Goal: Task Accomplishment & Management: Complete application form

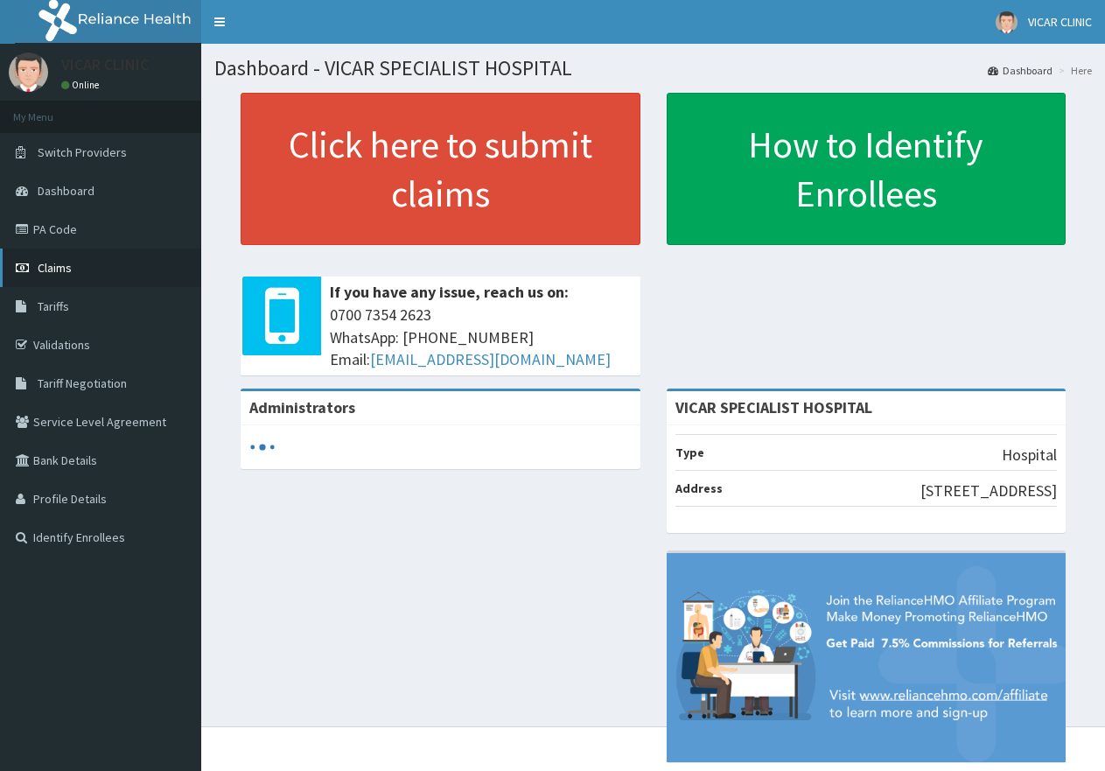
click at [45, 269] on span "Claims" at bounding box center [55, 268] width 34 height 16
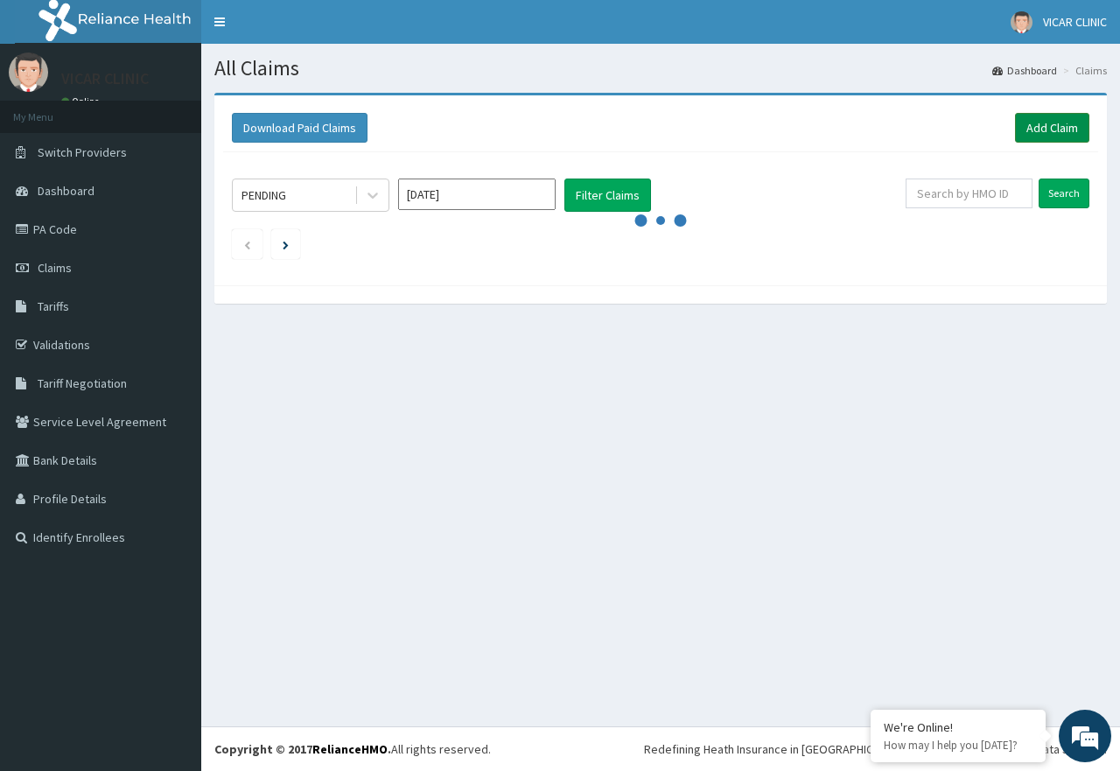
click at [1023, 127] on link "Add Claim" at bounding box center [1052, 128] width 74 height 30
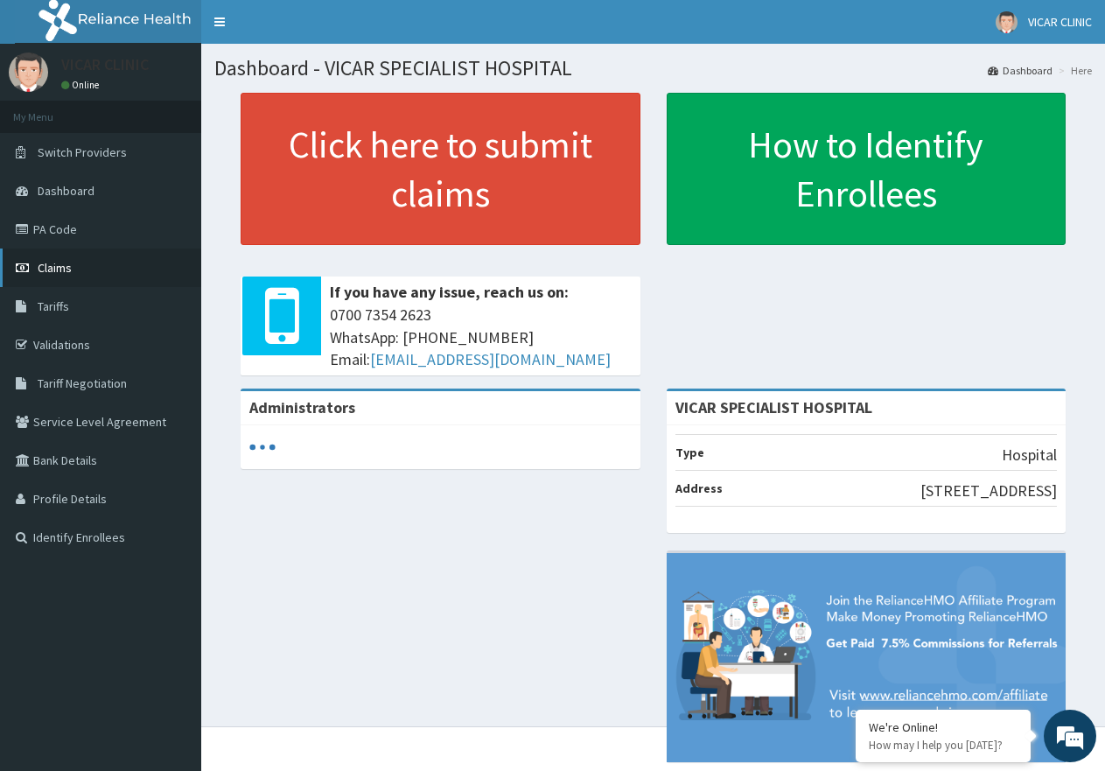
click at [45, 281] on link "Claims" at bounding box center [100, 267] width 201 height 38
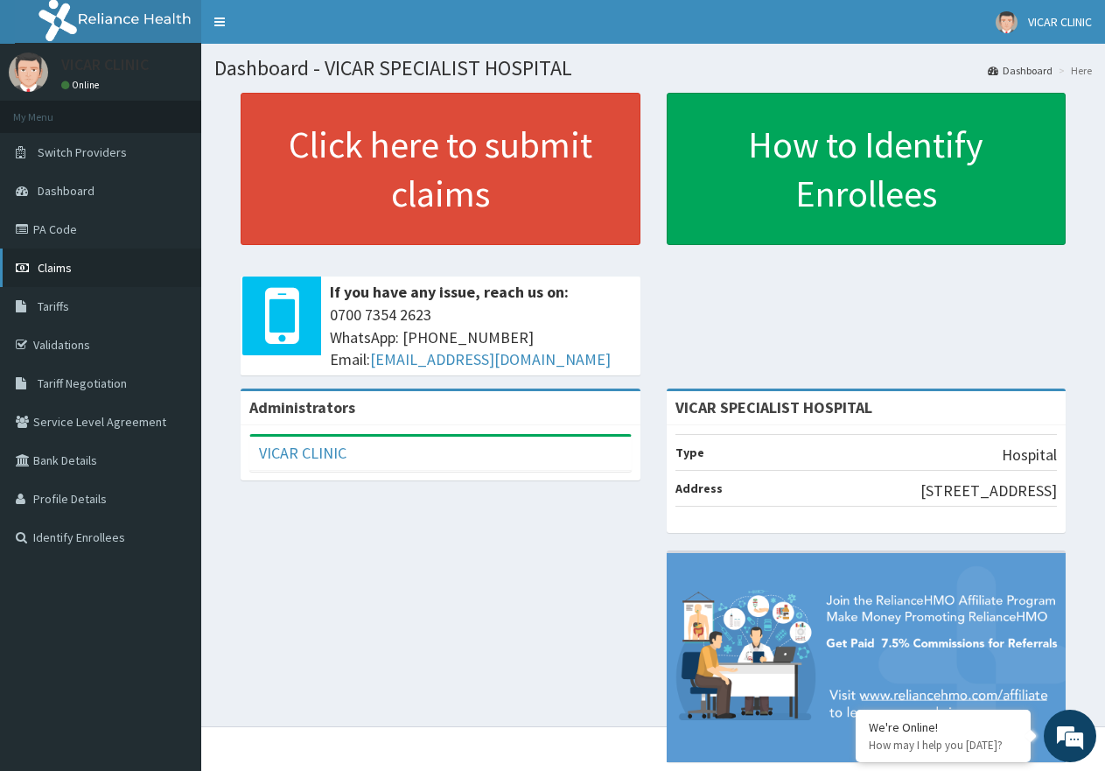
click at [71, 264] on span "Claims" at bounding box center [55, 268] width 34 height 16
click at [66, 262] on span "Claims" at bounding box center [55, 268] width 34 height 16
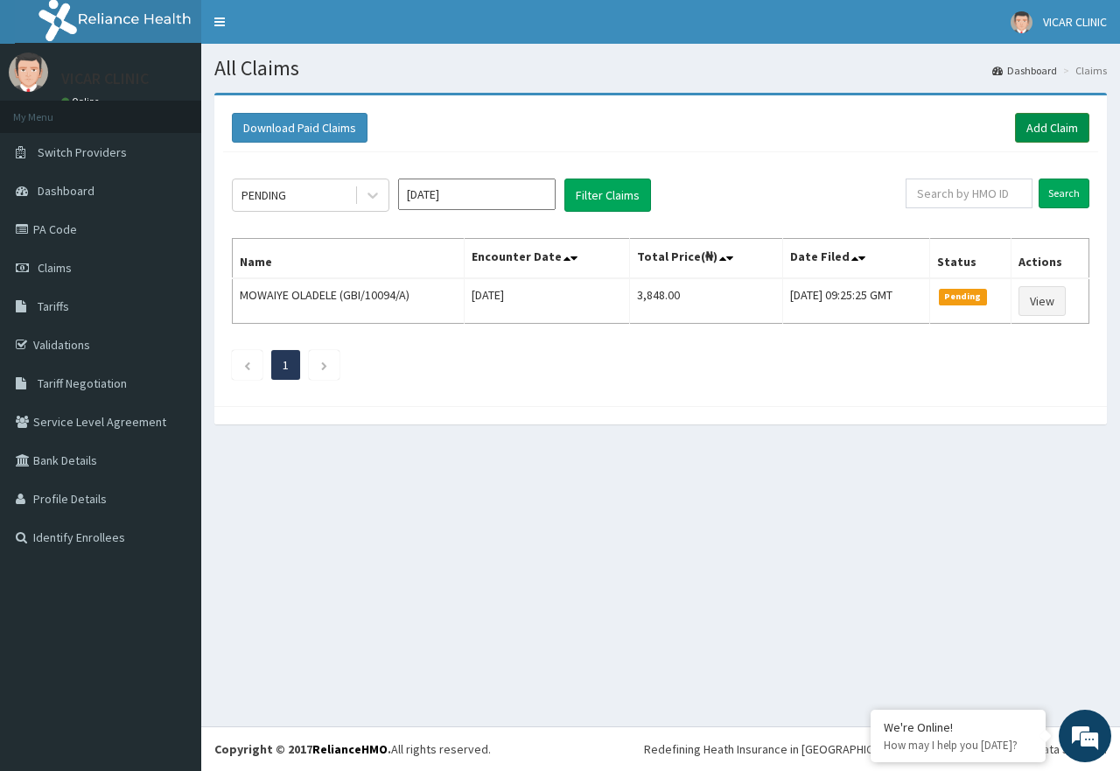
click at [1027, 128] on link "Add Claim" at bounding box center [1052, 128] width 74 height 30
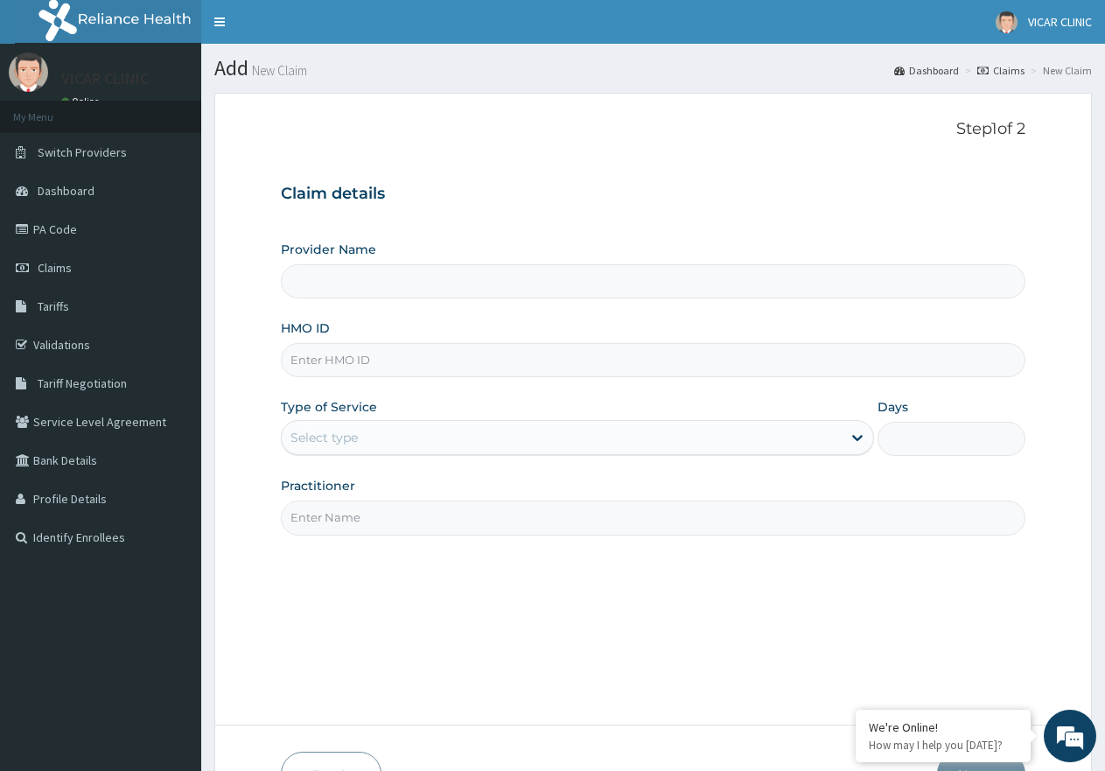
type input "VICAR SPECIALIST HOSPITAL"
click at [318, 362] on input "HMO ID" at bounding box center [653, 360] width 744 height 34
type input "GSV/13134/A"
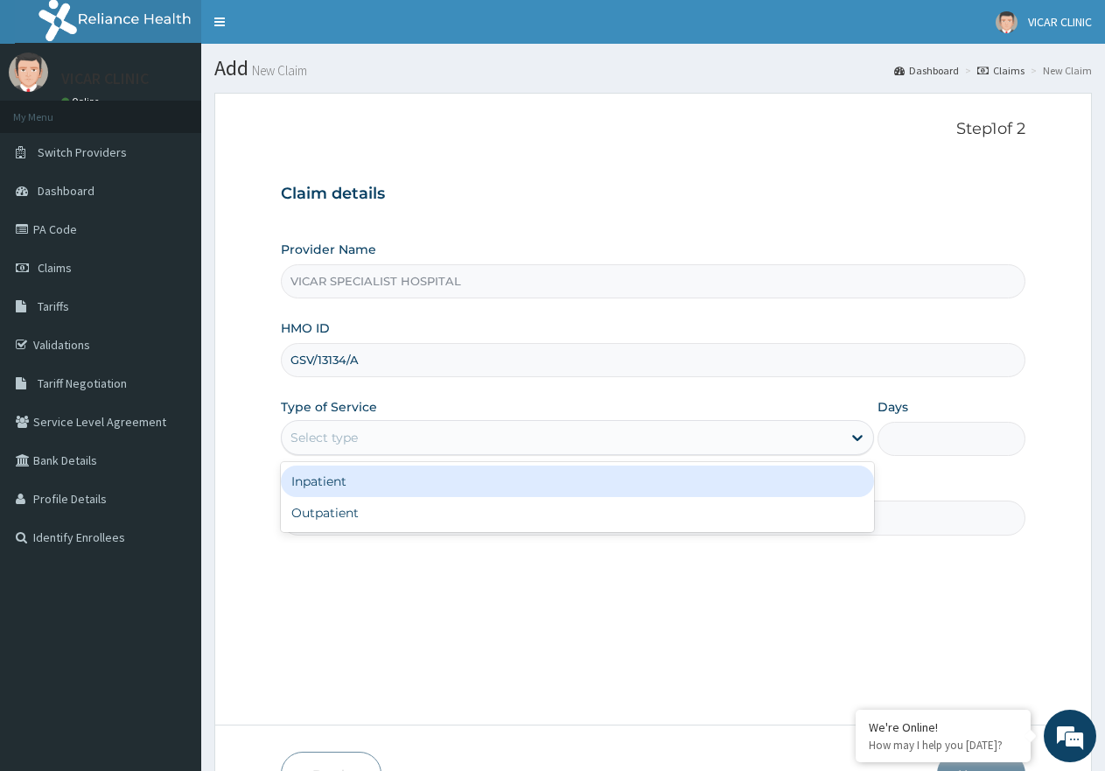
click at [394, 435] on div "Select type" at bounding box center [561, 437] width 559 height 28
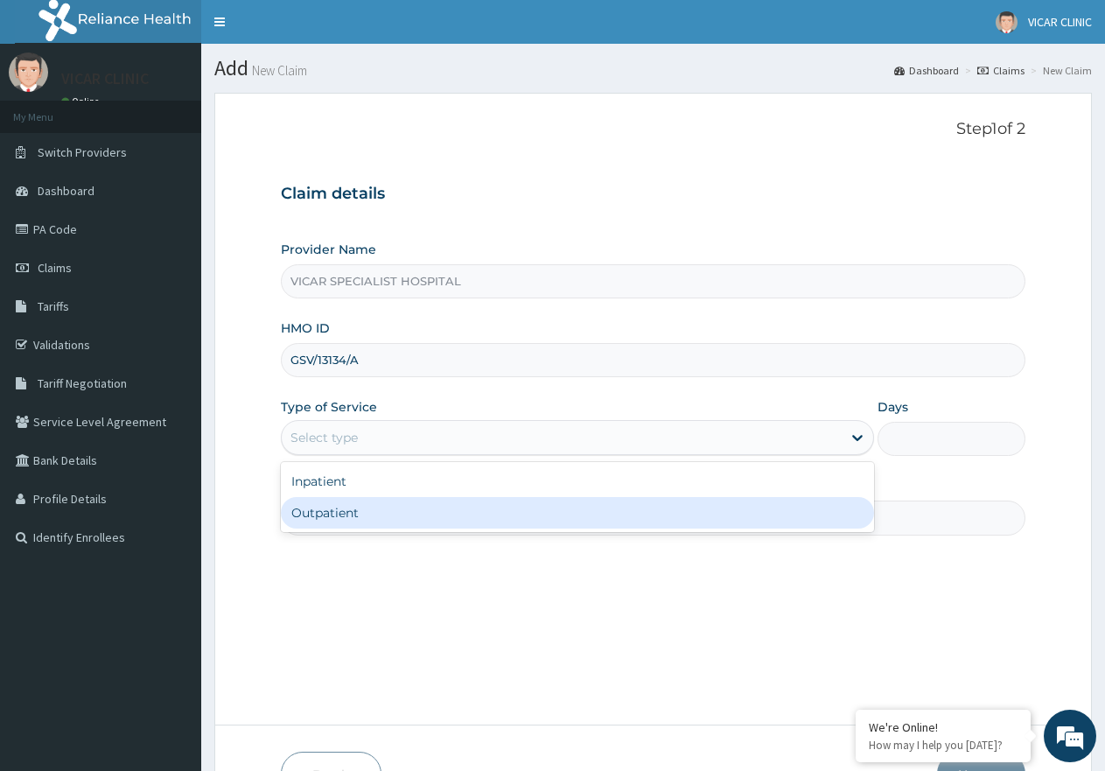
click at [373, 503] on div "Outpatient" at bounding box center [577, 512] width 592 height 31
type input "1"
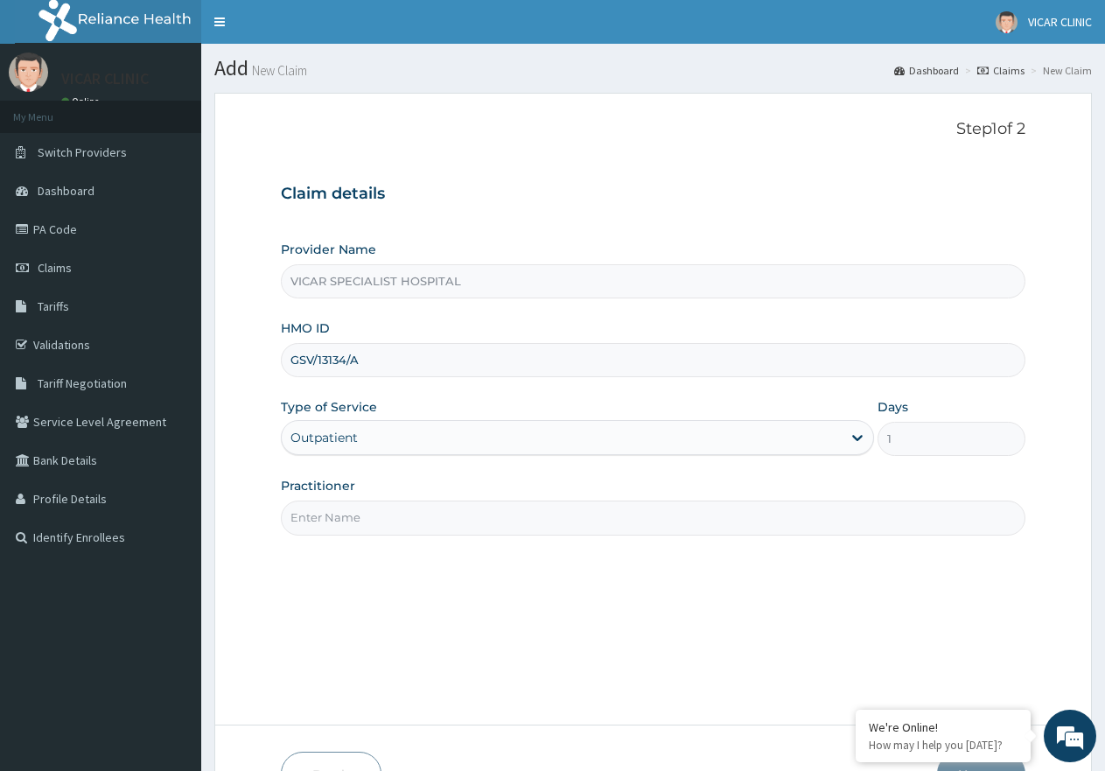
click at [378, 504] on input "Practitioner" at bounding box center [653, 517] width 744 height 34
type input "[PERSON_NAME]"
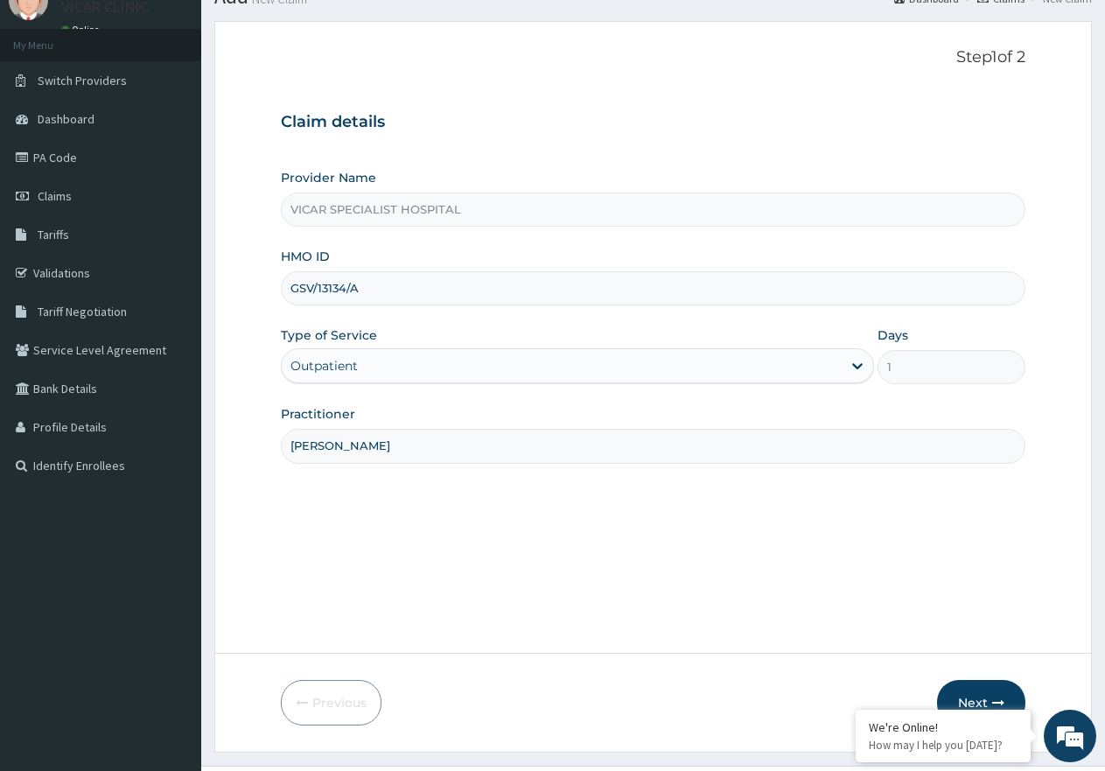
scroll to position [111, 0]
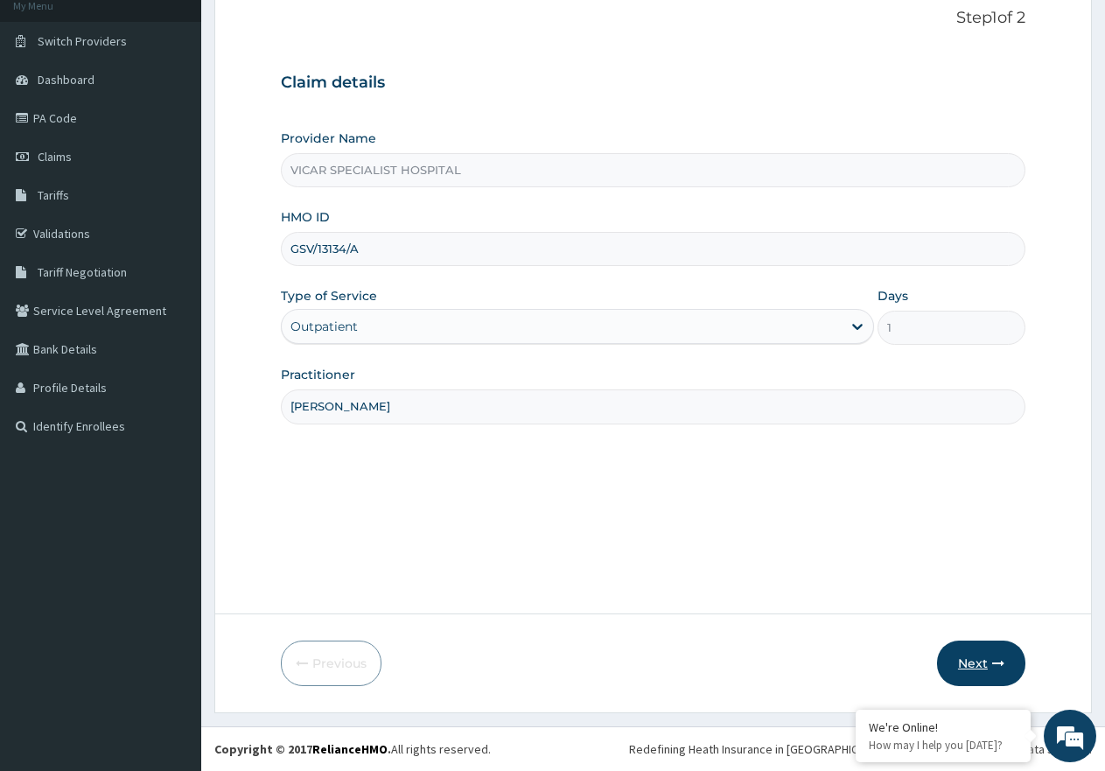
click at [995, 659] on icon "button" at bounding box center [998, 663] width 12 height 12
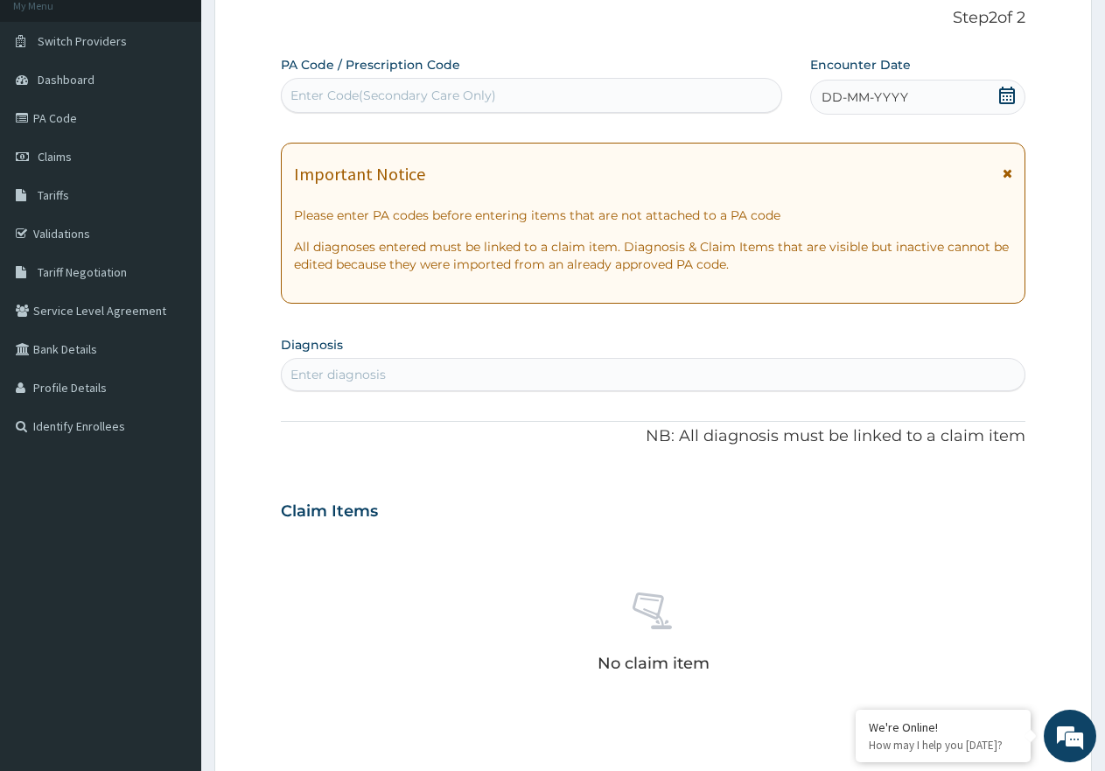
click at [1015, 101] on icon at bounding box center [1006, 95] width 17 height 17
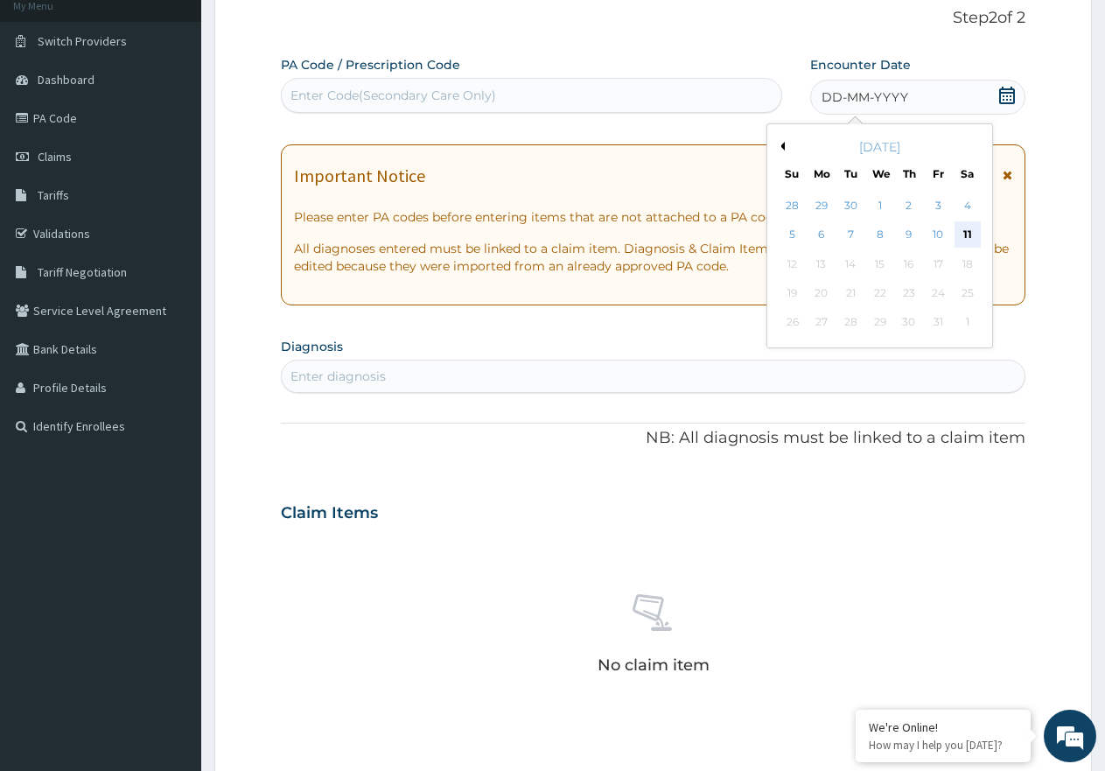
click at [964, 235] on div "11" at bounding box center [967, 235] width 26 height 26
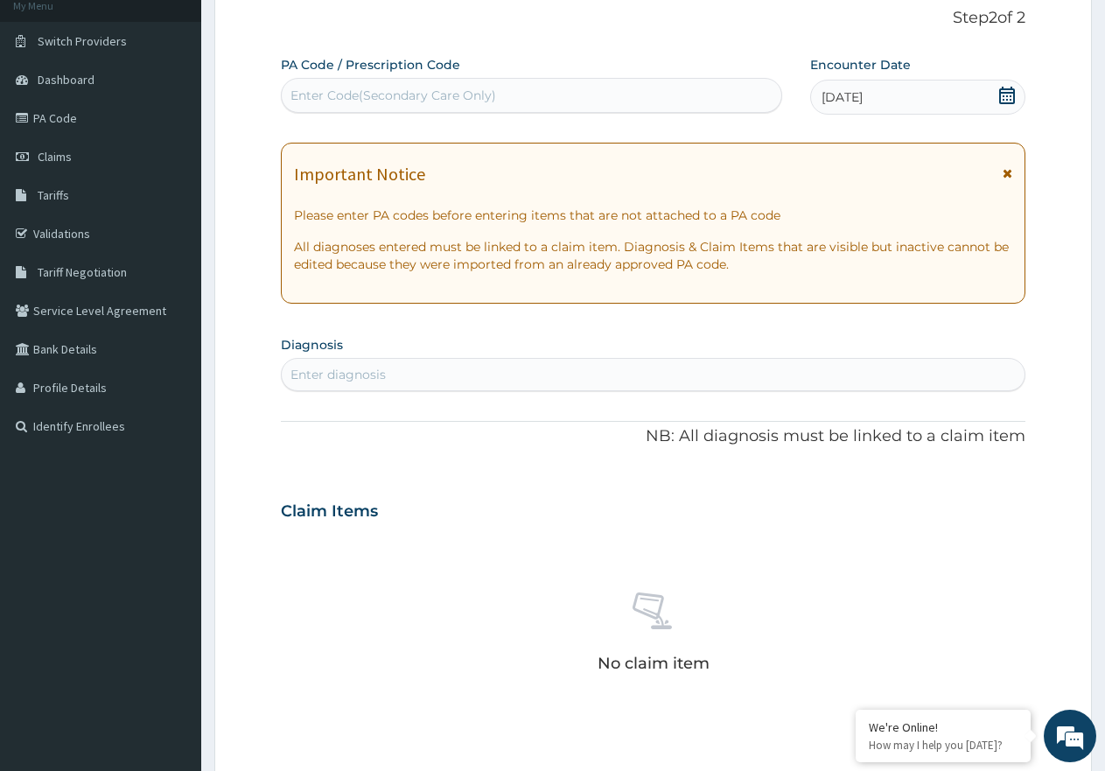
drag, startPoint x: 434, startPoint y: 360, endPoint x: 421, endPoint y: 373, distance: 17.9
click at [421, 373] on div "Enter diagnosis" at bounding box center [653, 374] width 743 height 28
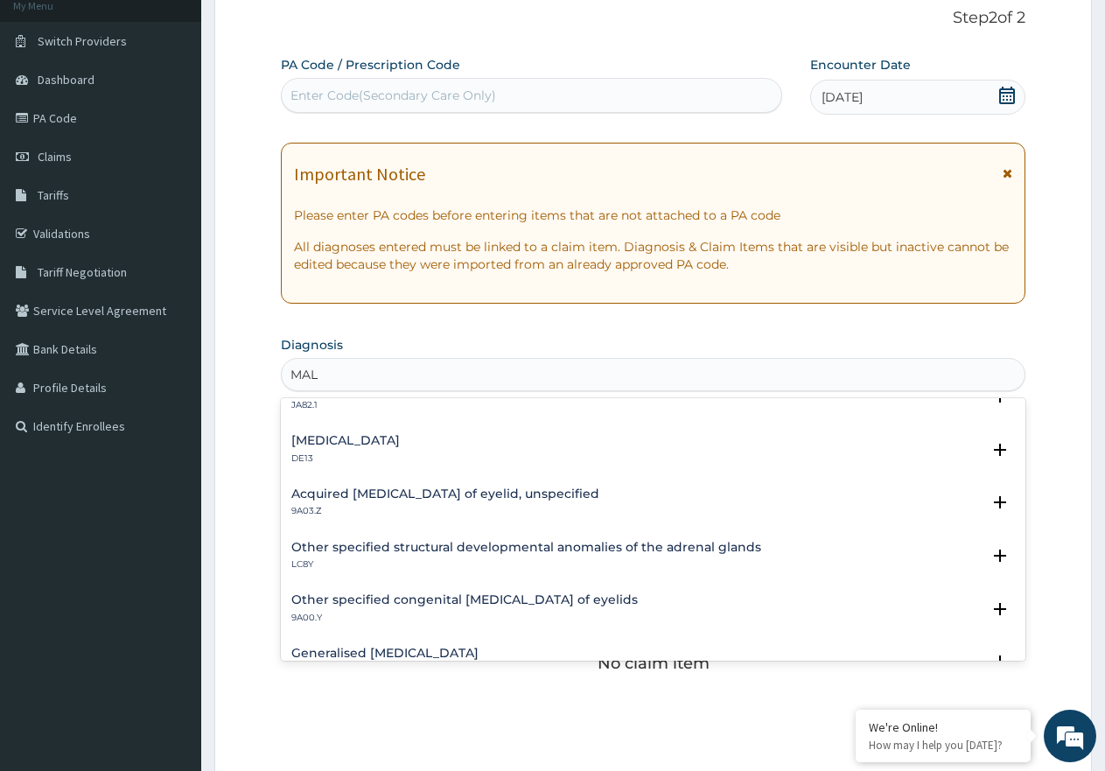
scroll to position [2237, 0]
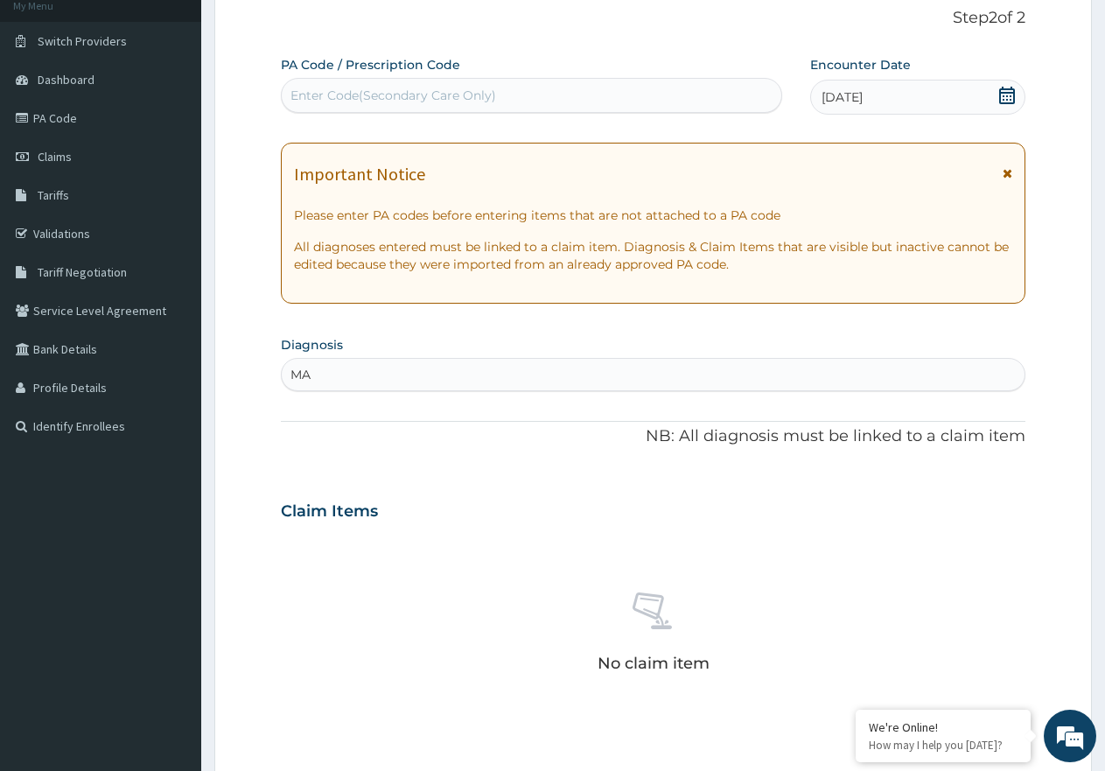
type input "M"
type input "P"
type input "M"
type input "UPPER"
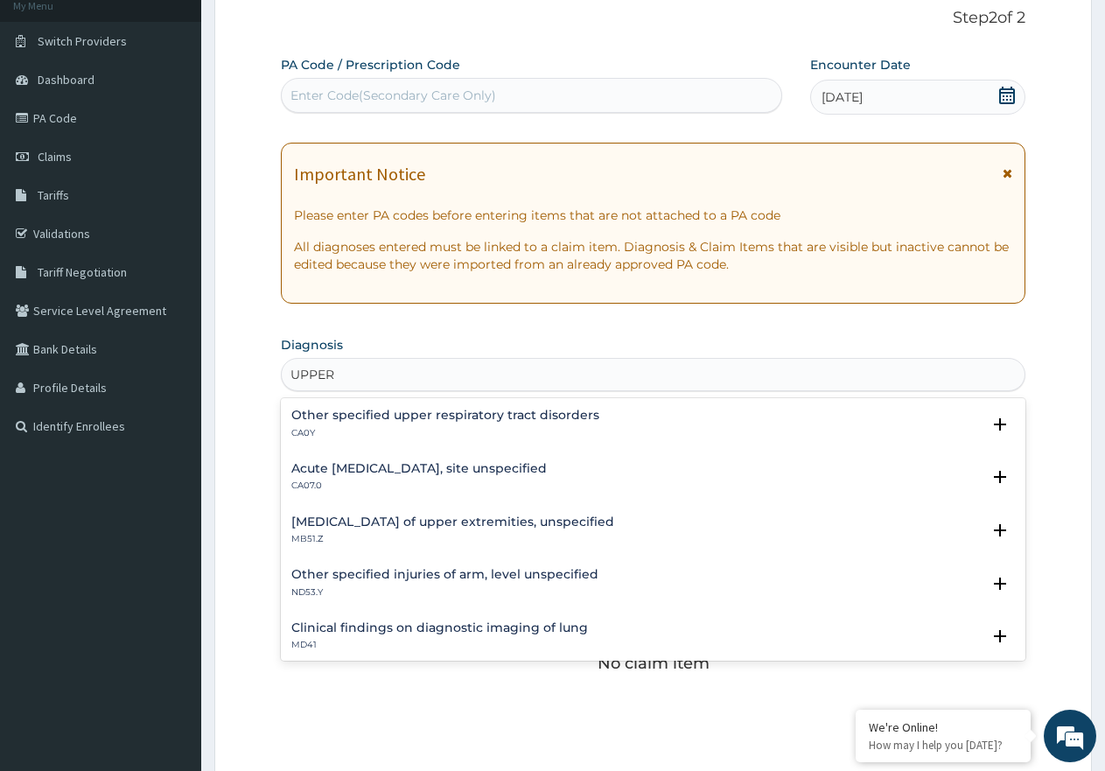
click at [365, 477] on div "Acute upper respiratory infection, site unspecified CA07.0" at bounding box center [418, 477] width 255 height 31
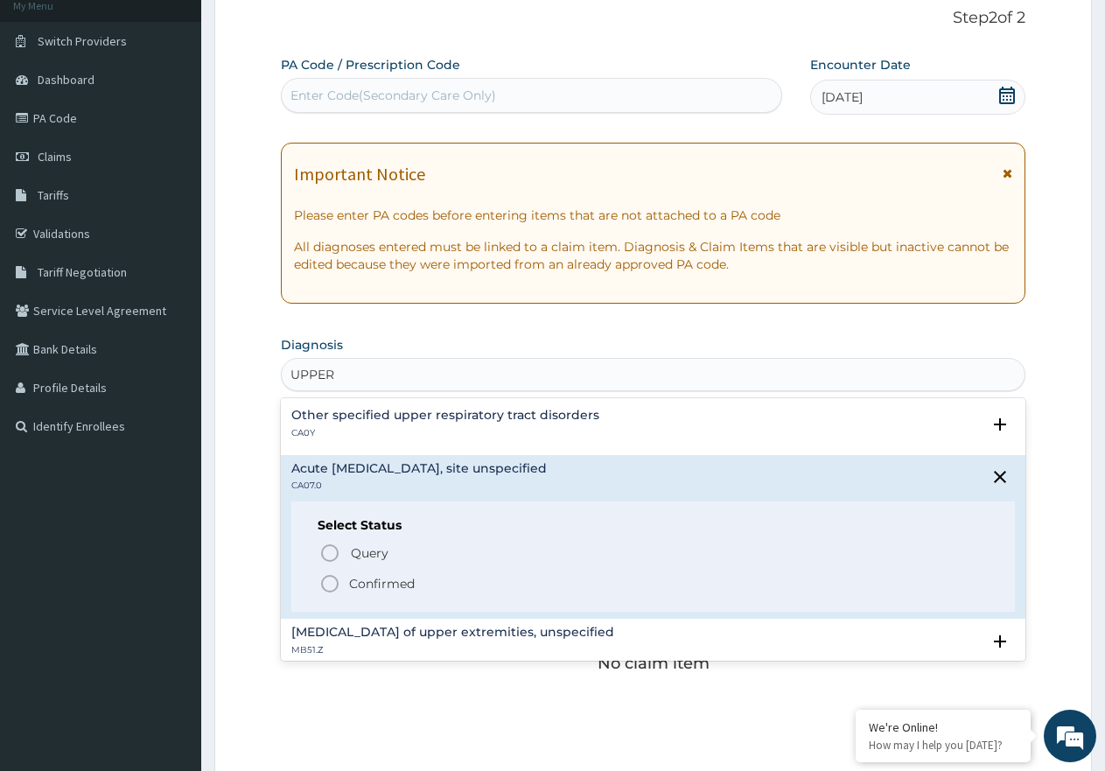
click at [330, 583] on icon "status option filled" at bounding box center [329, 583] width 21 height 21
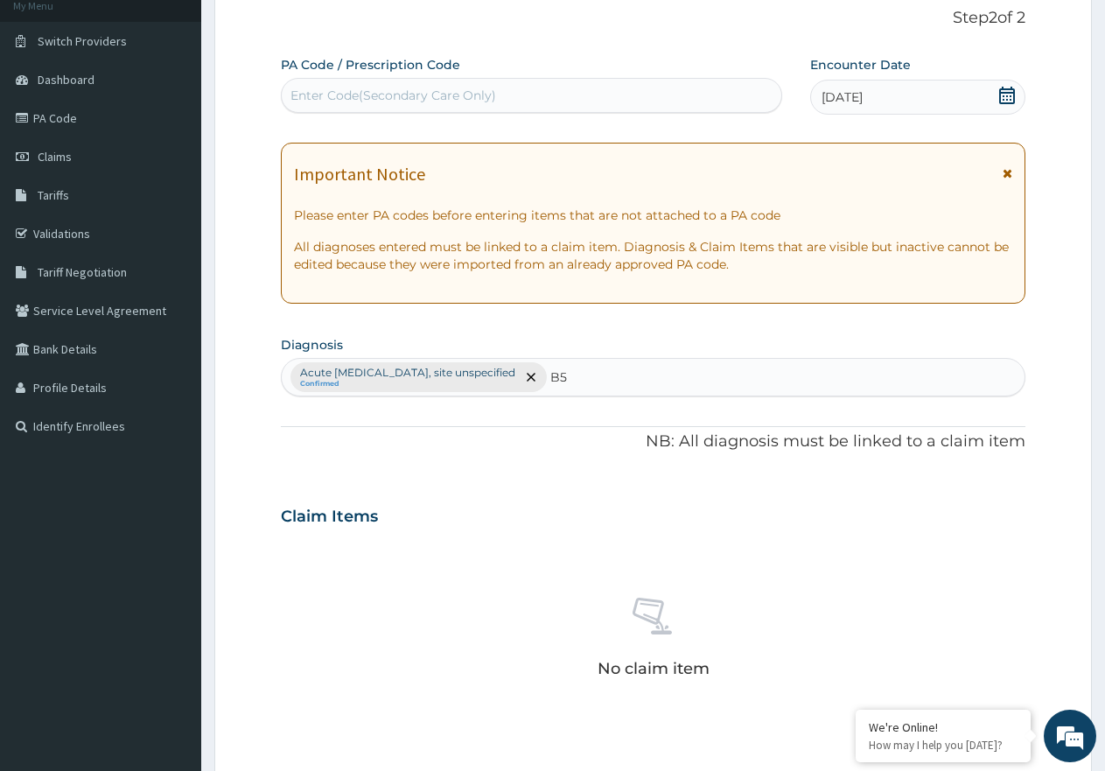
type input "B"
type input "F"
type input "P"
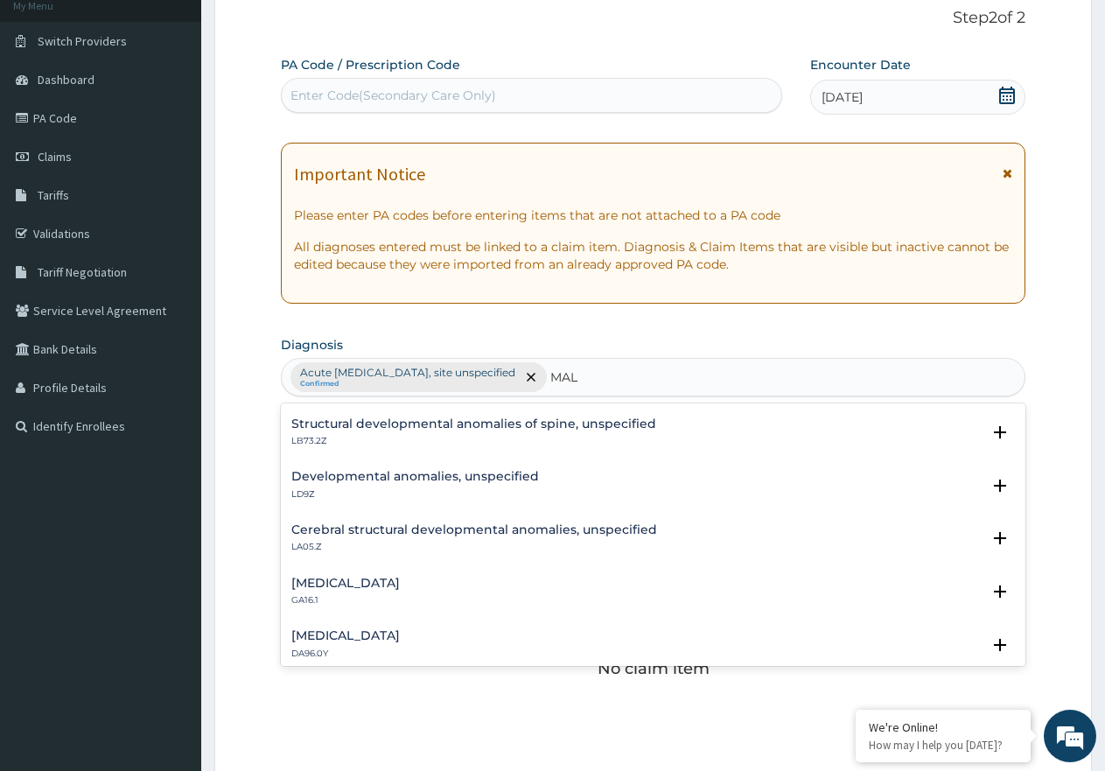
scroll to position [0, 0]
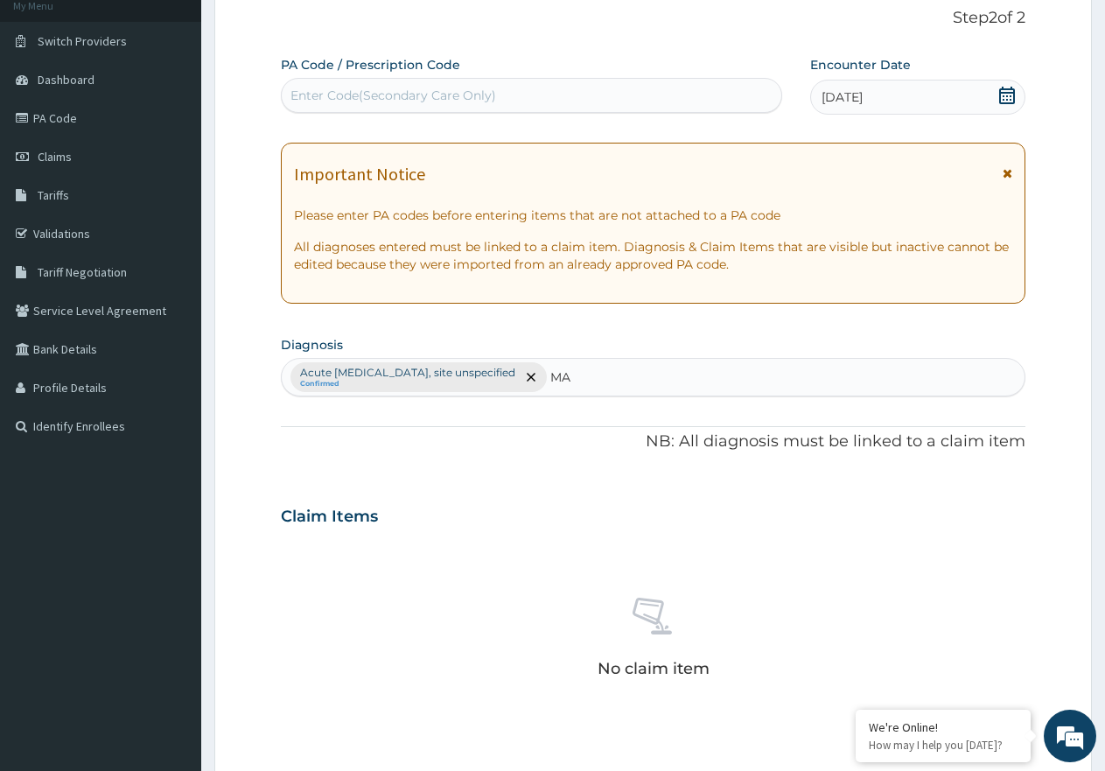
type input "M"
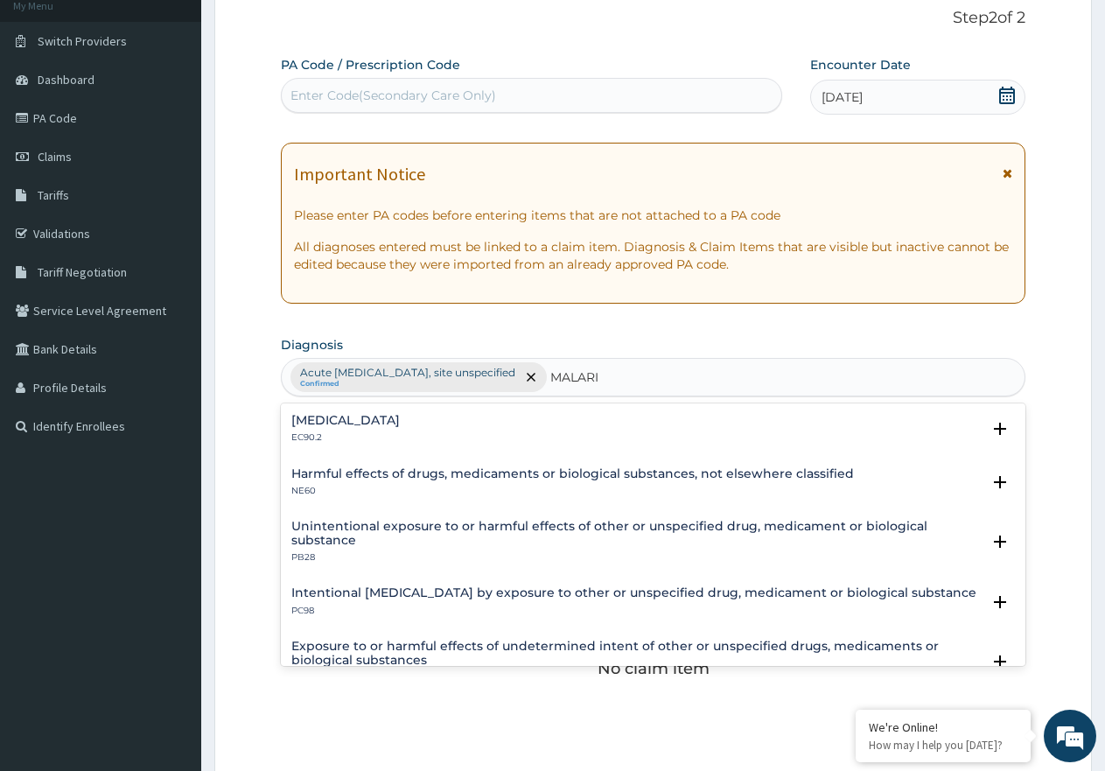
type input "MALARIA"
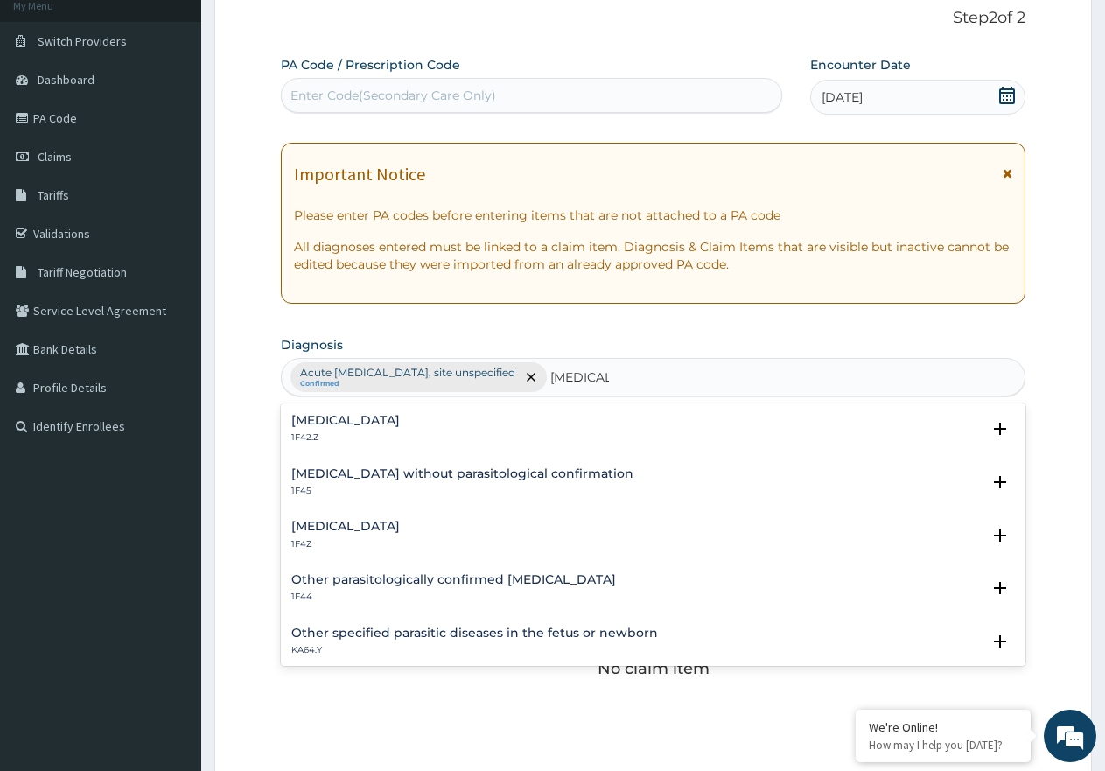
click at [377, 534] on div "Malaria, unspecified 1F4Z" at bounding box center [345, 535] width 108 height 31
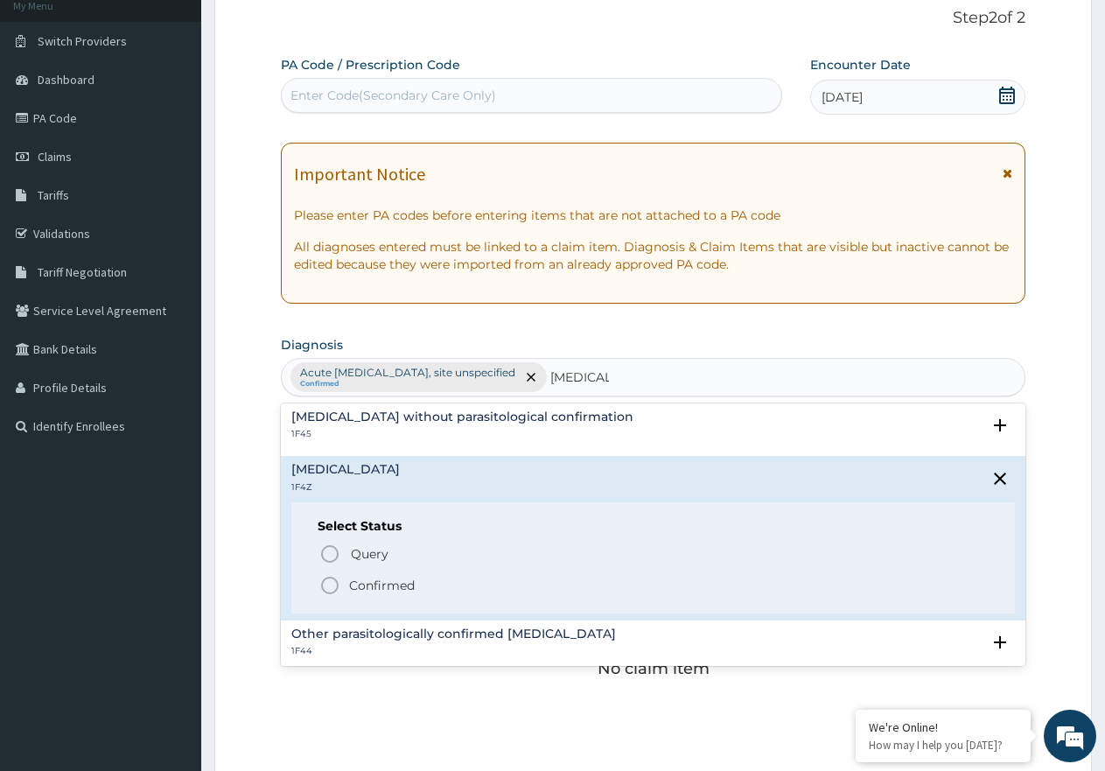
scroll to position [87, 0]
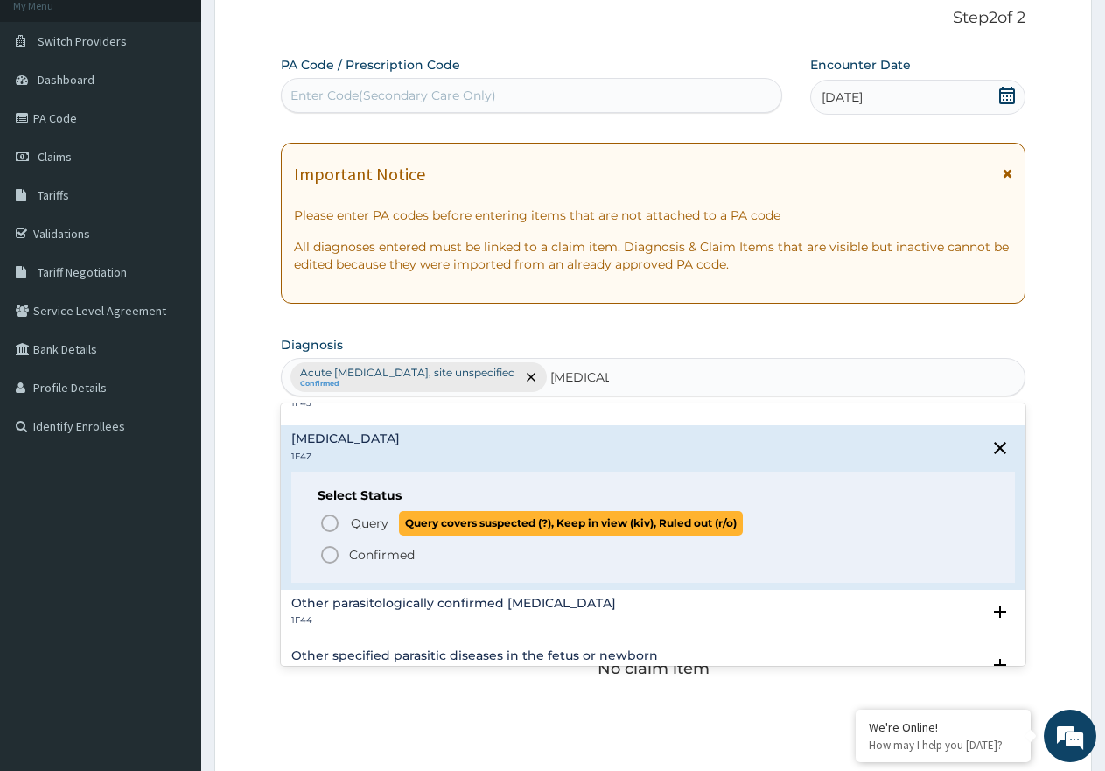
click at [335, 519] on icon "status option query" at bounding box center [329, 523] width 21 height 21
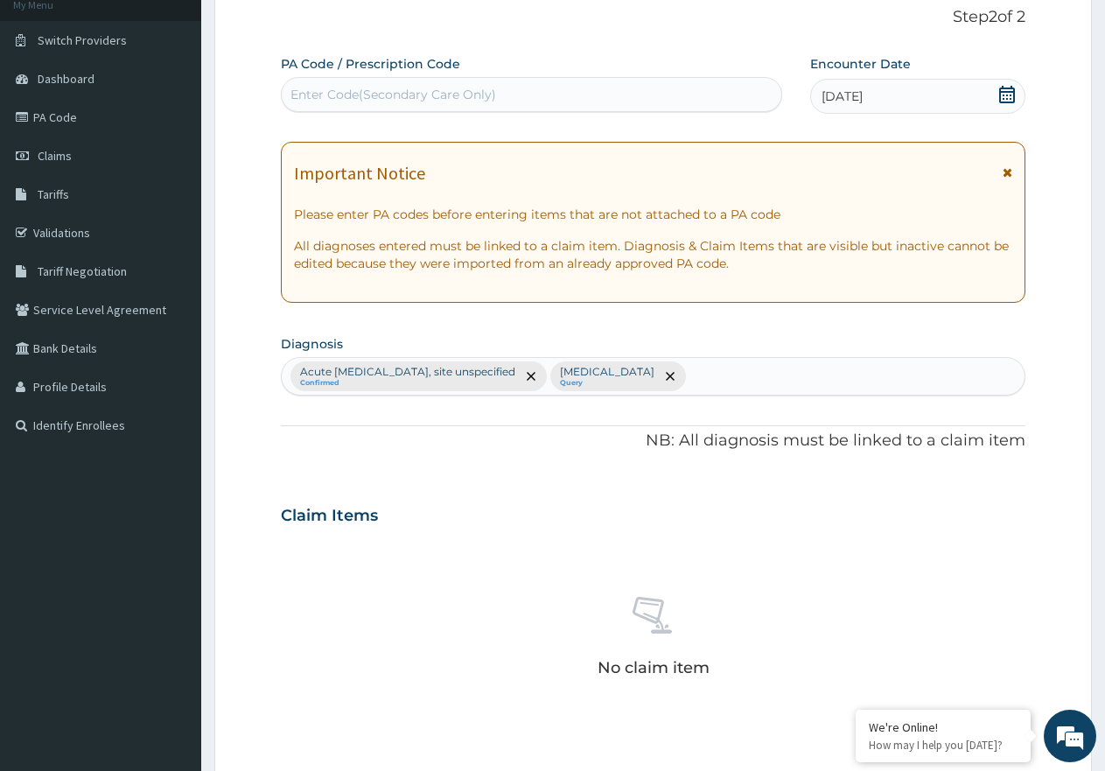
scroll to position [491, 0]
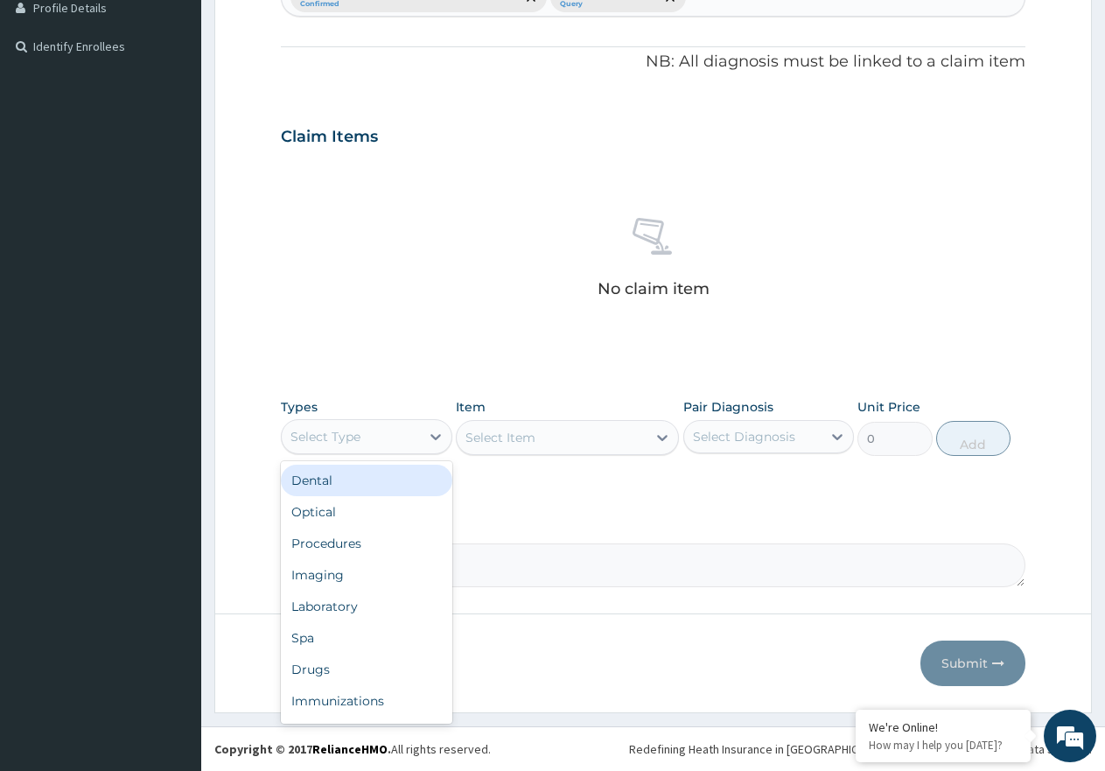
click at [373, 452] on div "Select Type" at bounding box center [366, 436] width 171 height 35
click at [342, 548] on div "Procedures" at bounding box center [366, 542] width 171 height 31
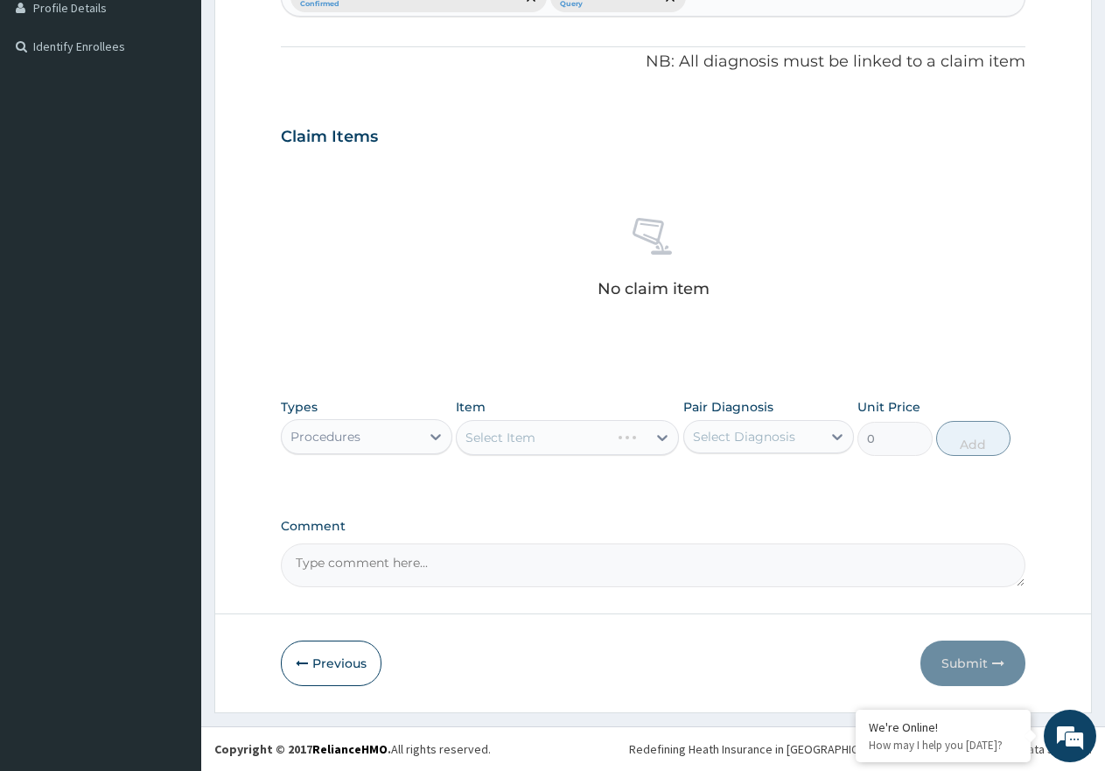
click at [800, 409] on div "Pair Diagnosis Select Diagnosis" at bounding box center [768, 427] width 171 height 58
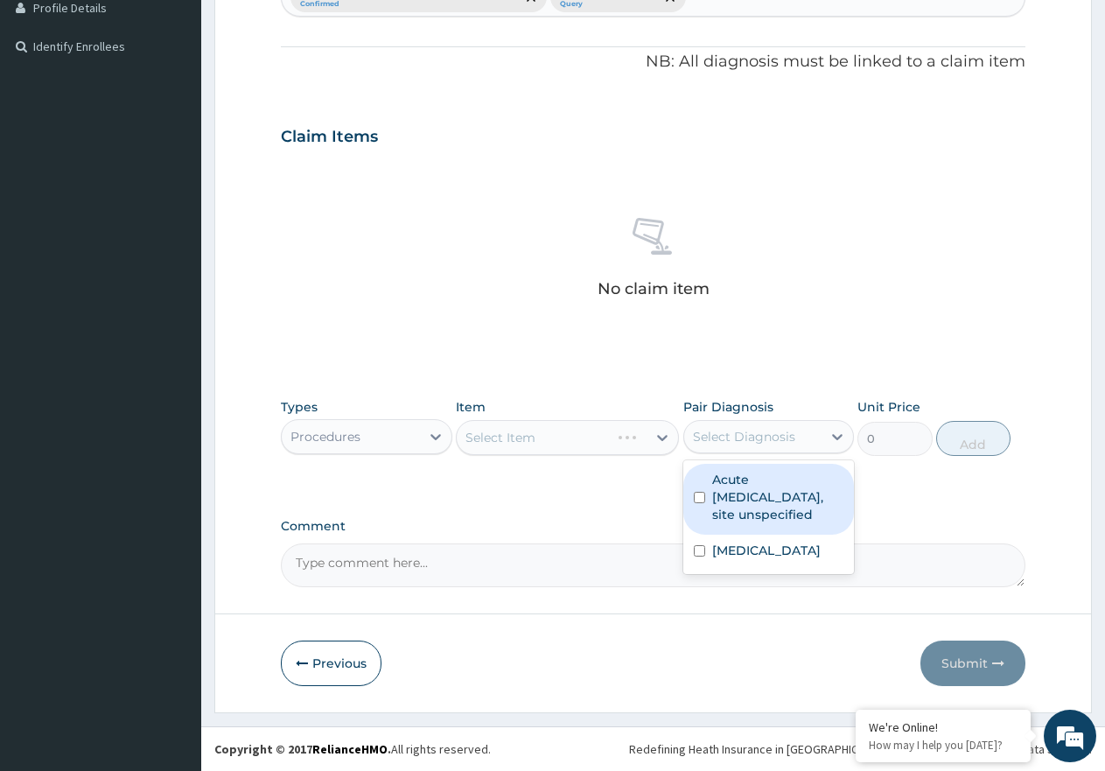
drag, startPoint x: 800, startPoint y: 424, endPoint x: 758, endPoint y: 475, distance: 65.9
click at [795, 436] on div "Select Diagnosis" at bounding box center [753, 437] width 138 height 28
drag, startPoint x: 759, startPoint y: 489, endPoint x: 750, endPoint y: 525, distance: 37.1
click at [761, 498] on label "Acute upper respiratory infection, site unspecified" at bounding box center [778, 497] width 132 height 52
checkbox input "true"
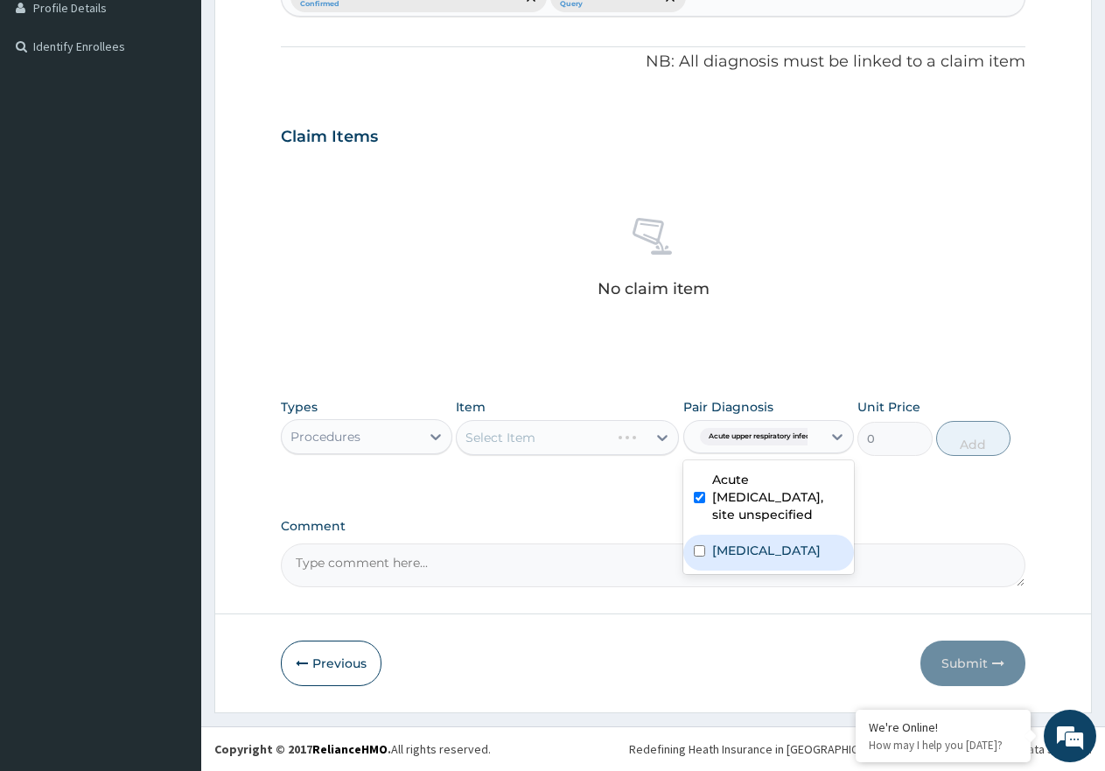
click at [751, 545] on label "Malaria, unspecified" at bounding box center [766, 549] width 108 height 17
checkbox input "true"
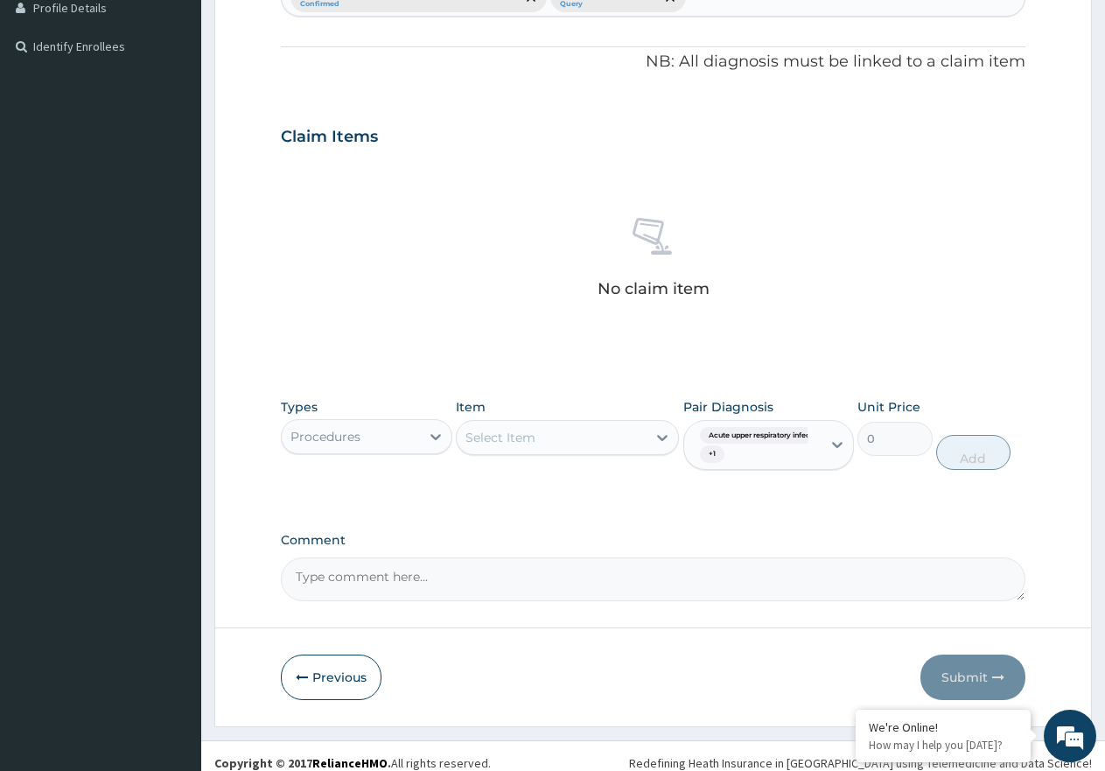
drag, startPoint x: 522, startPoint y: 418, endPoint x: 545, endPoint y: 498, distance: 82.8
click at [522, 426] on div "Item Select Item" at bounding box center [567, 434] width 223 height 73
click at [555, 454] on div "Select Item" at bounding box center [567, 437] width 223 height 35
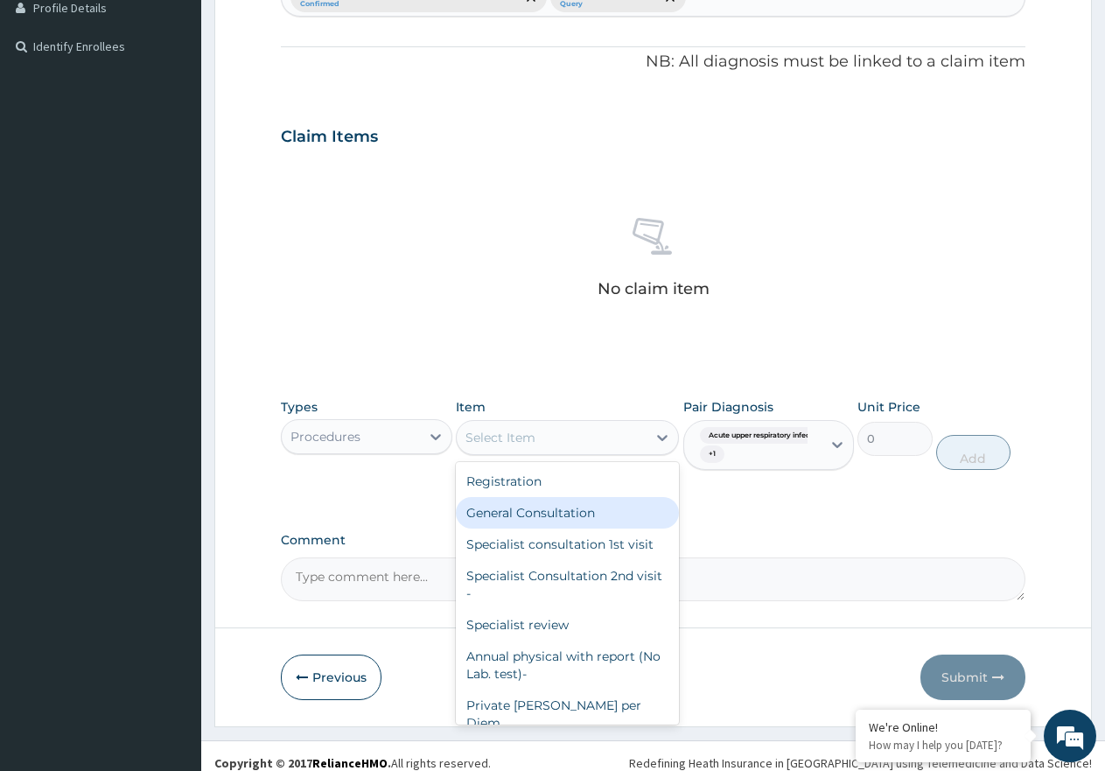
drag, startPoint x: 554, startPoint y: 515, endPoint x: 821, endPoint y: 520, distance: 267.7
click at [567, 516] on div "General Consultation" at bounding box center [567, 512] width 223 height 31
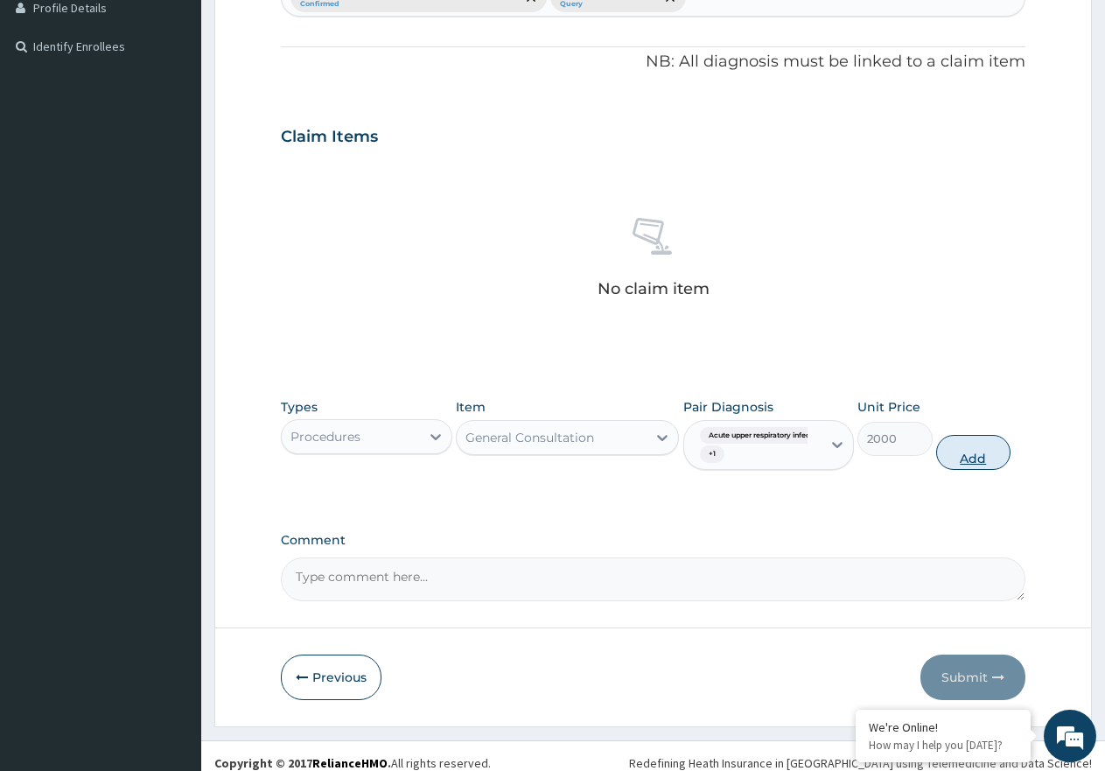
click at [968, 458] on button "Add" at bounding box center [973, 452] width 74 height 35
type input "0"
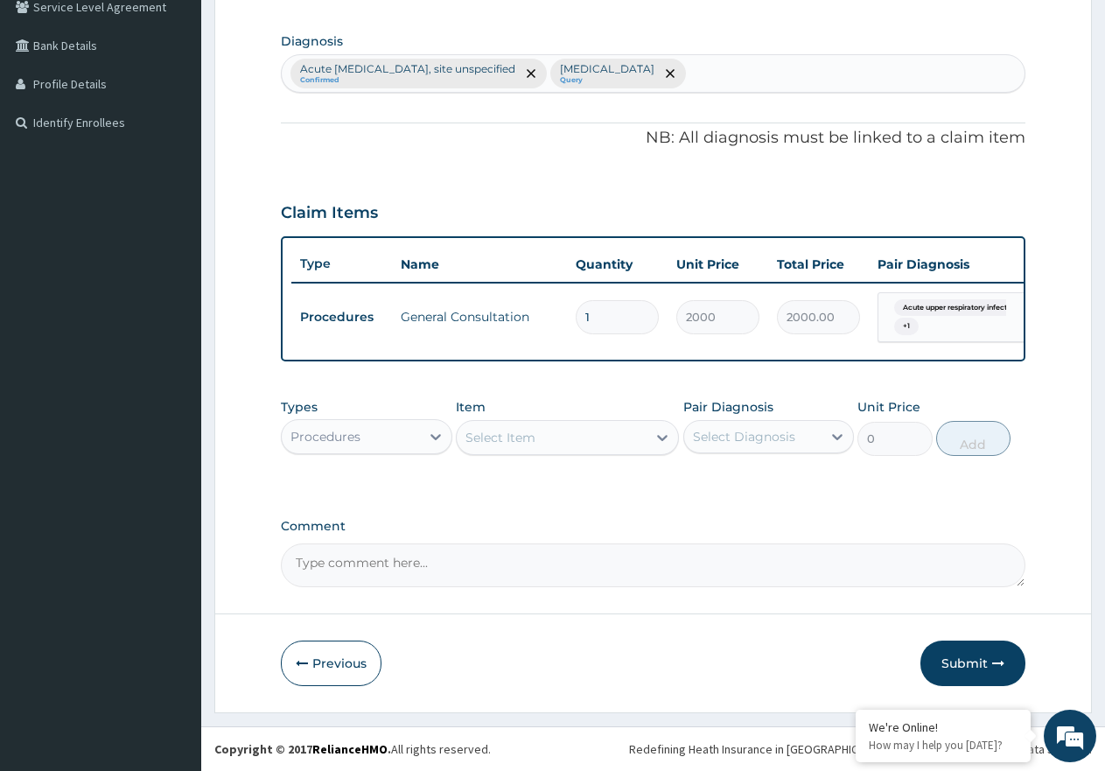
scroll to position [430, 0]
click at [350, 446] on div "Procedures" at bounding box center [351, 437] width 138 height 28
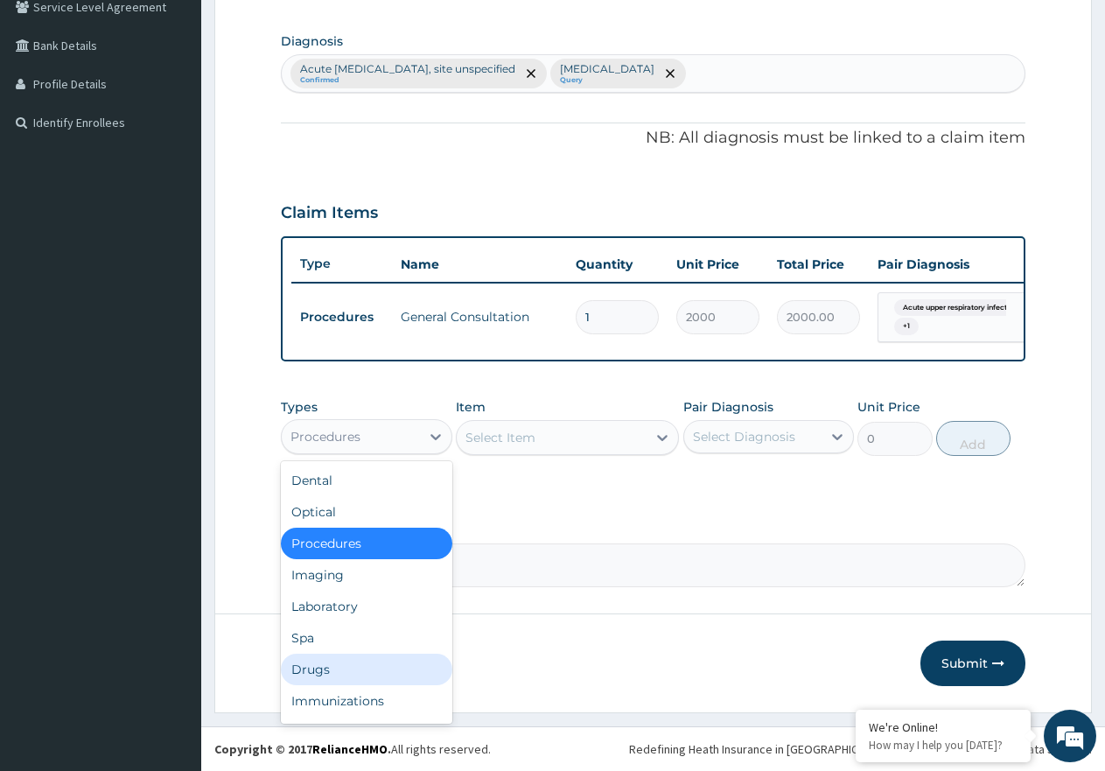
click at [365, 672] on div "Drugs" at bounding box center [366, 668] width 171 height 31
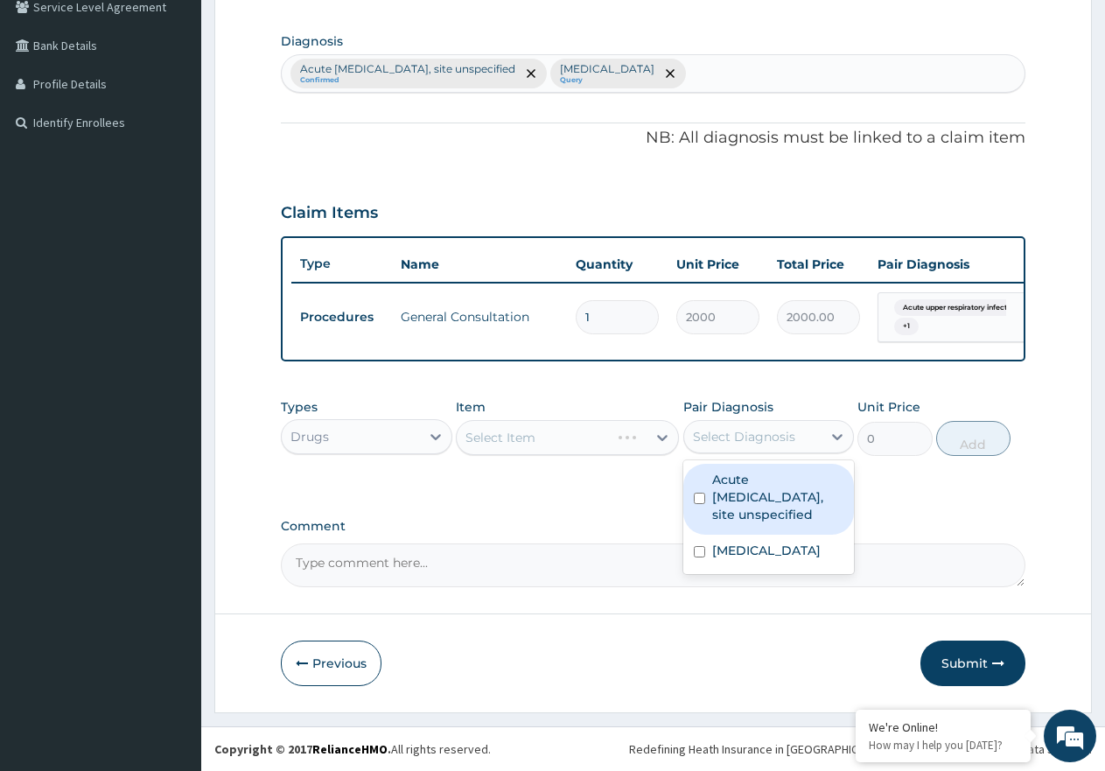
click at [762, 429] on div "Select Diagnosis" at bounding box center [744, 436] width 102 height 17
click at [712, 501] on label "Acute [MEDICAL_DATA], site unspecified" at bounding box center [778, 497] width 132 height 52
checkbox input "true"
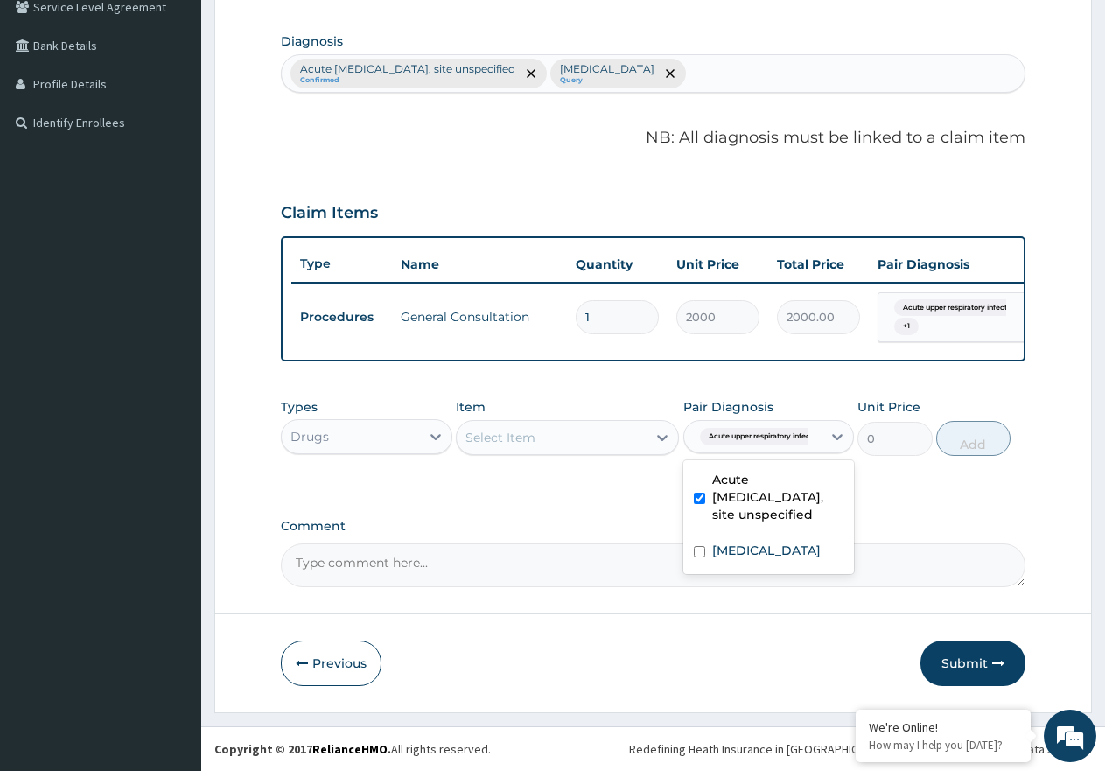
click at [520, 436] on div "Select Item" at bounding box center [500, 437] width 70 height 17
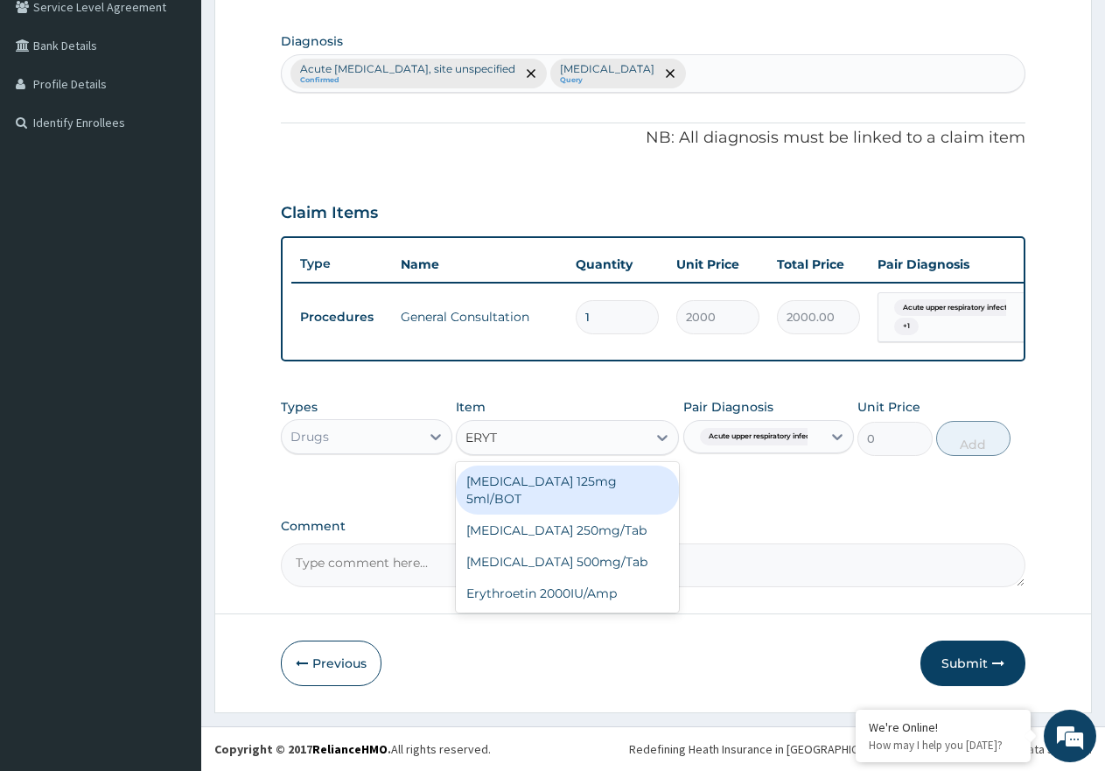
type input "ERYTH"
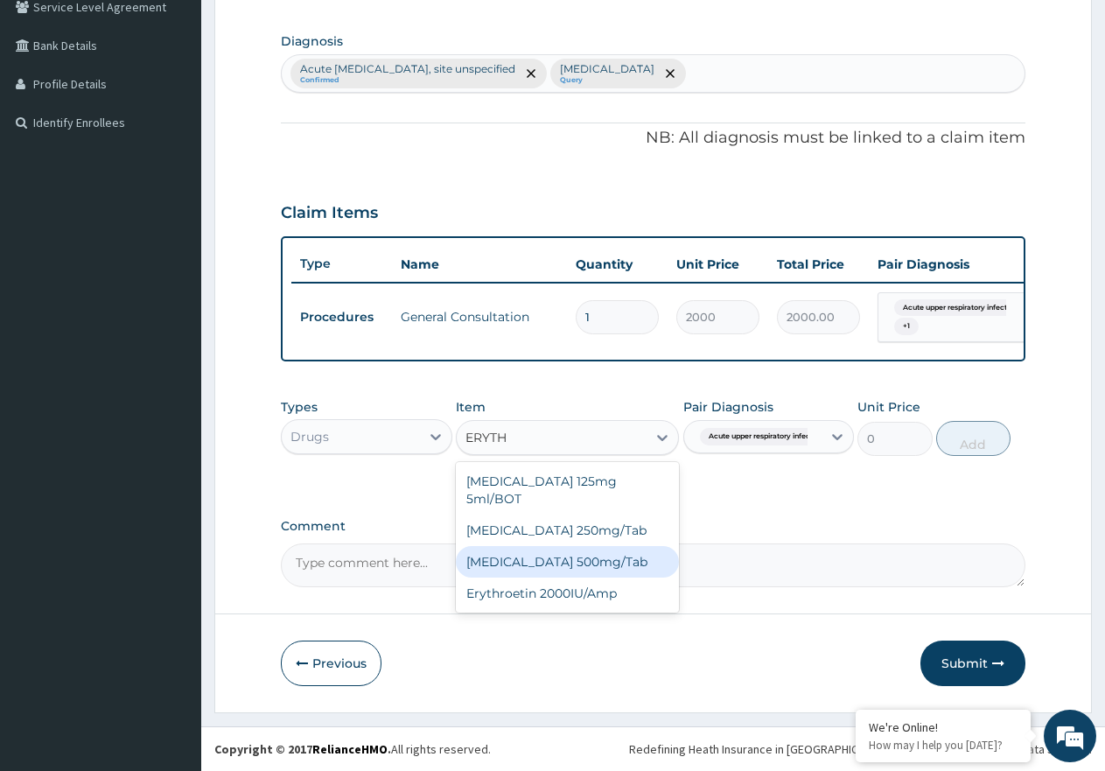
click at [549, 549] on div "[MEDICAL_DATA] 500mg/Tab" at bounding box center [567, 561] width 223 height 31
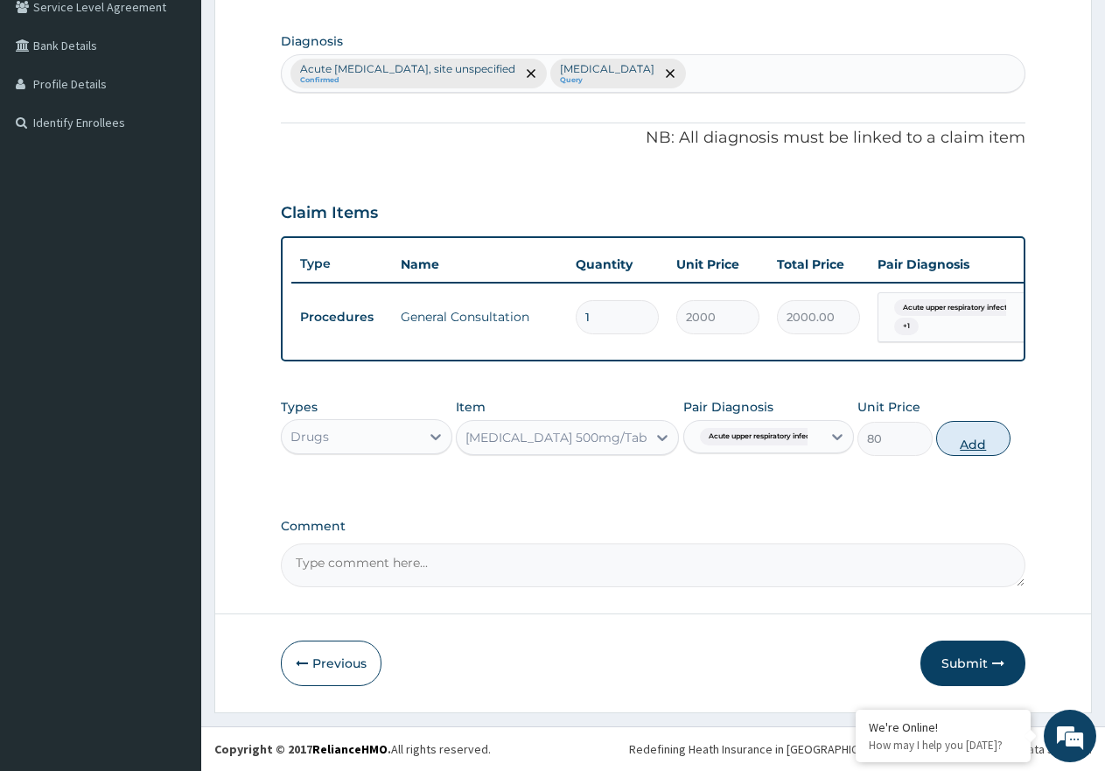
click at [951, 440] on button "Add" at bounding box center [973, 438] width 74 height 35
type input "0"
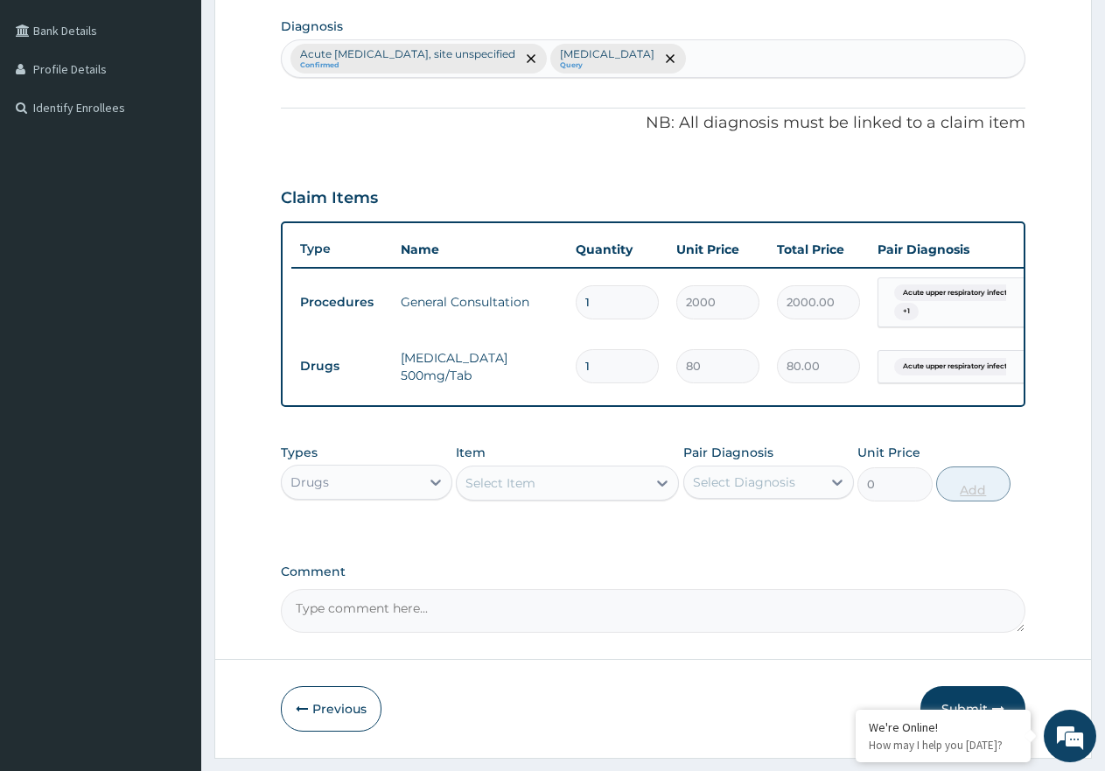
type input "15"
type input "1200.00"
type input "15"
click at [606, 492] on div "Select Item" at bounding box center [552, 483] width 190 height 28
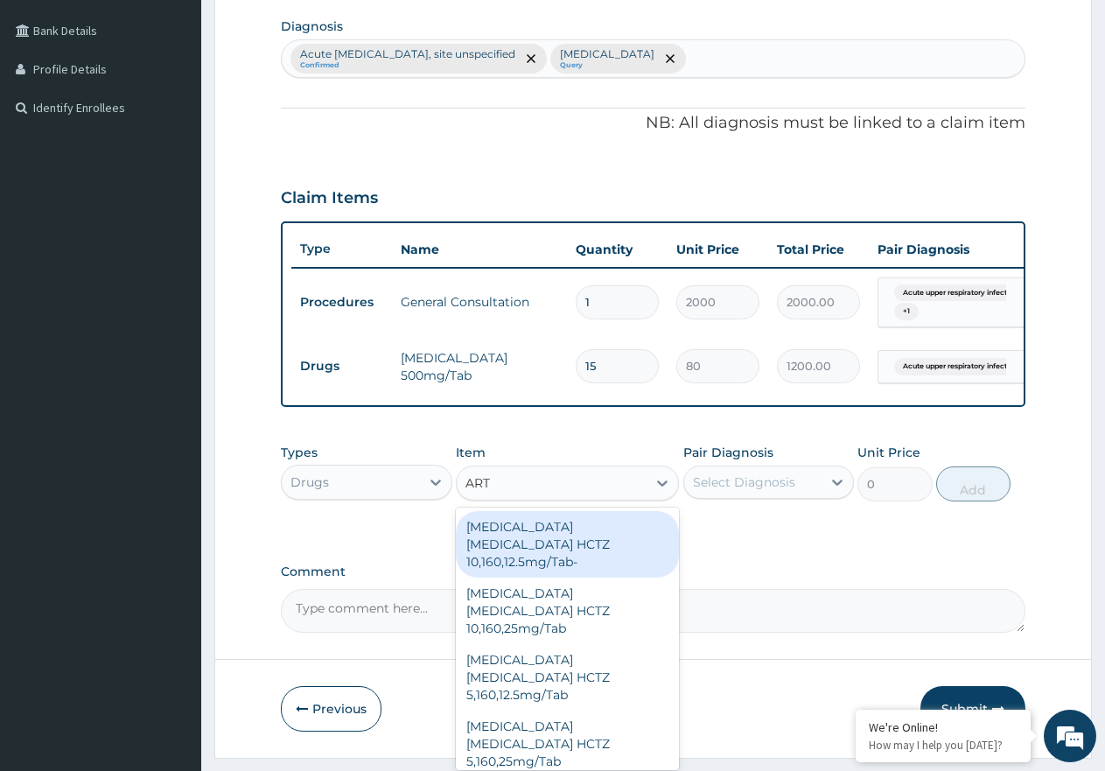
type input "ARTE"
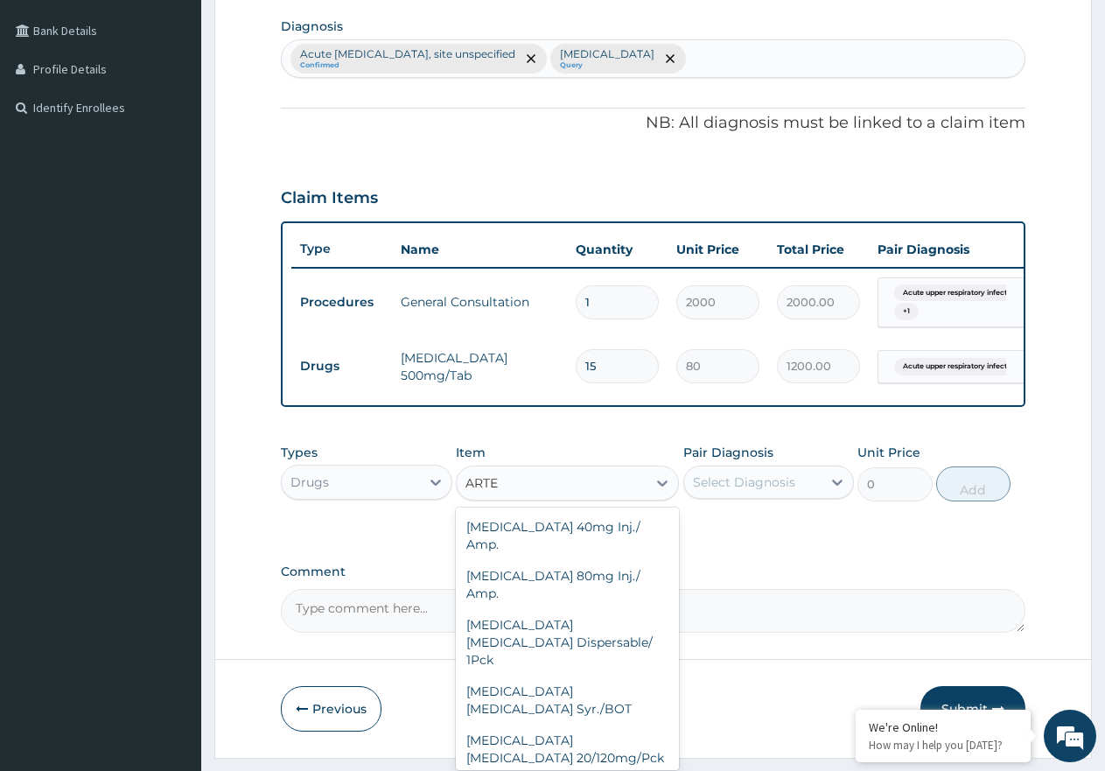
type input "1500"
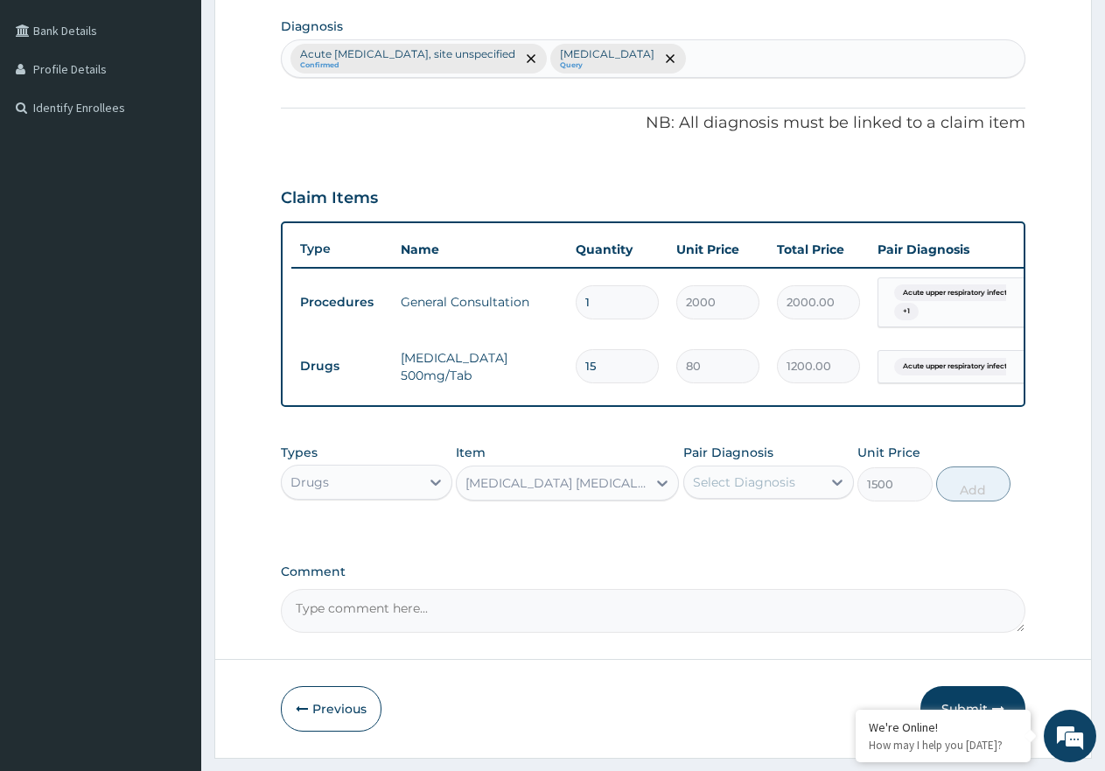
click at [782, 478] on div "Pair Diagnosis Select Diagnosis" at bounding box center [768, 473] width 171 height 58
click at [782, 487] on div "Select Diagnosis" at bounding box center [753, 482] width 138 height 28
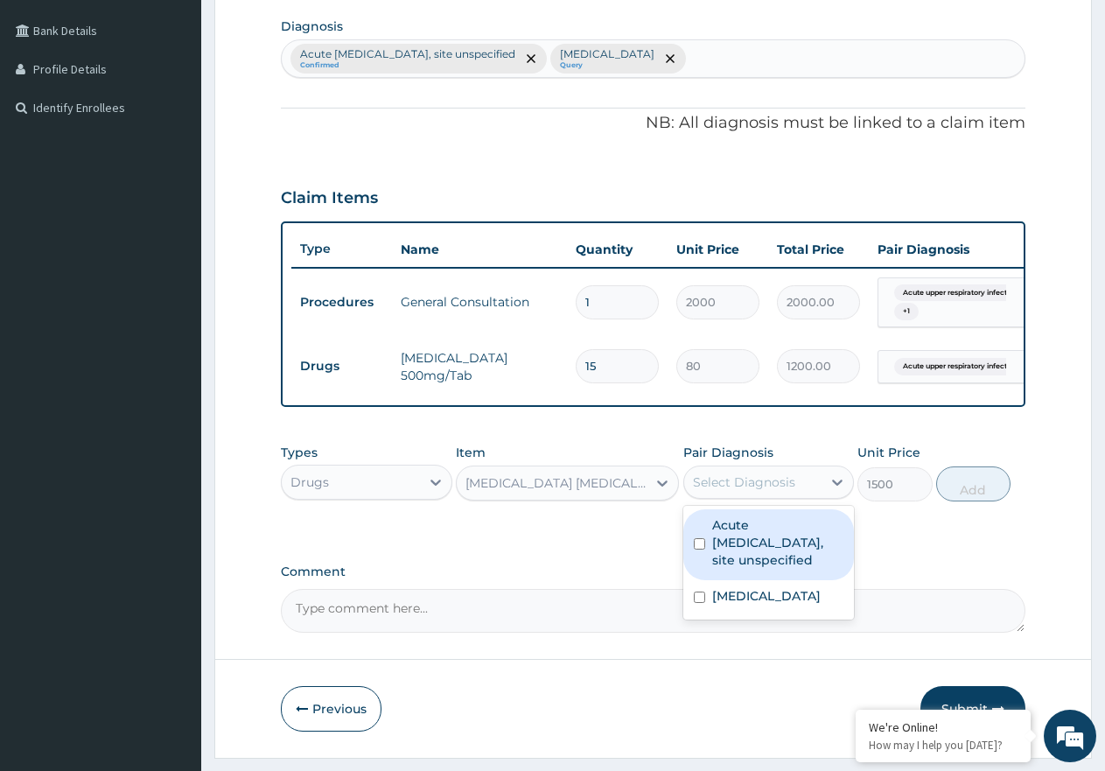
click at [779, 569] on label "Acute upper respiratory infection, site unspecified" at bounding box center [778, 542] width 132 height 52
checkbox input "true"
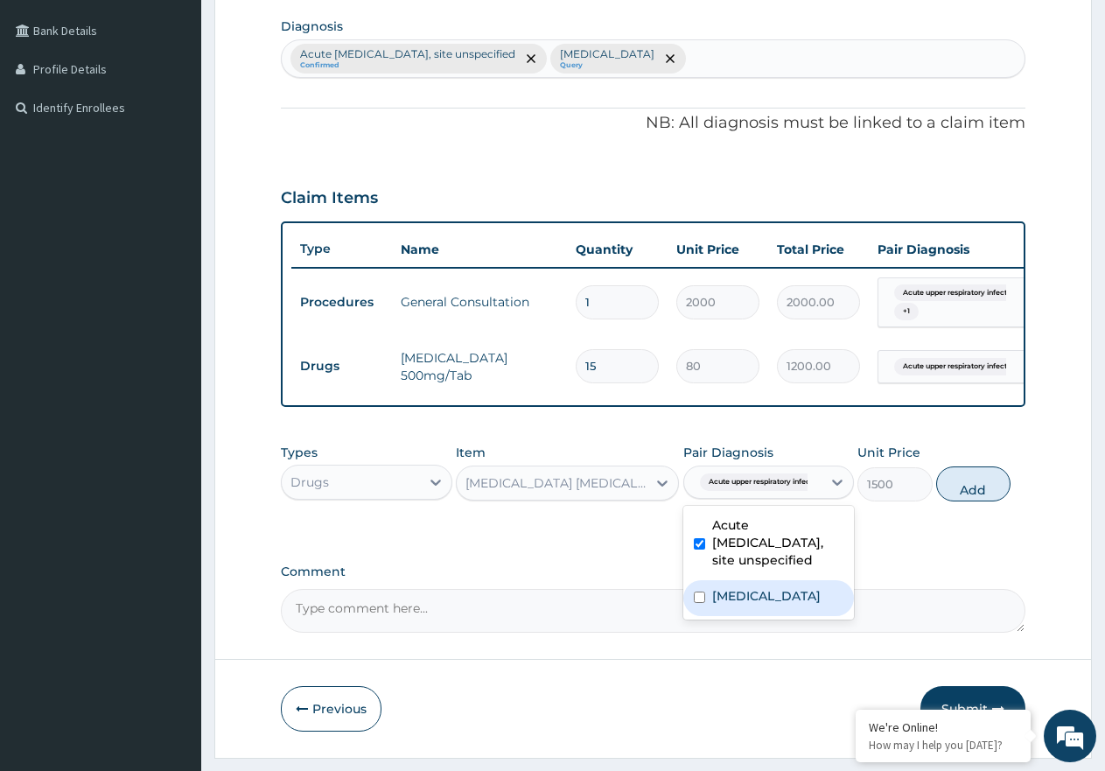
click at [779, 616] on div "Malaria, unspecified" at bounding box center [768, 598] width 171 height 36
checkbox input "true"
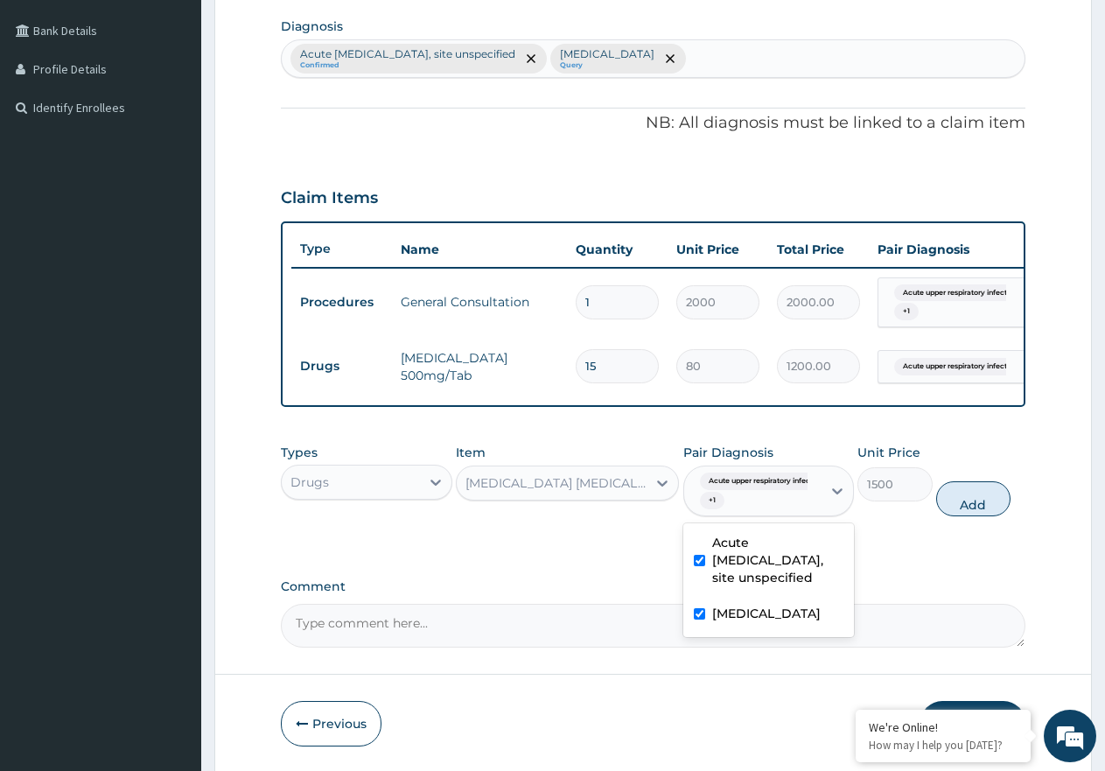
click at [783, 562] on label "Acute upper respiratory infection, site unspecified" at bounding box center [778, 560] width 132 height 52
checkbox input "false"
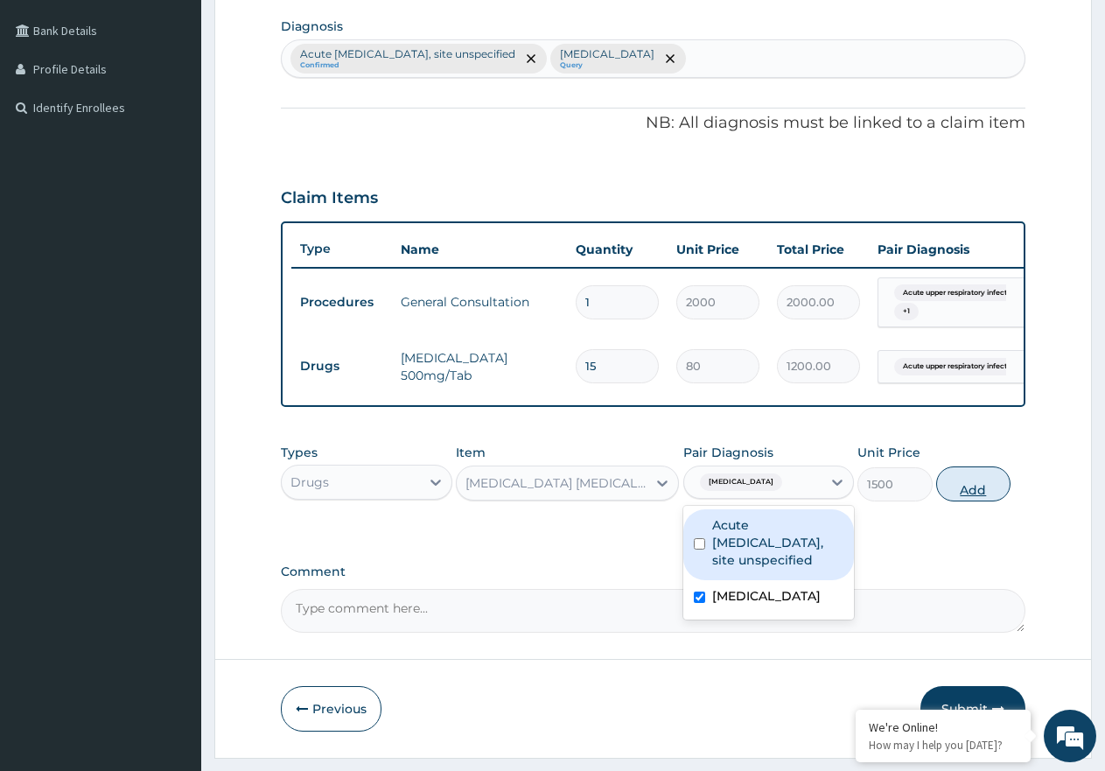
click at [953, 501] on button "Add" at bounding box center [973, 483] width 74 height 35
type input "0"
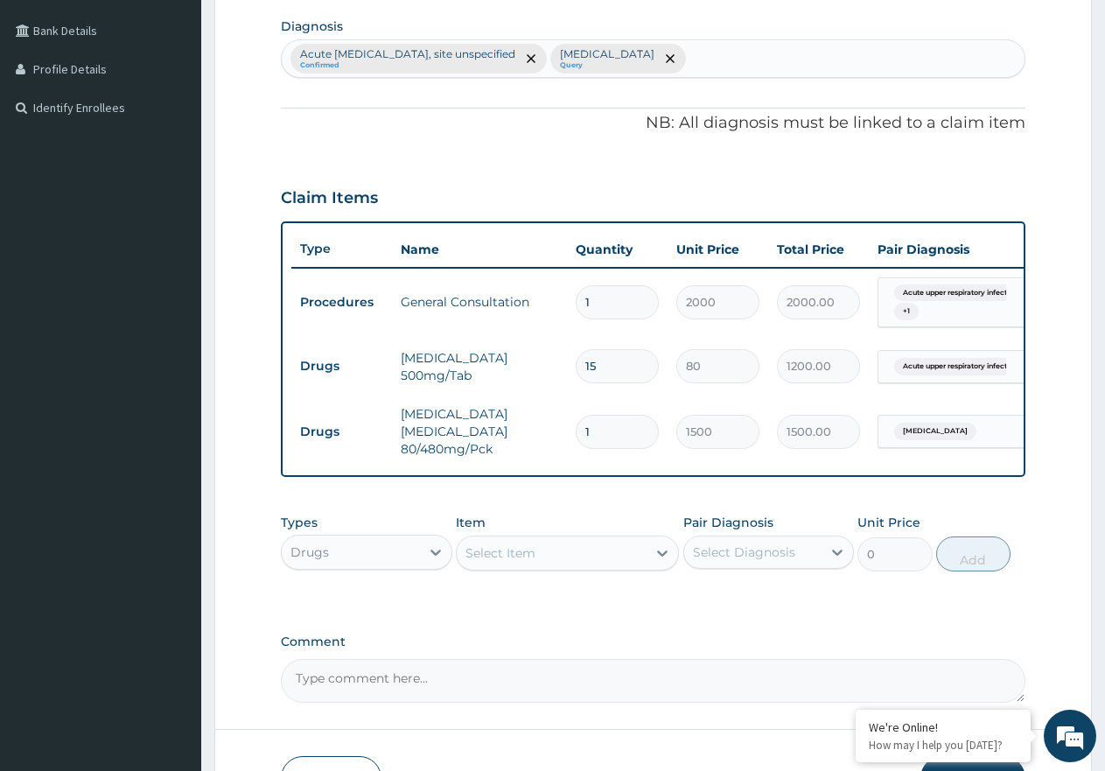
click at [574, 562] on div "Select Item" at bounding box center [552, 553] width 190 height 28
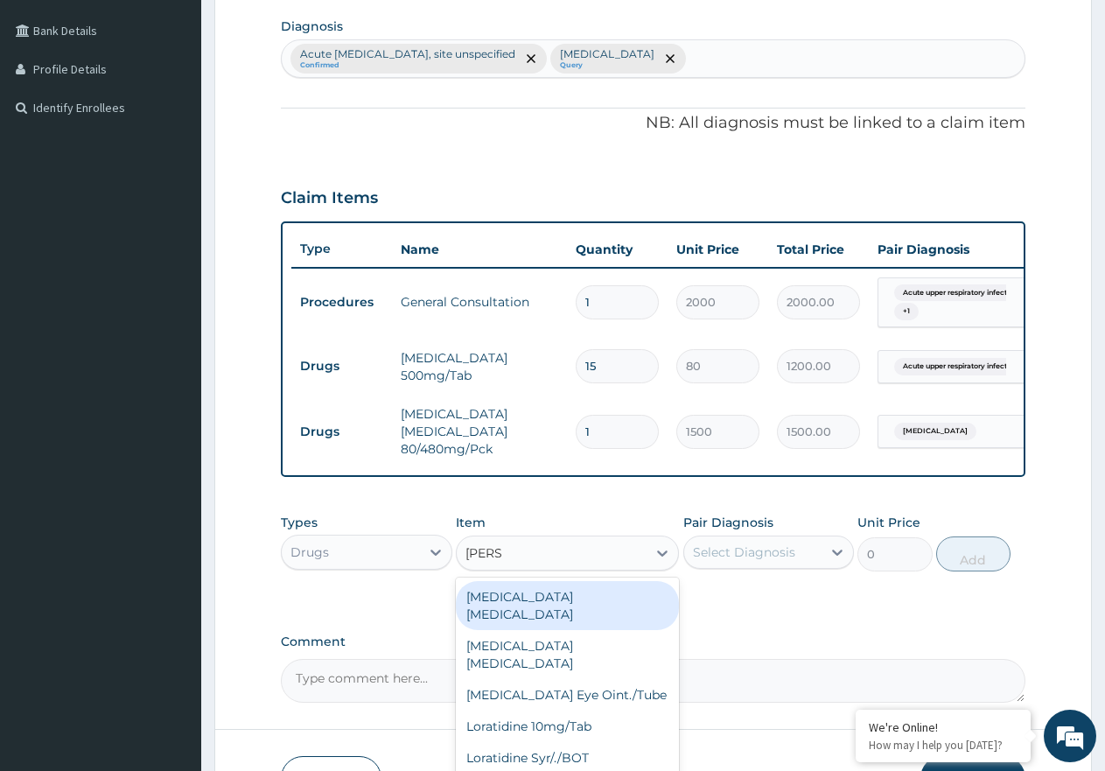
type input "LORAT"
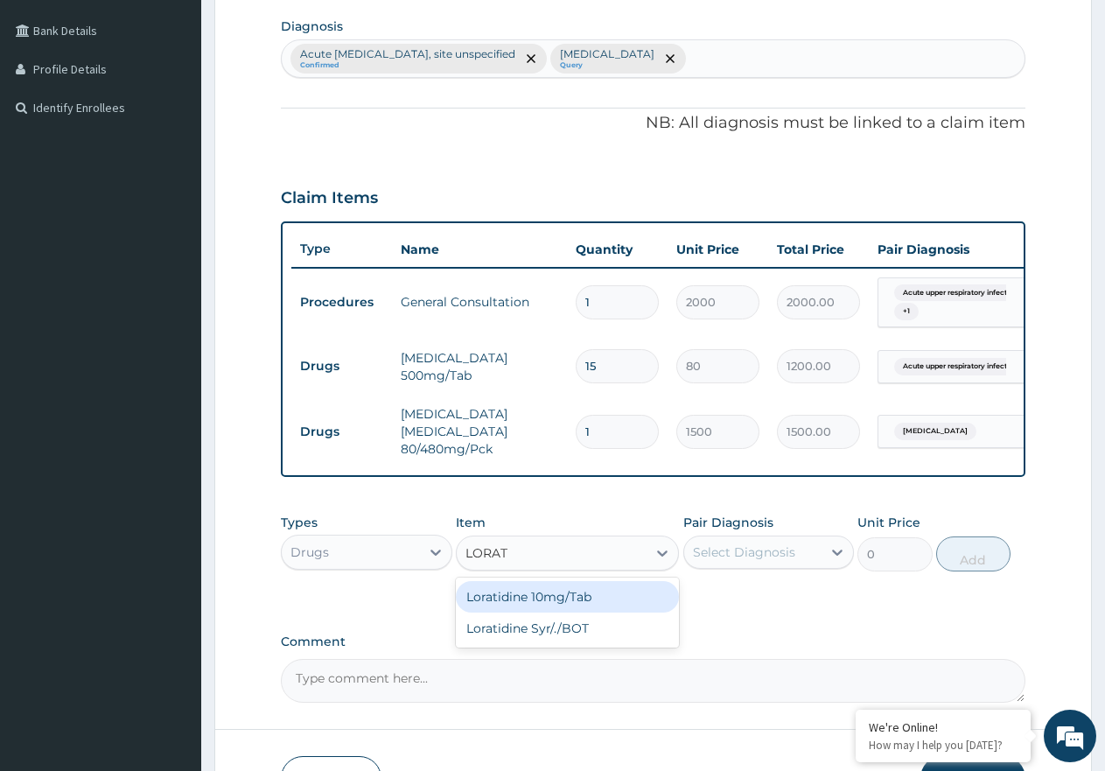
drag, startPoint x: 586, startPoint y: 617, endPoint x: 839, endPoint y: 591, distance: 254.1
click at [587, 612] on div "Loratidine 10mg/Tab" at bounding box center [567, 596] width 223 height 31
type input "50"
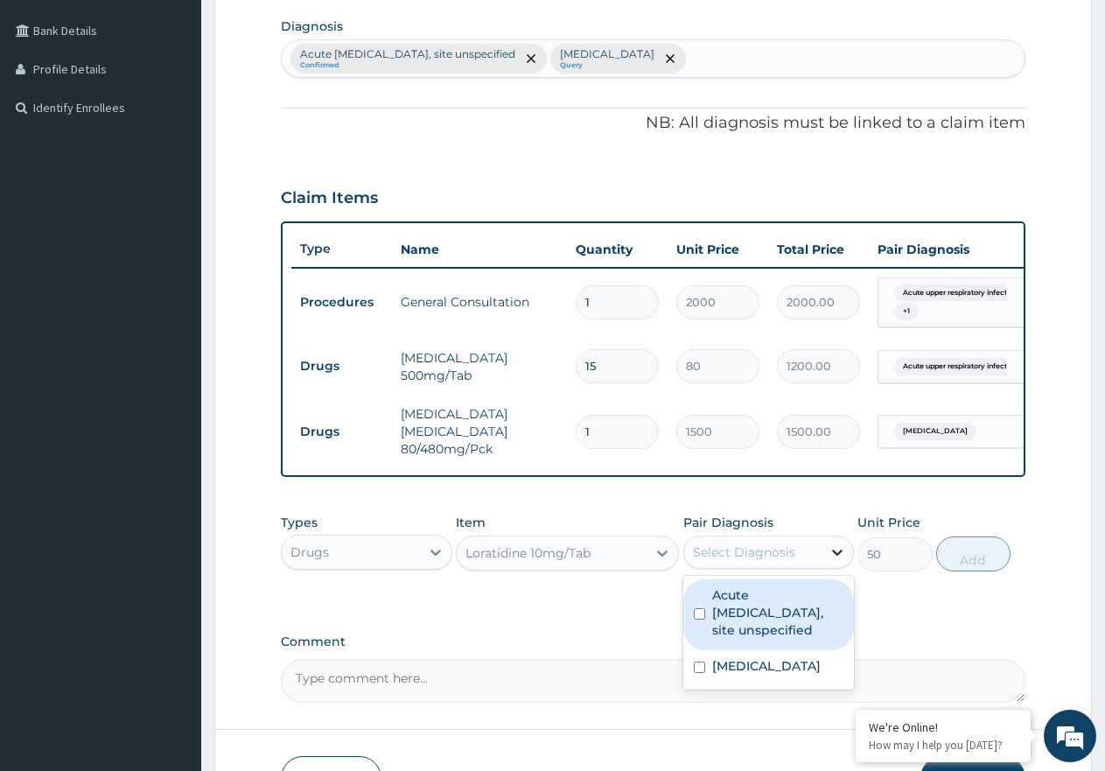
click at [829, 568] on div at bounding box center [836, 551] width 31 height 31
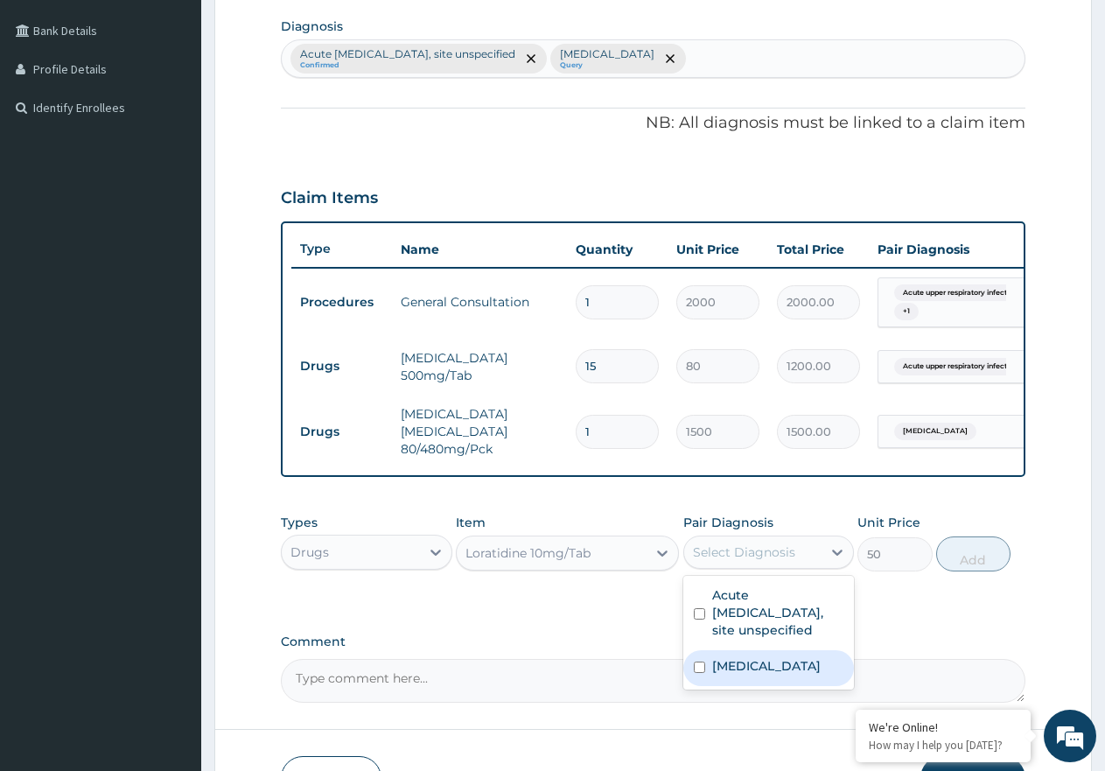
click at [791, 674] on label "Malaria, unspecified" at bounding box center [766, 665] width 108 height 17
checkbox input "true"
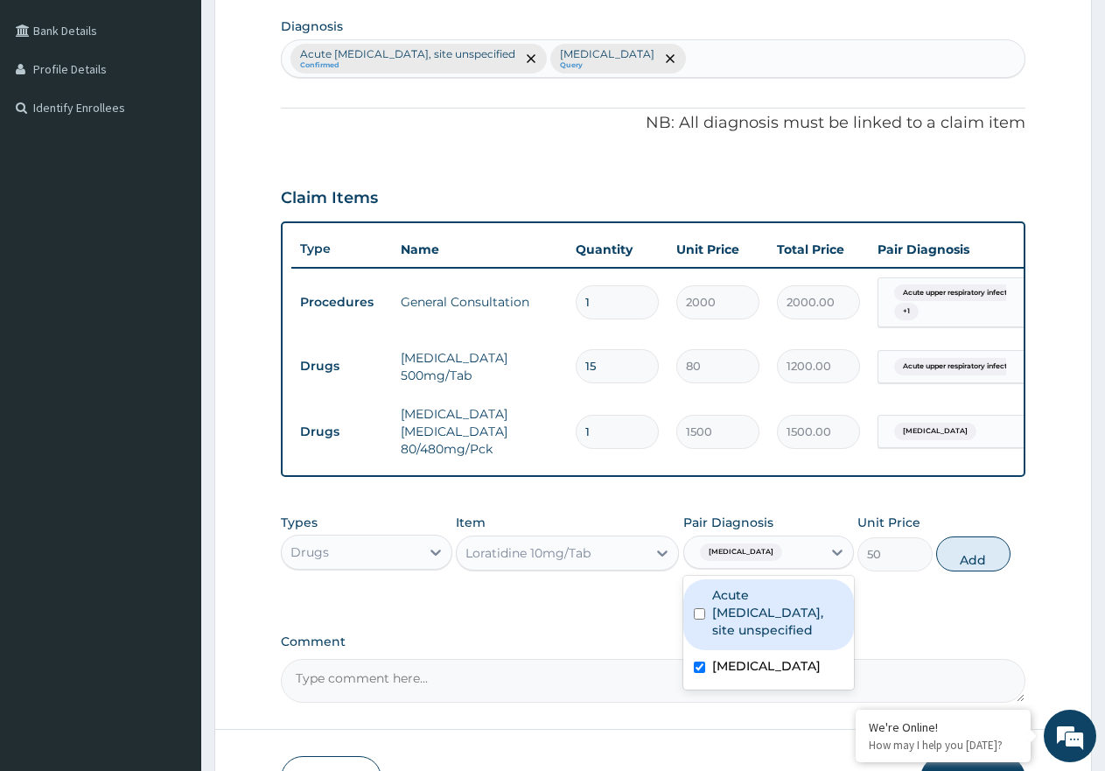
click at [792, 639] on label "Acute upper respiratory infection, site unspecified" at bounding box center [778, 612] width 132 height 52
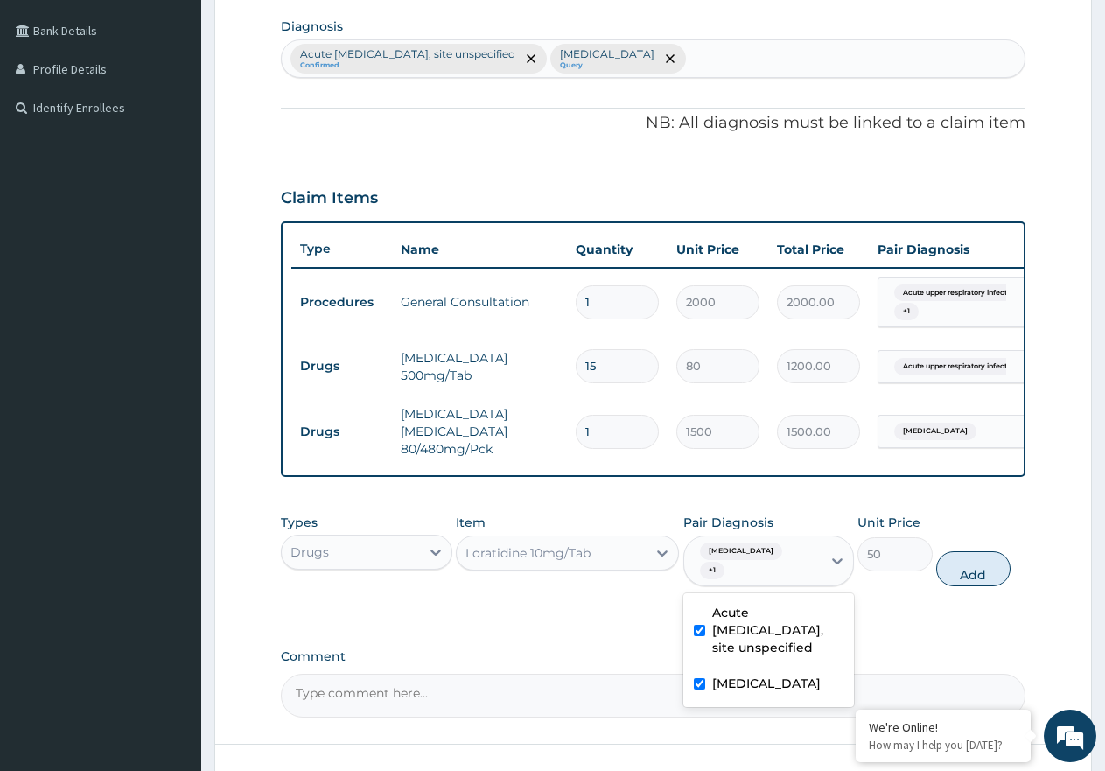
click at [794, 667] on div "Acute upper respiratory infection, site unspecified" at bounding box center [768, 632] width 171 height 71
checkbox input "false"
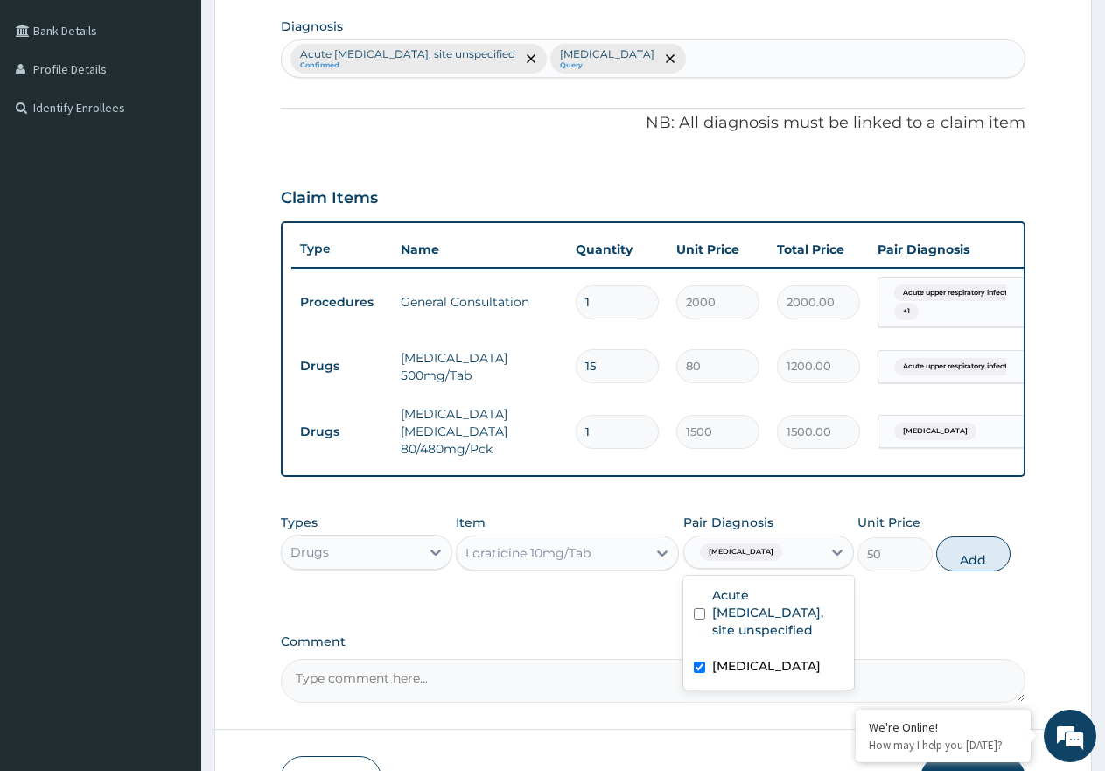
click at [797, 674] on label "Malaria, unspecified" at bounding box center [766, 665] width 108 height 17
checkbox input "false"
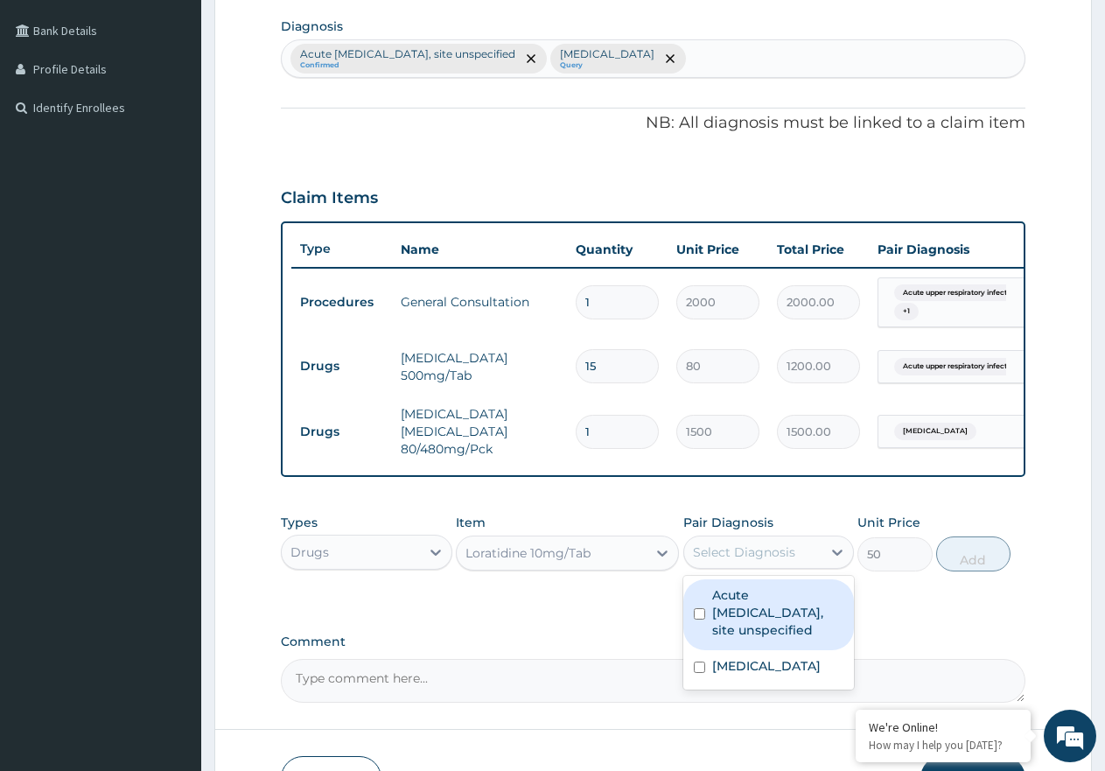
click at [784, 630] on label "Acute upper respiratory infection, site unspecified" at bounding box center [778, 612] width 132 height 52
checkbox input "true"
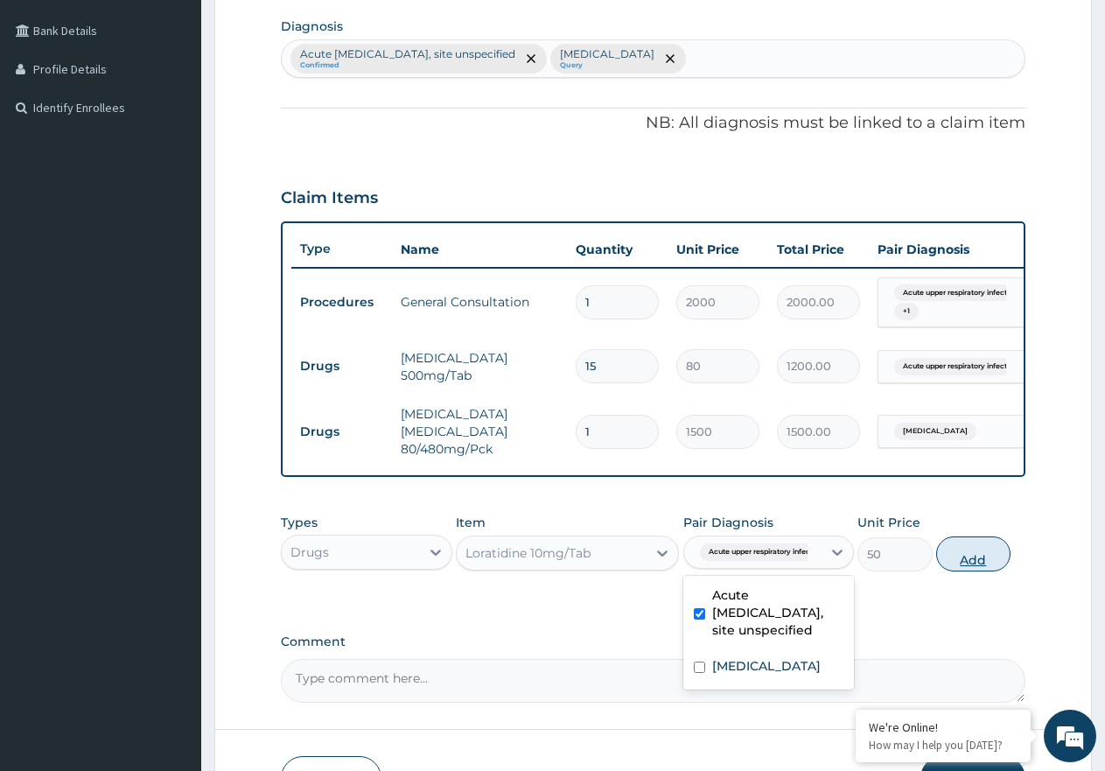
click at [949, 571] on button "Add" at bounding box center [973, 553] width 74 height 35
type input "0"
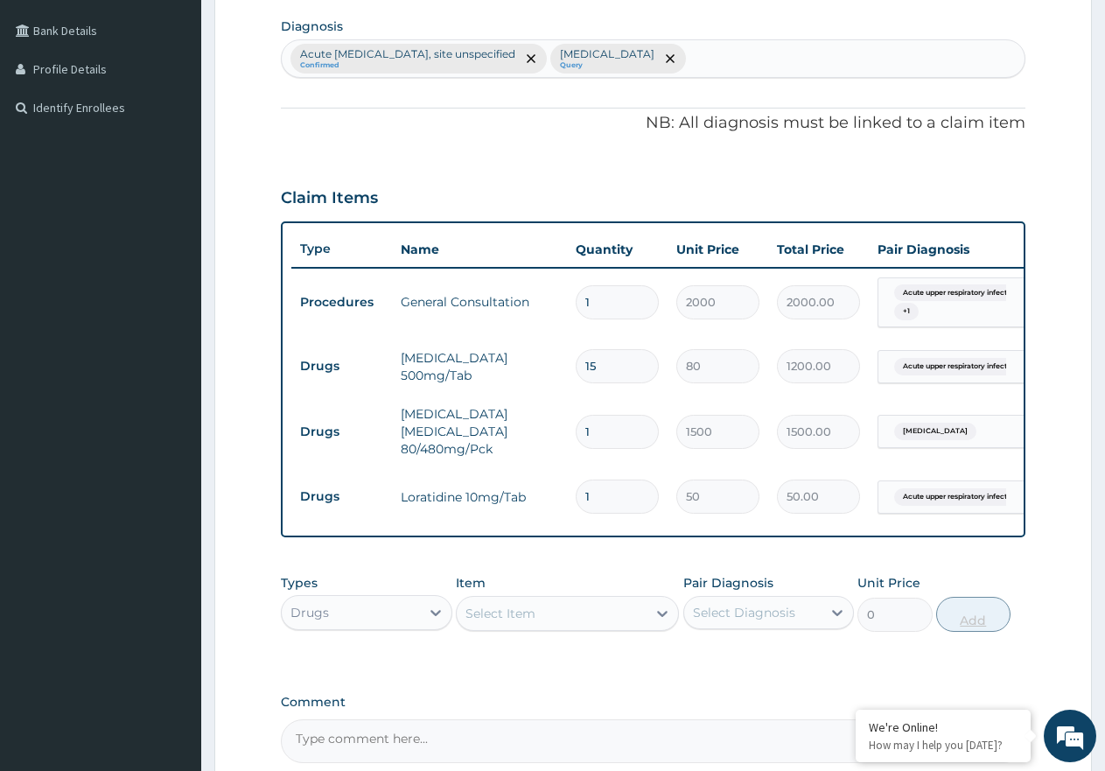
type input "0.00"
type input "5"
type input "250.00"
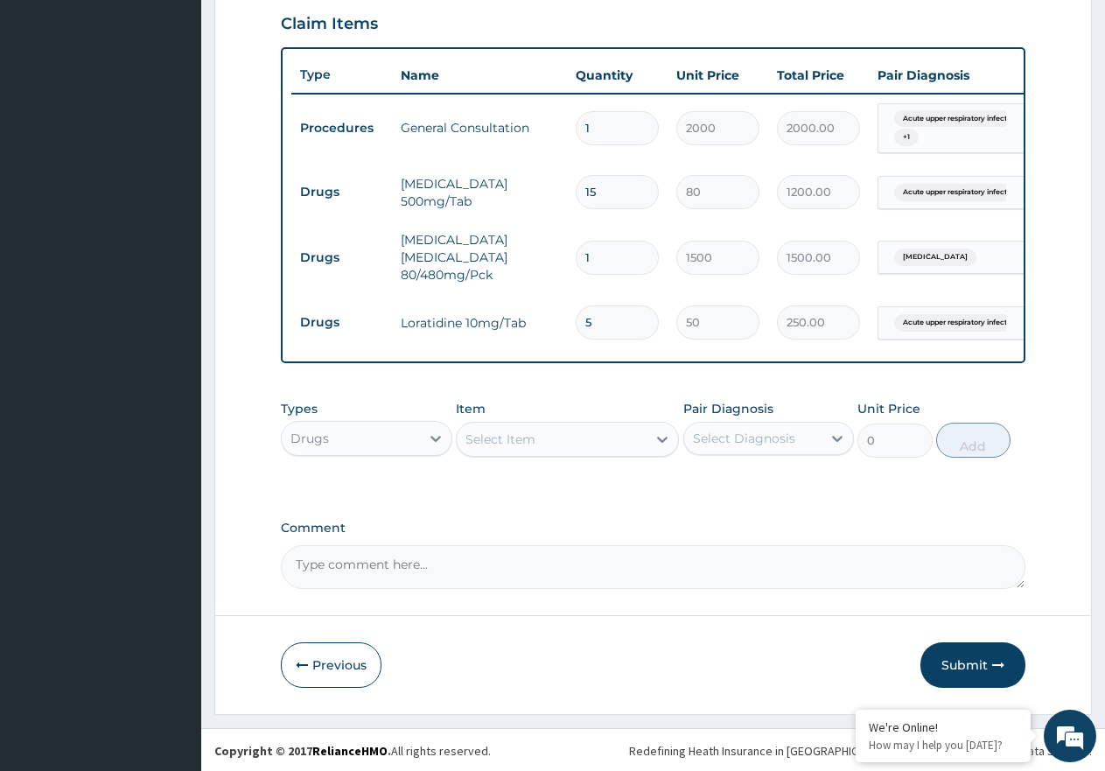
scroll to position [620, 0]
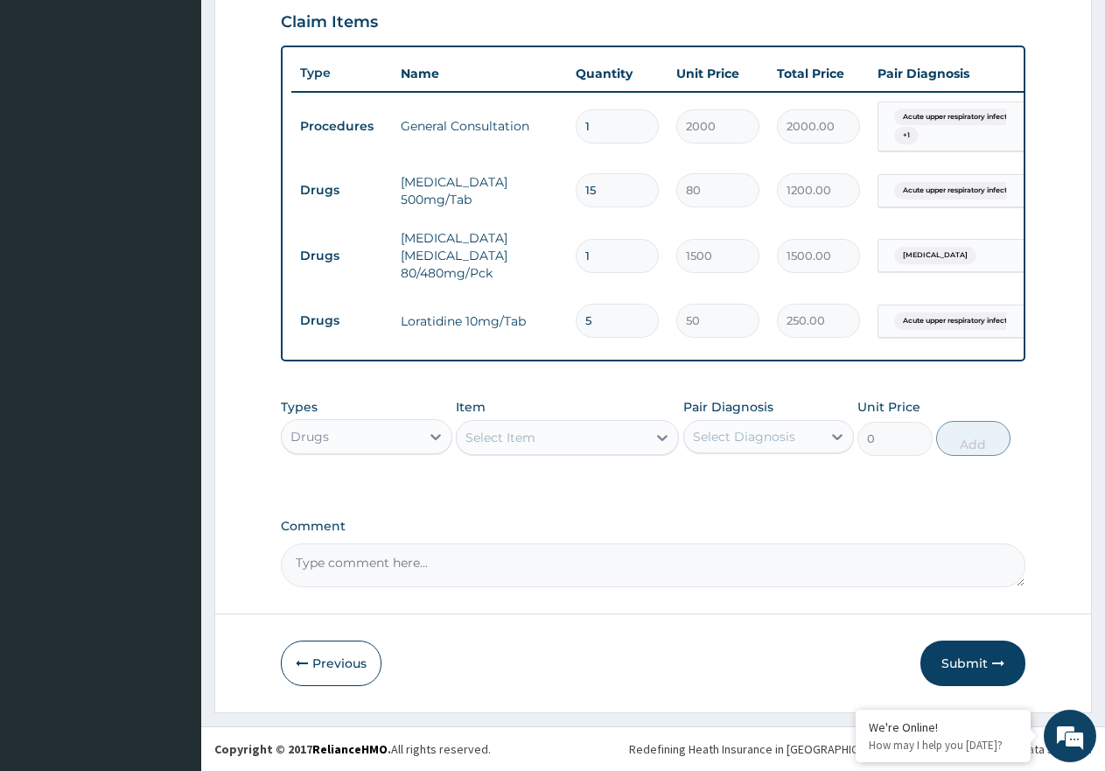
type input "5"
click at [618, 448] on div "Select Item" at bounding box center [552, 437] width 190 height 28
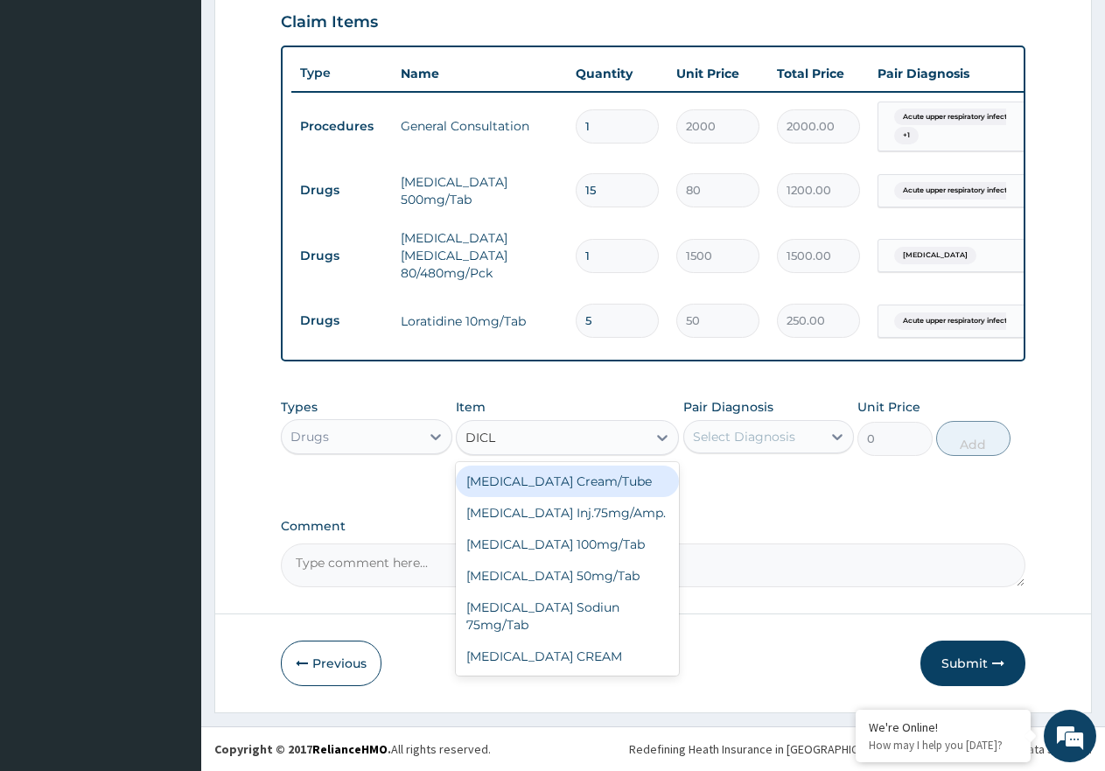
type input "DICLO"
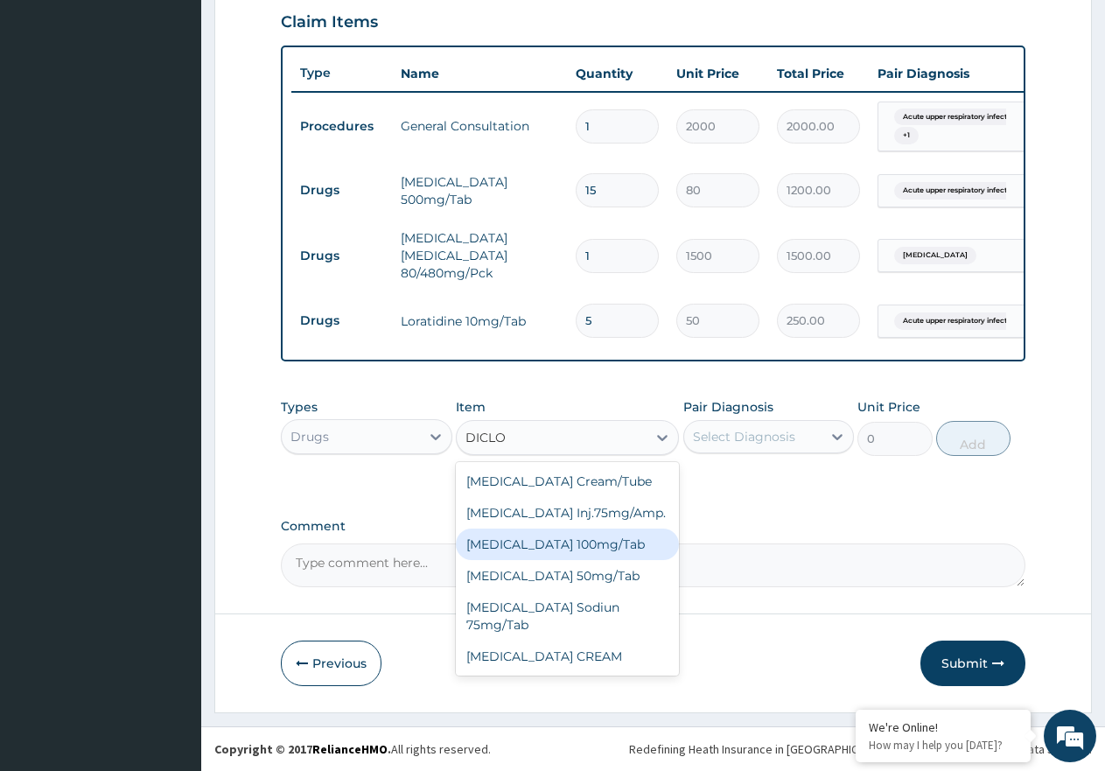
click at [595, 552] on div "Diclofenac Sodium 100mg/Tab" at bounding box center [567, 543] width 223 height 31
type input "90"
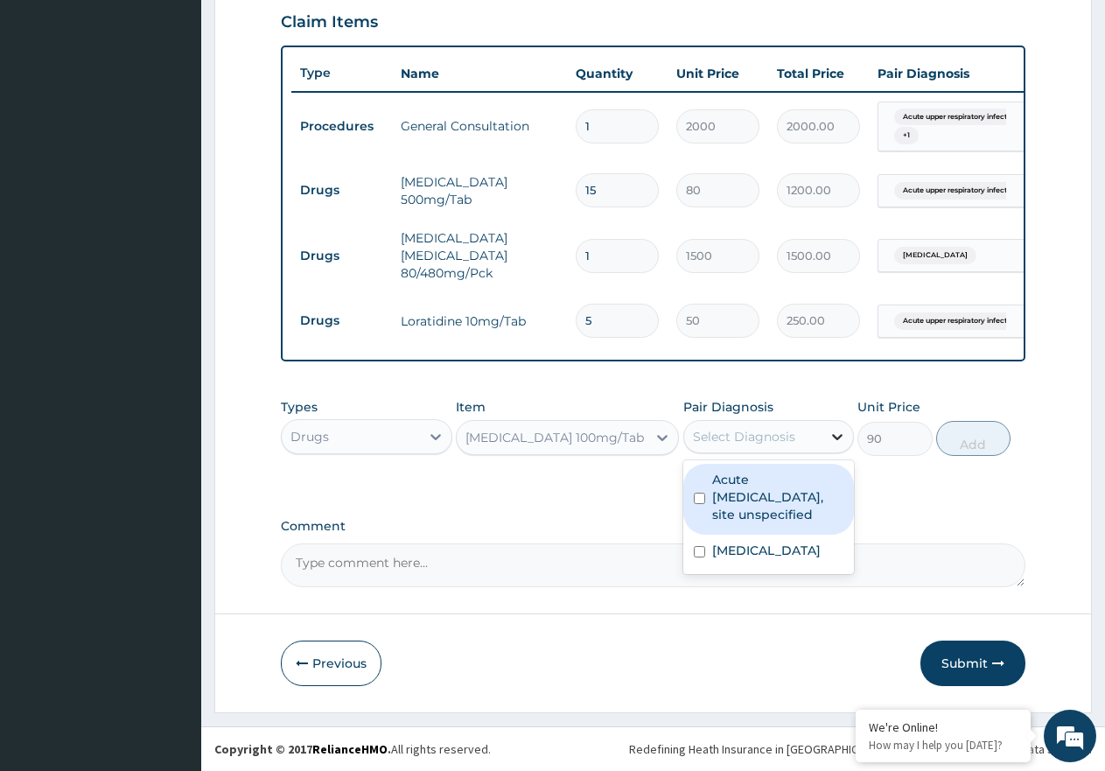
click at [825, 446] on div at bounding box center [836, 436] width 31 height 31
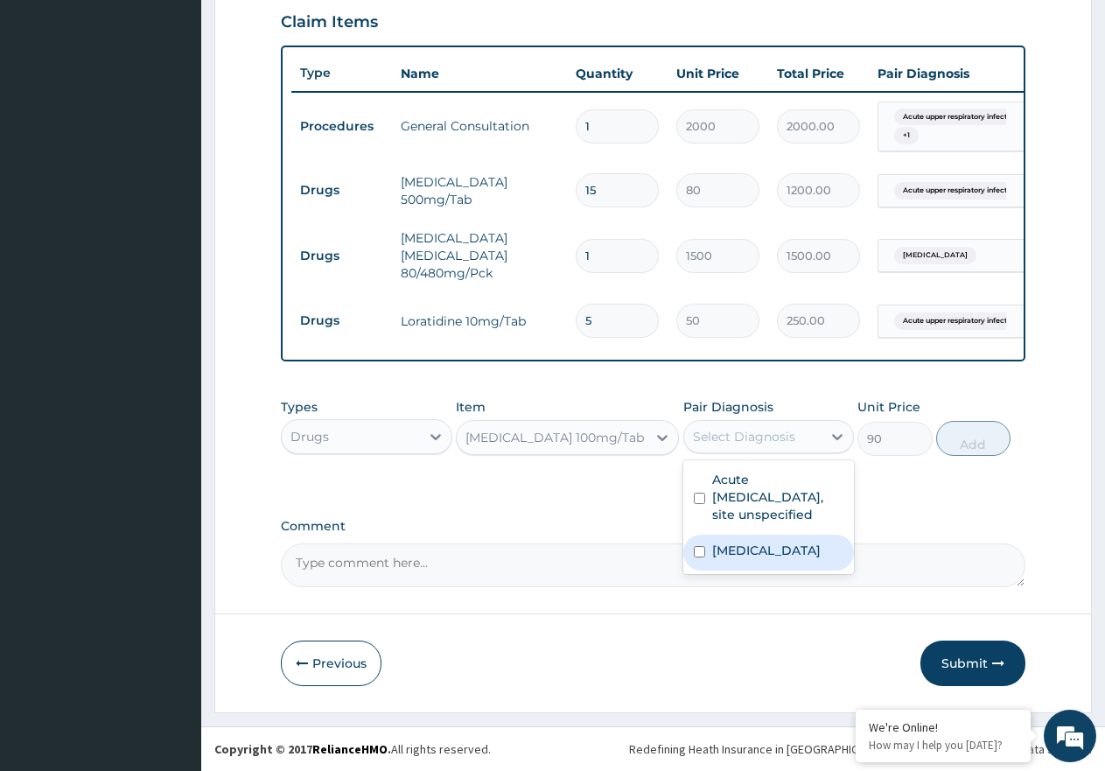
click at [783, 547] on label "Malaria, unspecified" at bounding box center [766, 549] width 108 height 17
checkbox input "true"
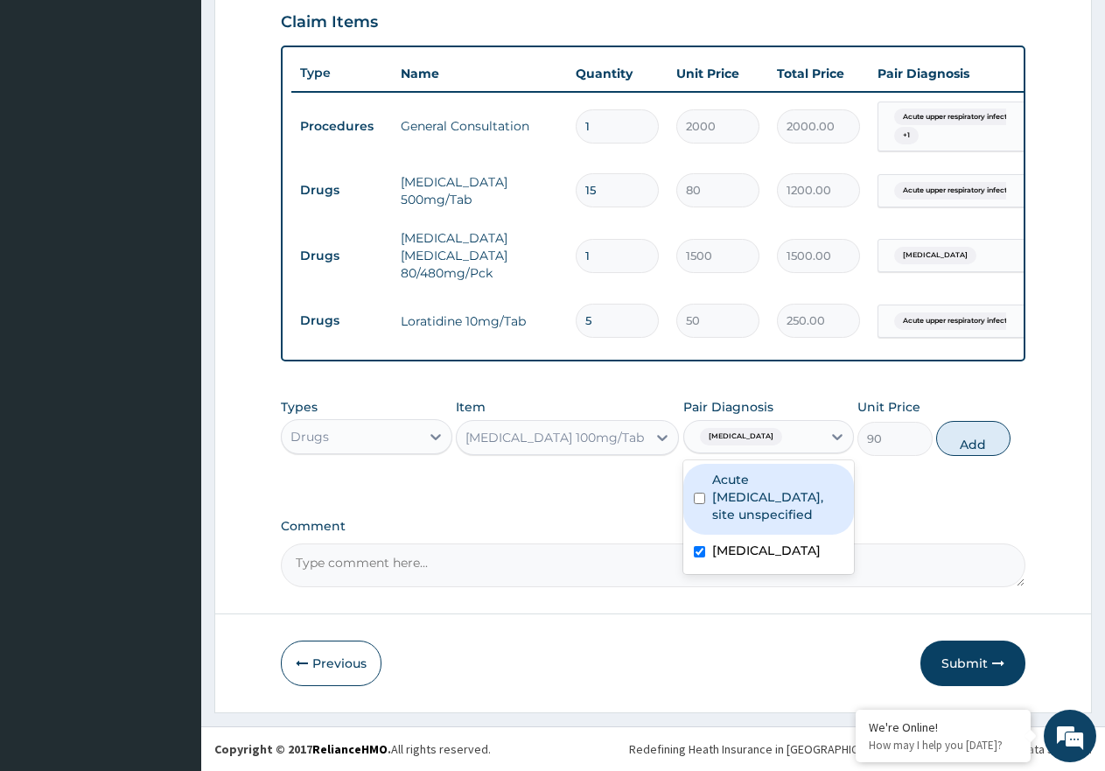
drag, startPoint x: 798, startPoint y: 492, endPoint x: 922, endPoint y: 482, distance: 124.6
click at [816, 492] on label "Acute upper respiratory infection, site unspecified" at bounding box center [778, 497] width 132 height 52
checkbox input "true"
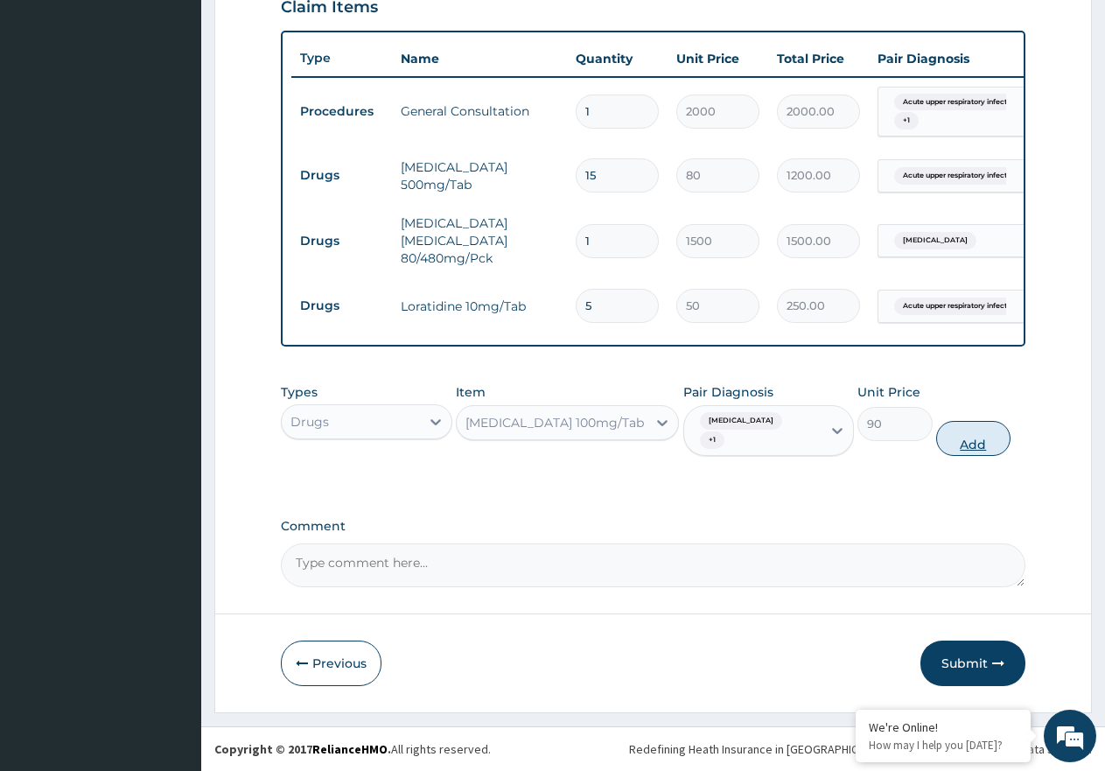
click at [963, 455] on button "Add" at bounding box center [973, 438] width 74 height 35
type input "0"
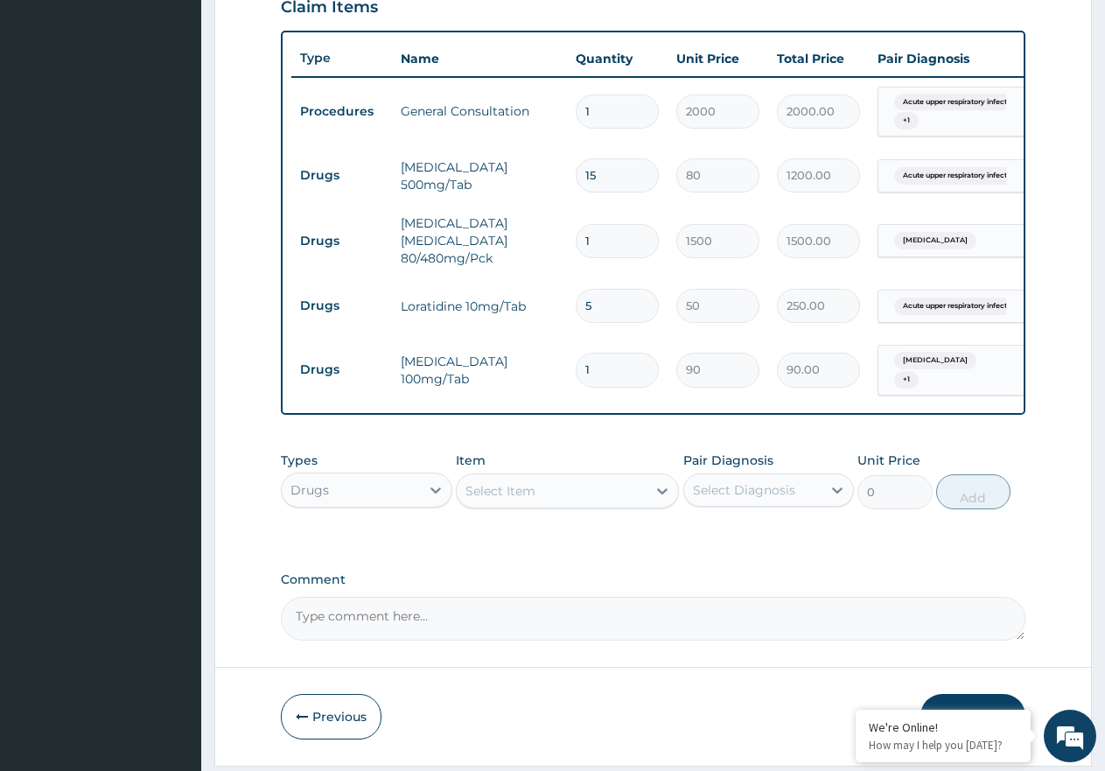
type input "10"
type input "900.00"
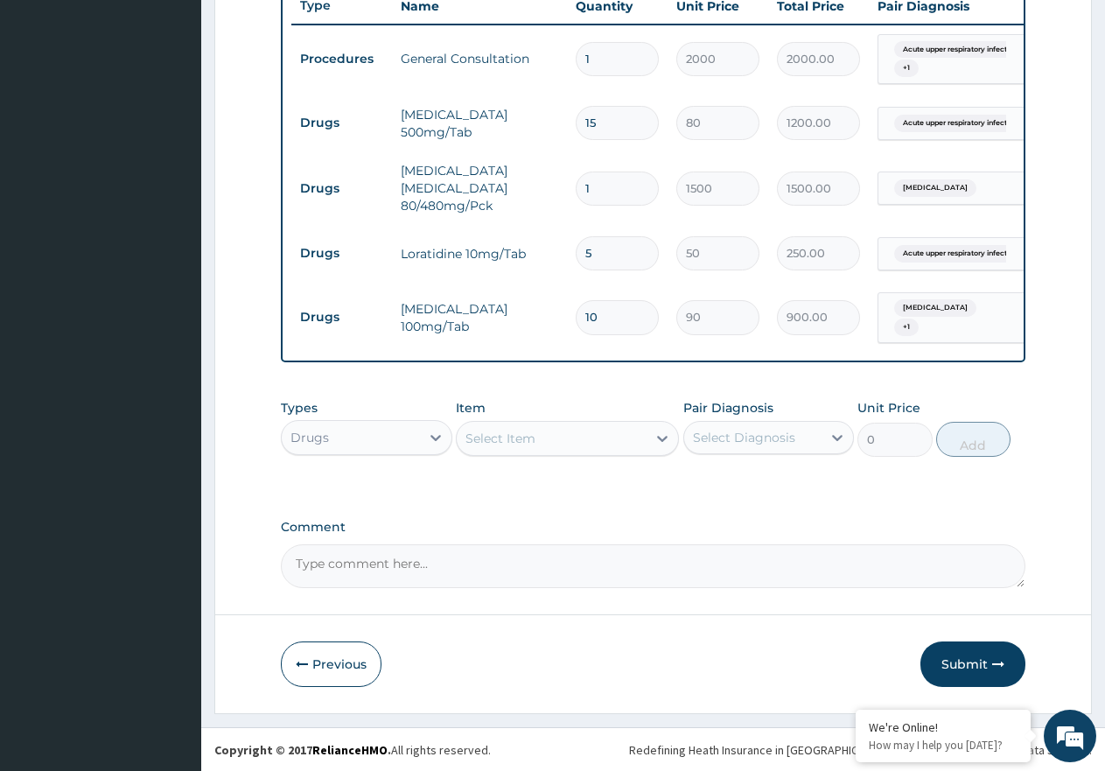
scroll to position [688, 0]
type input "10"
click at [960, 655] on button "Submit" at bounding box center [972, 662] width 105 height 45
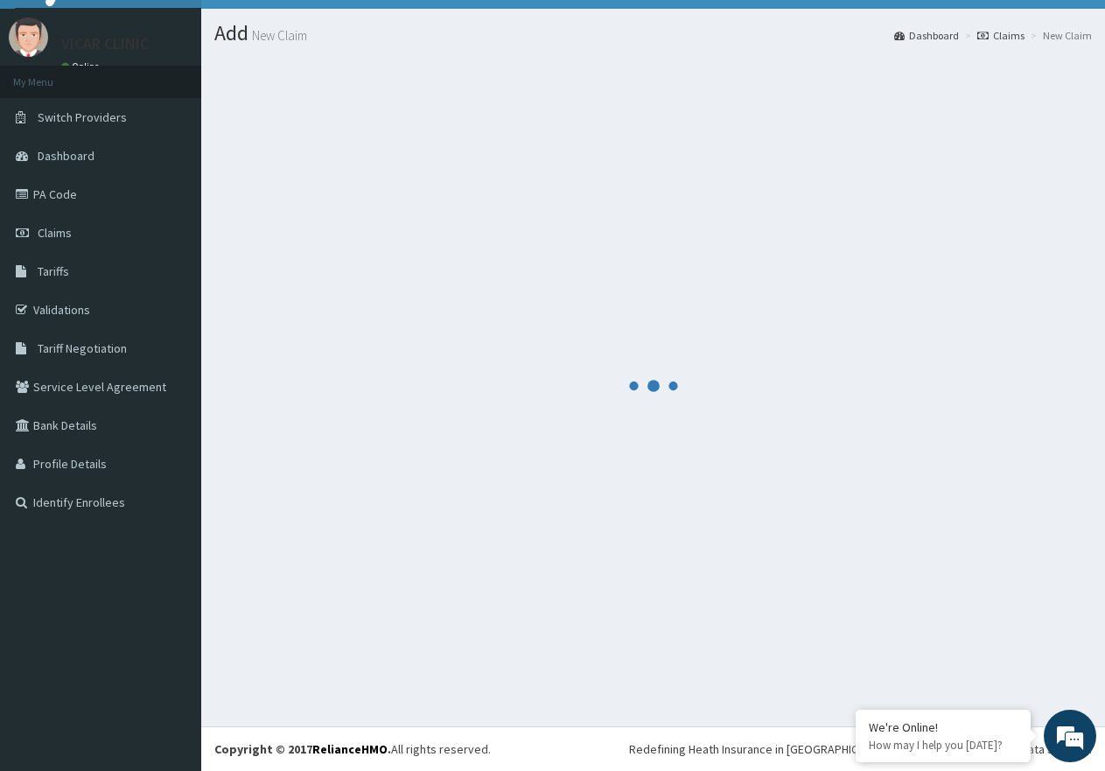
scroll to position [35, 0]
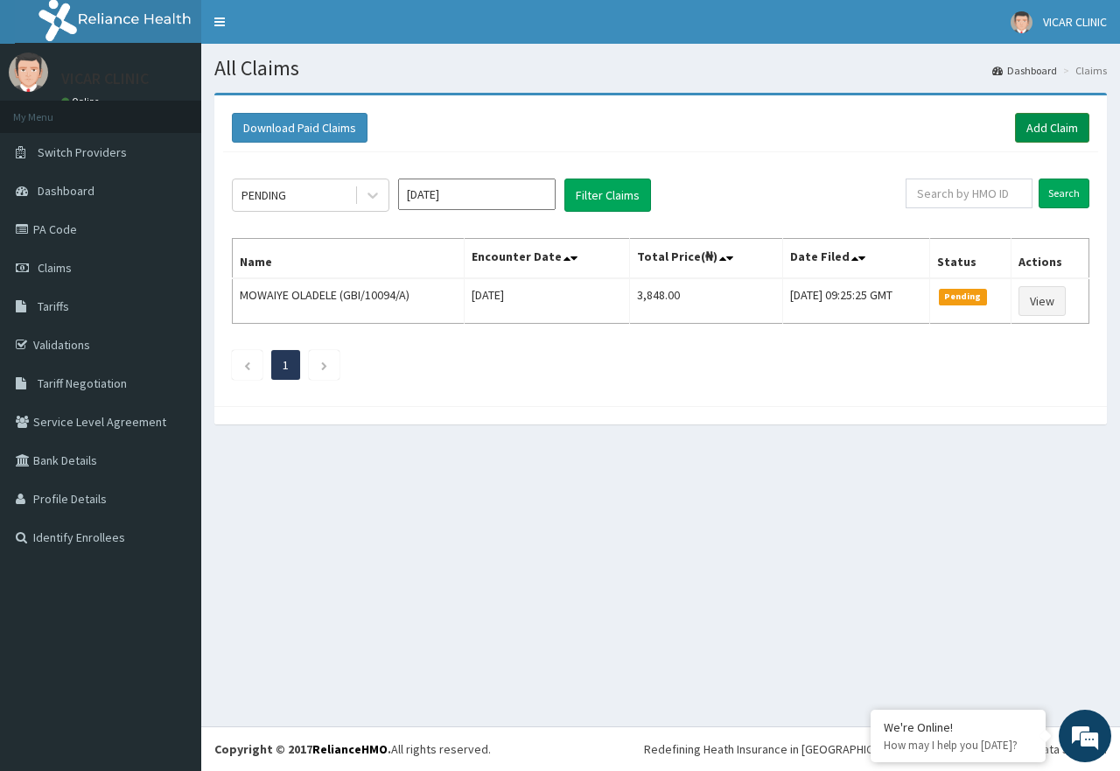
click at [1054, 122] on link "Add Claim" at bounding box center [1052, 128] width 74 height 30
click at [1044, 125] on link "Add Claim" at bounding box center [1052, 128] width 74 height 30
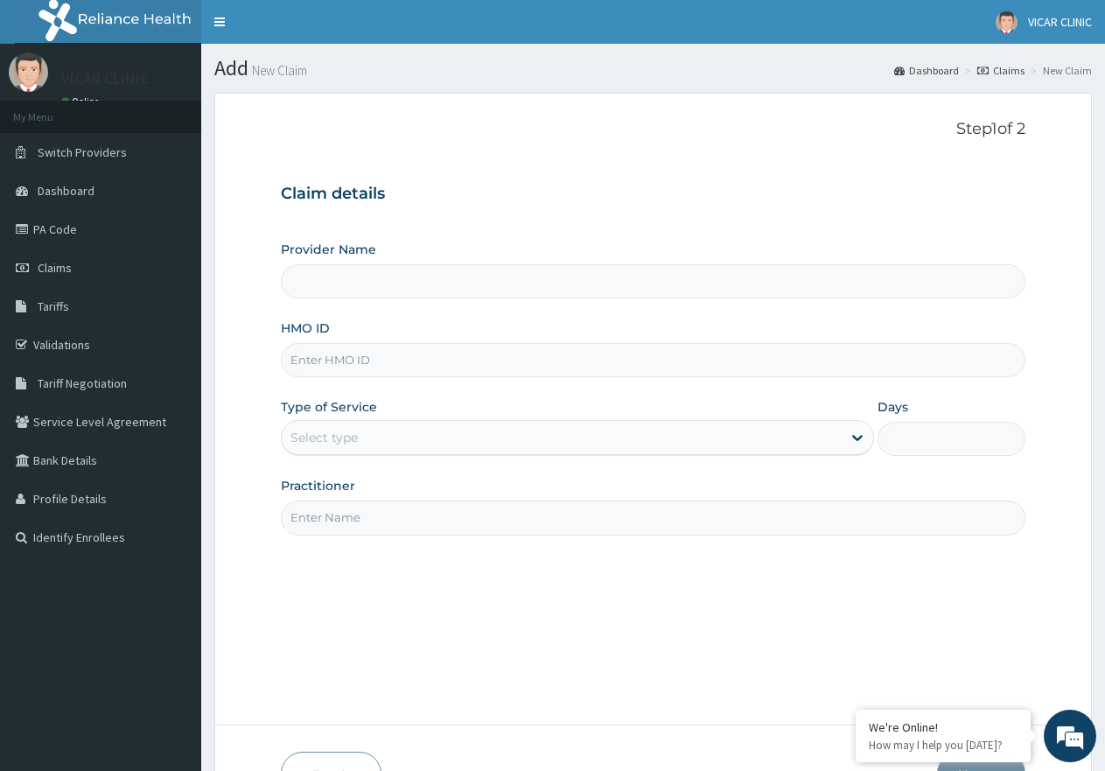
type input "VICAR SPECIALIST HOSPITAL"
click at [390, 348] on input "HMO ID" at bounding box center [653, 360] width 744 height 34
type input "SXT/10041/B"
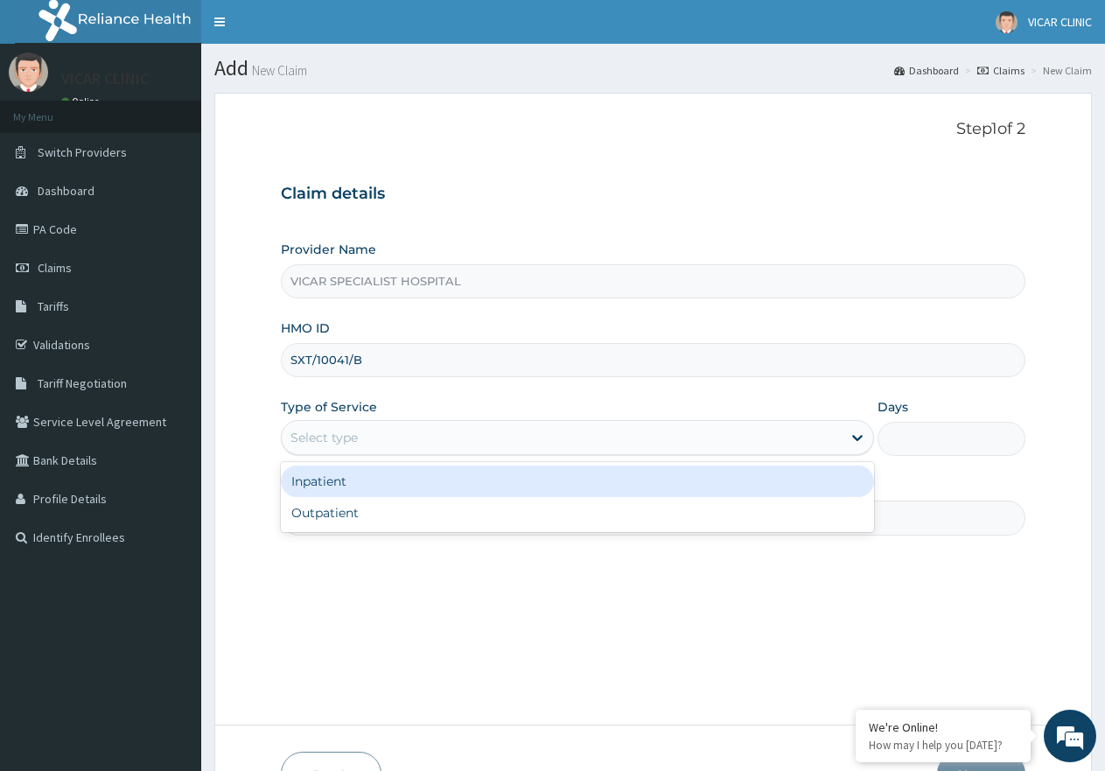
click at [392, 444] on div "Select type" at bounding box center [561, 437] width 559 height 28
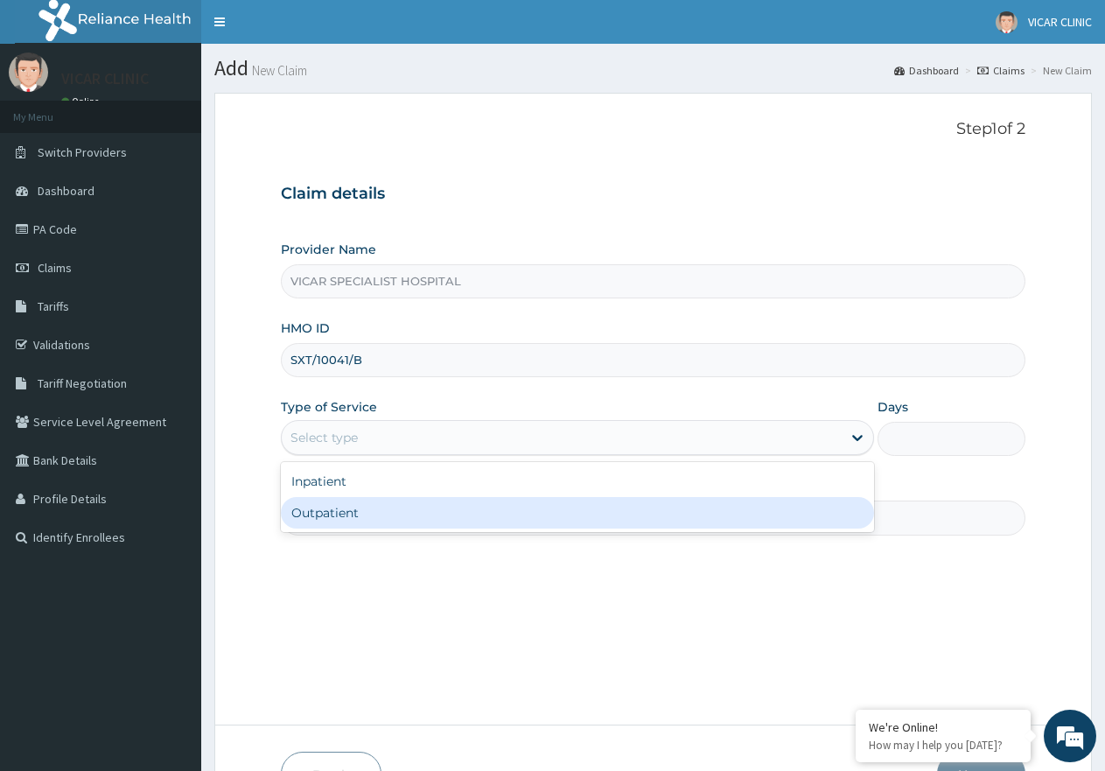
click at [363, 512] on div "Outpatient" at bounding box center [577, 512] width 592 height 31
type input "1"
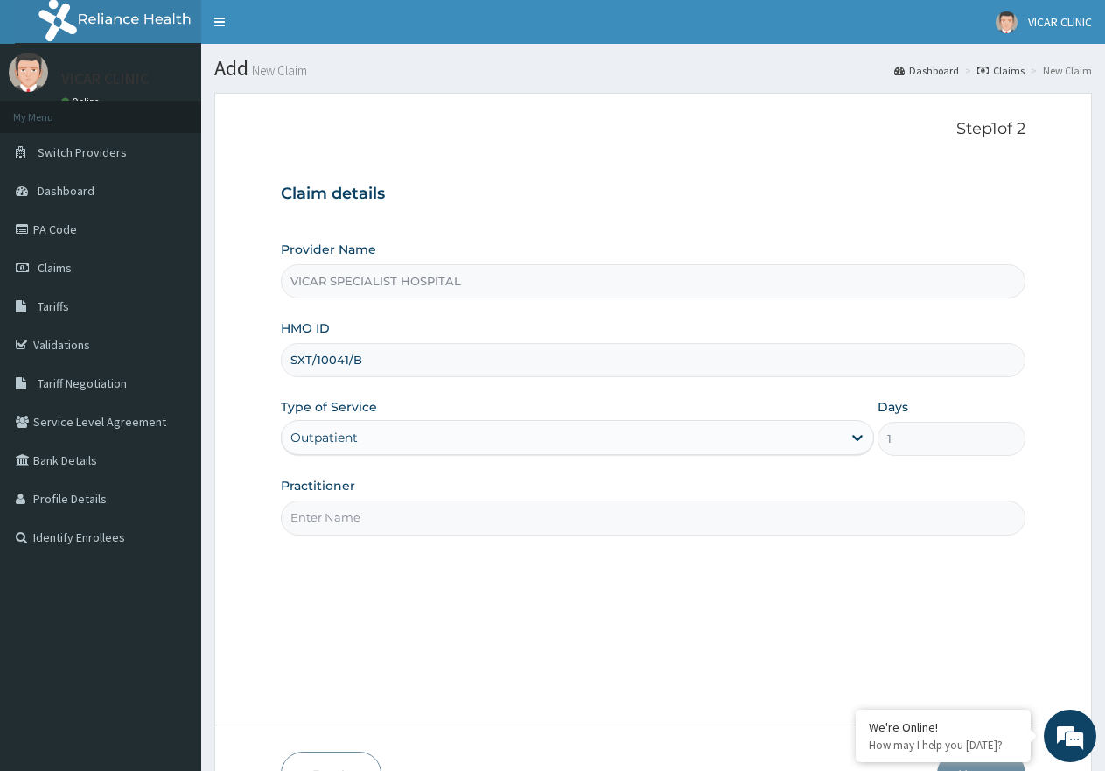
click at [410, 515] on input "Practitioner" at bounding box center [653, 517] width 744 height 34
type input "DR UCHE"
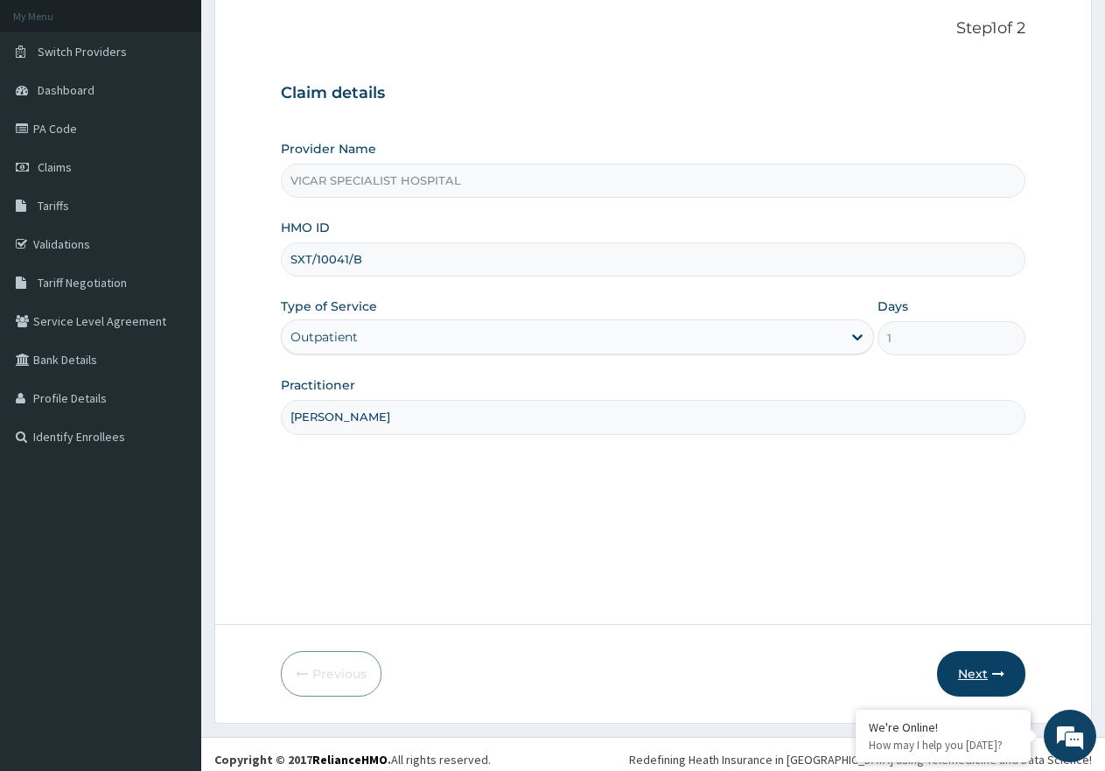
scroll to position [111, 0]
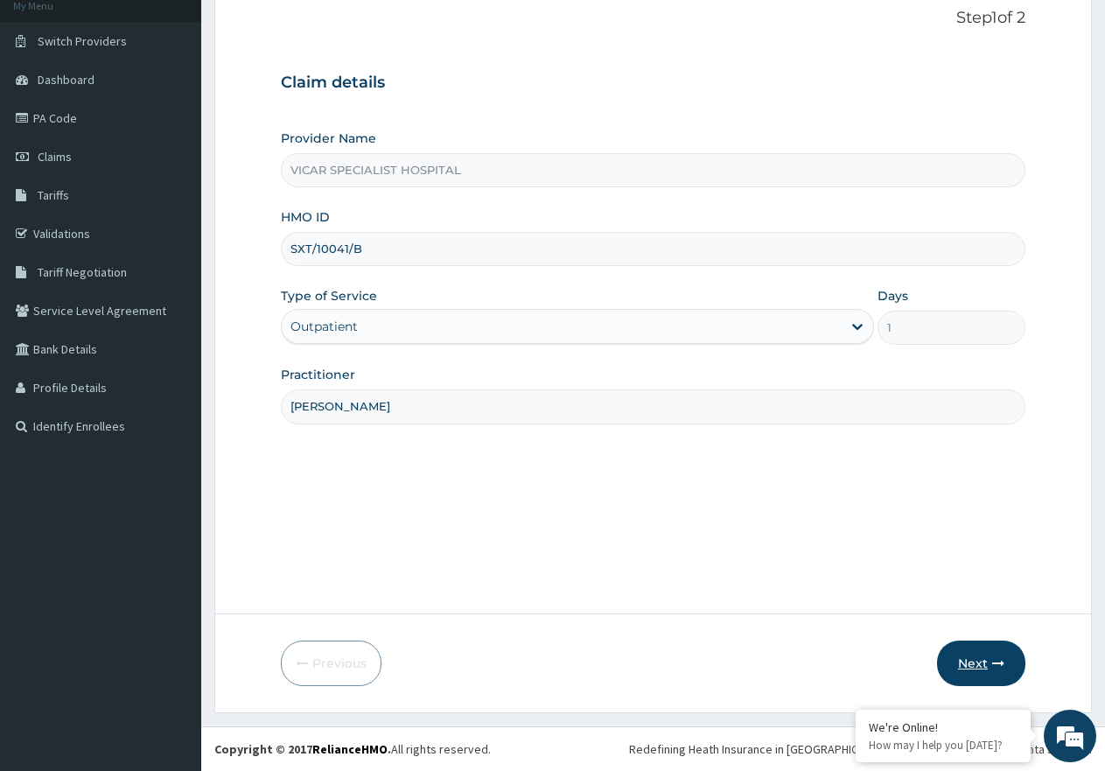
click at [955, 667] on button "Next" at bounding box center [981, 662] width 88 height 45
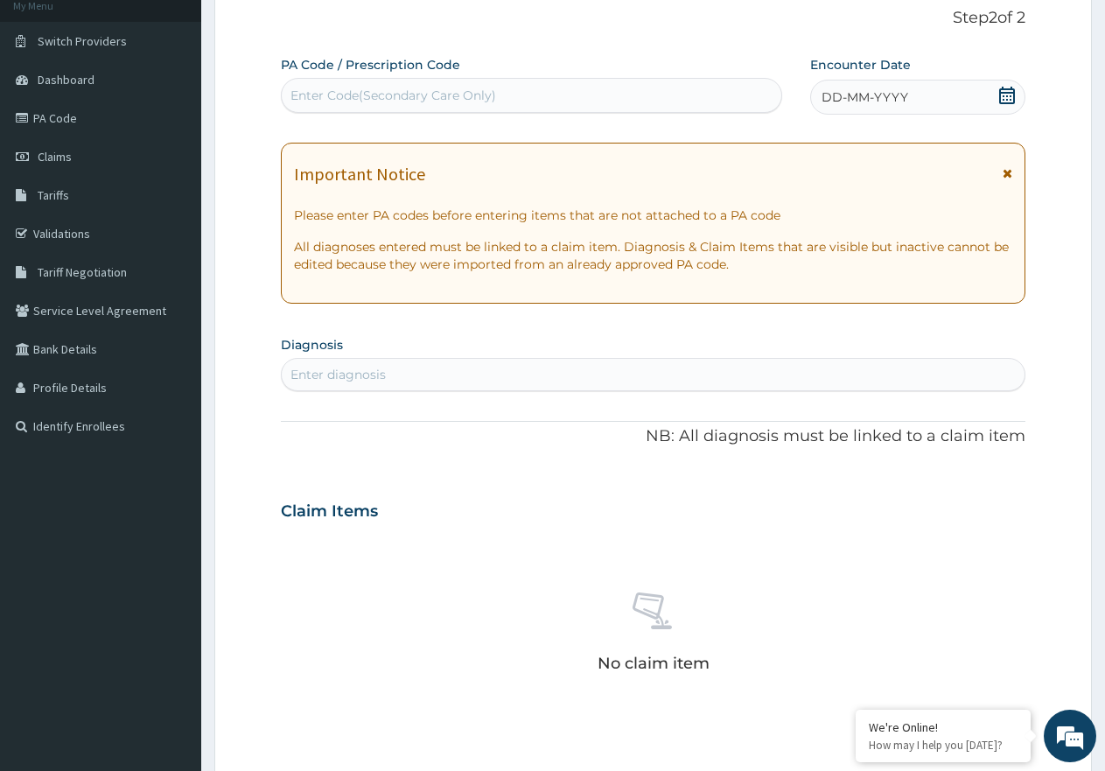
click at [1005, 97] on icon at bounding box center [1006, 95] width 17 height 17
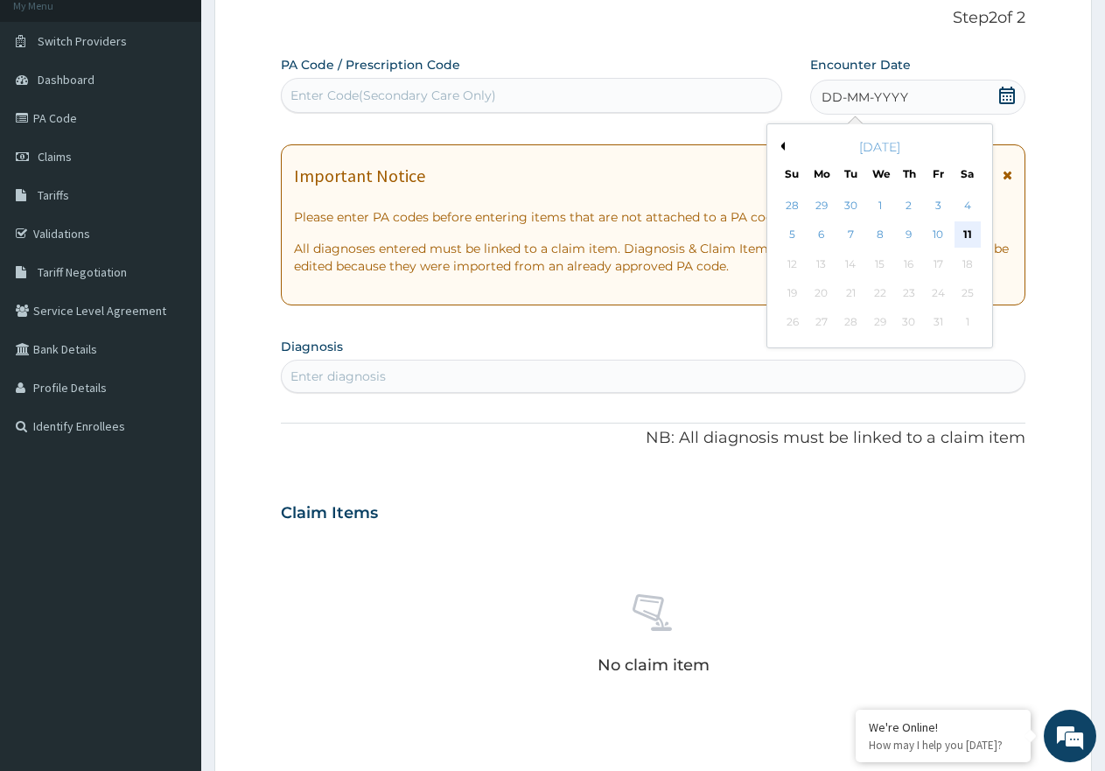
click at [963, 236] on div "11" at bounding box center [967, 235] width 26 height 26
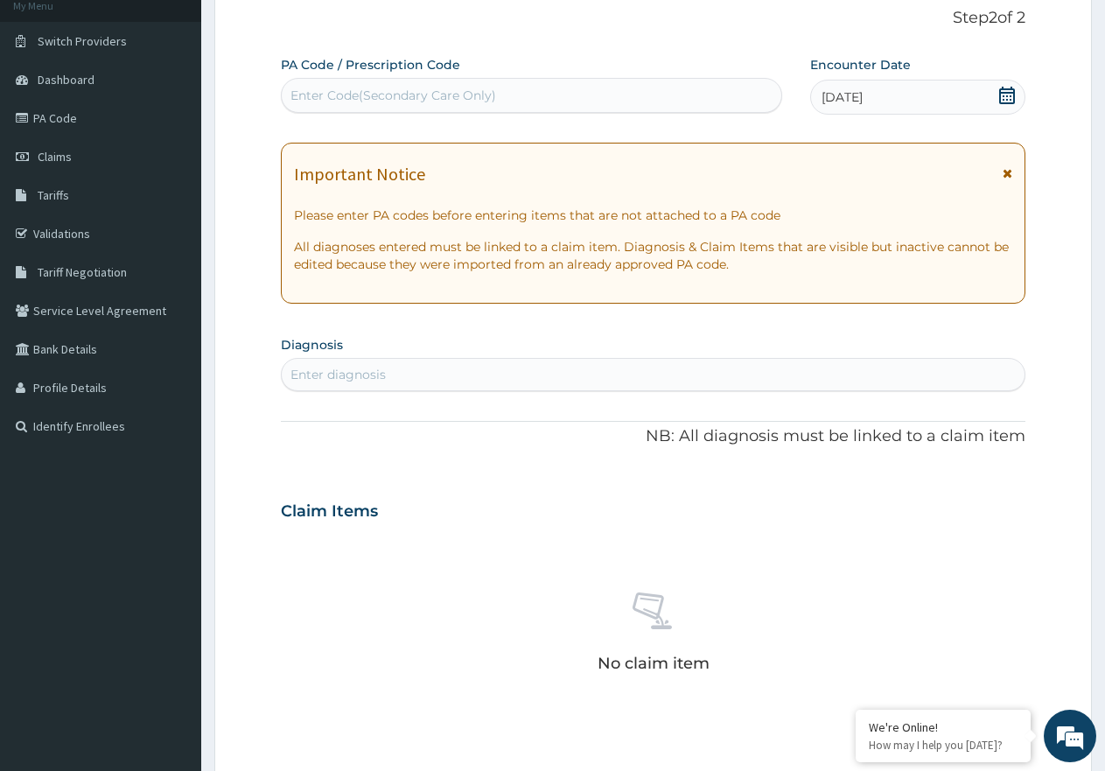
click at [423, 384] on div "Enter diagnosis" at bounding box center [653, 374] width 743 height 28
type input "MALARIA"
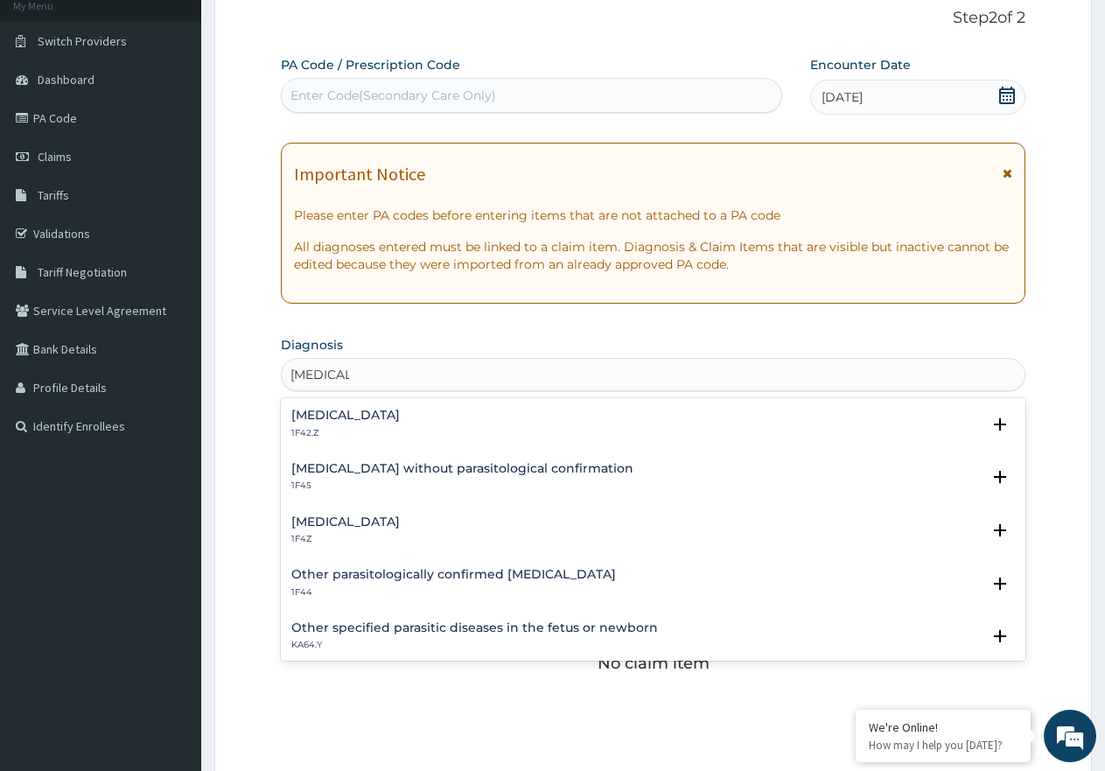
click at [353, 531] on div "Malaria, unspecified 1F4Z" at bounding box center [345, 530] width 108 height 31
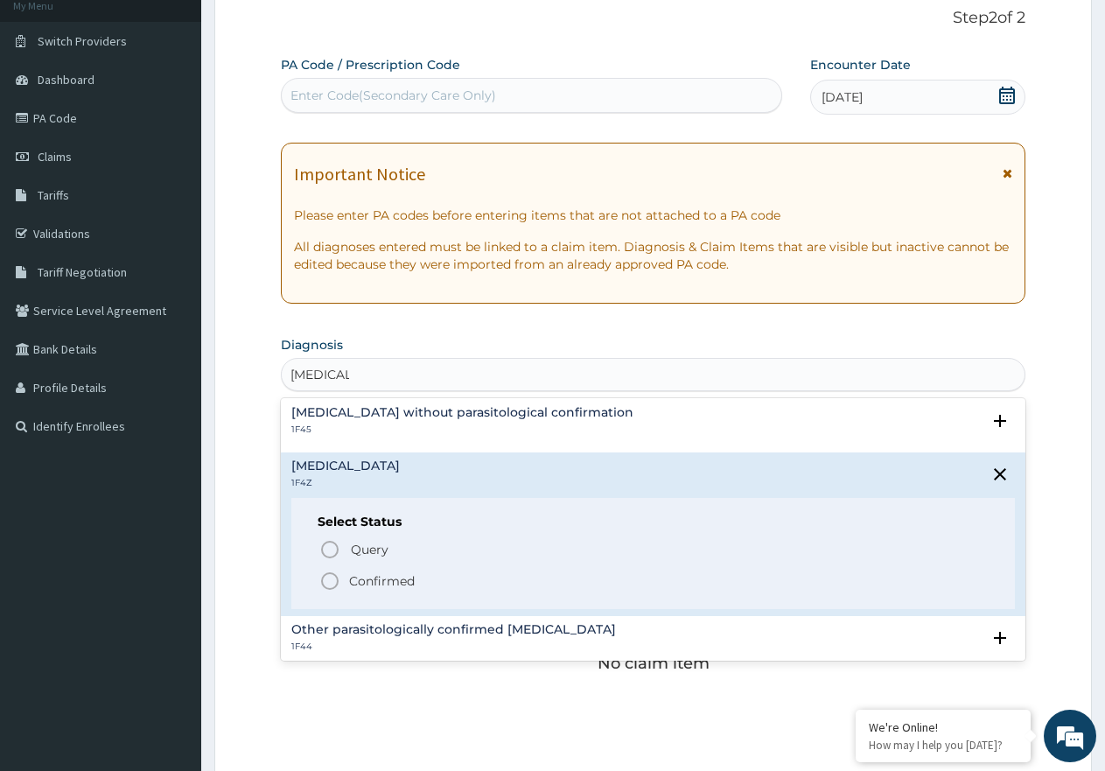
scroll to position [87, 0]
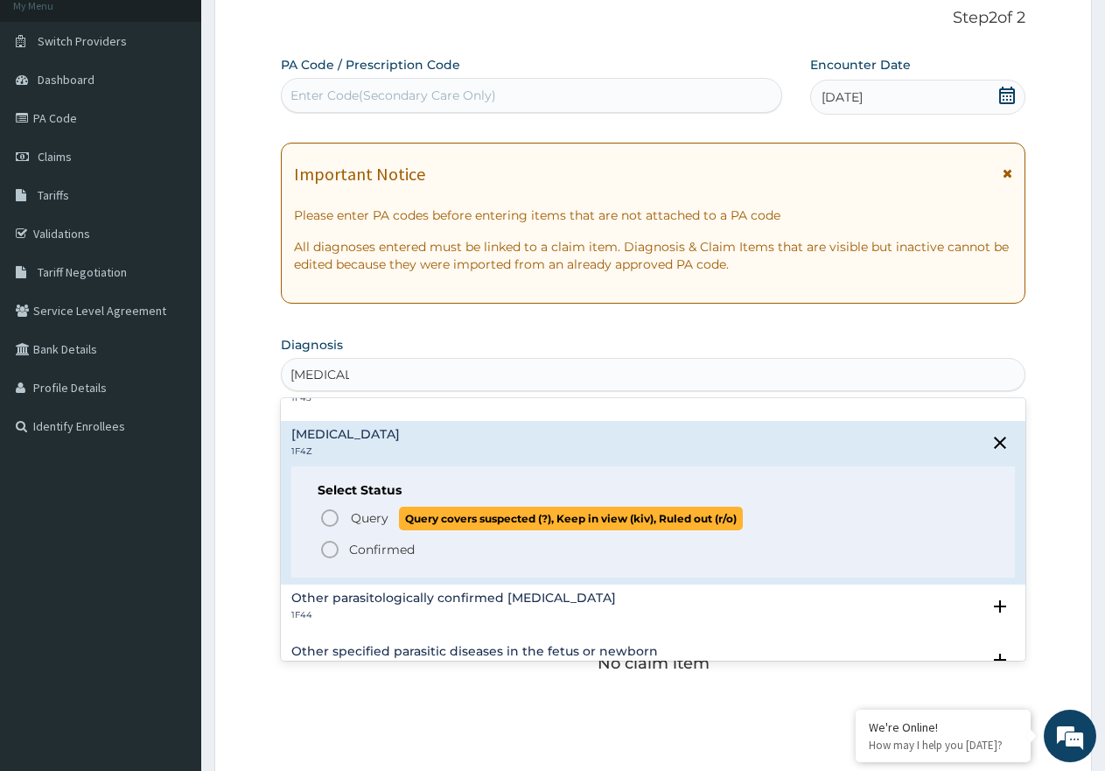
click at [323, 517] on circle "status option query" at bounding box center [330, 518] width 16 height 16
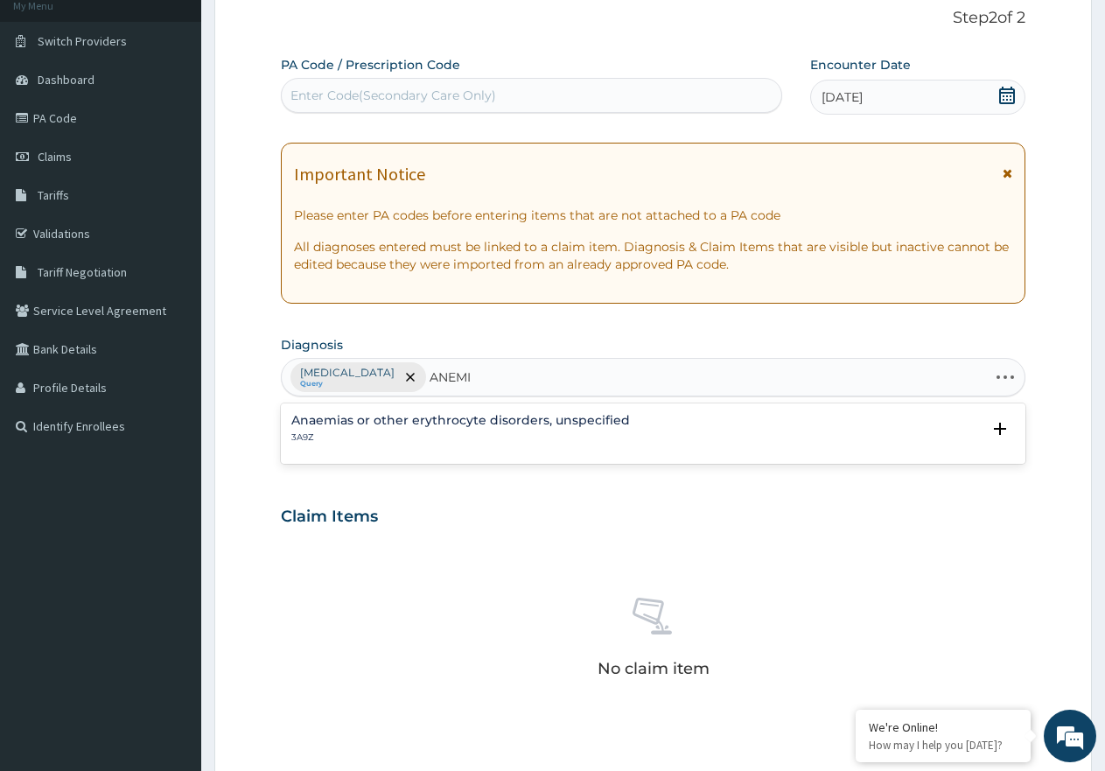
type input "ANEMIA"
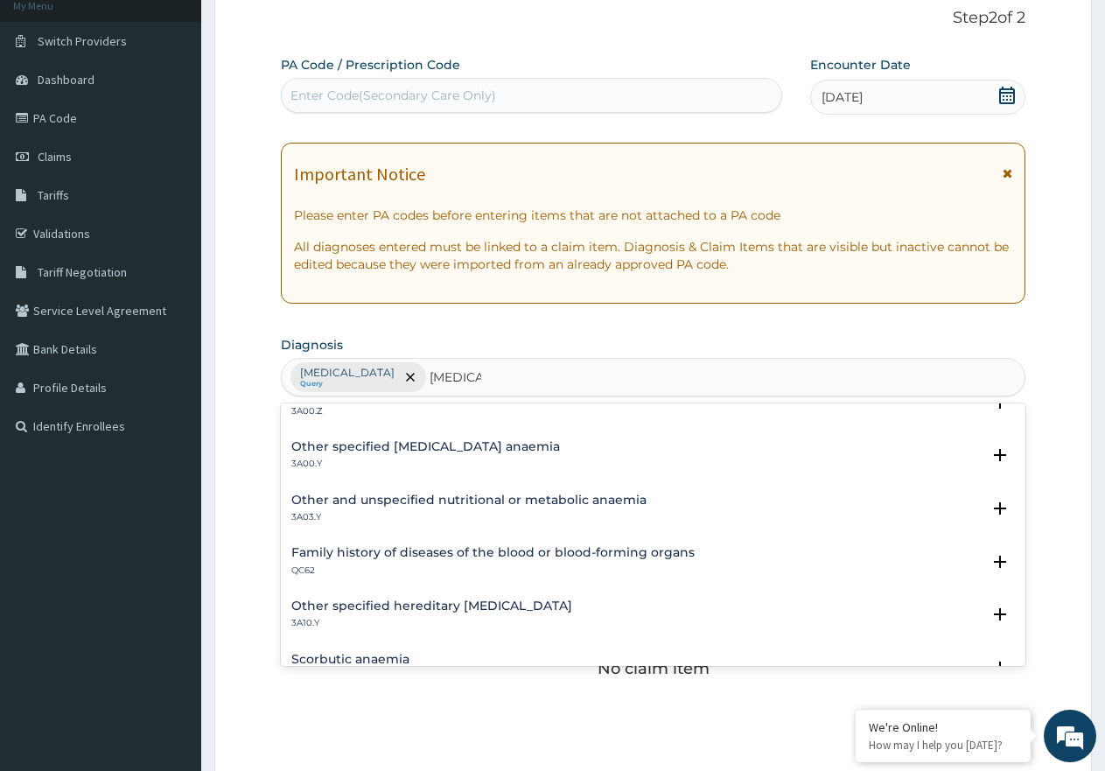
scroll to position [912, 0]
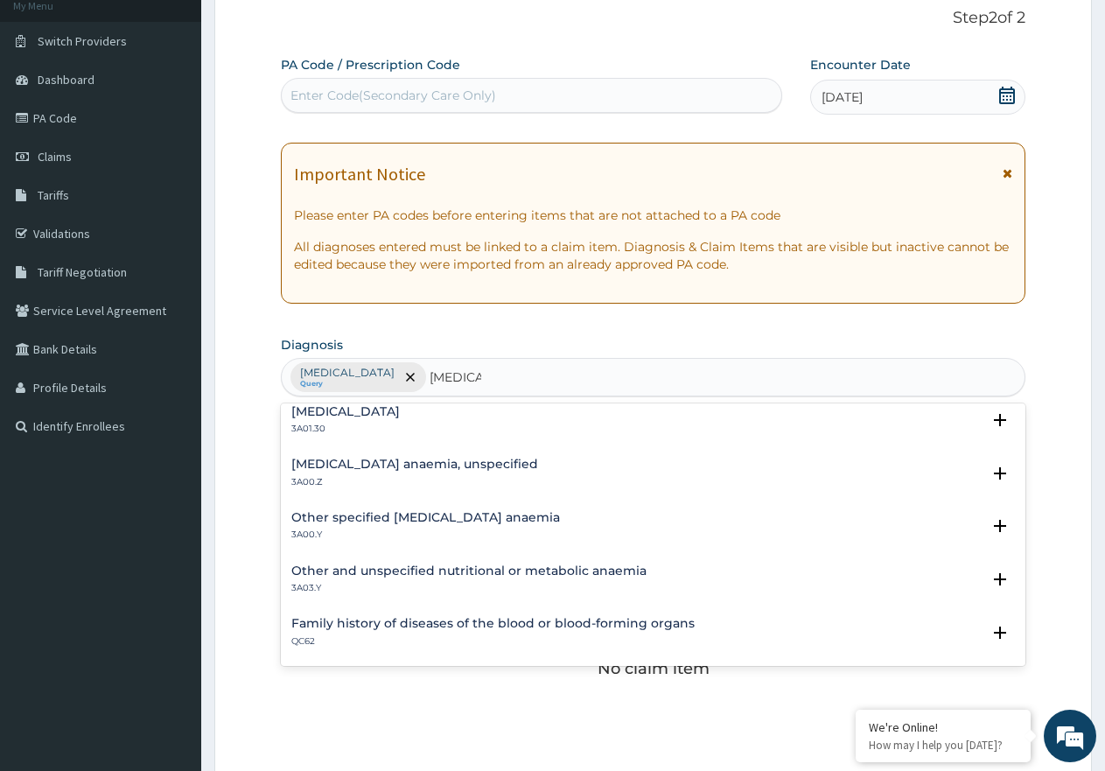
click at [361, 473] on div "Iron deficiency anaemia, unspecified 3A00.Z" at bounding box center [414, 473] width 247 height 31
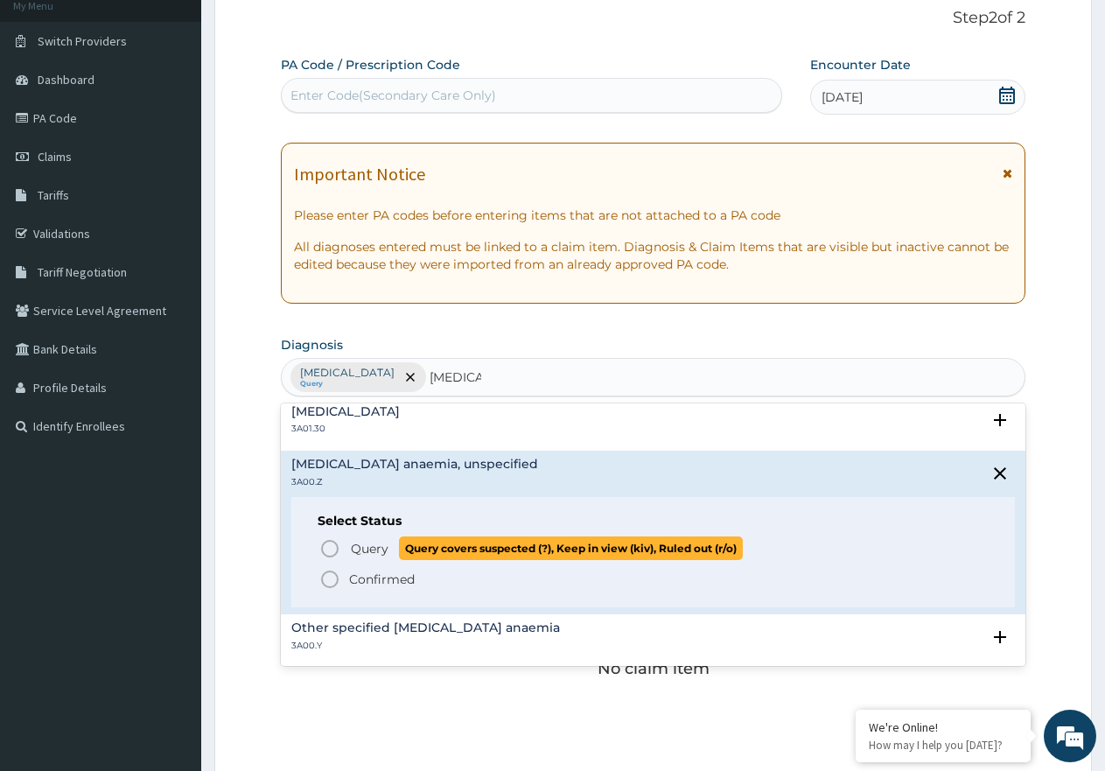
click at [332, 548] on icon "status option query" at bounding box center [329, 548] width 21 height 21
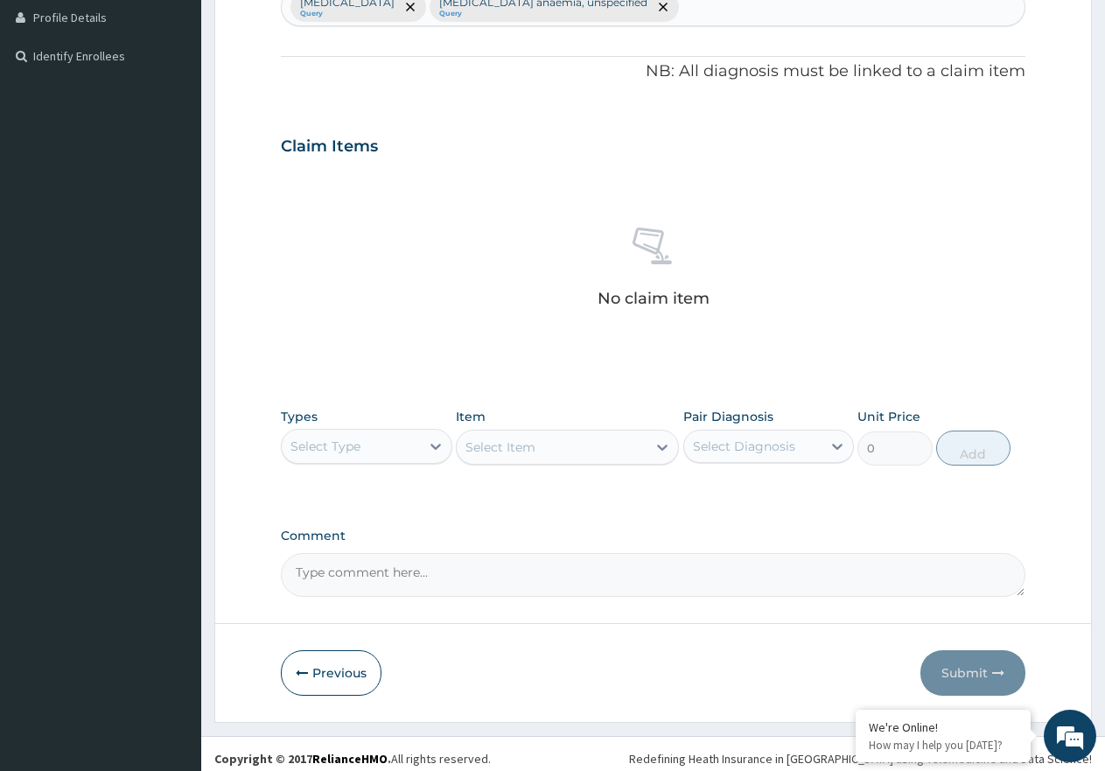
scroll to position [491, 0]
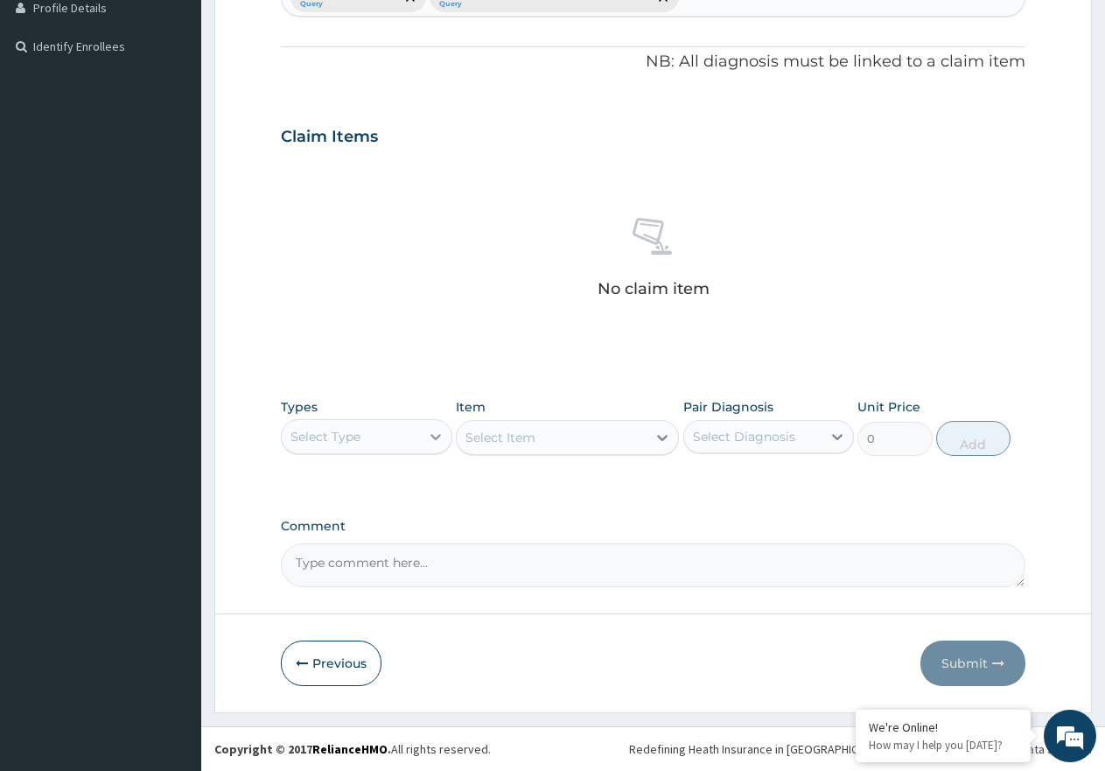
click at [430, 448] on div at bounding box center [435, 436] width 31 height 31
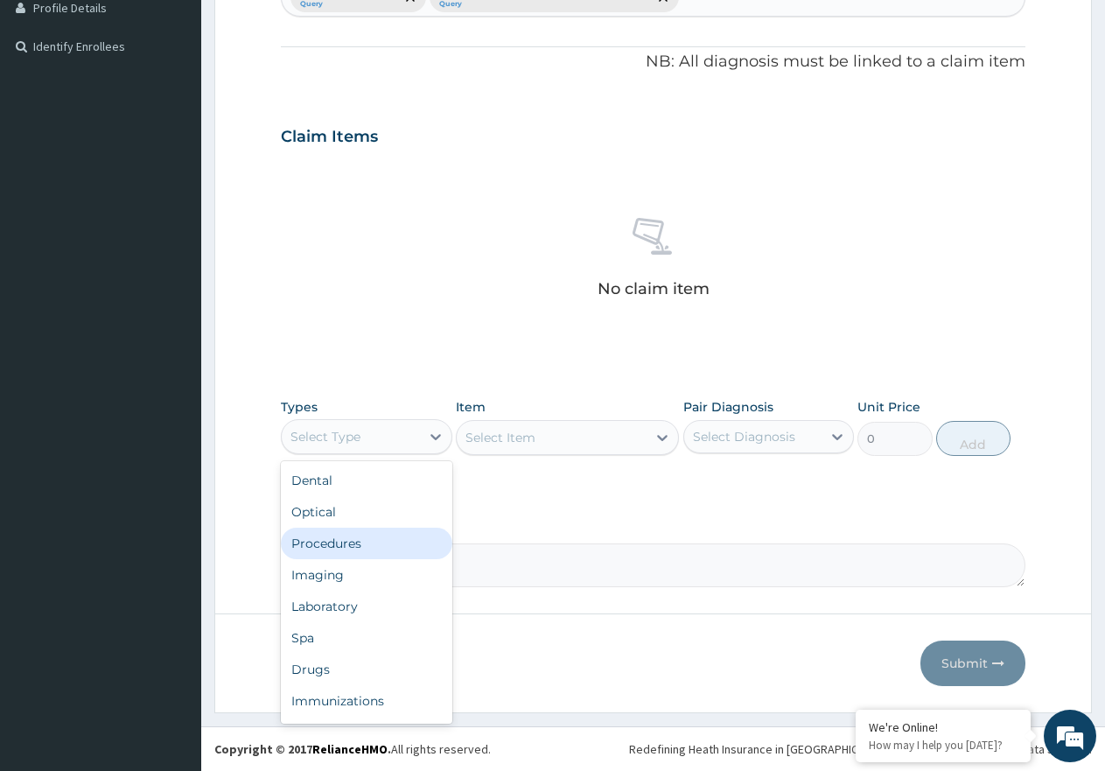
click at [379, 535] on div "Procedures" at bounding box center [366, 542] width 171 height 31
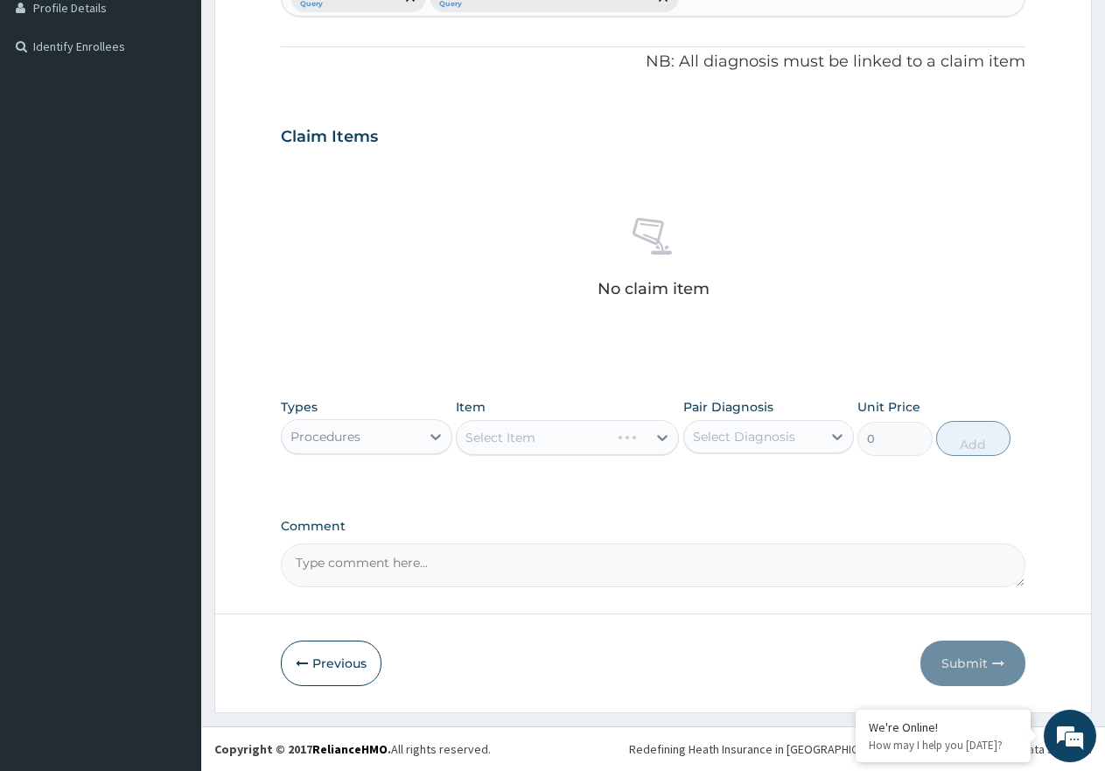
click at [737, 441] on div "Select Diagnosis" at bounding box center [744, 436] width 102 height 17
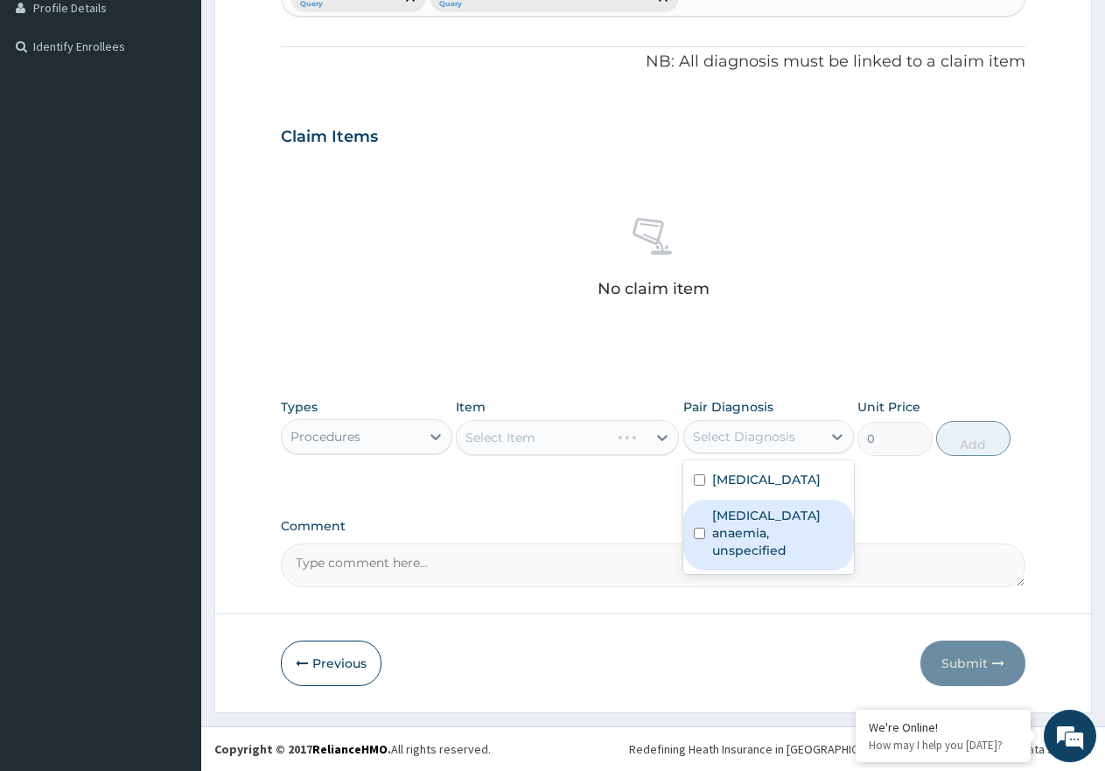
click at [745, 513] on label "Iron deficiency anaemia, unspecified" at bounding box center [778, 532] width 132 height 52
checkbox input "true"
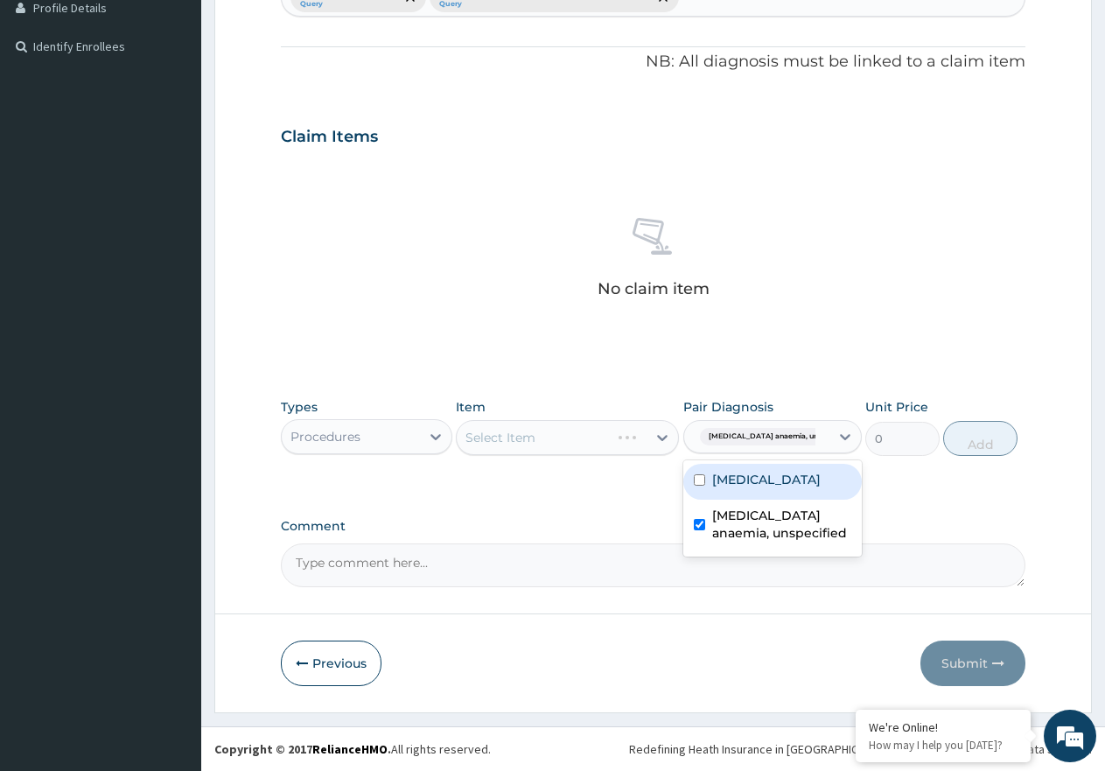
click at [746, 478] on label "Malaria, unspecified" at bounding box center [766, 479] width 108 height 17
checkbox input "true"
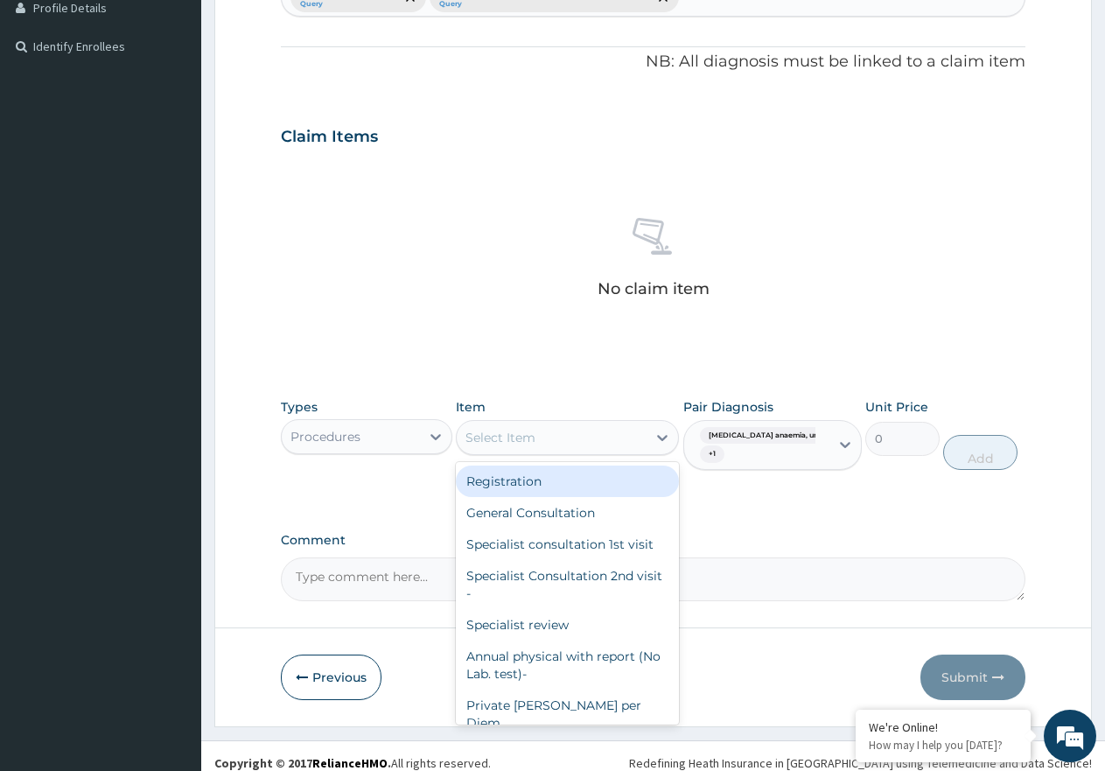
click at [623, 451] on div "Select Item" at bounding box center [552, 437] width 190 height 28
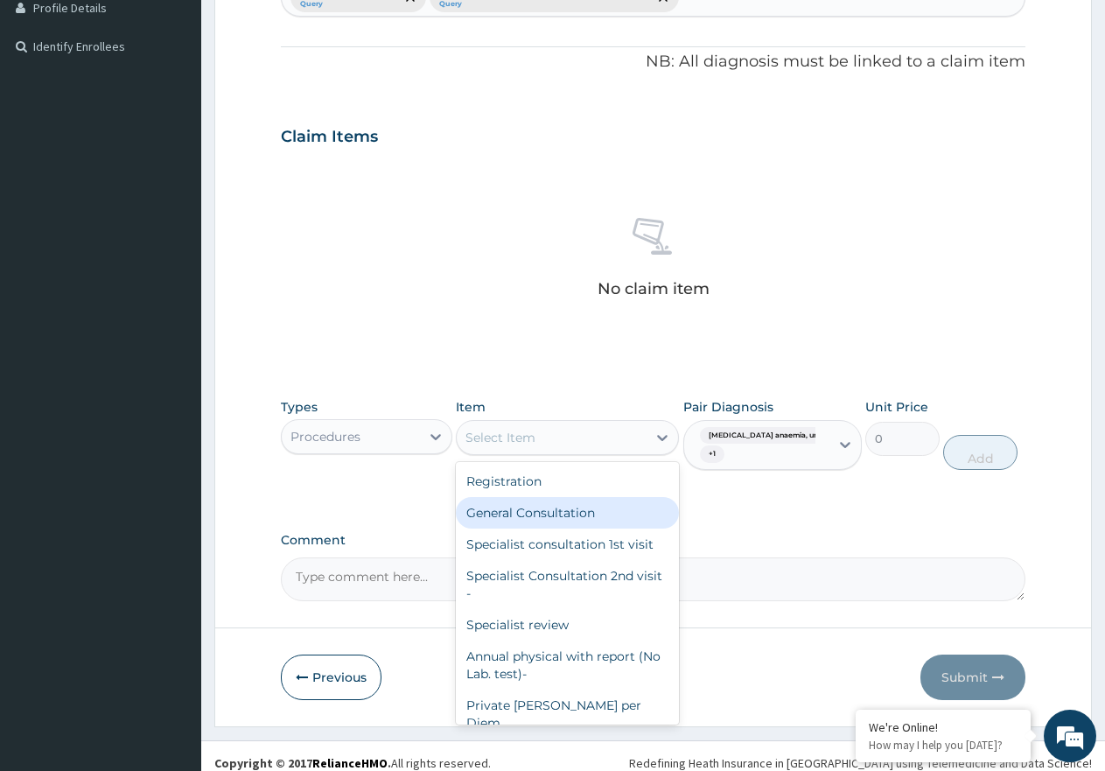
click at [611, 506] on div "General Consultation" at bounding box center [567, 512] width 223 height 31
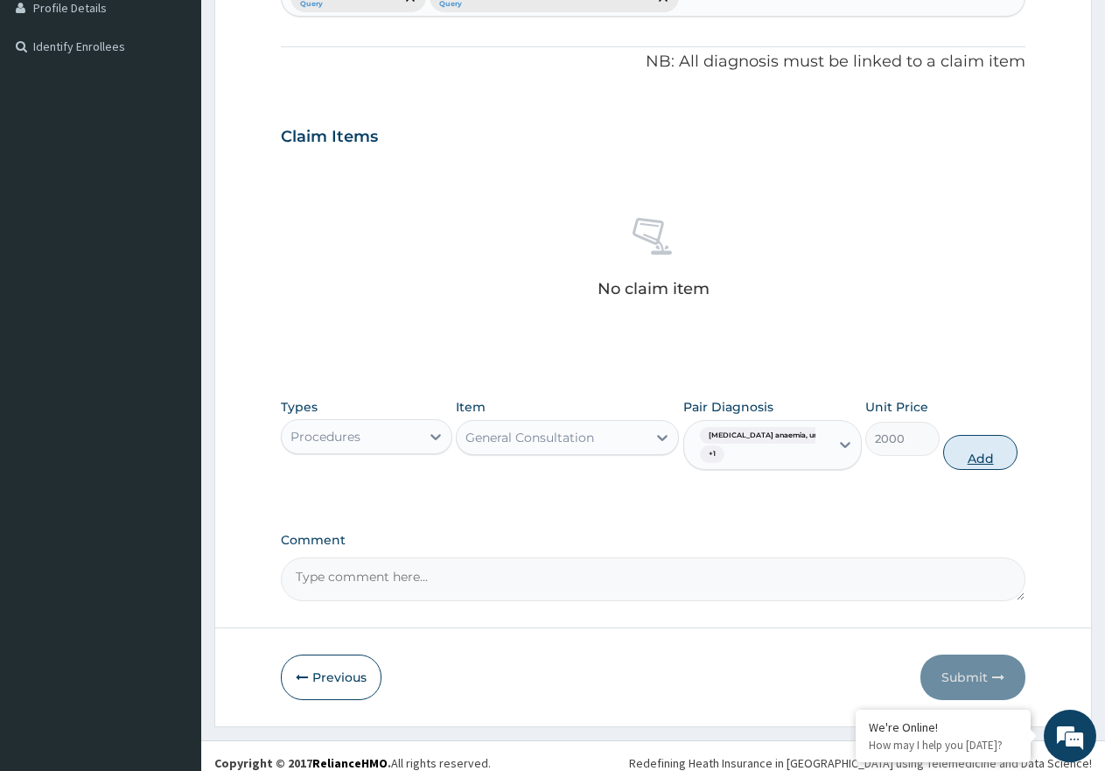
click at [953, 466] on button "Add" at bounding box center [980, 452] width 74 height 35
type input "0"
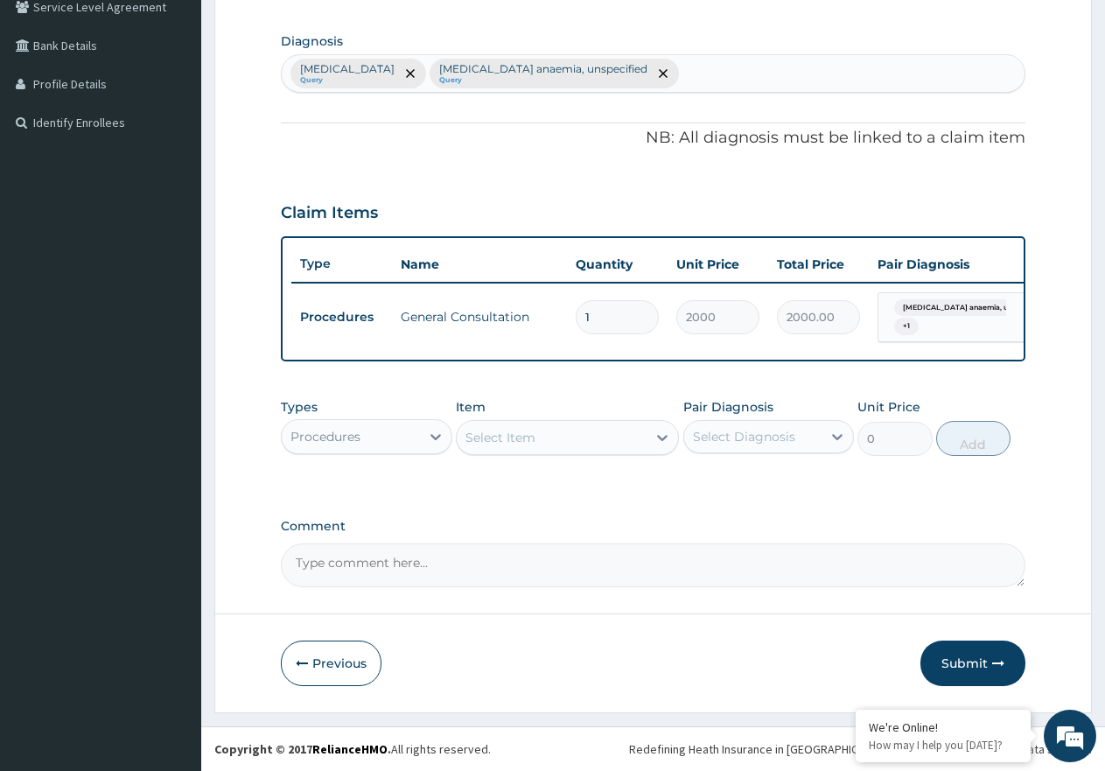
click at [384, 444] on div "Procedures" at bounding box center [351, 437] width 138 height 28
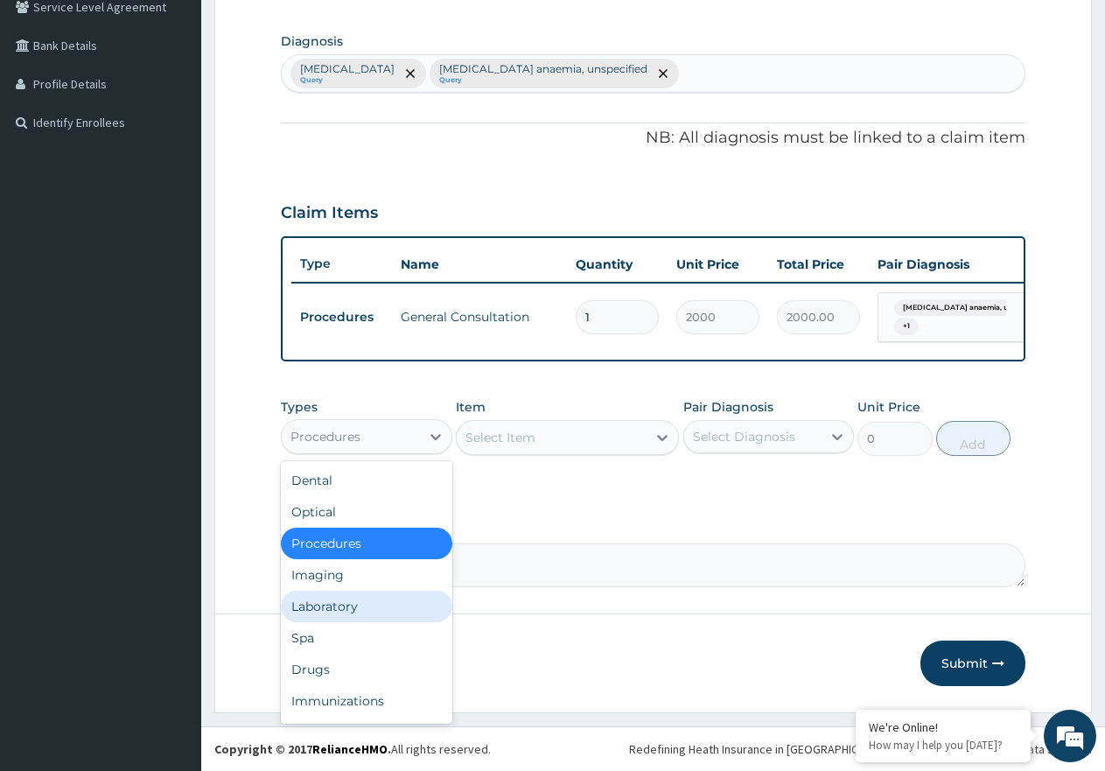
click at [394, 591] on div "Laboratory" at bounding box center [366, 605] width 171 height 31
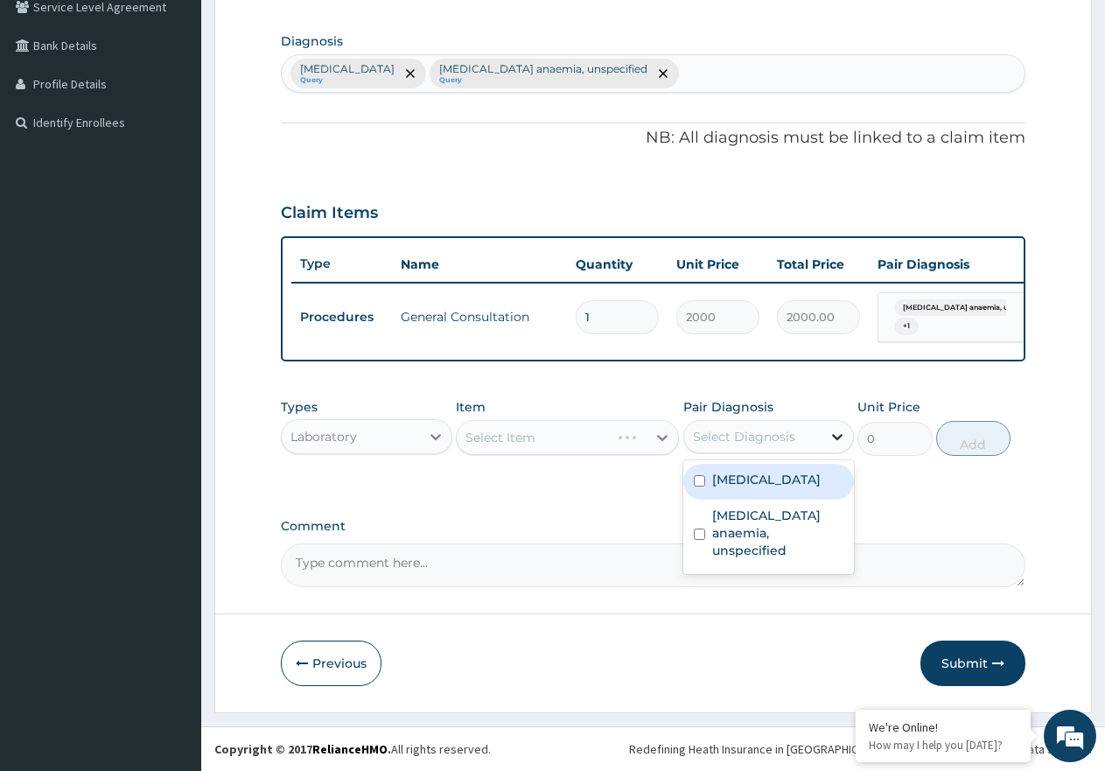
click at [849, 444] on div at bounding box center [836, 436] width 31 height 31
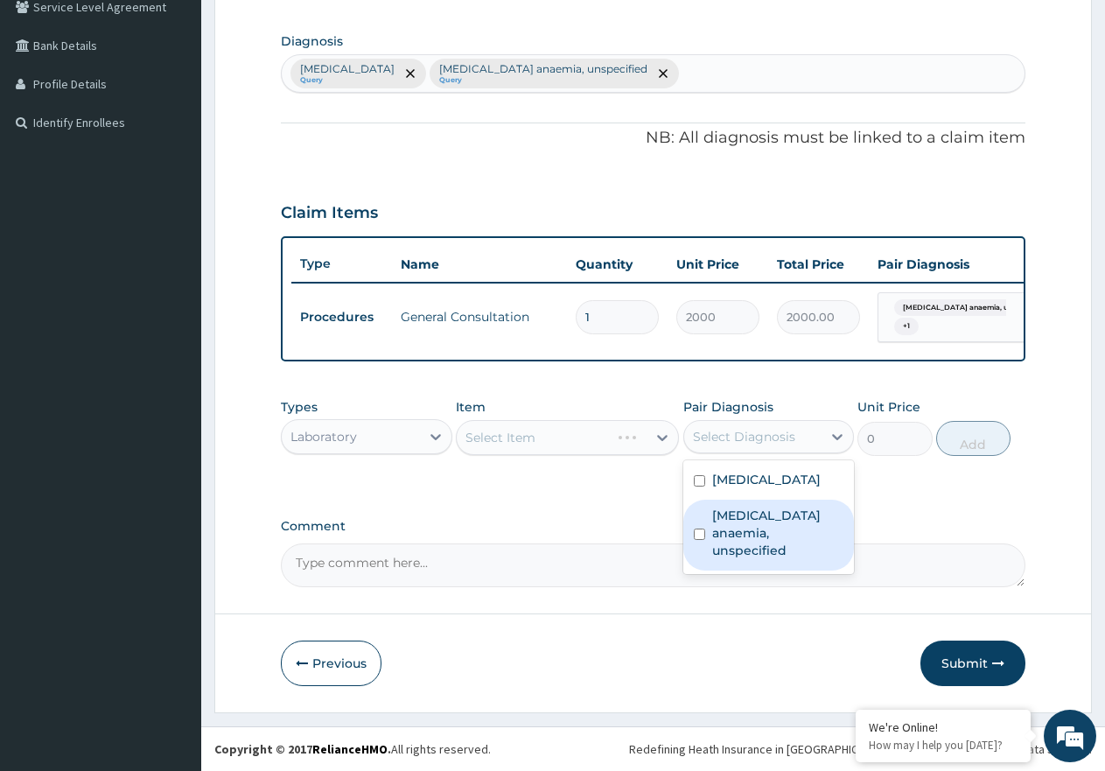
click at [752, 527] on label "Iron deficiency anaemia, unspecified" at bounding box center [778, 532] width 132 height 52
checkbox input "true"
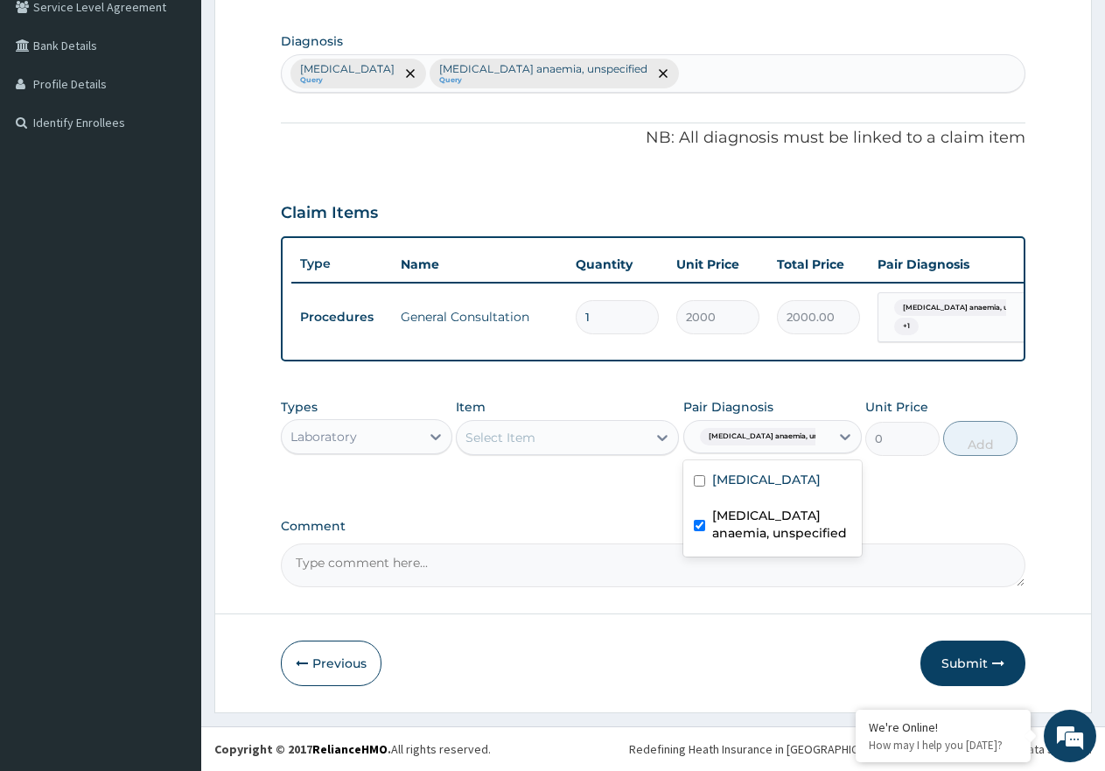
click at [540, 442] on div "Select Item" at bounding box center [552, 437] width 190 height 28
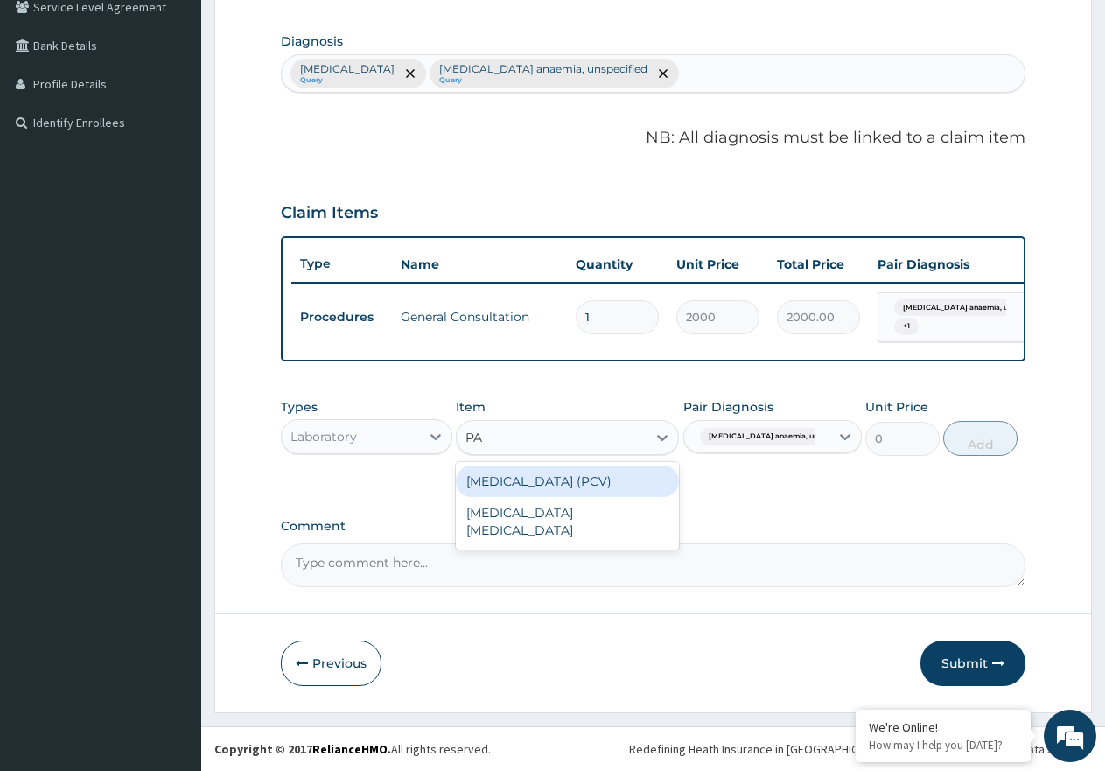
type input "PAC"
click at [554, 472] on div "PACKED CELL VOLUME (PCV)" at bounding box center [567, 480] width 223 height 31
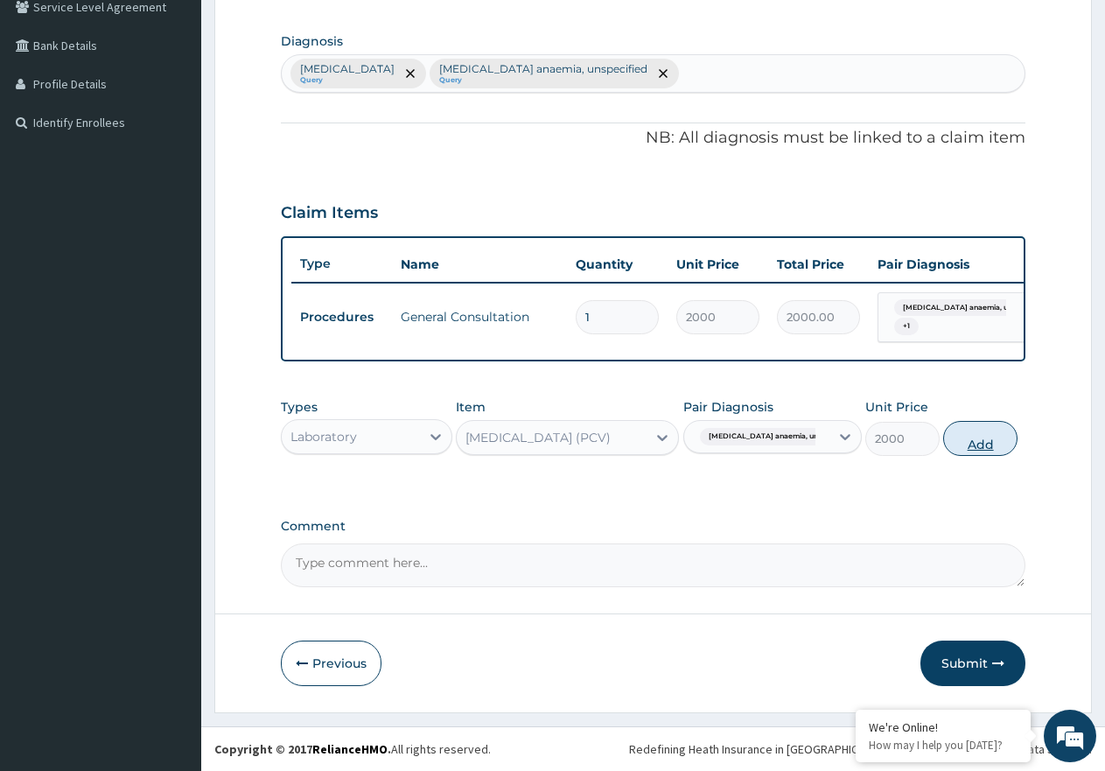
click at [961, 429] on button "Add" at bounding box center [980, 438] width 74 height 35
type input "0"
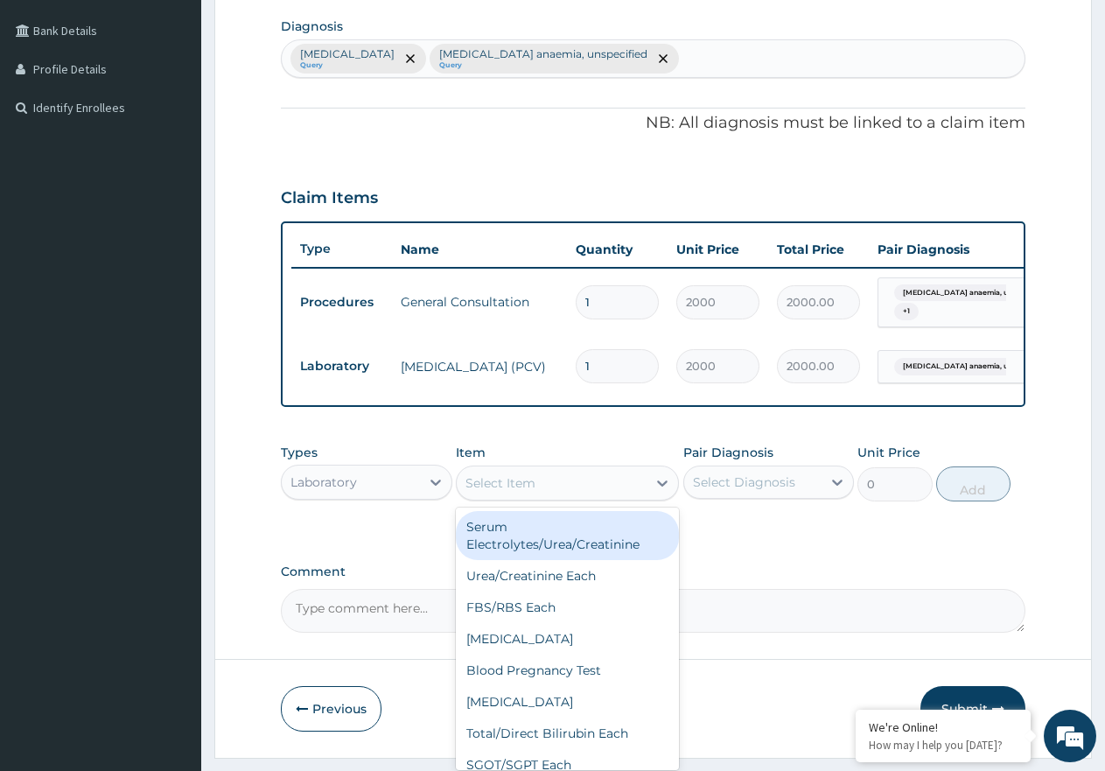
click at [541, 496] on div "Select Item" at bounding box center [552, 483] width 190 height 28
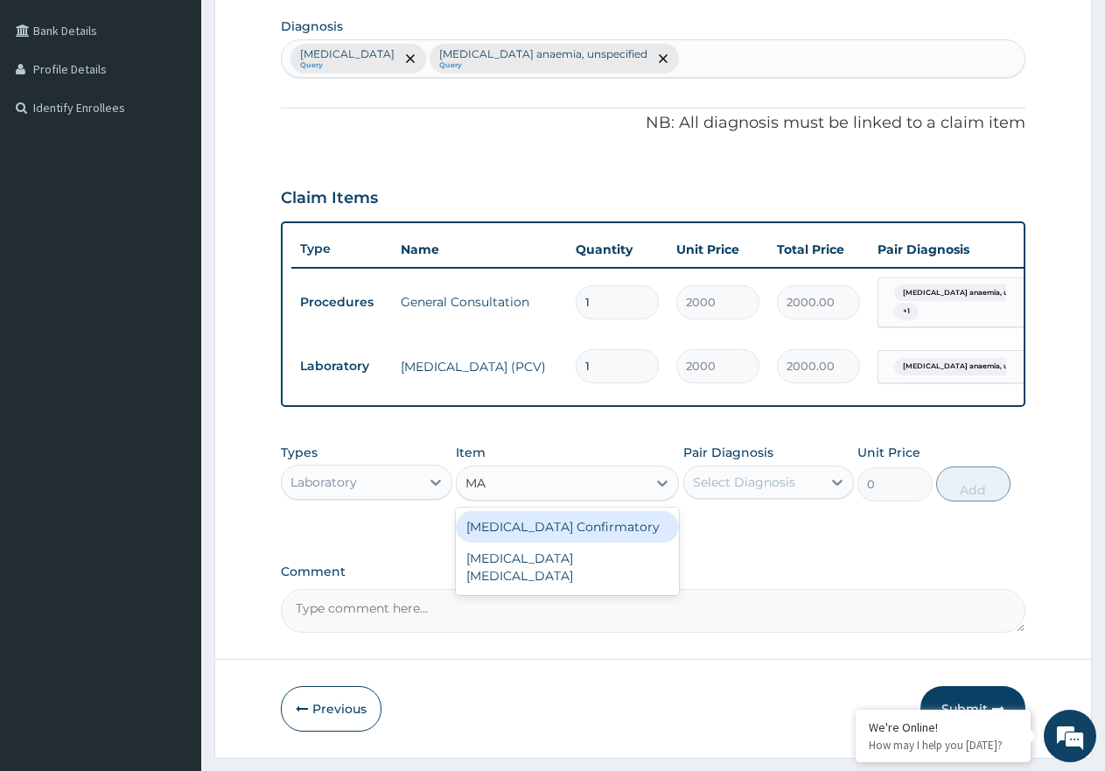
type input "MAL"
click at [643, 559] on div "MALARIA PARASITE" at bounding box center [567, 535] width 223 height 56
click at [594, 546] on div "MALARIA PARASITE" at bounding box center [567, 535] width 223 height 49
type input "2000"
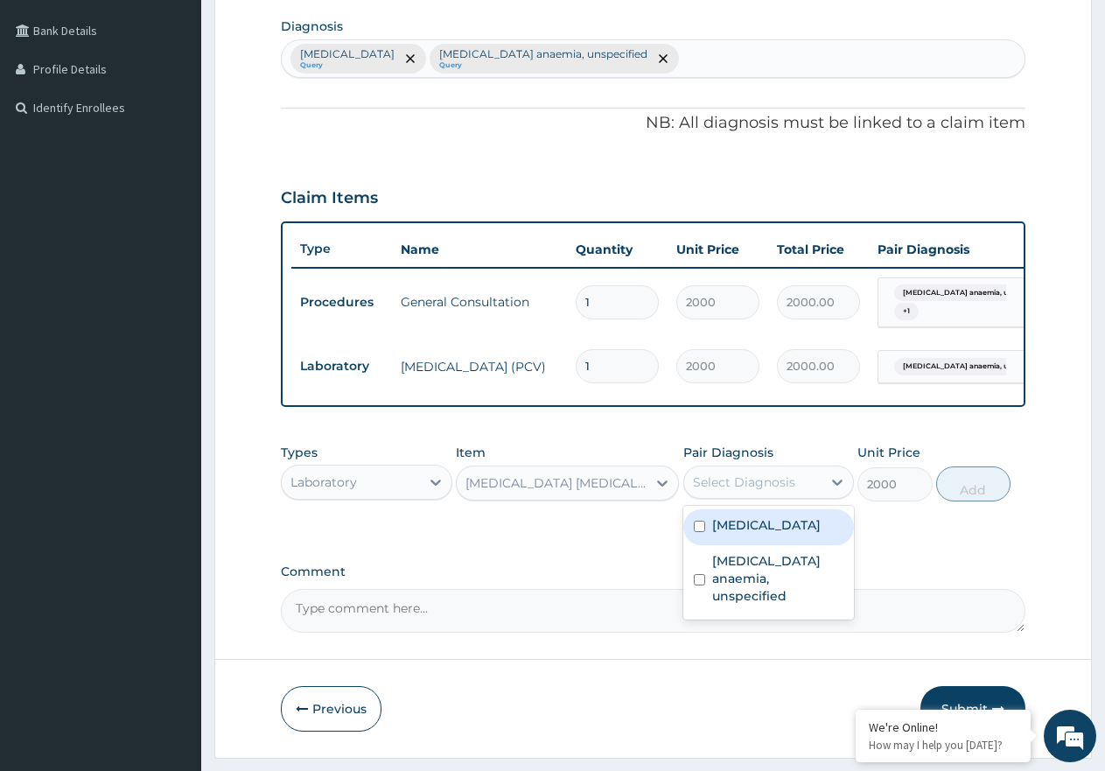
click at [751, 491] on div "Select Diagnosis" at bounding box center [744, 481] width 102 height 17
drag, startPoint x: 779, startPoint y: 553, endPoint x: 884, endPoint y: 533, distance: 107.7
click at [779, 545] on div "Malaria, unspecified" at bounding box center [768, 527] width 171 height 36
checkbox input "true"
click at [990, 492] on button "Add" at bounding box center [973, 483] width 74 height 35
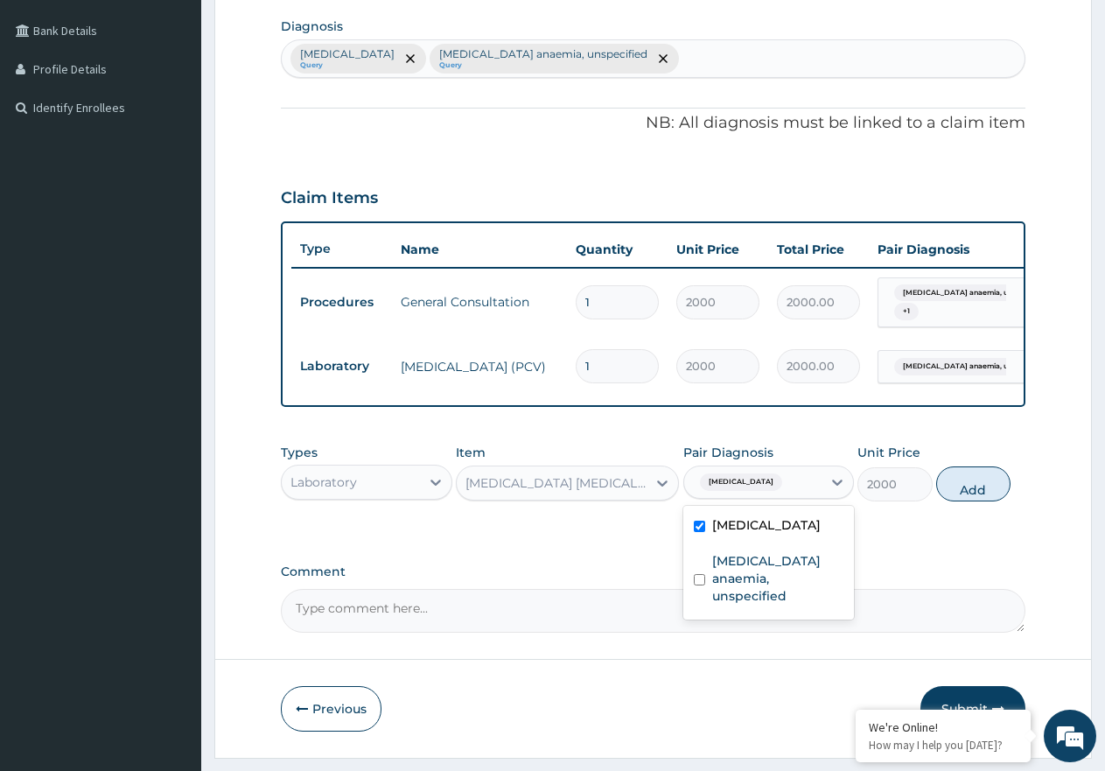
type input "0"
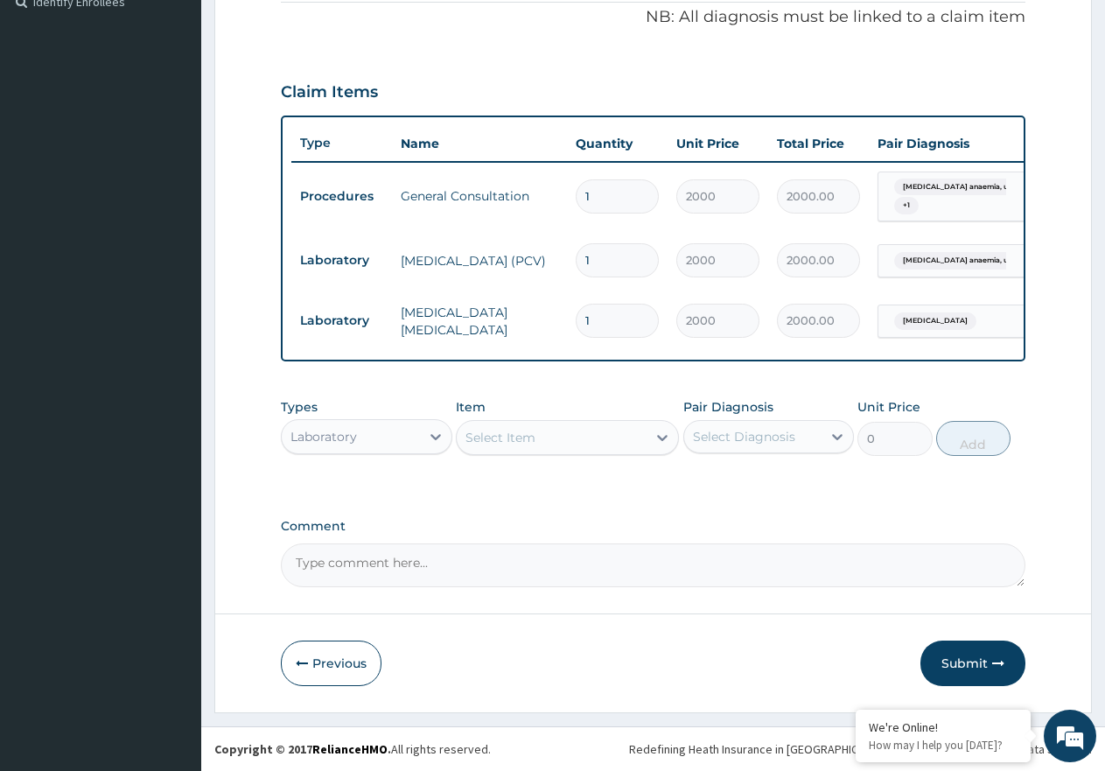
scroll to position [550, 0]
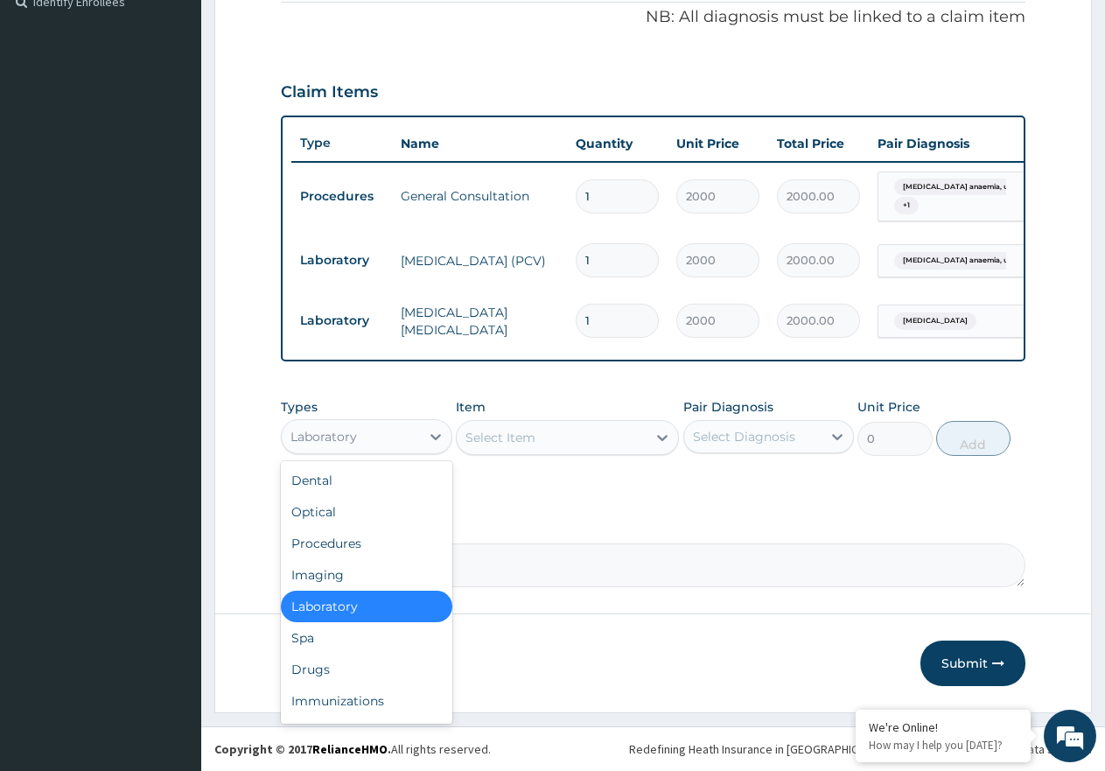
click at [369, 437] on div "Laboratory" at bounding box center [351, 437] width 138 height 28
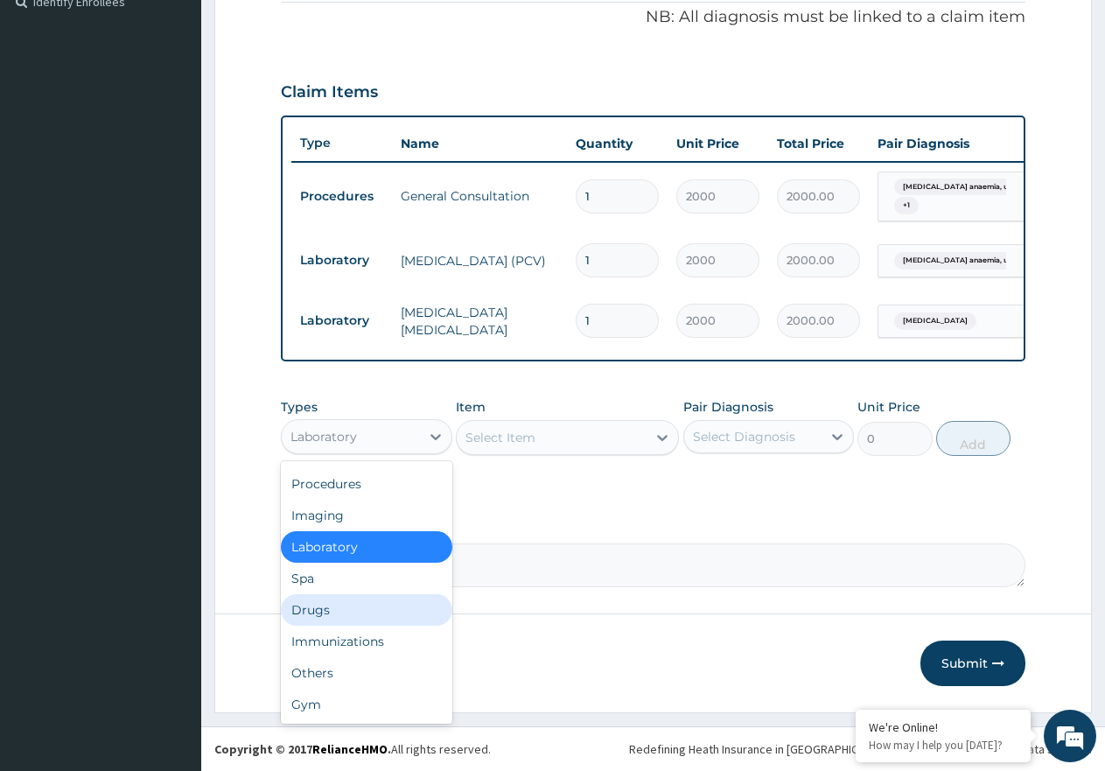
click at [386, 618] on div "Drugs" at bounding box center [366, 609] width 171 height 31
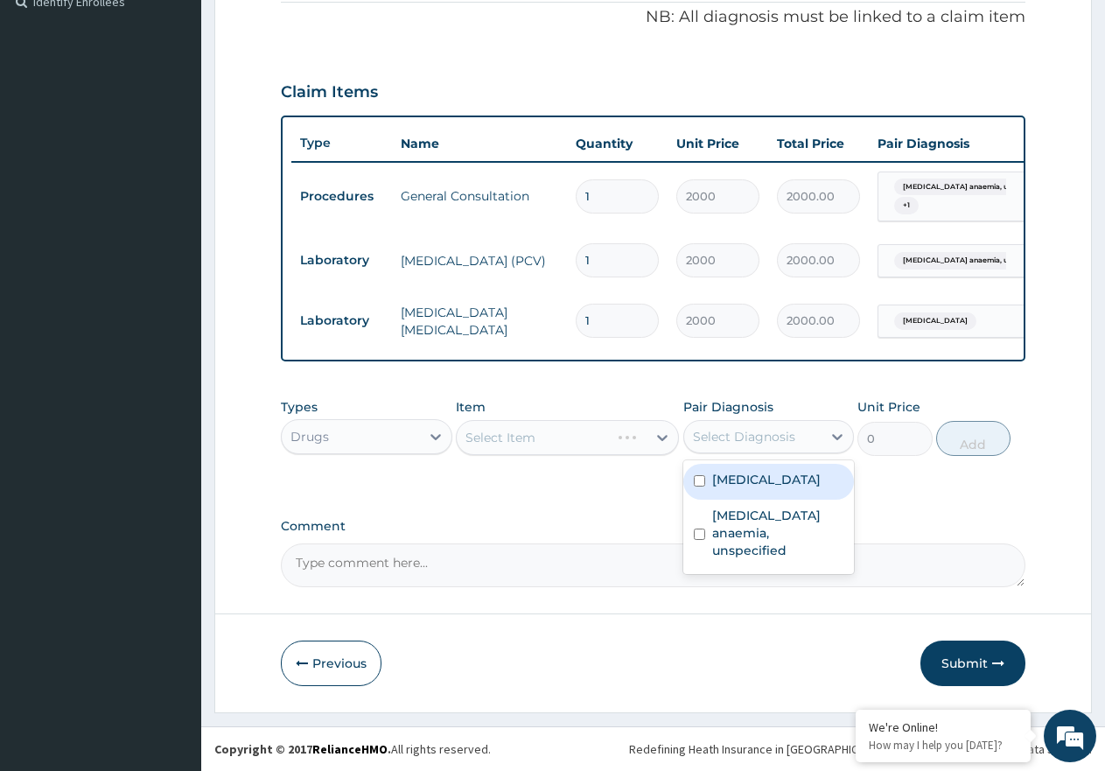
click at [800, 444] on div "Select Diagnosis" at bounding box center [753, 437] width 138 height 28
click at [800, 478] on label "Malaria, unspecified" at bounding box center [766, 479] width 108 height 17
checkbox input "true"
click at [605, 432] on div "Select Item" at bounding box center [552, 437] width 190 height 28
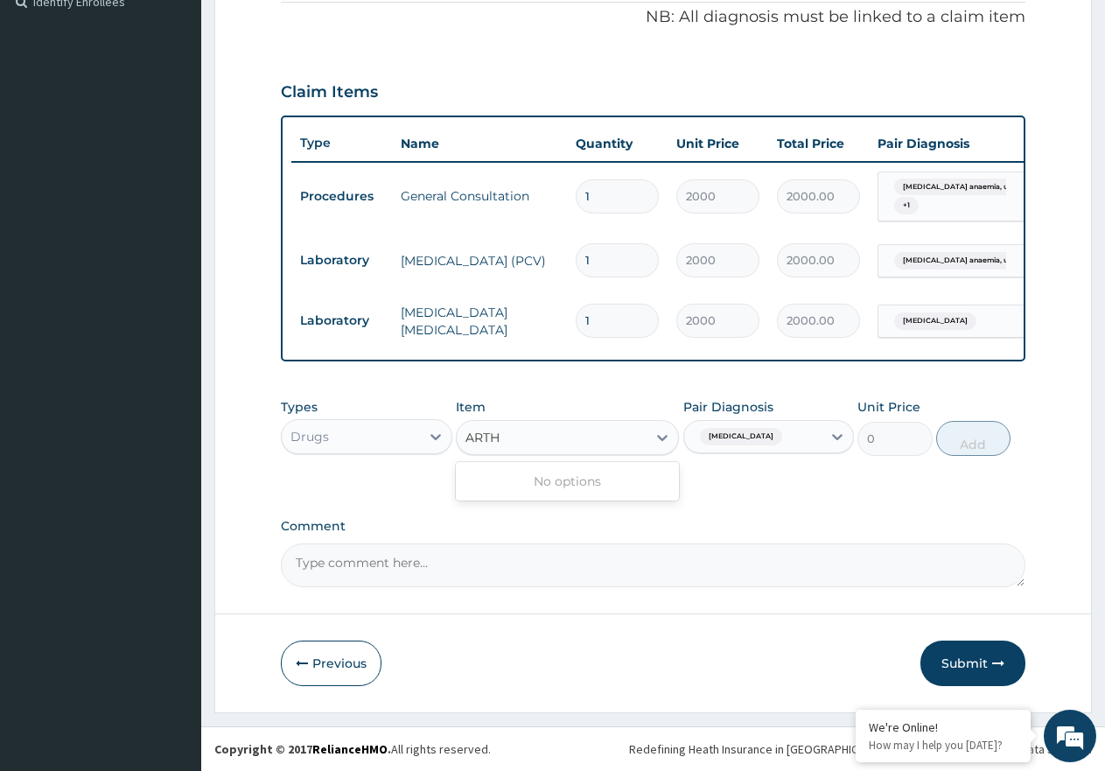
type input "ART"
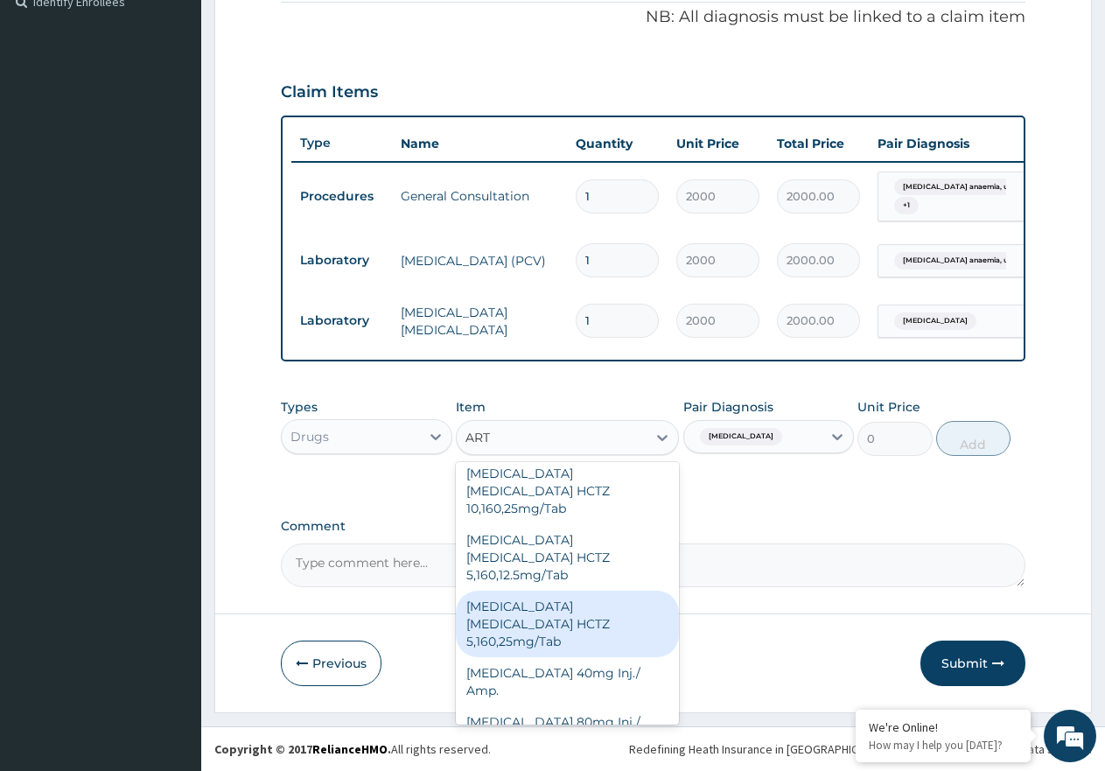
scroll to position [175, 0]
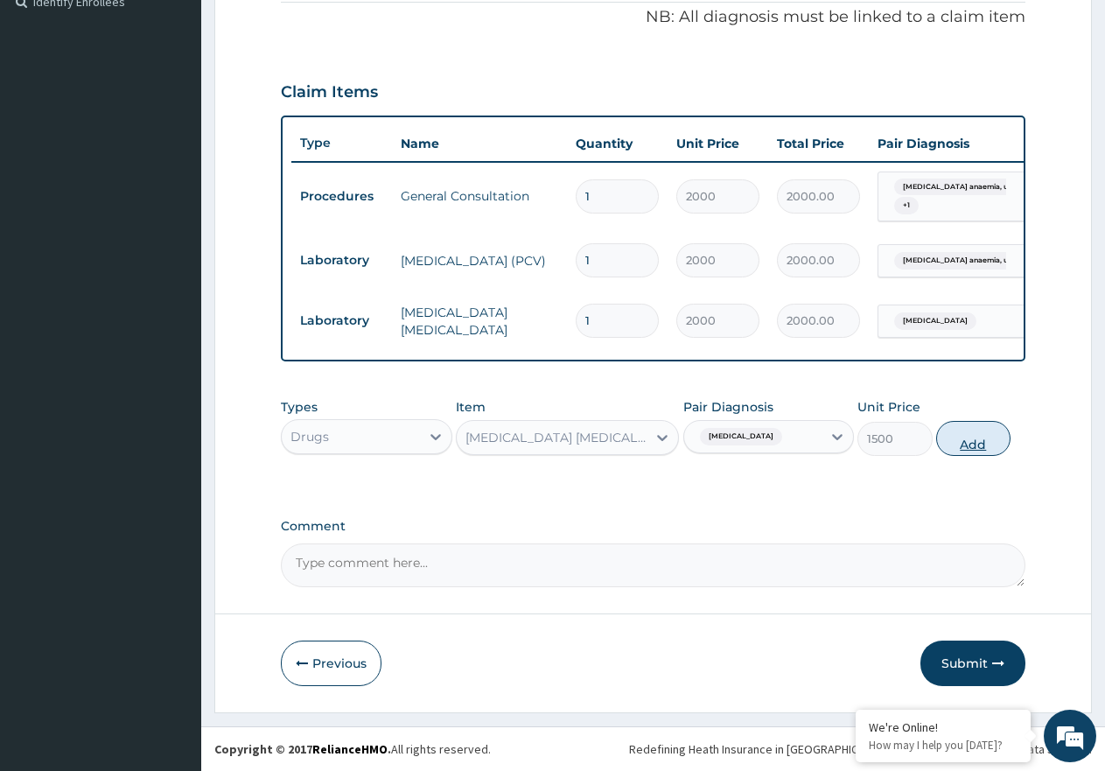
click at [960, 442] on button "Add" at bounding box center [973, 438] width 74 height 35
type input "0"
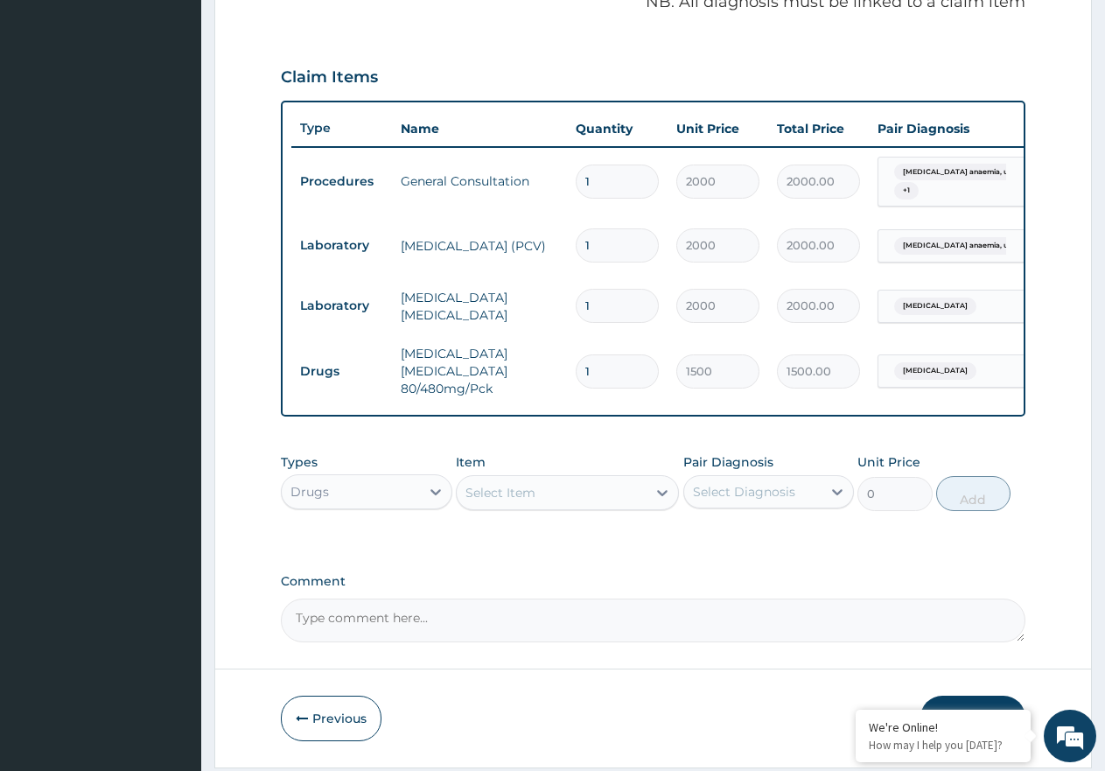
click at [515, 501] on div "Select Item" at bounding box center [500, 492] width 70 height 17
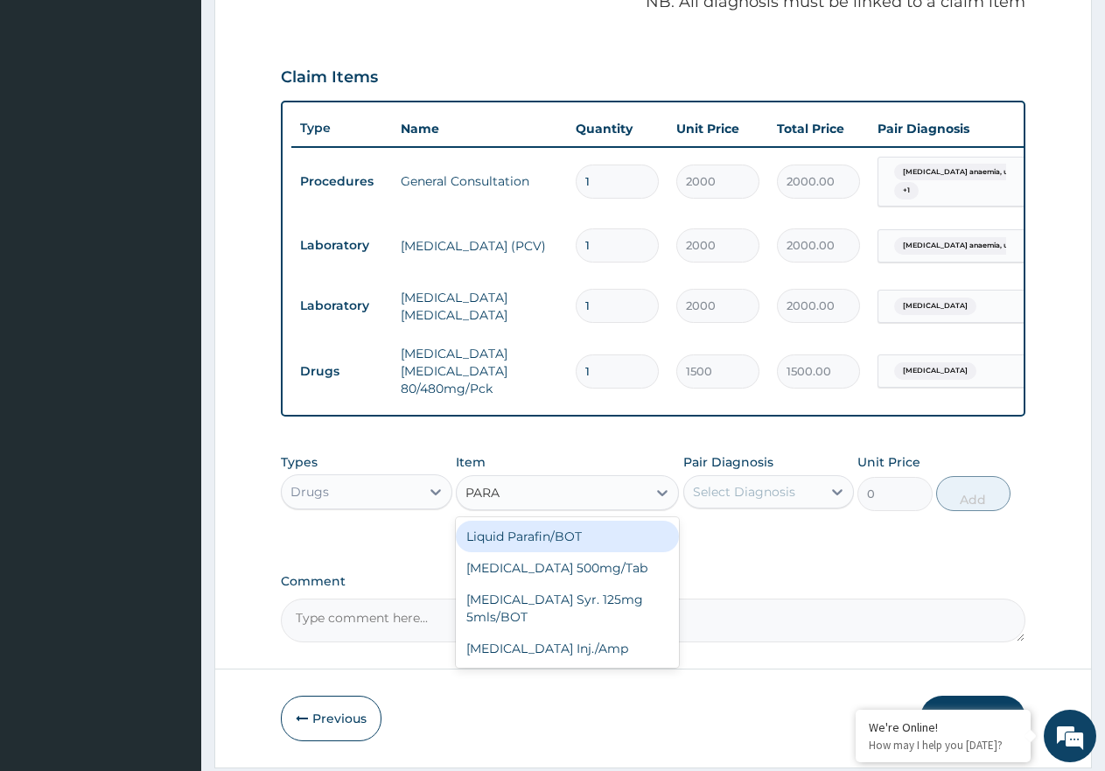
type input "PARAC"
click at [590, 536] on div "Paracetamol 500mg/Tab" at bounding box center [567, 535] width 223 height 31
type input "9"
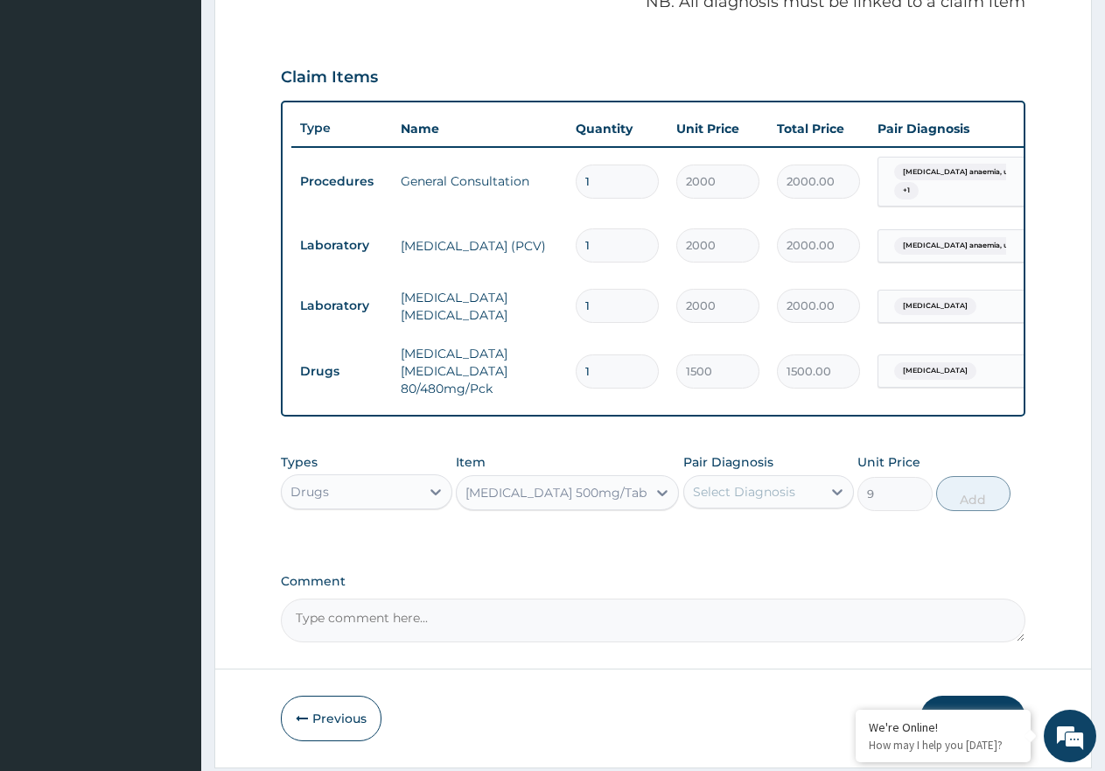
click at [744, 500] on div "Select Diagnosis" at bounding box center [744, 491] width 102 height 17
click at [779, 543] on label "Malaria, unspecified" at bounding box center [766, 534] width 108 height 17
checkbox input "true"
click at [951, 511] on button "Add" at bounding box center [973, 493] width 74 height 35
type input "0"
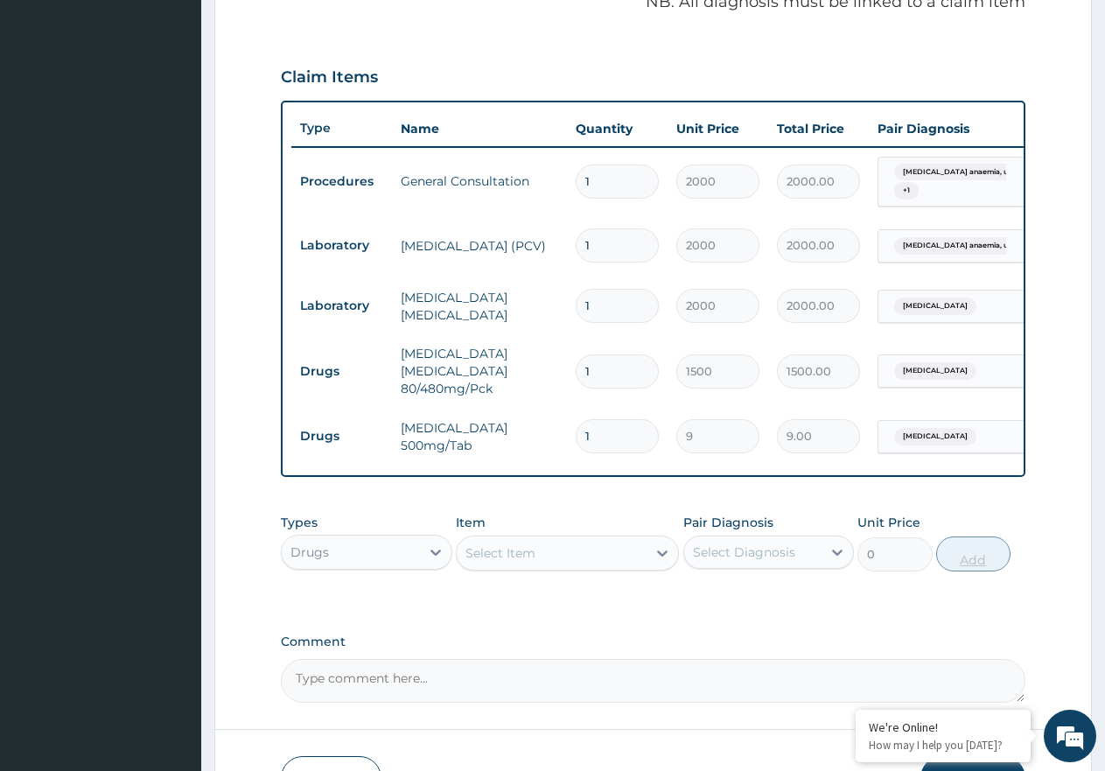
type input "18"
type input "162.00"
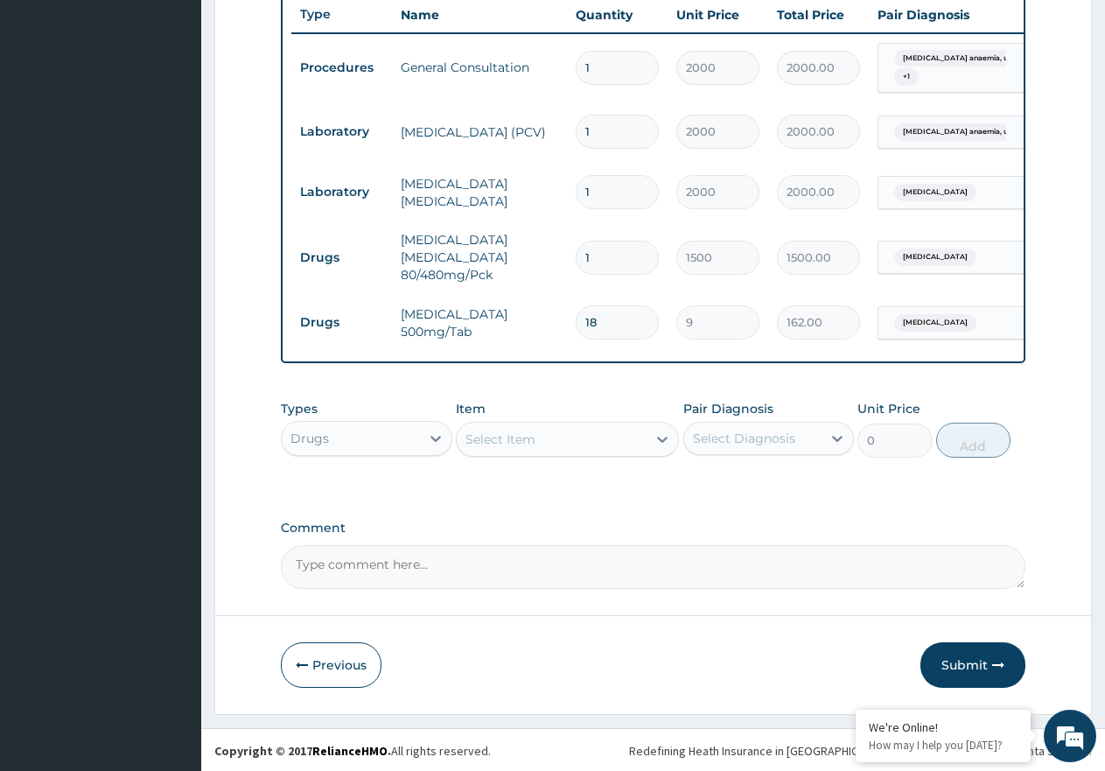
scroll to position [681, 0]
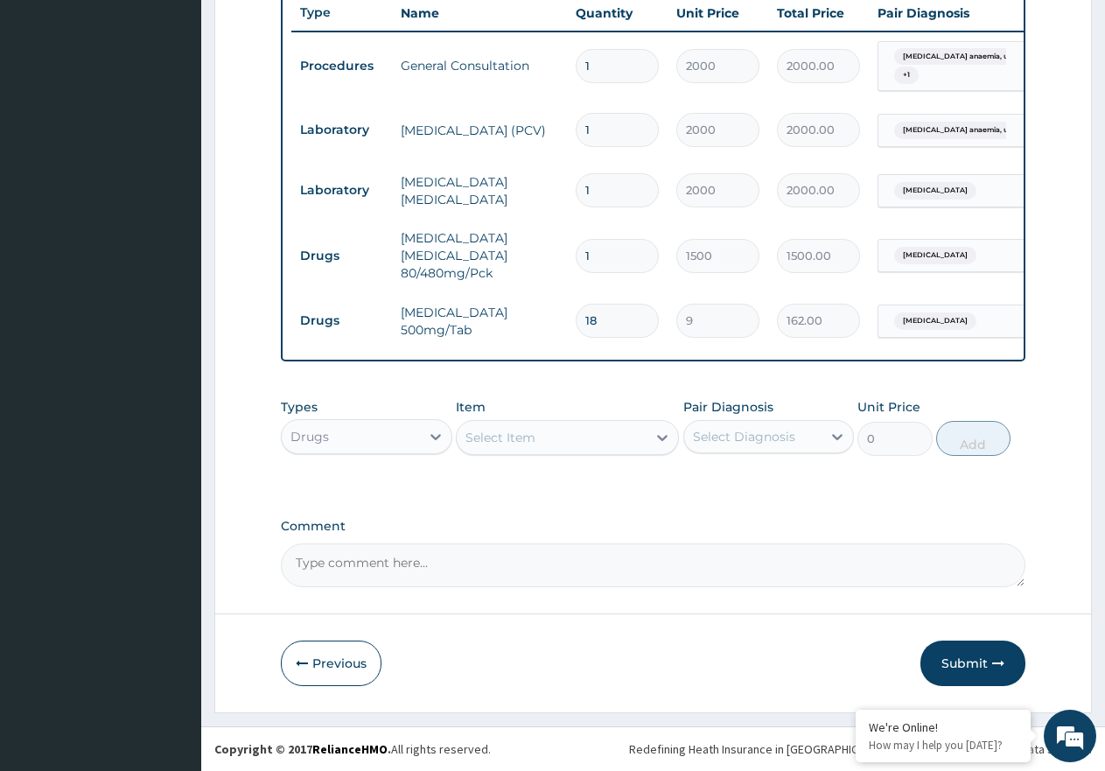
type input "18"
click at [534, 443] on div "Select Item" at bounding box center [500, 437] width 70 height 17
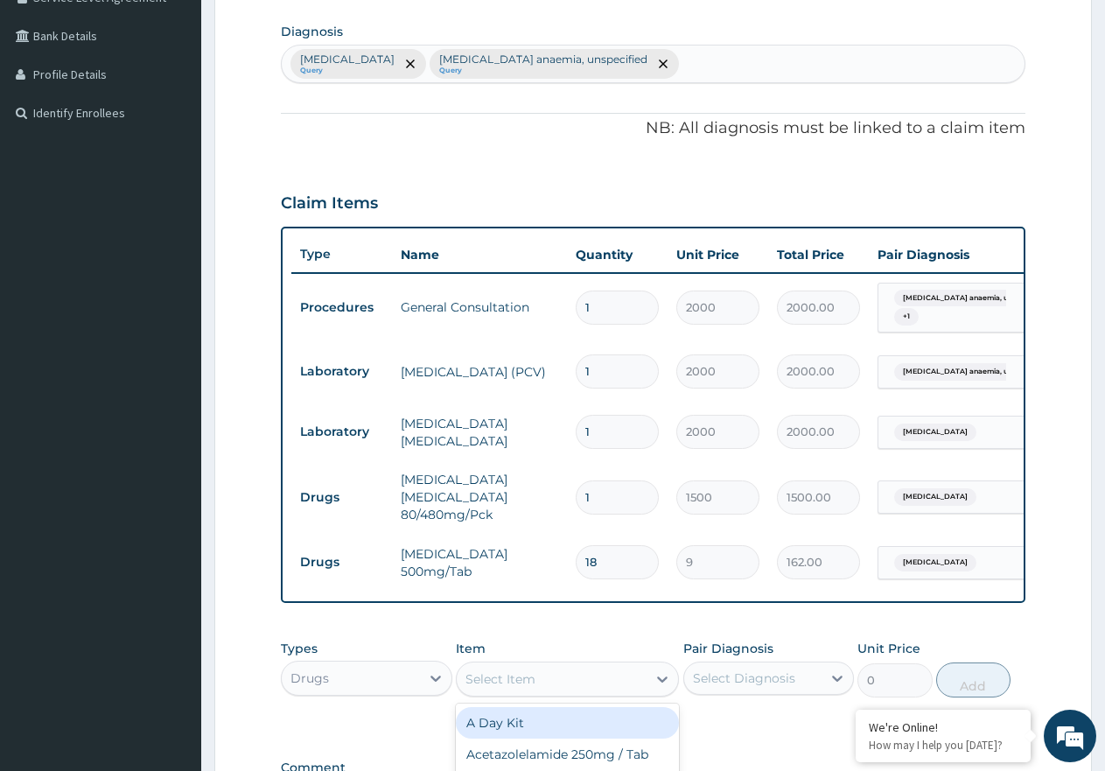
scroll to position [418, 0]
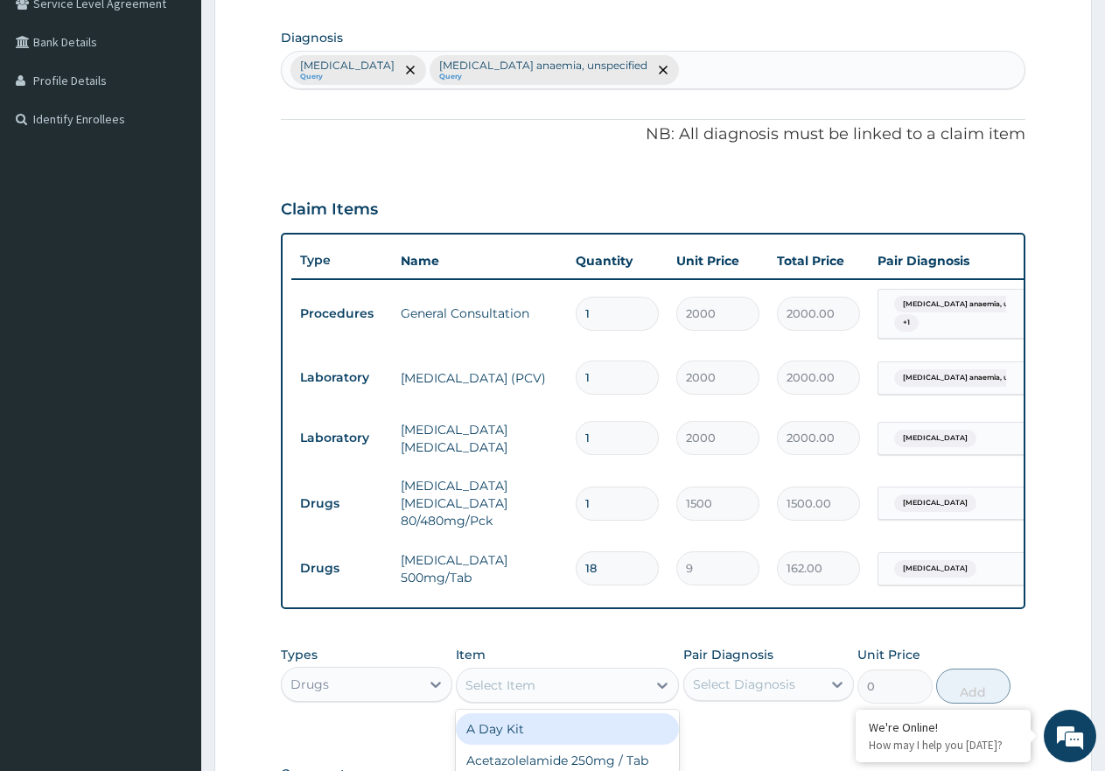
click at [691, 72] on div "Malaria, unspecified Query Iron deficiency anaemia, unspecified Query" at bounding box center [653, 70] width 743 height 37
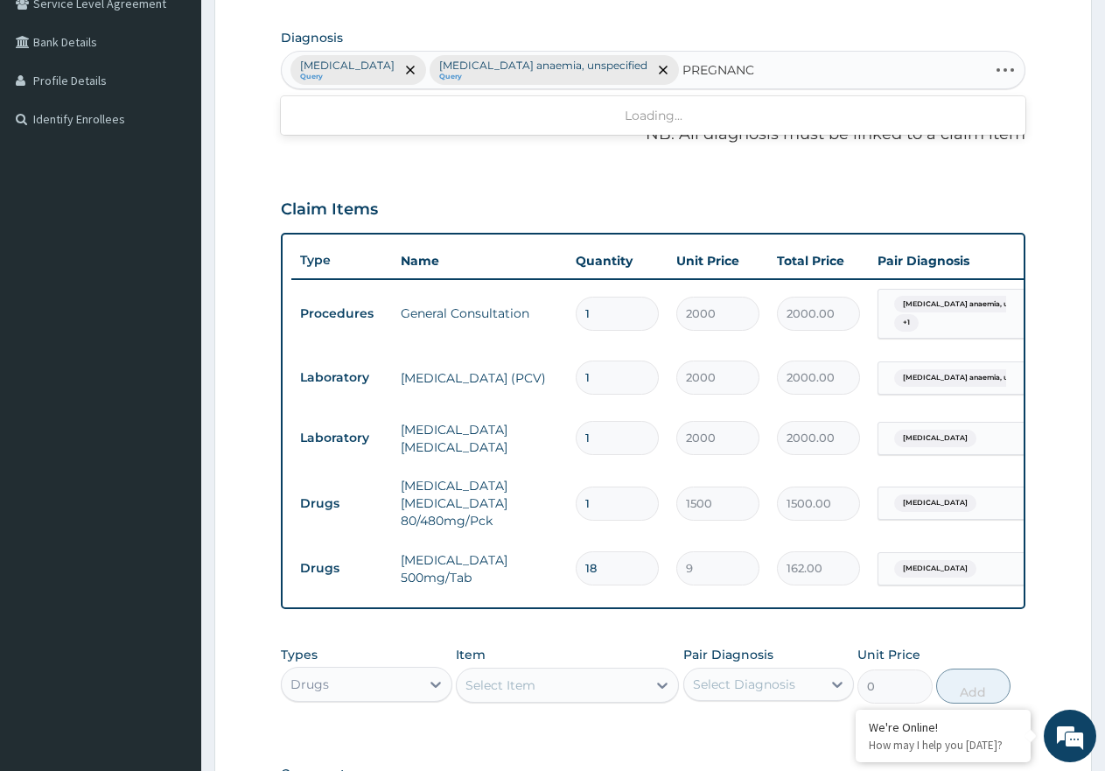
type input "PREGNANCY"
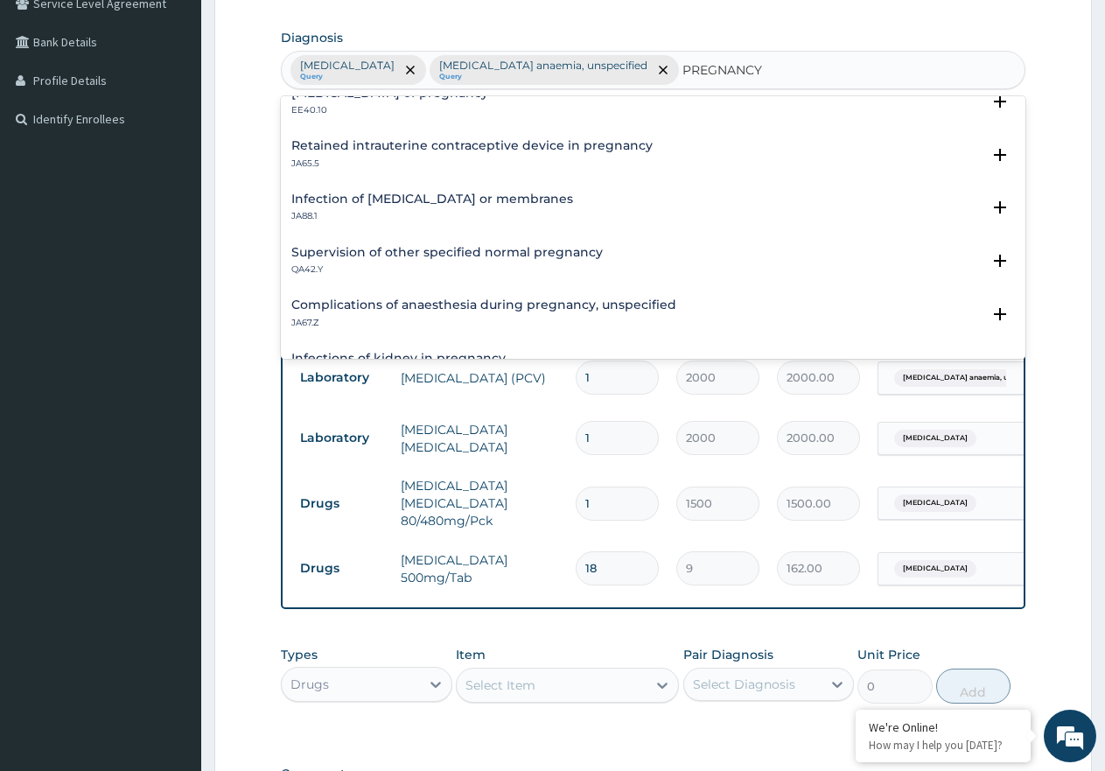
scroll to position [1750, 0]
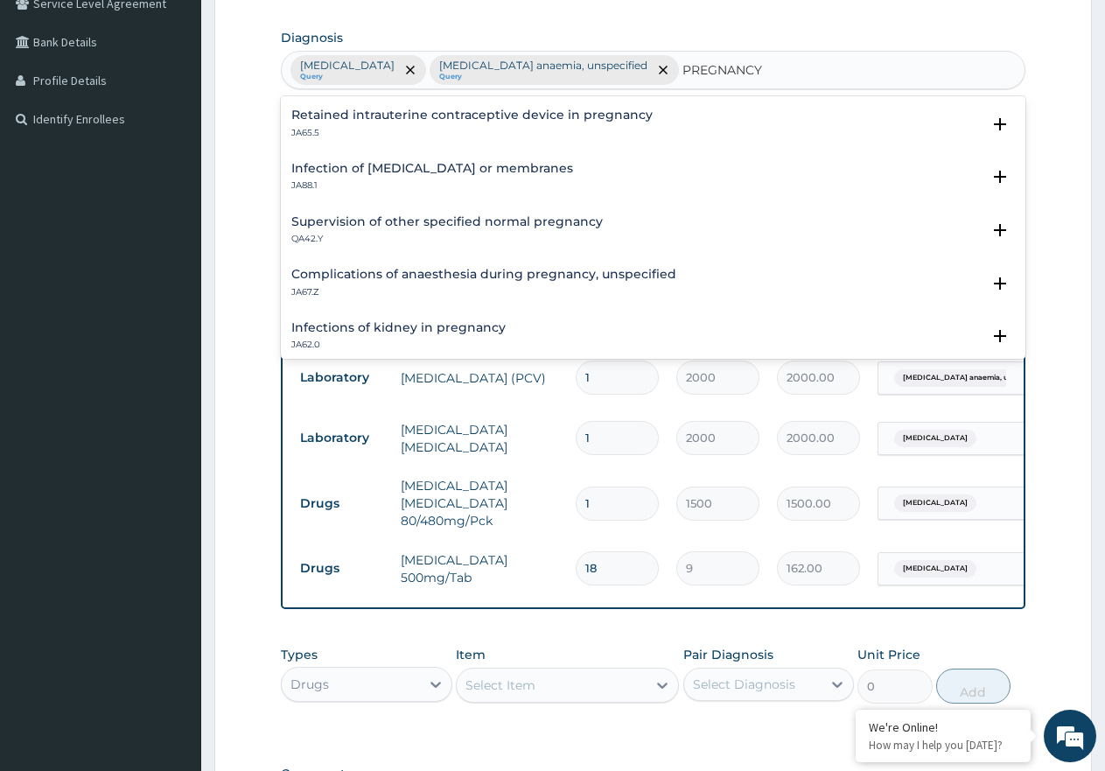
click at [426, 221] on h4 "Supervision of other specified normal pregnancy" at bounding box center [446, 221] width 311 height 13
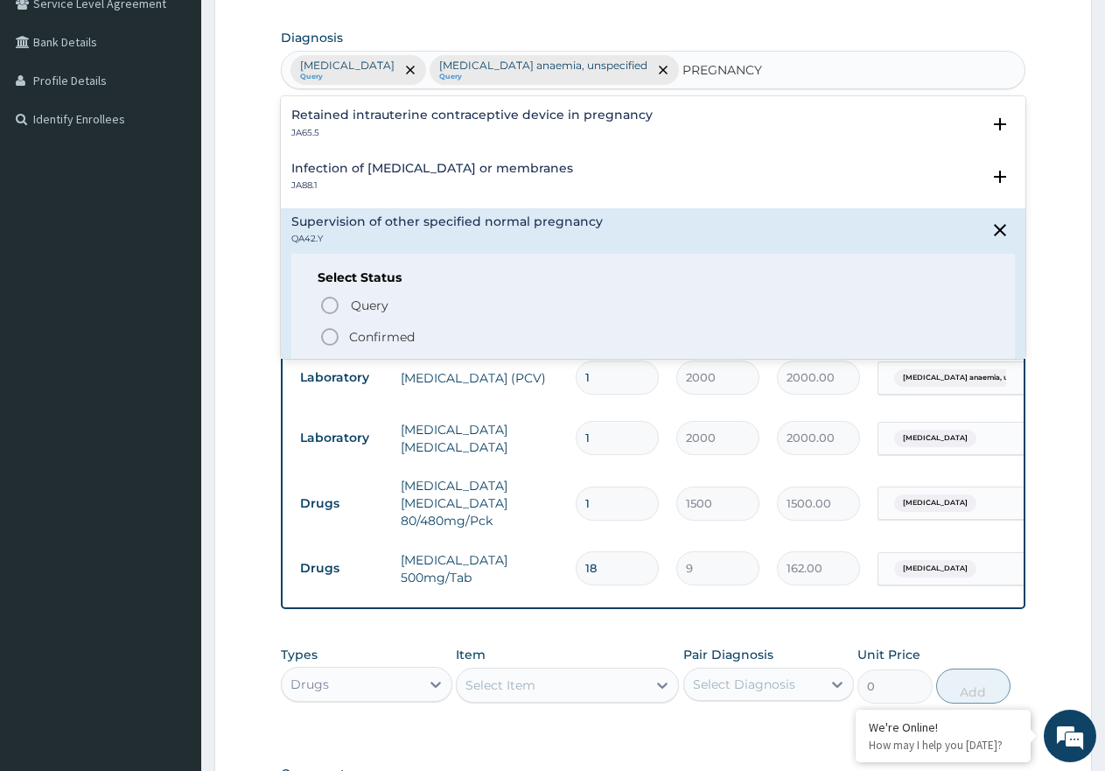
click at [325, 329] on icon "status option filled" at bounding box center [329, 336] width 21 height 21
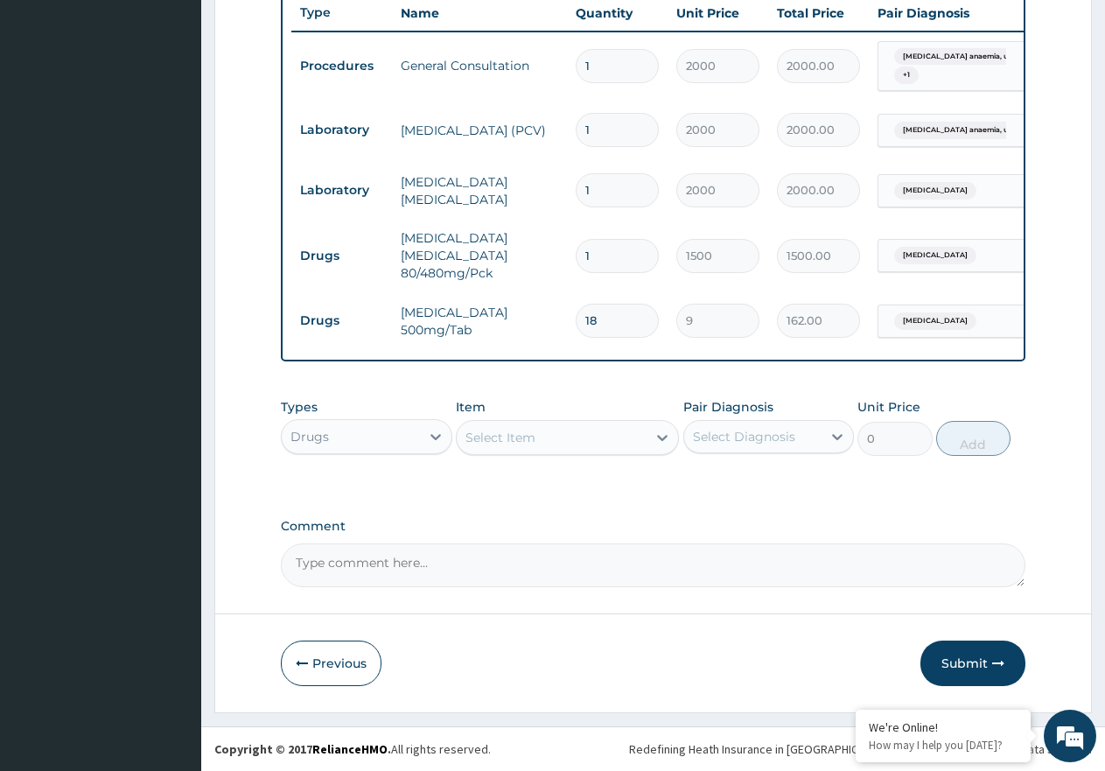
scroll to position [681, 0]
click at [591, 453] on div "Select Item" at bounding box center [567, 437] width 223 height 35
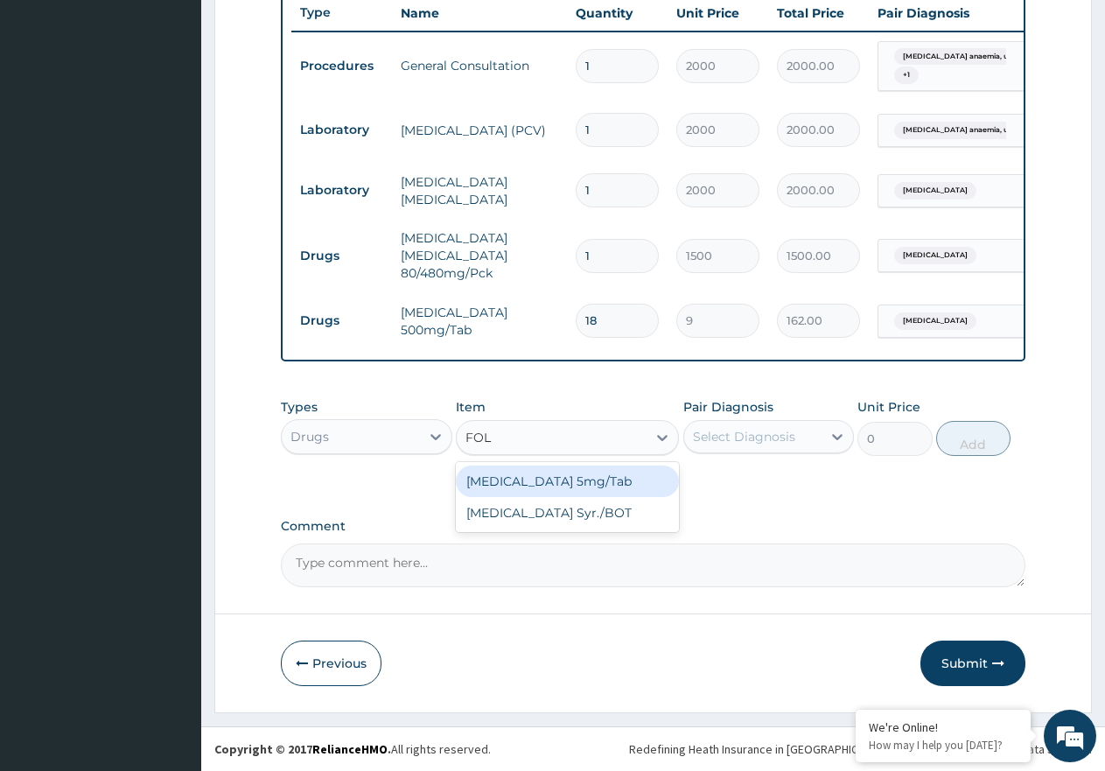
type input "FOLI"
click at [585, 479] on div "Folic Acid 5mg/Tab" at bounding box center [567, 480] width 223 height 31
type input "10"
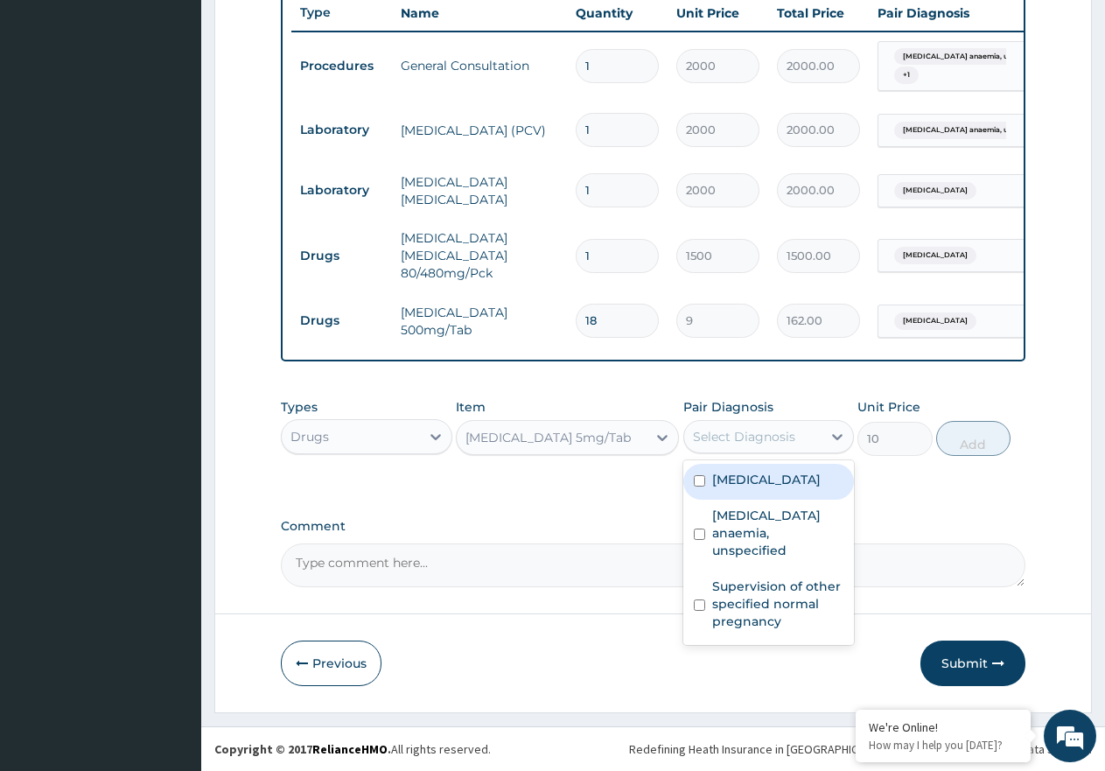
click at [730, 436] on div "Select Diagnosis" at bounding box center [744, 436] width 102 height 17
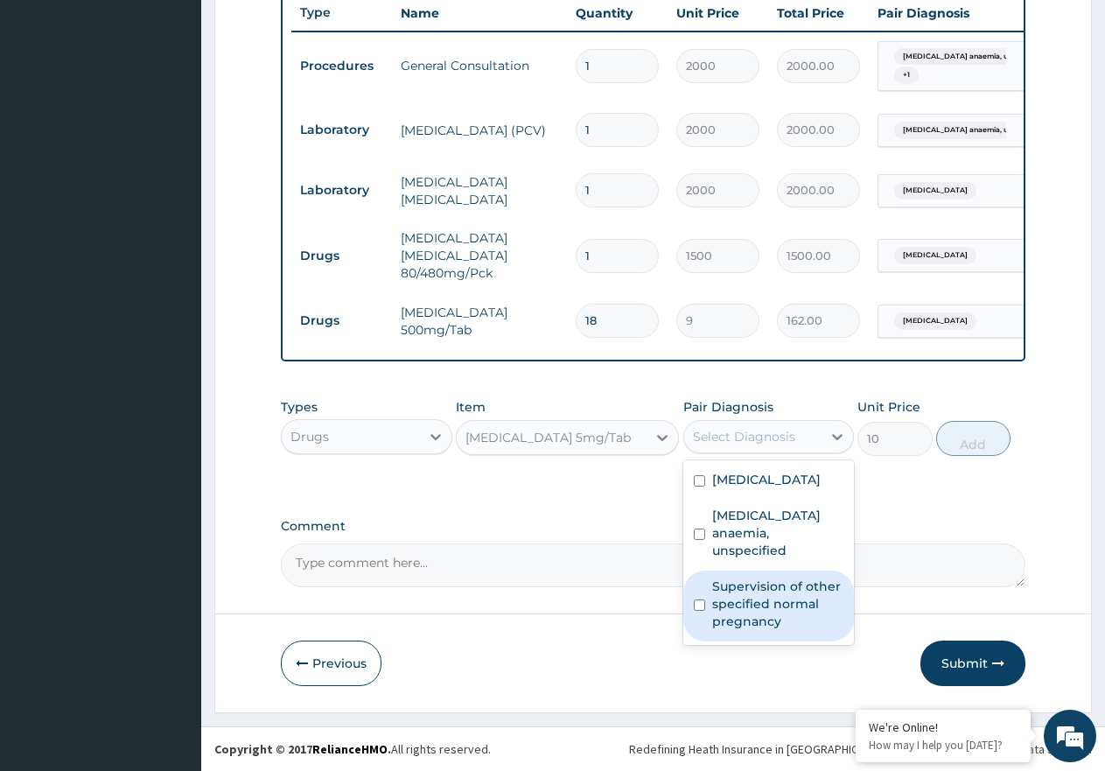
click at [755, 605] on label "Supervision of other specified normal pregnancy" at bounding box center [778, 603] width 132 height 52
checkbox input "true"
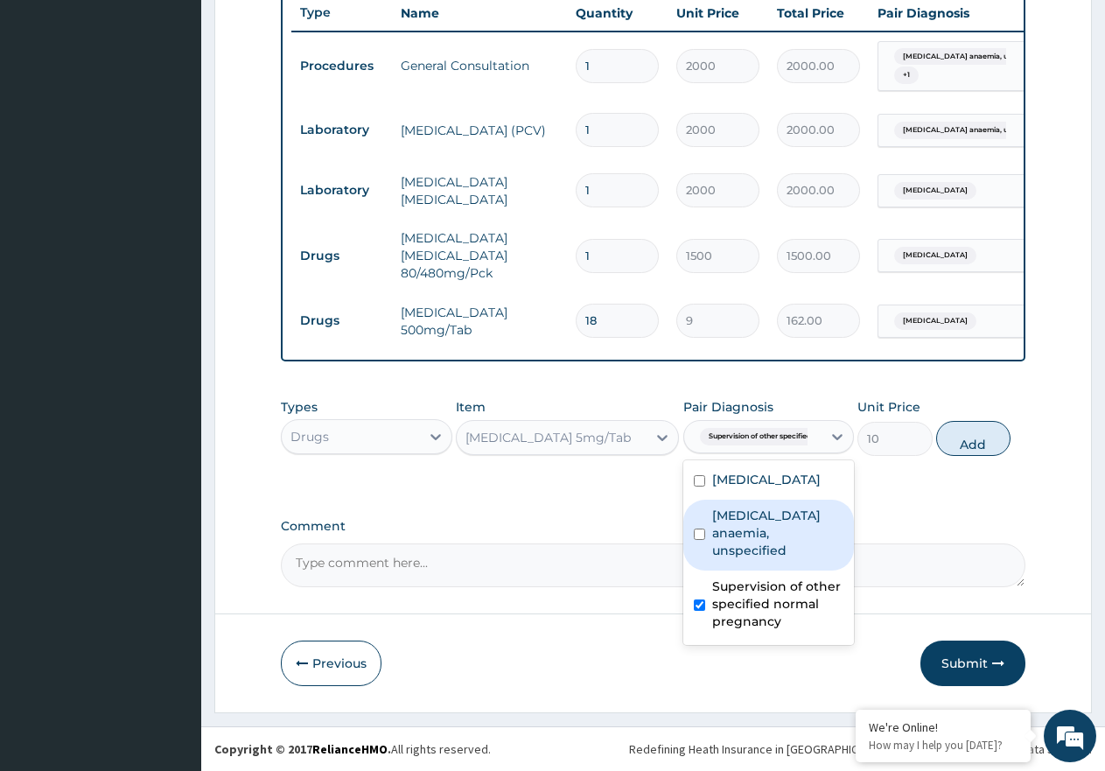
drag, startPoint x: 777, startPoint y: 548, endPoint x: 891, endPoint y: 527, distance: 115.5
click at [793, 548] on label "Iron deficiency anaemia, unspecified" at bounding box center [778, 532] width 132 height 52
checkbox input "true"
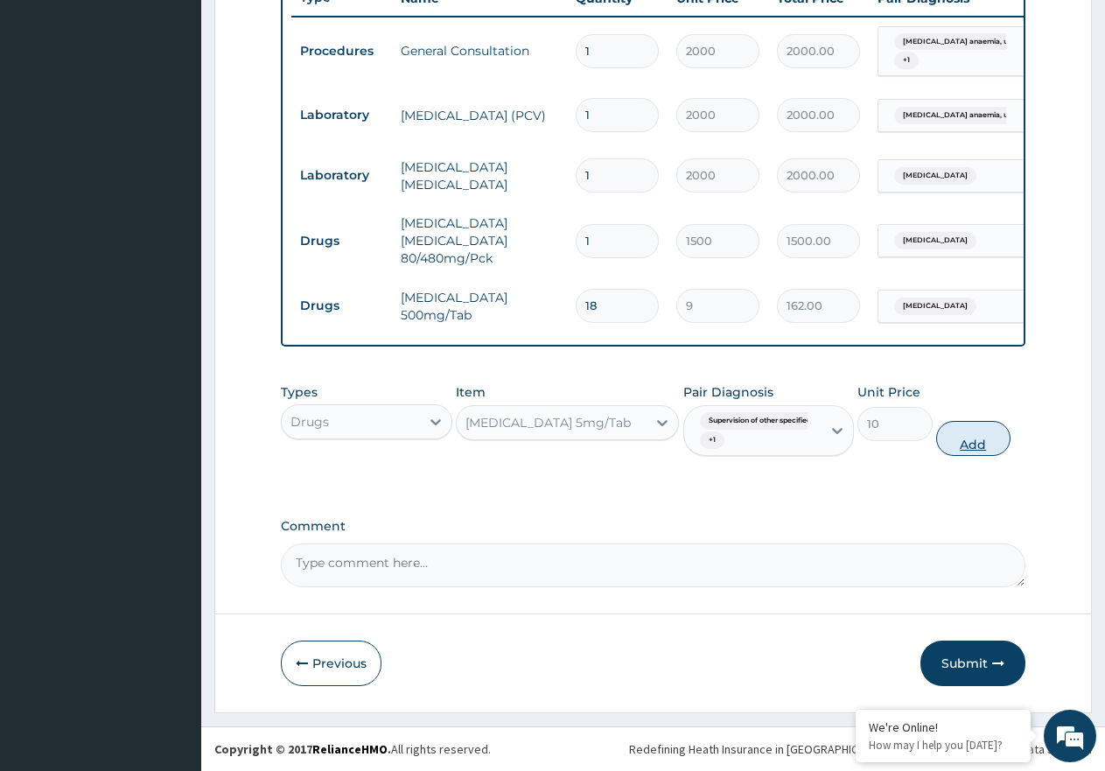
click at [968, 456] on button "Add" at bounding box center [973, 438] width 74 height 35
type input "0"
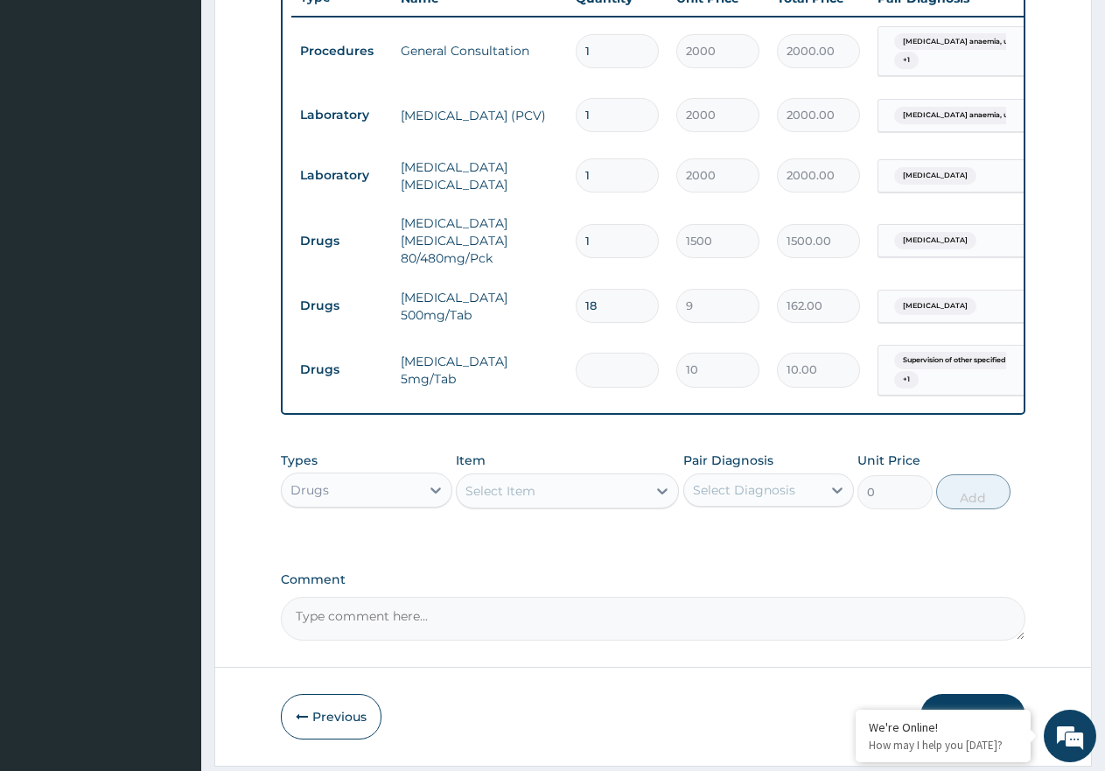
type input "0.00"
type input "2"
type input "20.00"
type input "28"
type input "280.00"
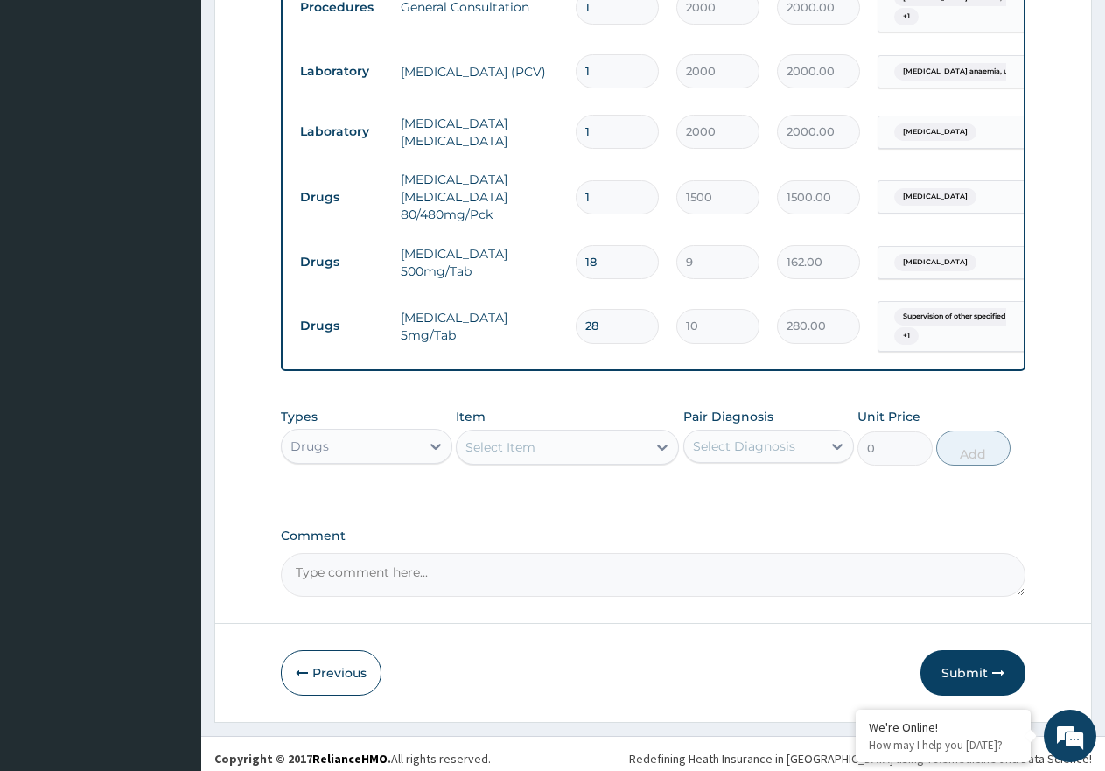
scroll to position [749, 0]
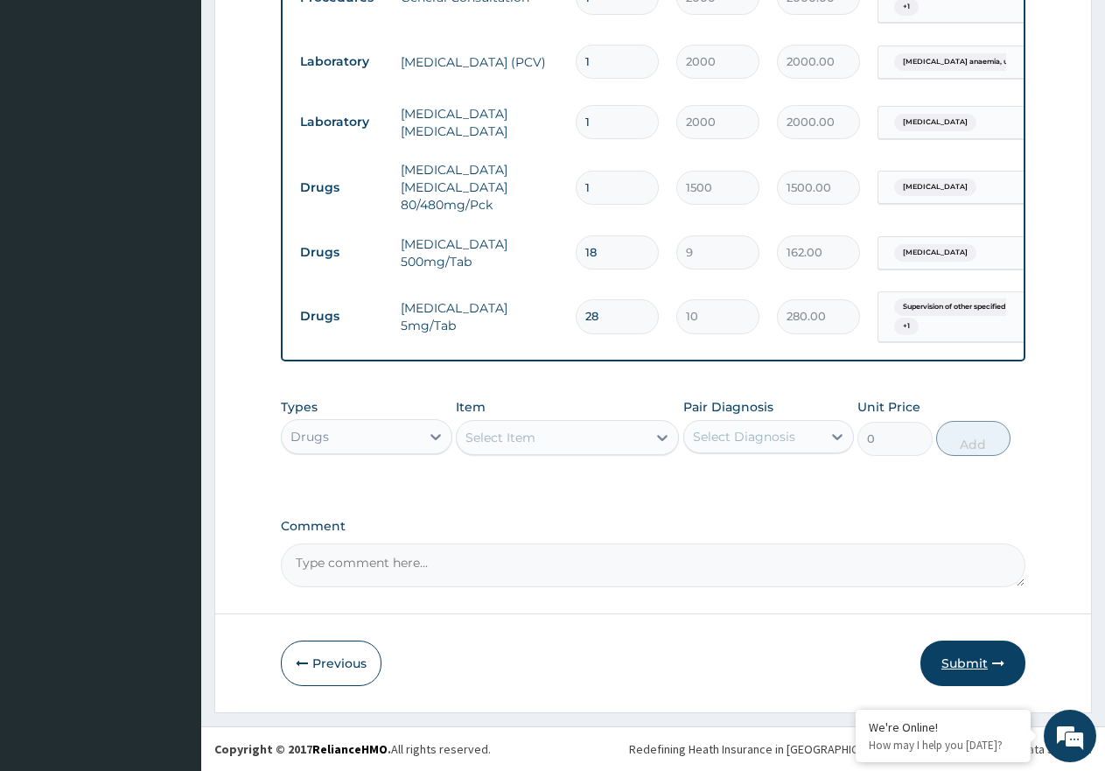
type input "28"
click at [971, 660] on button "Submit" at bounding box center [972, 662] width 105 height 45
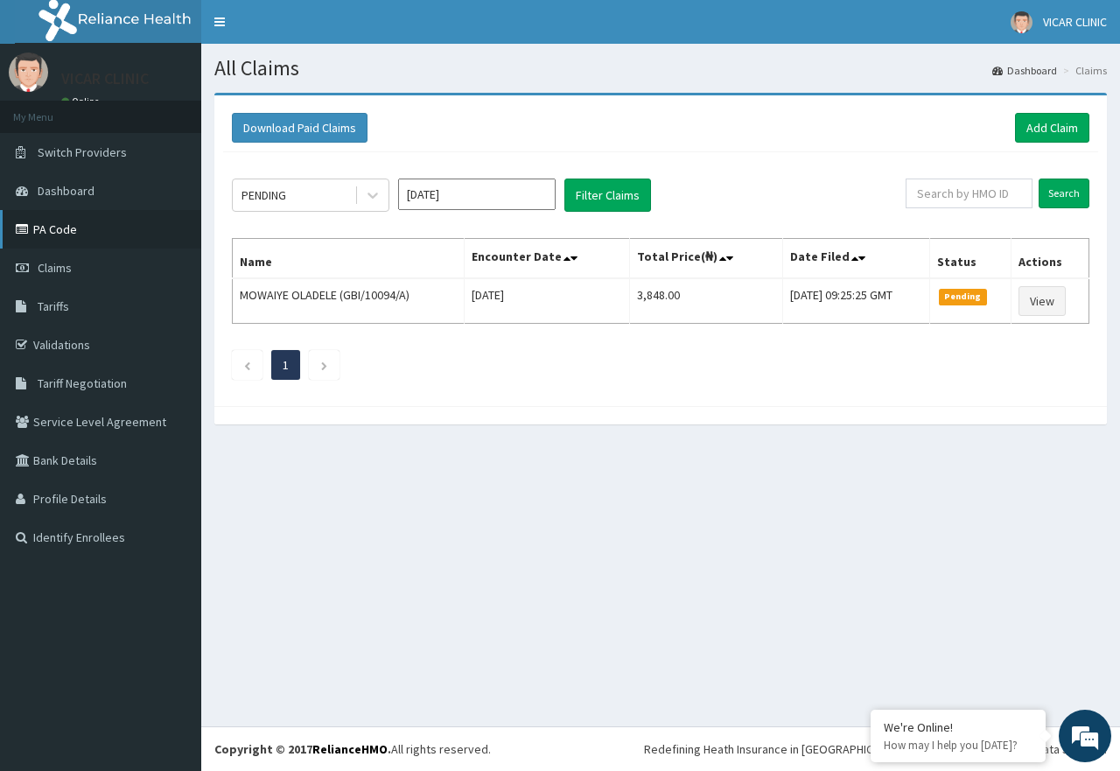
click at [90, 230] on link "PA Code" at bounding box center [100, 229] width 201 height 38
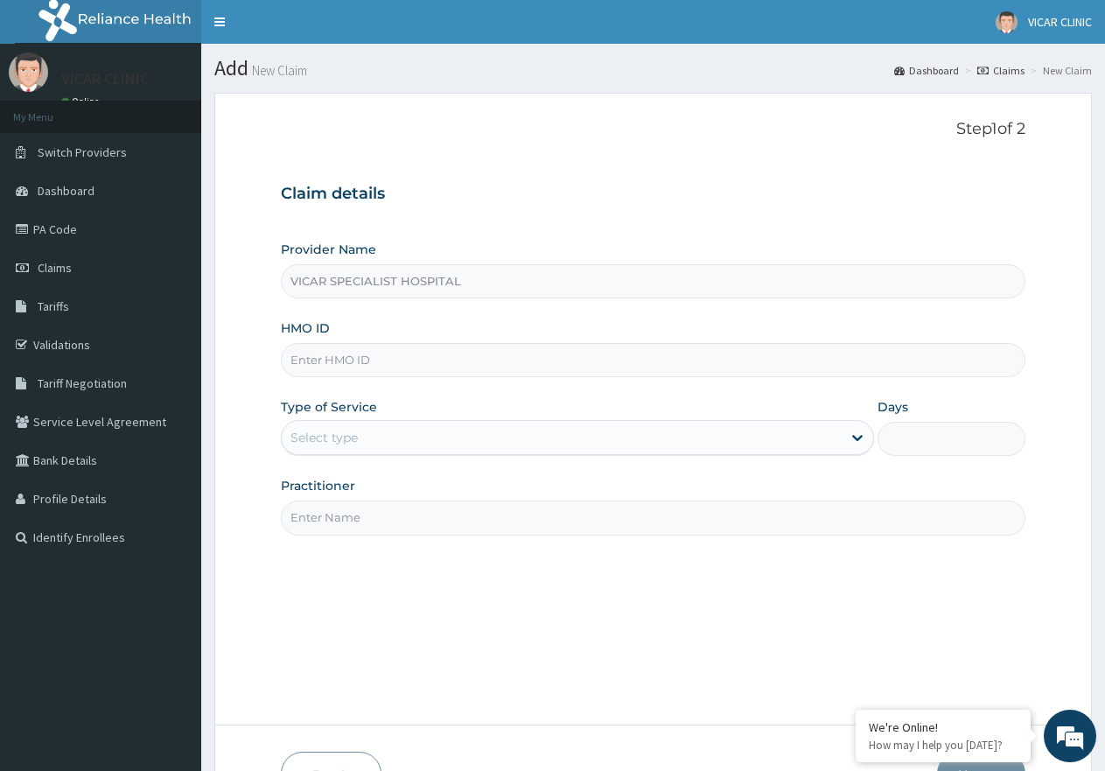
type input "VICAR SPECIALIST HOSPITAL"
click at [320, 364] on input "HMO ID" at bounding box center [653, 360] width 744 height 34
type input "TSH/10011/D"
click at [442, 464] on div "Provider Name VICAR SPECIALIST HOSPITAL HMO ID TSH/10011/D Type of Service Sele…" at bounding box center [653, 388] width 744 height 294
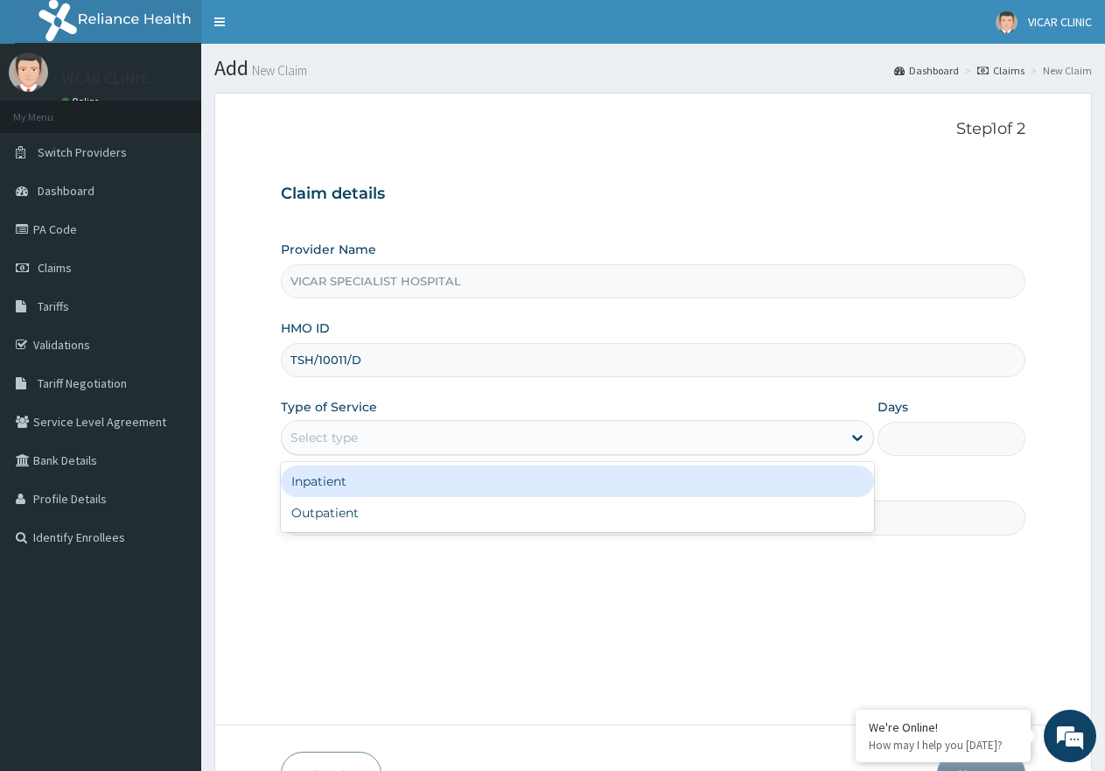
click at [466, 430] on div "Select type" at bounding box center [561, 437] width 559 height 28
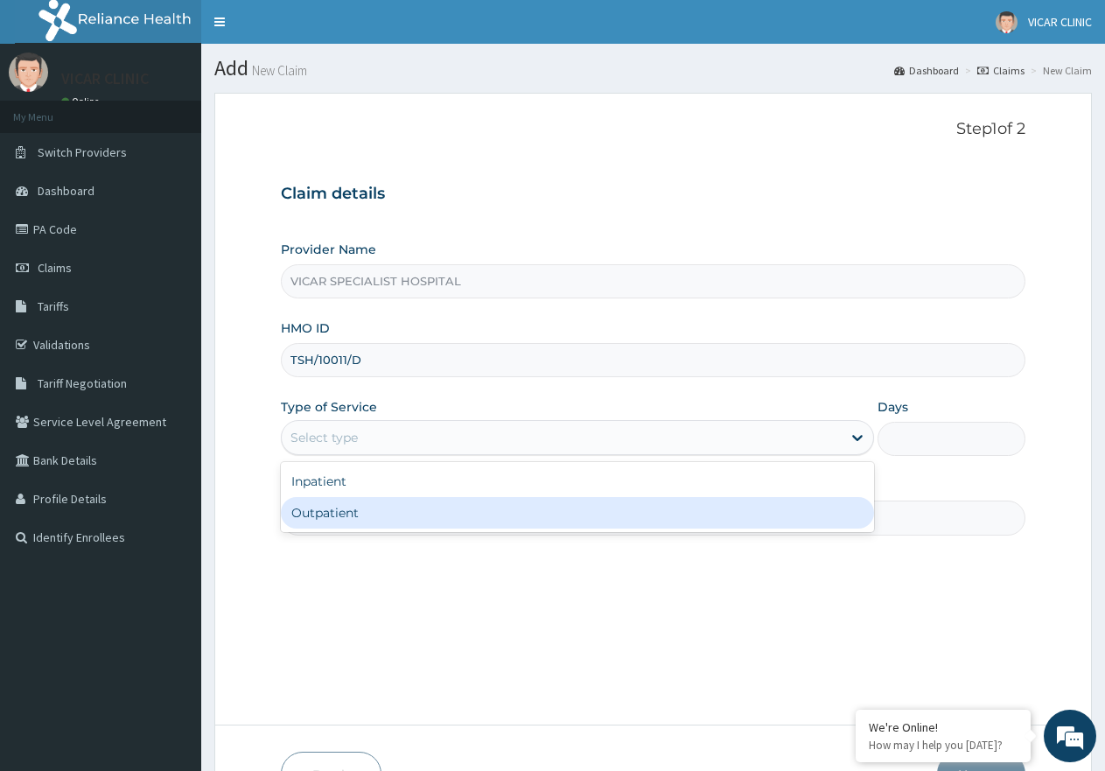
click at [421, 519] on div "Outpatient" at bounding box center [577, 512] width 592 height 31
type input "1"
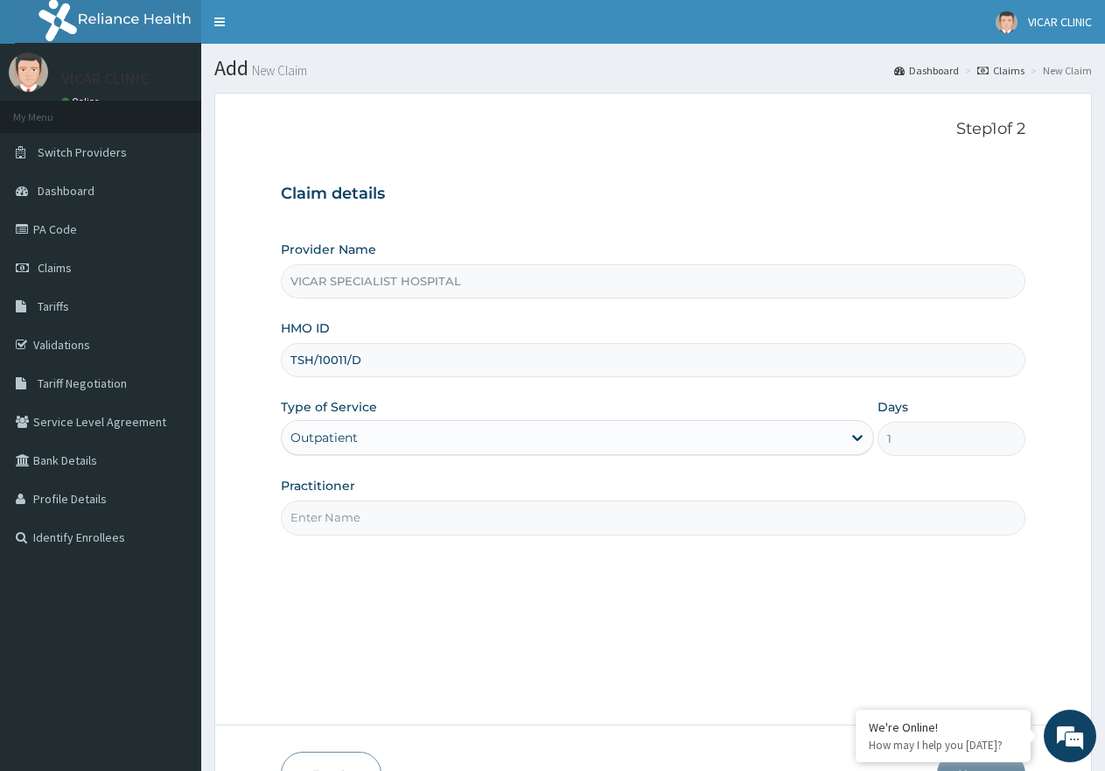
click at [421, 519] on input "Practitioner" at bounding box center [653, 517] width 744 height 34
type input "[PERSON_NAME]"
click at [421, 557] on div "Step 1 of 2 Claim details Provider Name VICAR SPECIALIST HOSPITAL HMO ID TSH/10…" at bounding box center [653, 409] width 744 height 578
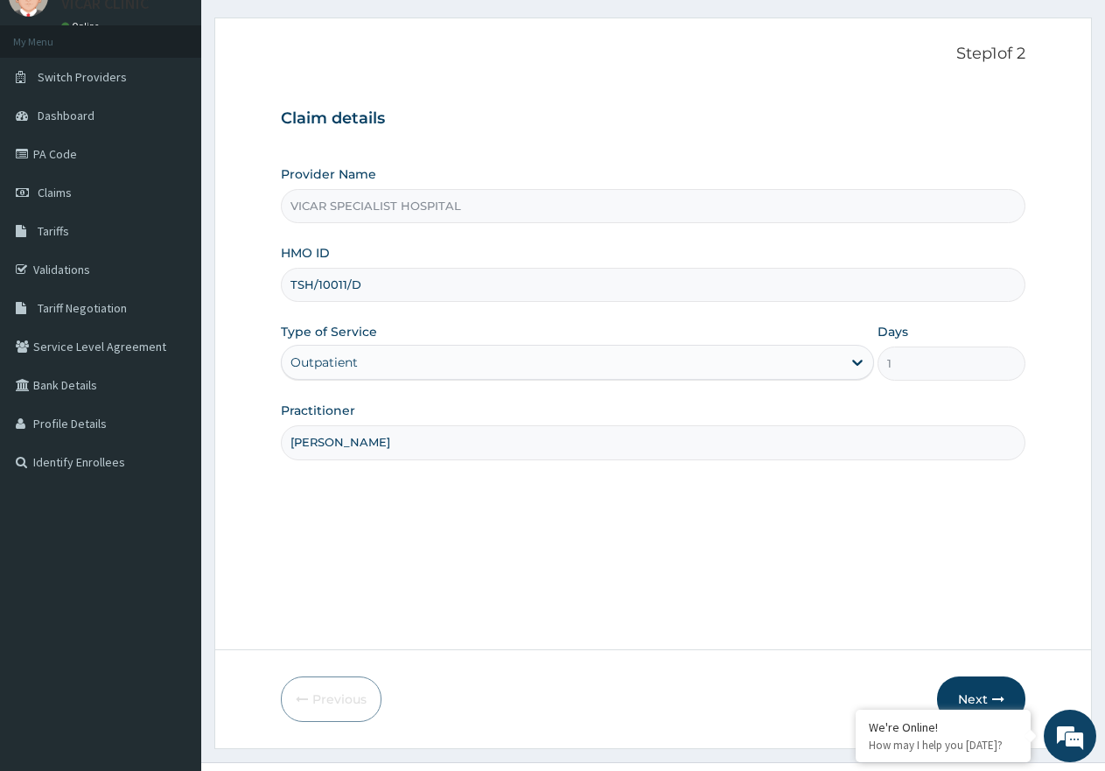
scroll to position [111, 0]
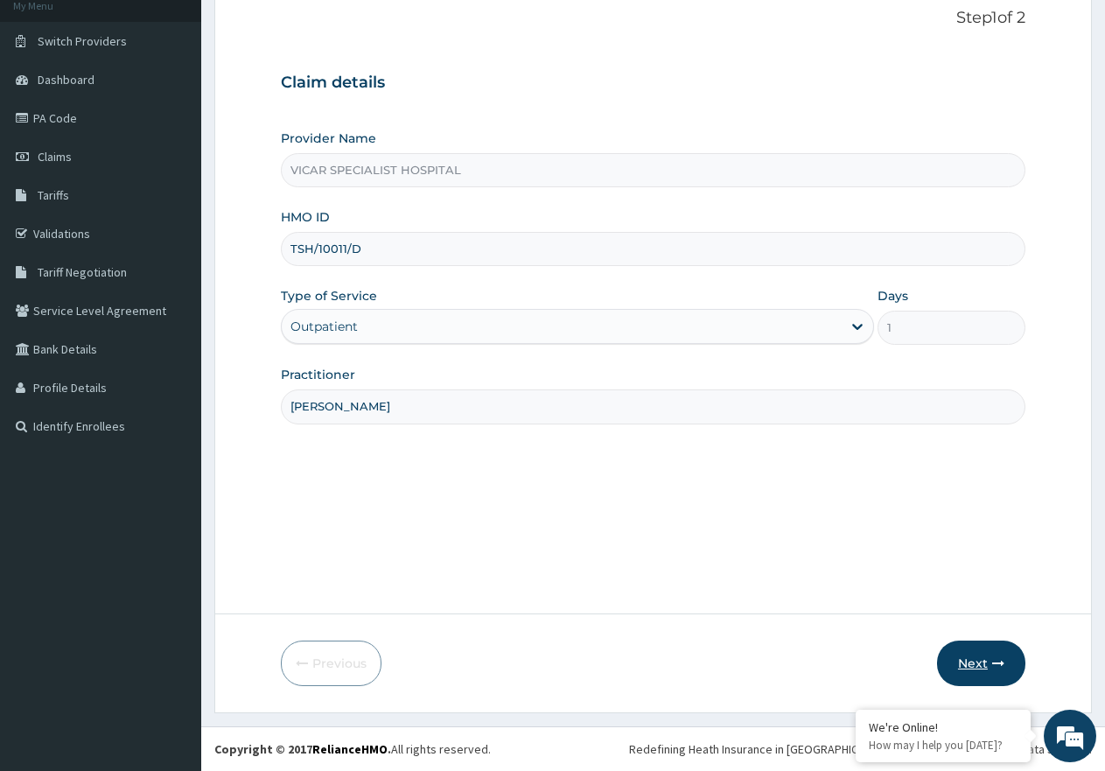
click at [1006, 656] on button "Next" at bounding box center [981, 662] width 88 height 45
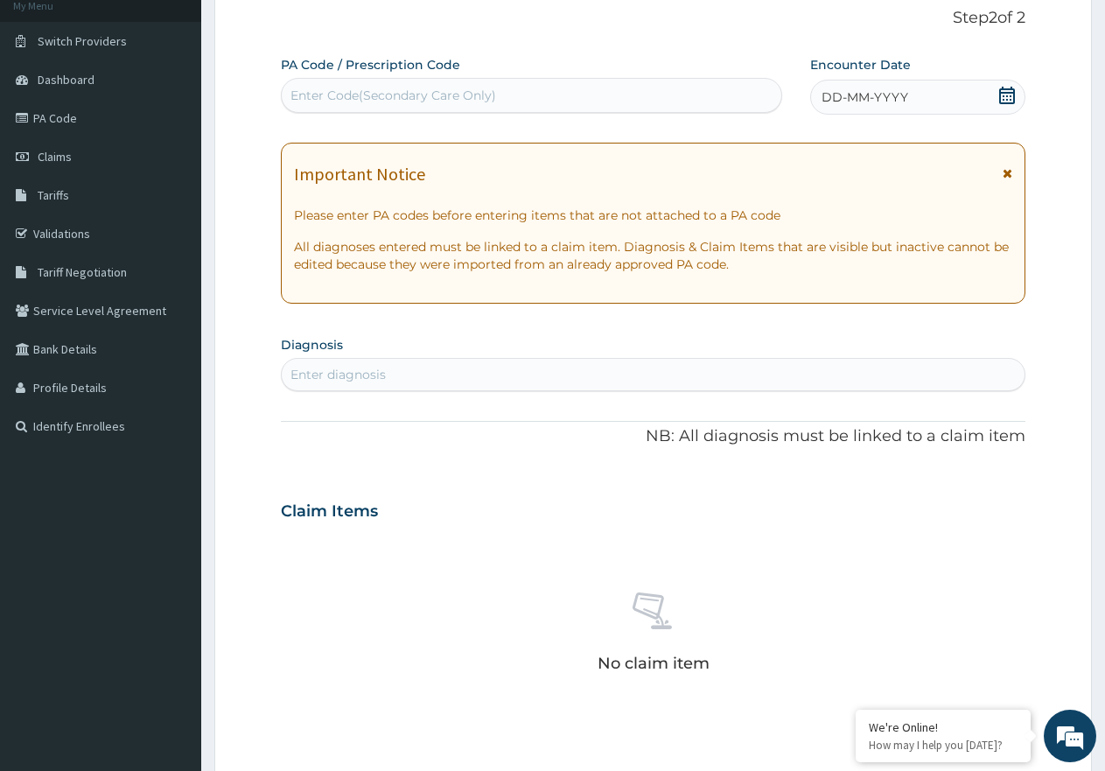
drag, startPoint x: 993, startPoint y: 95, endPoint x: 1007, endPoint y: 100, distance: 14.7
click at [1007, 100] on div "DD-MM-YYYY" at bounding box center [917, 97] width 215 height 35
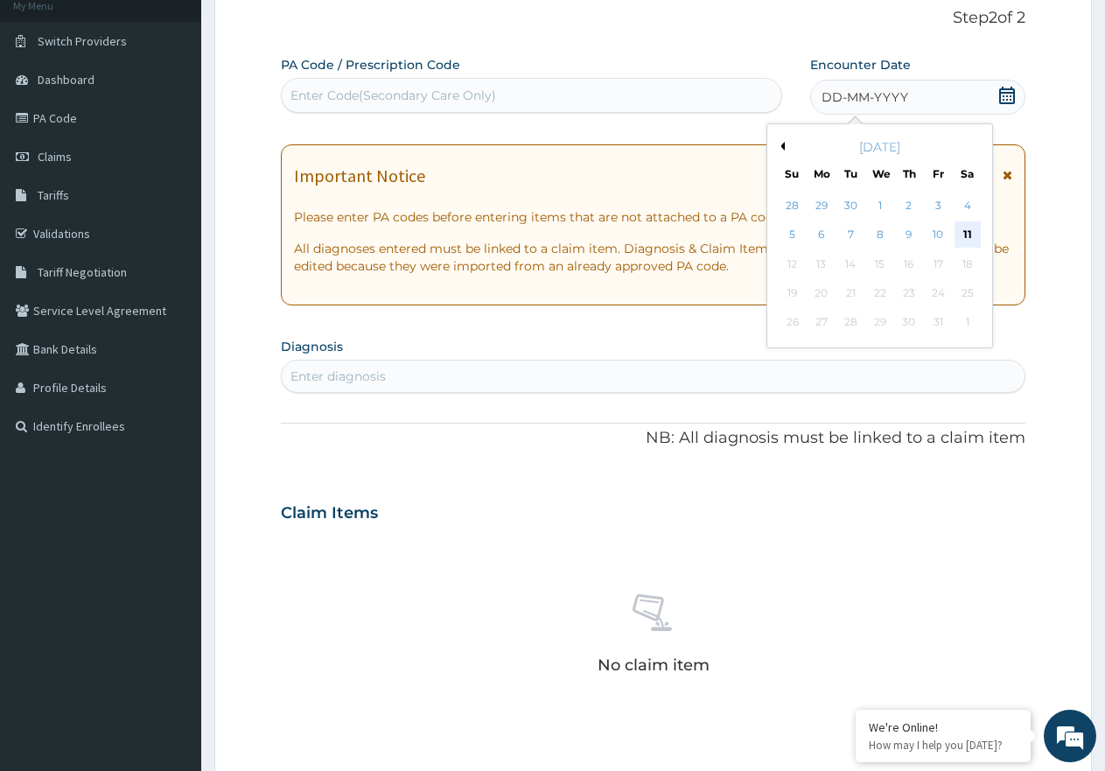
click at [960, 232] on div "11" at bounding box center [967, 235] width 26 height 26
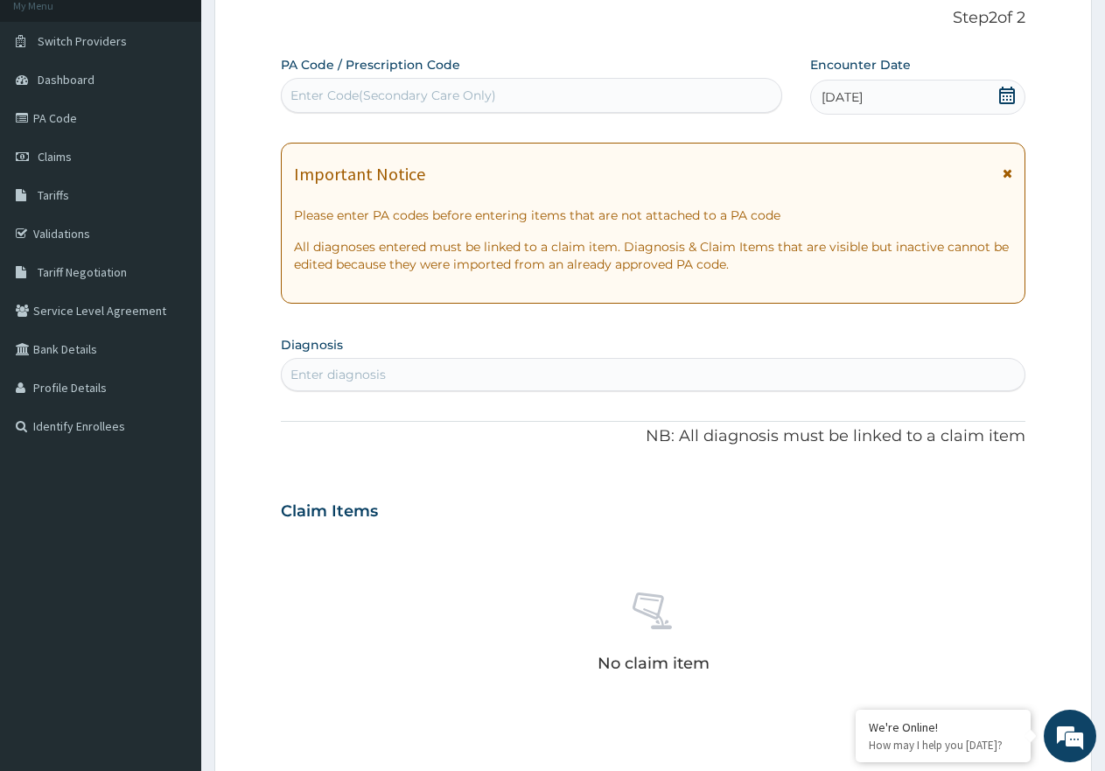
click at [443, 373] on div "Enter diagnosis" at bounding box center [653, 374] width 743 height 28
click at [440, 372] on div "Enter diagnosis" at bounding box center [653, 374] width 743 height 28
type input "MALARIA"
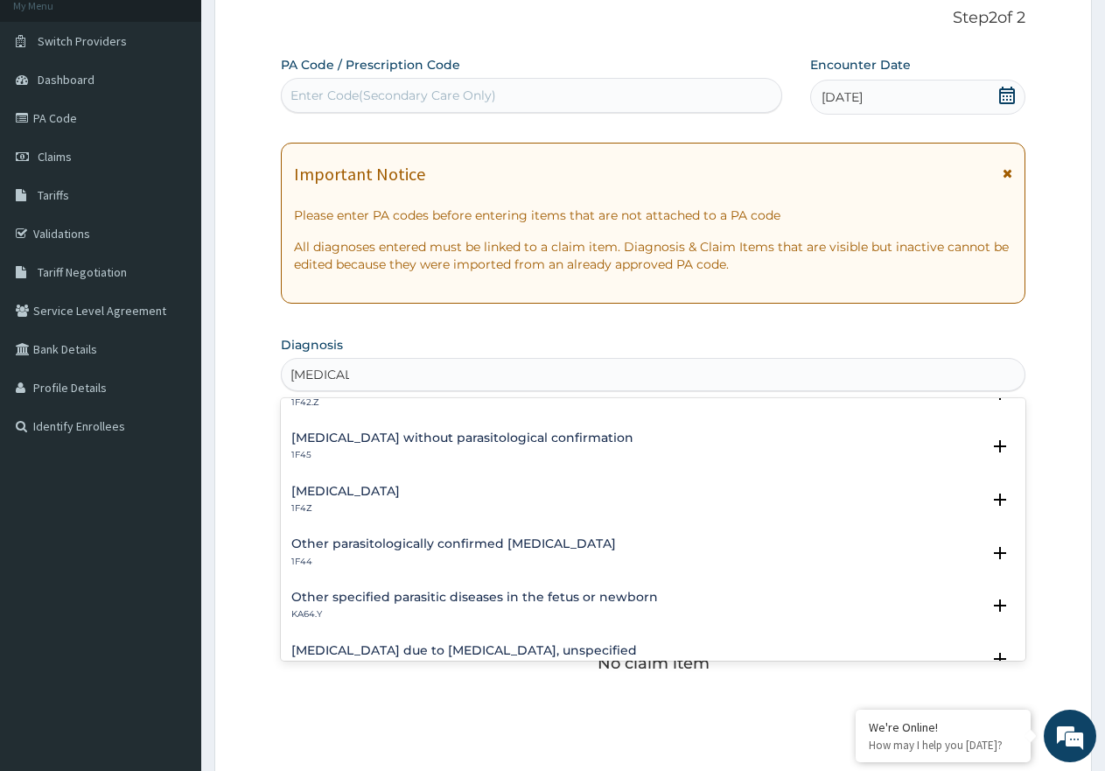
scroll to position [0, 0]
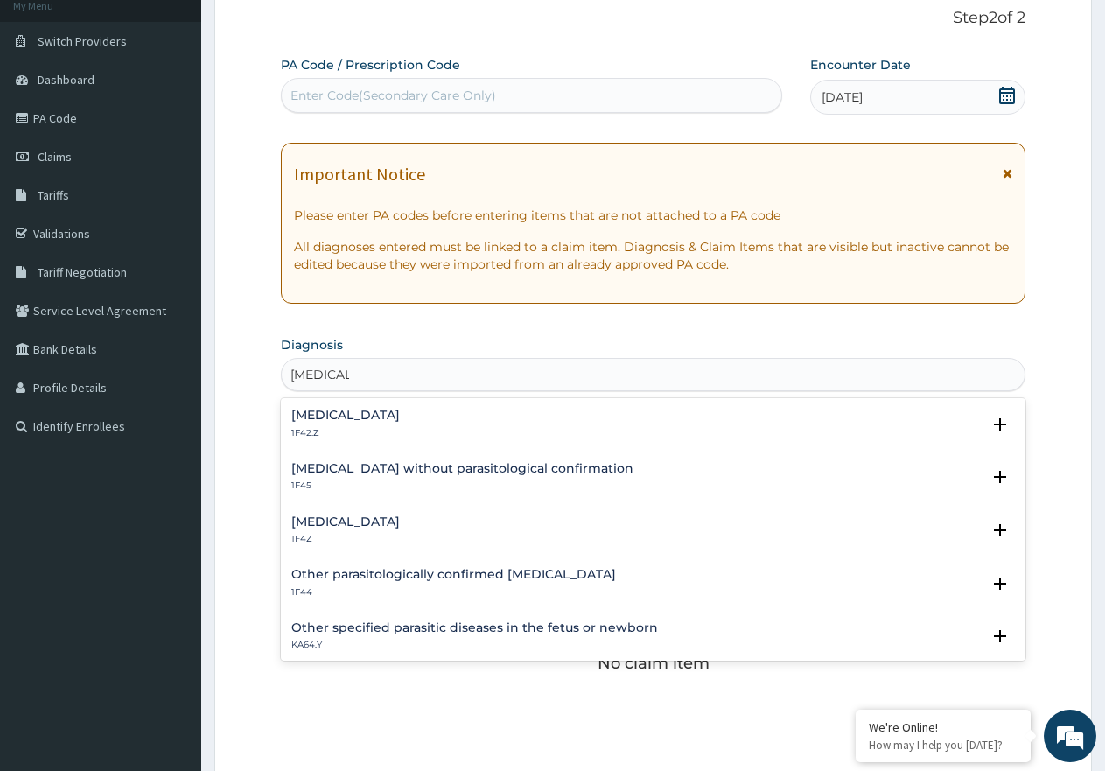
click at [339, 521] on h4 "Malaria, unspecified" at bounding box center [345, 521] width 108 height 13
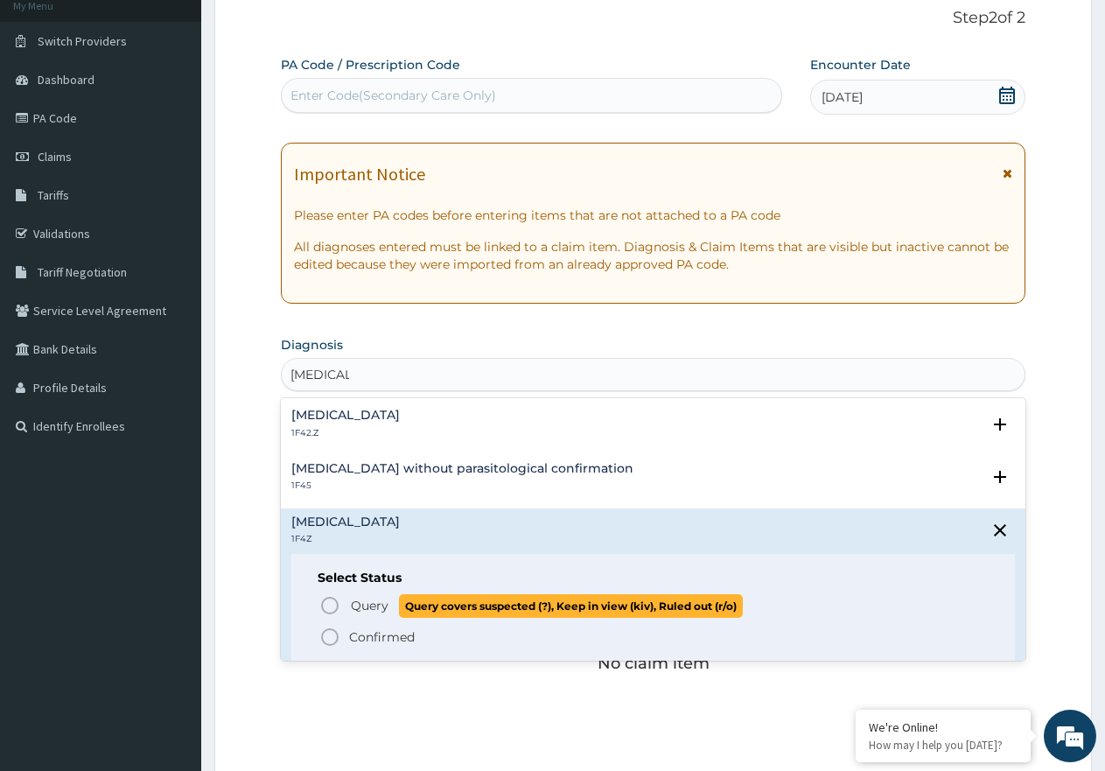
click at [325, 599] on icon "status option query" at bounding box center [329, 605] width 21 height 21
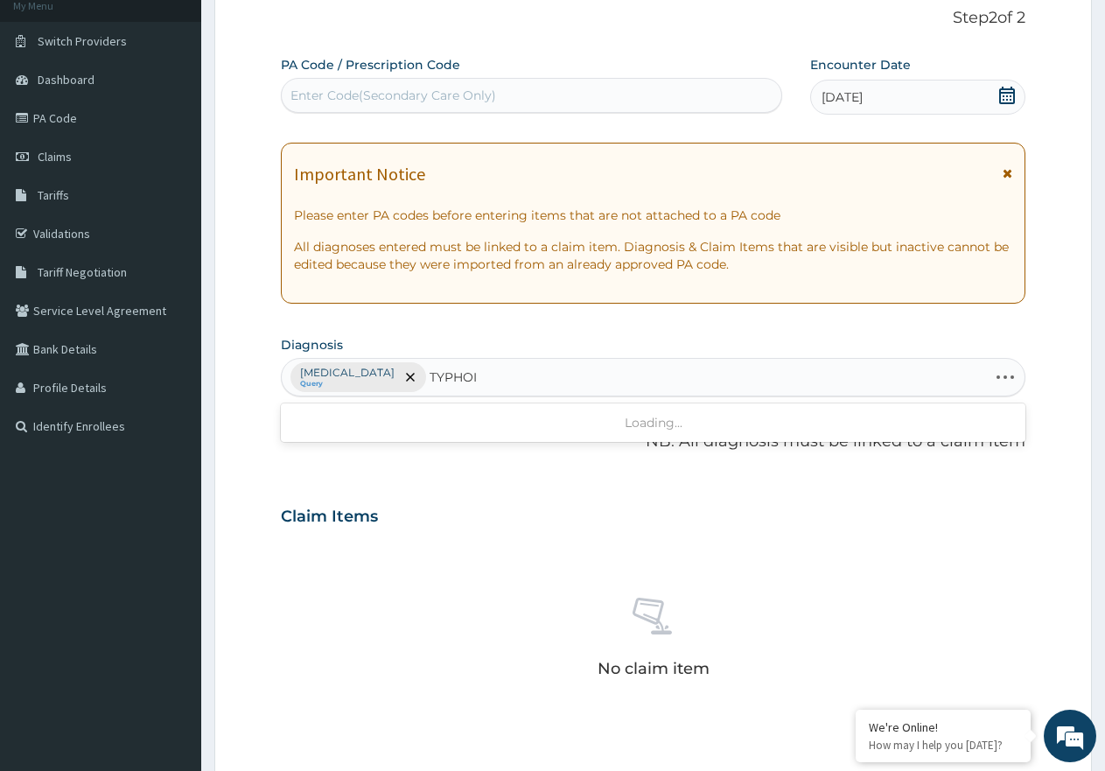
type input "TYPHOID"
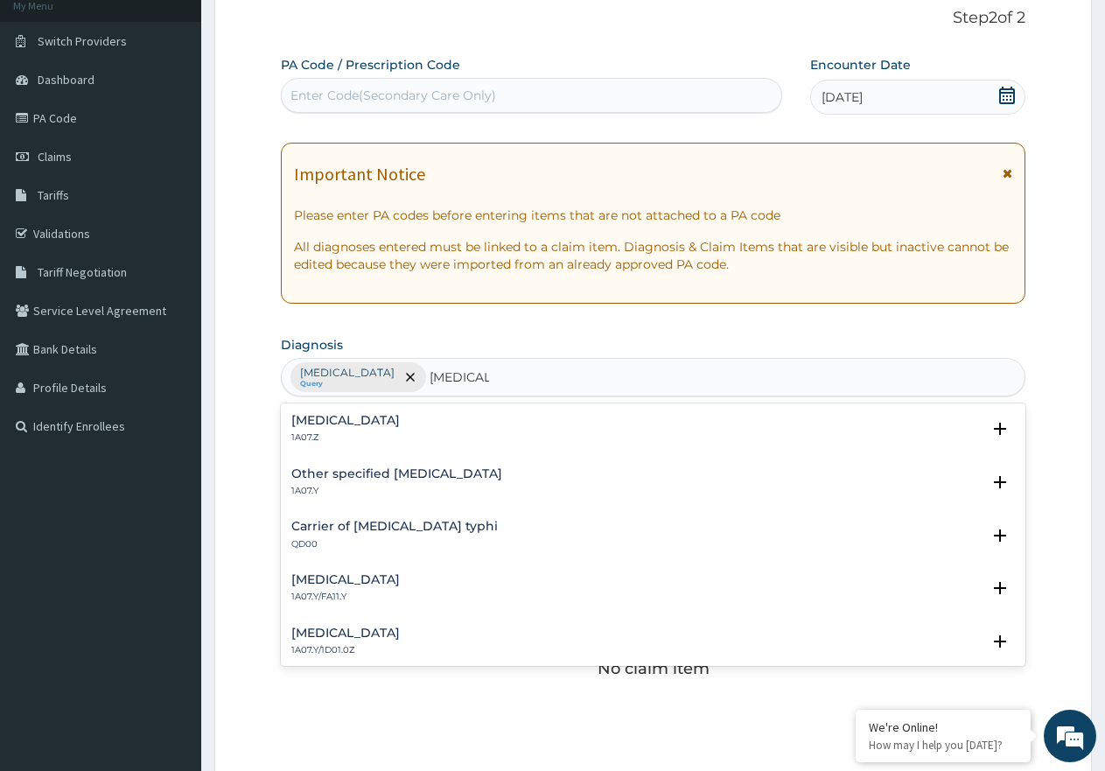
click at [338, 432] on p "1A07.Z" at bounding box center [345, 437] width 108 height 12
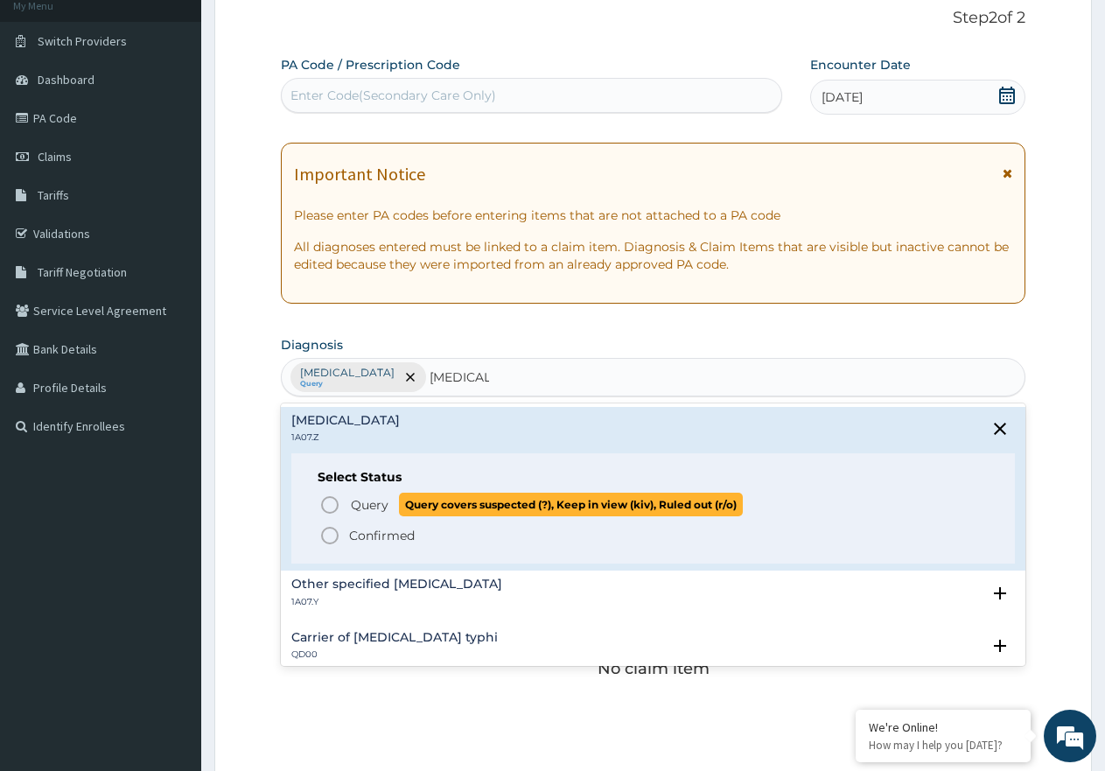
click at [324, 498] on icon "status option query" at bounding box center [329, 504] width 21 height 21
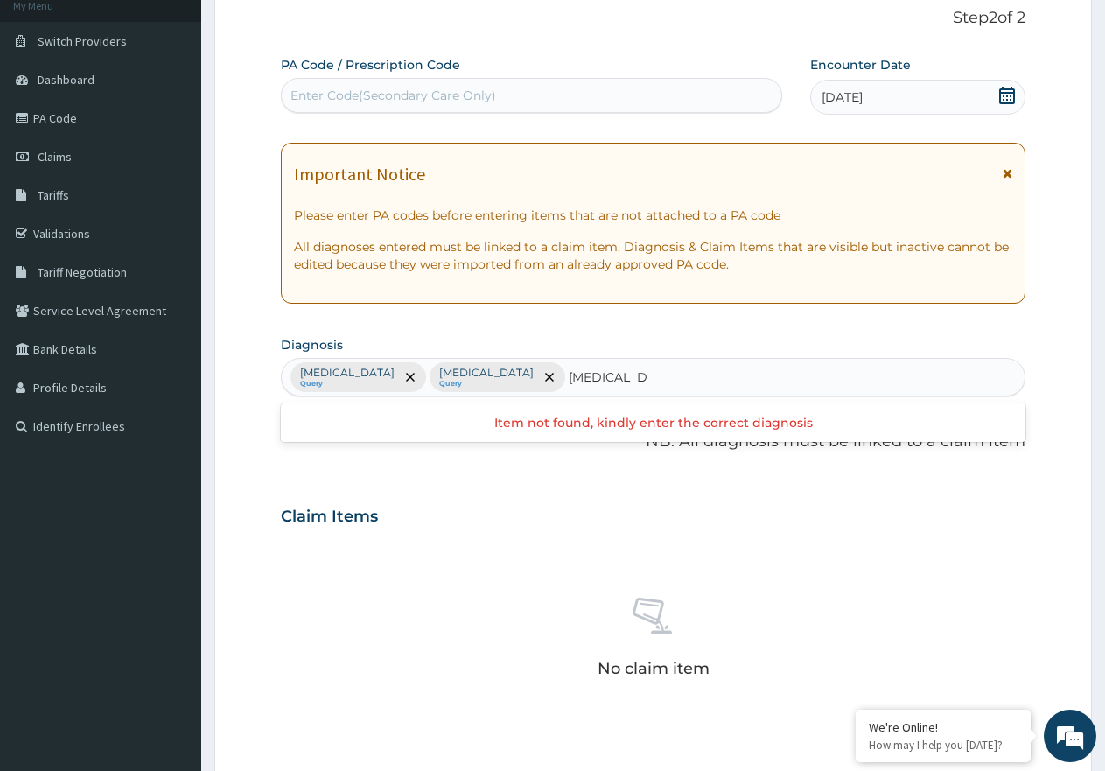
type input "TINEA CORP"
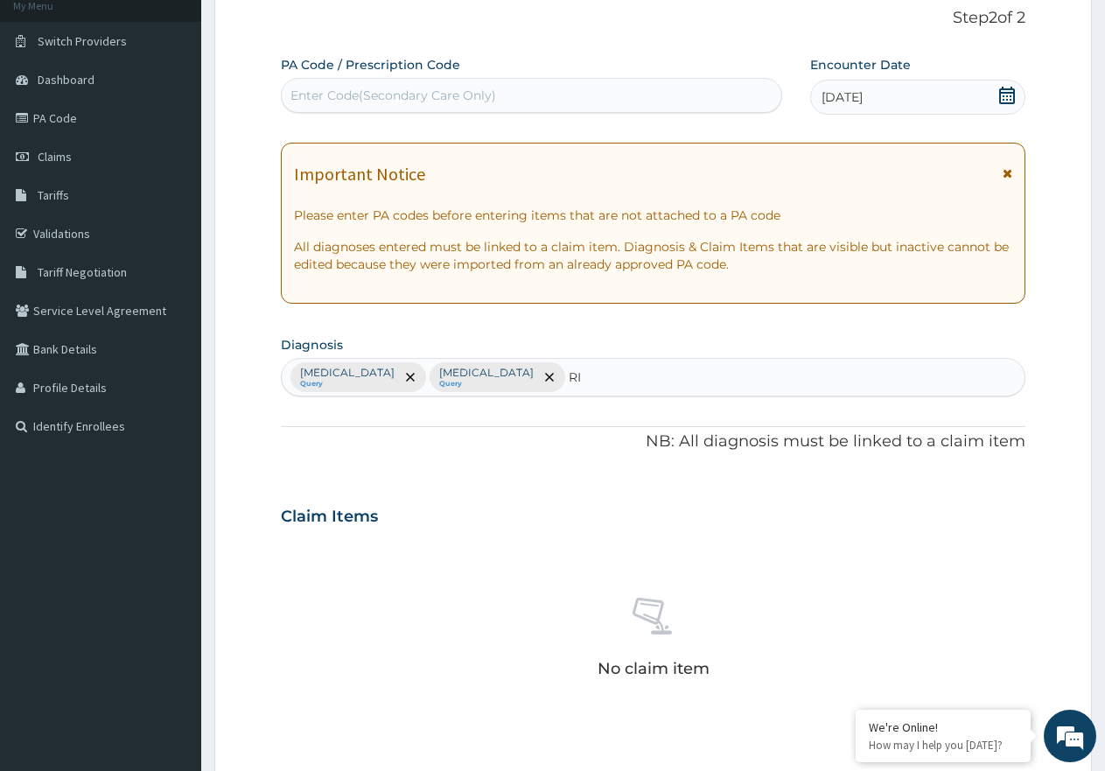
type input "R"
type input "TINEA"
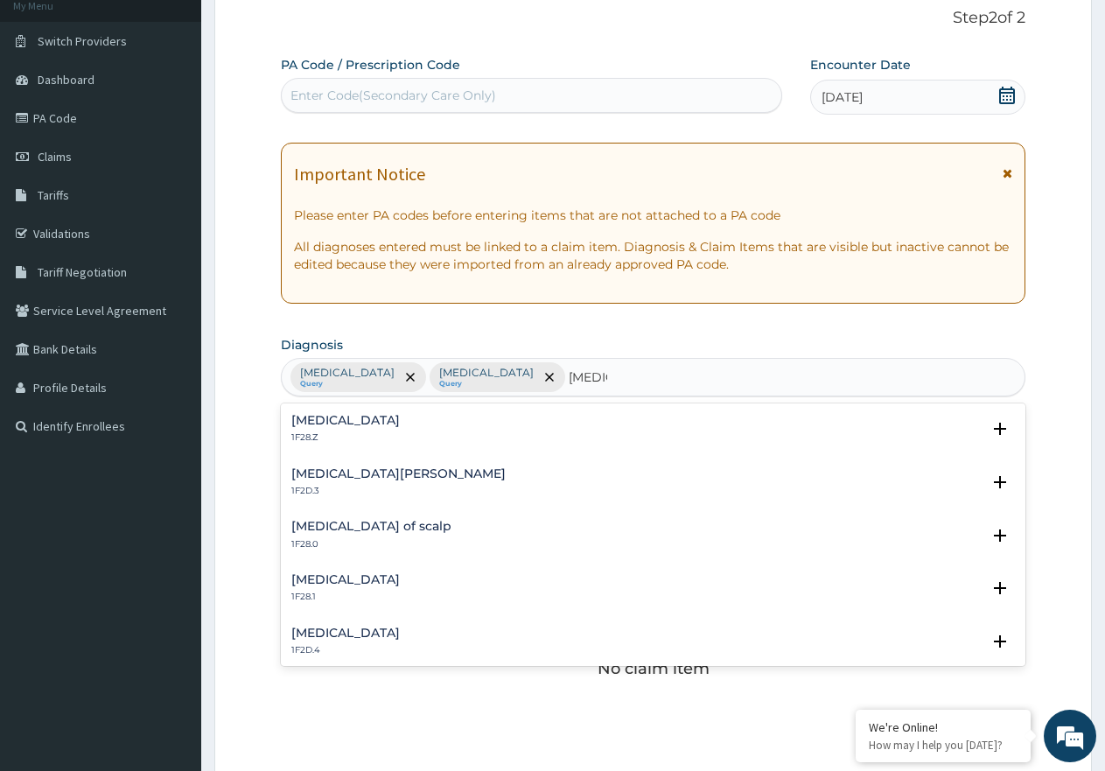
click at [360, 422] on h4 "Dermatophytosis, unspecified" at bounding box center [345, 420] width 108 height 13
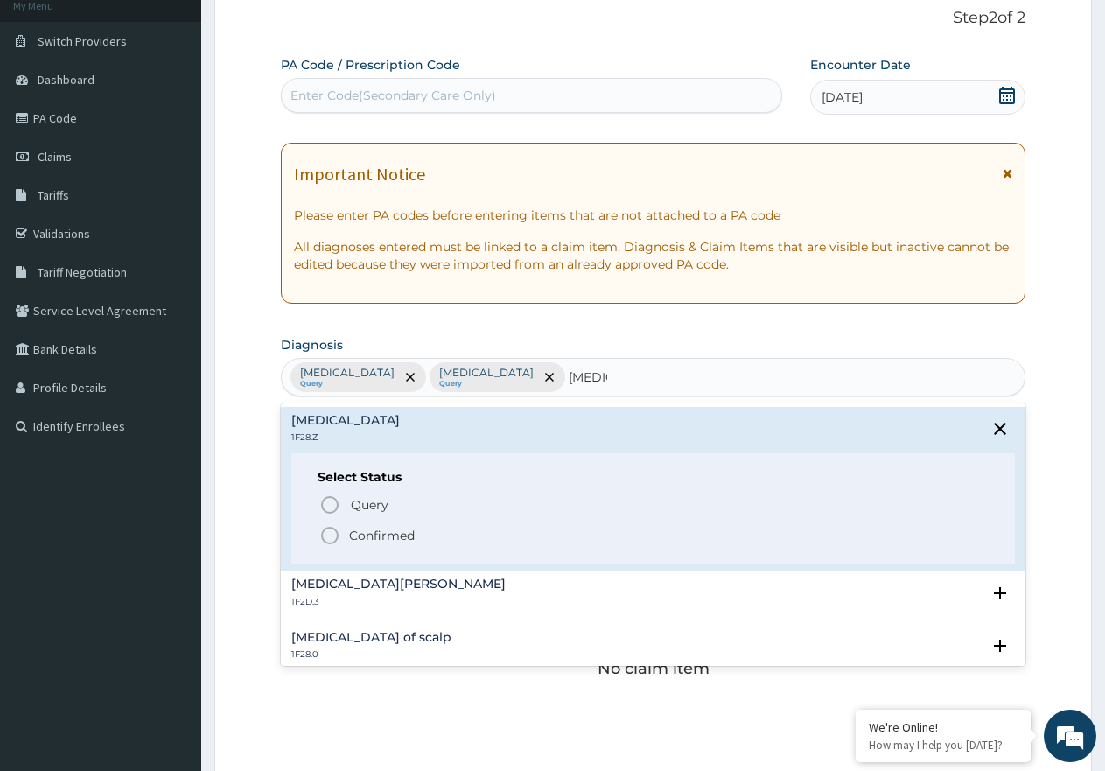
click at [332, 533] on icon "status option filled" at bounding box center [329, 535] width 21 height 21
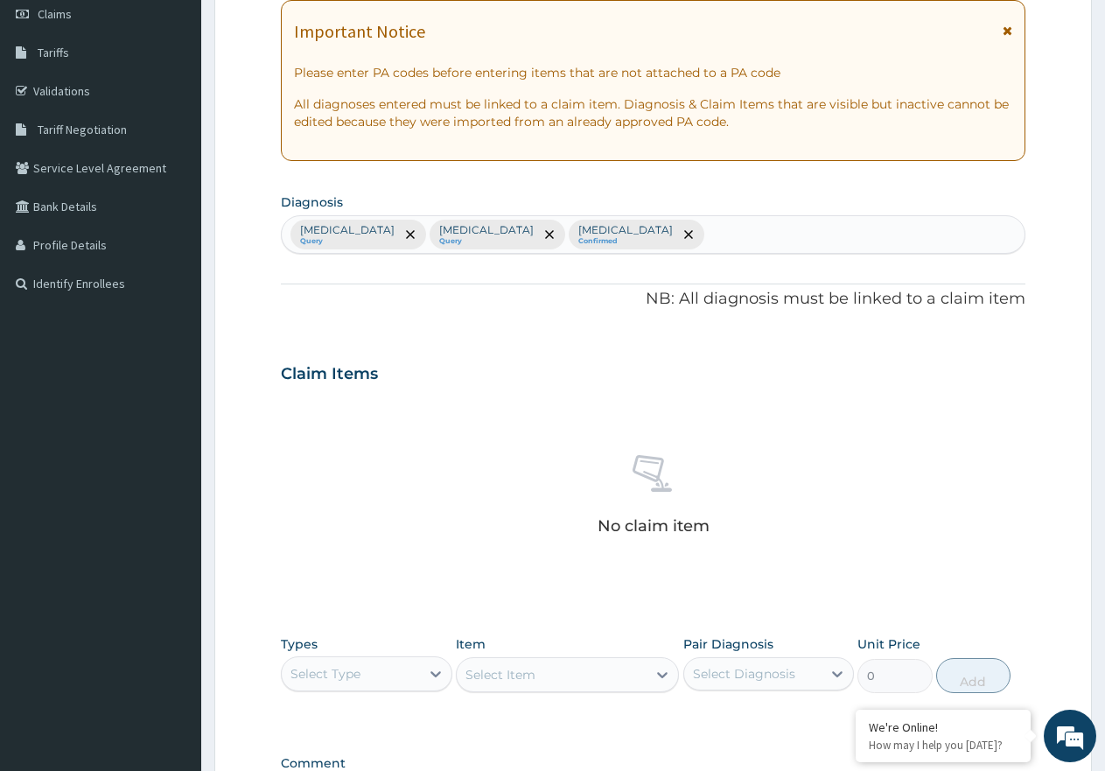
scroll to position [491, 0]
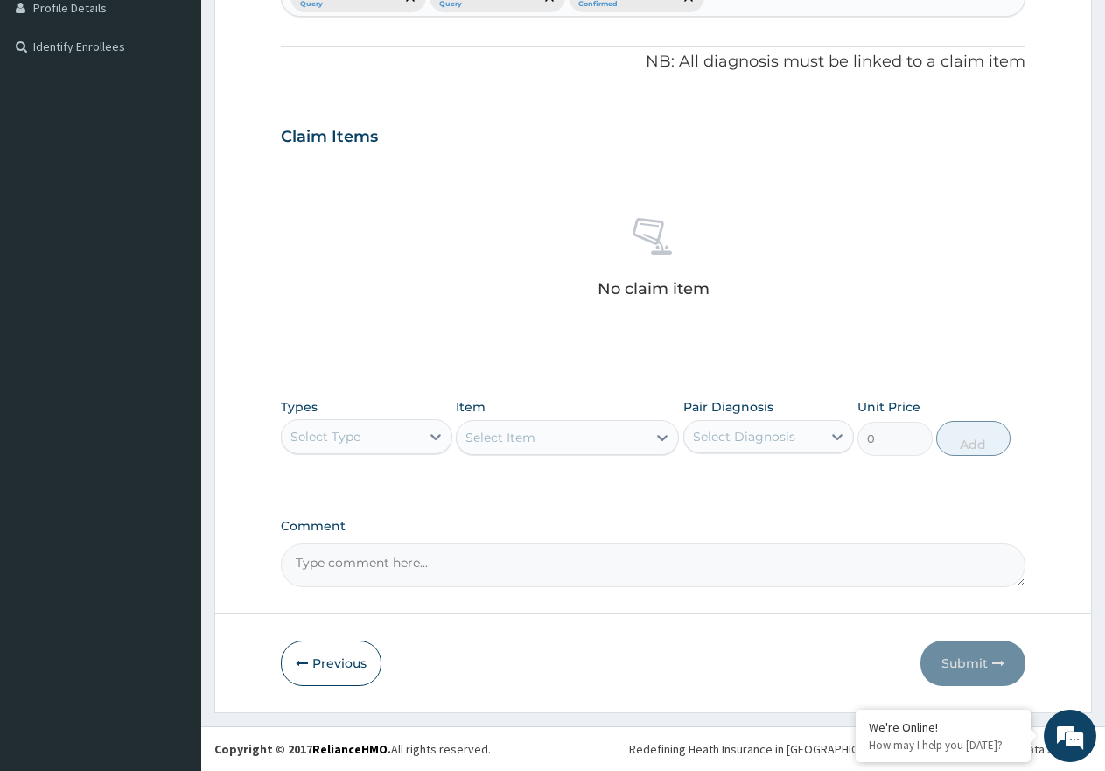
click at [359, 444] on div "Select Type" at bounding box center [325, 436] width 70 height 17
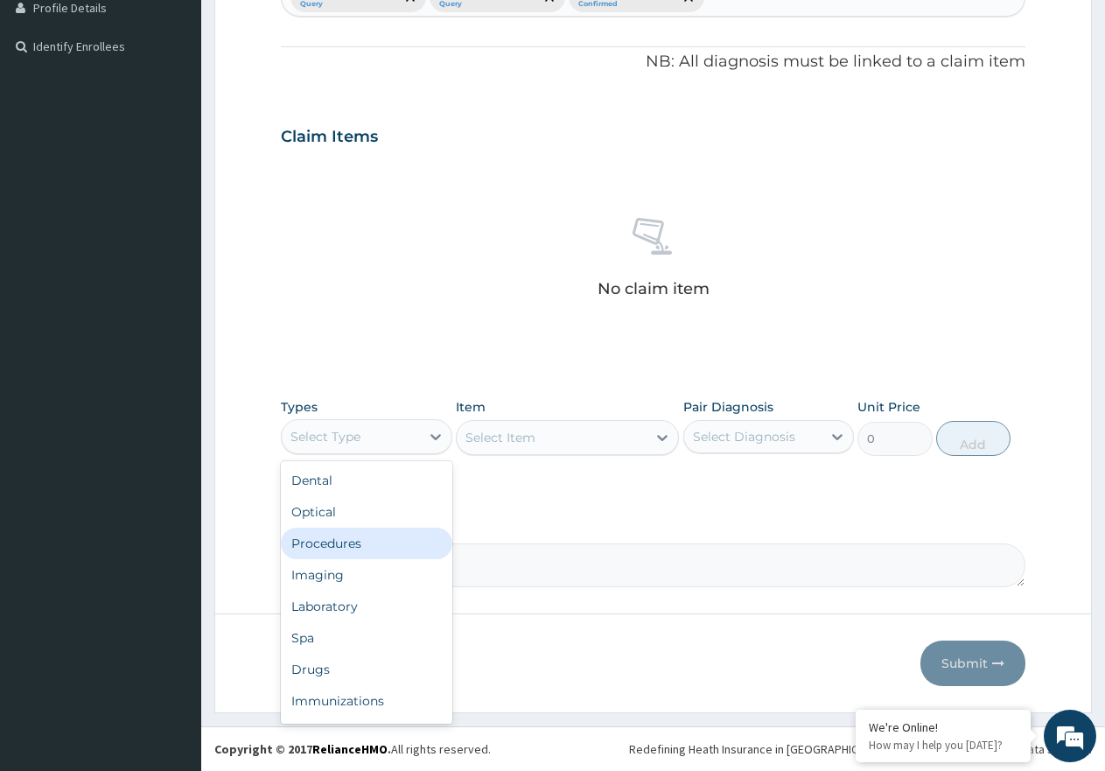
click at [348, 545] on div "Procedures" at bounding box center [366, 542] width 171 height 31
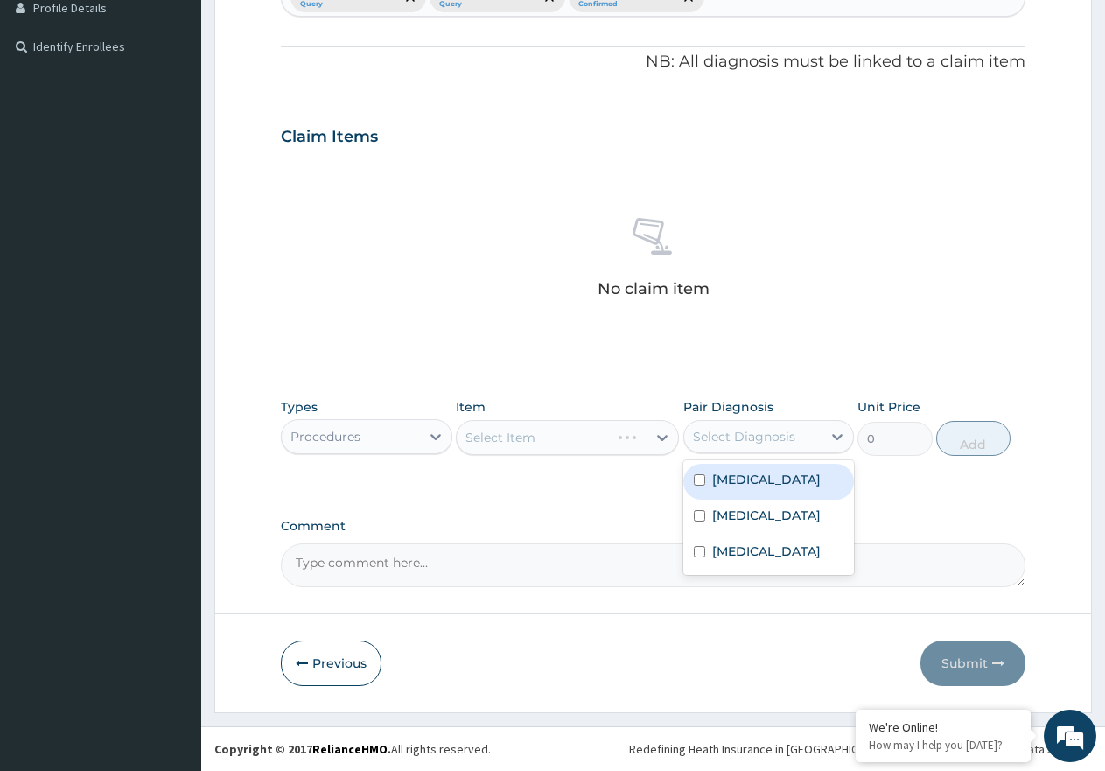
click at [800, 439] on div "Select Diagnosis" at bounding box center [753, 437] width 138 height 28
click at [769, 513] on label "Typhoid fever, unspecified" at bounding box center [766, 514] width 108 height 17
checkbox input "true"
drag, startPoint x: 773, startPoint y: 492, endPoint x: 759, endPoint y: 568, distance: 76.5
click at [774, 492] on div "Malaria, unspecified" at bounding box center [768, 482] width 171 height 36
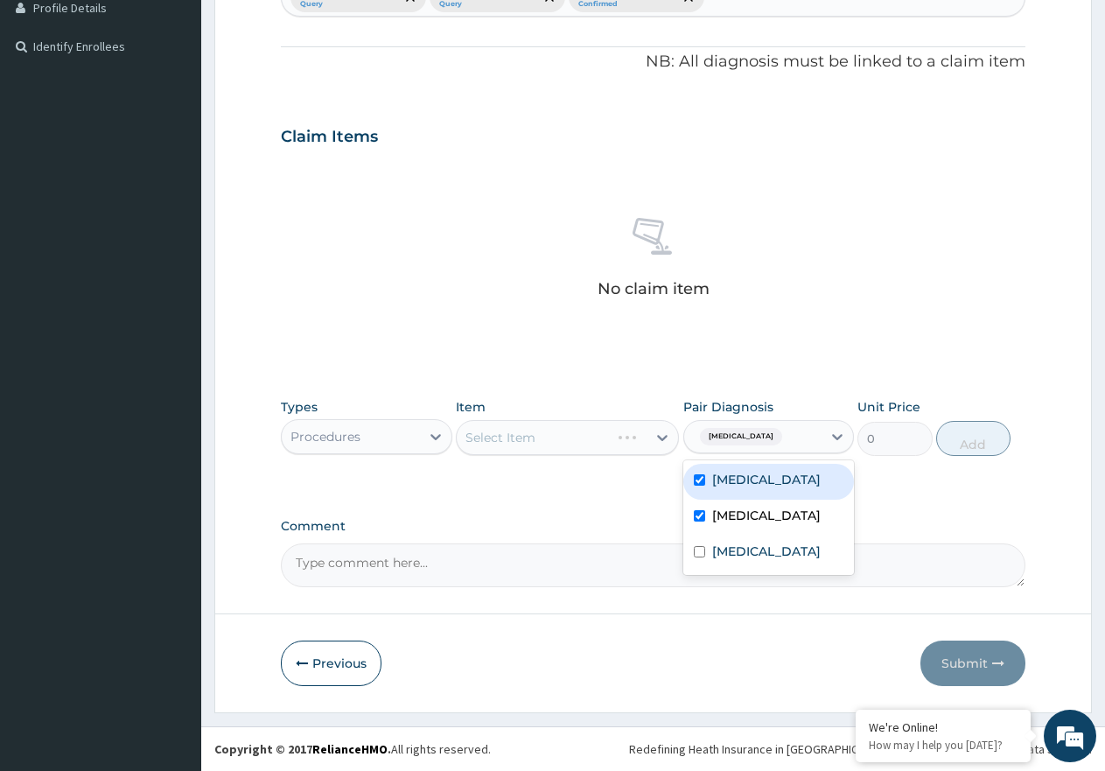
checkbox input "true"
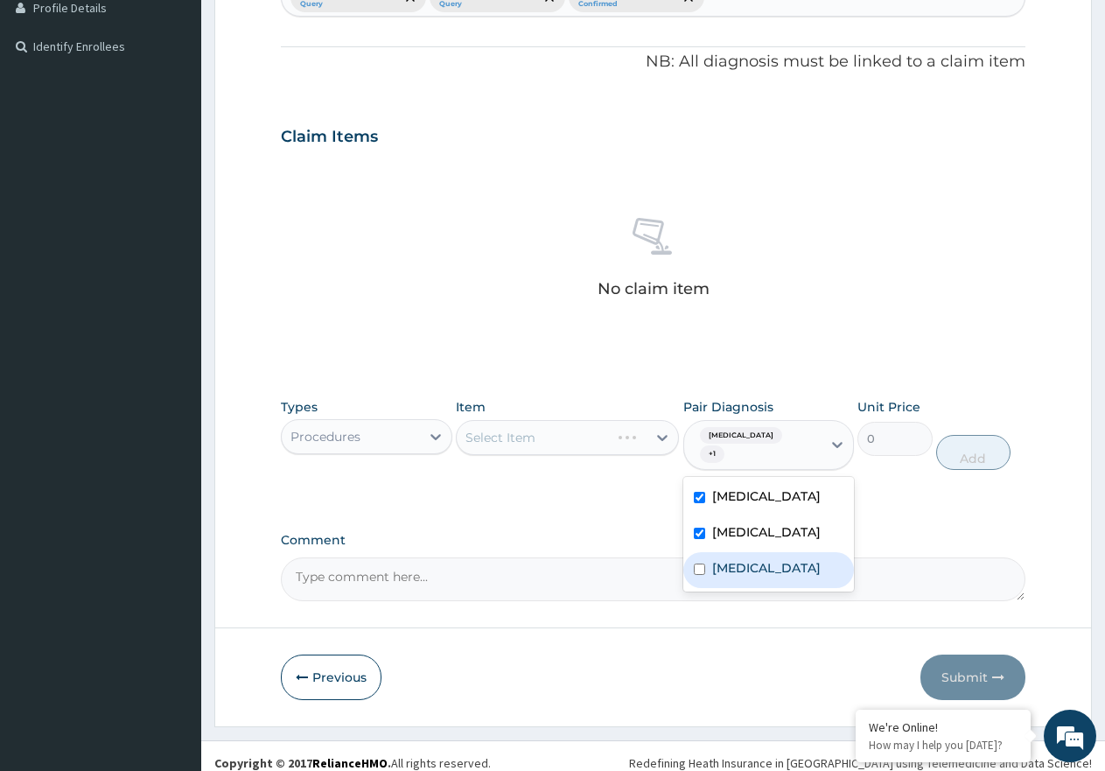
click at [764, 576] on label "Dermatophytosis, unspecified" at bounding box center [766, 567] width 108 height 17
checkbox input "true"
click at [636, 449] on div "Select Item" at bounding box center [552, 437] width 190 height 28
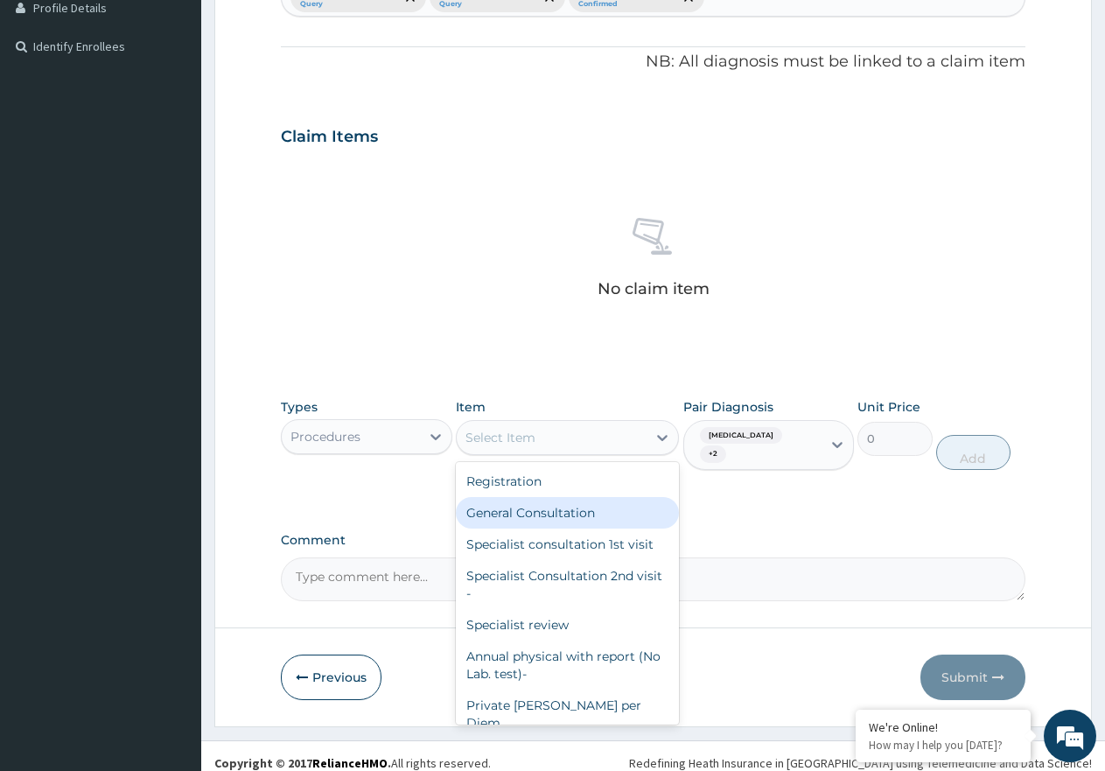
click at [610, 501] on div "General Consultation" at bounding box center [567, 512] width 223 height 31
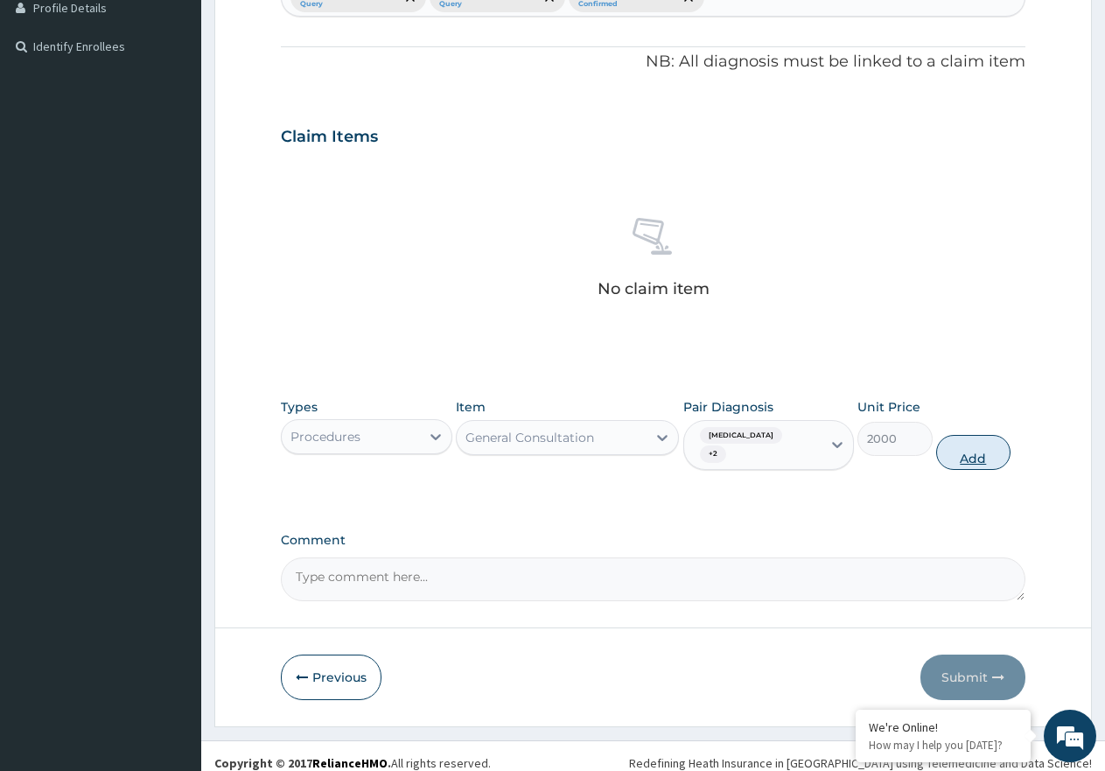
click at [971, 450] on button "Add" at bounding box center [973, 452] width 74 height 35
type input "0"
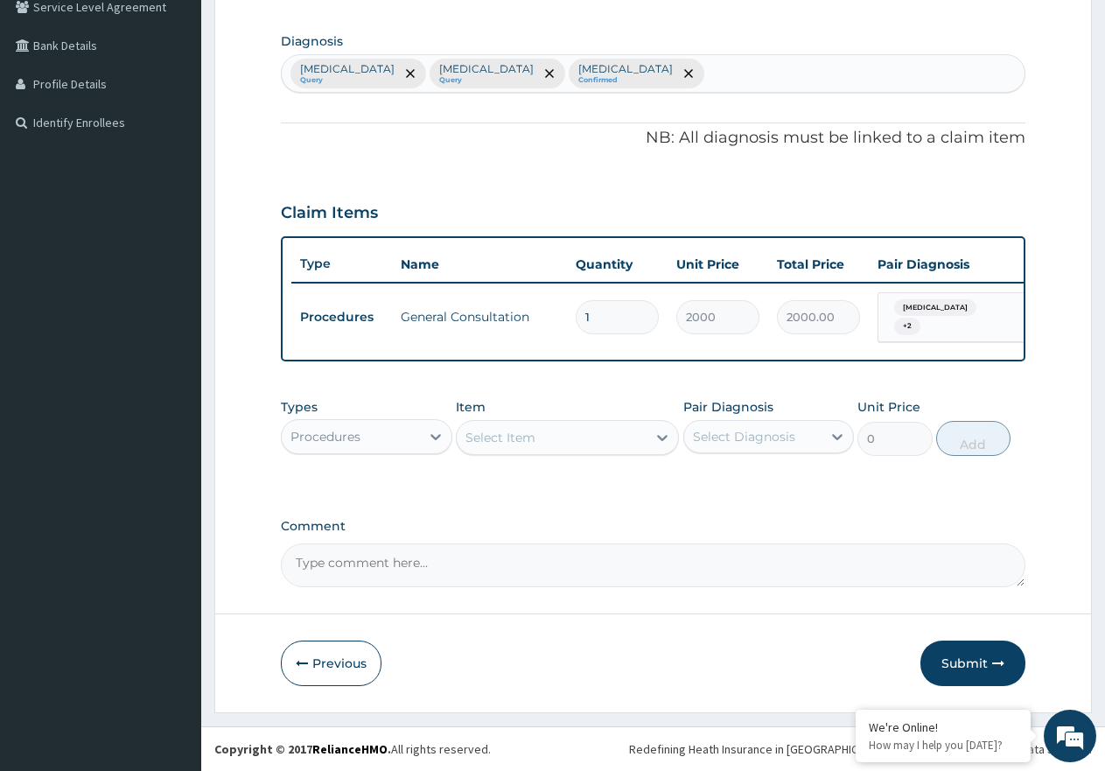
scroll to position [430, 0]
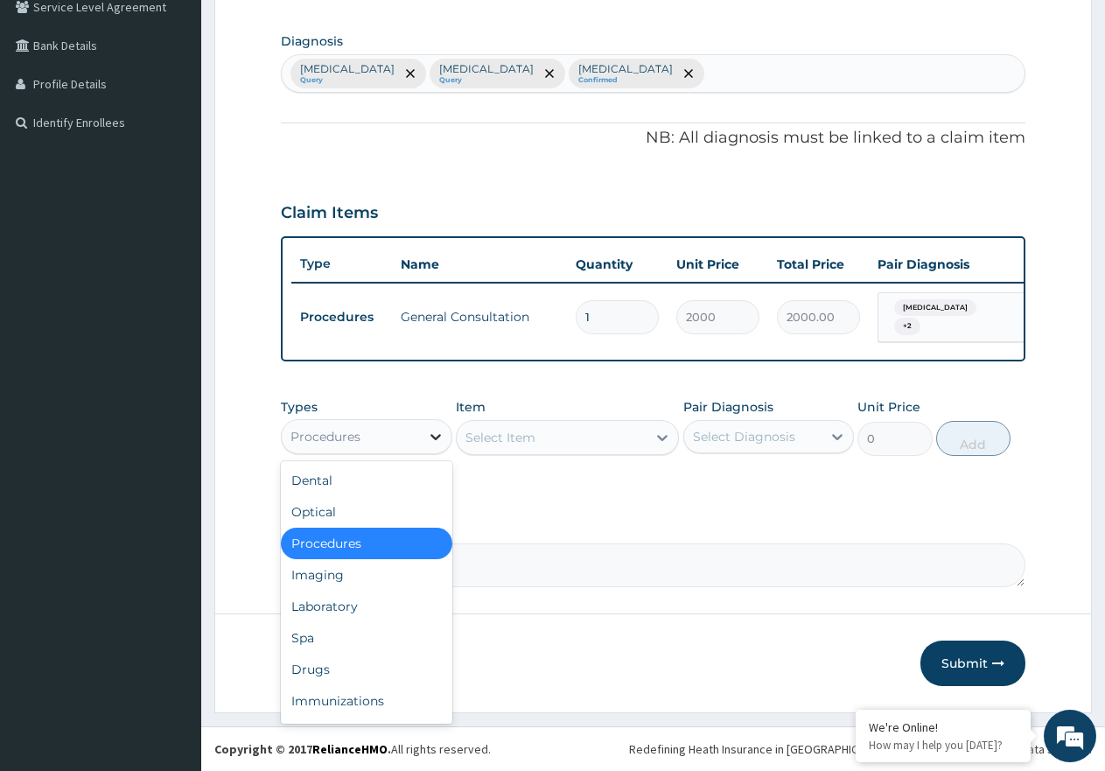
click at [434, 440] on icon at bounding box center [435, 436] width 17 height 17
click at [400, 601] on div "Laboratory" at bounding box center [366, 605] width 171 height 31
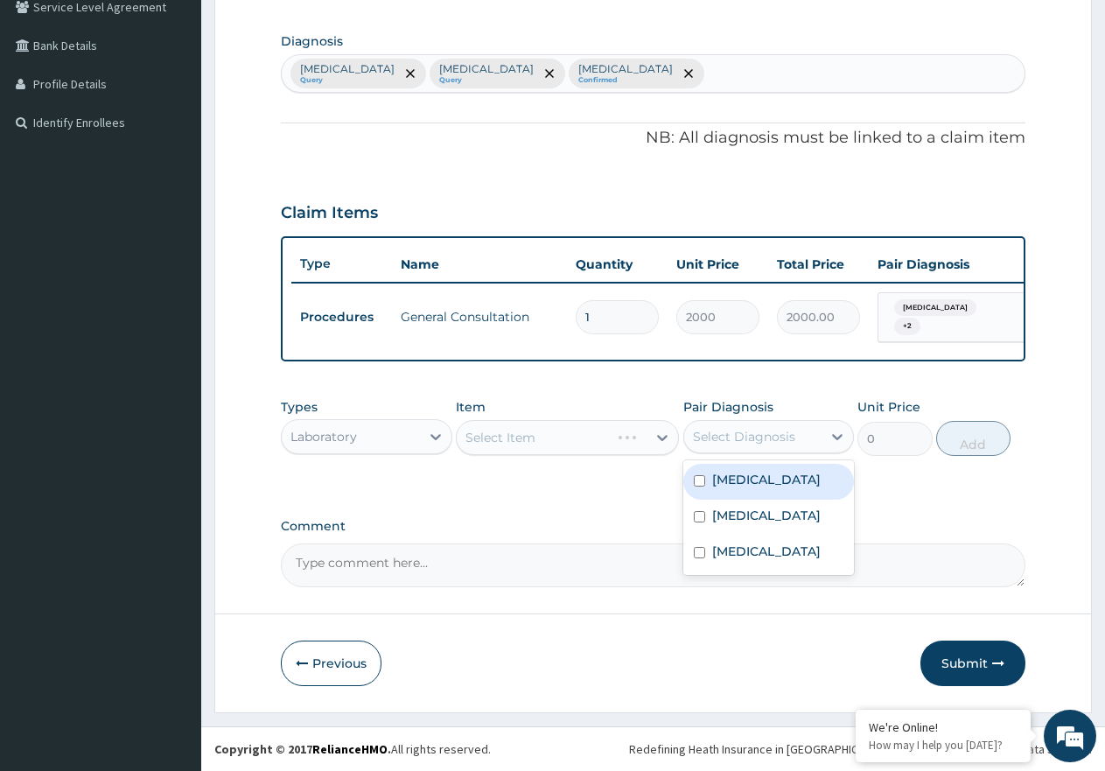
click at [794, 428] on div "Select Diagnosis" at bounding box center [744, 436] width 102 height 17
click at [765, 503] on div "Typhoid fever, unspecified" at bounding box center [768, 517] width 171 height 36
checkbox input "true"
click at [767, 474] on label "Malaria, unspecified" at bounding box center [766, 479] width 108 height 17
checkbox input "true"
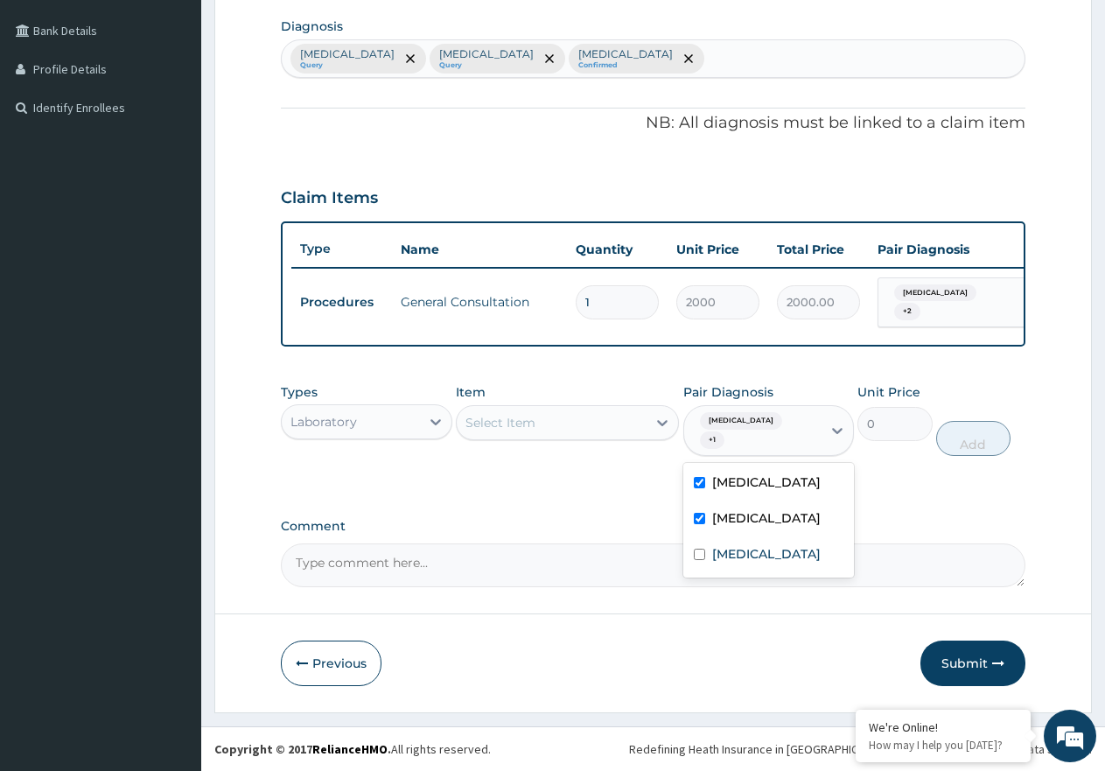
click at [738, 524] on label "Typhoid fever, unspecified" at bounding box center [766, 517] width 108 height 17
checkbox input "false"
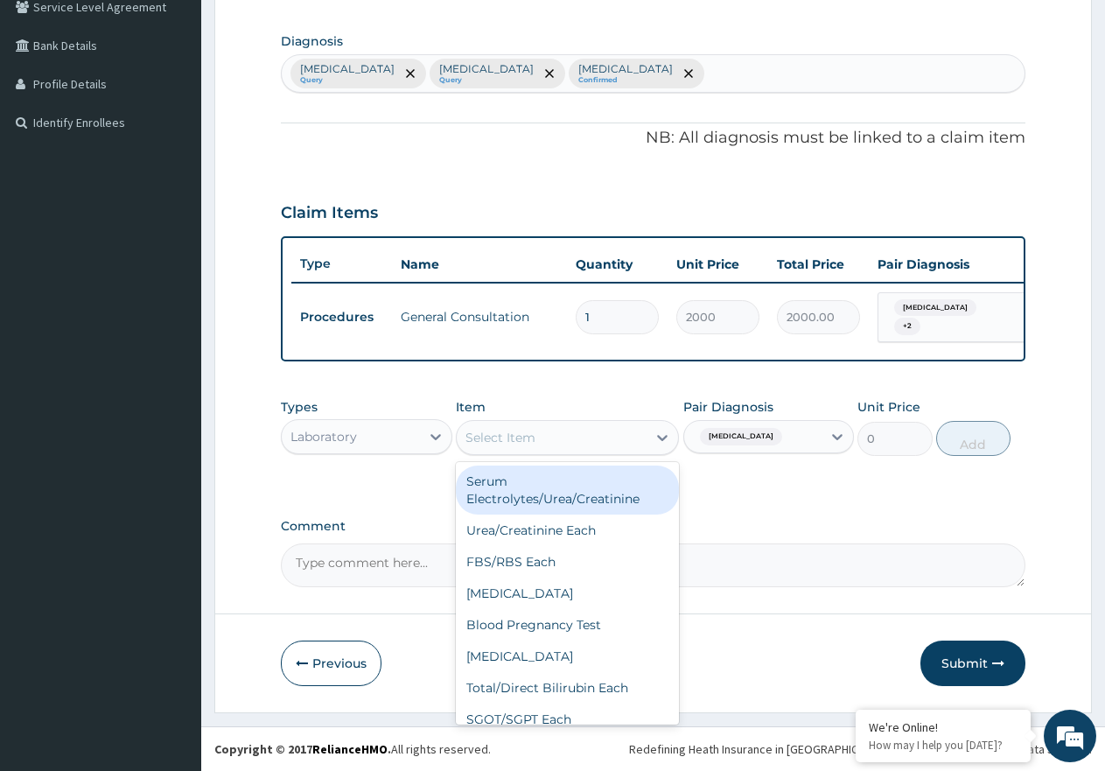
click at [583, 424] on div "Select Item" at bounding box center [552, 437] width 190 height 28
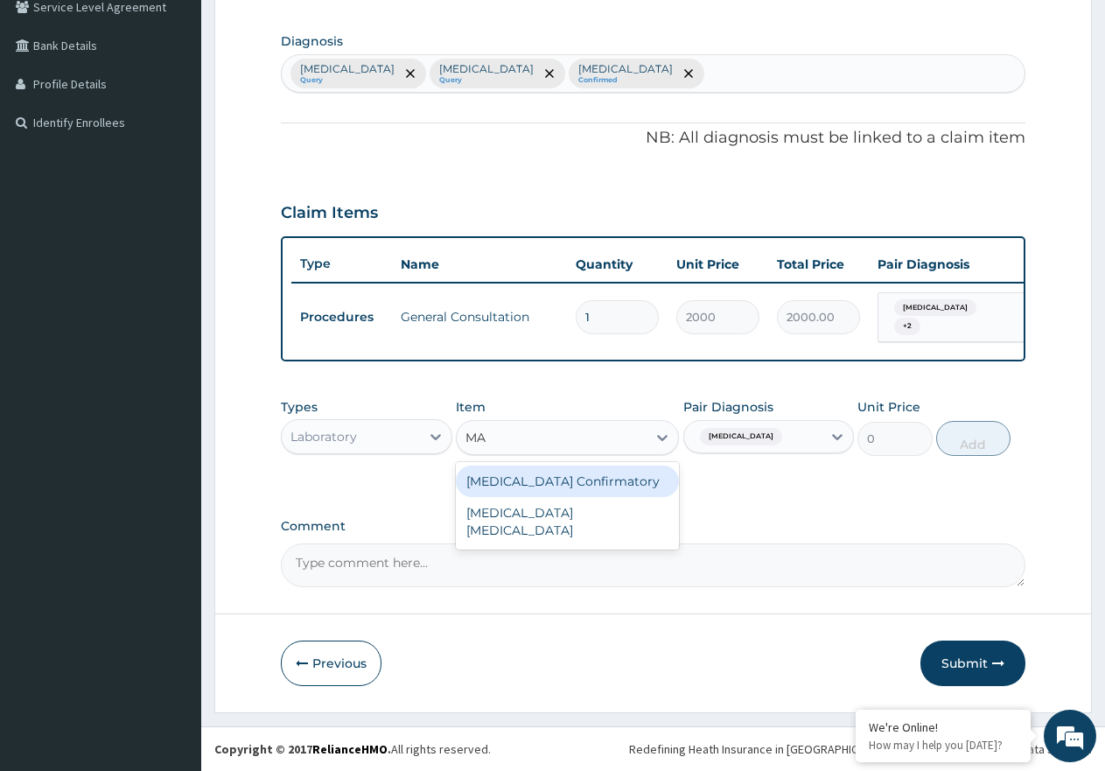
type input "MAL"
click at [588, 480] on div "MALARIA PARASITE" at bounding box center [567, 489] width 223 height 49
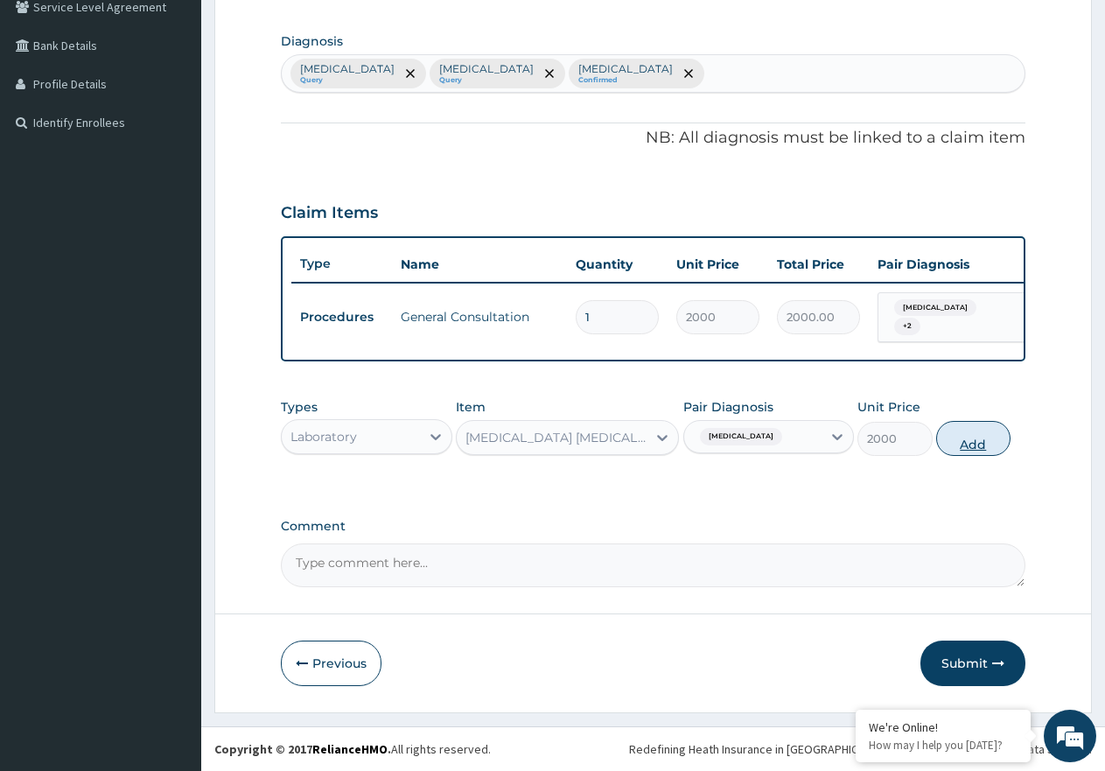
click at [958, 456] on button "Add" at bounding box center [973, 438] width 74 height 35
type input "0"
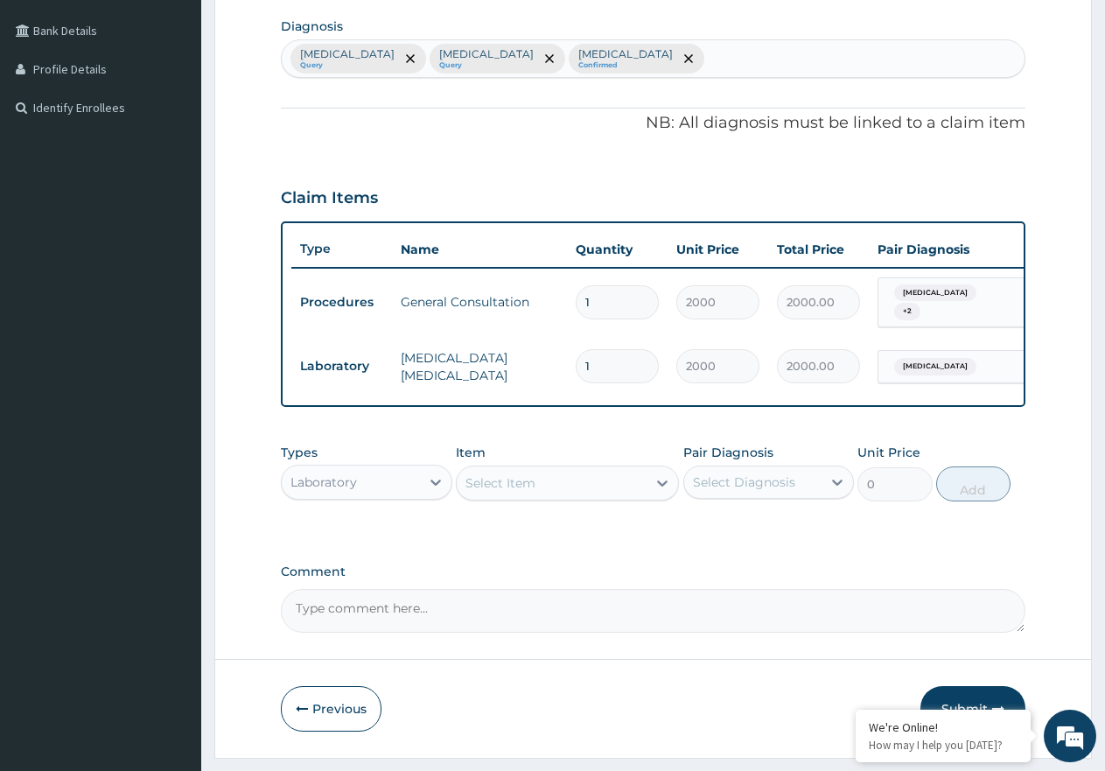
click at [512, 492] on div "Select Item" at bounding box center [500, 482] width 70 height 17
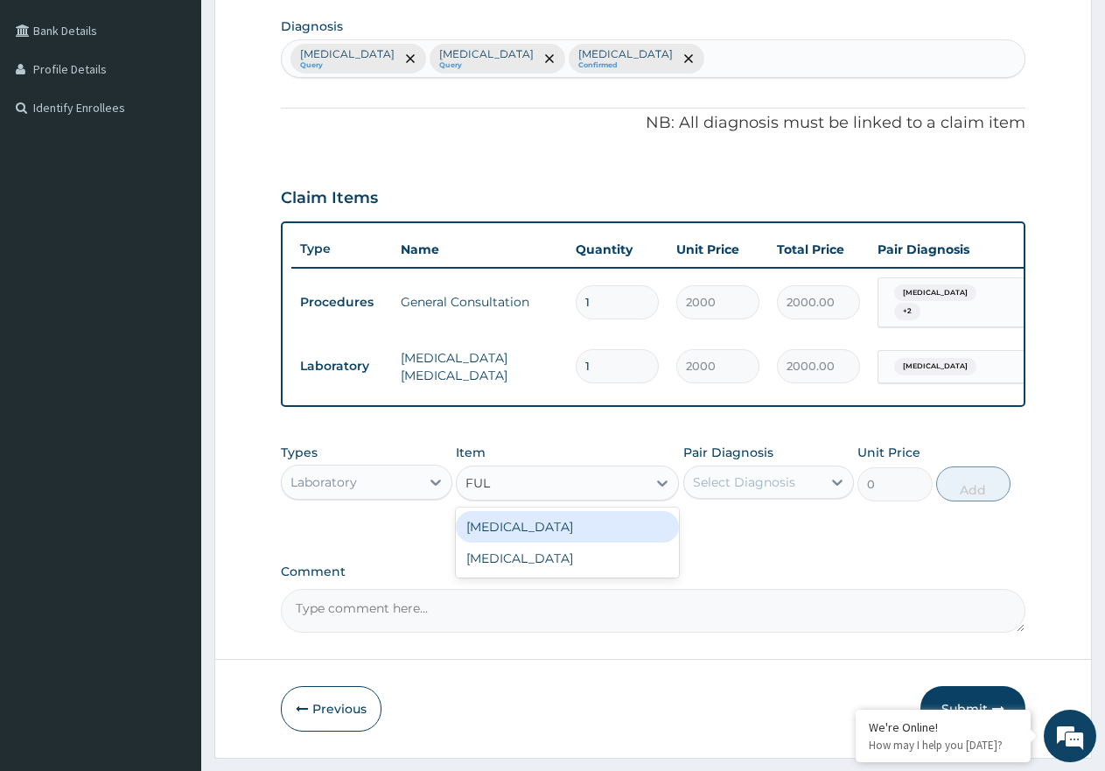
type input "FULL"
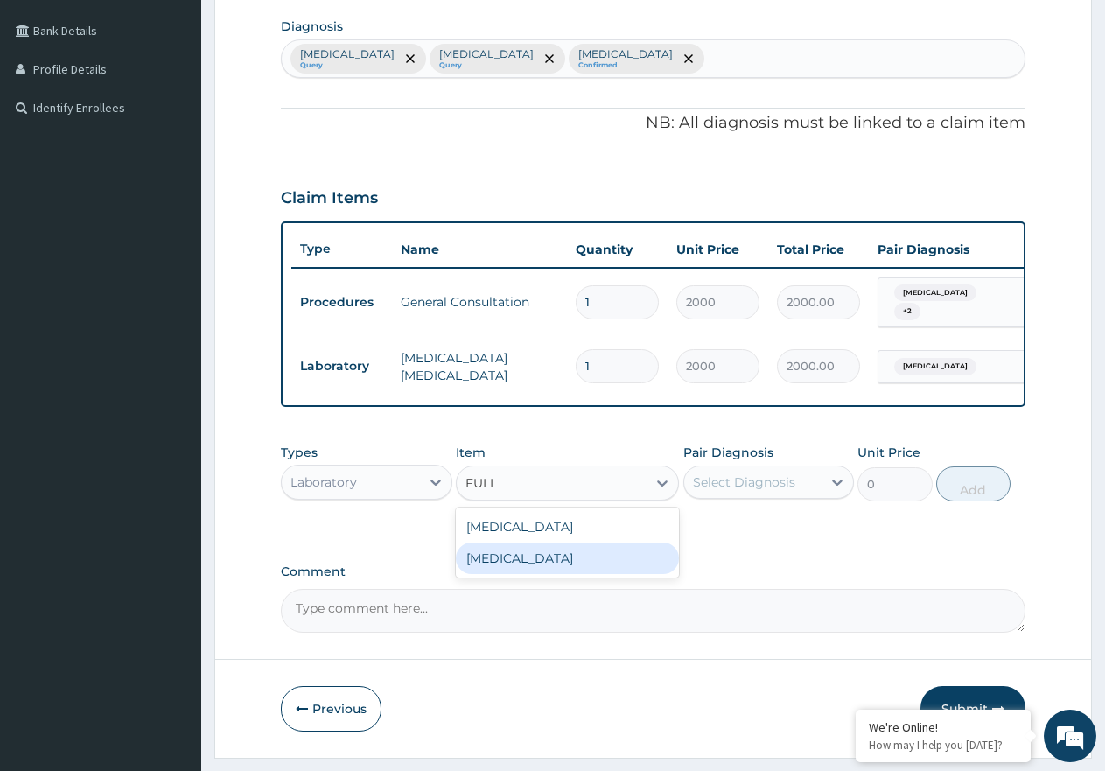
click at [643, 559] on div "FULL BLOOD COUNT" at bounding box center [567, 557] width 223 height 31
type input "4000"
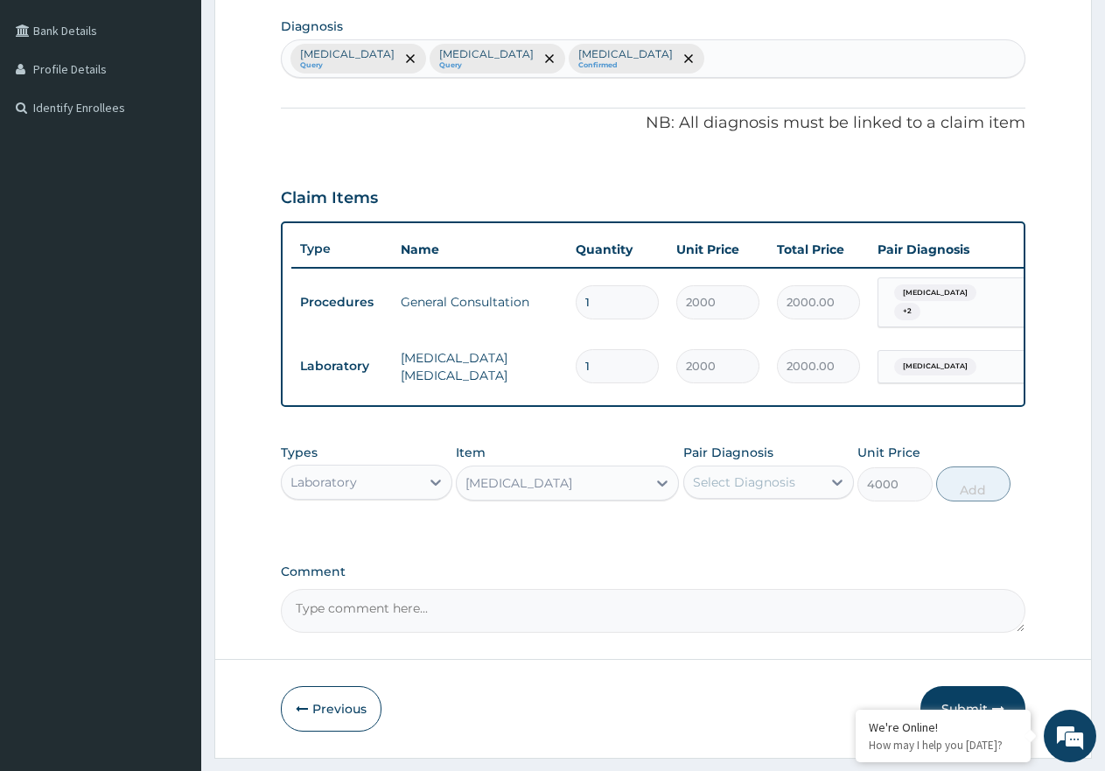
click at [792, 481] on div "Select Diagnosis" at bounding box center [768, 481] width 171 height 33
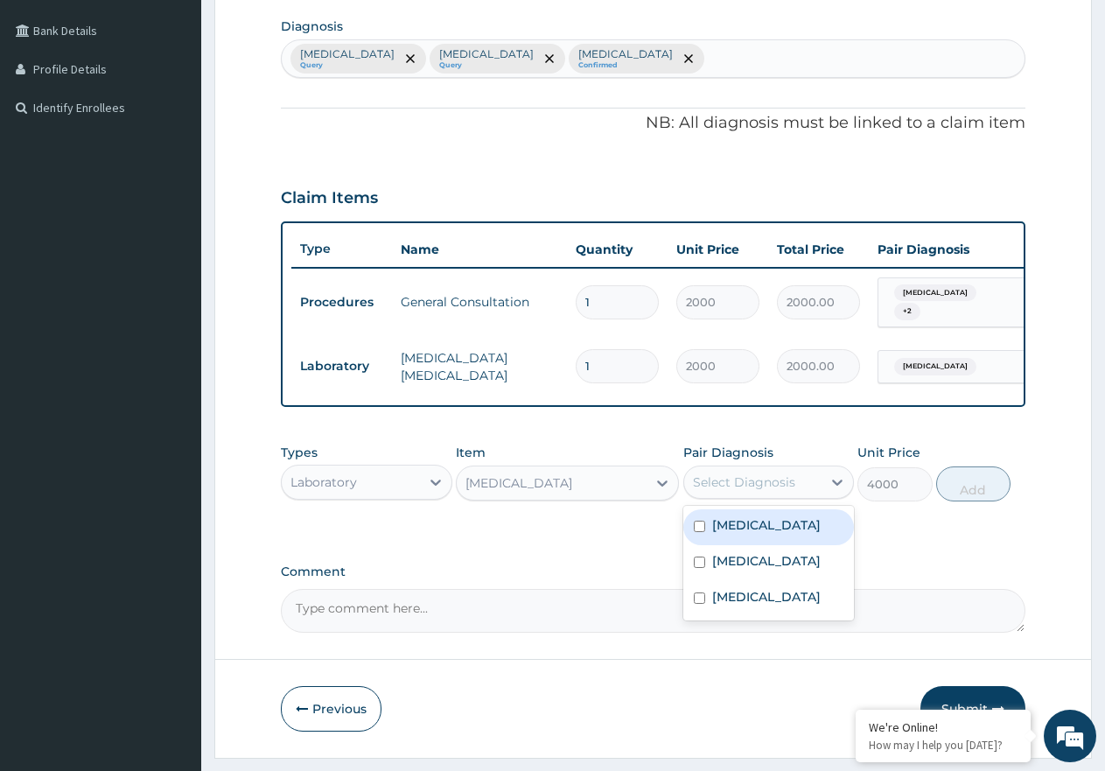
click at [780, 545] on div "Malaria, unspecified" at bounding box center [768, 527] width 171 height 36
checkbox input "true"
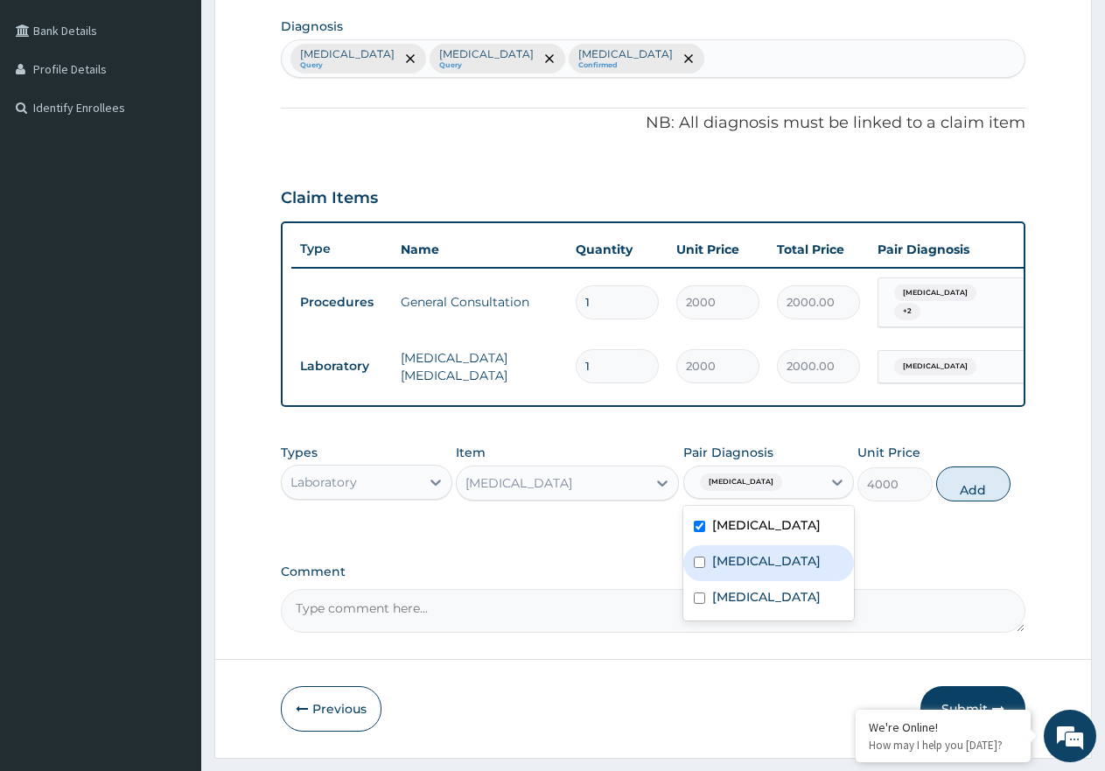
click at [779, 569] on label "Typhoid fever, unspecified" at bounding box center [766, 560] width 108 height 17
checkbox input "true"
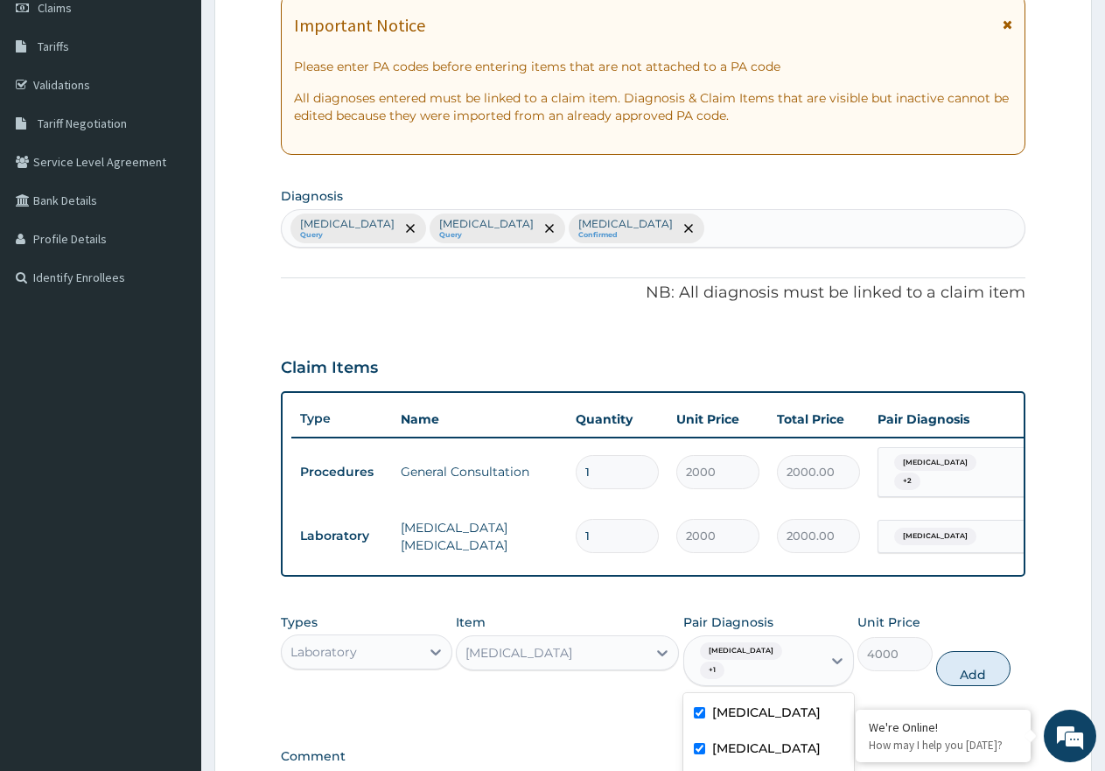
scroll to position [255, 0]
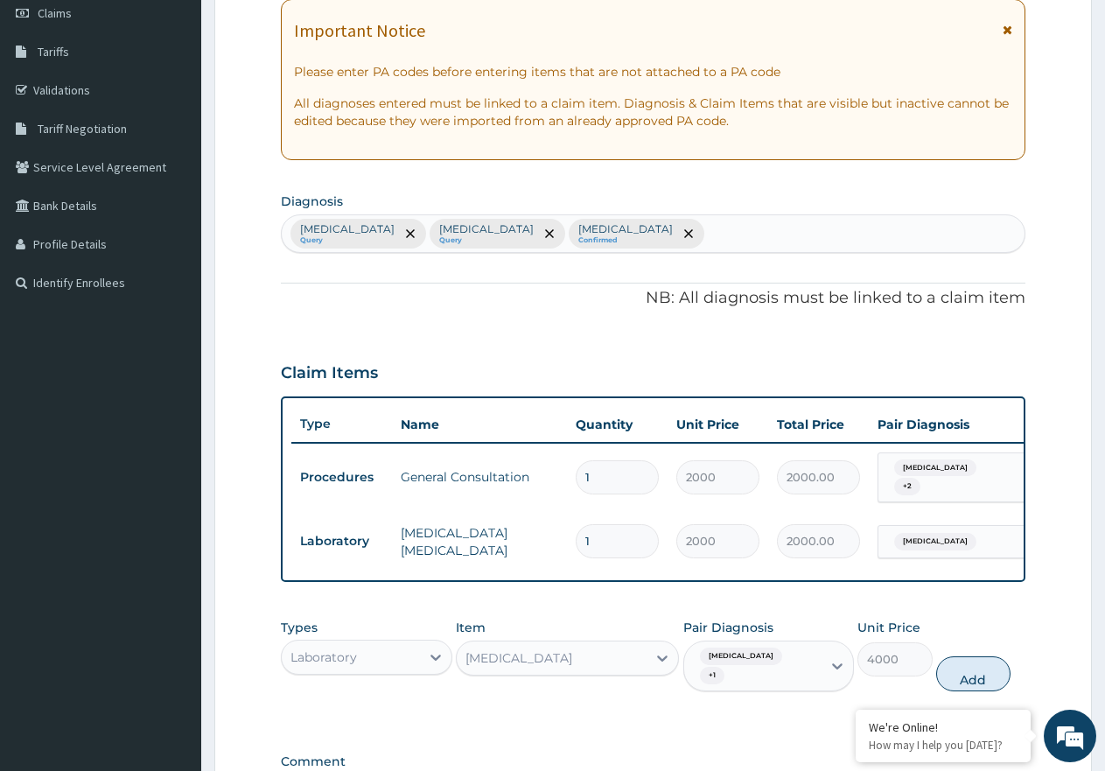
click at [858, 210] on section "Diagnosis Malaria, unspecified Query Typhoid fever, unspecified Query Dermatoph…" at bounding box center [653, 220] width 744 height 65
click at [853, 228] on div "Malaria, unspecified Query Typhoid fever, unspecified Query Dermatophytosis, un…" at bounding box center [653, 233] width 743 height 37
type input "SEPSIS"
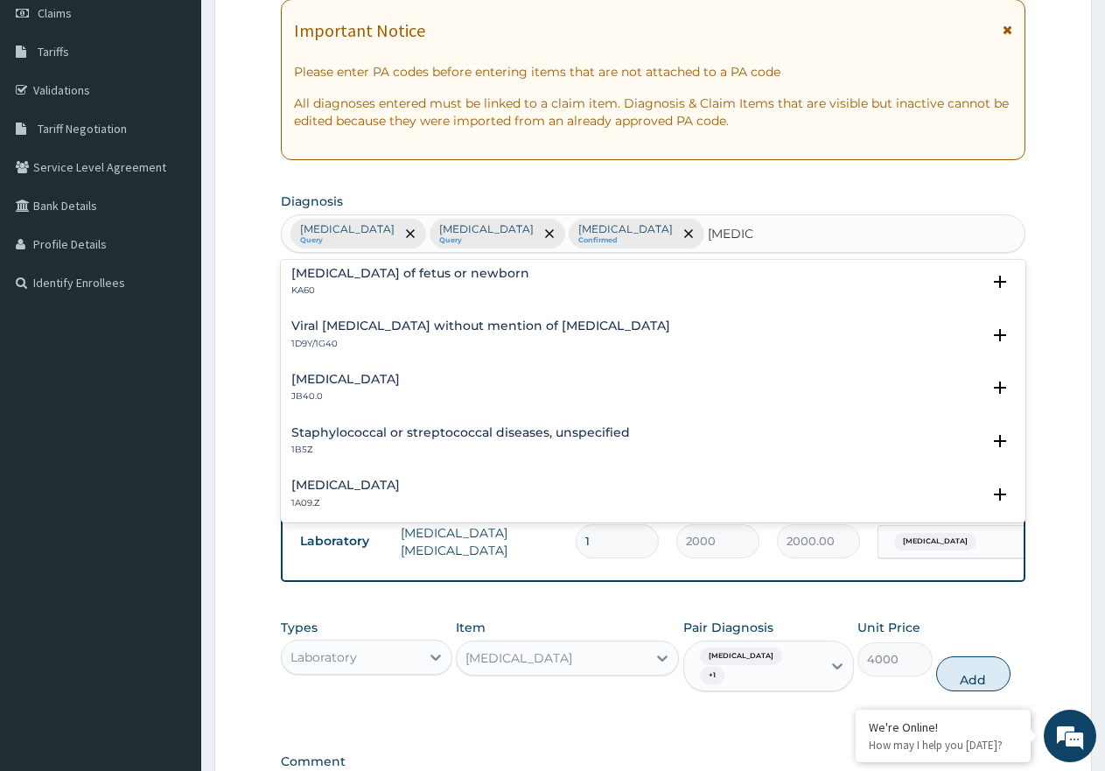
scroll to position [87, 0]
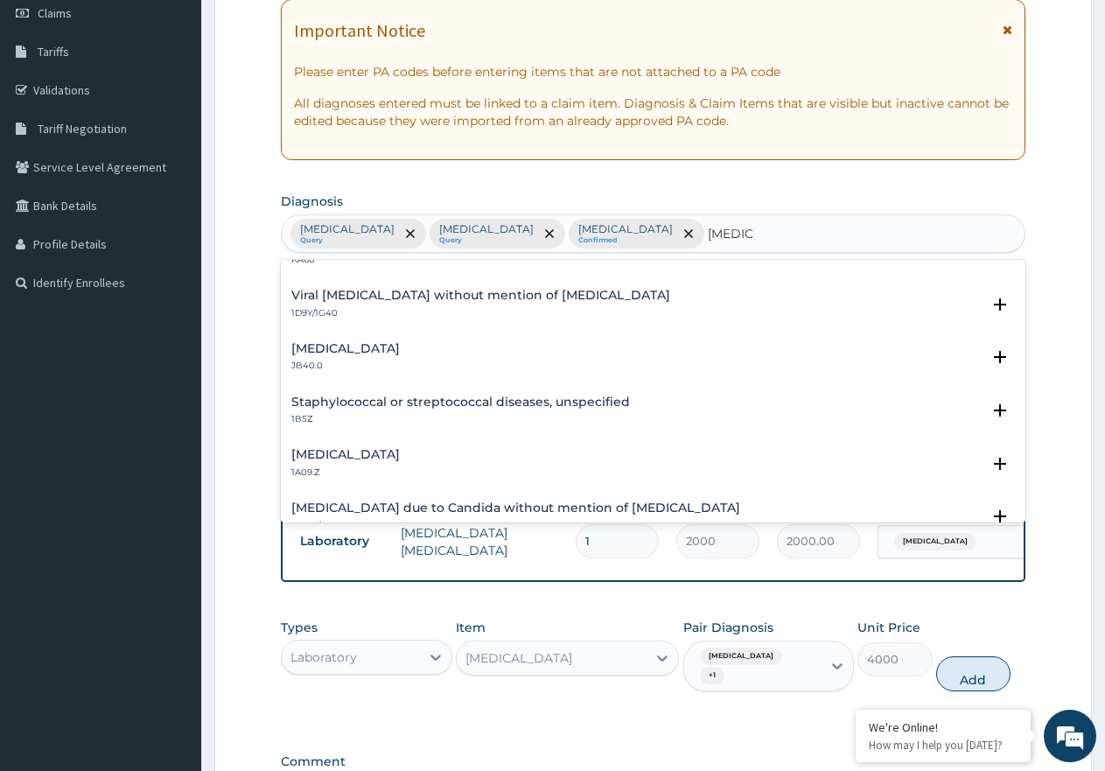
click at [311, 457] on h4 "Salmonella infection, unspecified" at bounding box center [345, 454] width 108 height 13
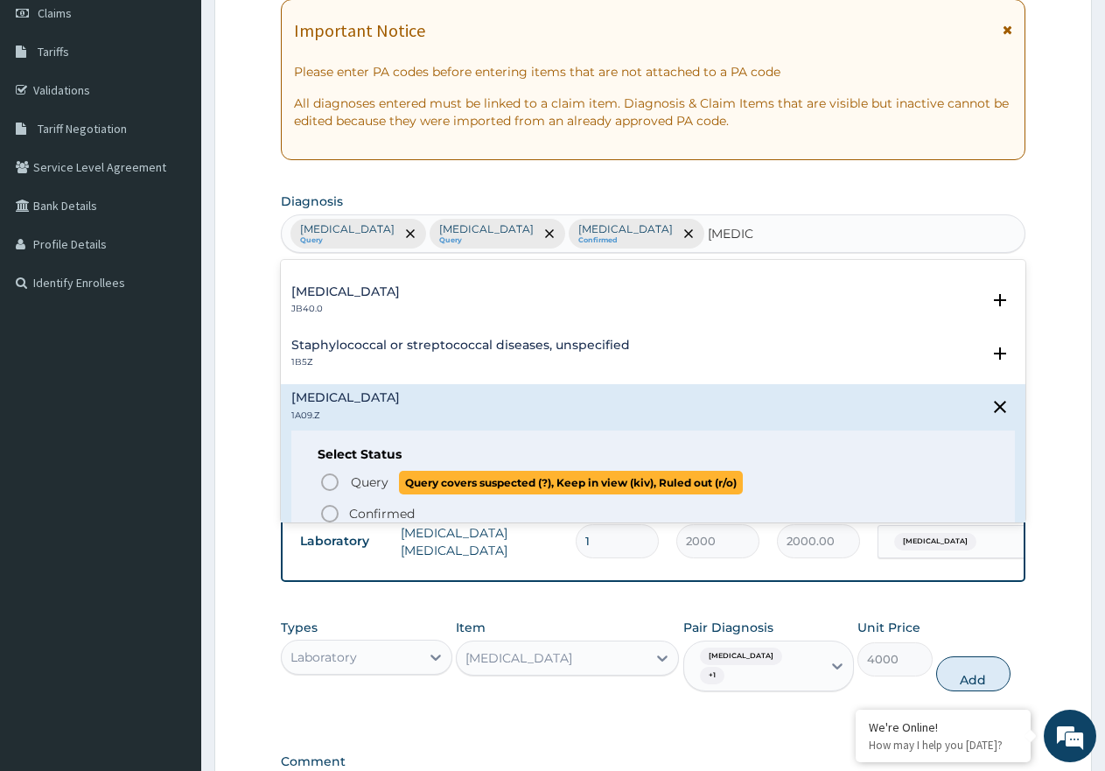
scroll to position [175, 0]
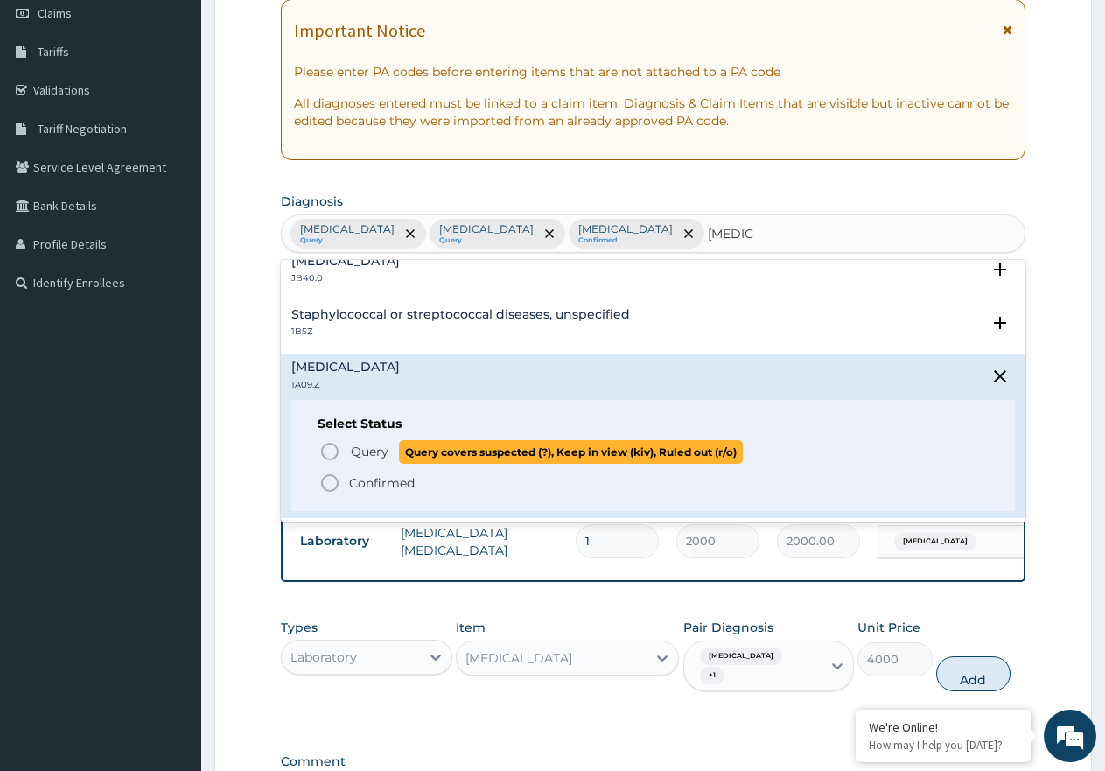
click at [321, 453] on icon "status option query" at bounding box center [329, 451] width 21 height 21
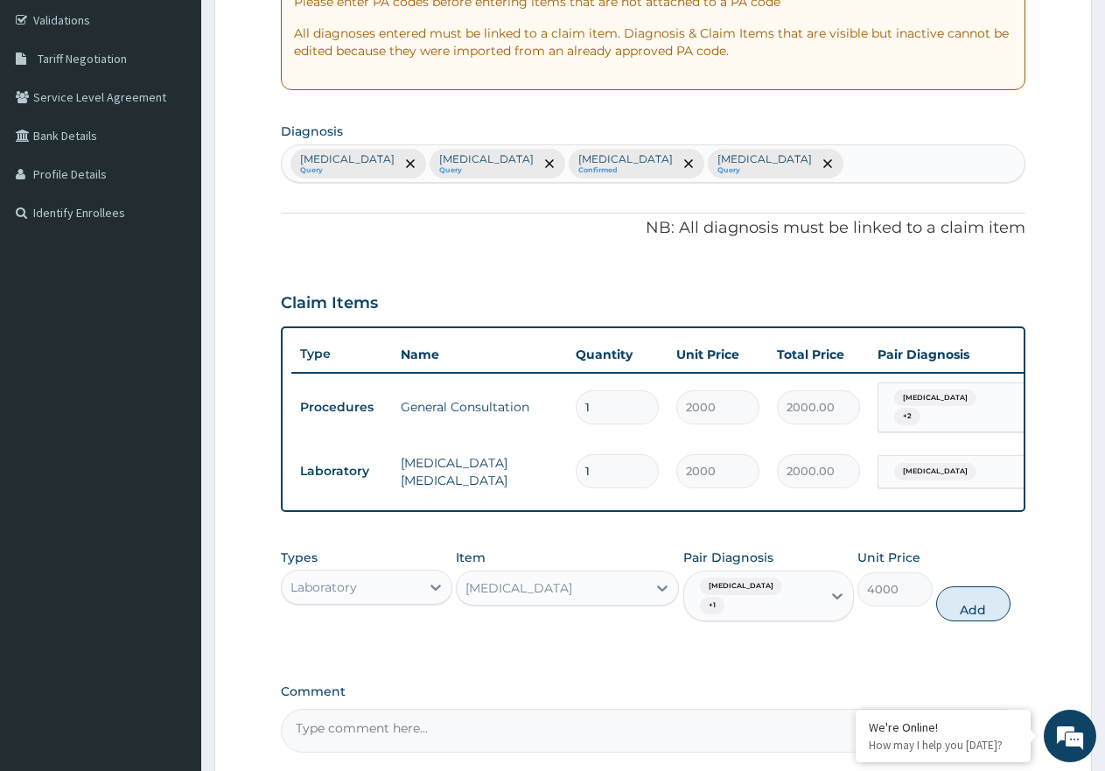
scroll to position [538, 0]
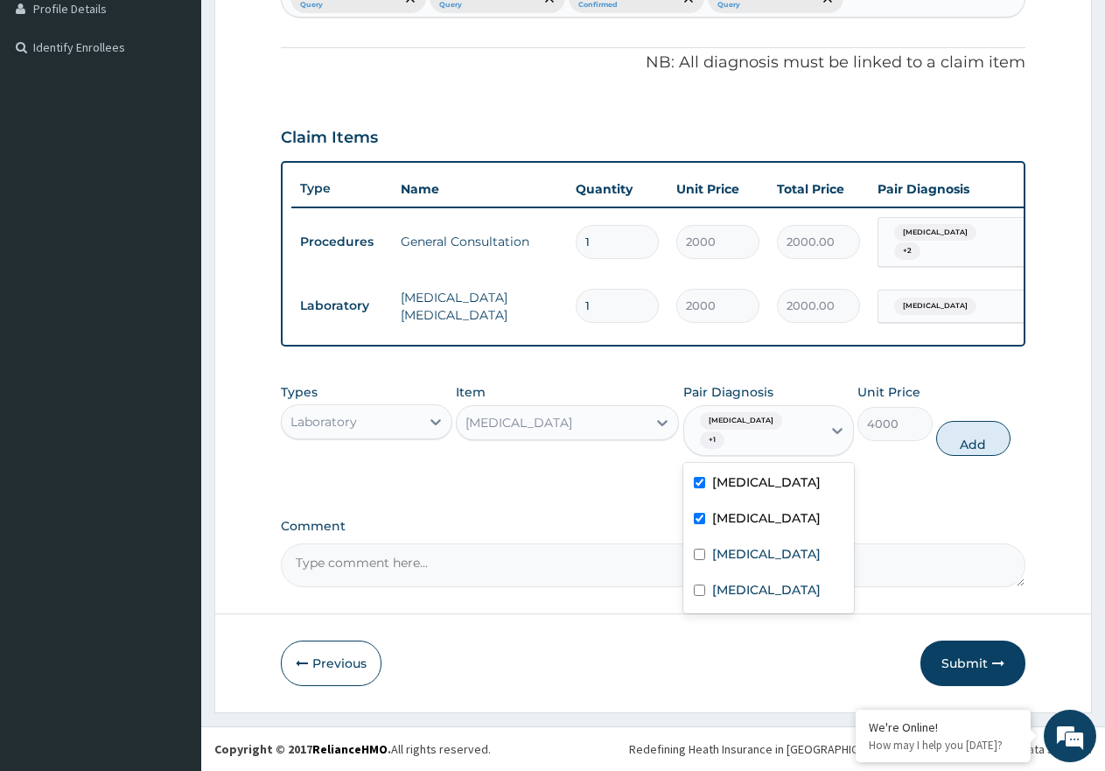
click at [775, 442] on div "Malaria, unspecified + 1" at bounding box center [750, 430] width 115 height 42
click at [770, 598] on label "Salmonella infection, unspecified" at bounding box center [766, 589] width 108 height 17
checkbox input "true"
click at [979, 441] on button "Add" at bounding box center [973, 438] width 74 height 35
type input "0"
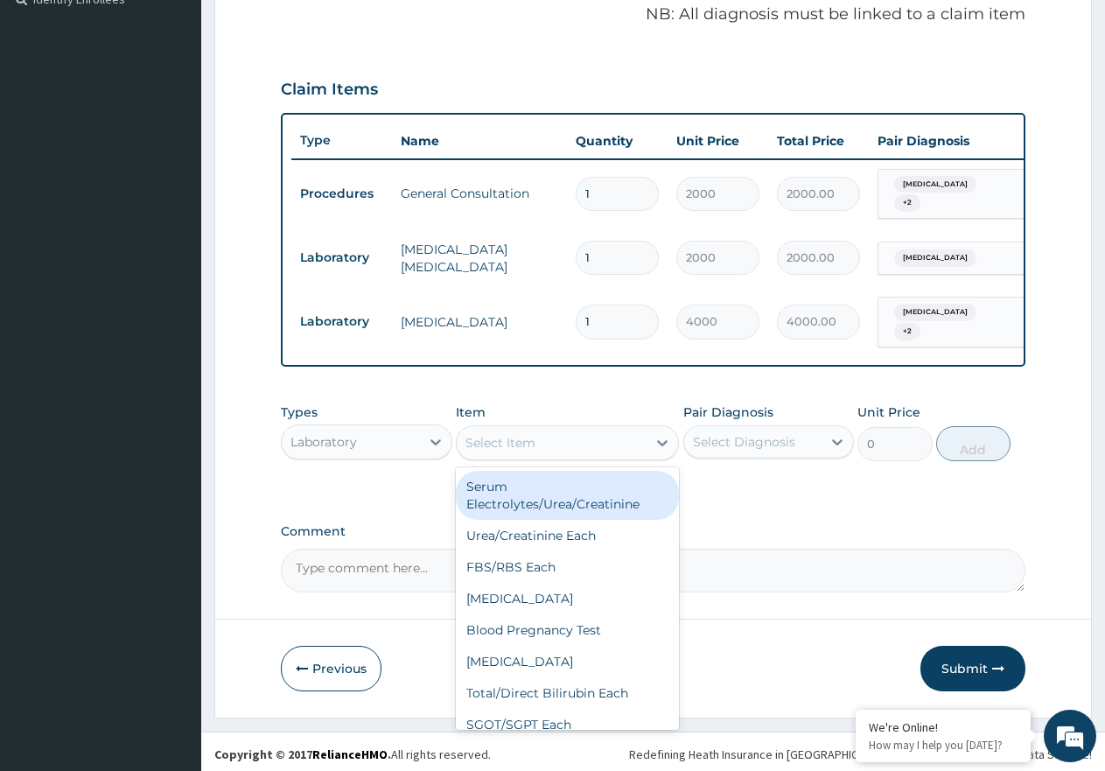
click at [597, 457] on div "Select Item" at bounding box center [552, 443] width 190 height 28
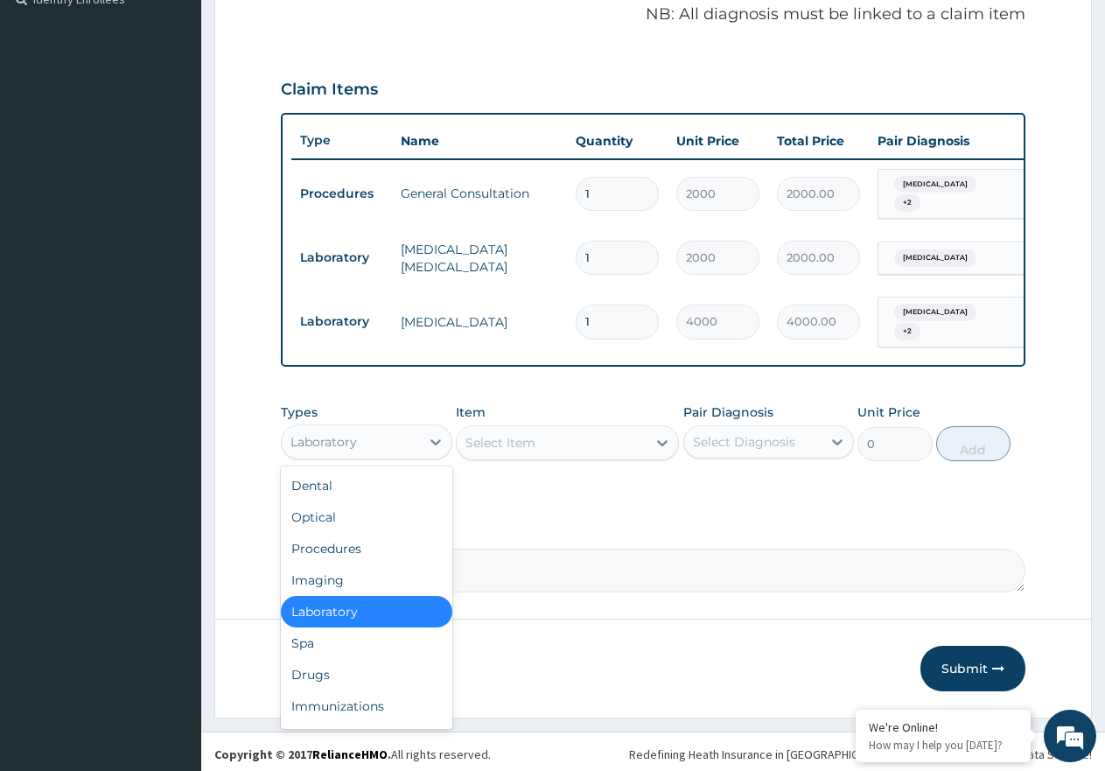
click at [405, 456] on div "Laboratory" at bounding box center [351, 442] width 138 height 28
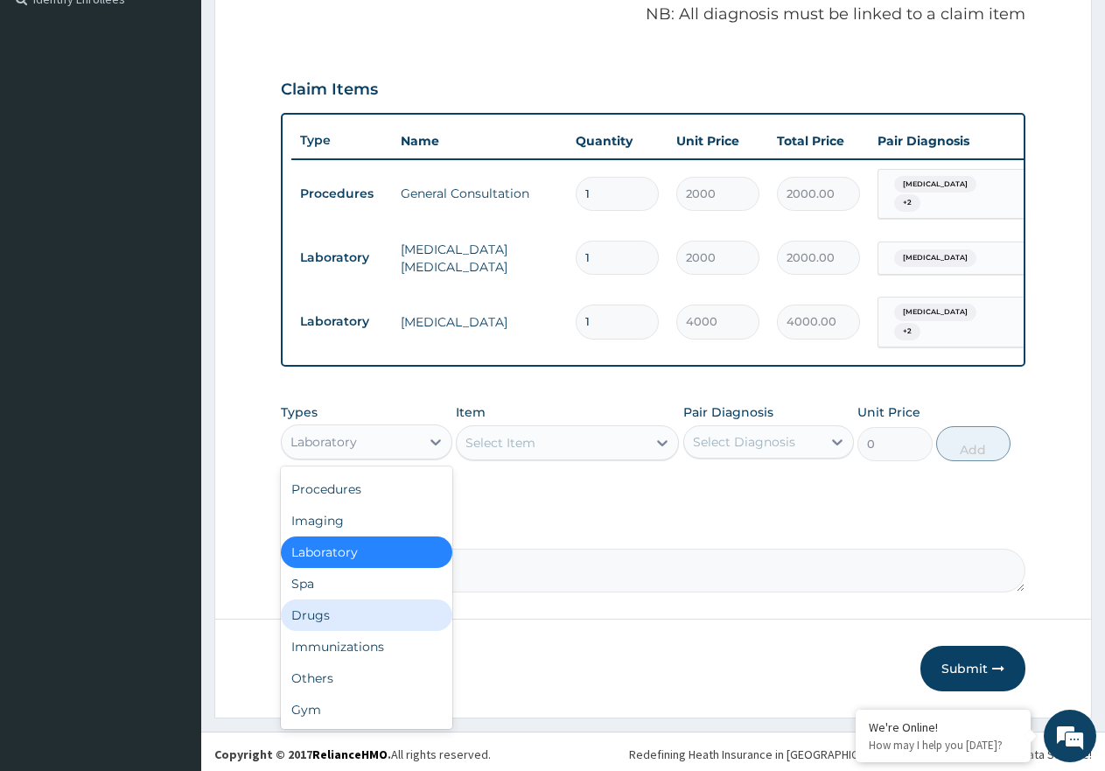
click at [356, 631] on div "Drugs" at bounding box center [366, 614] width 171 height 31
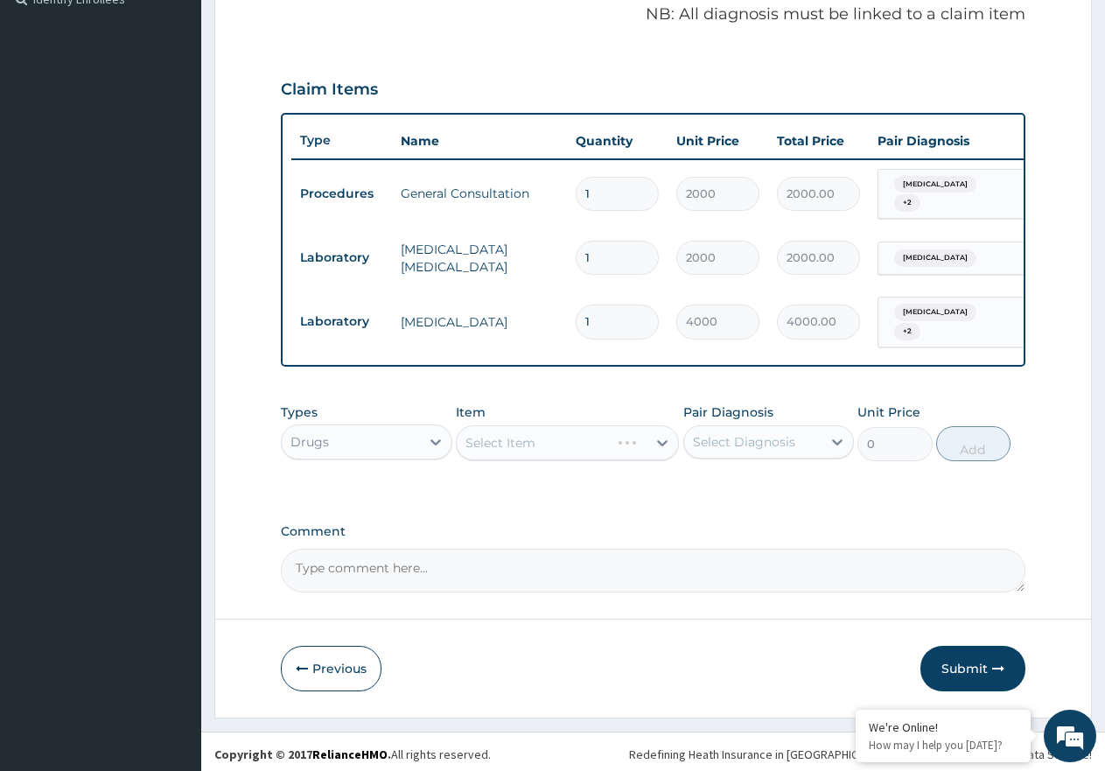
click at [593, 460] on div "Select Item" at bounding box center [567, 442] width 223 height 35
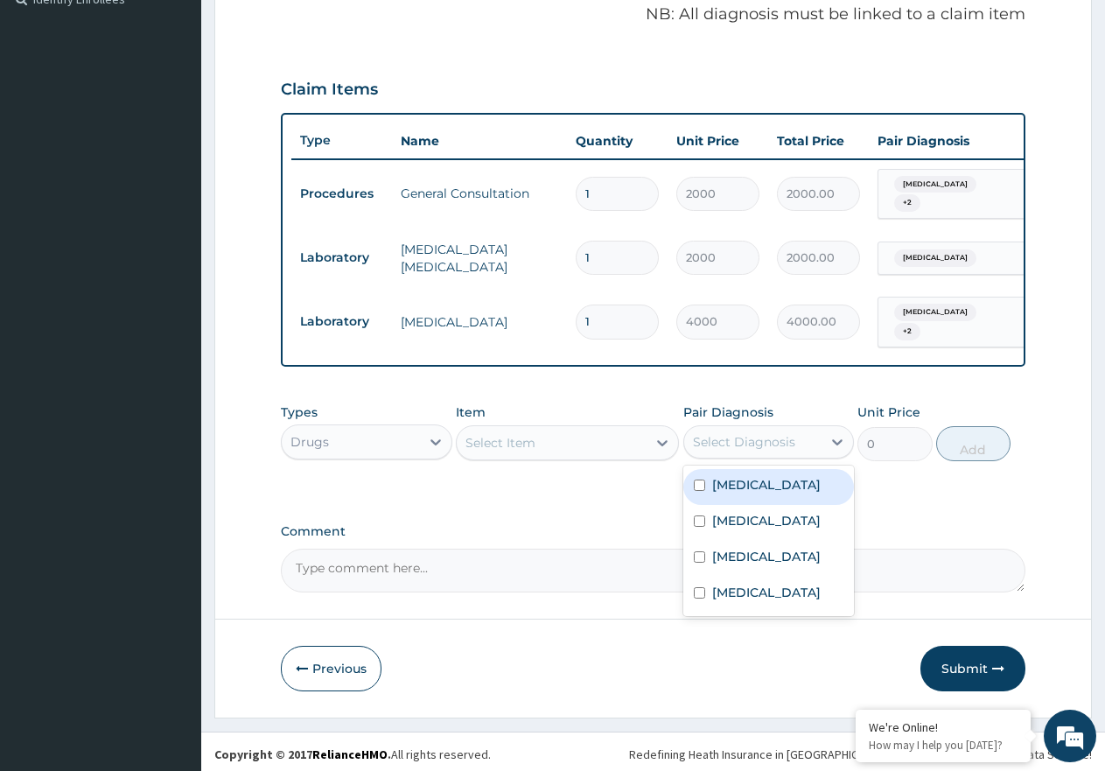
click at [743, 451] on div "Select Diagnosis" at bounding box center [744, 441] width 102 height 17
click at [758, 493] on label "Malaria, unspecified" at bounding box center [766, 484] width 108 height 17
checkbox input "true"
click at [605, 457] on div "Select Item" at bounding box center [552, 443] width 190 height 28
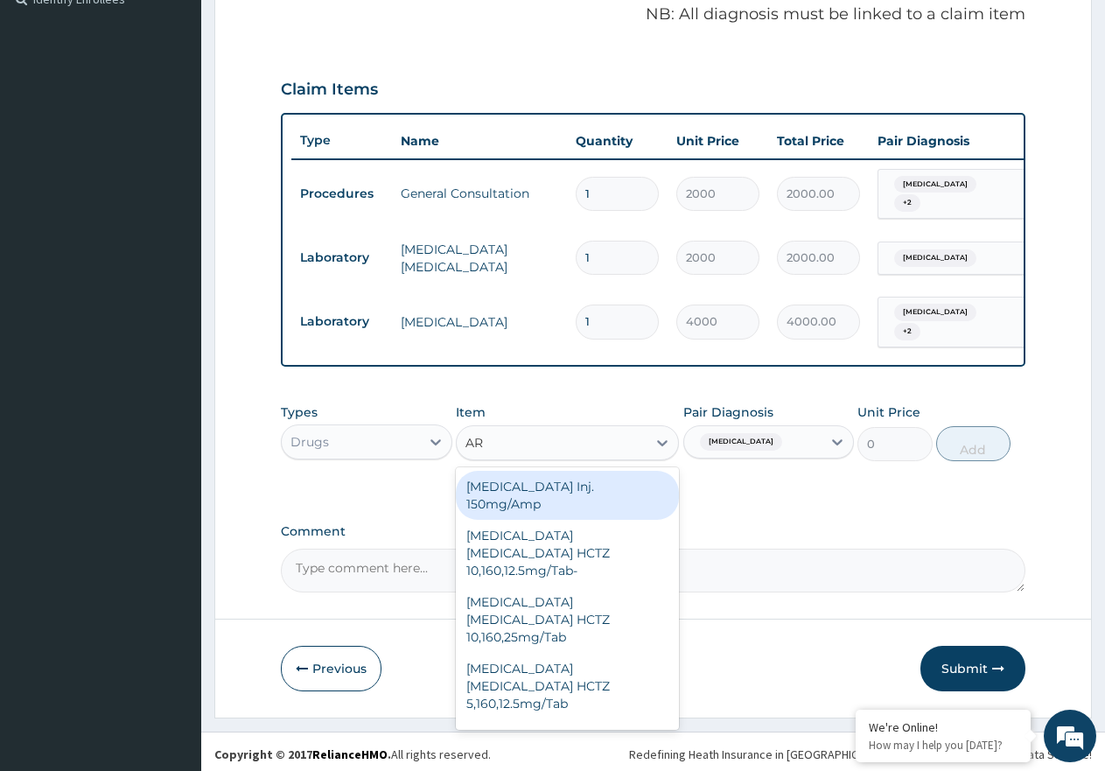
type input "ART"
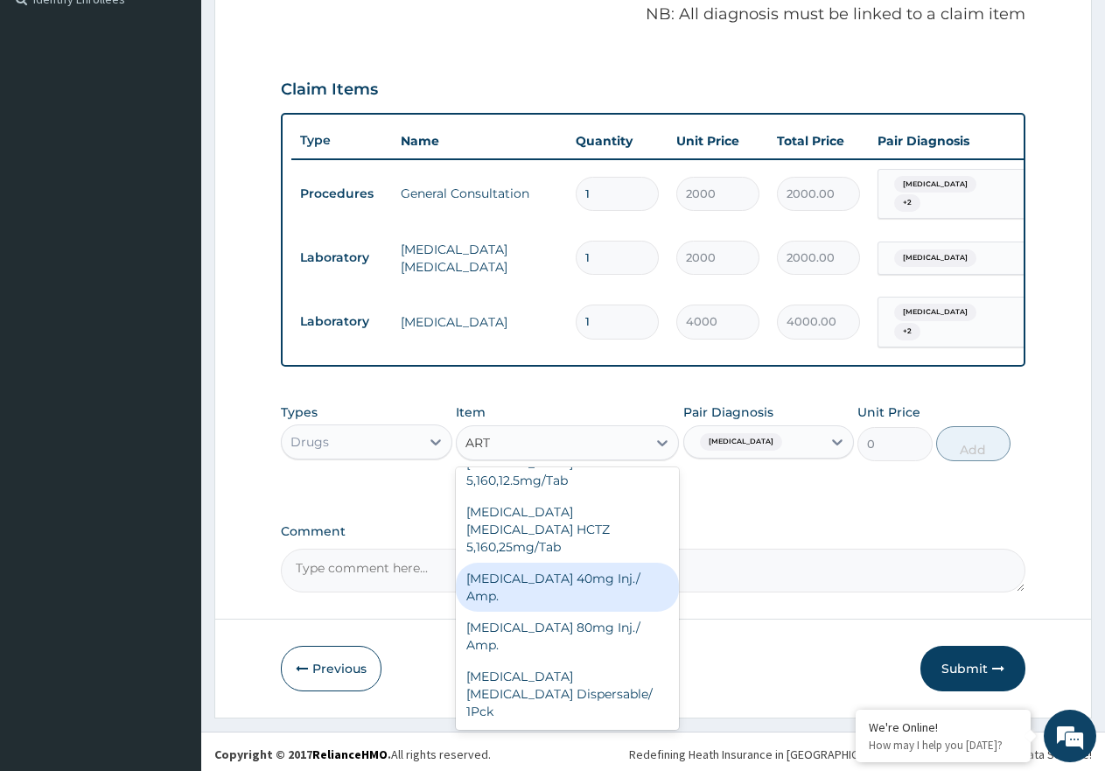
scroll to position [175, 0]
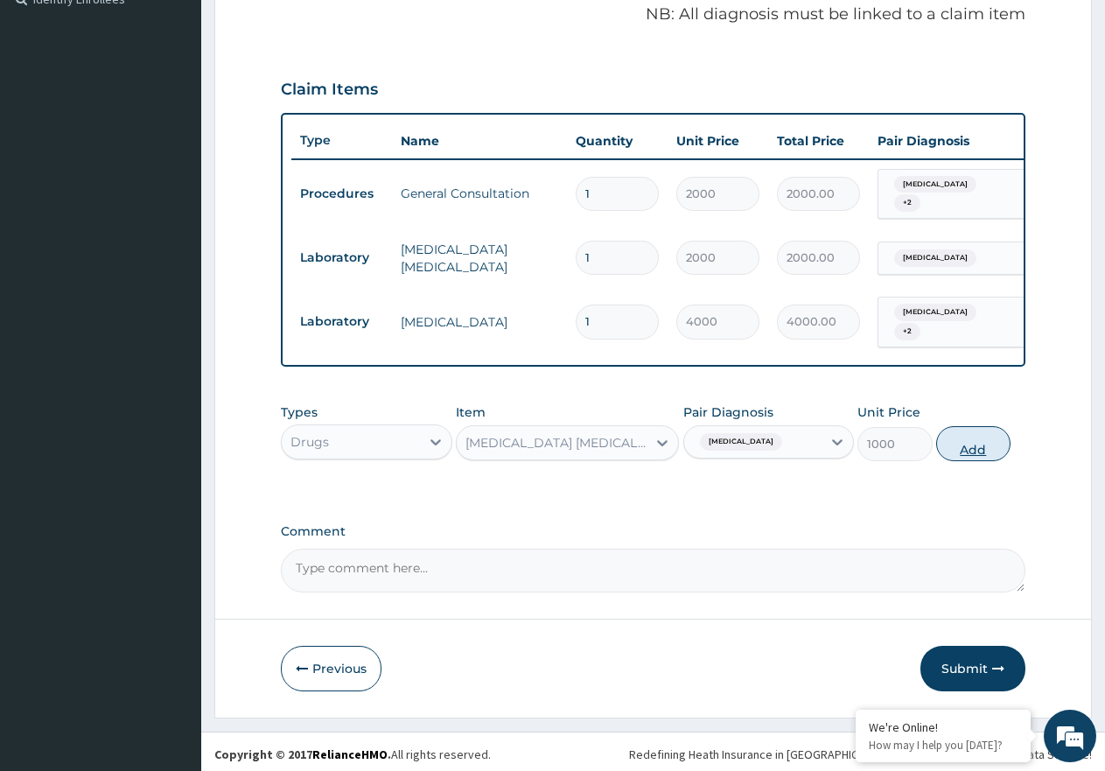
click at [966, 461] on button "Add" at bounding box center [973, 443] width 74 height 35
type input "0"
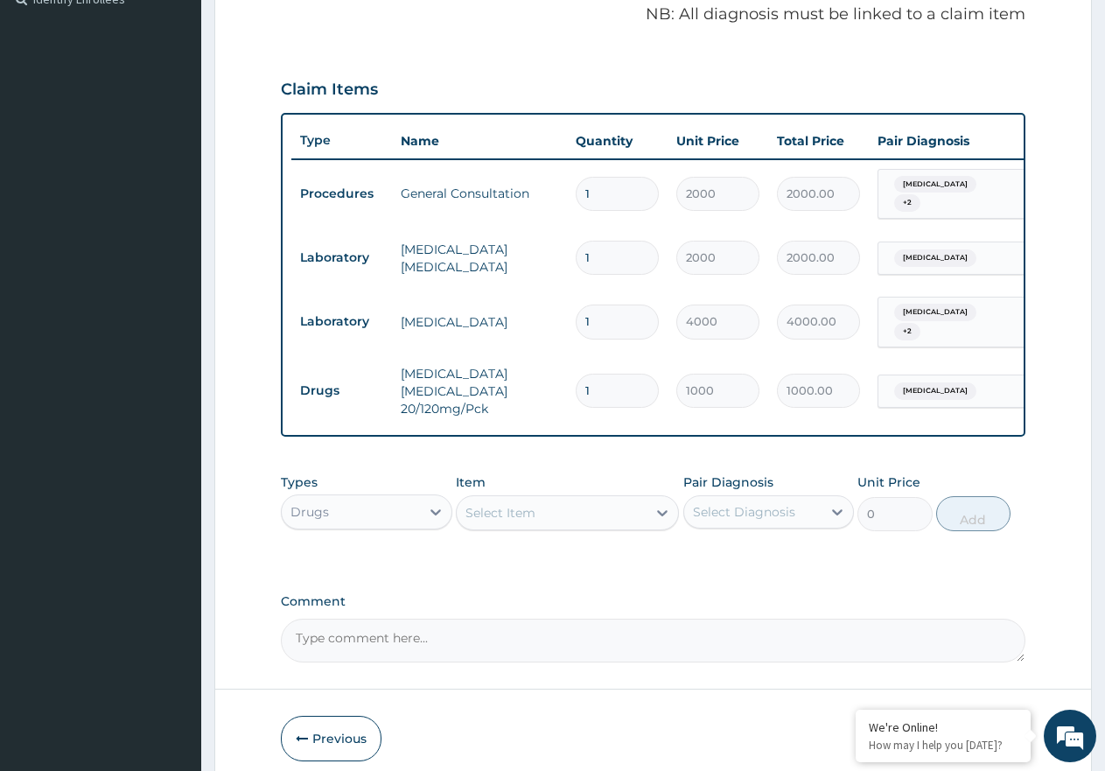
click at [610, 527] on div "Select Item" at bounding box center [552, 513] width 190 height 28
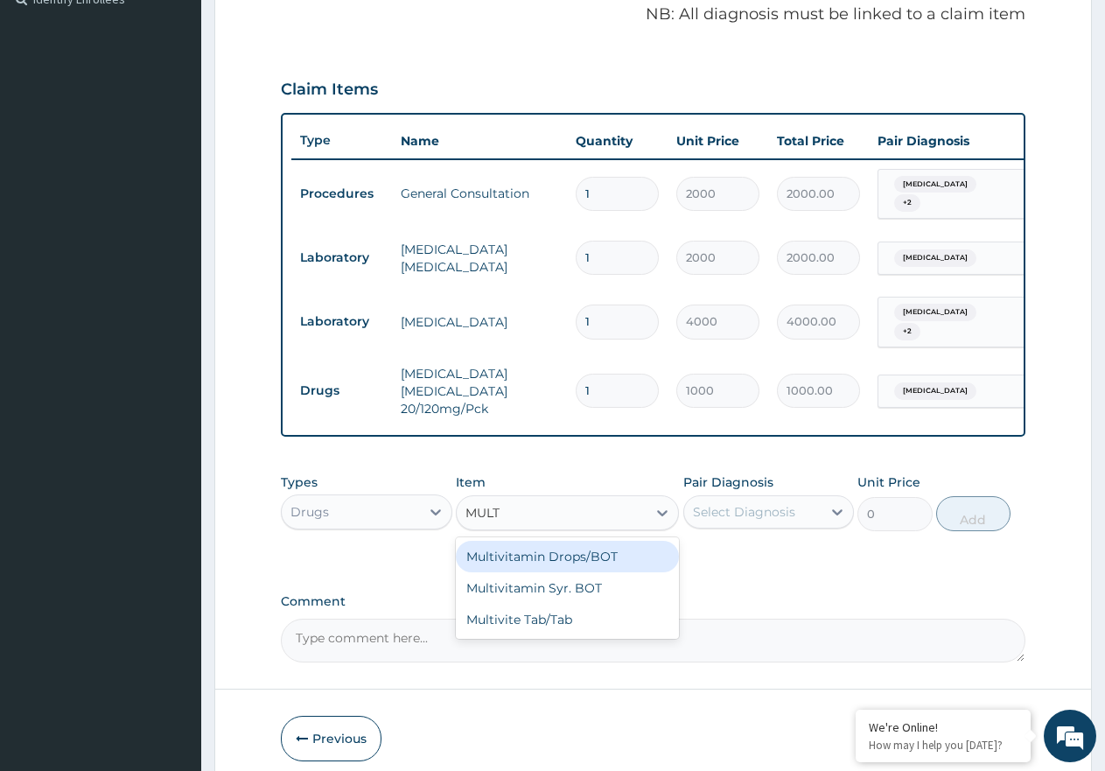
type input "MULTI"
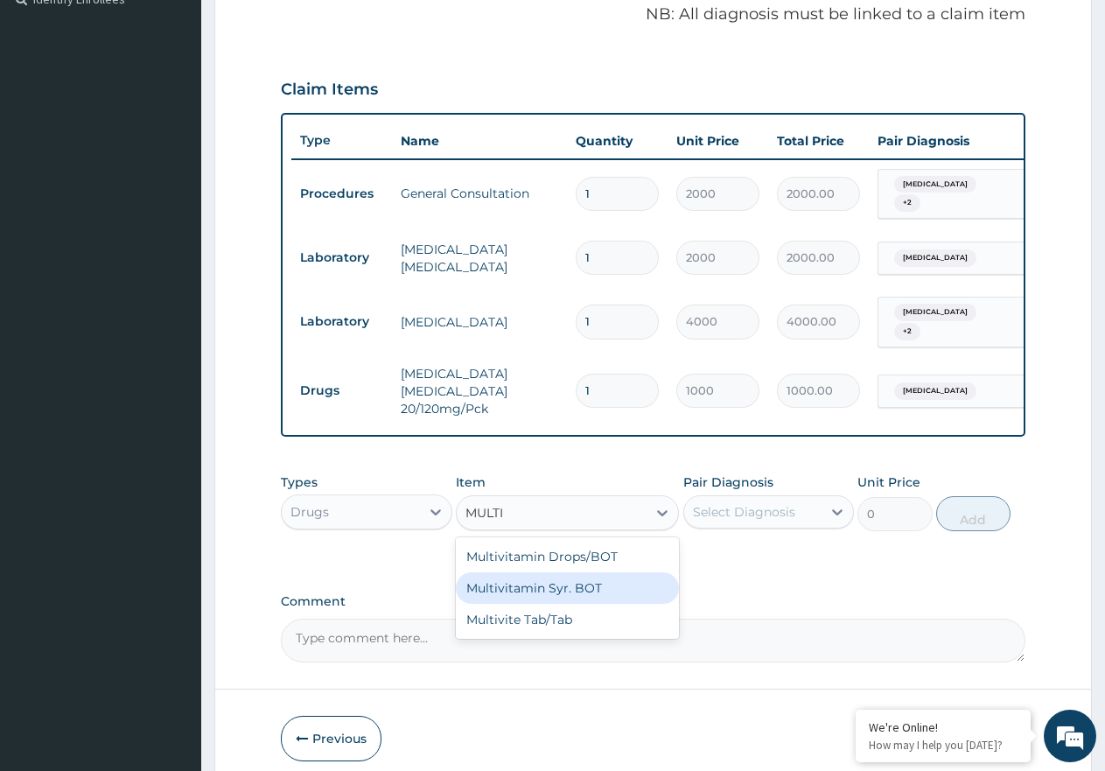
click at [600, 604] on div "Multivitamin Syr. BOT" at bounding box center [567, 587] width 223 height 31
type input "450"
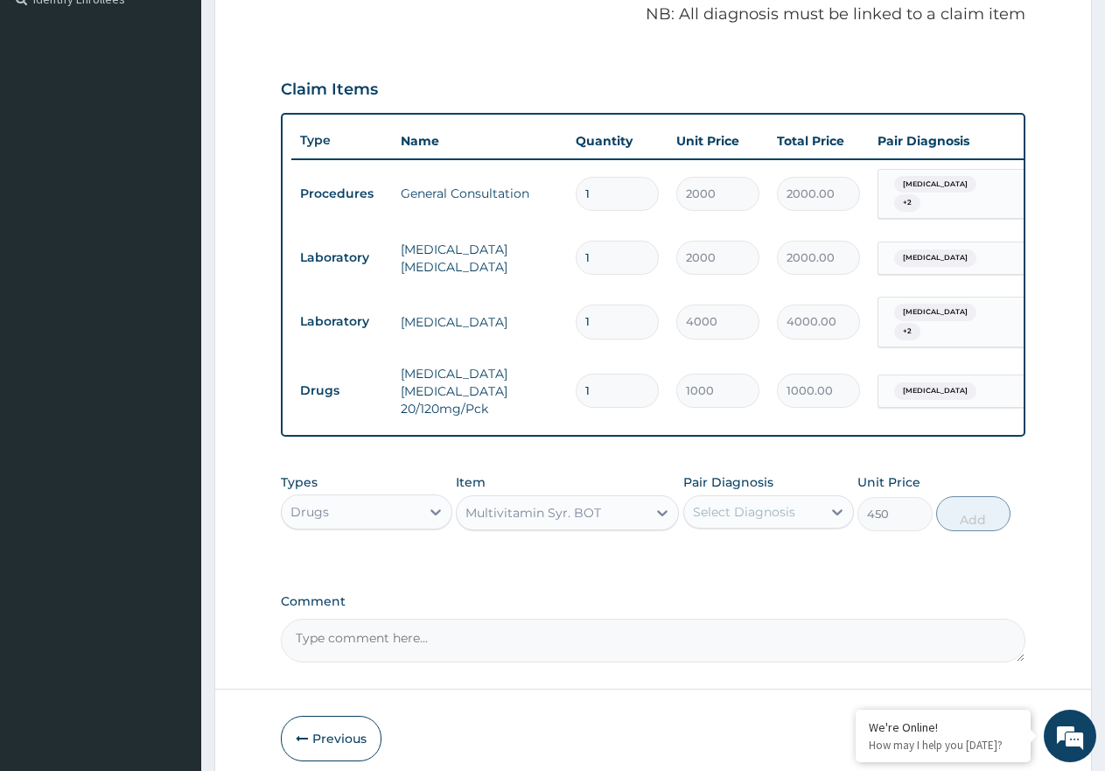
click at [738, 520] on div "Select Diagnosis" at bounding box center [744, 511] width 102 height 17
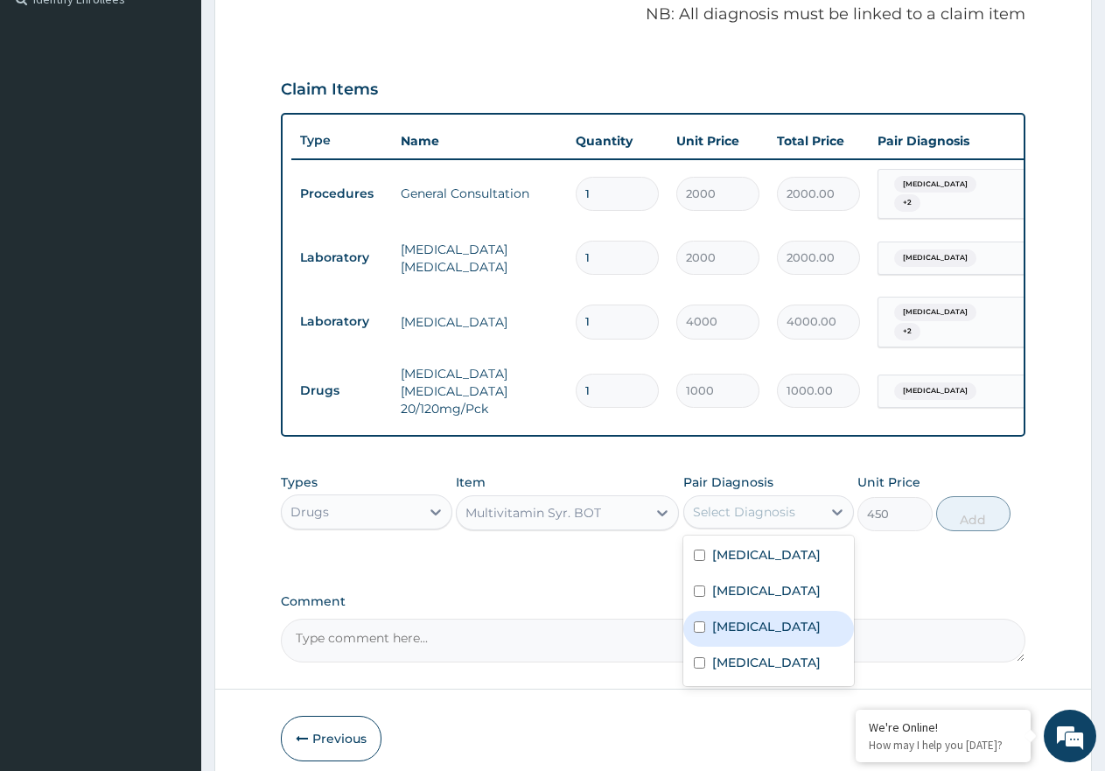
drag, startPoint x: 773, startPoint y: 704, endPoint x: 790, endPoint y: 744, distance: 42.7
click at [773, 635] on label "Dermatophytosis, unspecified" at bounding box center [766, 626] width 108 height 17
checkbox input "true"
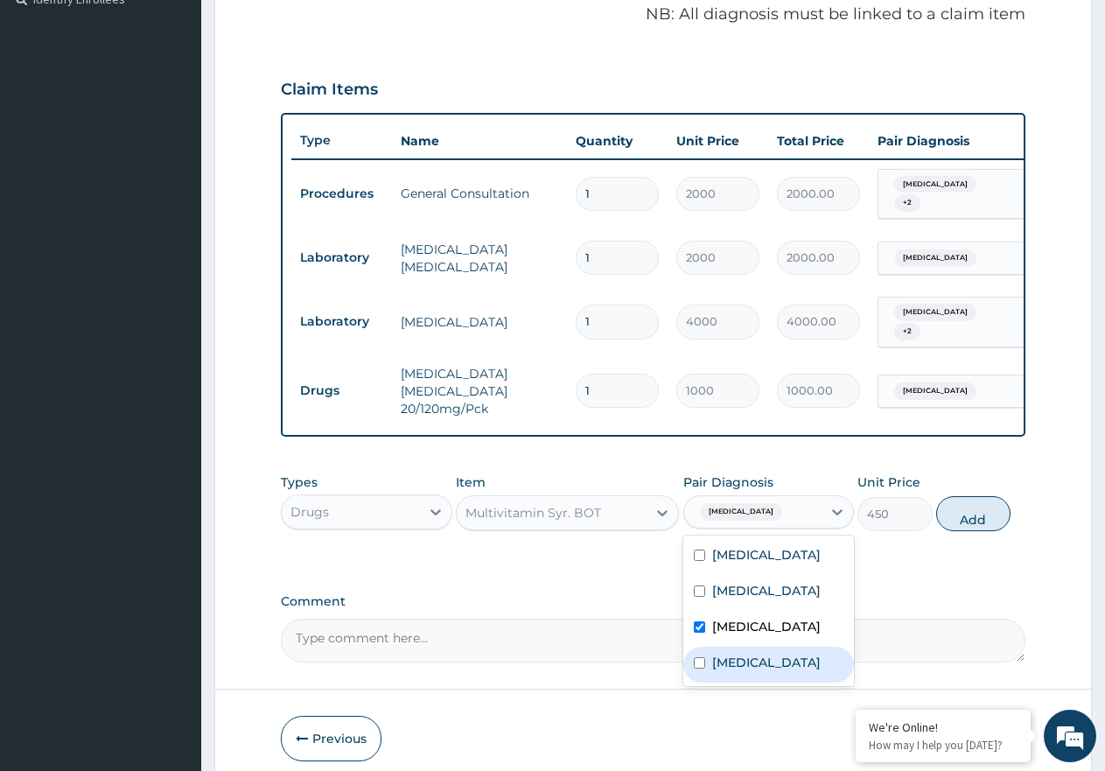
click at [792, 671] on label "Salmonella infection, unspecified" at bounding box center [766, 661] width 108 height 17
checkbox input "true"
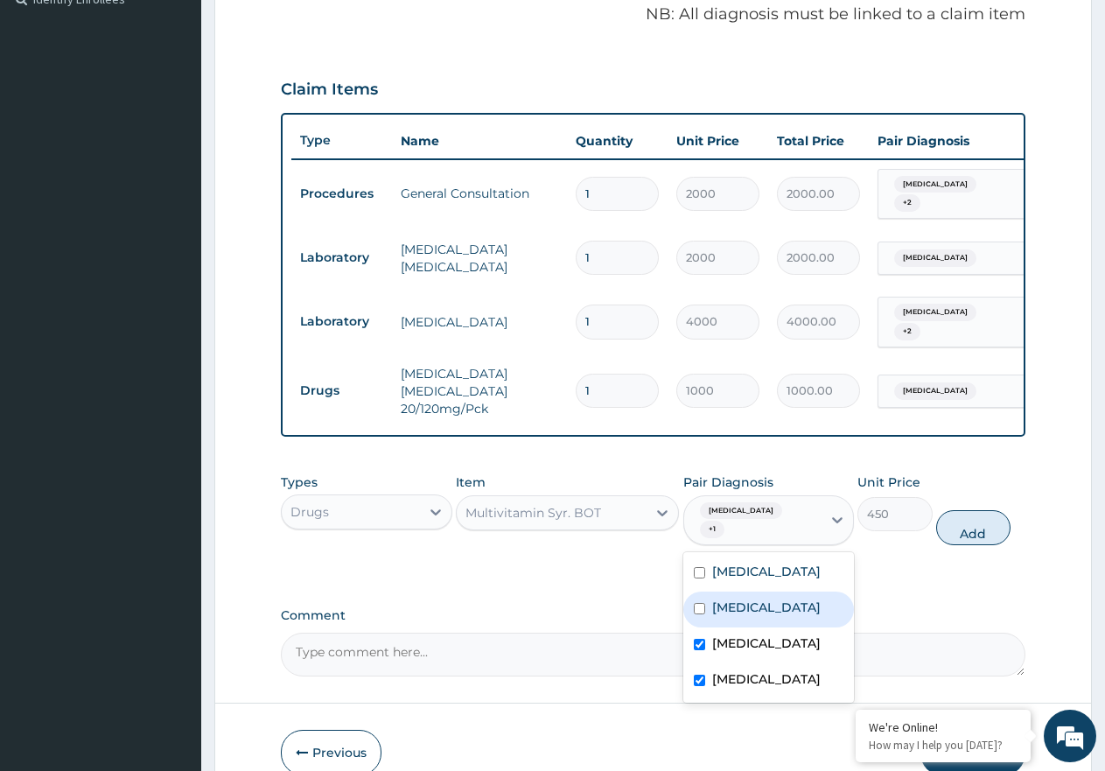
click at [771, 616] on label "Typhoid fever, unspecified" at bounding box center [766, 606] width 108 height 17
checkbox input "true"
click at [825, 591] on div "Malaria, unspecified" at bounding box center [768, 573] width 171 height 36
checkbox input "true"
drag, startPoint x: 981, startPoint y: 576, endPoint x: 573, endPoint y: 592, distance: 408.0
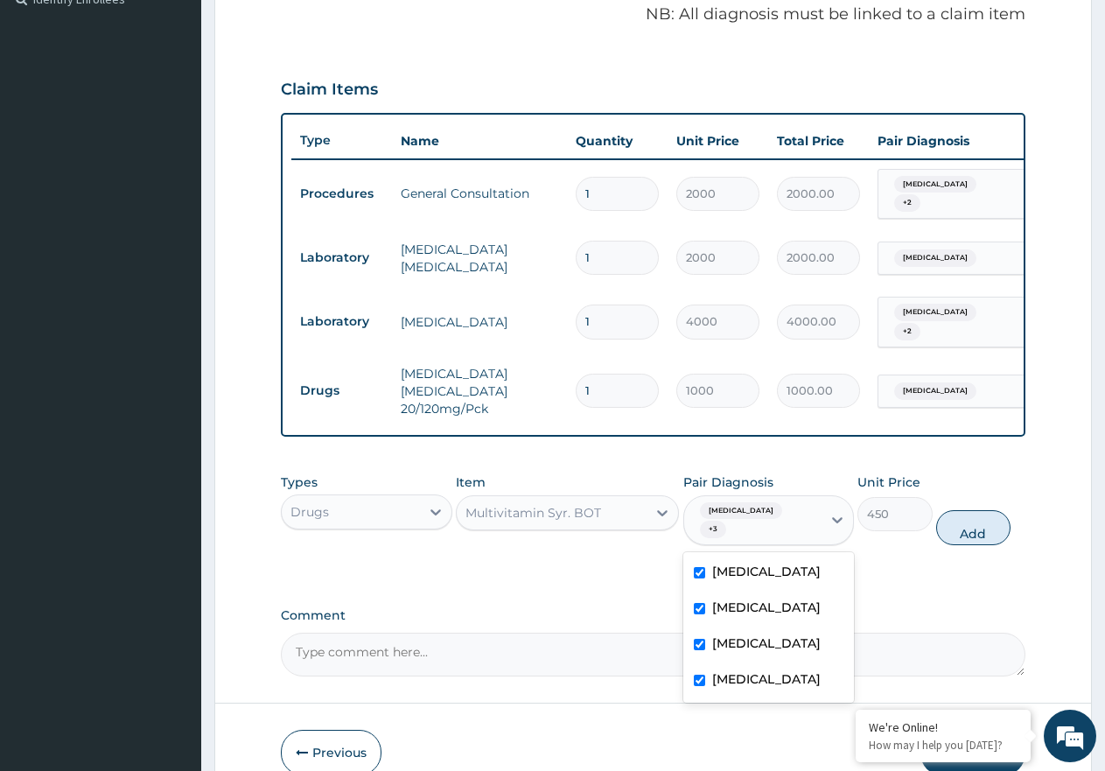
click at [980, 545] on button "Add" at bounding box center [973, 527] width 74 height 35
type input "0"
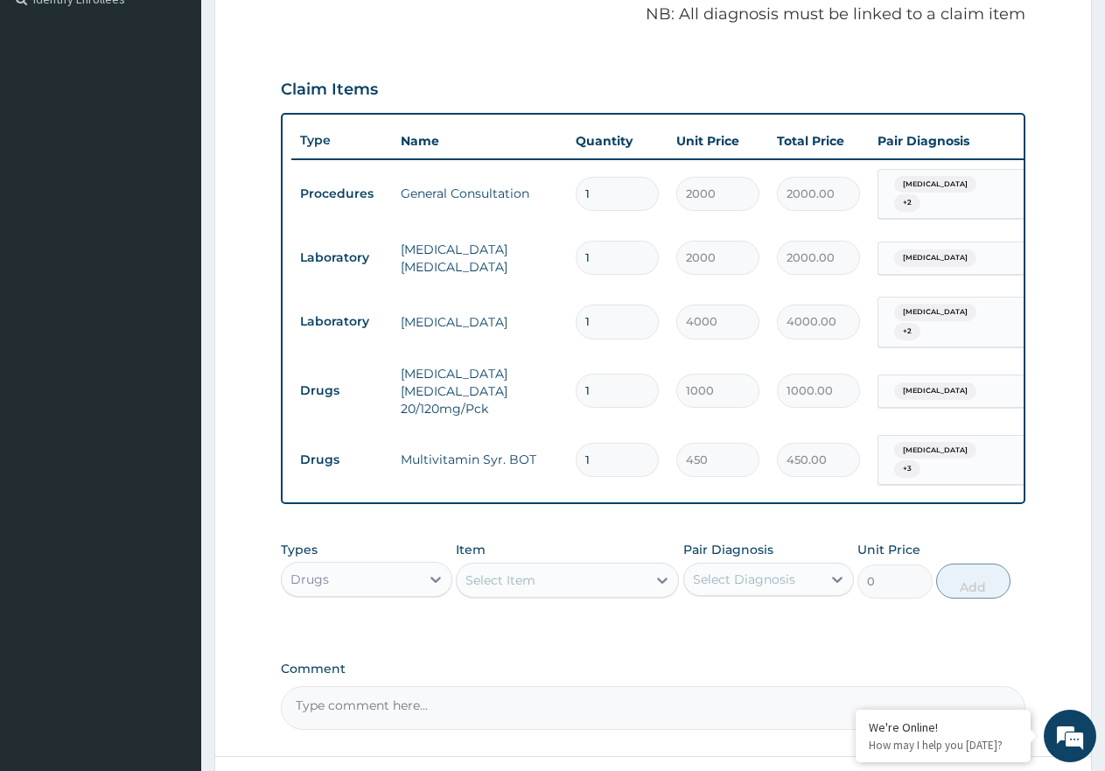
click at [572, 594] on div "Select Item" at bounding box center [552, 580] width 190 height 28
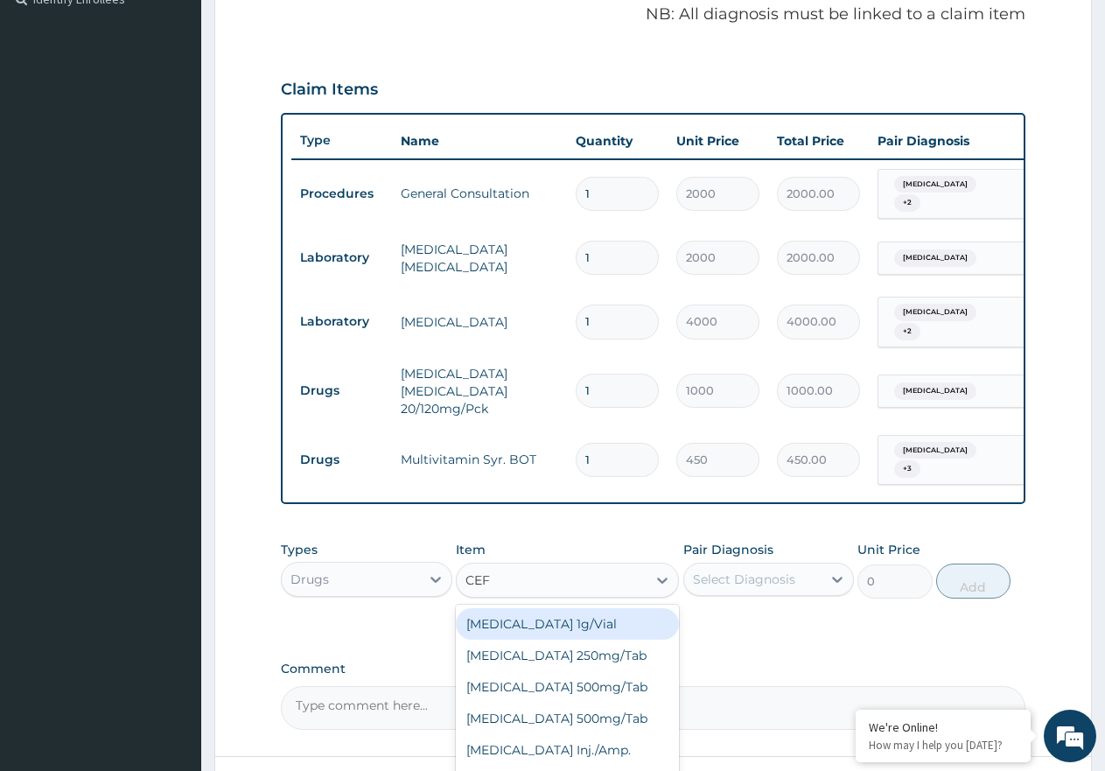
type input "CEFU"
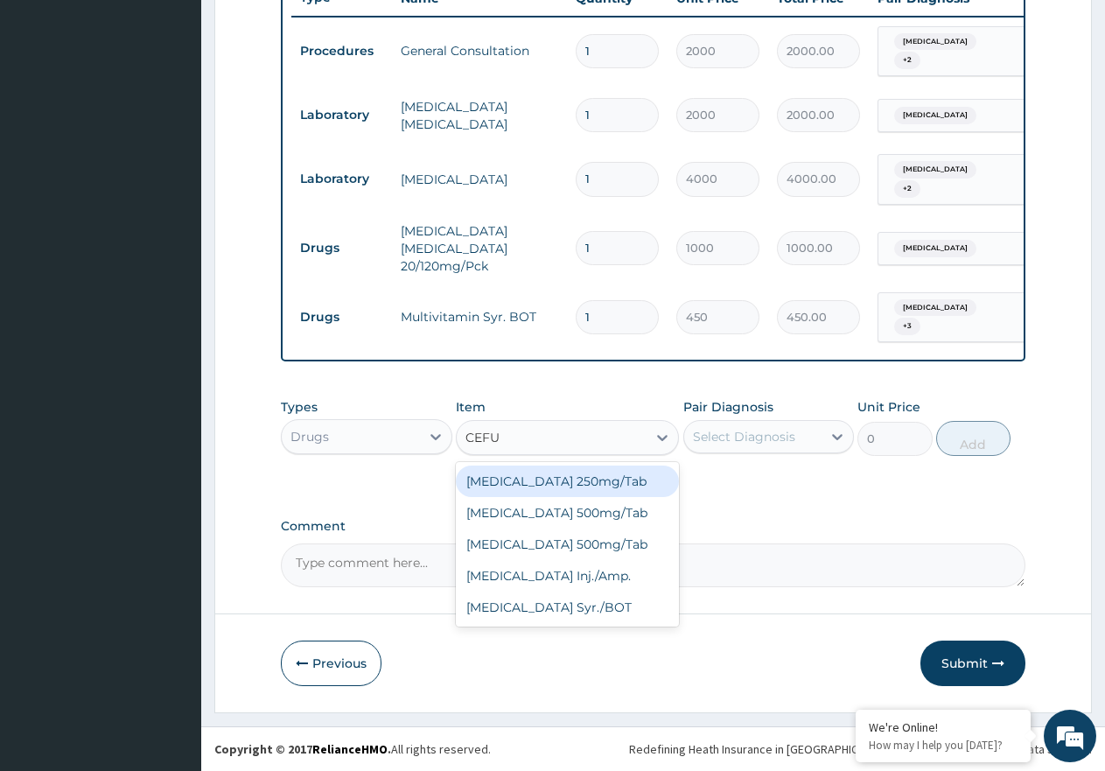
scroll to position [729, 0]
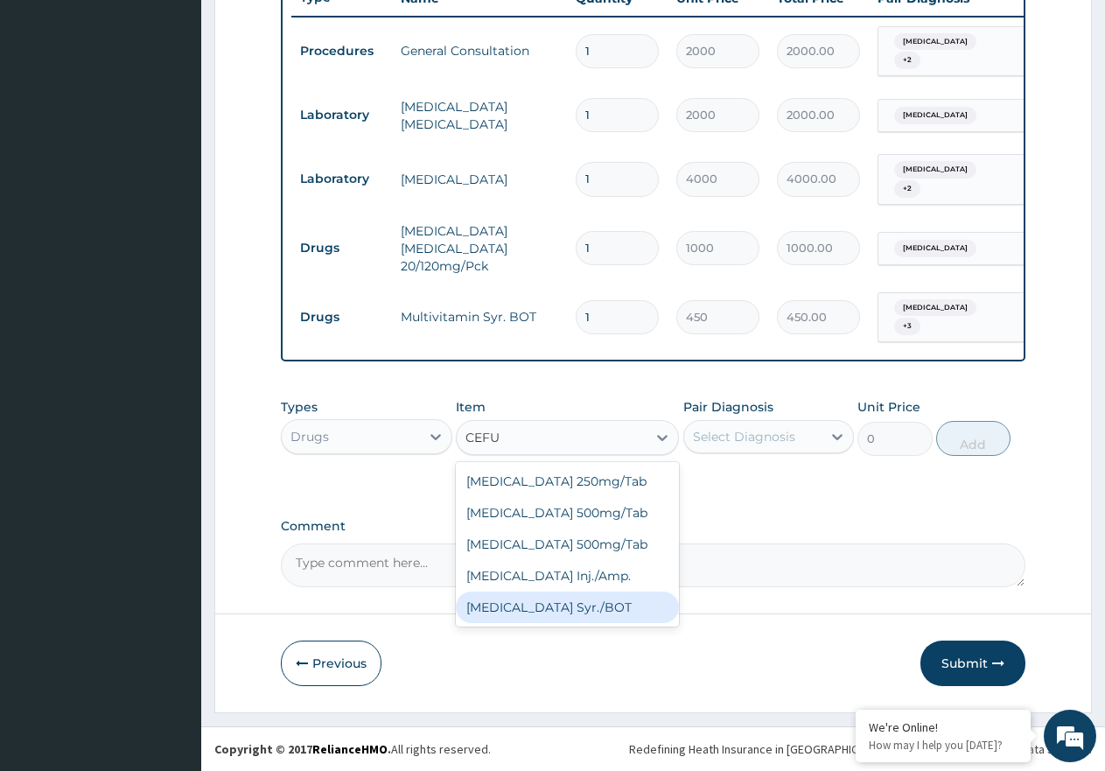
click at [587, 606] on div "Cefuroxime Syr./BOT" at bounding box center [567, 606] width 223 height 31
type input "2500"
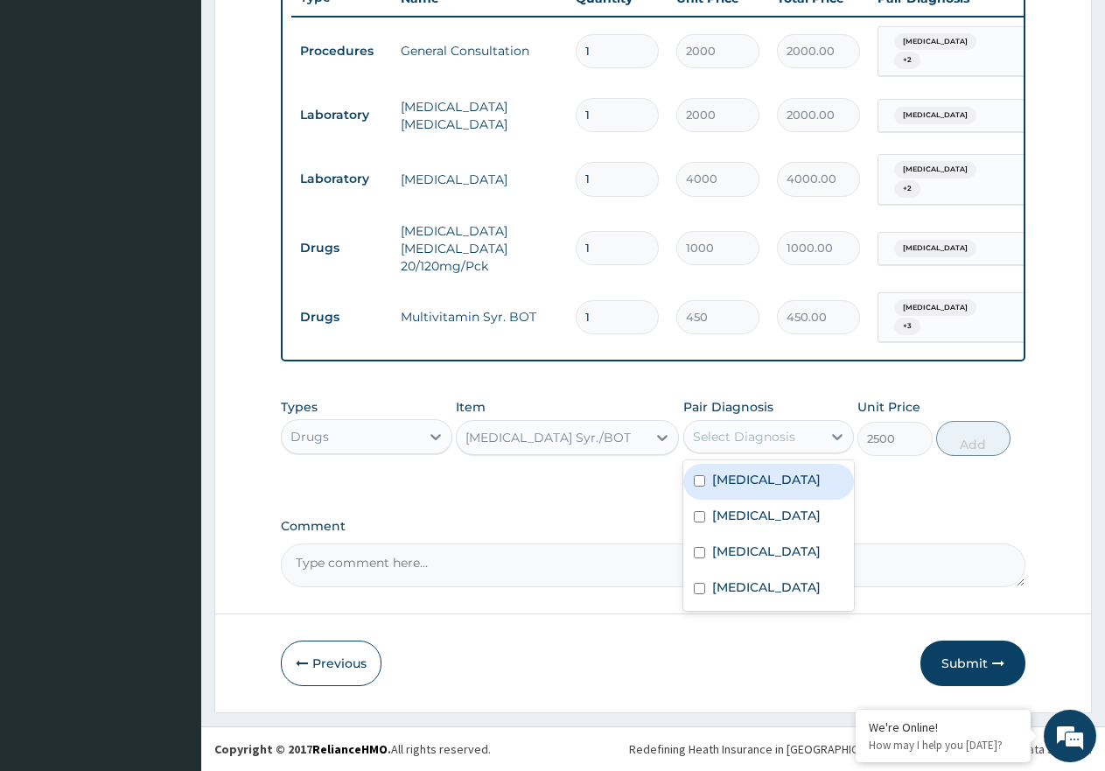
click at [730, 442] on div "Select Diagnosis" at bounding box center [744, 436] width 102 height 17
click at [779, 513] on label "Typhoid fever, unspecified" at bounding box center [766, 514] width 108 height 17
checkbox input "true"
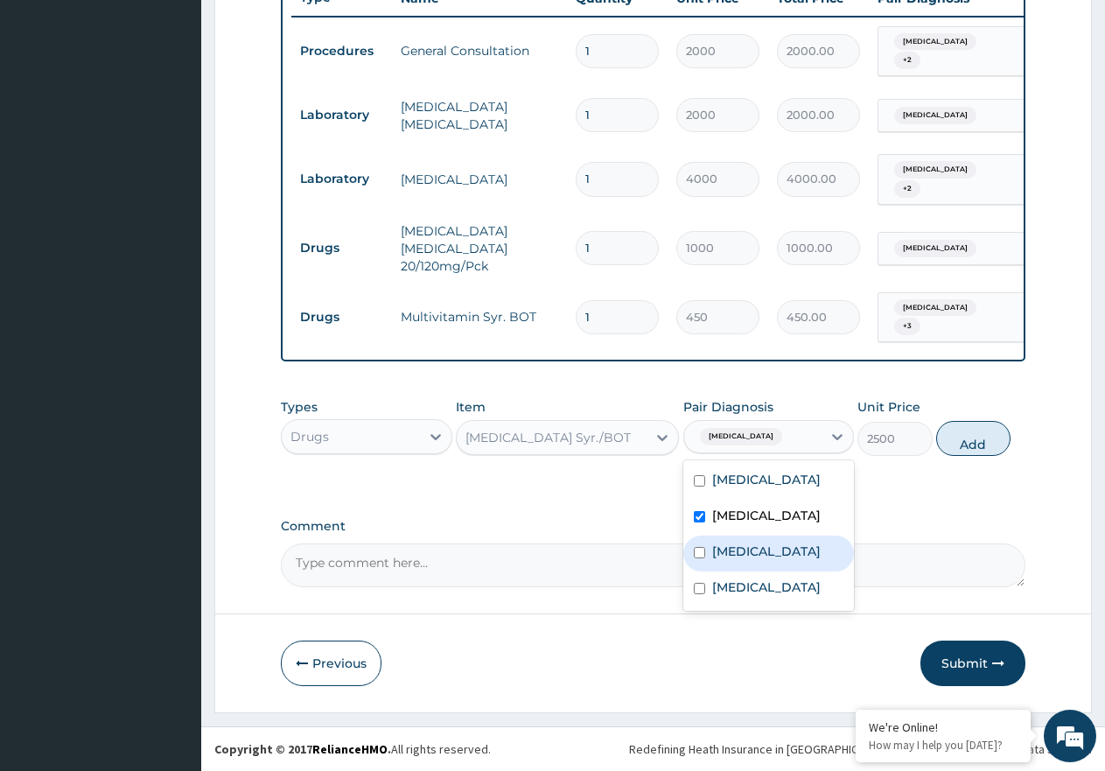
drag, startPoint x: 791, startPoint y: 569, endPoint x: 785, endPoint y: 623, distance: 54.6
click at [791, 560] on label "Dermatophytosis, unspecified" at bounding box center [766, 550] width 108 height 17
checkbox input "true"
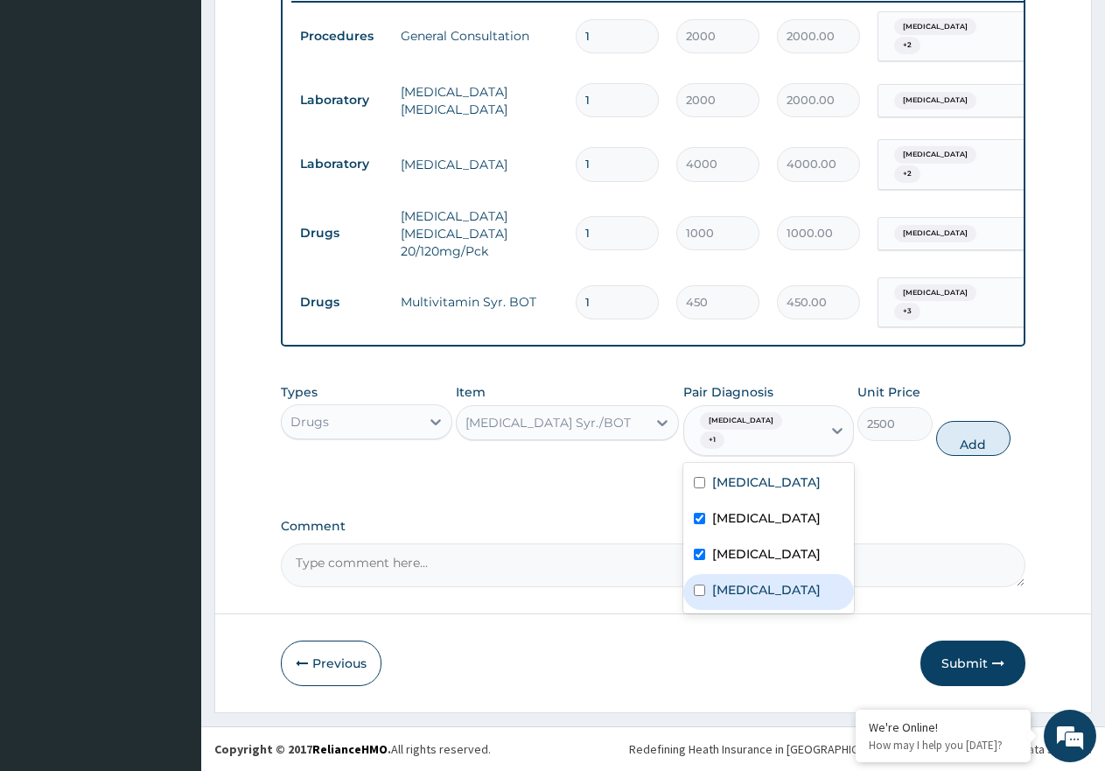
click at [785, 610] on div "Salmonella infection, unspecified" at bounding box center [768, 592] width 171 height 36
checkbox input "true"
click at [946, 454] on button "Add" at bounding box center [973, 438] width 74 height 35
type input "0"
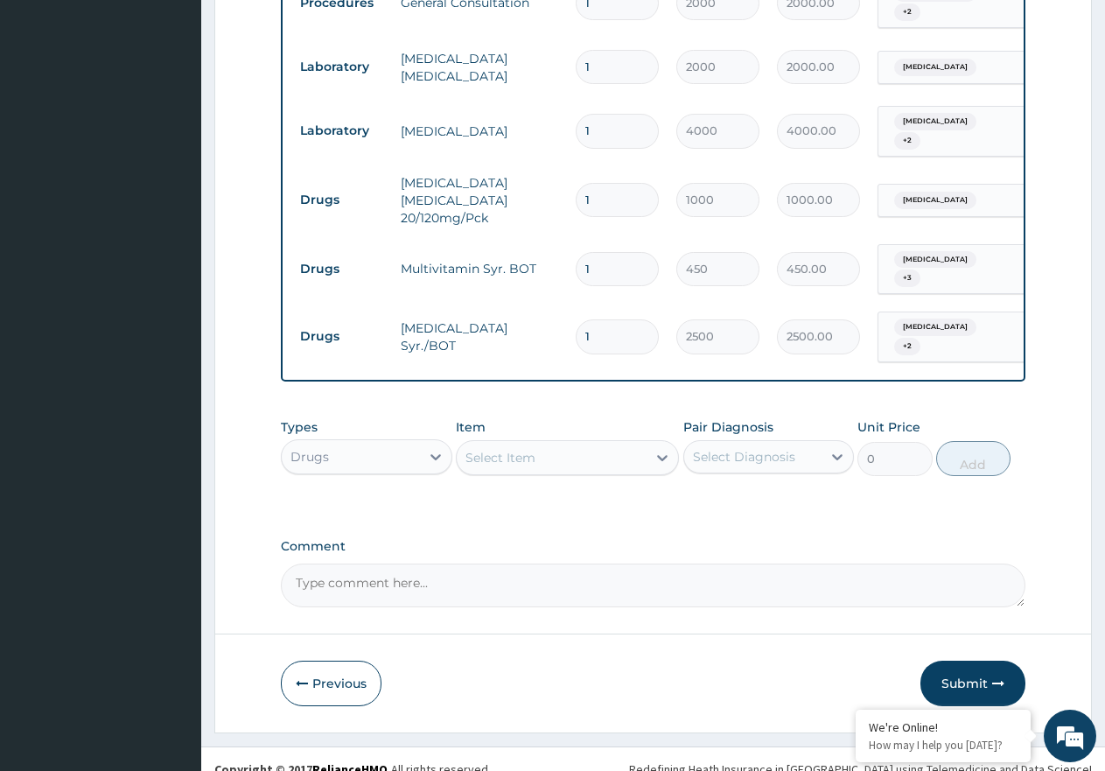
click at [586, 472] on div "Select Item" at bounding box center [552, 458] width 190 height 28
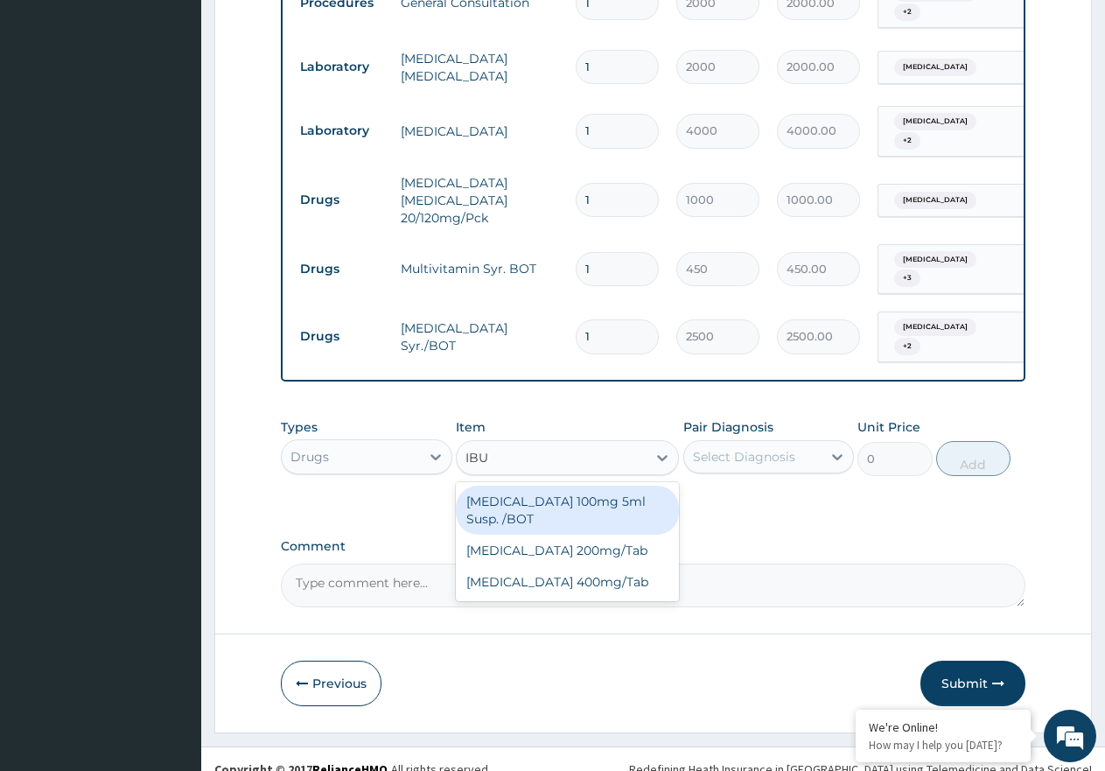
type input "IBUP"
click at [581, 534] on div "Ibuprofen 100mg 5ml Susp. /BOT" at bounding box center [567, 509] width 223 height 49
type input "850"
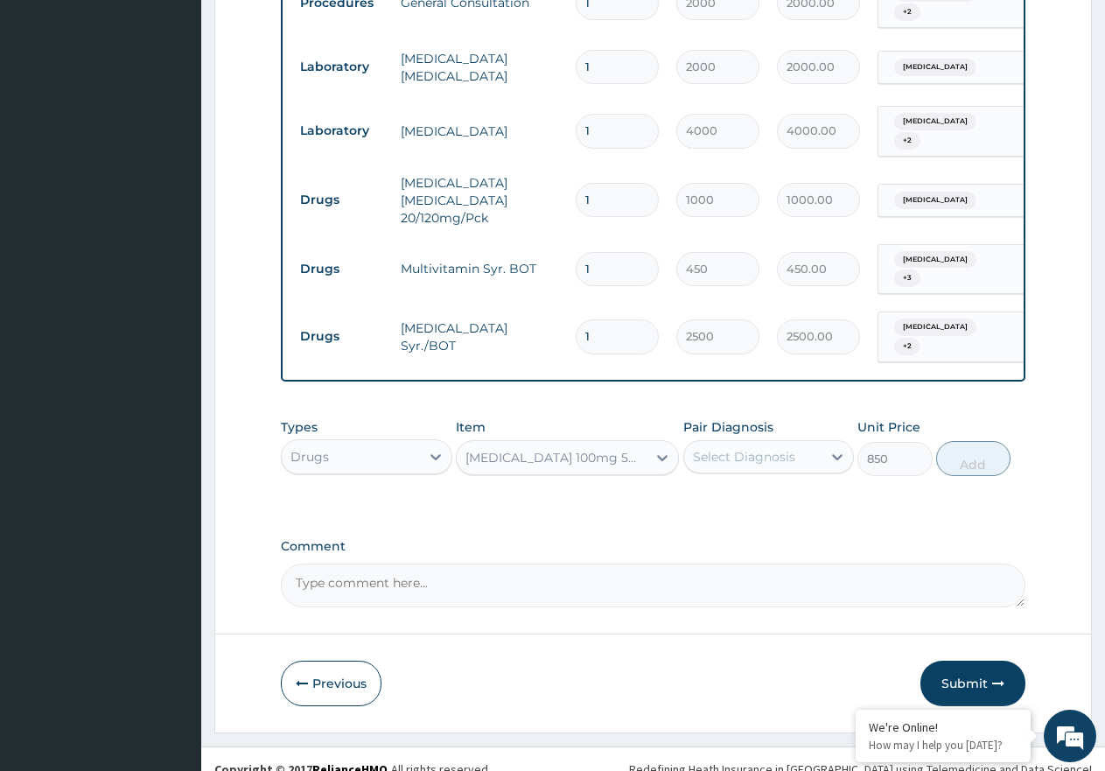
click at [699, 471] on div "Select Diagnosis" at bounding box center [753, 457] width 138 height 28
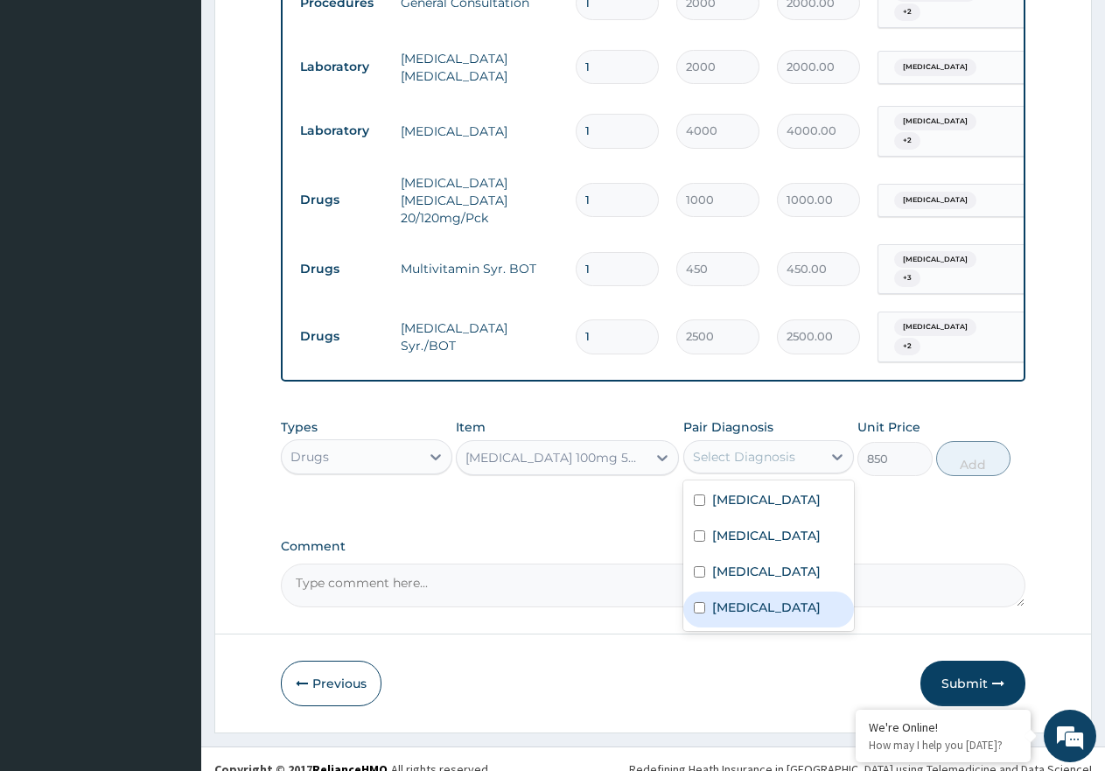
drag, startPoint x: 786, startPoint y: 703, endPoint x: 779, endPoint y: 672, distance: 32.1
click at [786, 616] on label "Salmonella infection, unspecified" at bounding box center [766, 606] width 108 height 17
checkbox input "true"
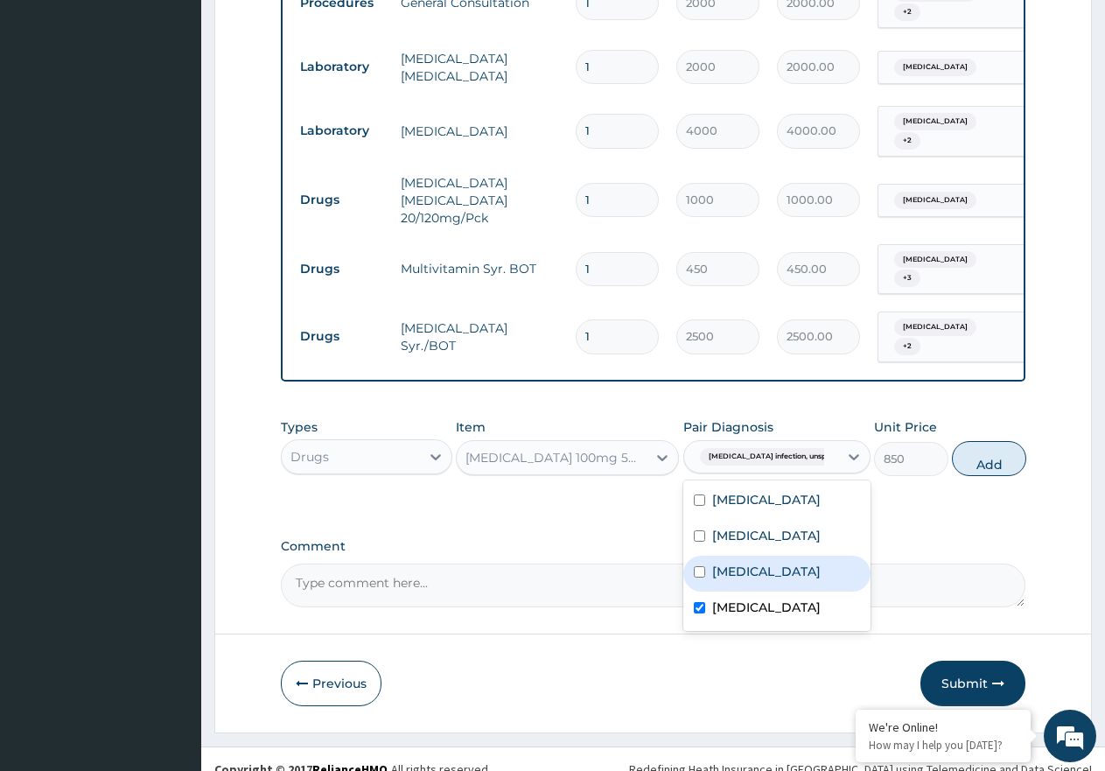
drag, startPoint x: 774, startPoint y: 650, endPoint x: 770, endPoint y: 591, distance: 58.8
click at [774, 580] on label "Dermatophytosis, unspecified" at bounding box center [766, 570] width 108 height 17
checkbox input "true"
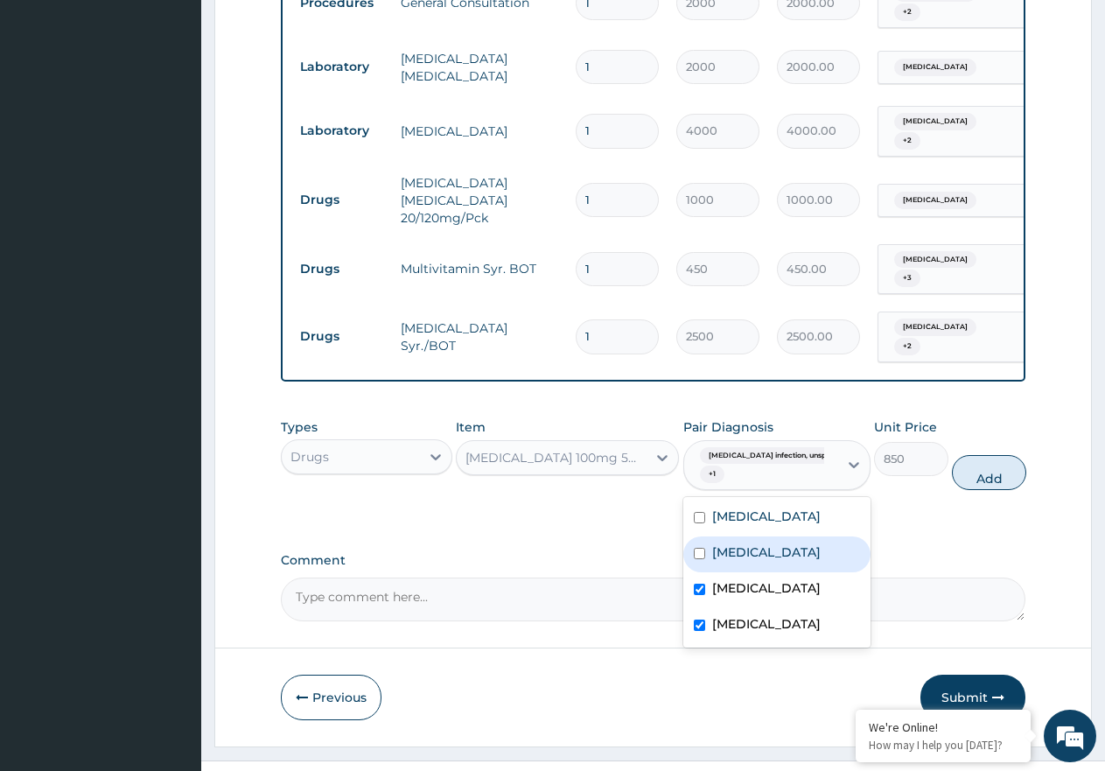
click at [770, 561] on label "Typhoid fever, unspecified" at bounding box center [766, 551] width 108 height 17
checkbox input "true"
click at [772, 525] on label "Malaria, unspecified" at bounding box center [766, 515] width 108 height 17
checkbox input "true"
click at [952, 490] on button "Add" at bounding box center [989, 472] width 74 height 35
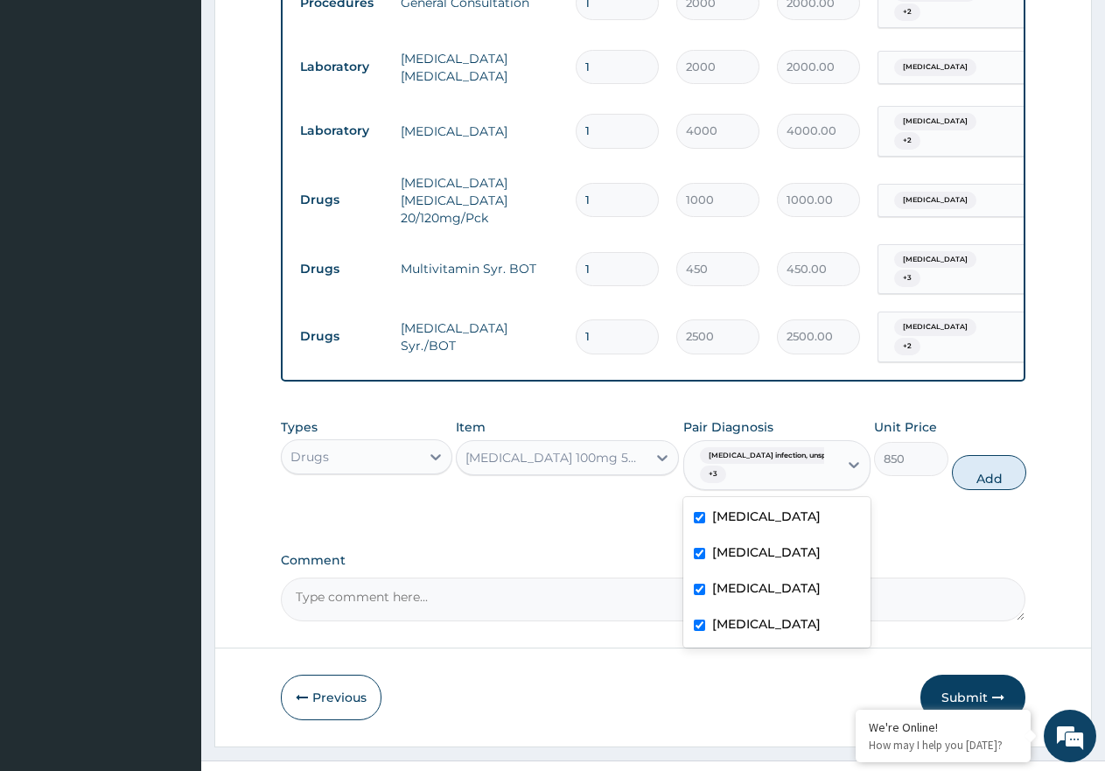
type input "0"
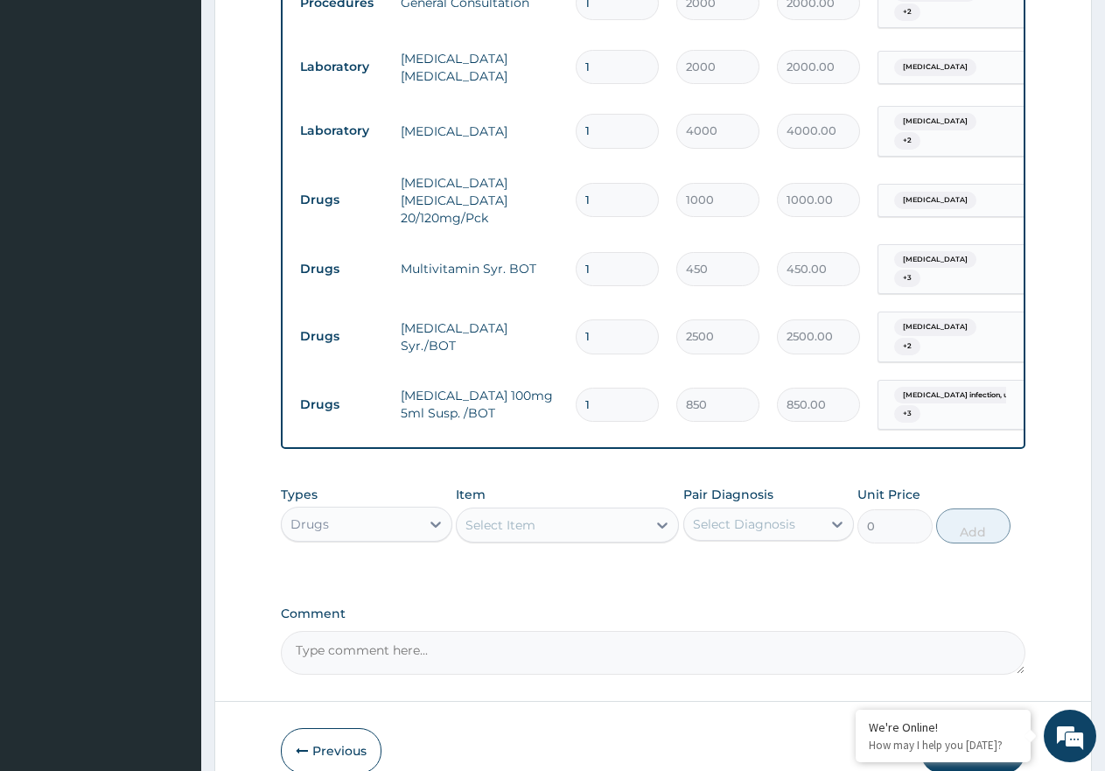
click at [569, 539] on div "Select Item" at bounding box center [552, 525] width 190 height 28
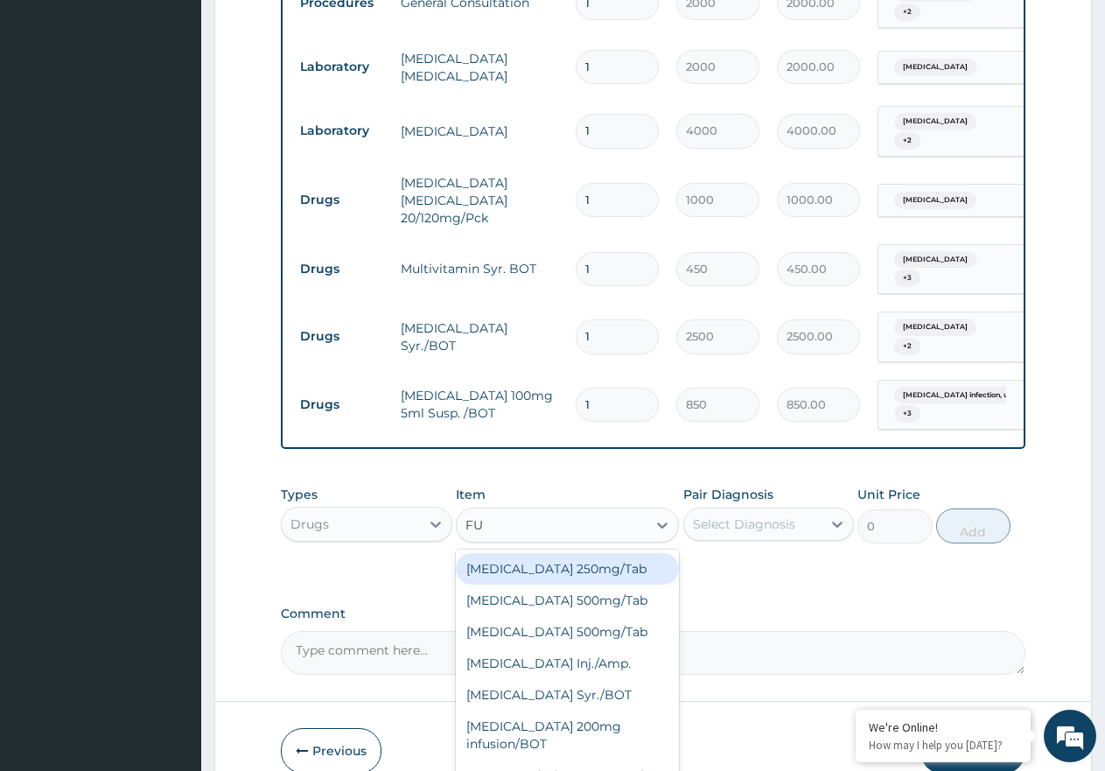
type input "FUN"
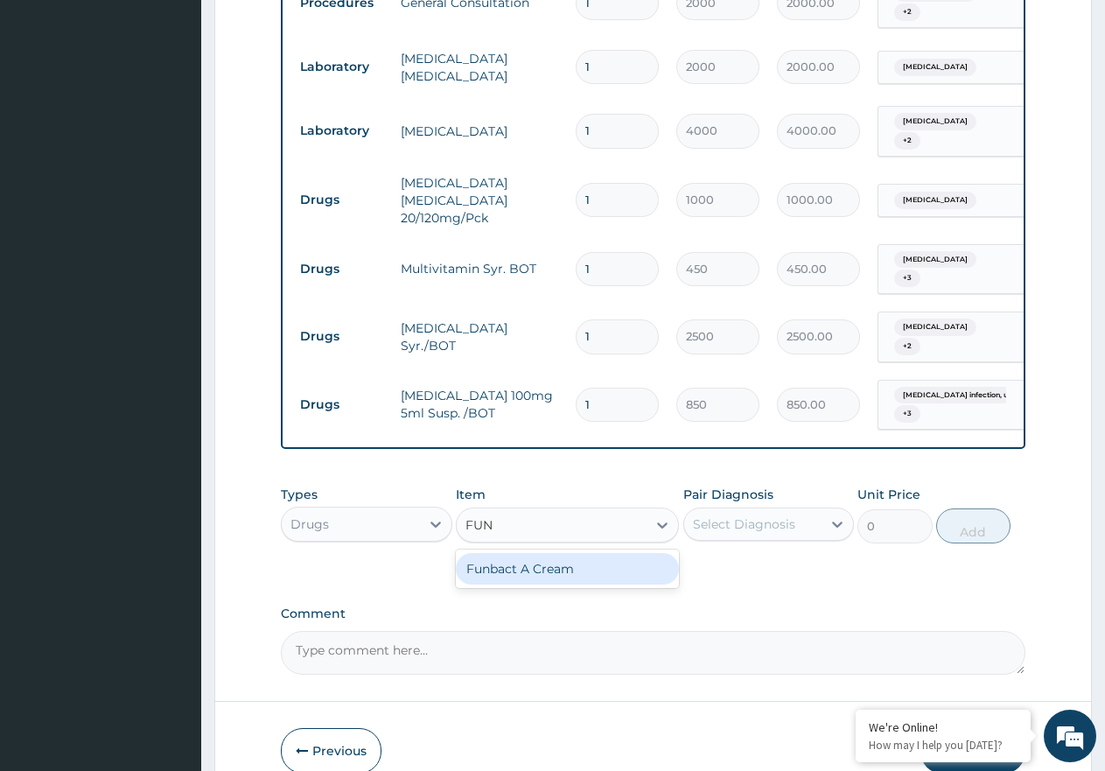
click at [576, 588] on div "Funbact A Cream" at bounding box center [567, 568] width 223 height 38
click at [619, 584] on div "Funbact A Cream" at bounding box center [567, 568] width 223 height 31
type input "800"
click at [730, 538] on div "Select Diagnosis" at bounding box center [753, 524] width 138 height 28
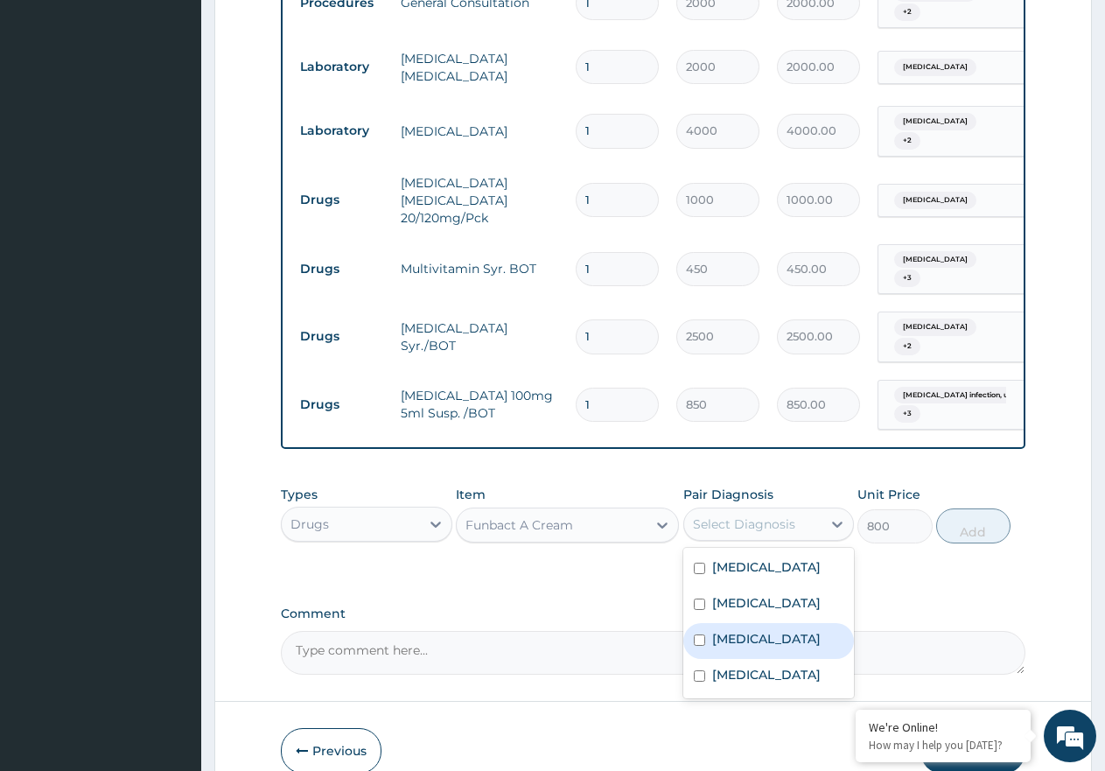
drag, startPoint x: 756, startPoint y: 720, endPoint x: 797, endPoint y: 695, distance: 47.9
click at [757, 647] on label "Dermatophytosis, unspecified" at bounding box center [766, 638] width 108 height 17
checkbox input "true"
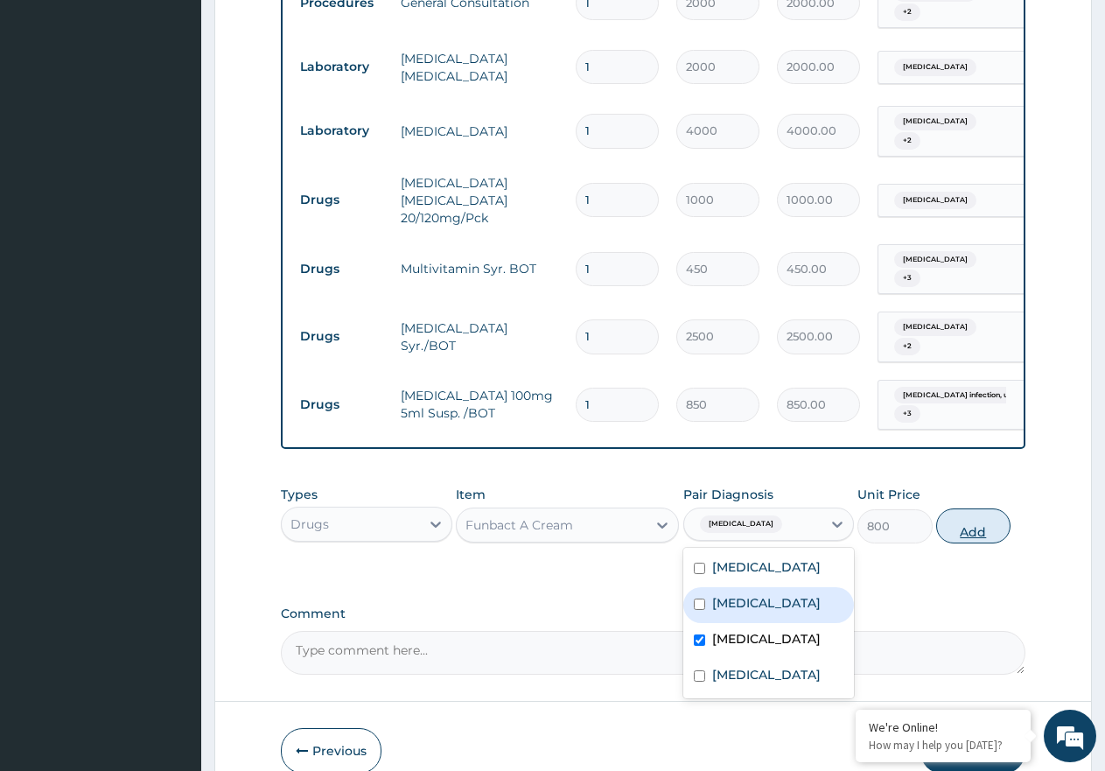
click at [960, 543] on button "Add" at bounding box center [973, 525] width 74 height 35
type input "0"
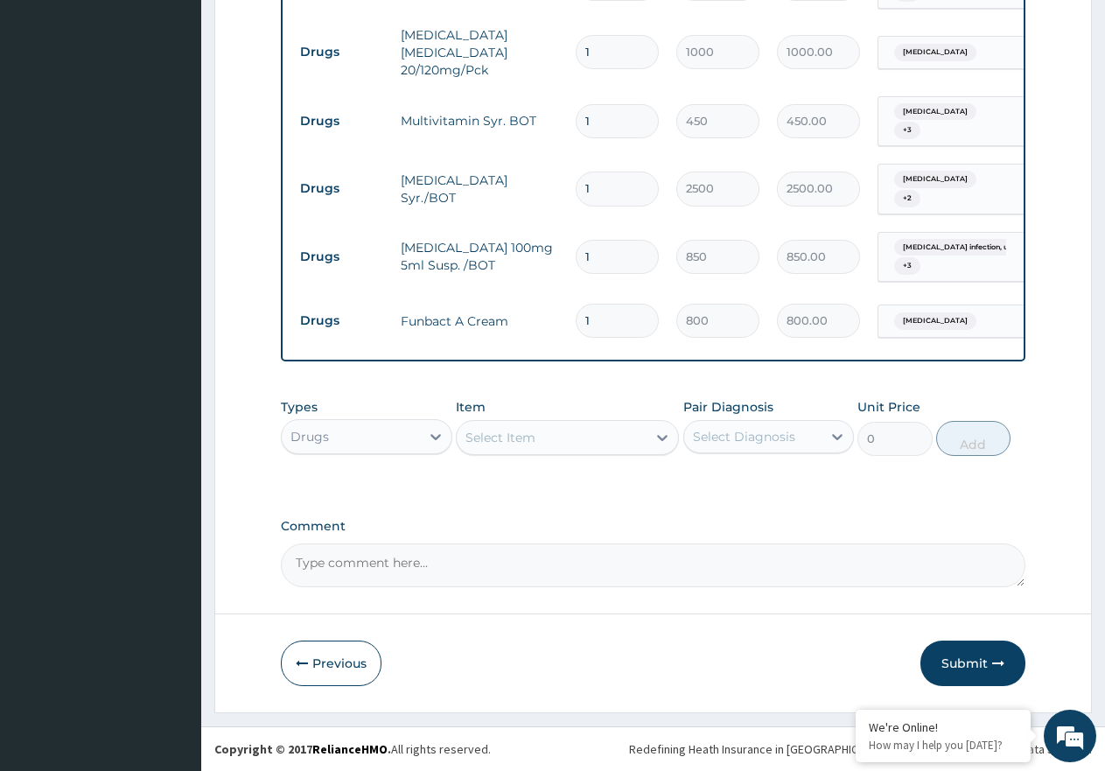
scroll to position [925, 0]
click at [963, 668] on button "Submit" at bounding box center [972, 662] width 105 height 45
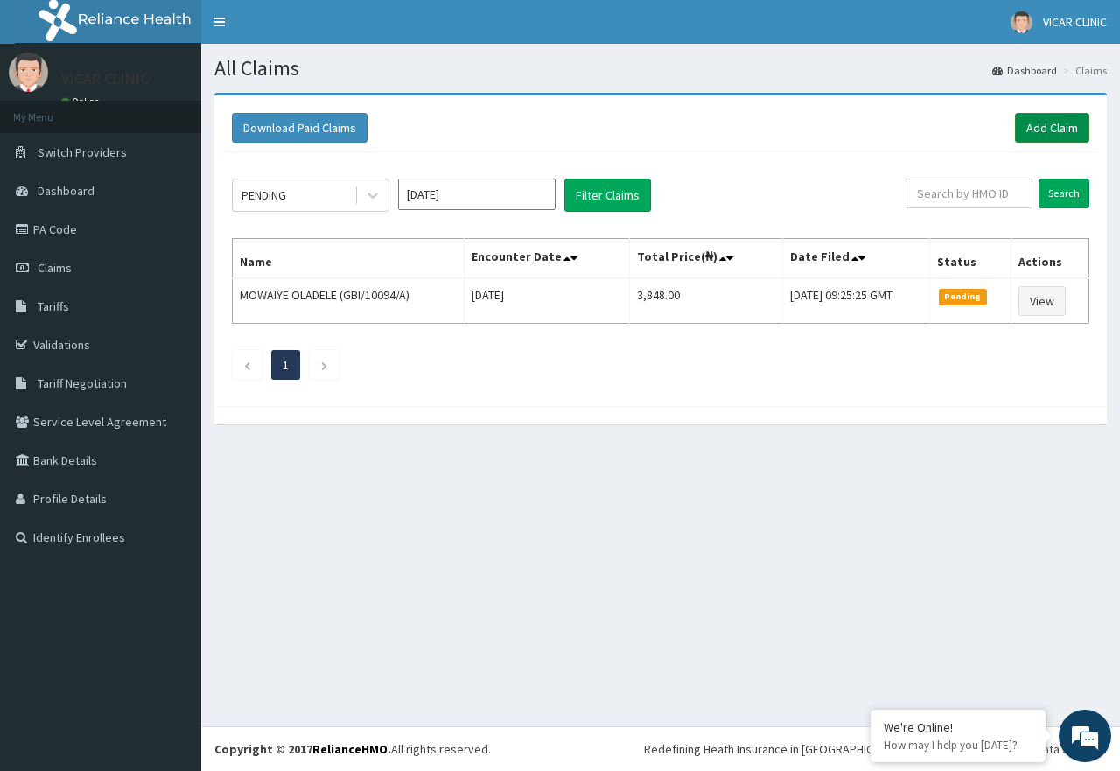
click at [1030, 129] on link "Add Claim" at bounding box center [1052, 128] width 74 height 30
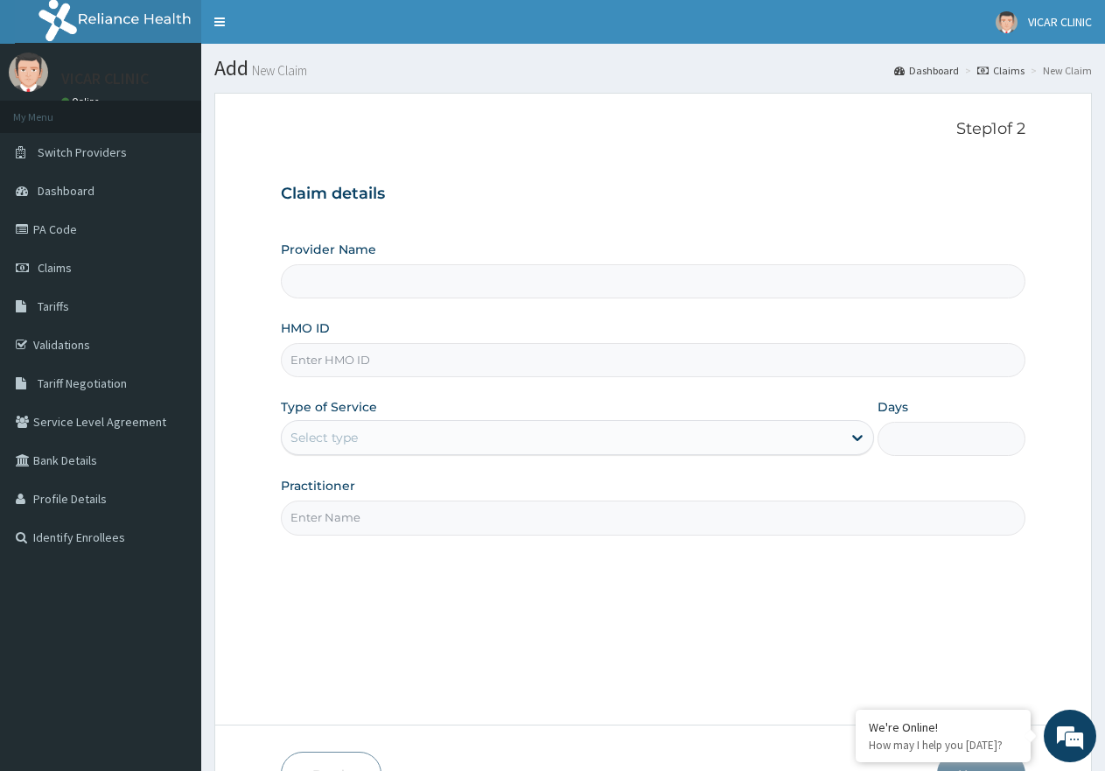
click at [377, 378] on div "Provider Name HMO ID Type of Service Select type Days Practitioner" at bounding box center [653, 388] width 744 height 294
click at [367, 362] on input "HMO ID" at bounding box center [653, 360] width 744 height 34
type input "VICAR SPECIALIST HOSPITAL"
paste input "wco/10176/a"
type input "wco/10176/a"
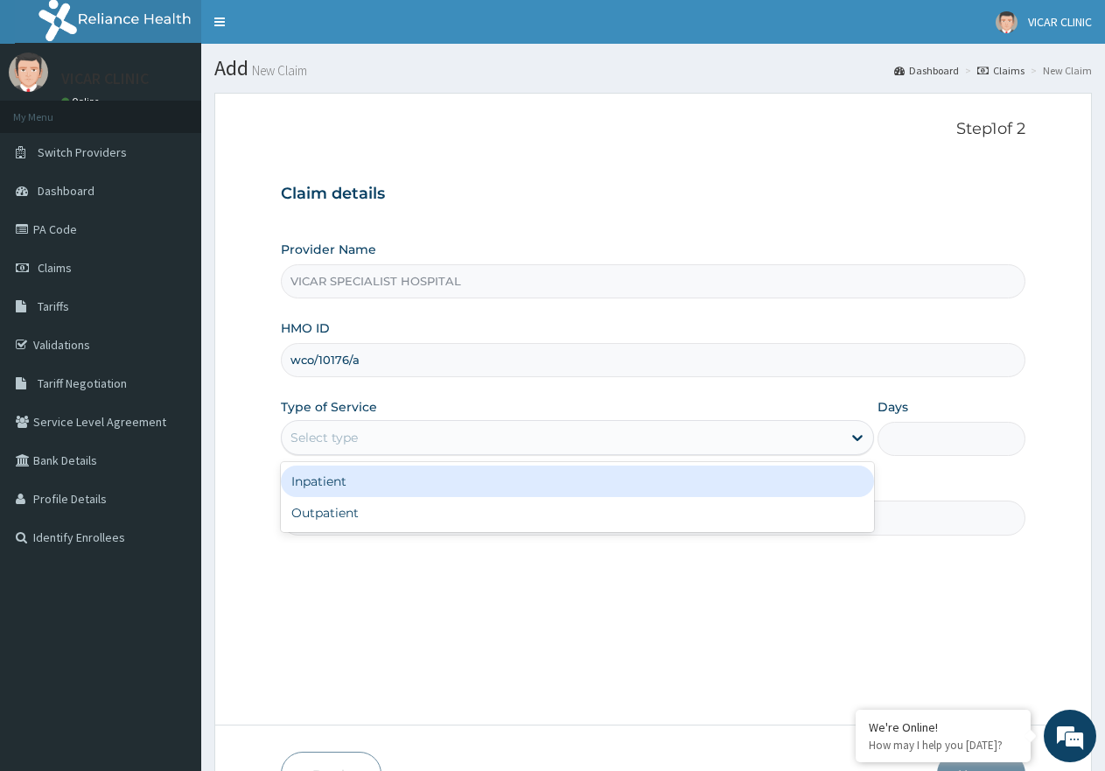
drag, startPoint x: 437, startPoint y: 427, endPoint x: 443, endPoint y: 482, distance: 55.4
click at [437, 450] on div "Select type" at bounding box center [561, 437] width 559 height 28
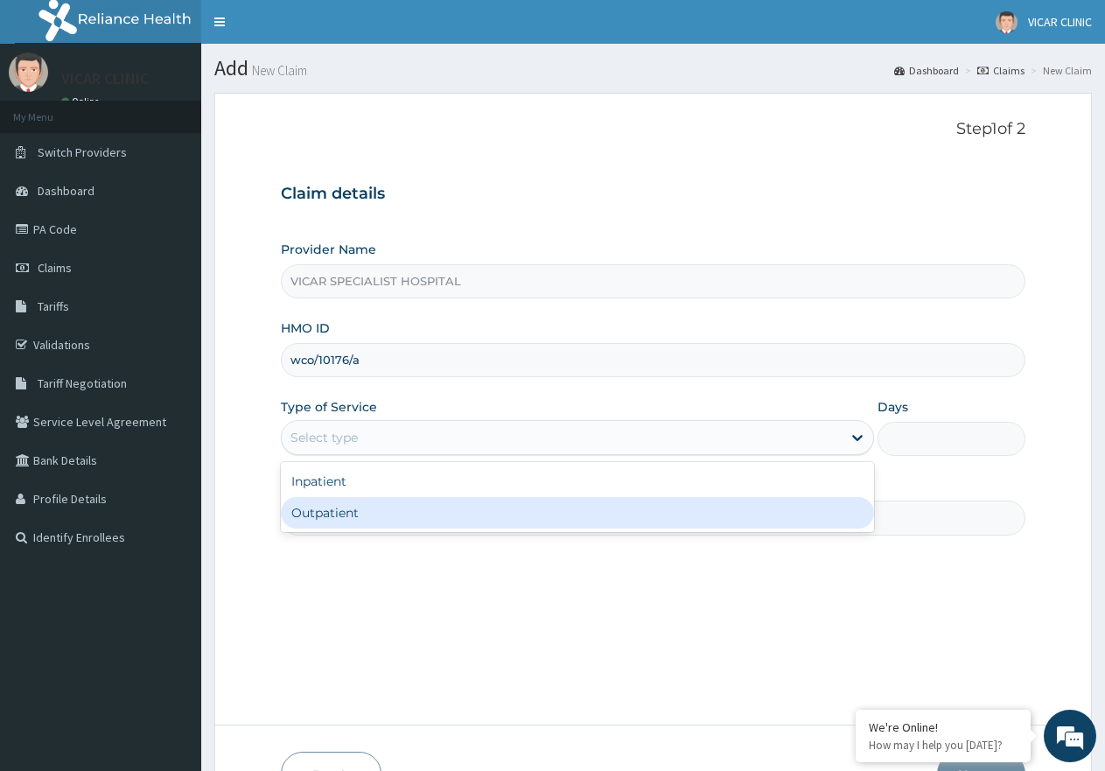
click at [447, 519] on div "Outpatient" at bounding box center [577, 512] width 592 height 31
type input "1"
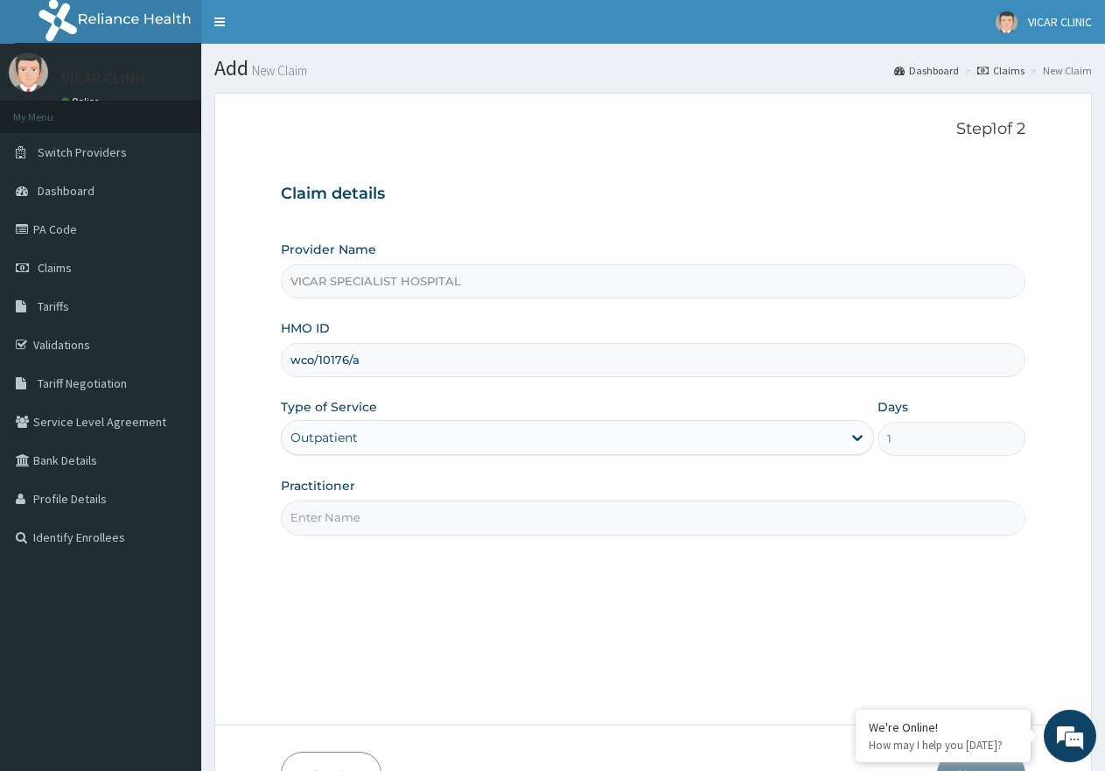
click at [449, 523] on input "Practitioner" at bounding box center [653, 517] width 744 height 34
type input "[PERSON_NAME]"
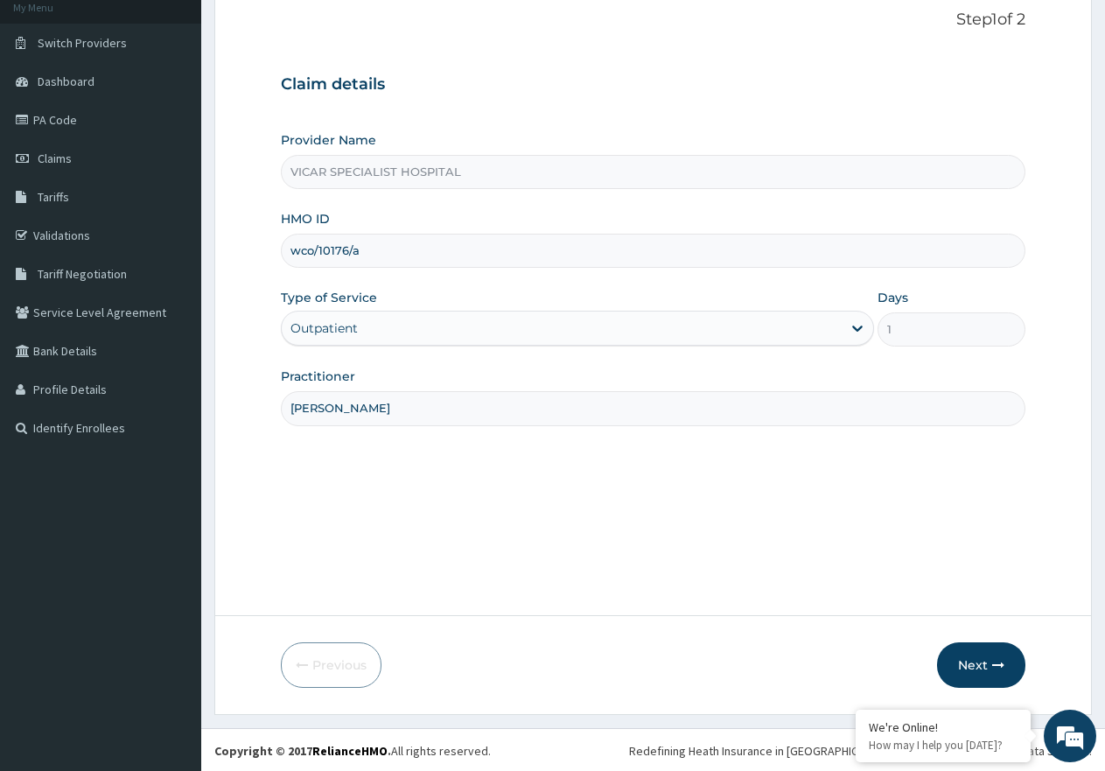
scroll to position [111, 0]
click at [988, 646] on button "Next" at bounding box center [981, 662] width 88 height 45
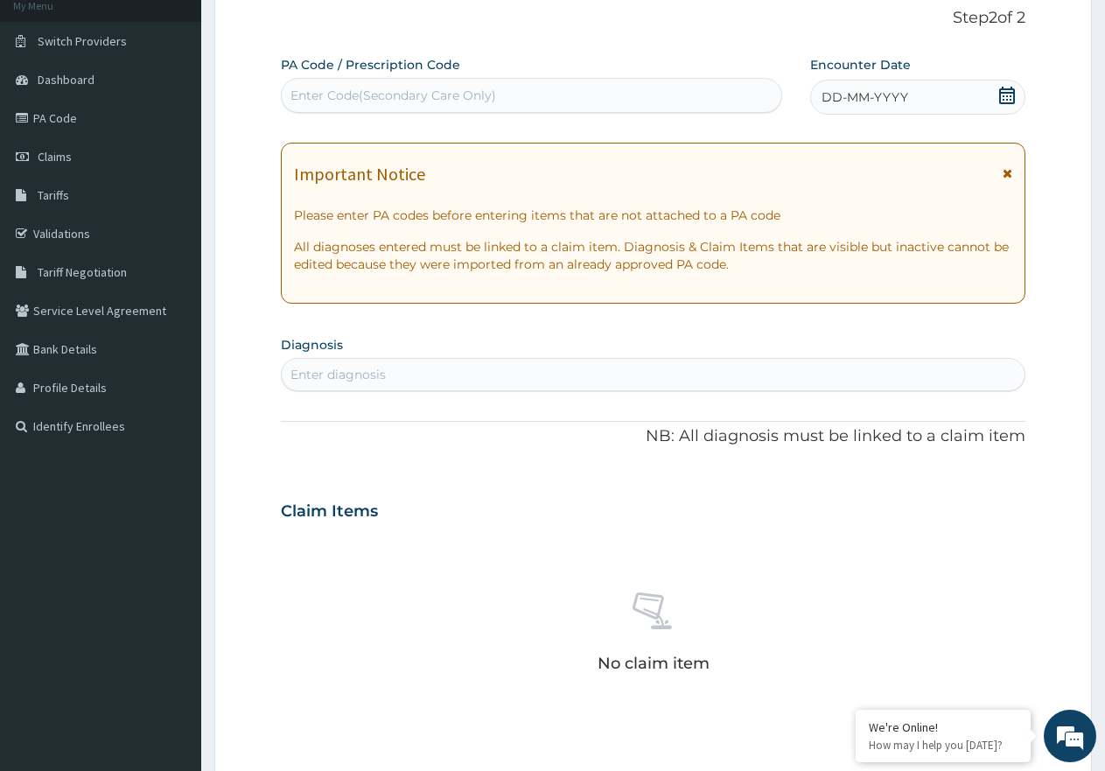
click at [367, 104] on div "Enter Code(Secondary Care Only)" at bounding box center [393, 95] width 206 height 17
paste input "PA/8274EB"
type input "PA/8274EB"
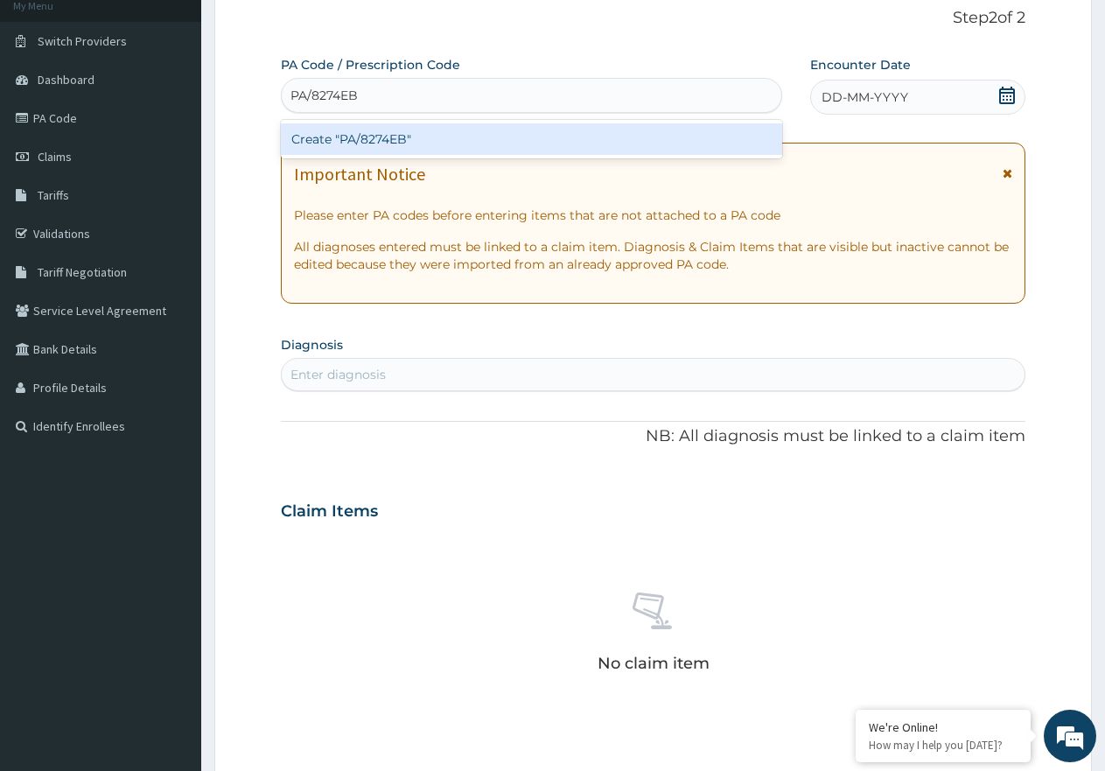
click at [366, 143] on div "Create "PA/8274EB"" at bounding box center [531, 138] width 501 height 31
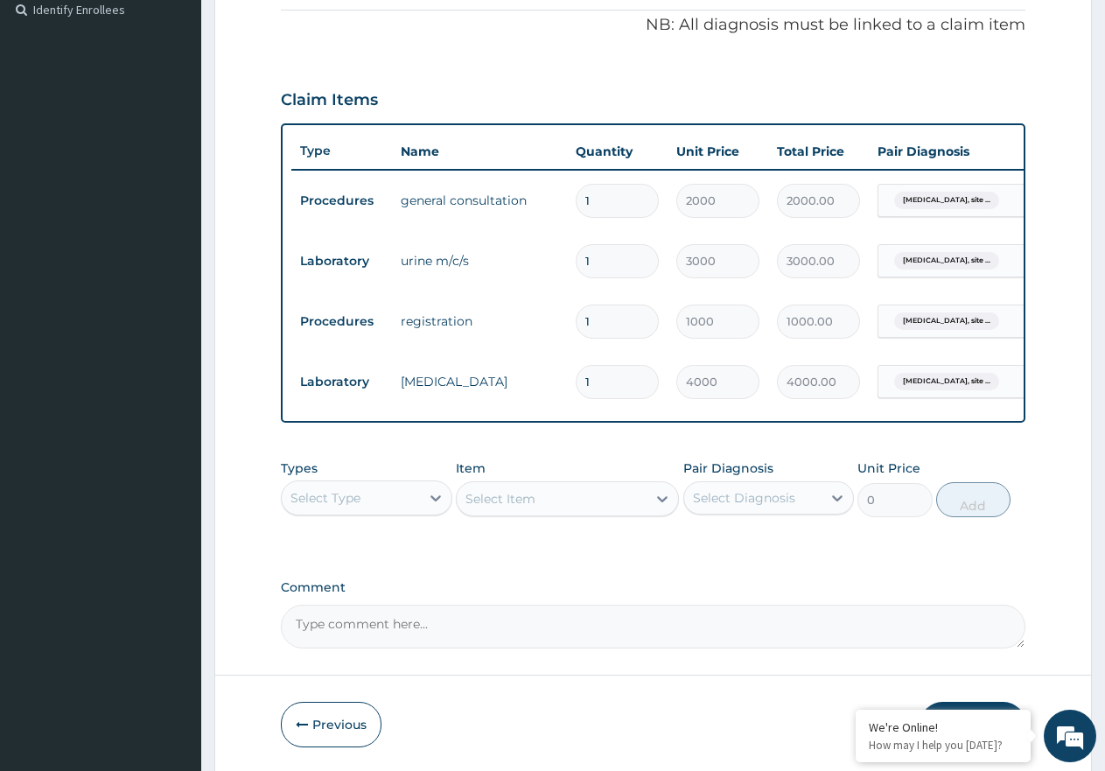
scroll to position [604, 0]
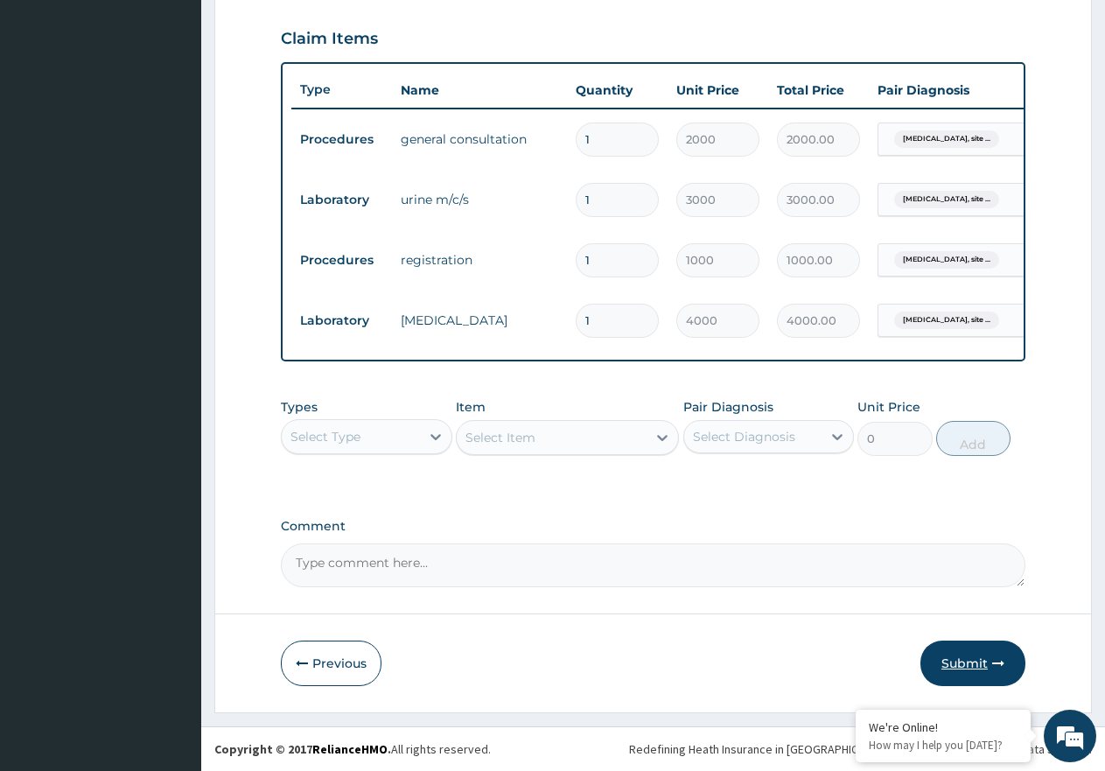
click at [969, 664] on button "Submit" at bounding box center [972, 662] width 105 height 45
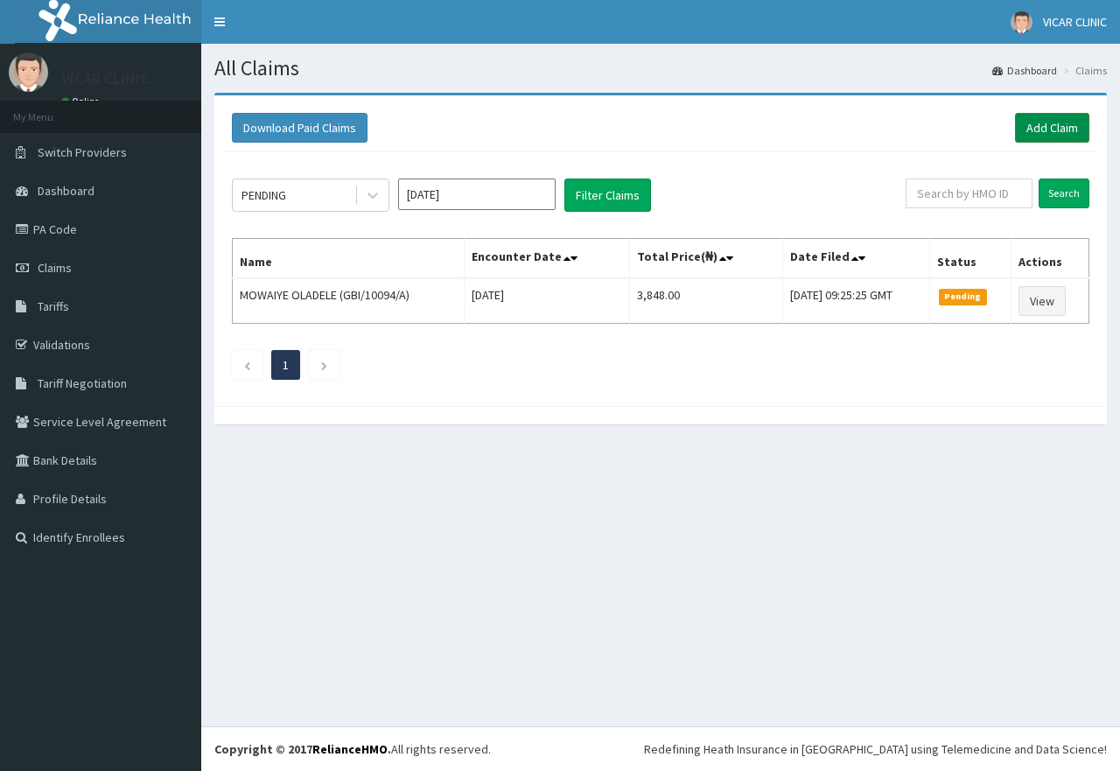
click at [1039, 118] on link "Add Claim" at bounding box center [1052, 128] width 74 height 30
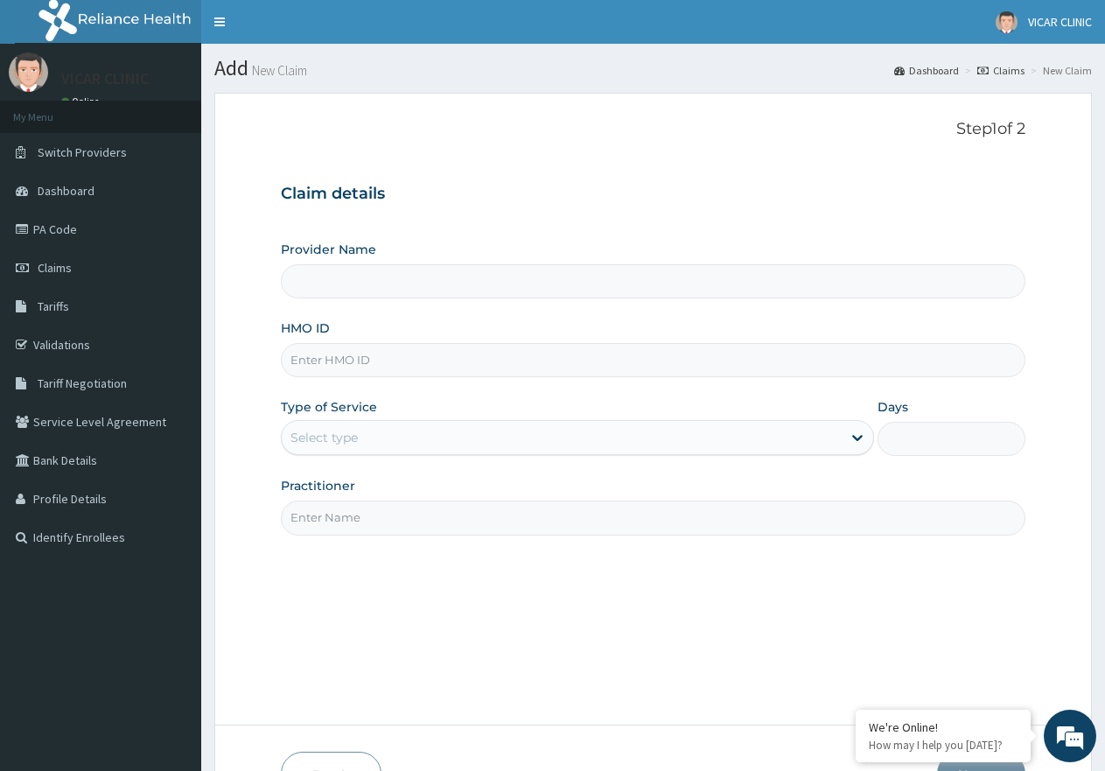
type input "G"
type input "VICAR SPECIALIST HOSPITAL"
type input "GSV/13882/A"
click at [577, 429] on div "Select type" at bounding box center [561, 437] width 559 height 28
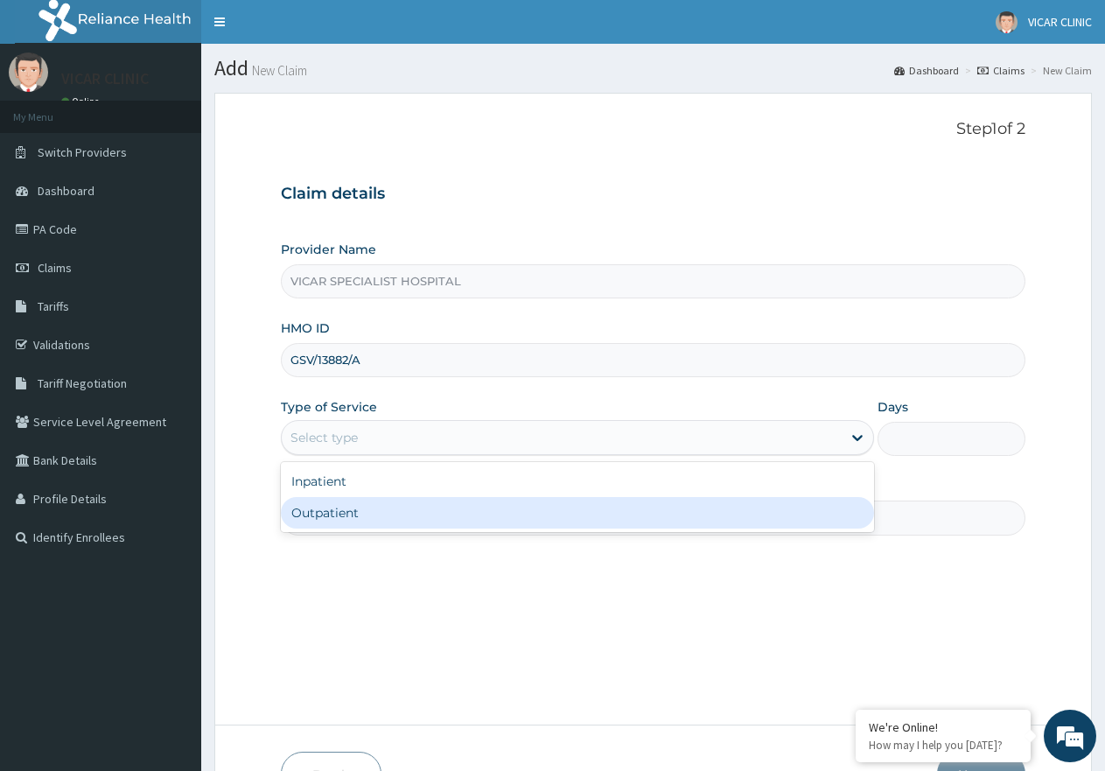
click at [569, 499] on div "Outpatient" at bounding box center [577, 512] width 592 height 31
type input "1"
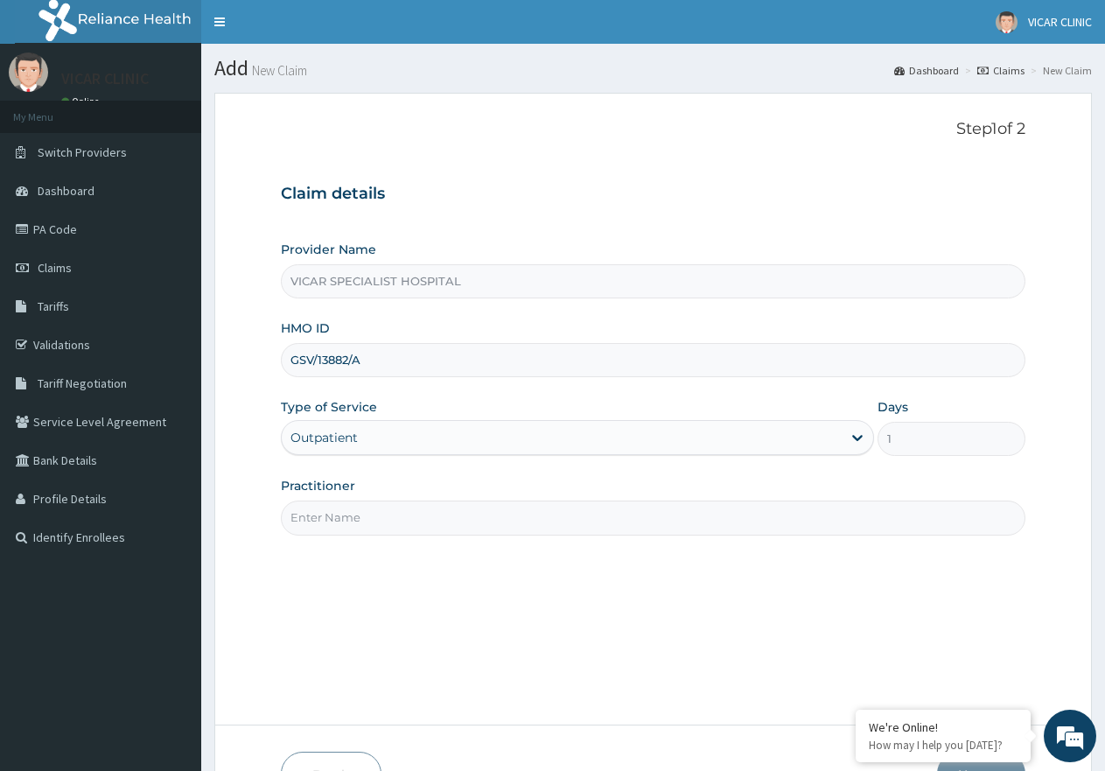
click at [547, 513] on input "Practitioner" at bounding box center [653, 517] width 744 height 34
type input "DR. IDEH"
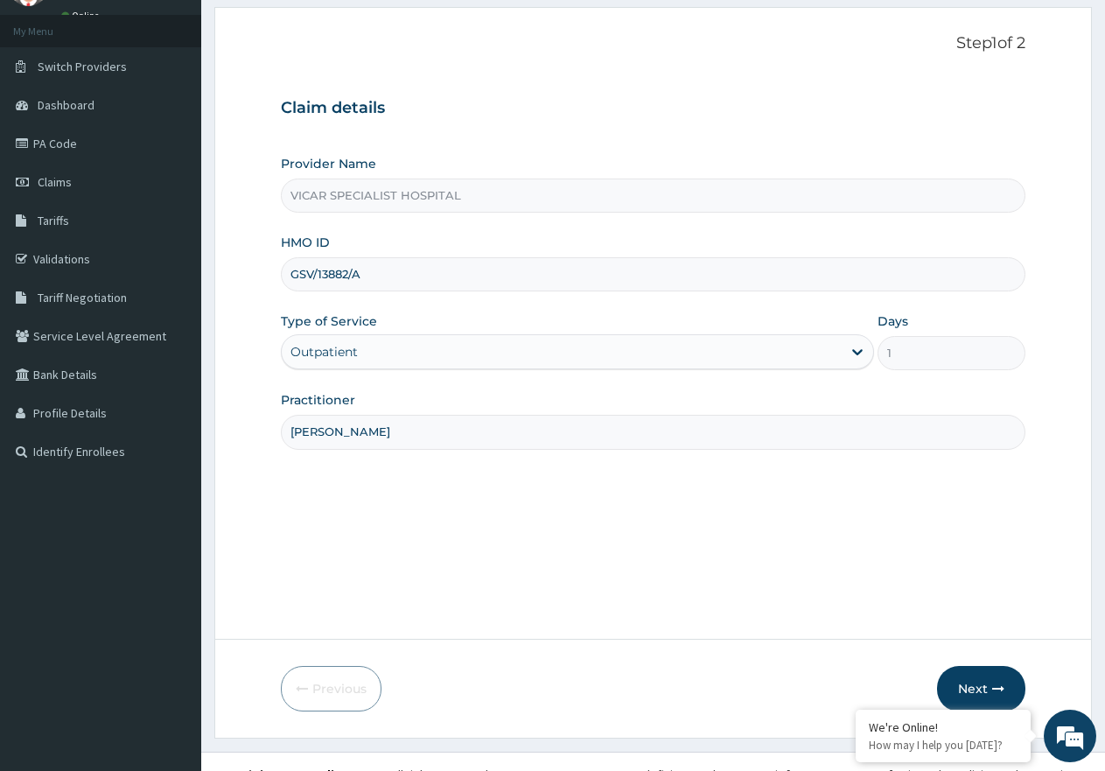
scroll to position [111, 0]
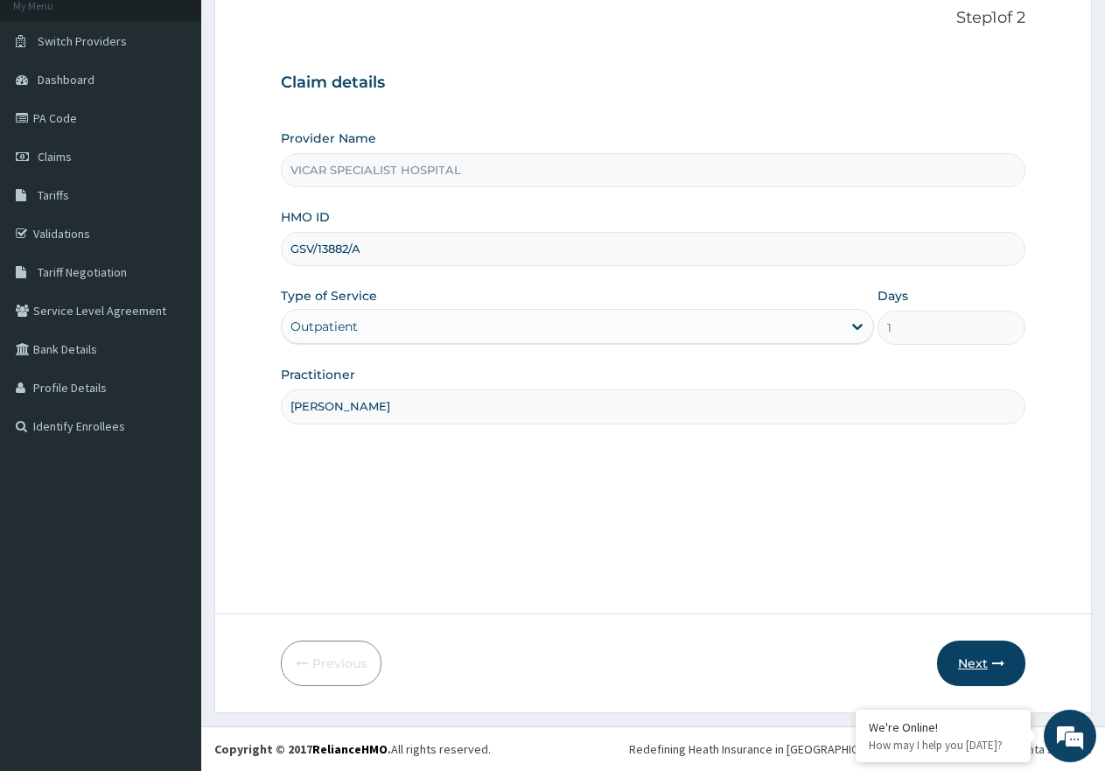
click at [985, 642] on button "Next" at bounding box center [981, 662] width 88 height 45
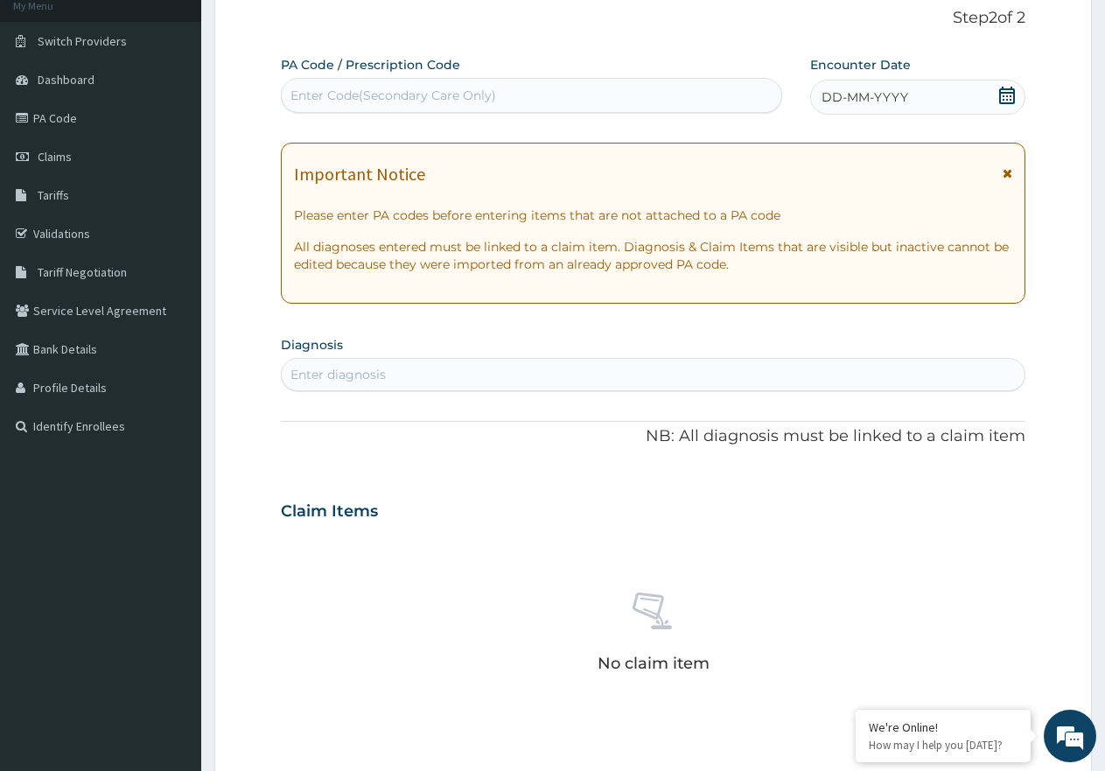
click at [994, 96] on div "DD-MM-YYYY" at bounding box center [917, 97] width 215 height 35
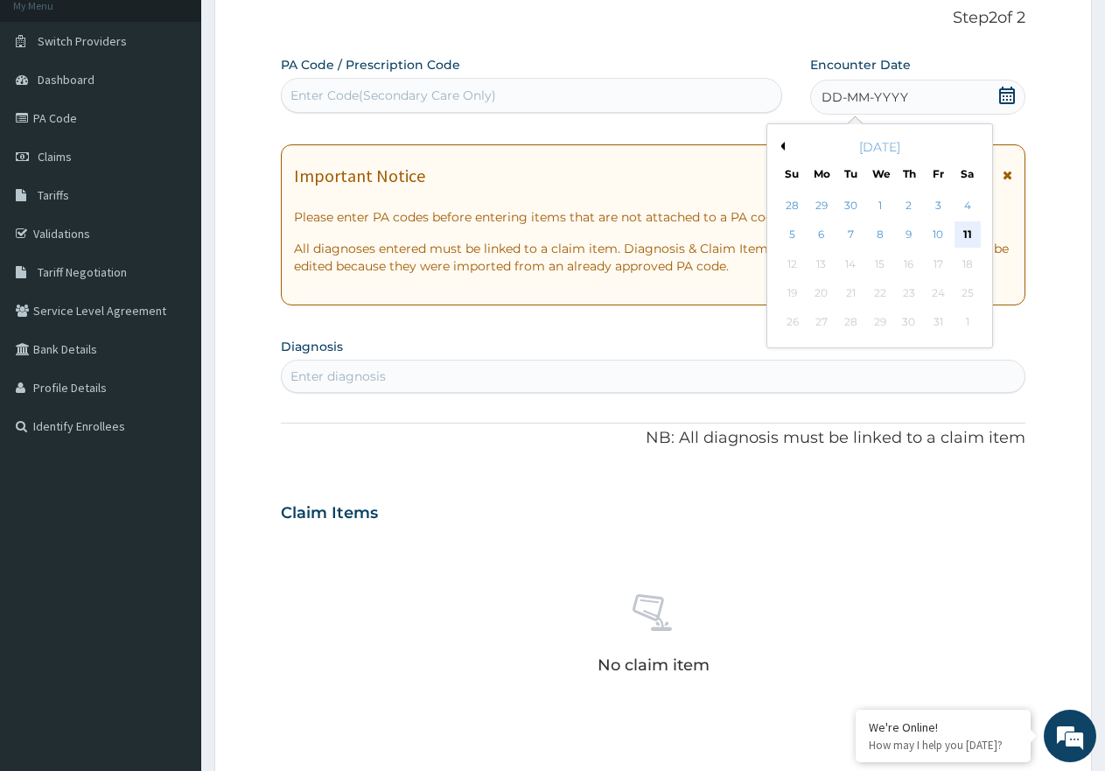
click at [965, 233] on div "11" at bounding box center [967, 235] width 26 height 26
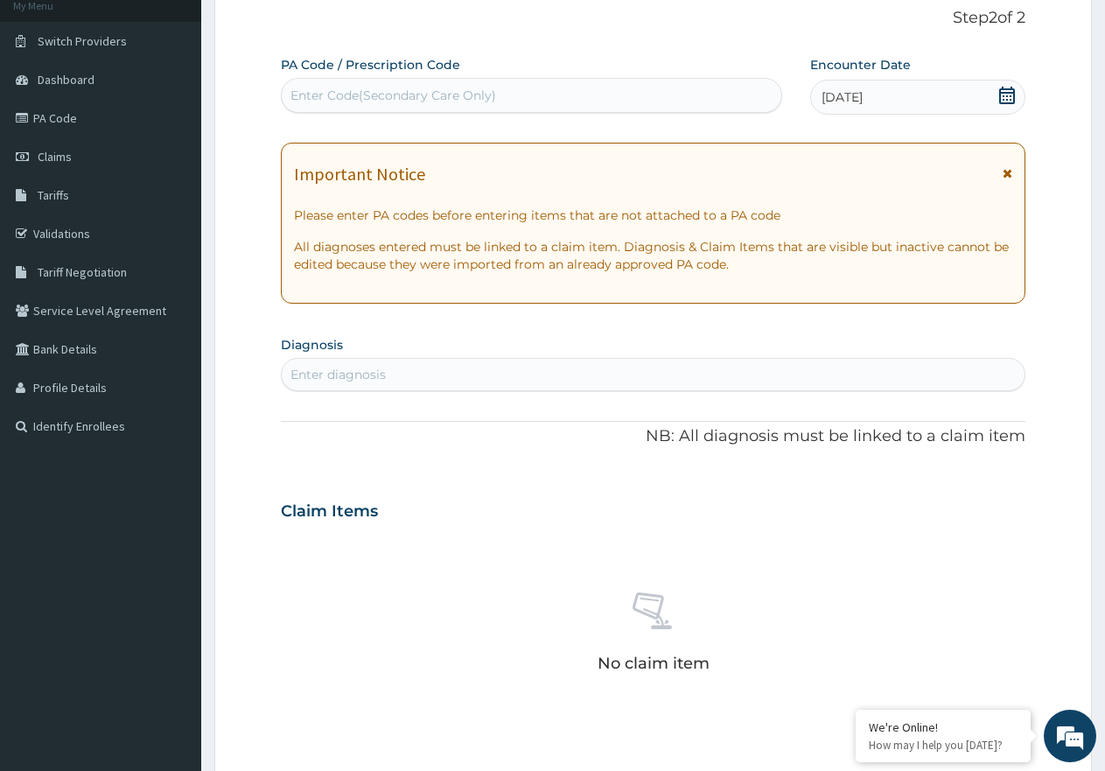
click at [366, 380] on div "Enter diagnosis" at bounding box center [337, 374] width 95 height 17
type input "MALARIA"
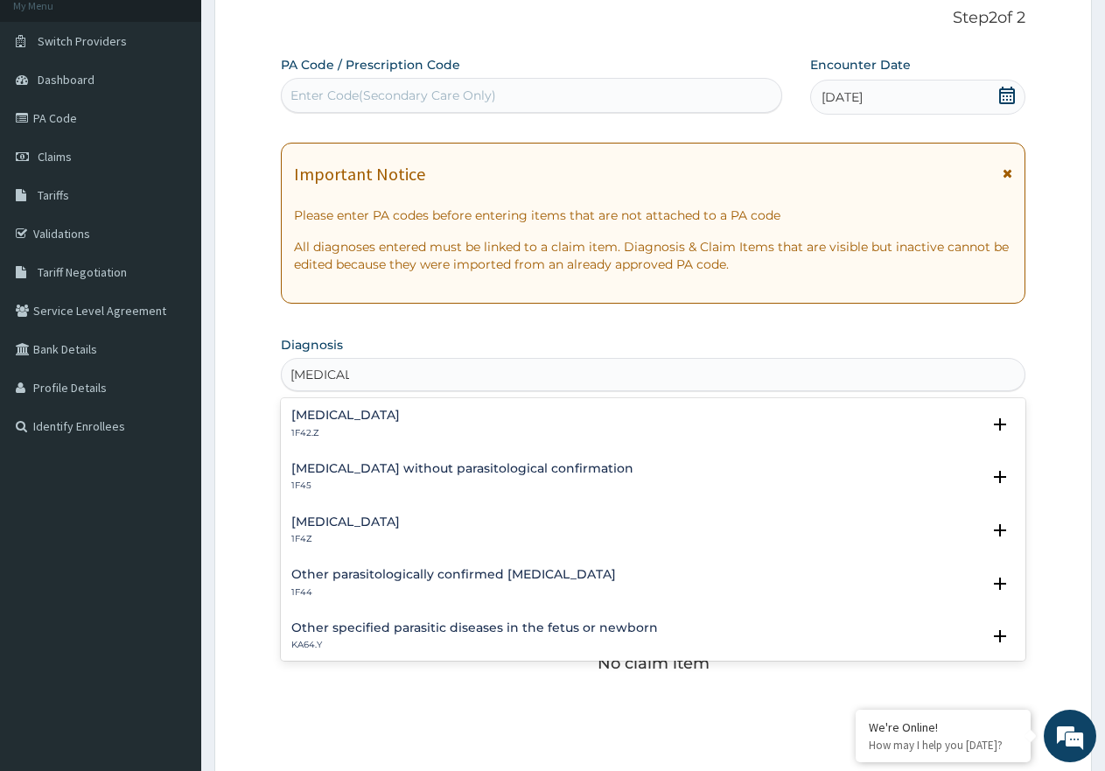
click at [374, 519] on h4 "Malaria, unspecified" at bounding box center [345, 521] width 108 height 13
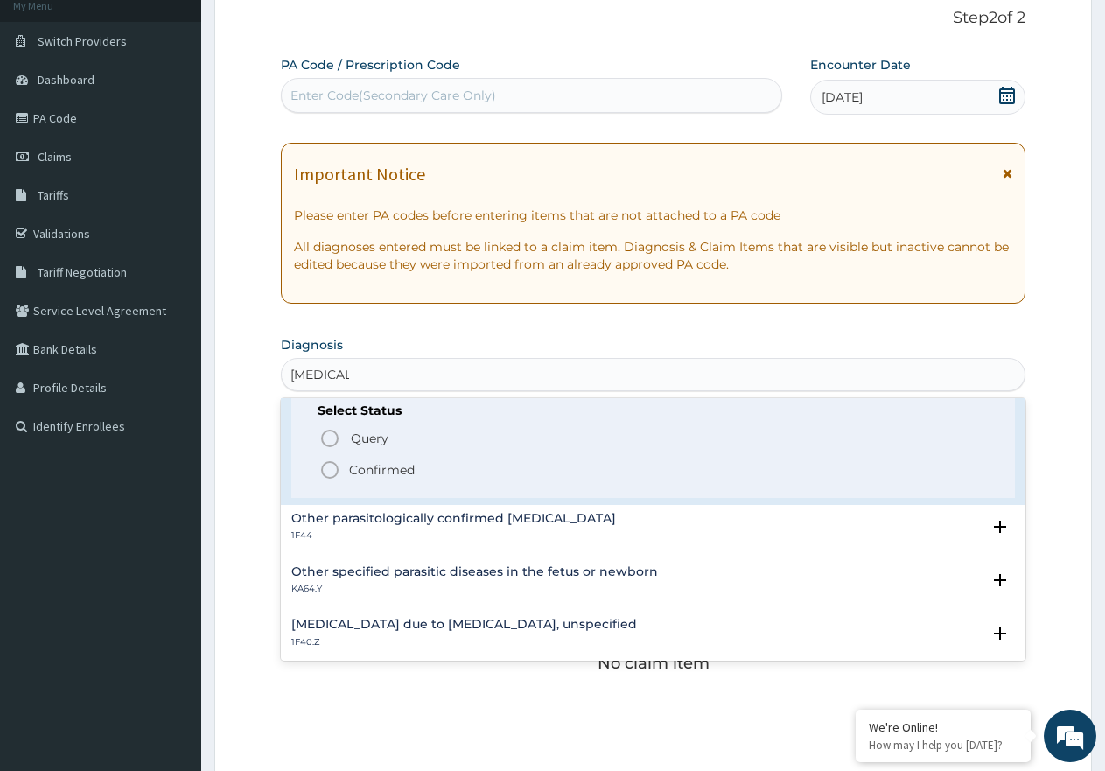
scroll to position [175, 0]
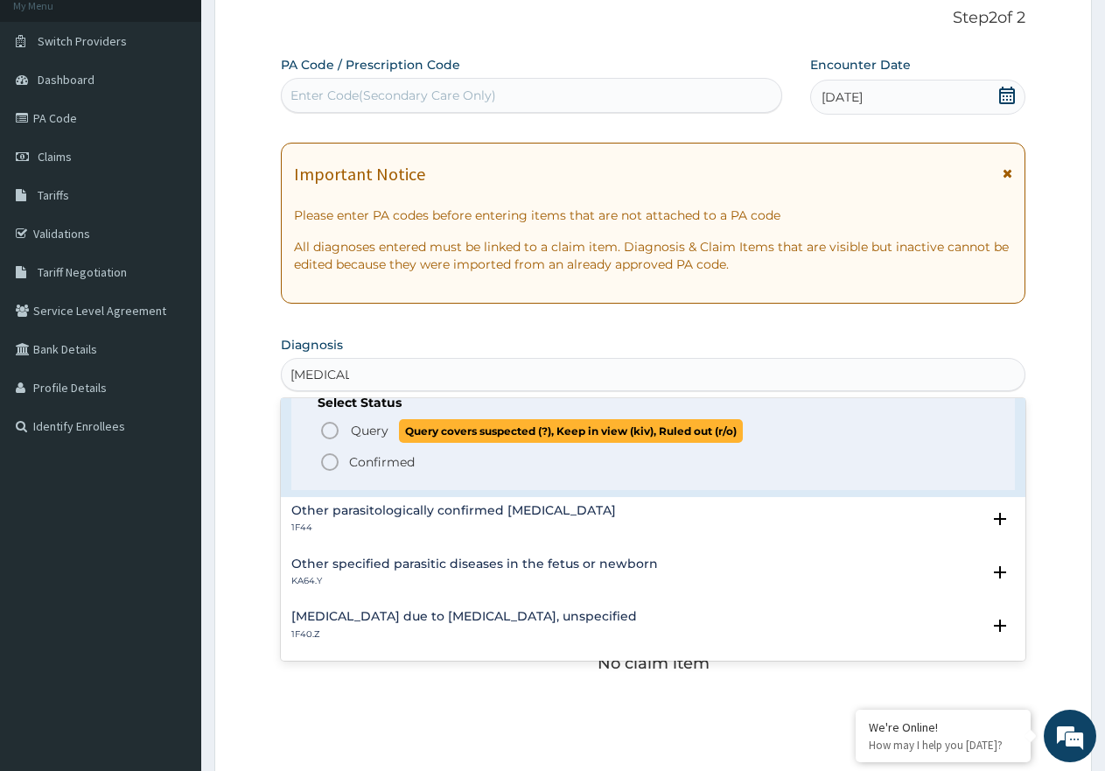
click at [328, 431] on icon "status option query" at bounding box center [329, 430] width 21 height 21
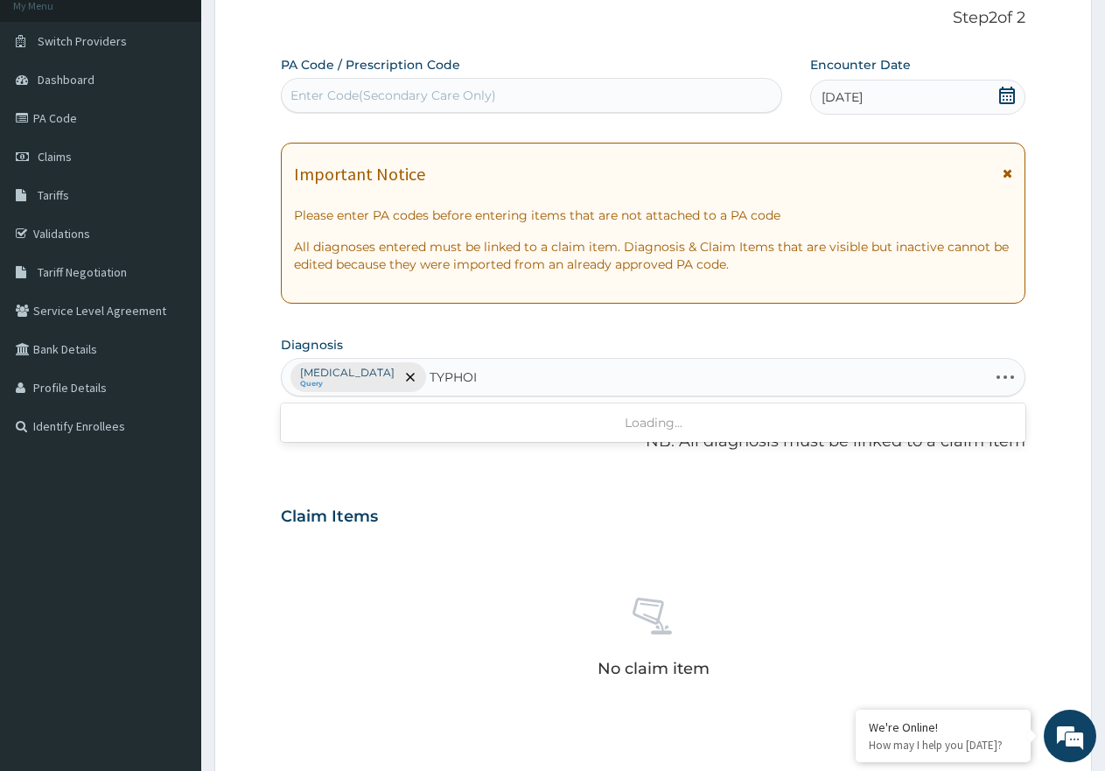
type input "TYPHOID"
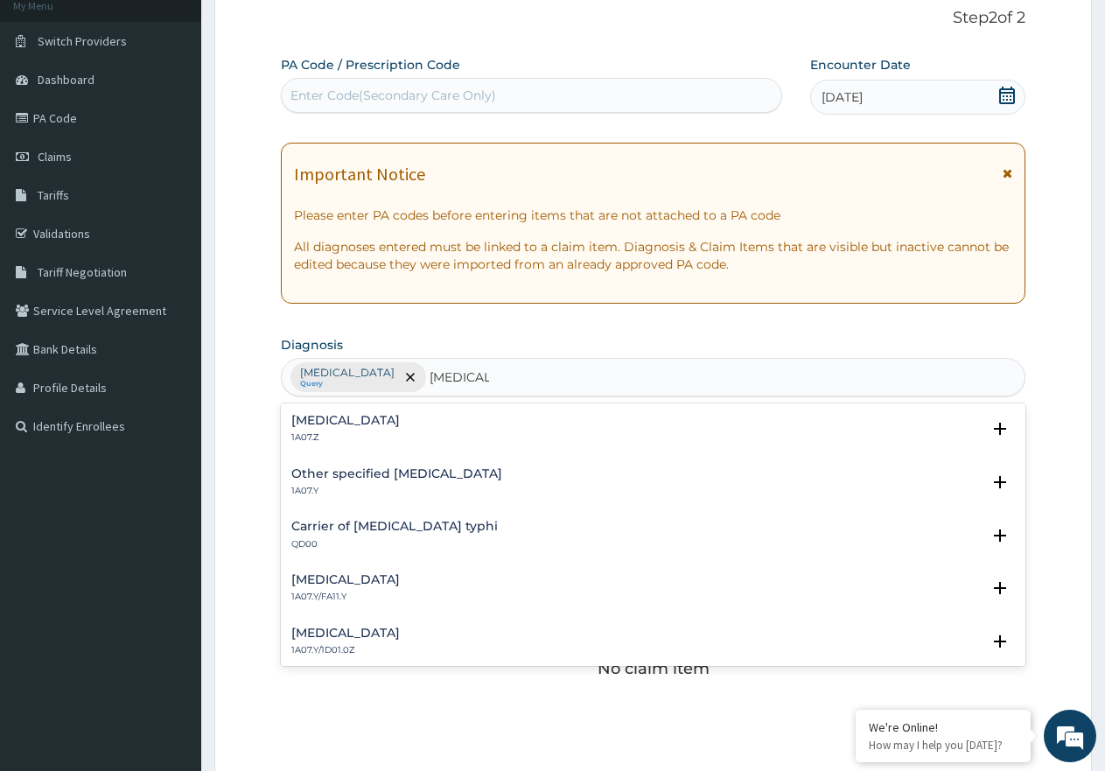
click at [378, 427] on h4 "Typhoid fever, unspecified" at bounding box center [345, 420] width 108 height 13
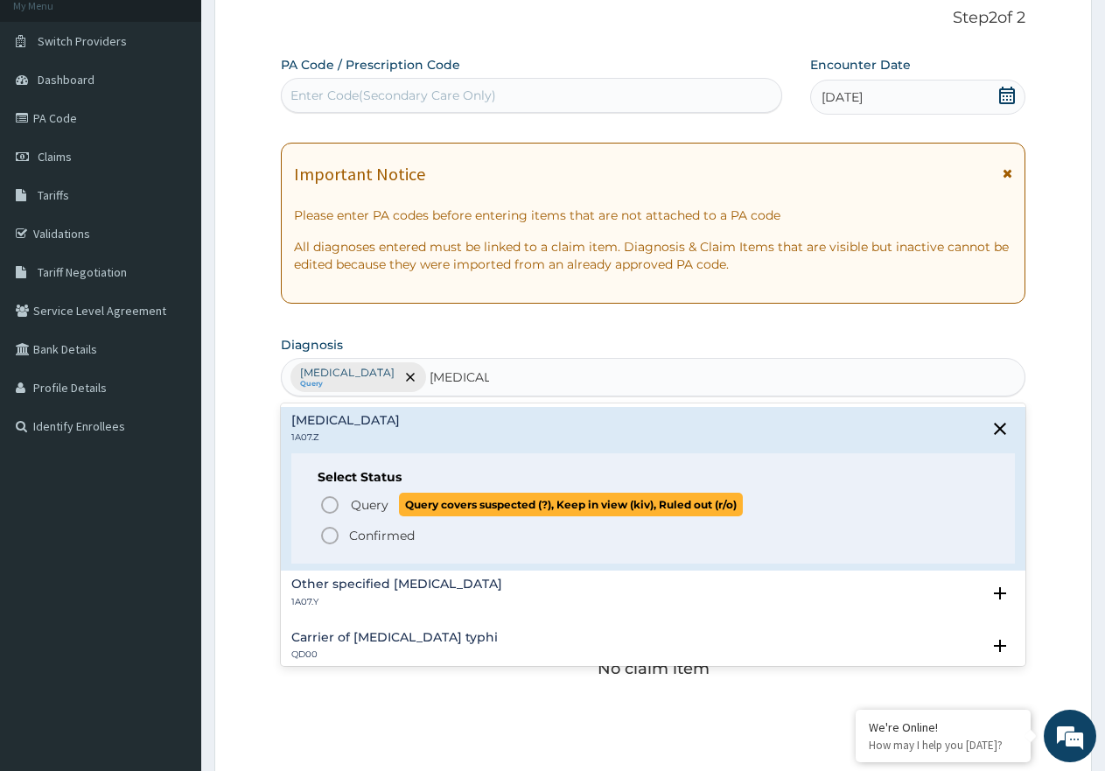
click at [326, 498] on circle "status option query" at bounding box center [330, 505] width 16 height 16
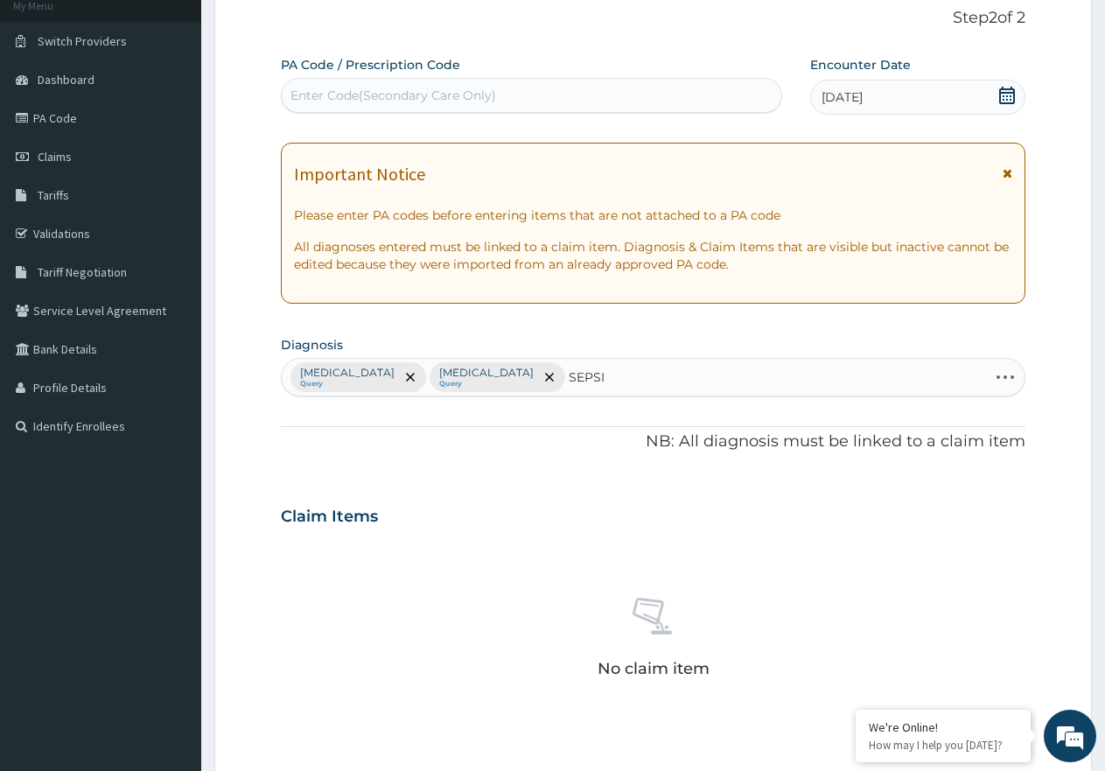
type input "SEPSIS"
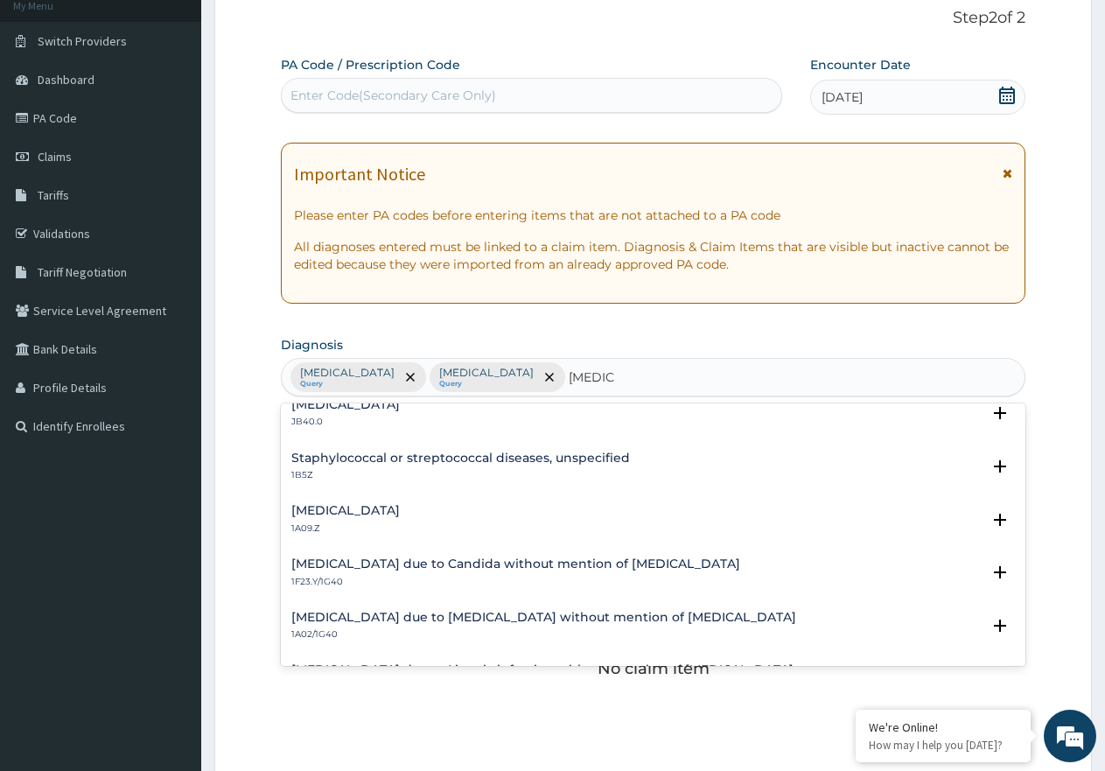
click at [394, 501] on div "Salmonella infection, unspecified 1A09.Z Select Status Query Query covers suspe…" at bounding box center [653, 523] width 744 height 53
click at [374, 516] on h4 "Salmonella infection, unspecified" at bounding box center [345, 510] width 108 height 13
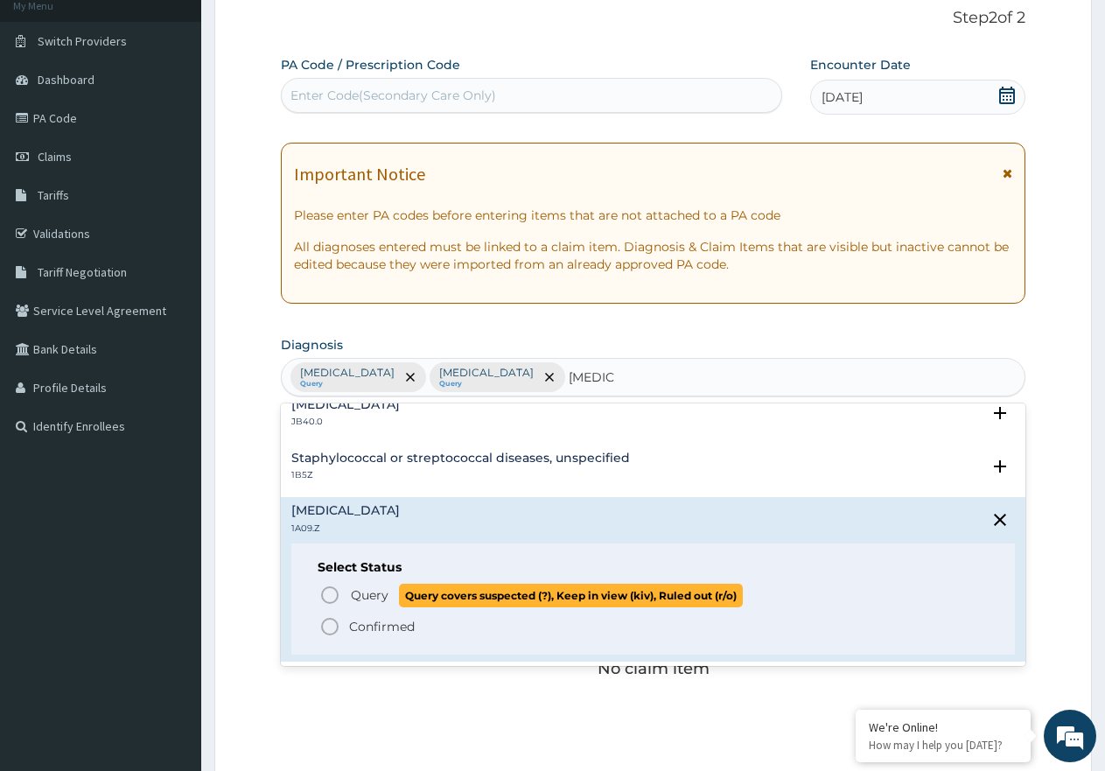
click at [323, 591] on circle "status option query" at bounding box center [330, 595] width 16 height 16
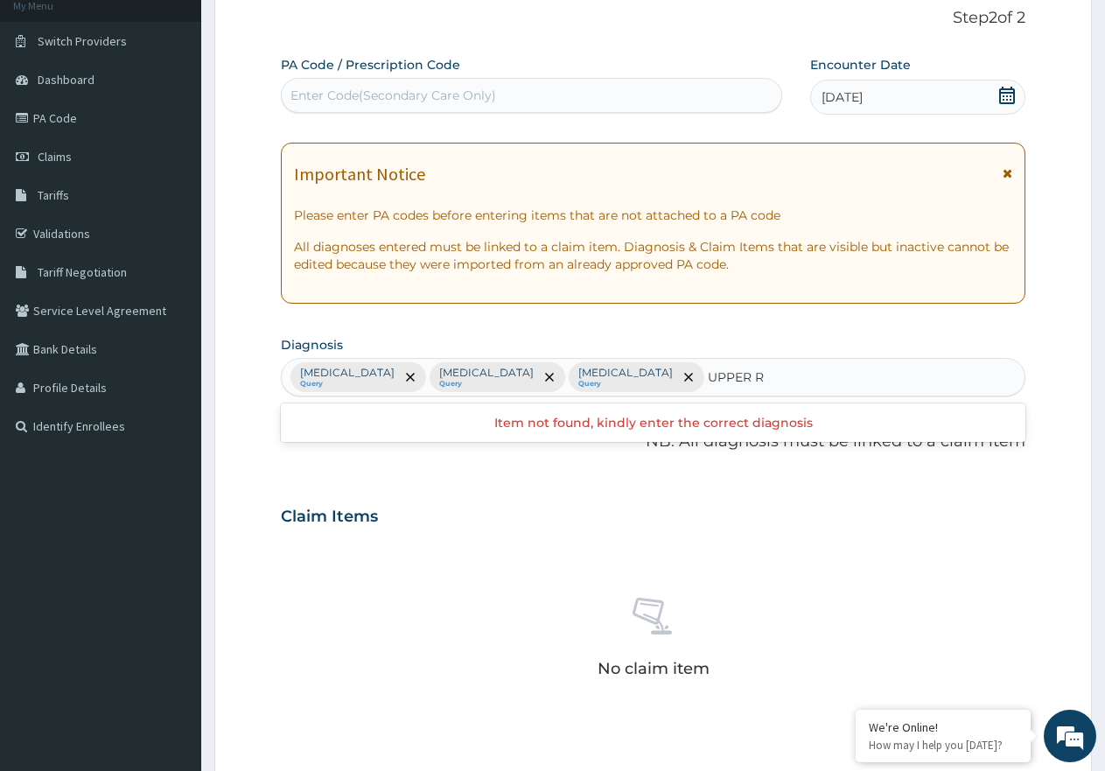
type input "UPPER"
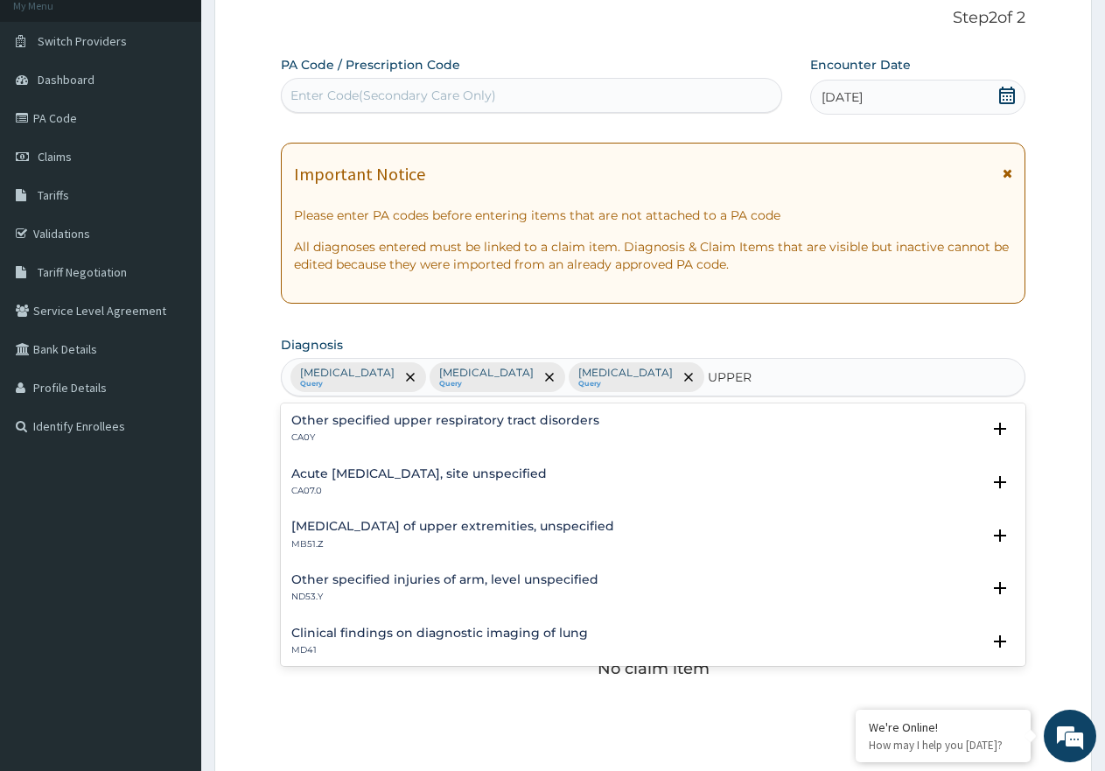
click at [408, 477] on h4 "Acute upper respiratory infection, site unspecified" at bounding box center [418, 473] width 255 height 13
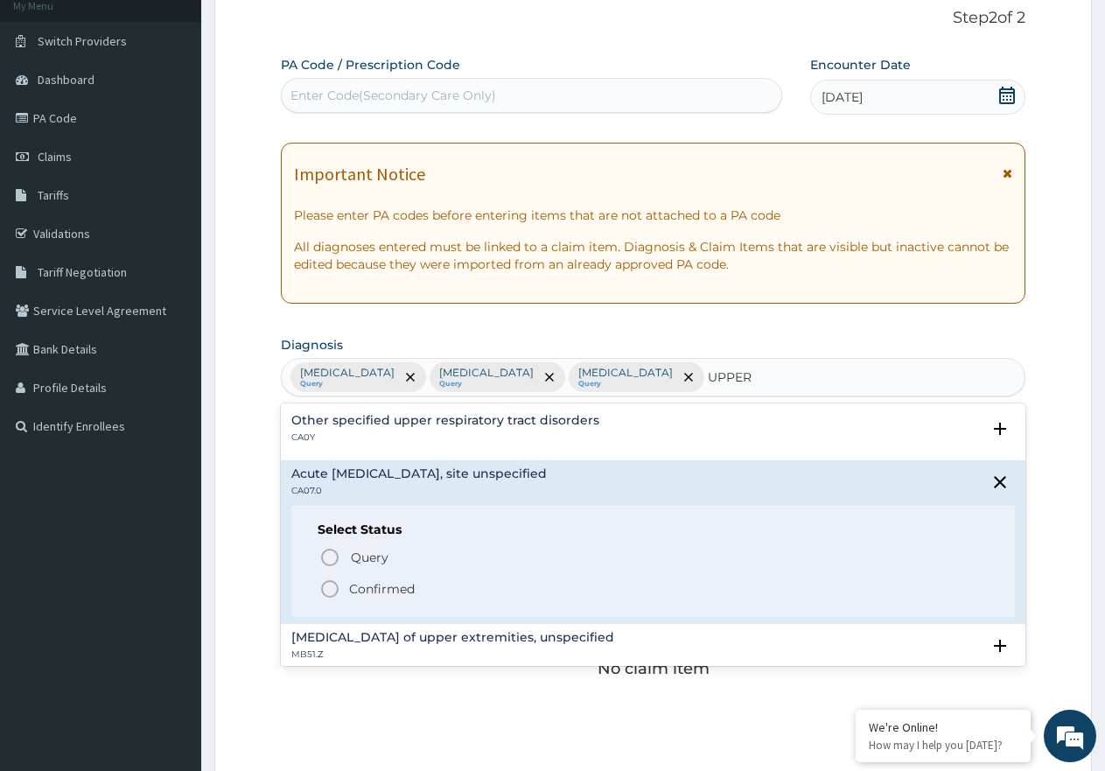
click at [326, 580] on icon "status option filled" at bounding box center [329, 588] width 21 height 21
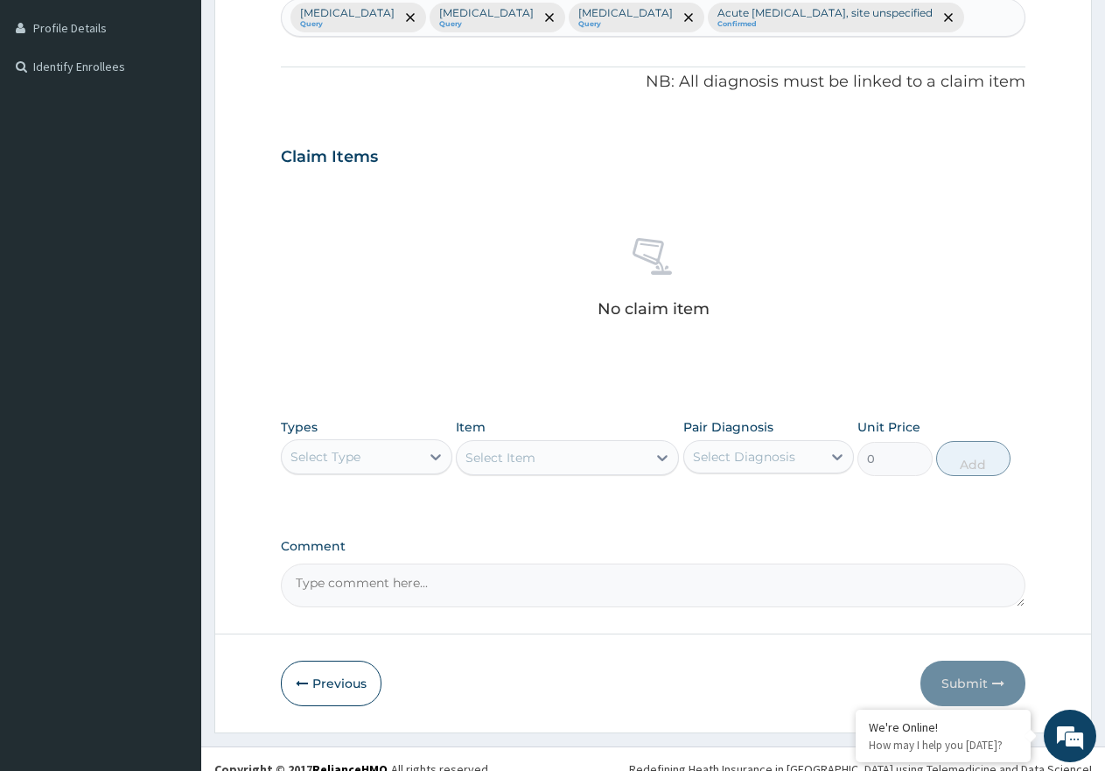
scroll to position [524, 0]
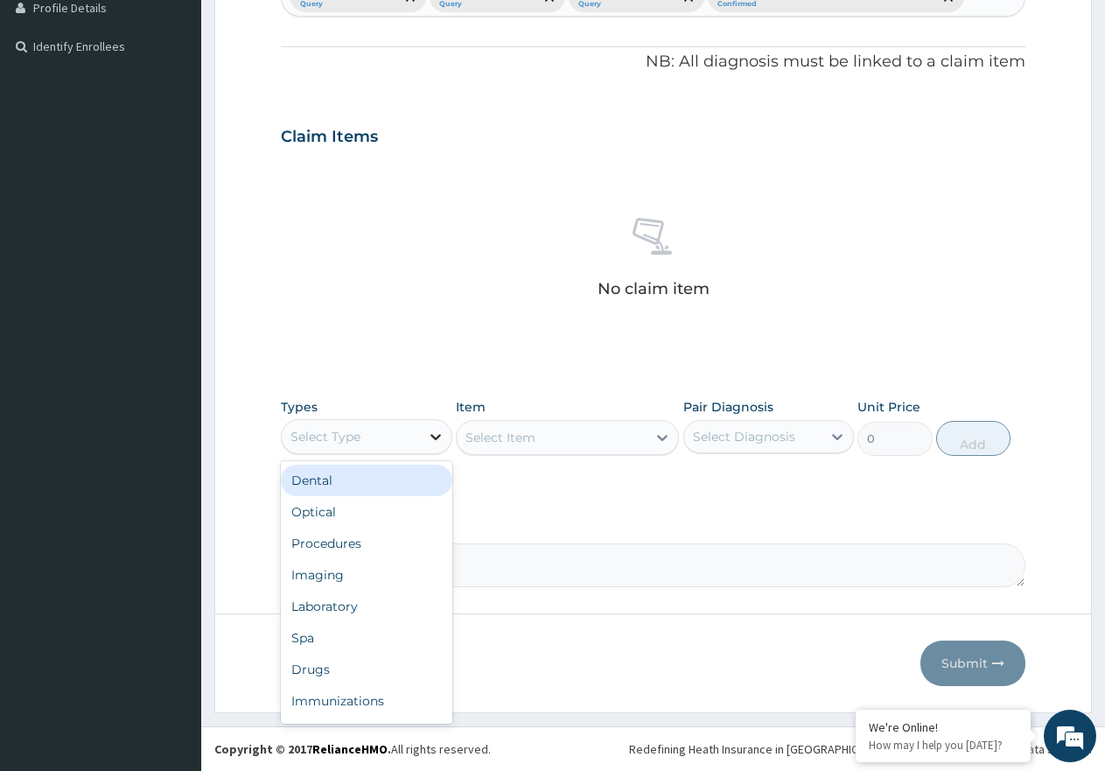
click at [437, 445] on div at bounding box center [435, 436] width 31 height 31
drag, startPoint x: 389, startPoint y: 553, endPoint x: 639, endPoint y: 508, distance: 254.1
click at [388, 553] on div "Procedures" at bounding box center [366, 542] width 171 height 31
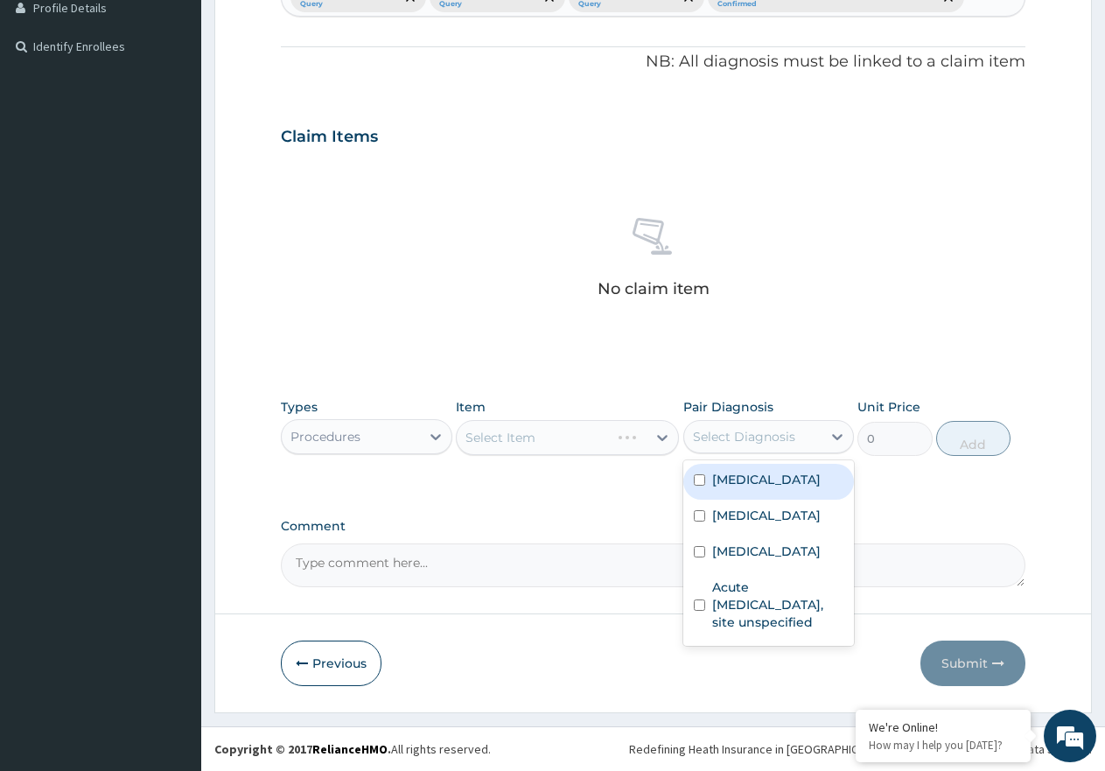
click at [743, 426] on div "Select Diagnosis" at bounding box center [753, 437] width 138 height 28
drag, startPoint x: 764, startPoint y: 478, endPoint x: 770, endPoint y: 519, distance: 41.6
click at [767, 488] on div "Malaria, unspecified" at bounding box center [768, 482] width 171 height 36
checkbox input "true"
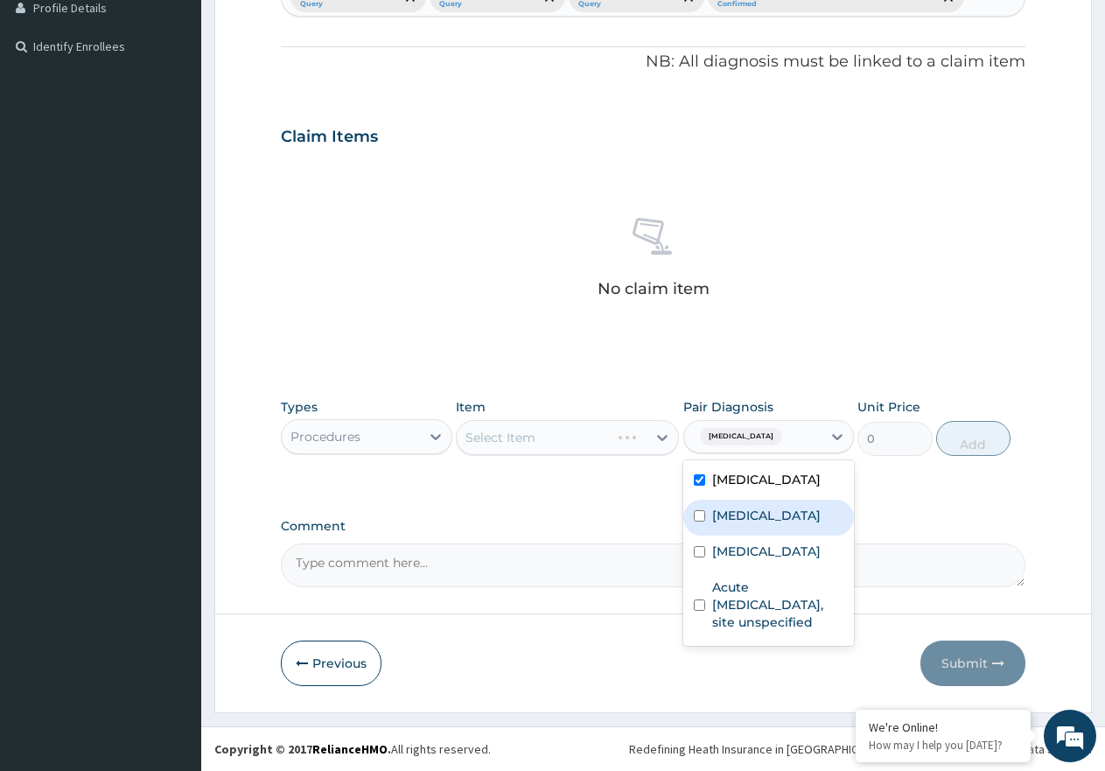
drag, startPoint x: 770, startPoint y: 522, endPoint x: 765, endPoint y: 580, distance: 58.0
click at [769, 524] on label "Typhoid fever, unspecified" at bounding box center [766, 514] width 108 height 17
checkbox input "true"
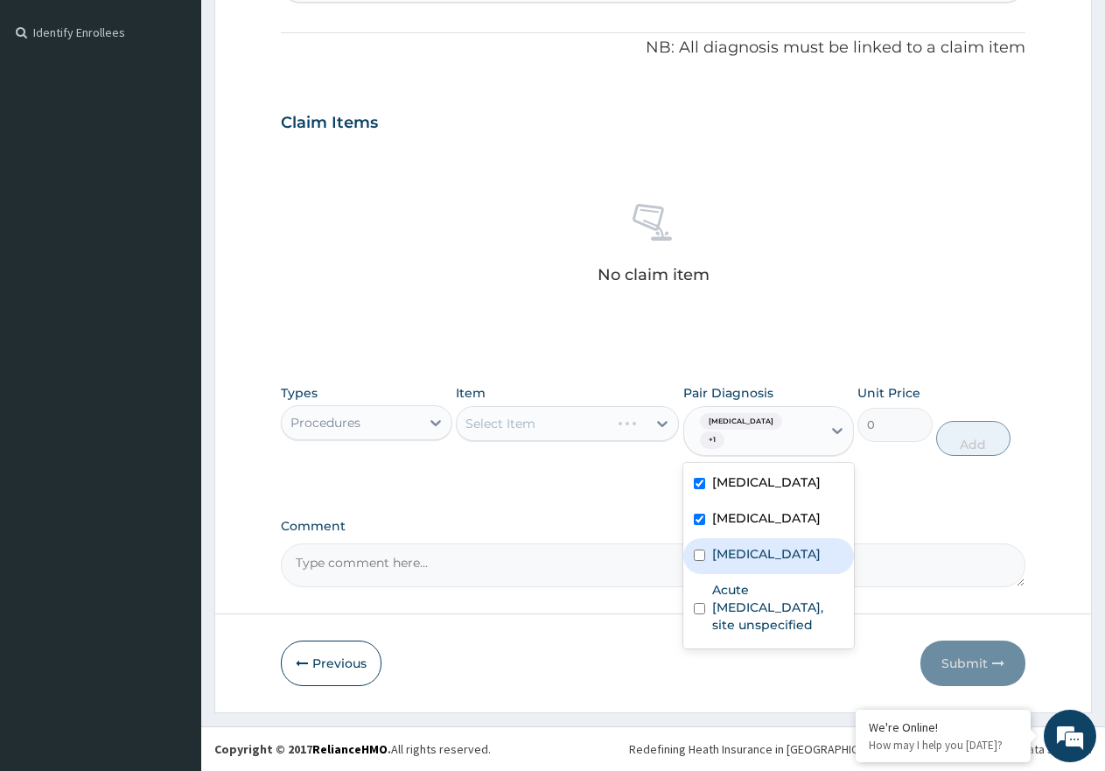
drag, startPoint x: 765, startPoint y: 580, endPoint x: 768, endPoint y: 593, distance: 13.6
click at [768, 562] on label "Salmonella infection, unspecified" at bounding box center [766, 553] width 108 height 17
click at [760, 562] on label "Salmonella infection, unspecified" at bounding box center [766, 553] width 108 height 17
drag, startPoint x: 765, startPoint y: 630, endPoint x: 758, endPoint y: 662, distance: 33.3
click at [760, 574] on div "Salmonella infection, unspecified" at bounding box center [768, 556] width 171 height 36
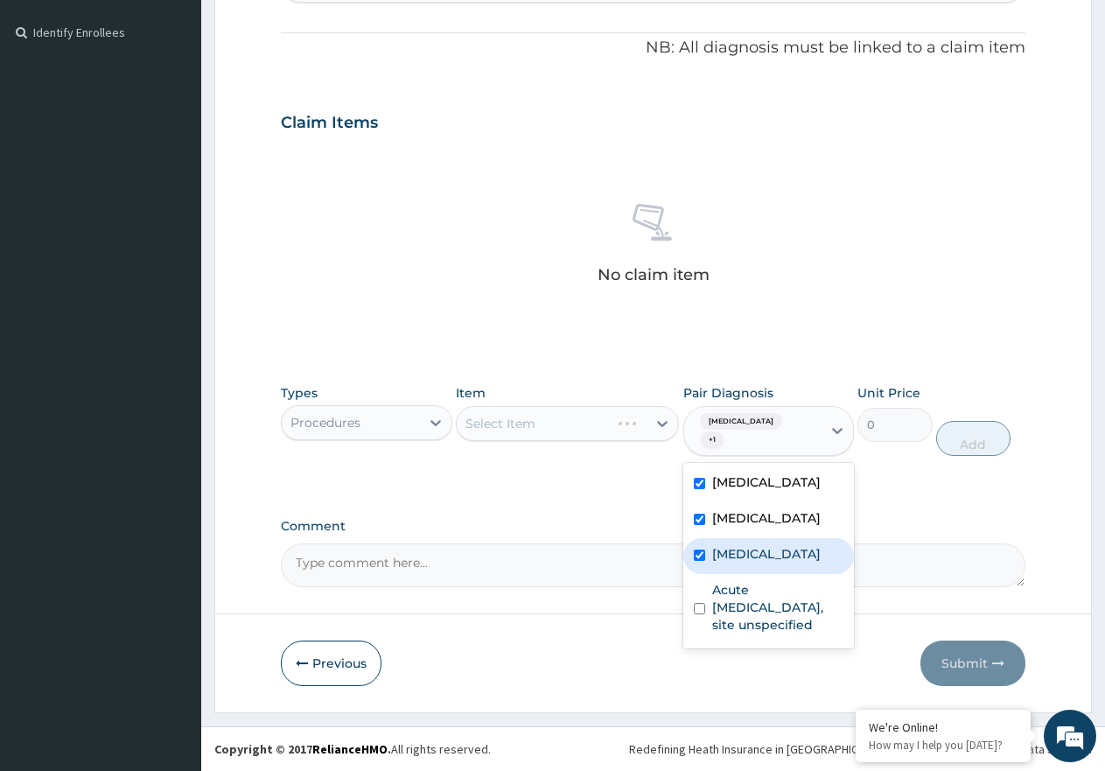
checkbox input "true"
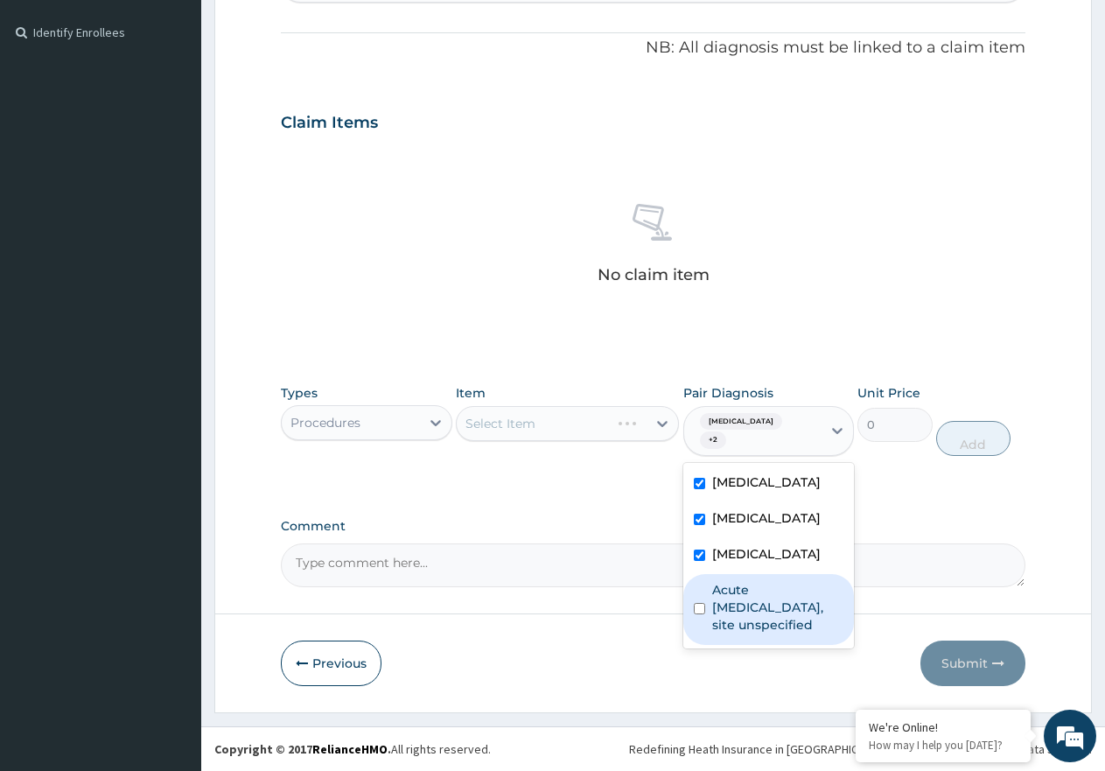
drag, startPoint x: 761, startPoint y: 688, endPoint x: 680, endPoint y: 564, distance: 148.5
click at [762, 633] on label "Acute upper respiratory infection, site unspecified" at bounding box center [778, 607] width 132 height 52
checkbox input "true"
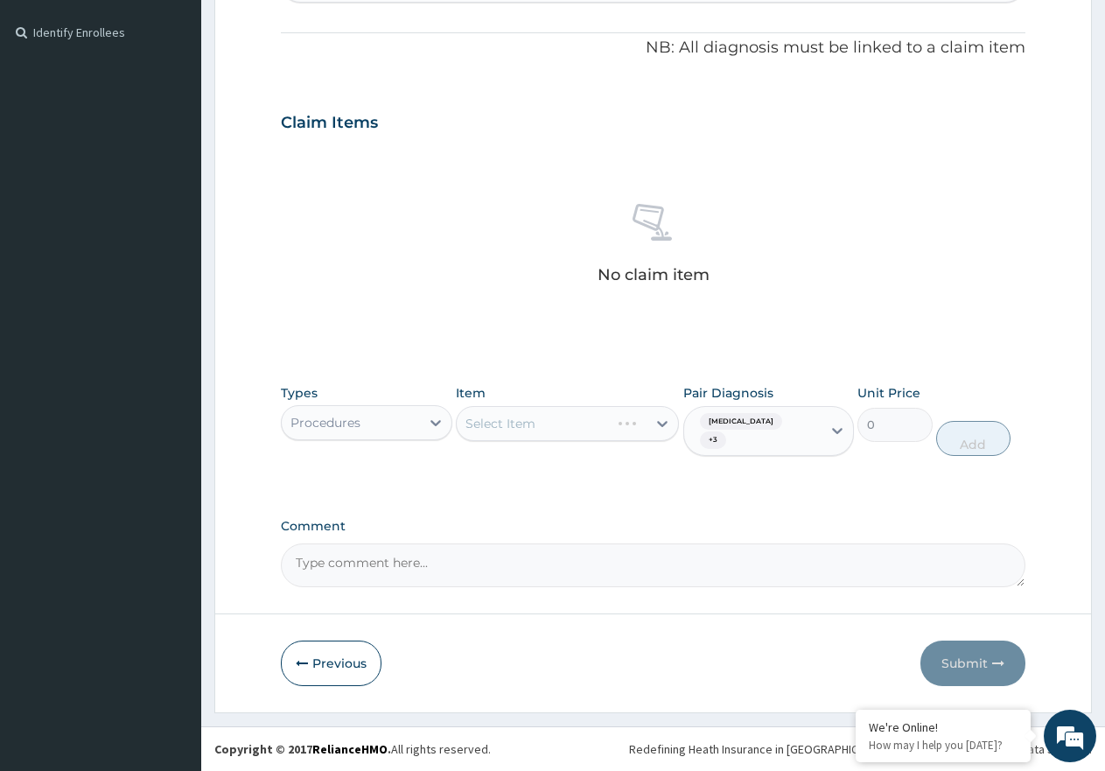
click at [596, 441] on div "Select Item" at bounding box center [567, 423] width 223 height 35
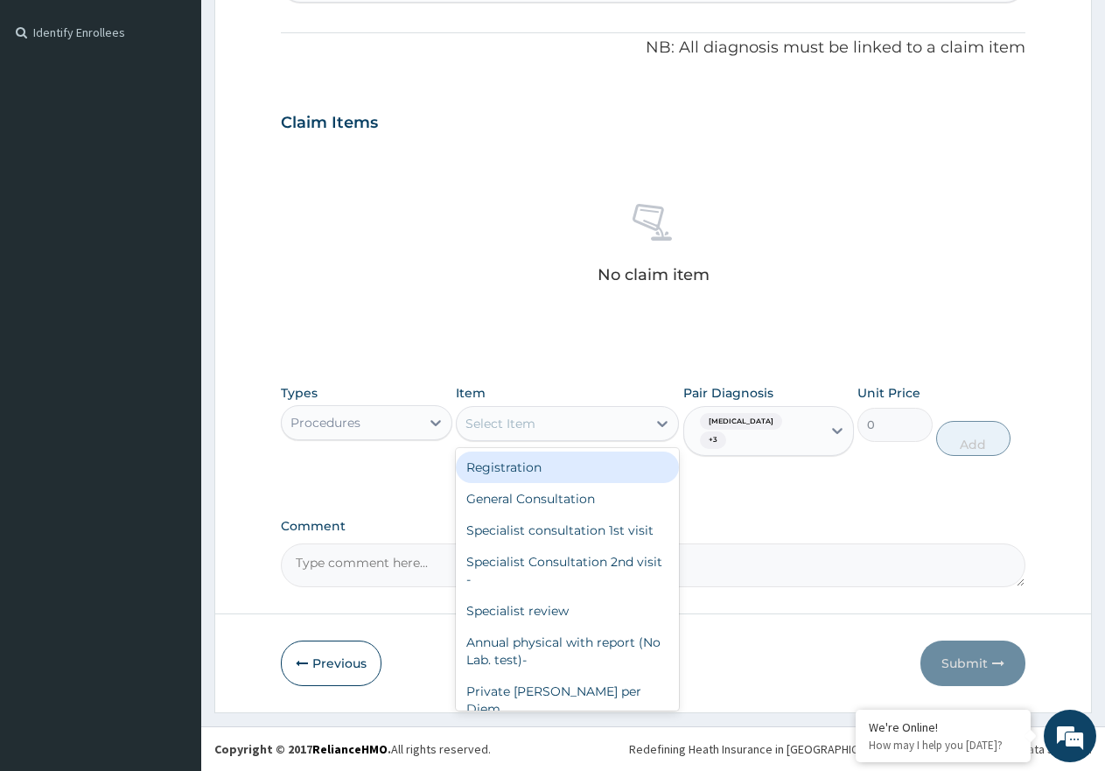
click at [596, 437] on div "Select Item" at bounding box center [552, 423] width 190 height 28
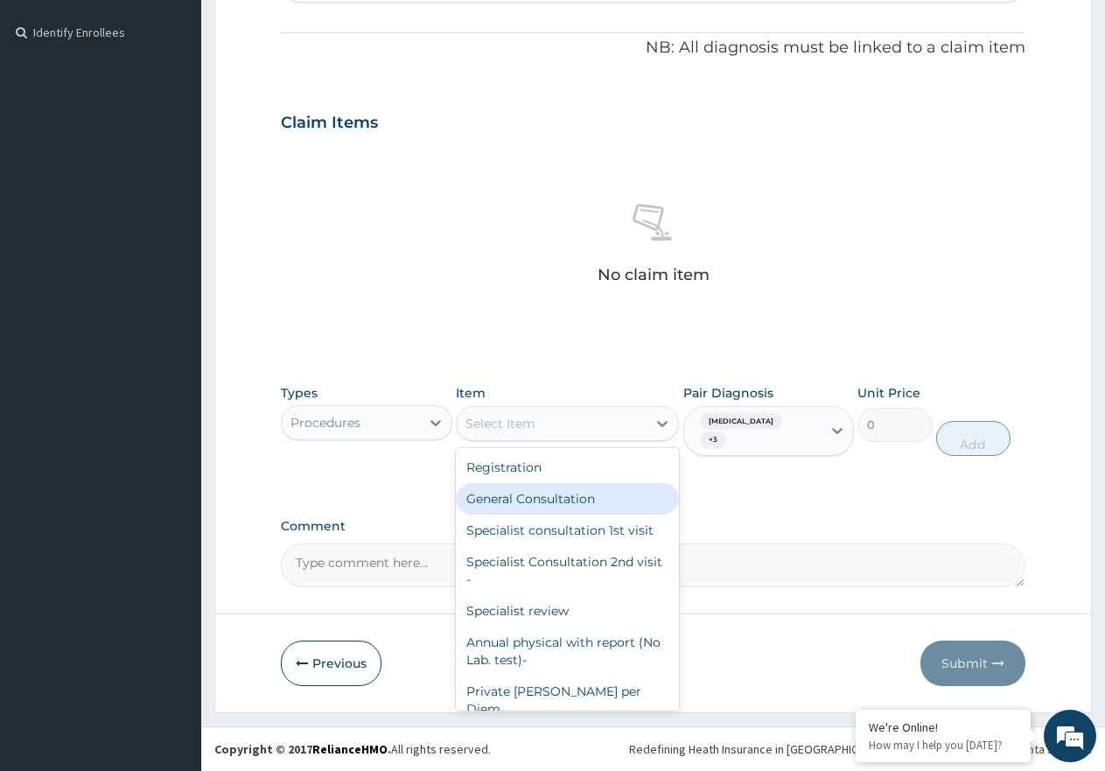
click at [614, 512] on div "General Consultation" at bounding box center [567, 498] width 223 height 31
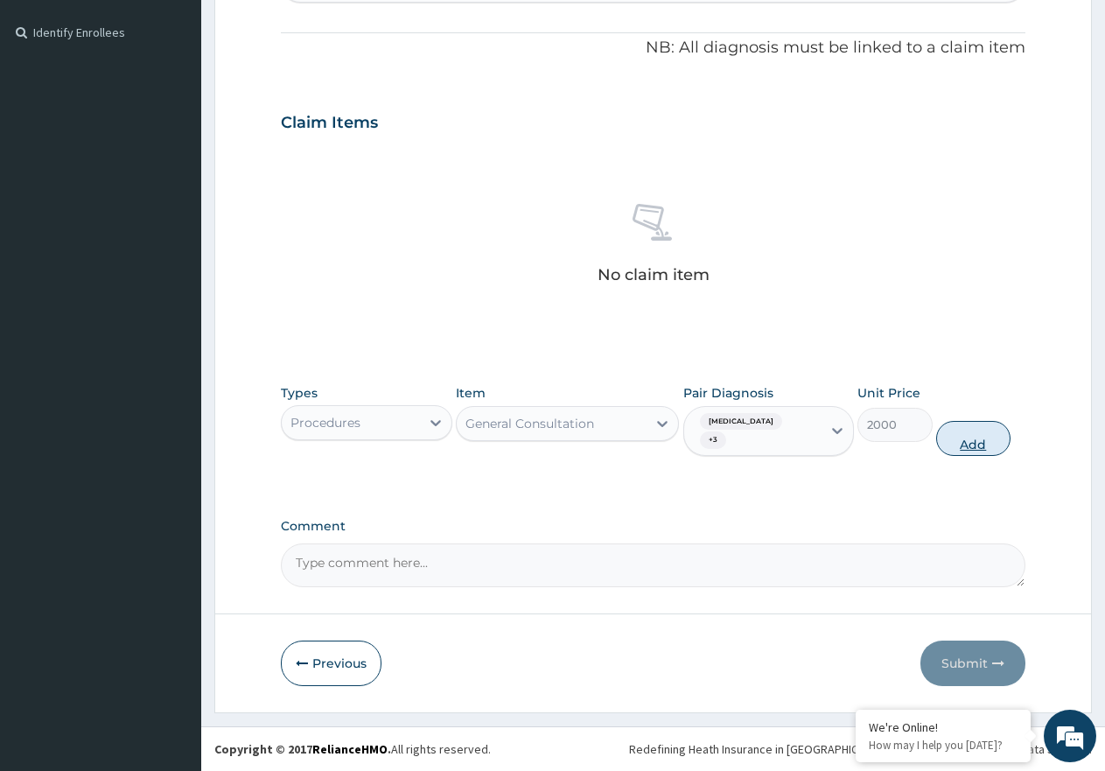
click at [962, 456] on button "Add" at bounding box center [973, 438] width 74 height 35
type input "0"
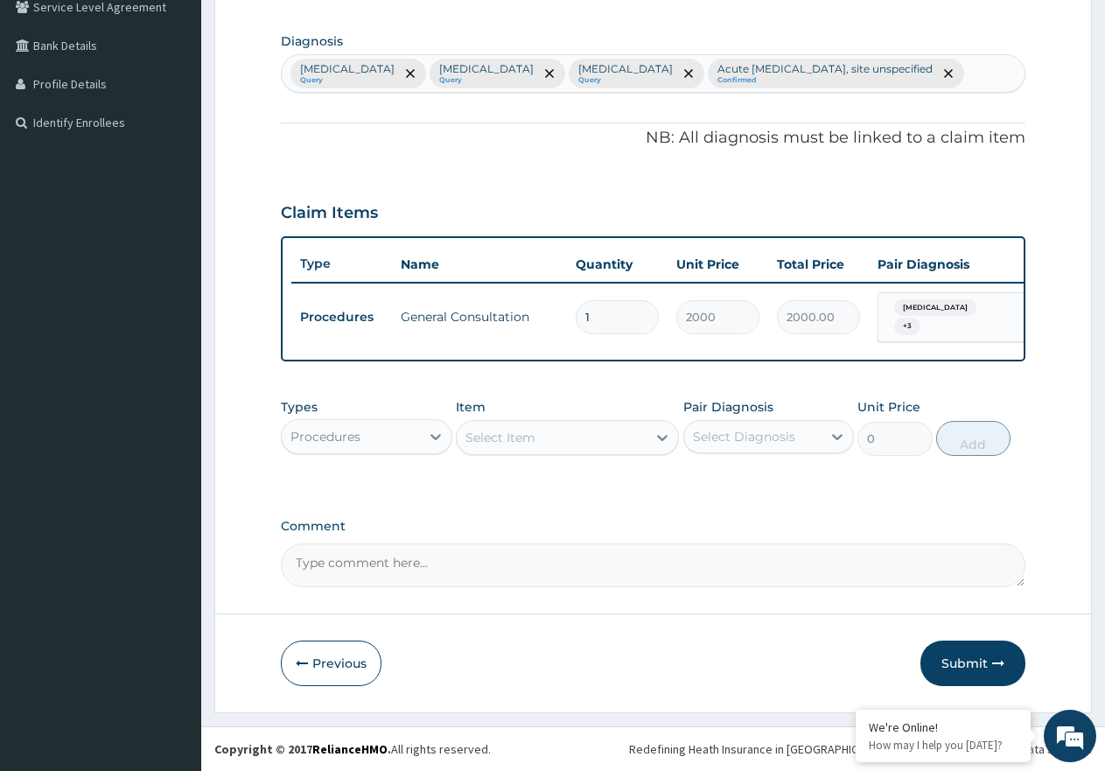
click at [517, 444] on div "Select Item" at bounding box center [500, 437] width 70 height 17
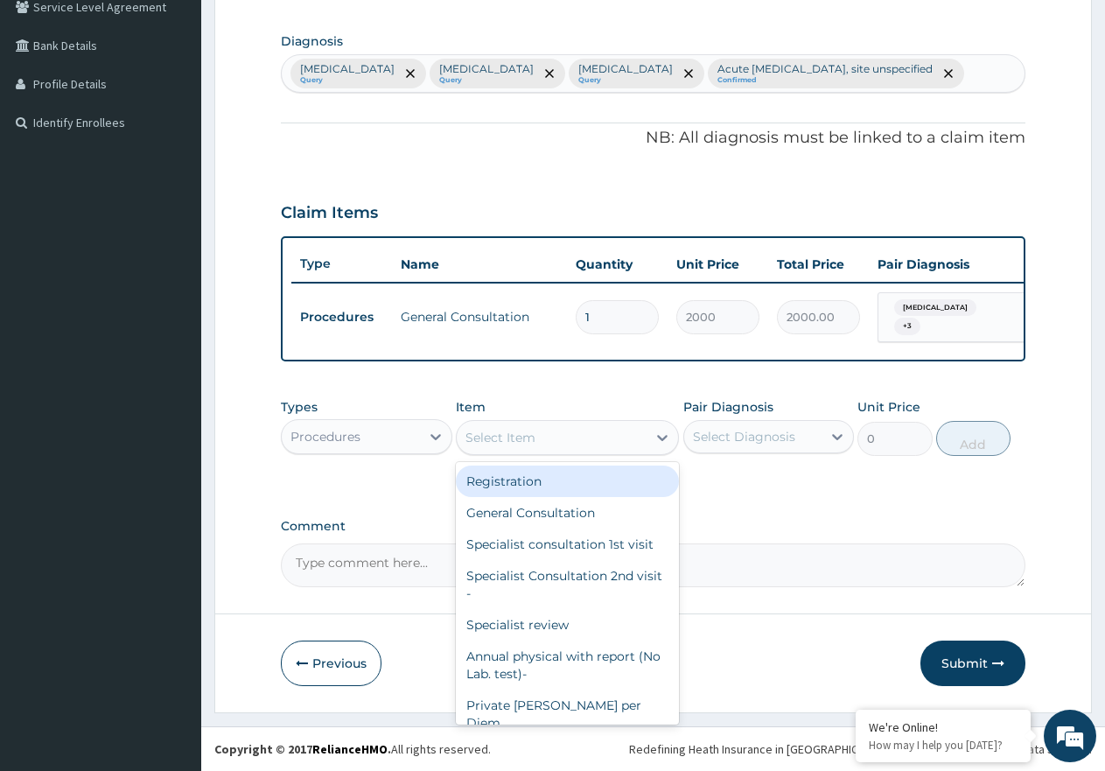
click at [418, 442] on div "Procedures" at bounding box center [351, 437] width 138 height 28
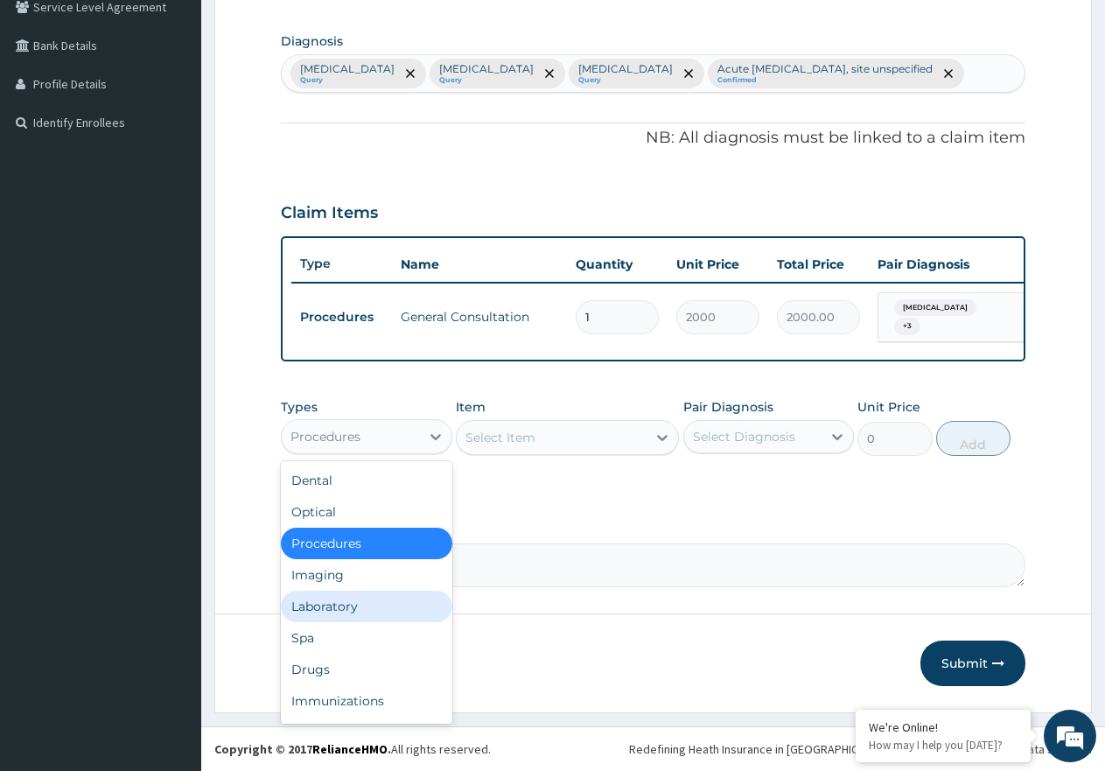
click at [392, 608] on div "Laboratory" at bounding box center [366, 605] width 171 height 31
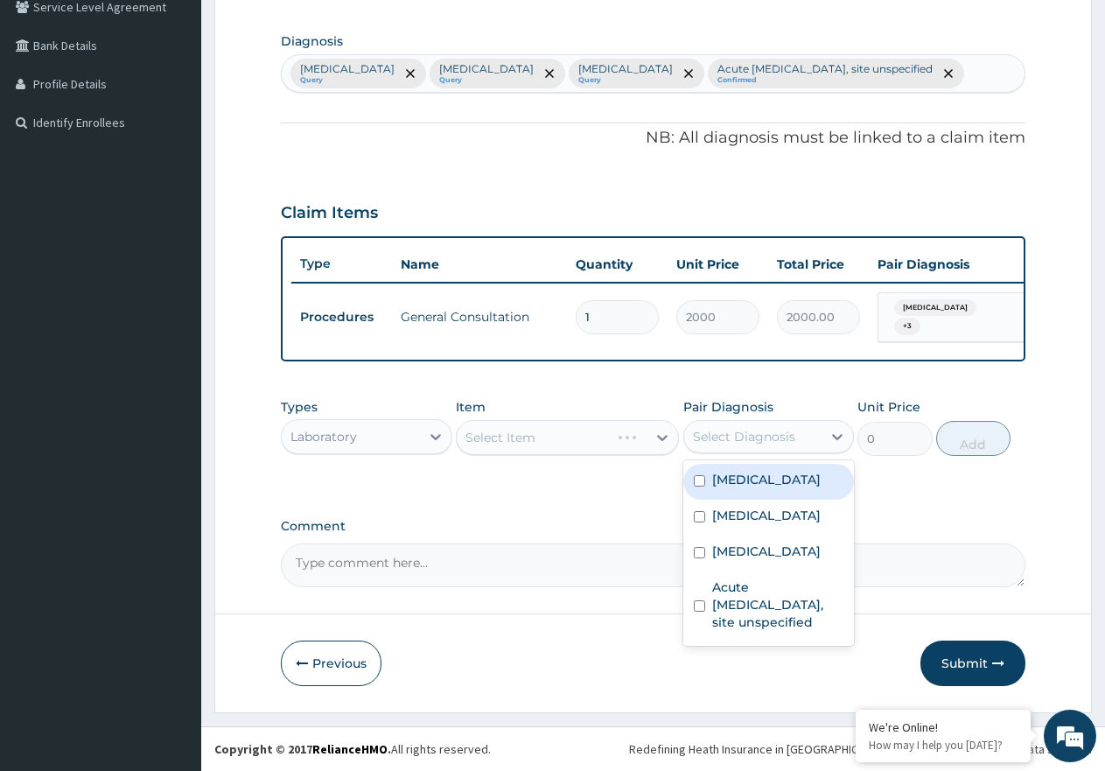
click at [782, 439] on div "Select Diagnosis" at bounding box center [744, 436] width 102 height 17
click at [790, 492] on div "Malaria, unspecified" at bounding box center [768, 482] width 171 height 36
checkbox input "true"
click at [584, 442] on div "Select Item" at bounding box center [552, 437] width 190 height 28
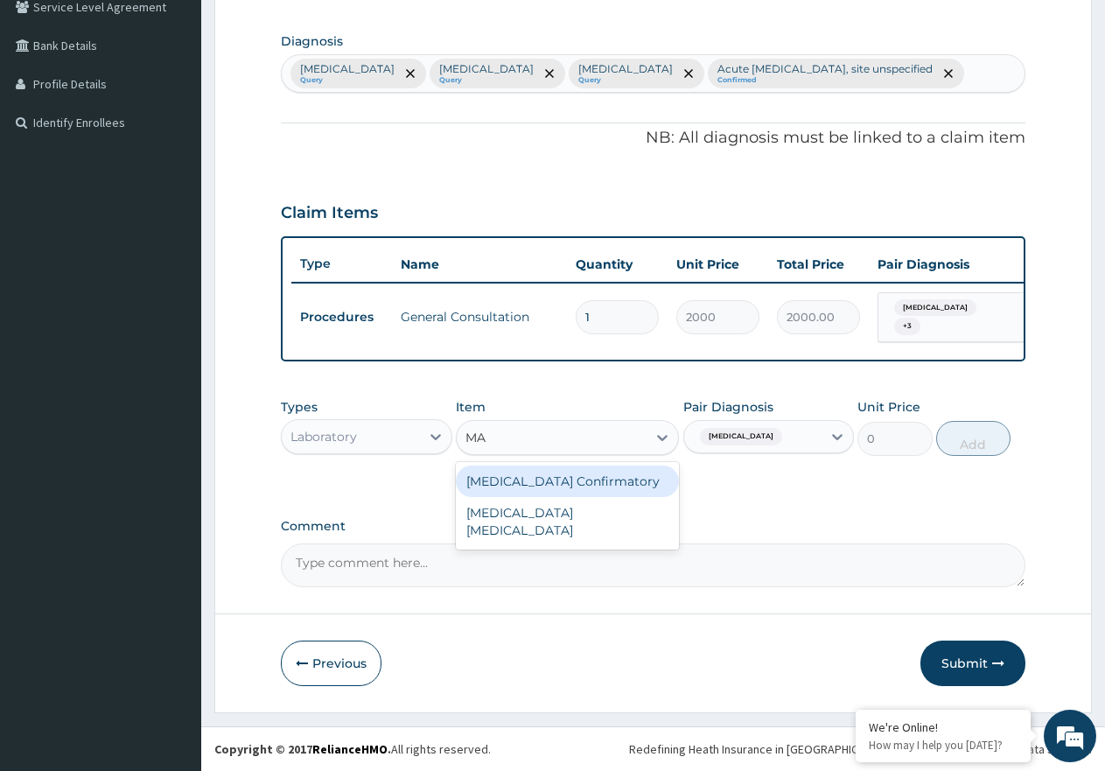
type input "MAL"
click at [591, 476] on div "MALARIA PARASITE" at bounding box center [567, 489] width 223 height 49
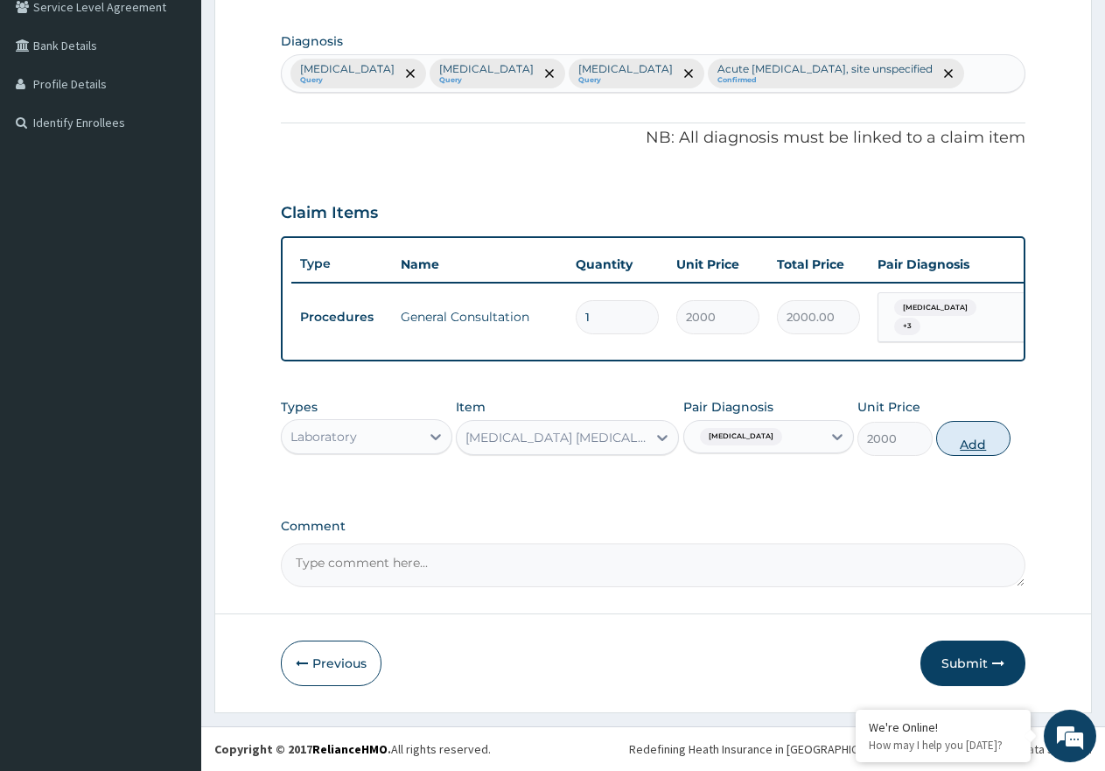
click at [957, 444] on button "Add" at bounding box center [973, 438] width 74 height 35
type input "0"
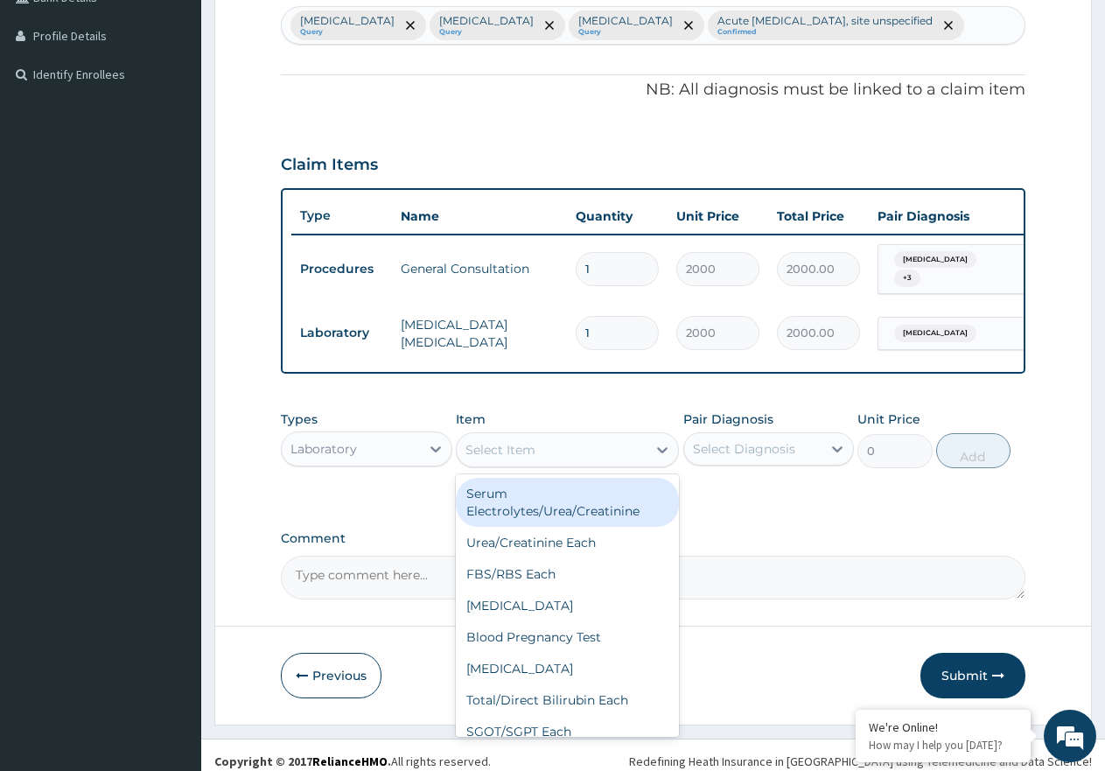
click at [567, 464] on div "Select Item" at bounding box center [552, 450] width 190 height 28
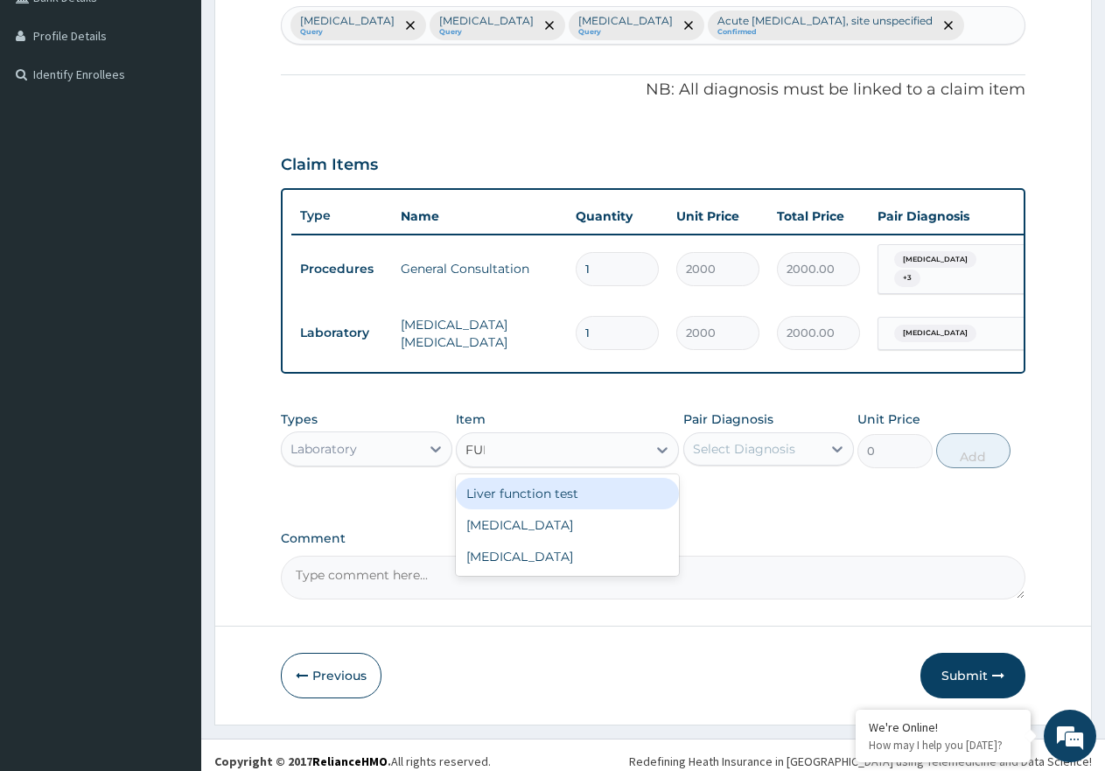
type input "FULL"
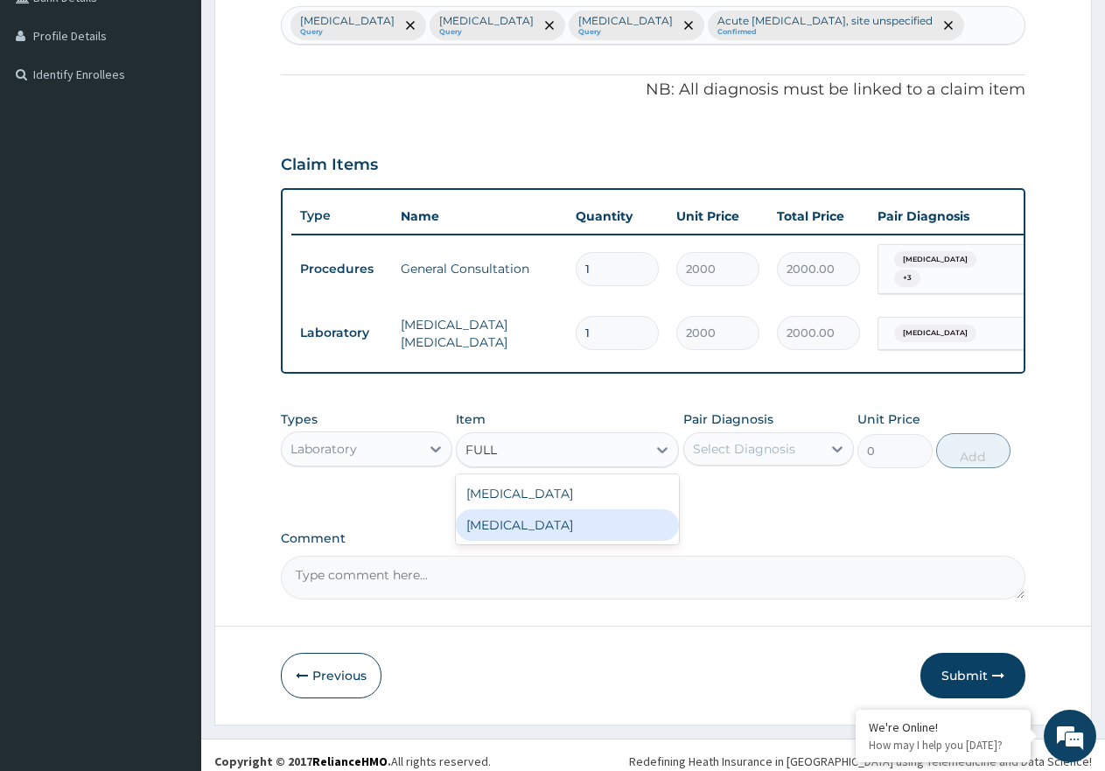
click at [620, 541] on div "FULL BLOOD COUNT" at bounding box center [567, 524] width 223 height 31
type input "4000"
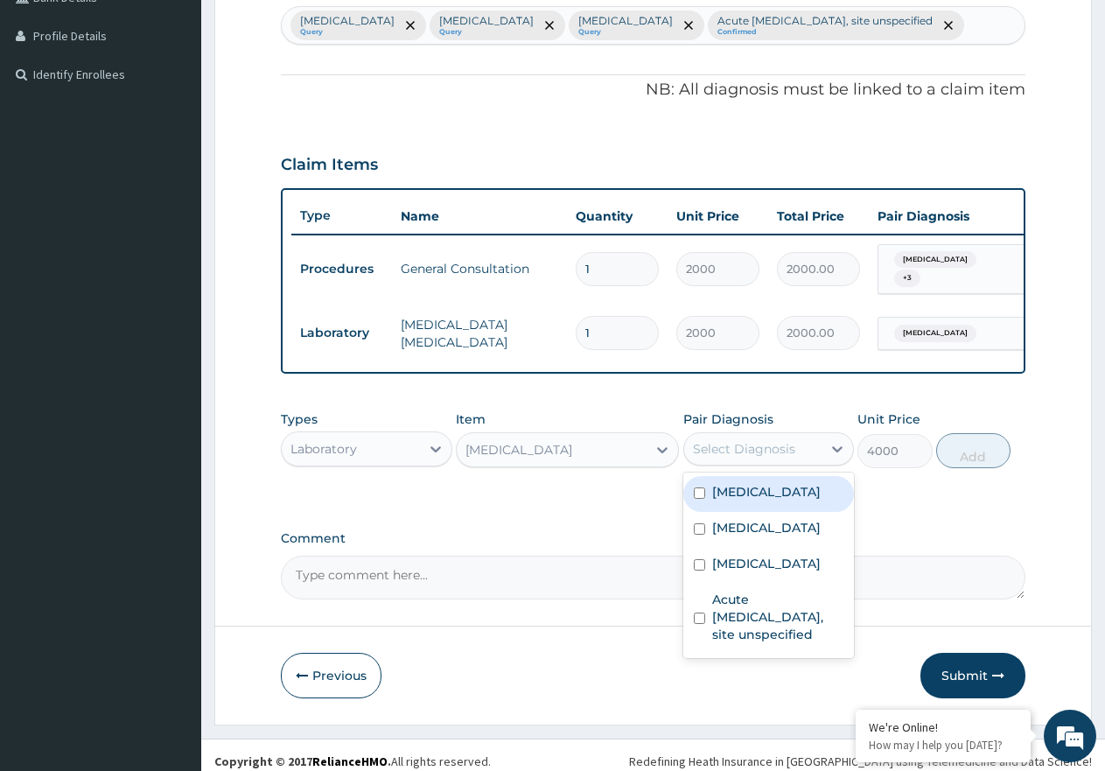
click at [778, 458] on div "Select Diagnosis" at bounding box center [744, 448] width 102 height 17
drag, startPoint x: 781, startPoint y: 589, endPoint x: 777, endPoint y: 616, distance: 27.5
click at [780, 536] on label "Typhoid fever, unspecified" at bounding box center [766, 527] width 108 height 17
checkbox input "true"
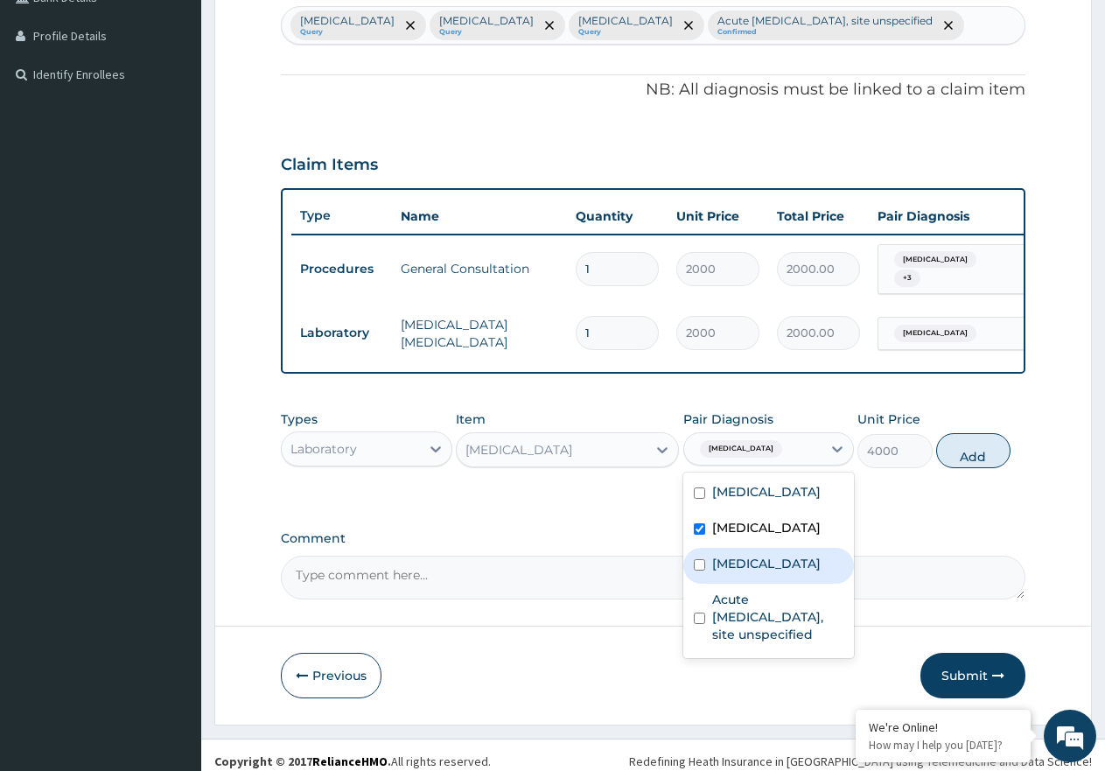
click at [799, 572] on label "Salmonella infection, unspecified" at bounding box center [766, 563] width 108 height 17
checkbox input "true"
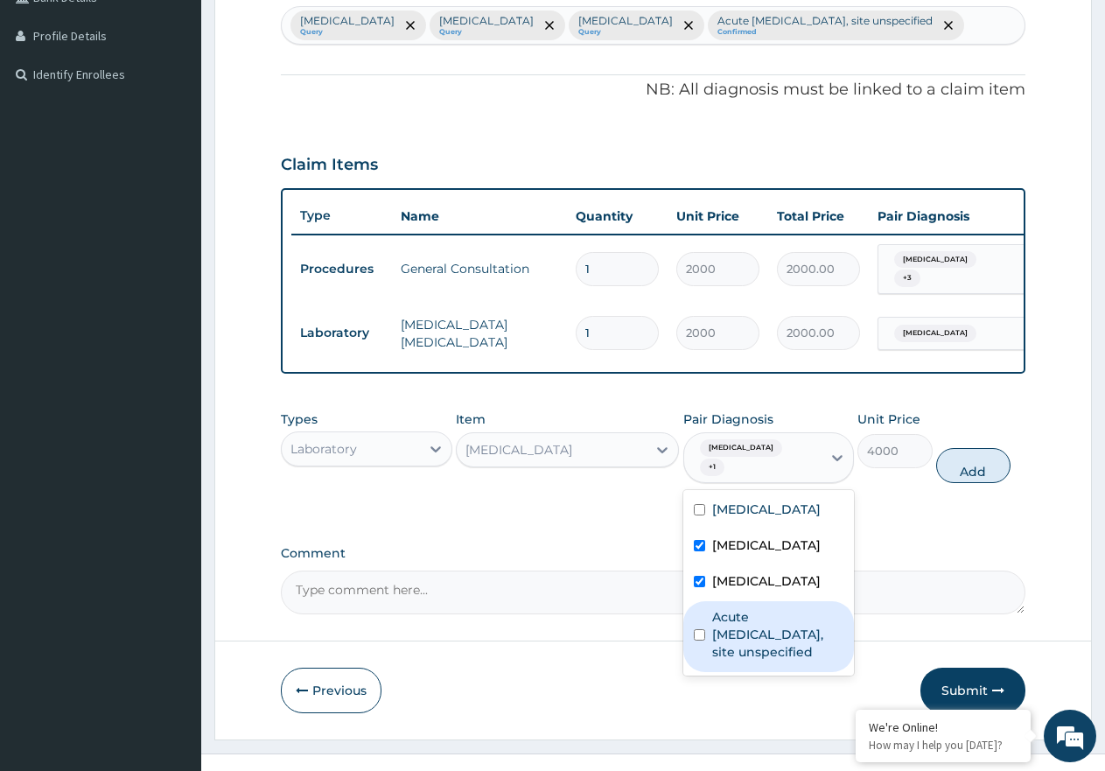
click at [807, 660] on label "Acute upper respiratory infection, site unspecified" at bounding box center [778, 634] width 132 height 52
checkbox input "true"
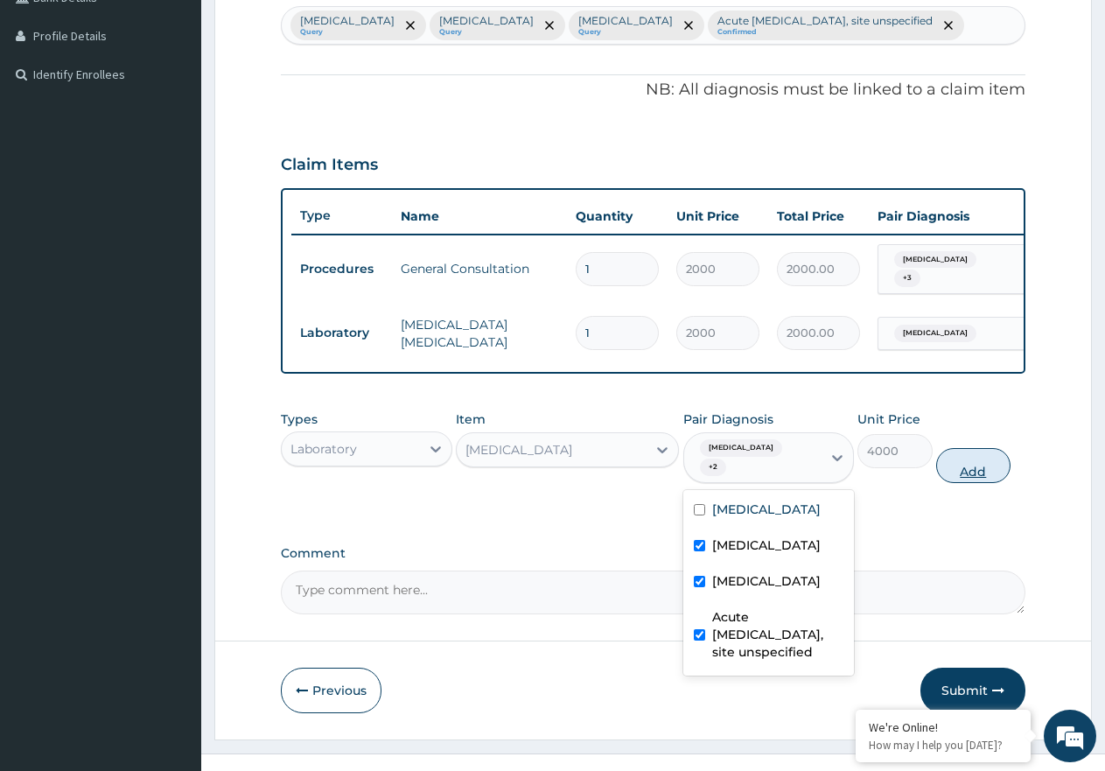
click at [983, 483] on button "Add" at bounding box center [973, 465] width 74 height 35
type input "0"
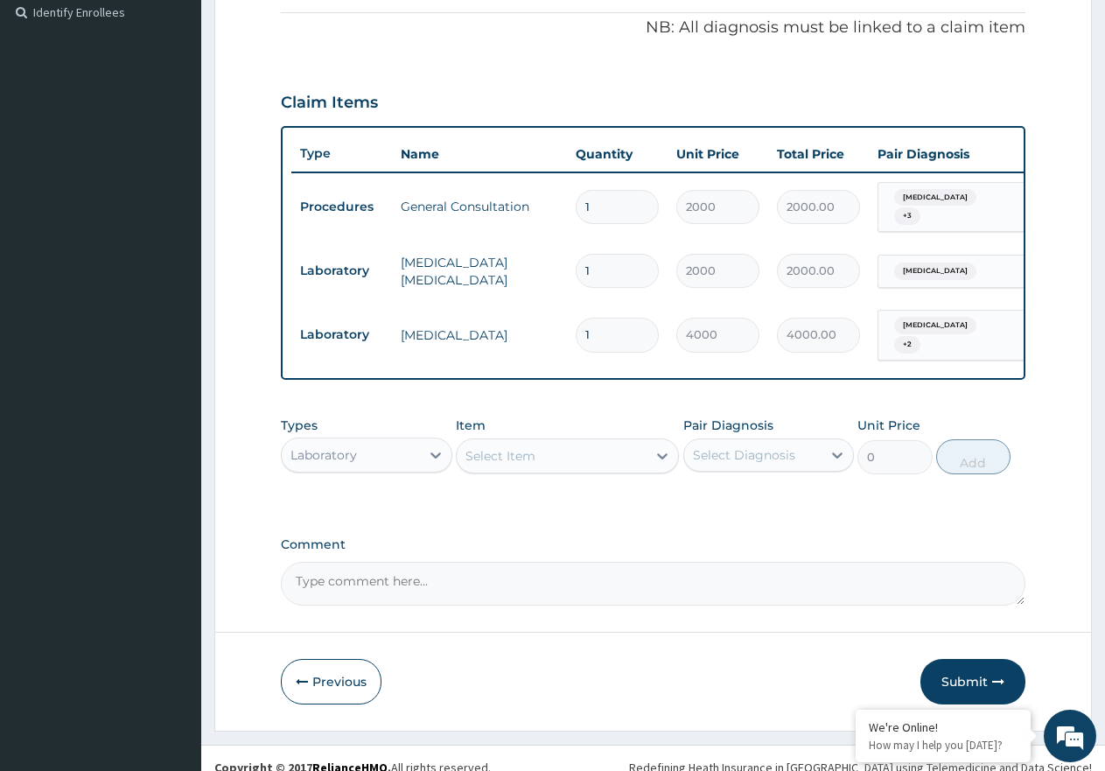
scroll to position [591, 0]
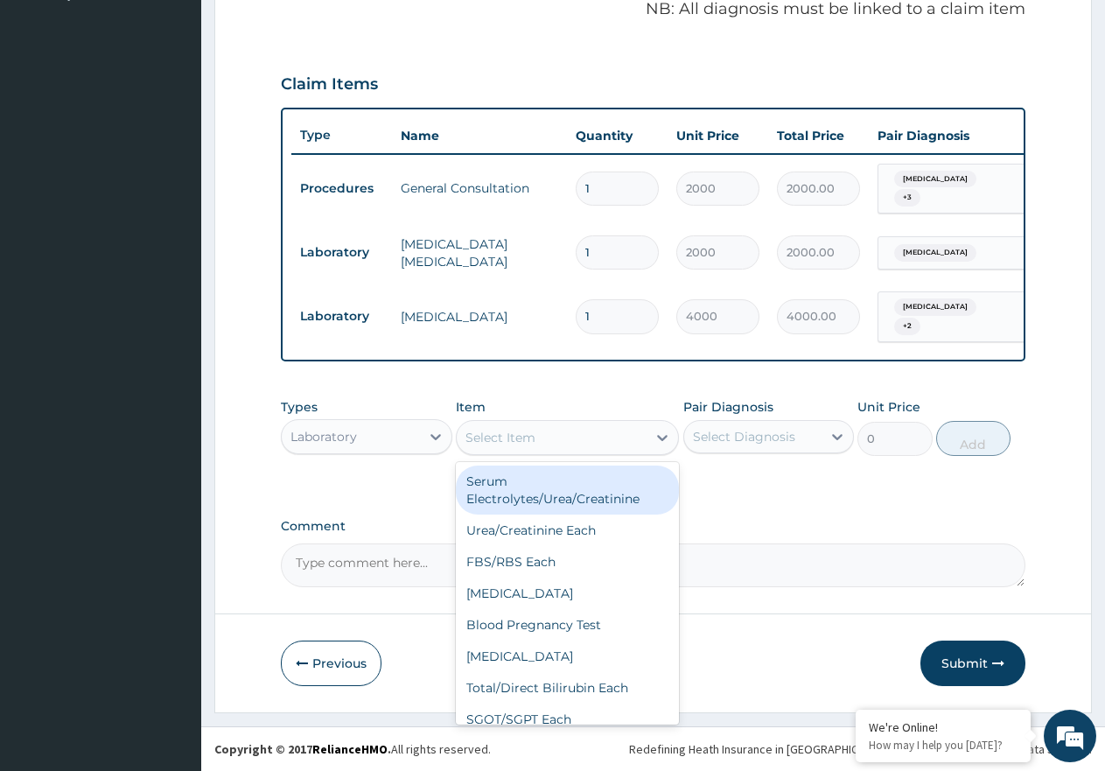
click at [524, 433] on div "Select Item" at bounding box center [500, 437] width 70 height 17
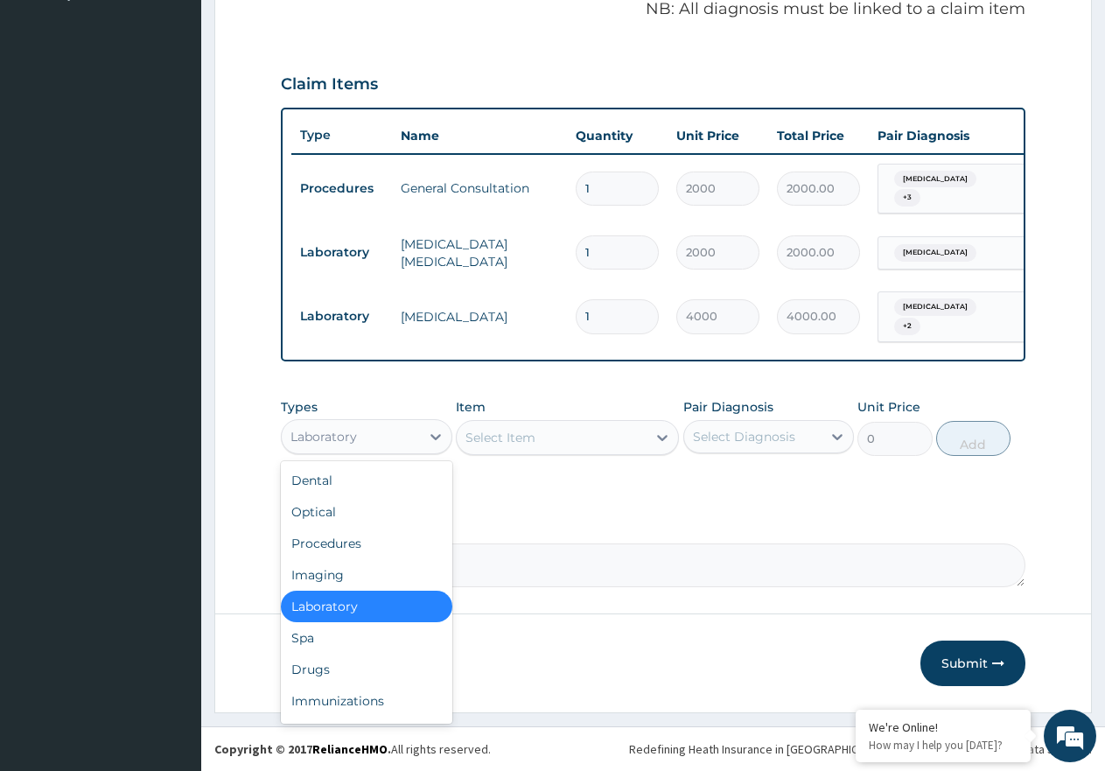
drag, startPoint x: 394, startPoint y: 423, endPoint x: 388, endPoint y: 438, distance: 16.1
click at [393, 423] on div "Laboratory" at bounding box center [351, 437] width 138 height 28
click at [355, 667] on div "Drugs" at bounding box center [366, 668] width 171 height 31
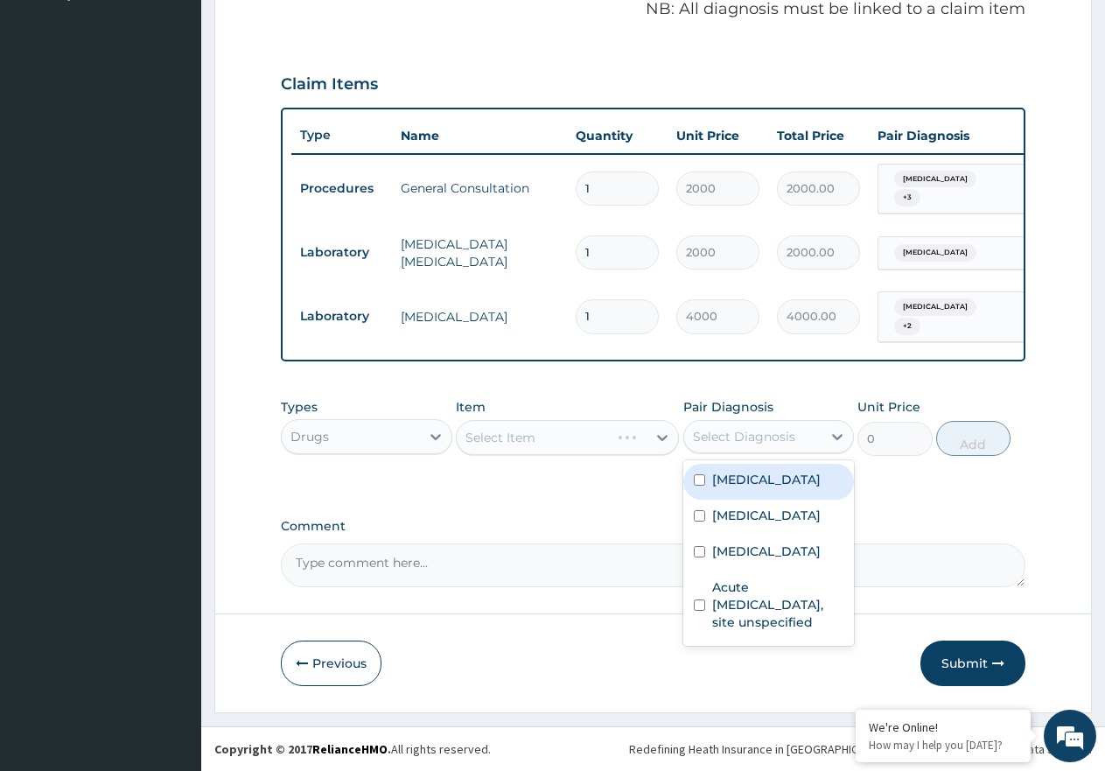
click at [775, 444] on div "Select Diagnosis" at bounding box center [744, 436] width 102 height 17
click at [780, 475] on label "Malaria, unspecified" at bounding box center [766, 479] width 108 height 17
checkbox input "true"
click at [573, 435] on div "Select Item" at bounding box center [567, 437] width 223 height 35
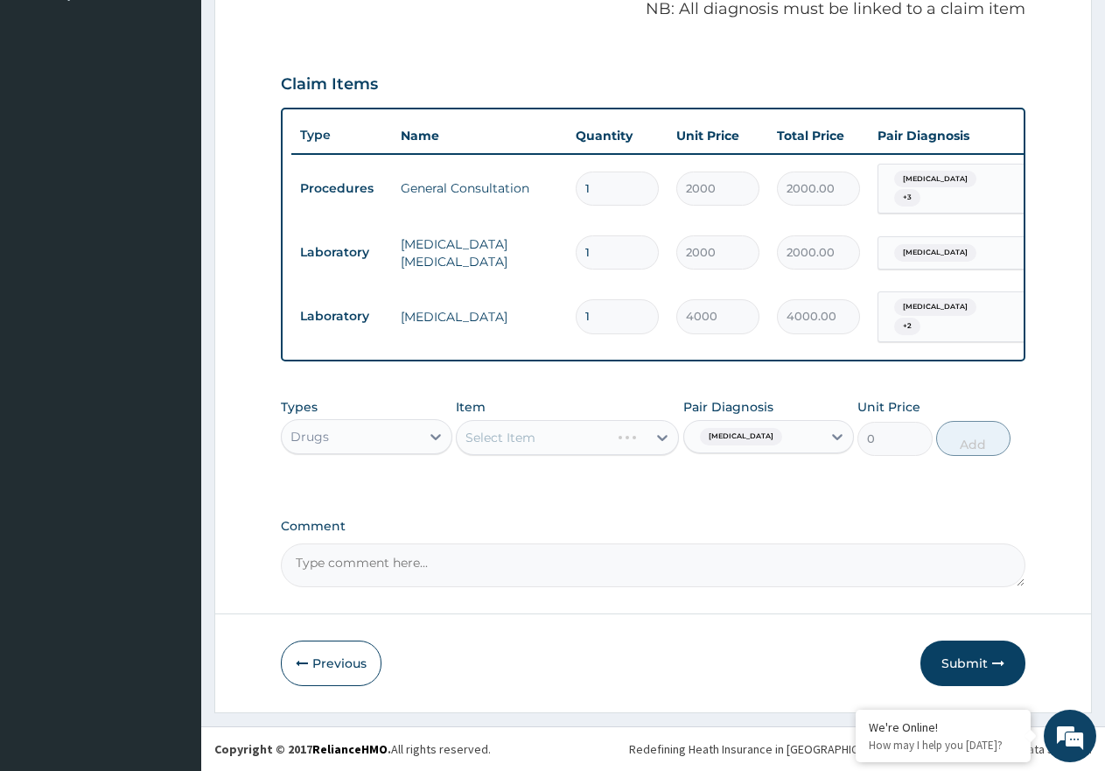
click at [573, 435] on div "Select Item" at bounding box center [567, 437] width 223 height 35
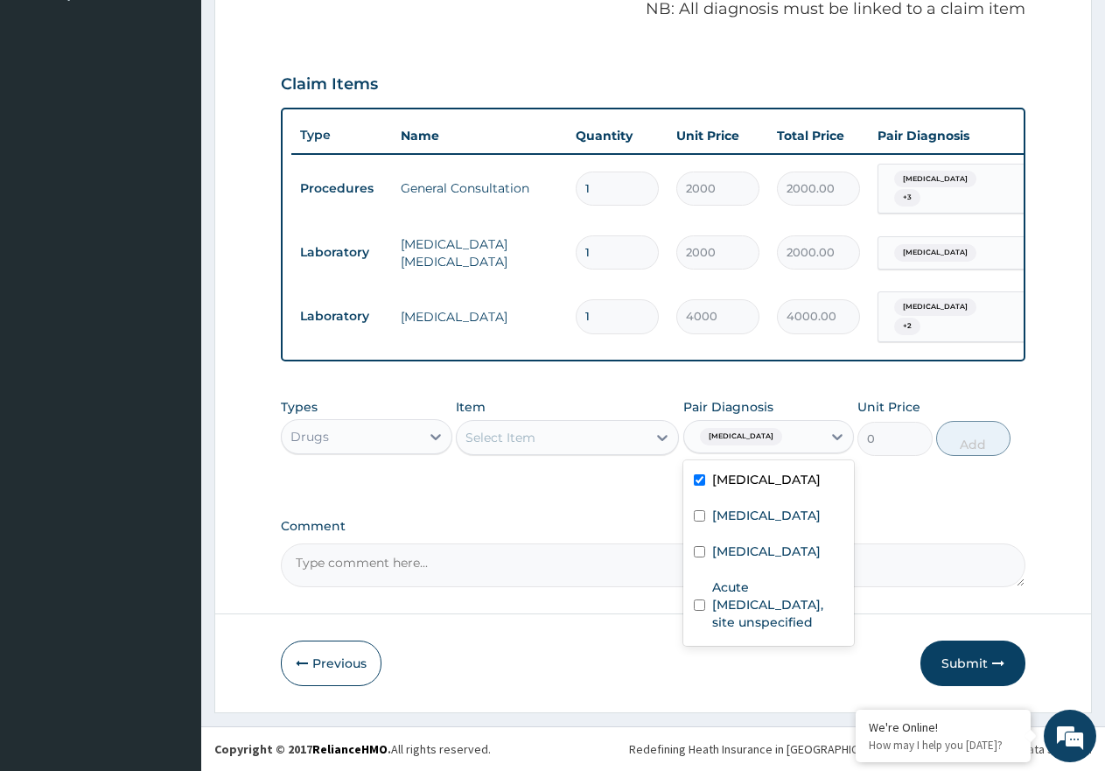
click at [785, 443] on div "Malaria, unspecified" at bounding box center [739, 436] width 92 height 23
drag, startPoint x: 802, startPoint y: 531, endPoint x: 794, endPoint y: 555, distance: 24.9
click at [802, 524] on label "Typhoid fever, unspecified" at bounding box center [766, 514] width 108 height 17
checkbox input "true"
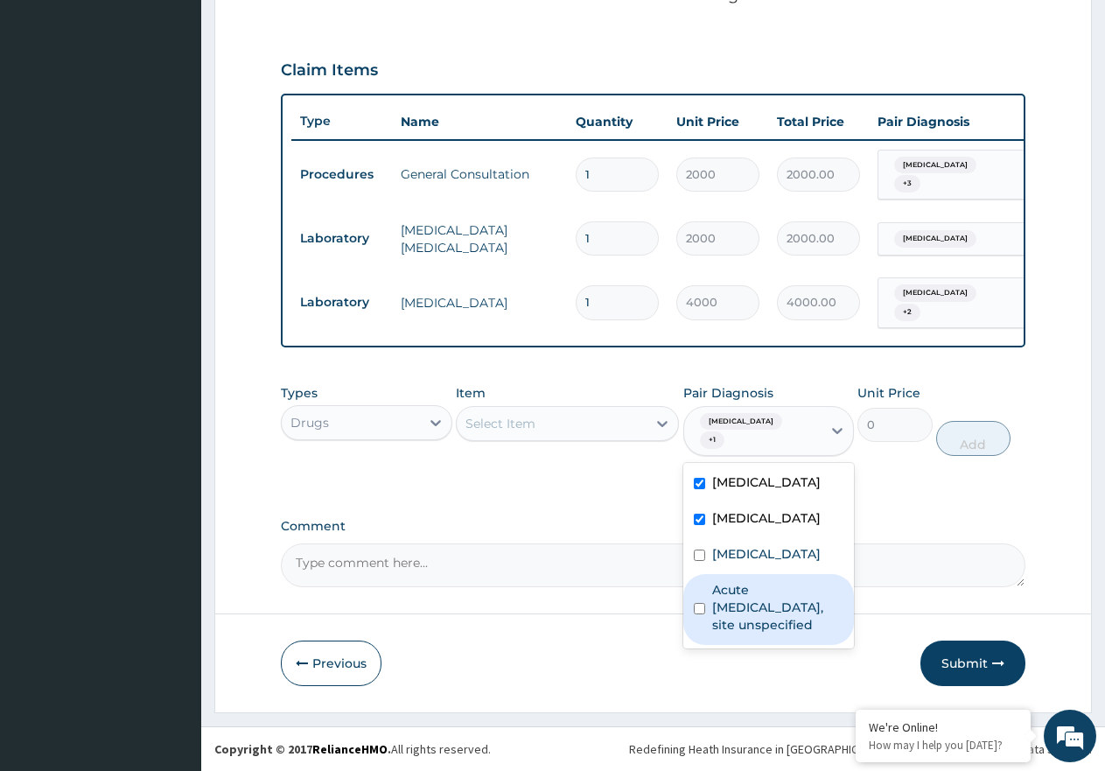
drag, startPoint x: 779, startPoint y: 669, endPoint x: 779, endPoint y: 618, distance: 51.6
click at [779, 633] on label "Acute upper respiratory infection, site unspecified" at bounding box center [778, 607] width 132 height 52
checkbox input "true"
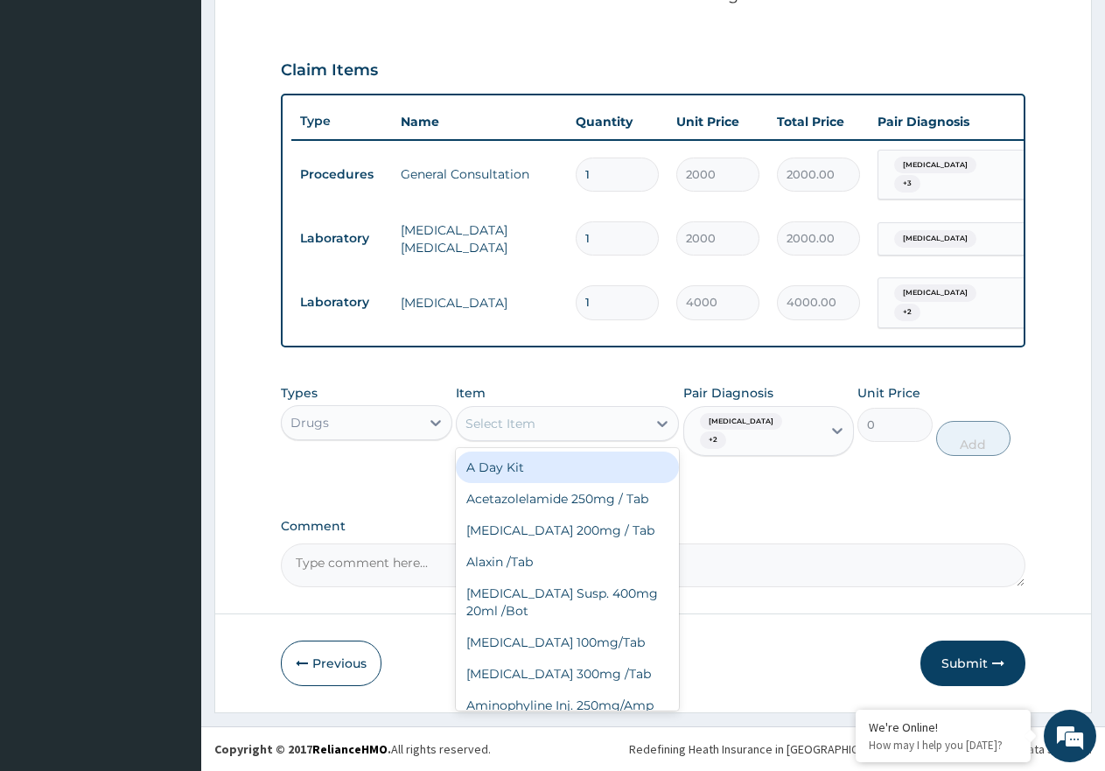
click at [552, 426] on div "Select Item" at bounding box center [552, 423] width 190 height 28
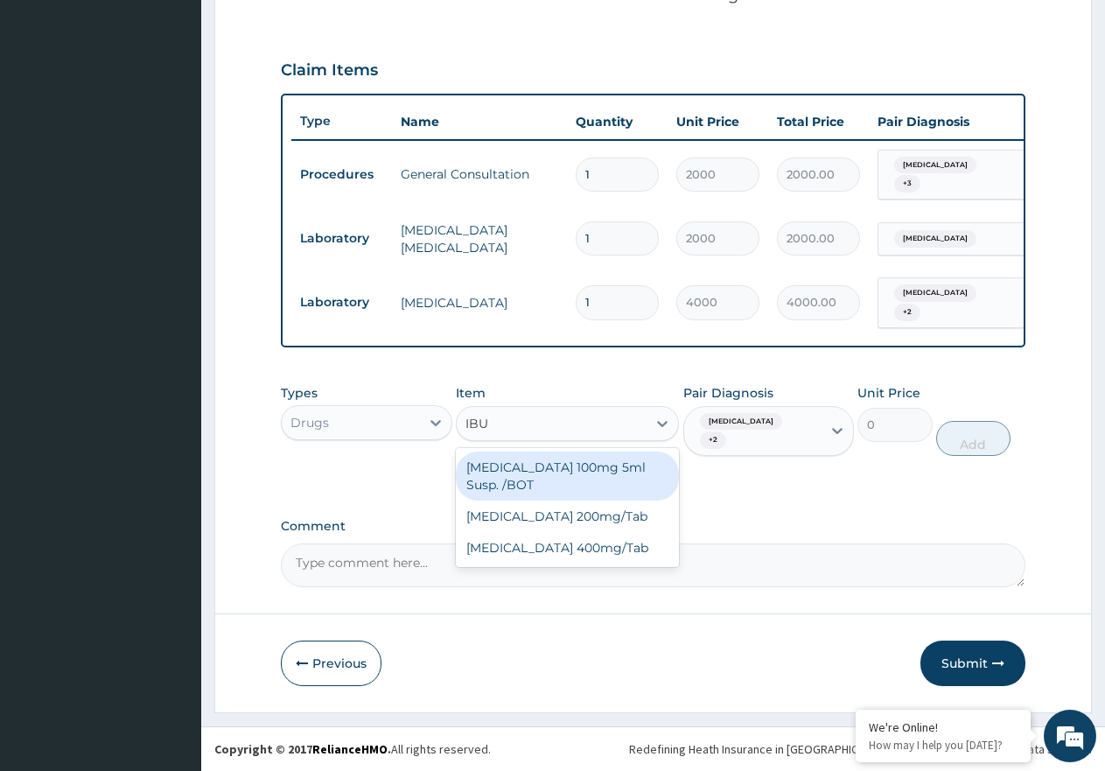
type input "IBUP"
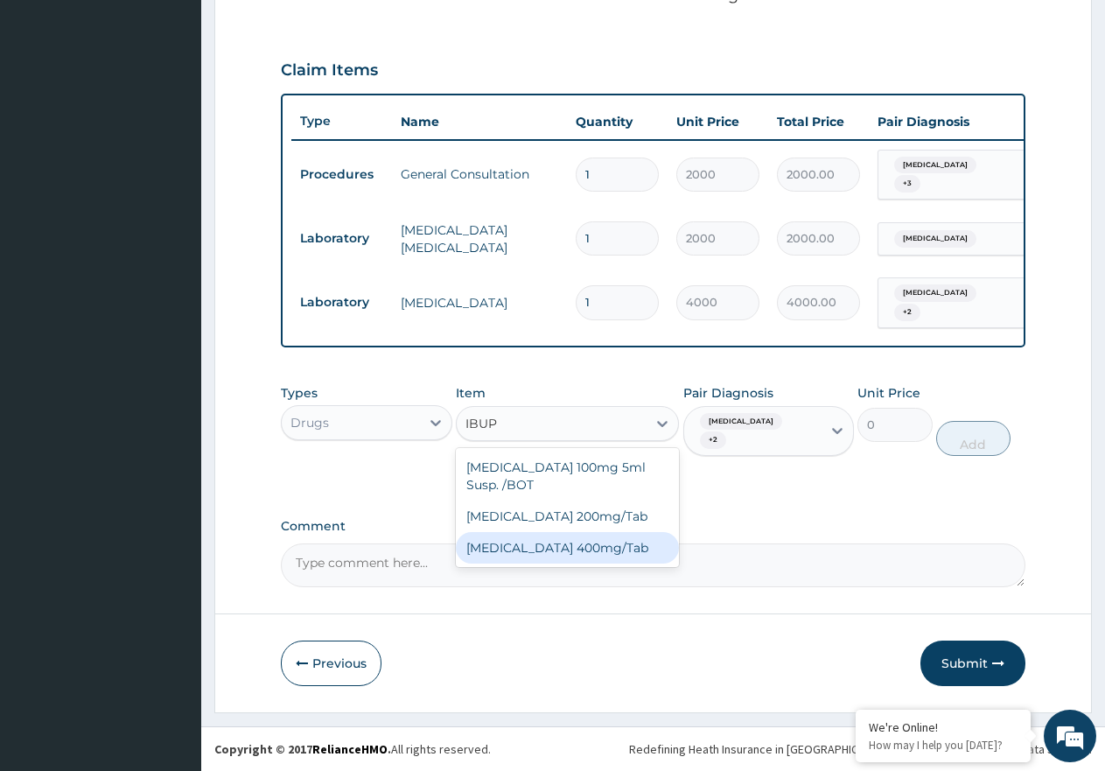
click at [582, 558] on div "Ibuprofen 400mg/Tab" at bounding box center [567, 547] width 223 height 31
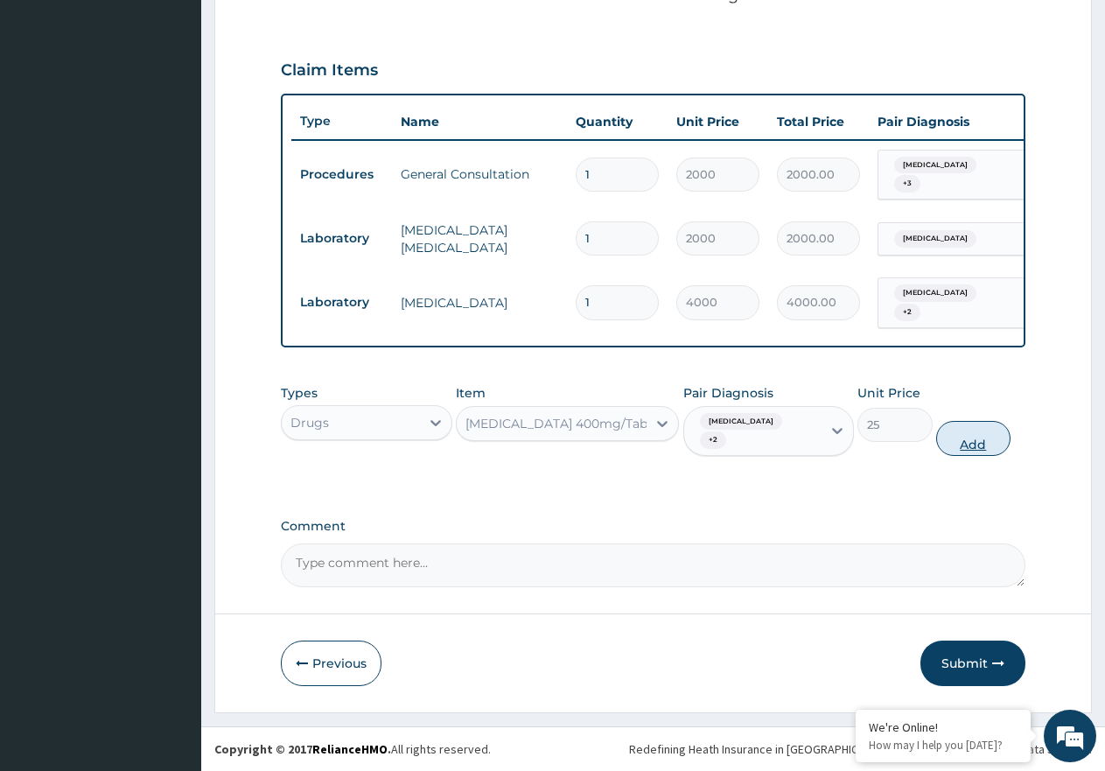
click at [947, 452] on button "Add" at bounding box center [973, 438] width 74 height 35
type input "0"
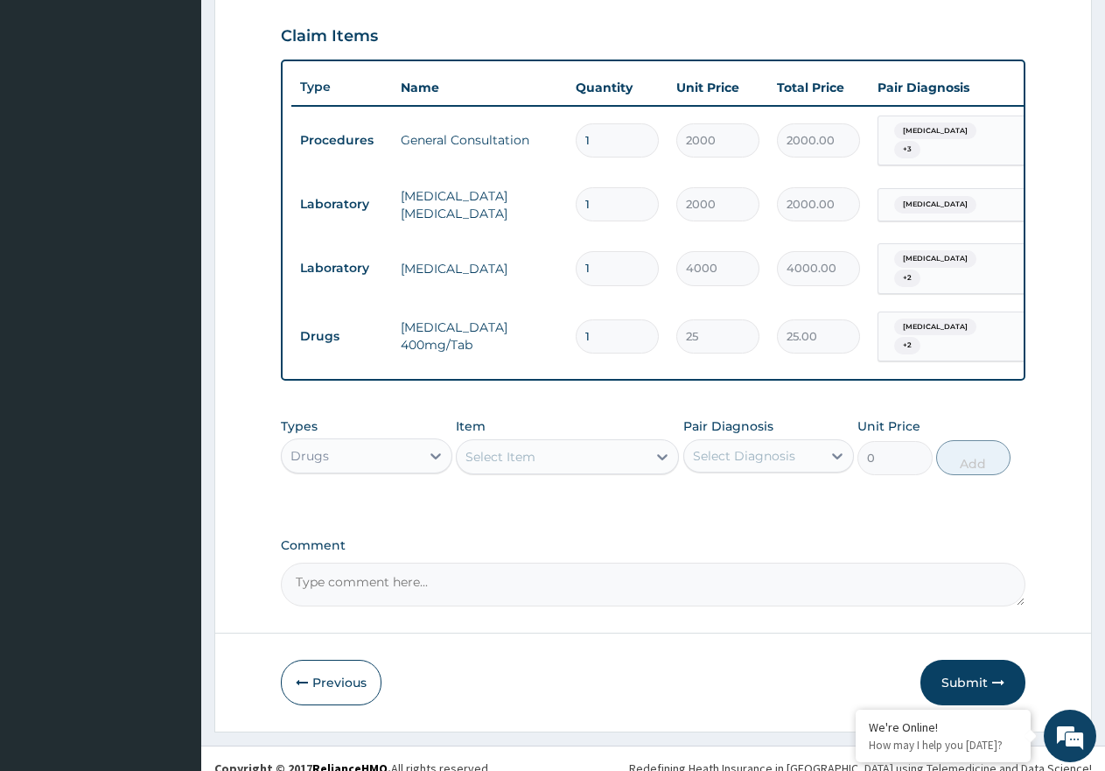
type input "10"
type input "250.00"
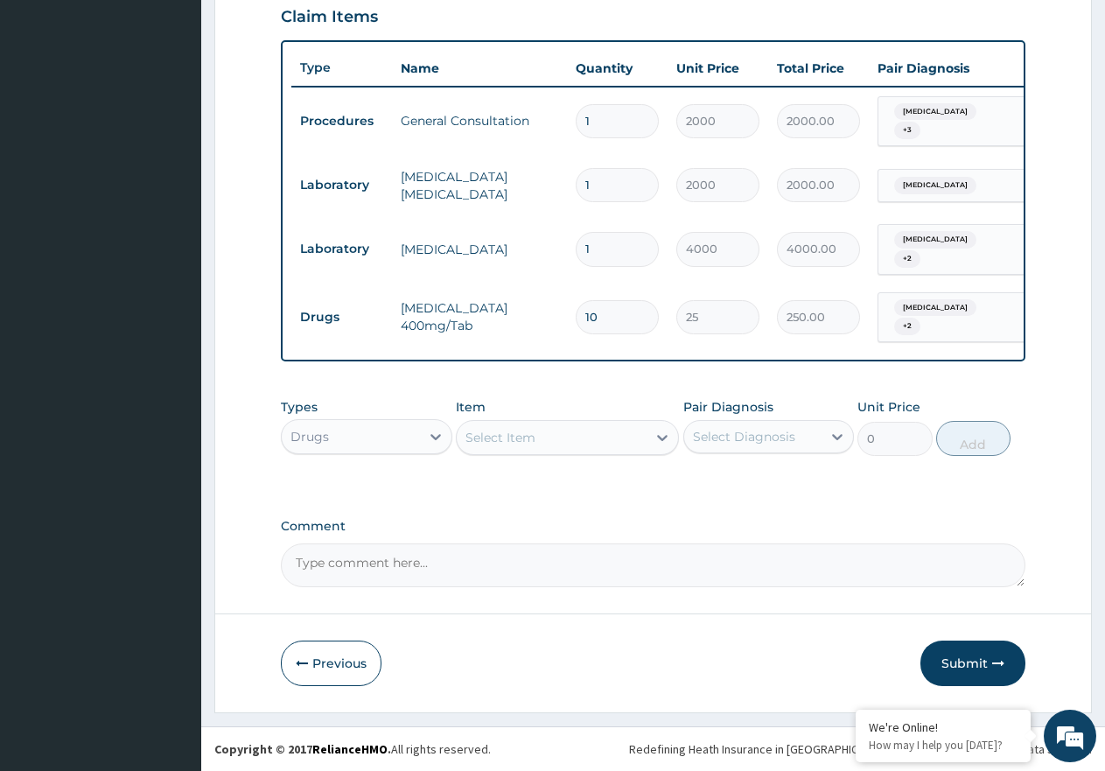
scroll to position [659, 0]
type input "10"
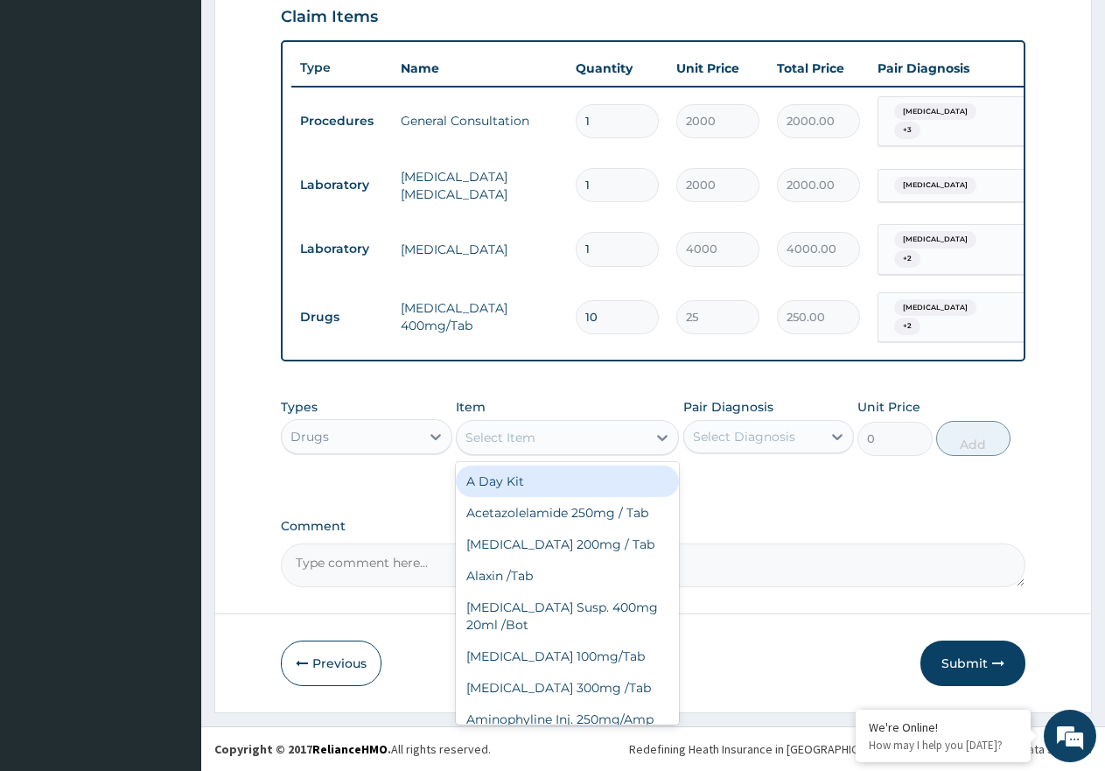
click at [545, 437] on div "Select Item" at bounding box center [552, 437] width 190 height 28
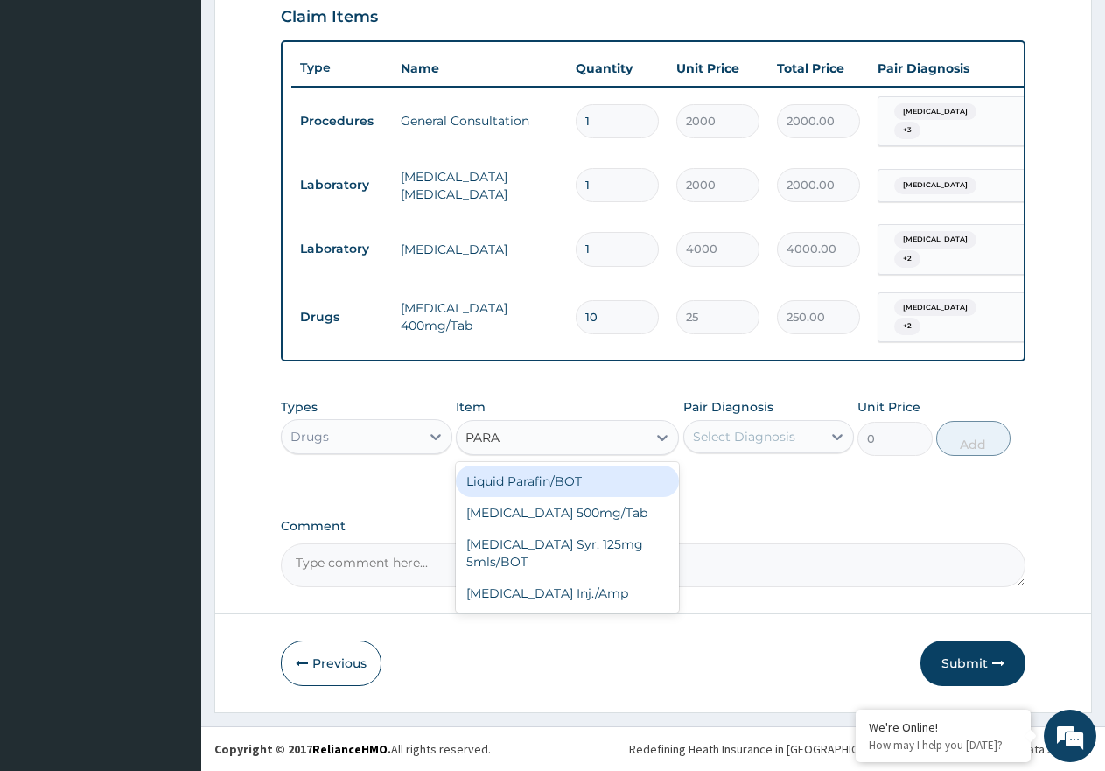
type input "PARAC"
click at [573, 470] on div "Paracetamol 500mg/Tab" at bounding box center [567, 480] width 223 height 31
type input "9"
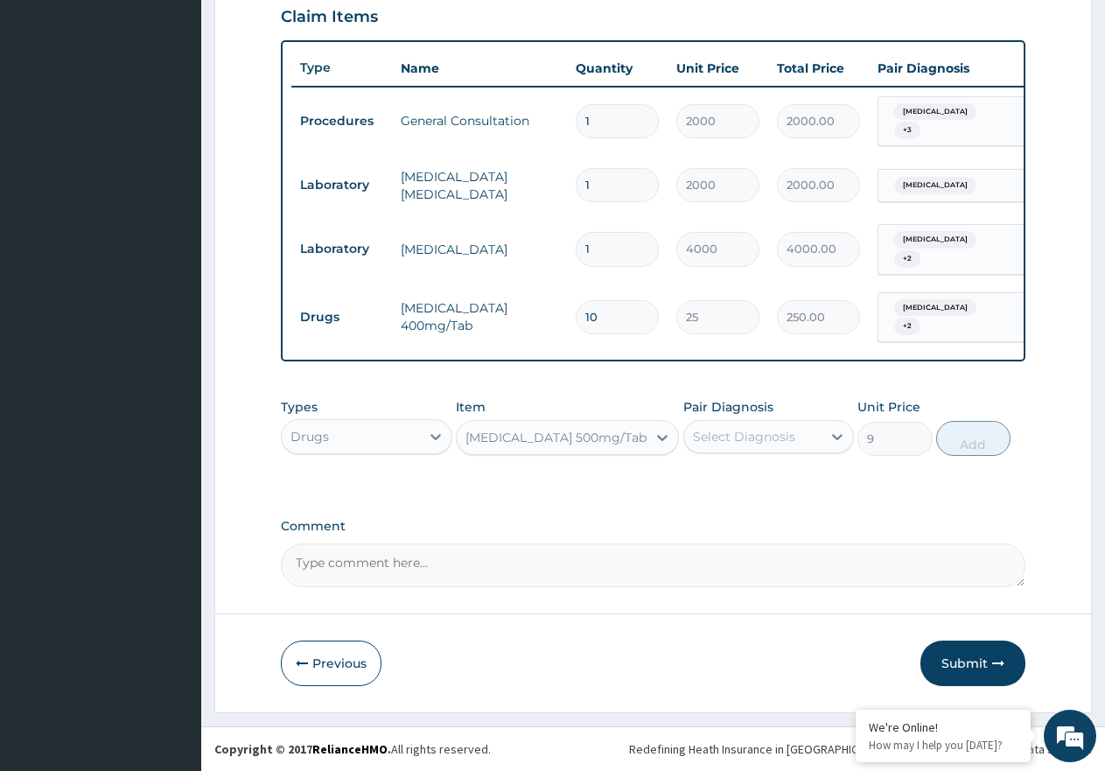
click at [769, 435] on div "Select Diagnosis" at bounding box center [744, 436] width 102 height 17
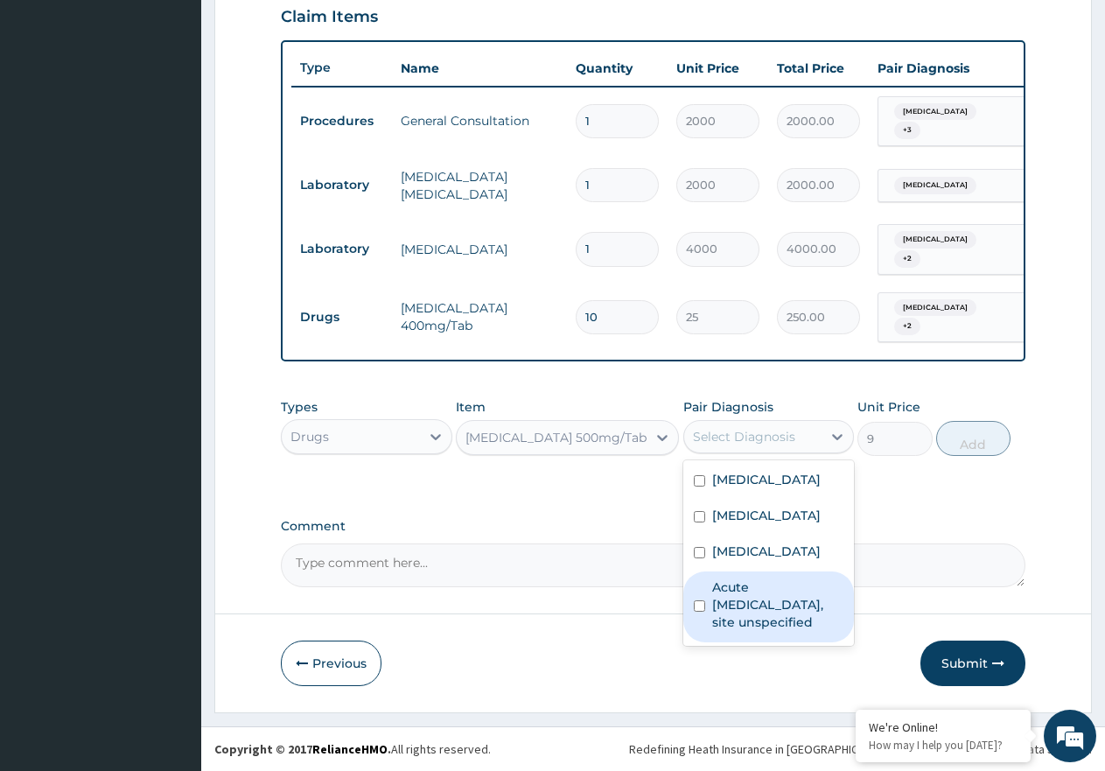
drag, startPoint x: 774, startPoint y: 660, endPoint x: 774, endPoint y: 625, distance: 35.9
click at [774, 631] on label "Acute upper respiratory infection, site unspecified" at bounding box center [778, 604] width 132 height 52
checkbox input "true"
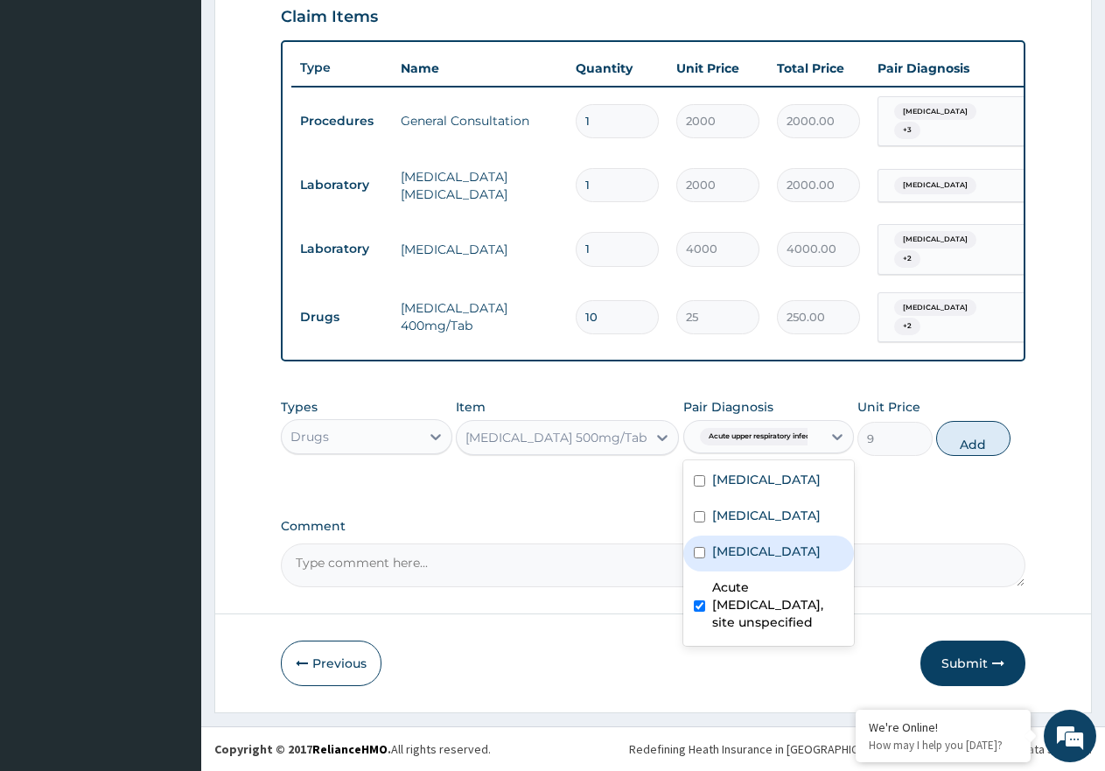
click at [774, 560] on label "Salmonella infection, unspecified" at bounding box center [766, 550] width 108 height 17
checkbox input "true"
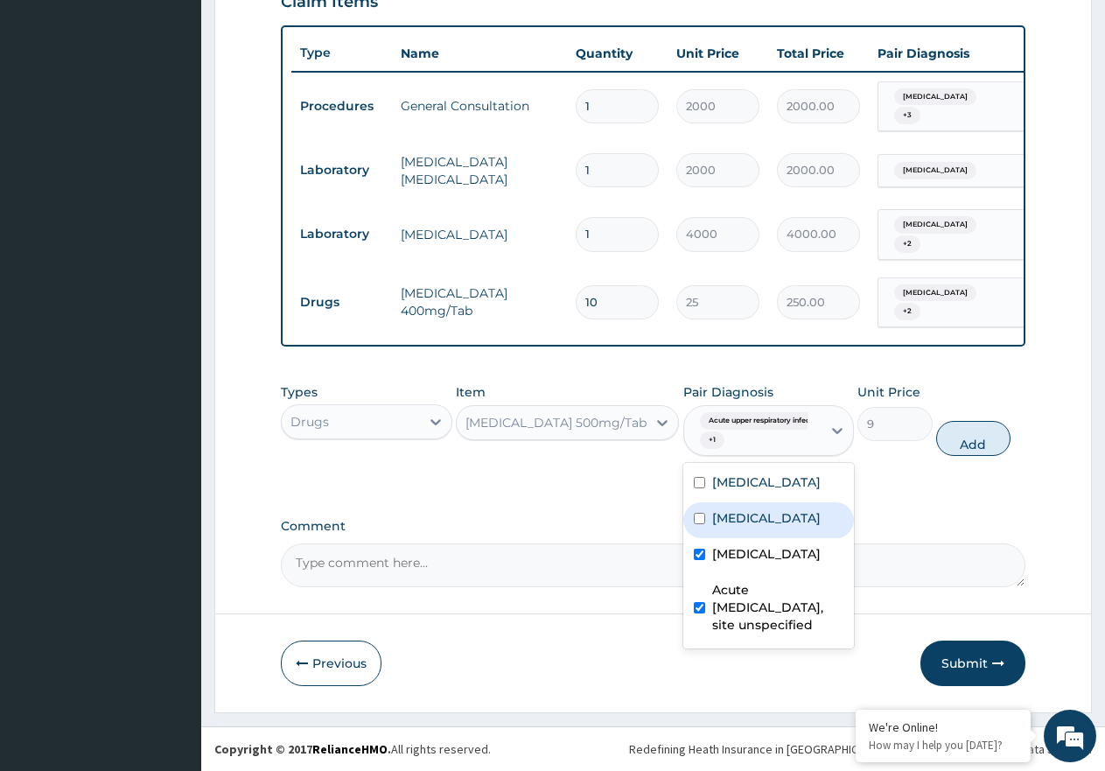
click at [772, 527] on label "Typhoid fever, unspecified" at bounding box center [766, 517] width 108 height 17
checkbox input "true"
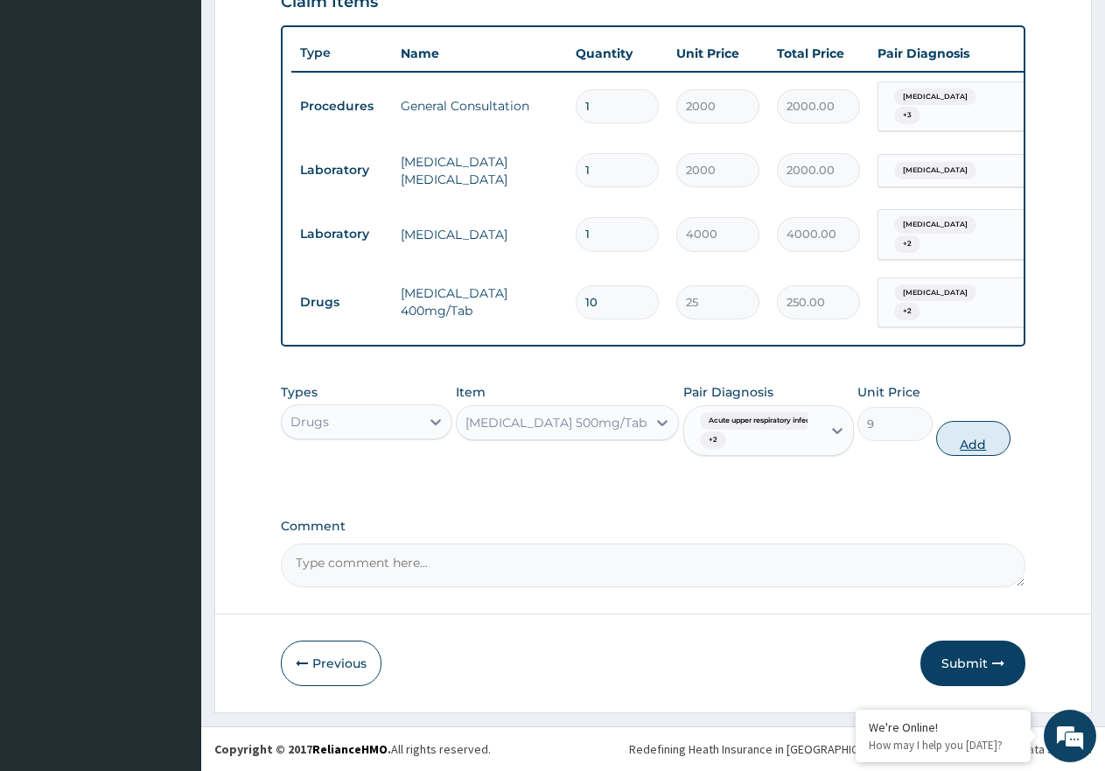
drag, startPoint x: 1009, startPoint y: 440, endPoint x: 988, endPoint y: 453, distance: 24.0
click at [1002, 451] on div "Types Drugs Item Paracetamol 500mg/Tab Pair Diagnosis Acute upper respiratory i…" at bounding box center [653, 419] width 744 height 90
click at [988, 453] on button "Add" at bounding box center [973, 438] width 74 height 35
type input "0"
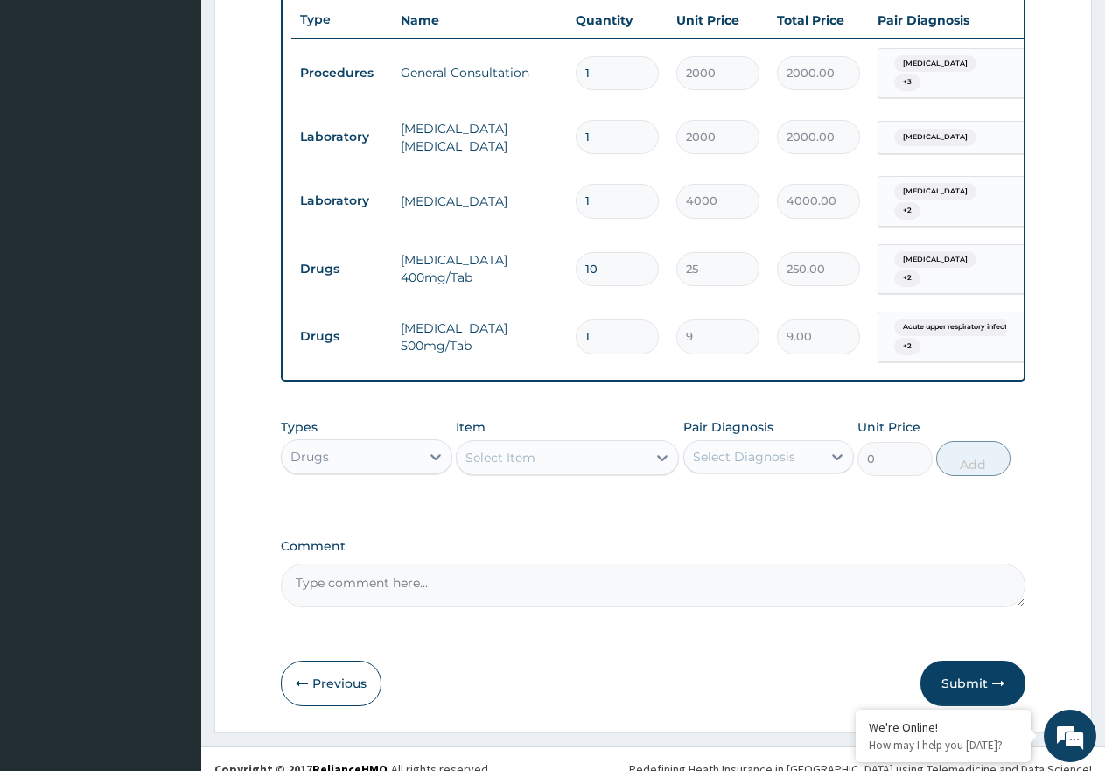
type input "0.00"
type input "3"
type input "27.00"
type input "30"
type input "270.00"
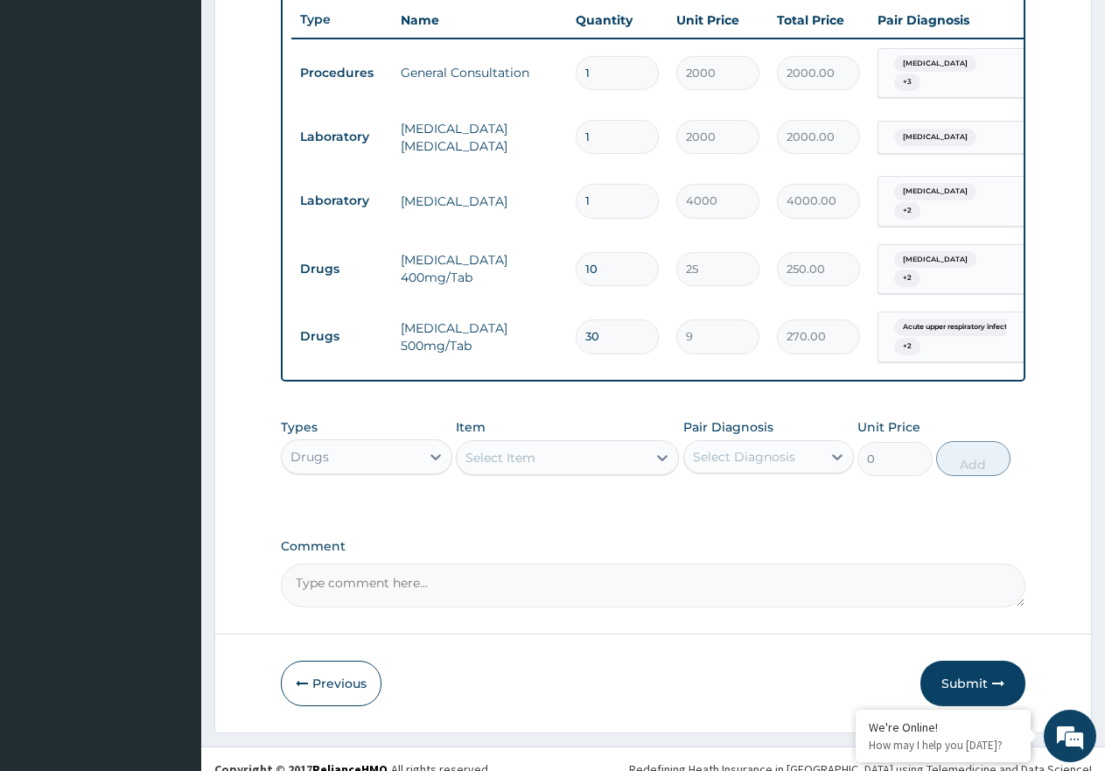
scroll to position [727, 0]
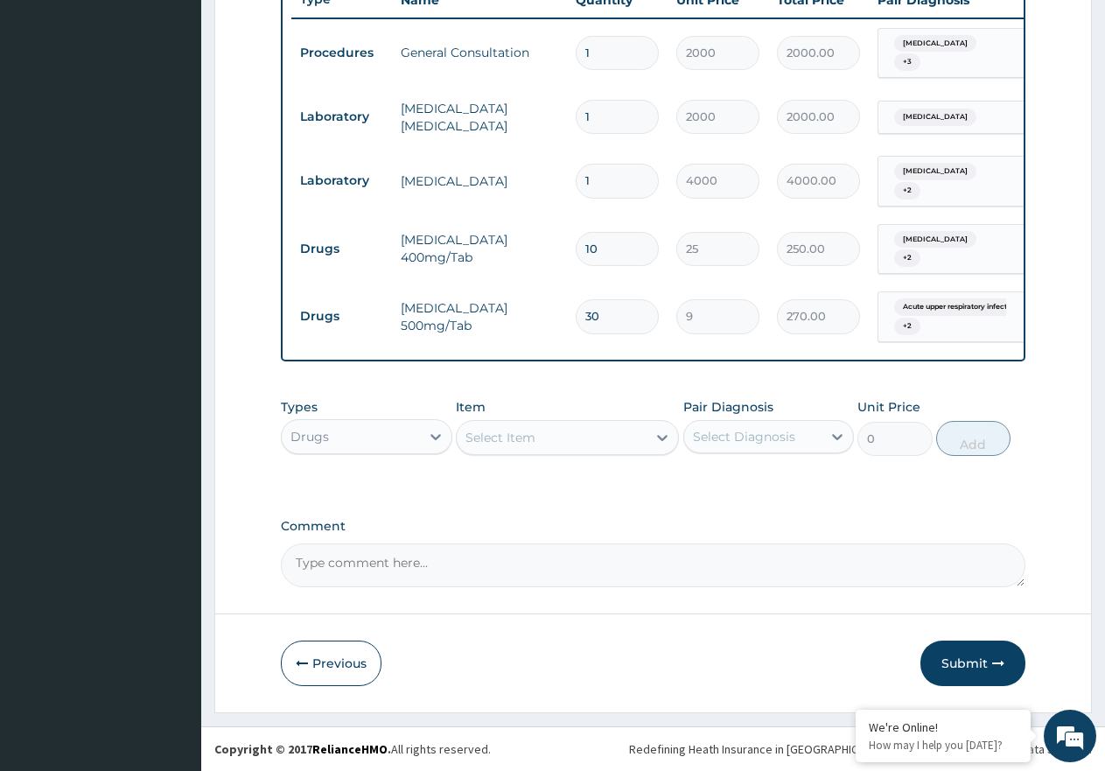
type input "30"
drag, startPoint x: 564, startPoint y: 413, endPoint x: 565, endPoint y: 427, distance: 14.0
click at [565, 427] on div "Item Select Item" at bounding box center [567, 427] width 223 height 58
drag, startPoint x: 565, startPoint y: 430, endPoint x: 567, endPoint y: 449, distance: 18.5
click at [565, 435] on div "Select Item" at bounding box center [552, 437] width 190 height 28
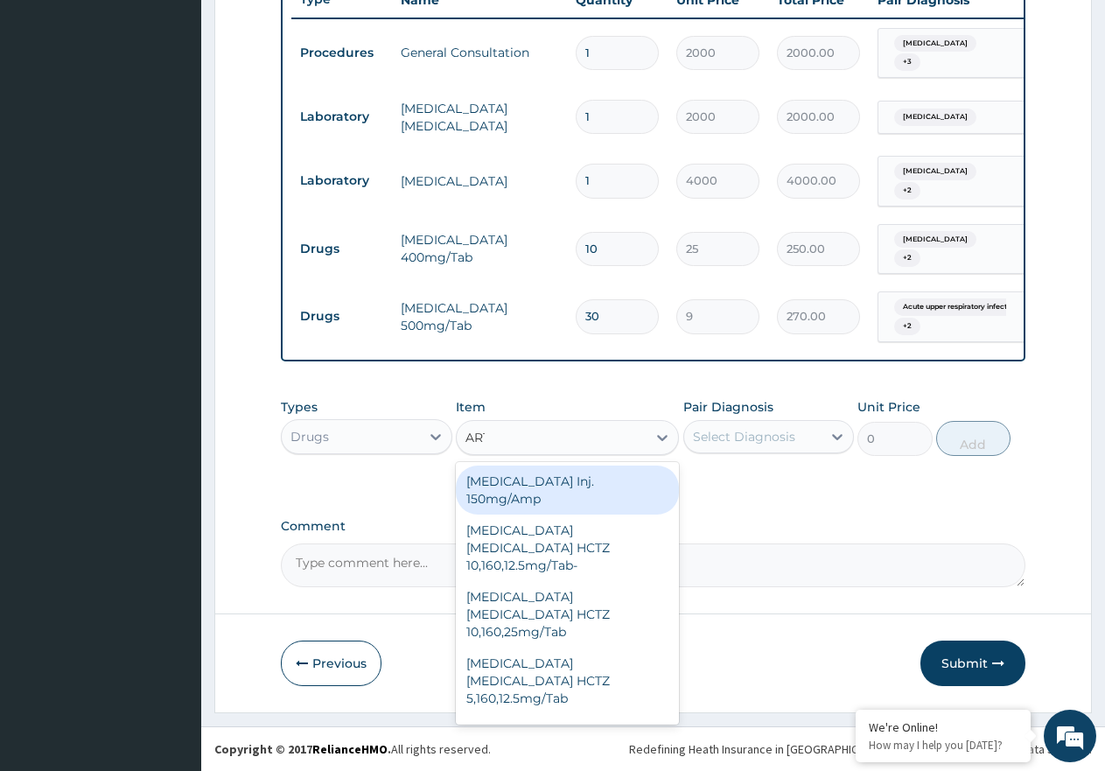
type input "ARTE"
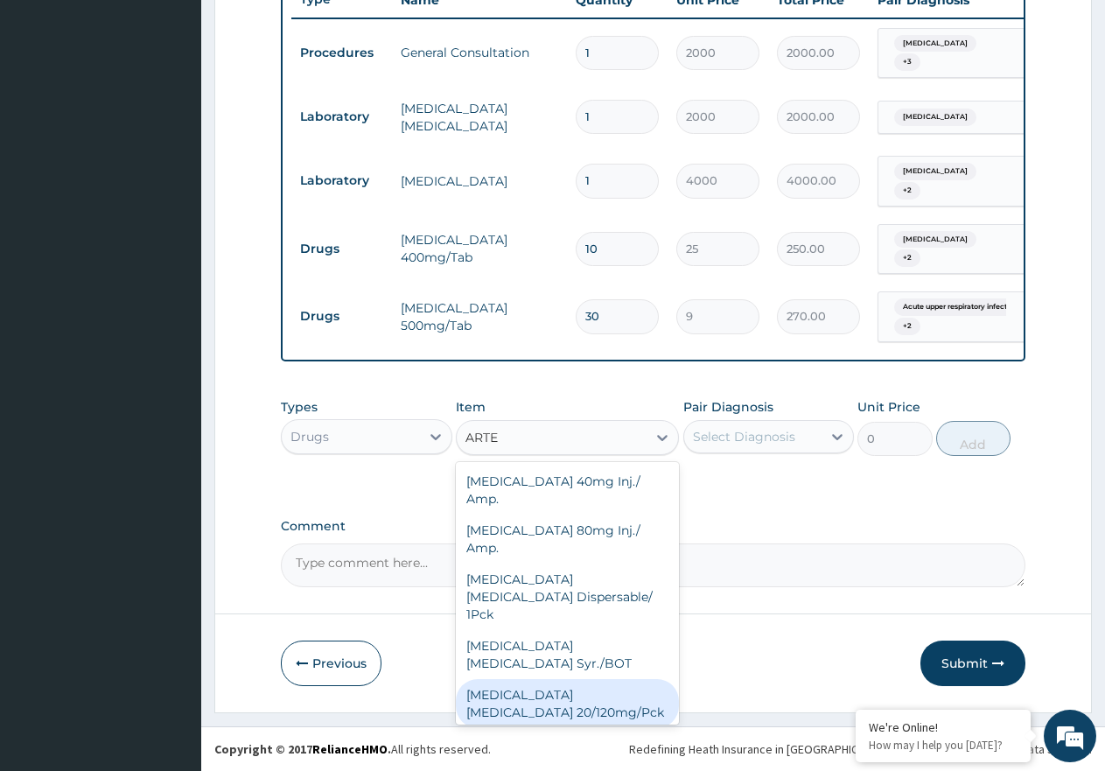
drag, startPoint x: 597, startPoint y: 641, endPoint x: 640, endPoint y: 618, distance: 48.5
click at [597, 679] on div "Artemether Lumefantrine 20/120mg/Pck" at bounding box center [567, 703] width 223 height 49
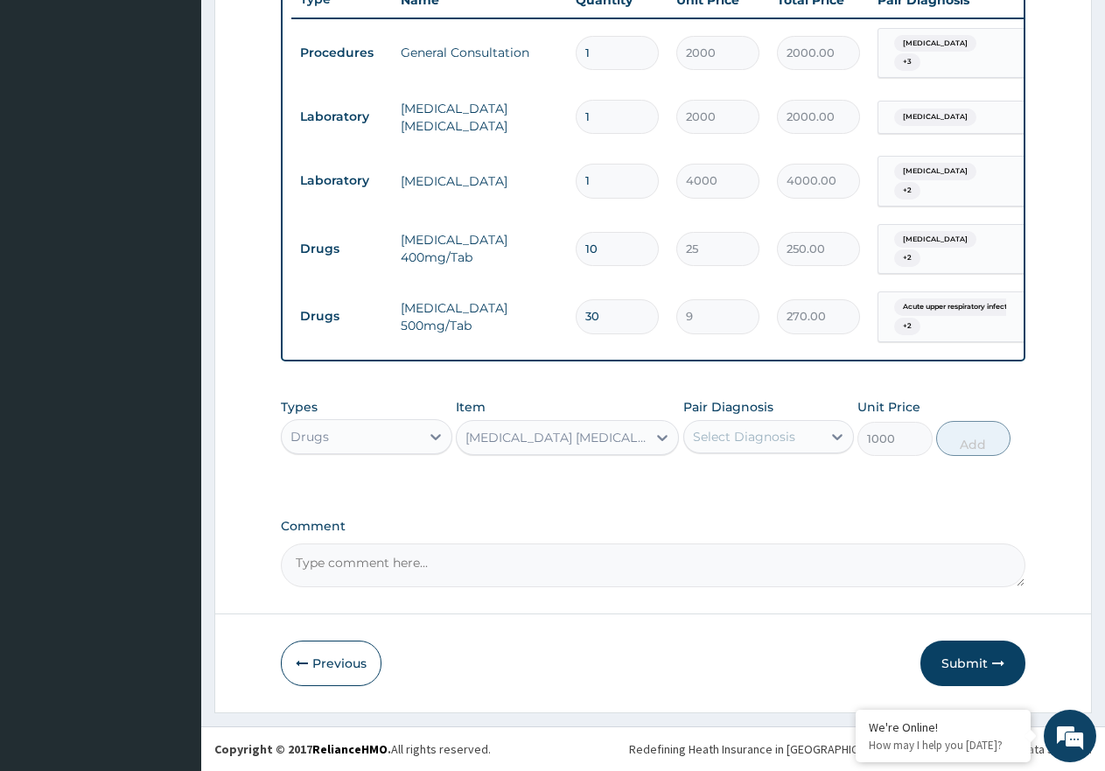
click at [637, 436] on div "Artemether Lumefantrine 20/120mg/Pck" at bounding box center [556, 437] width 183 height 17
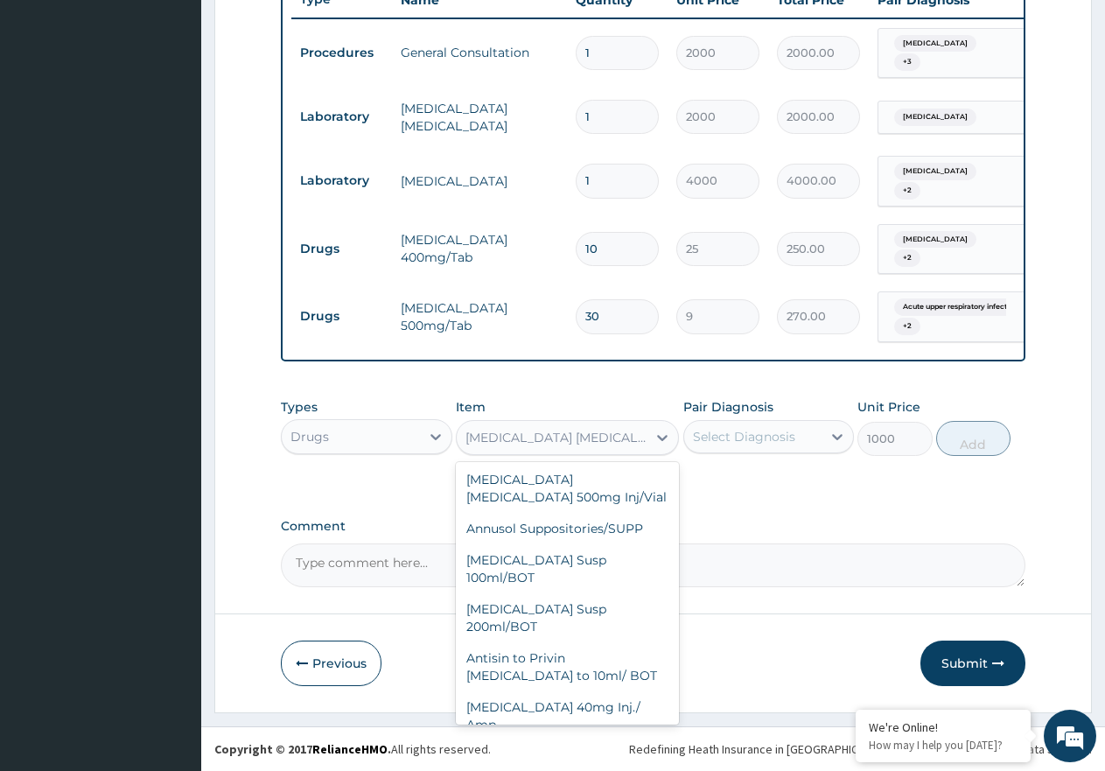
scroll to position [1503, 0]
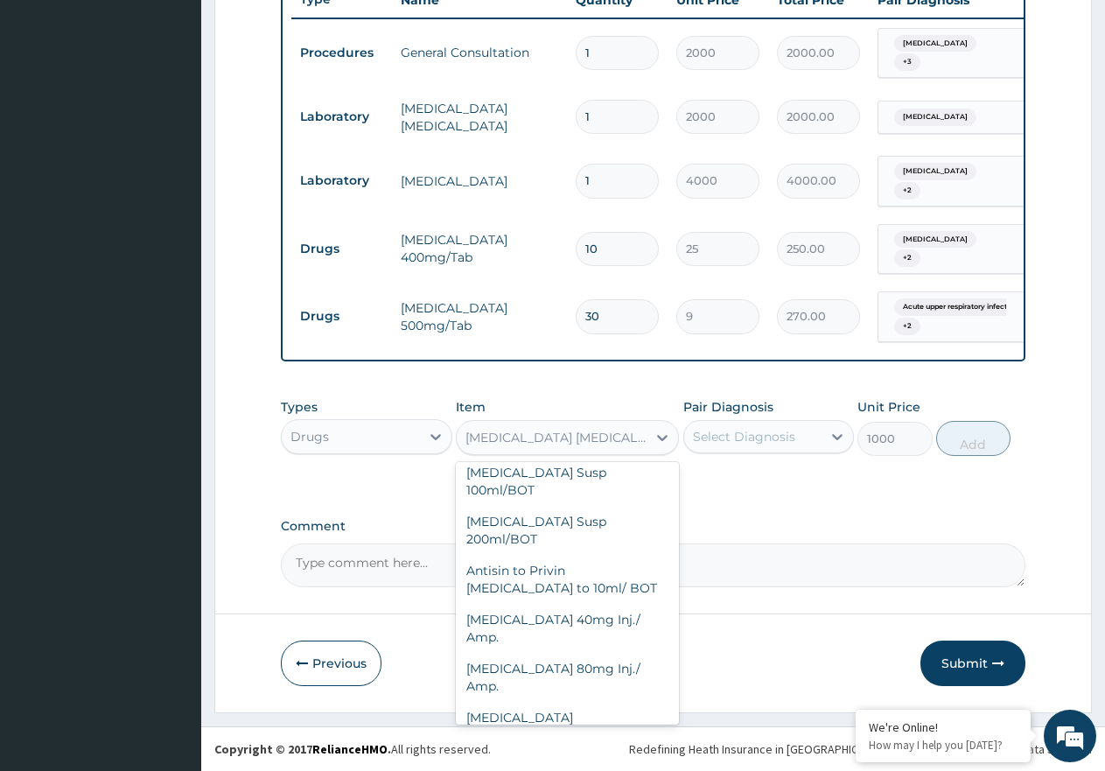
type input "1500"
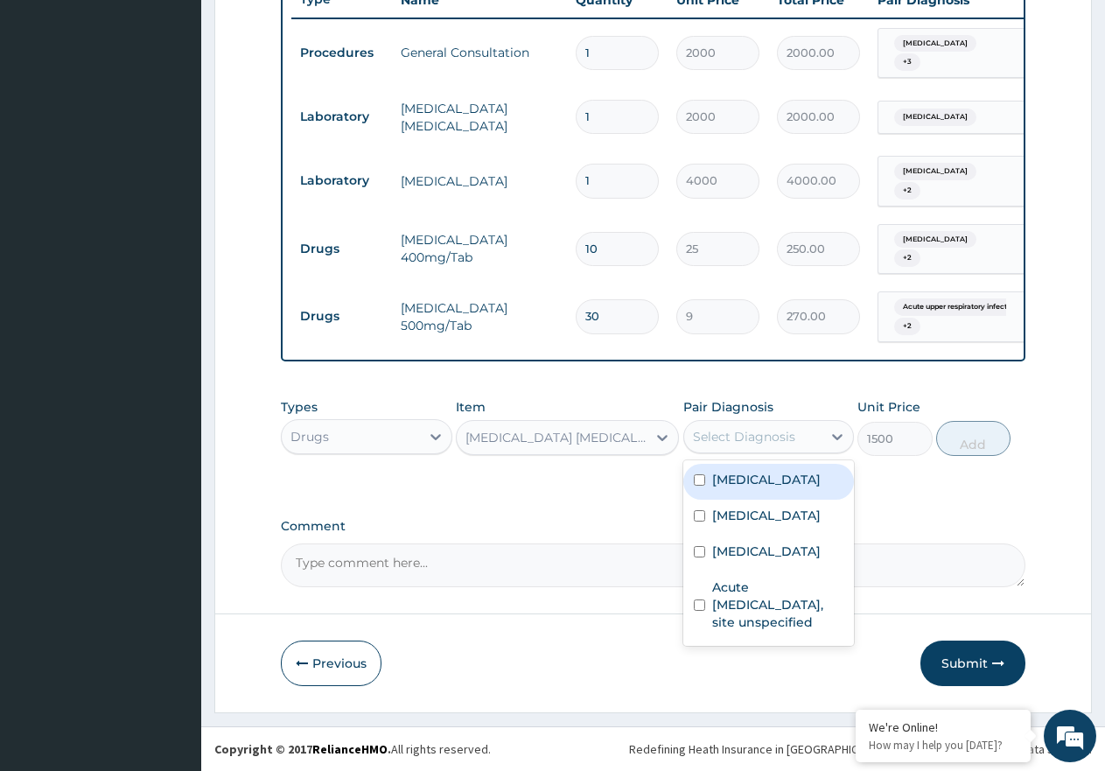
drag, startPoint x: 715, startPoint y: 432, endPoint x: 745, endPoint y: 467, distance: 46.5
click at [721, 433] on div "Select Diagnosis" at bounding box center [744, 436] width 102 height 17
click at [791, 498] on div "Malaria, unspecified" at bounding box center [768, 482] width 171 height 36
checkbox input "true"
click at [967, 452] on button "Add" at bounding box center [973, 438] width 74 height 35
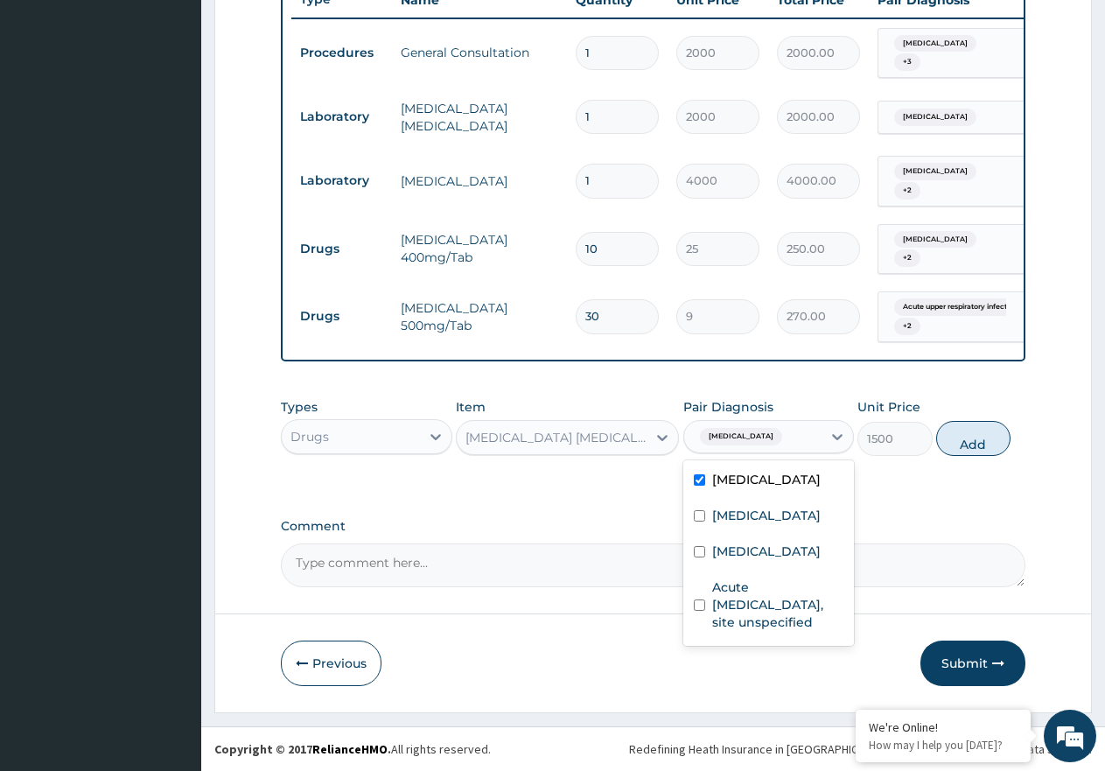
type input "0"
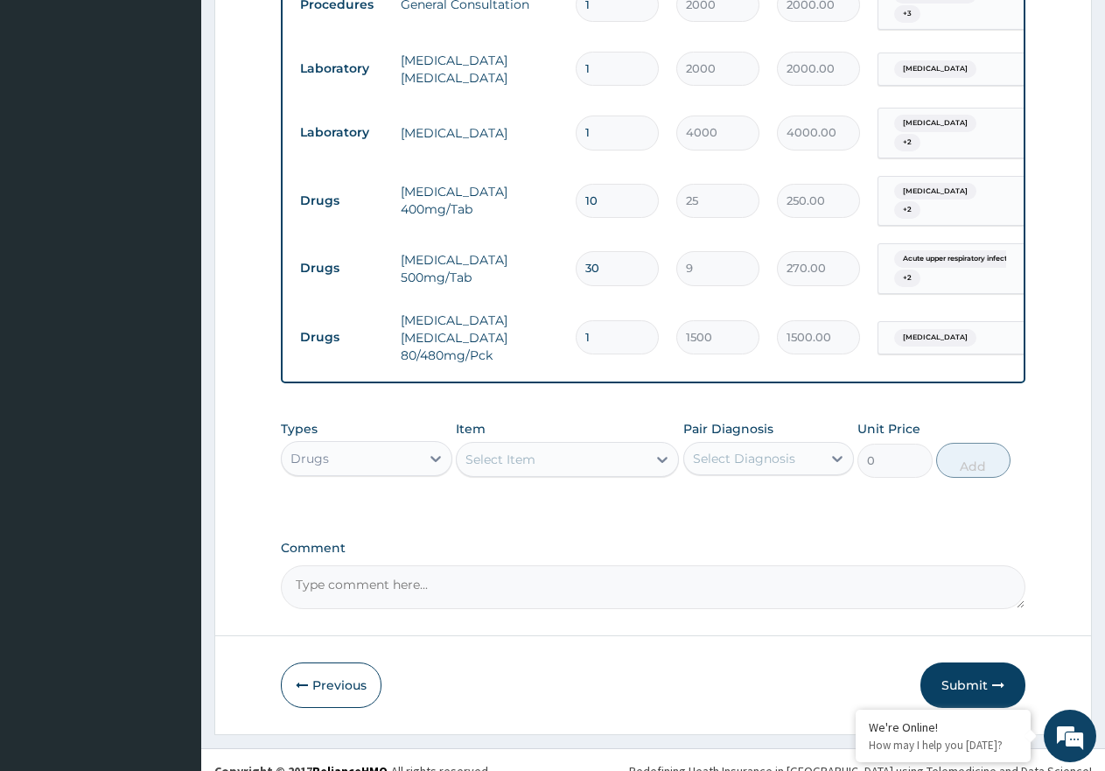
click at [536, 473] on div "Select Item" at bounding box center [552, 459] width 190 height 28
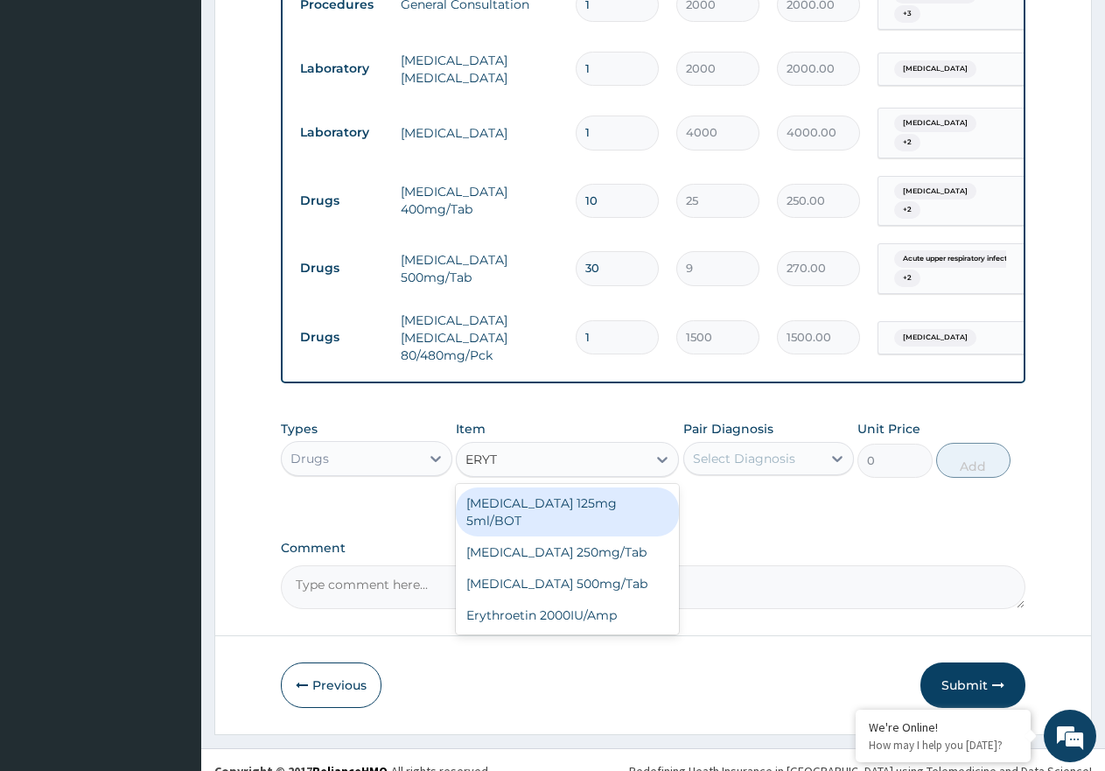
type input "ERYTH"
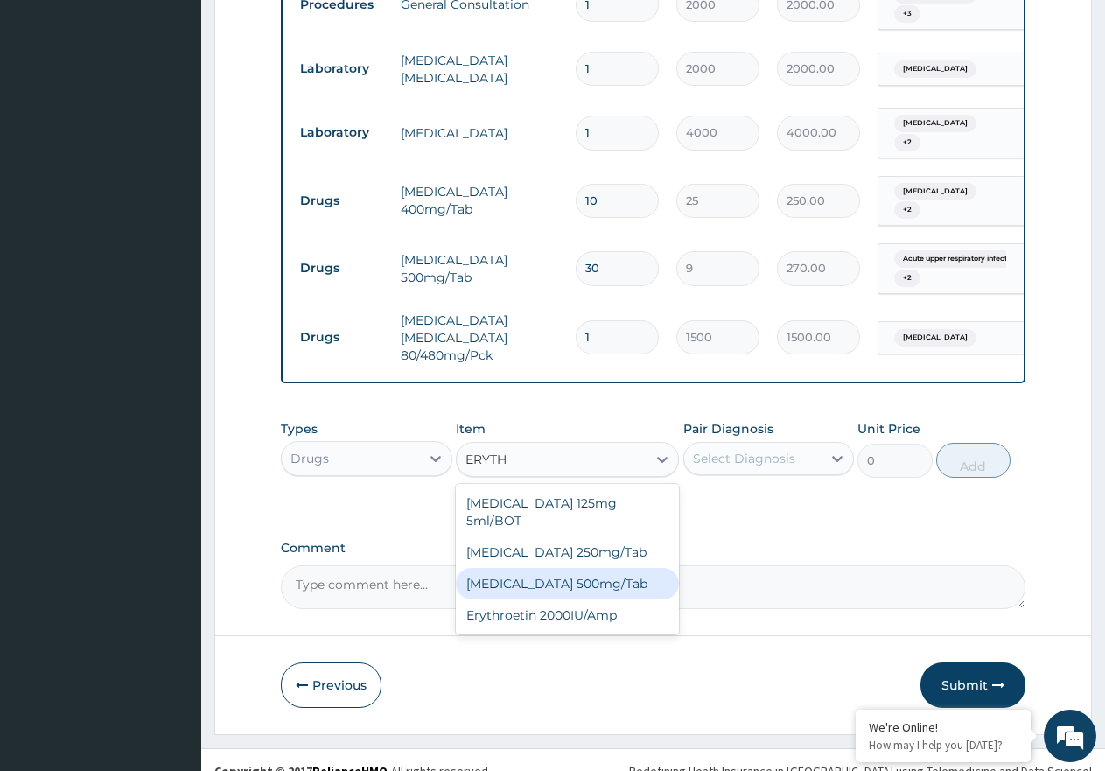
click at [563, 599] on div "Erythromycin 500mg/Tab" at bounding box center [567, 583] width 223 height 31
type input "80"
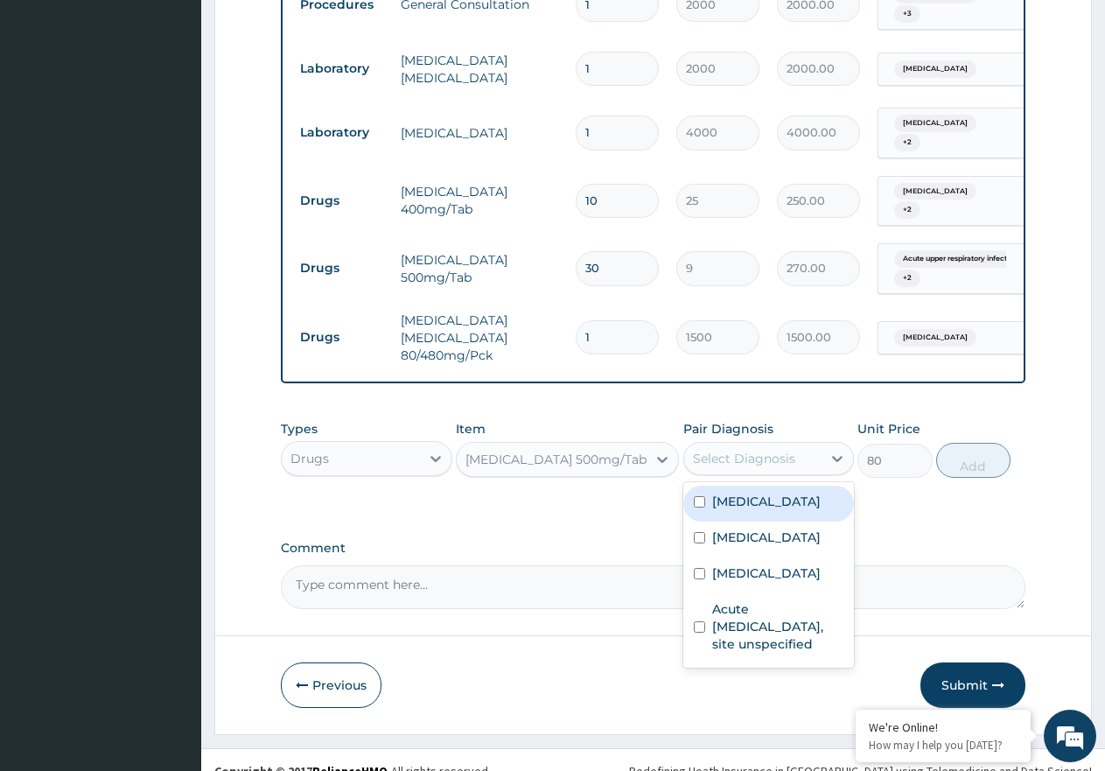
click at [706, 467] on div "Select Diagnosis" at bounding box center [744, 458] width 102 height 17
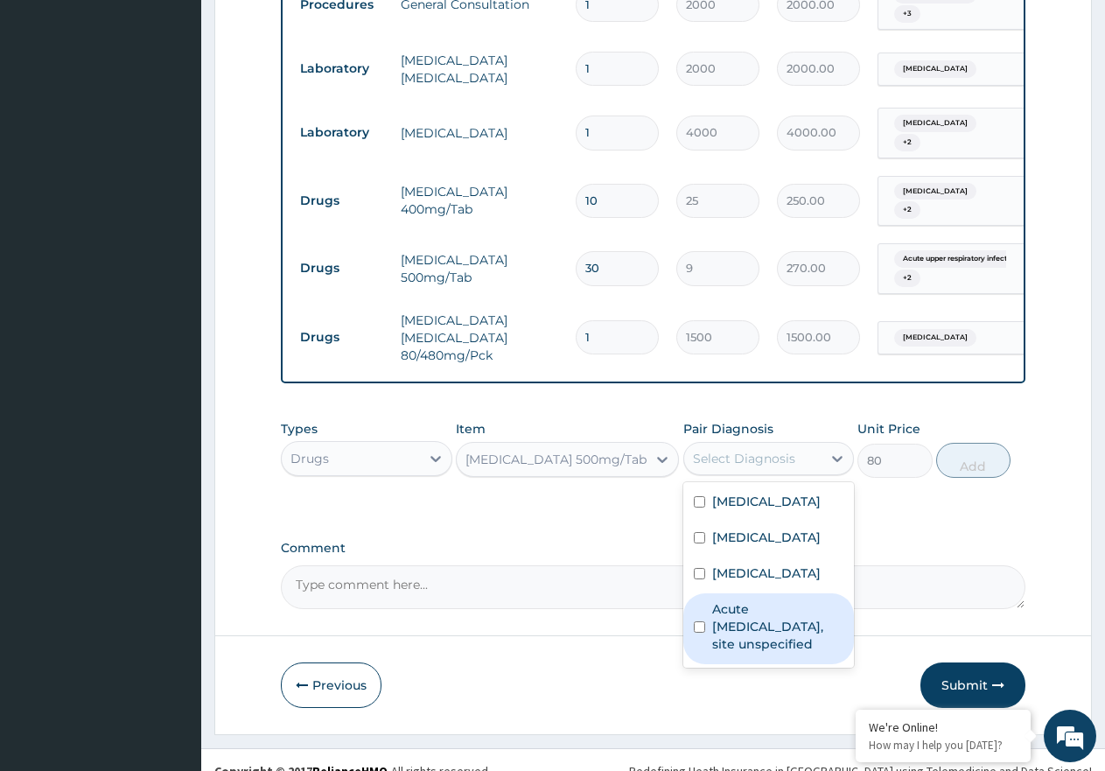
drag, startPoint x: 817, startPoint y: 737, endPoint x: 810, endPoint y: 714, distance: 24.6
click at [816, 653] on label "Acute upper respiratory infection, site unspecified" at bounding box center [778, 626] width 132 height 52
checkbox input "true"
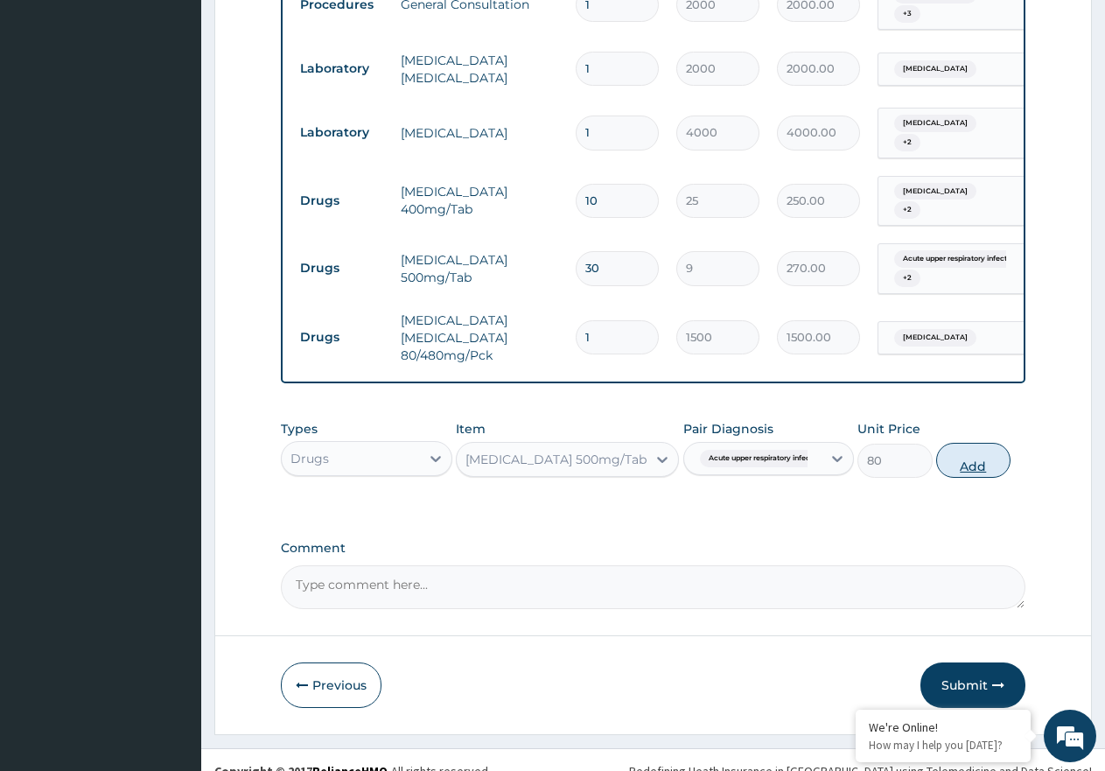
click at [957, 478] on button "Add" at bounding box center [973, 460] width 74 height 35
type input "0"
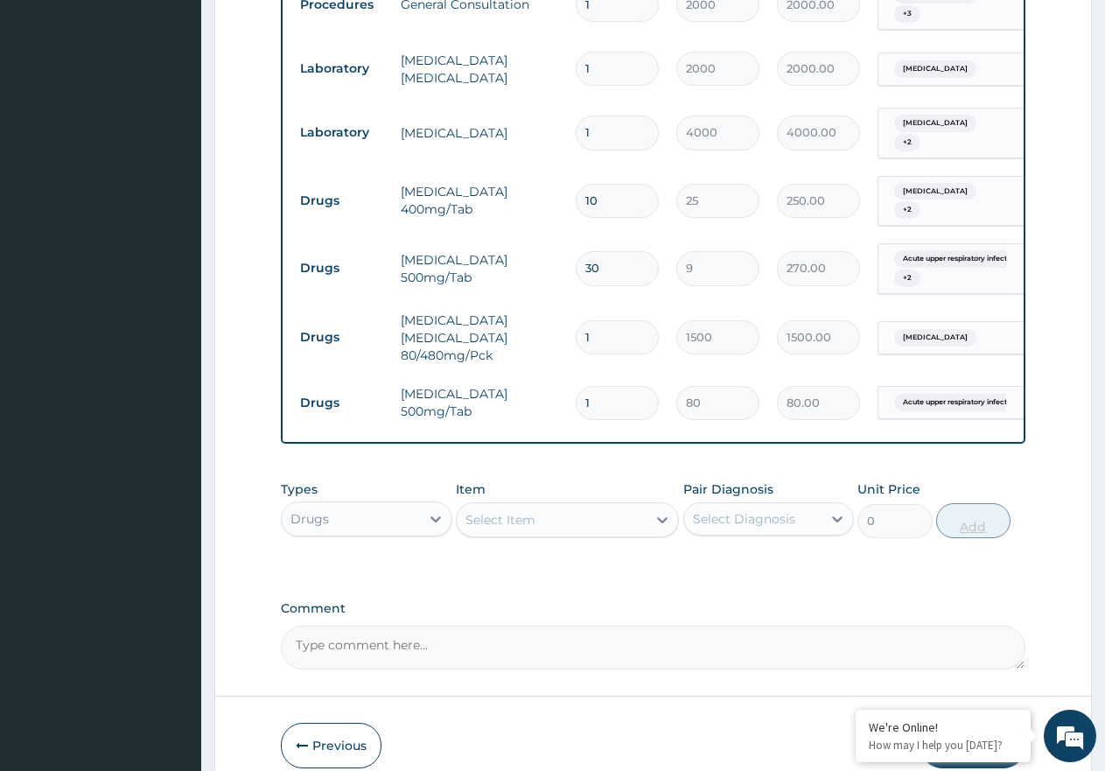
type input "15"
type input "1200.00"
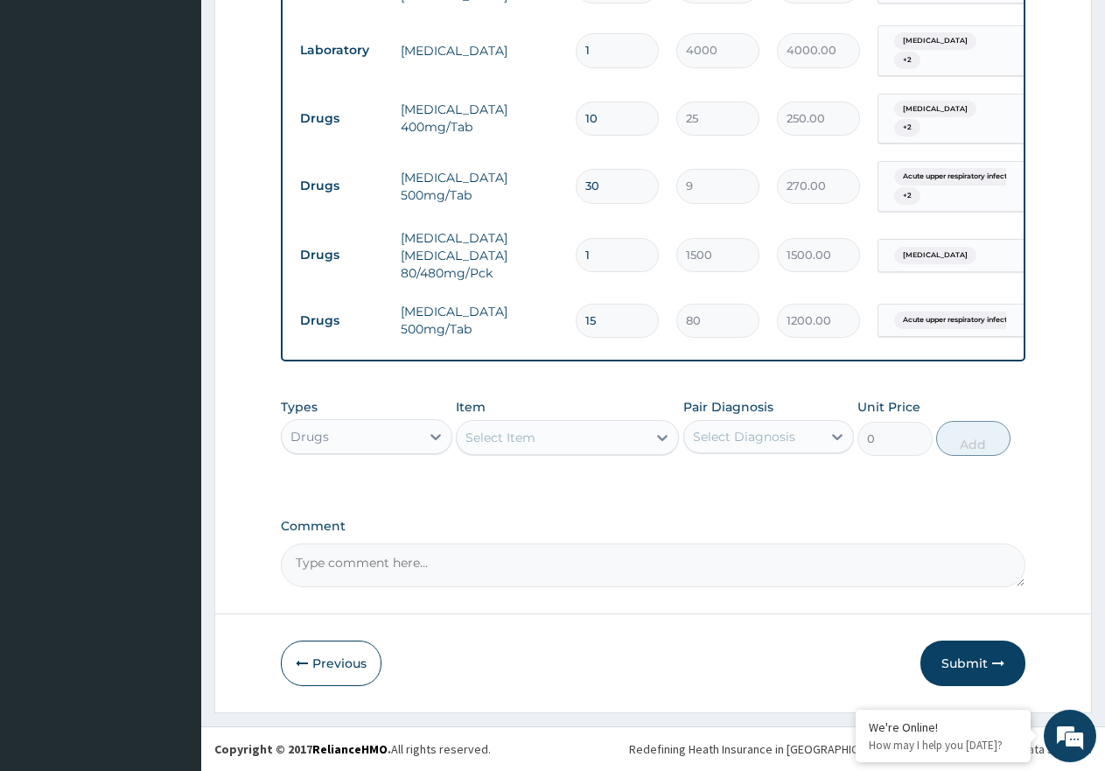
scroll to position [857, 0]
click at [604, 314] on input "15" at bounding box center [617, 321] width 83 height 34
type input "1"
type input "80.00"
type input "10"
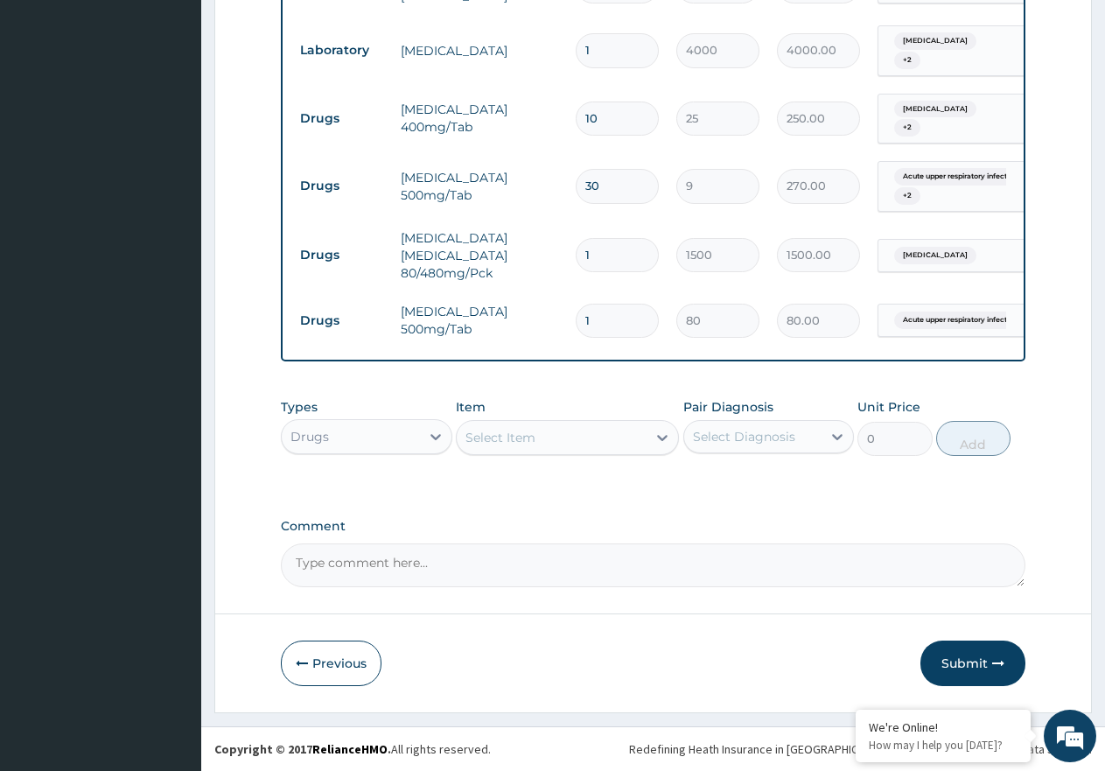
type input "800.00"
type input "10"
click at [462, 438] on div "Select Item" at bounding box center [552, 437] width 190 height 28
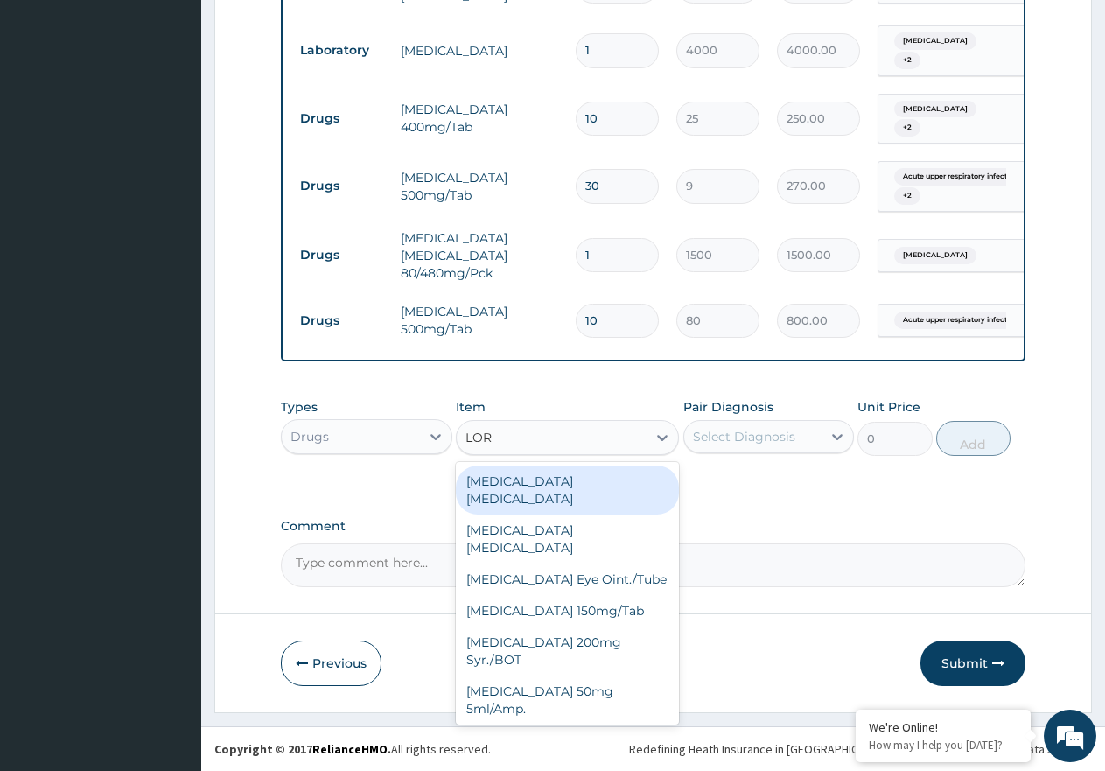
type input "LORA"
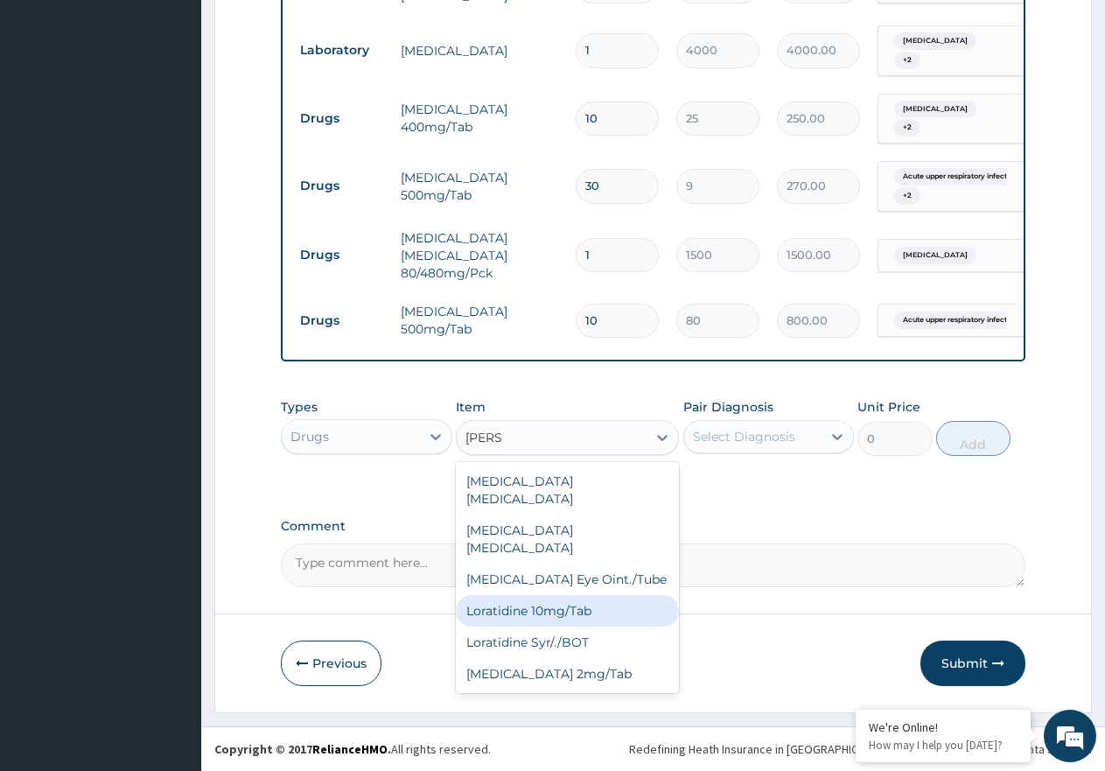
click at [611, 595] on div "Loratidine 10mg/Tab" at bounding box center [567, 610] width 223 height 31
type input "50"
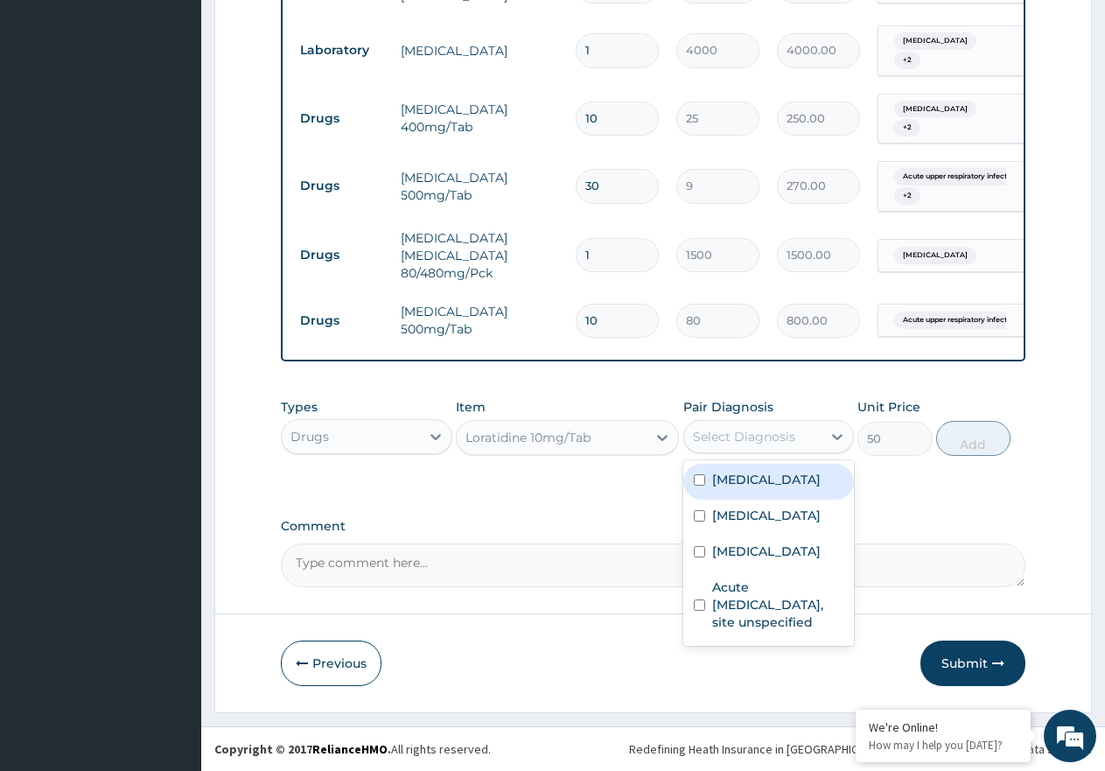
click at [808, 432] on div "Select Diagnosis" at bounding box center [753, 437] width 138 height 28
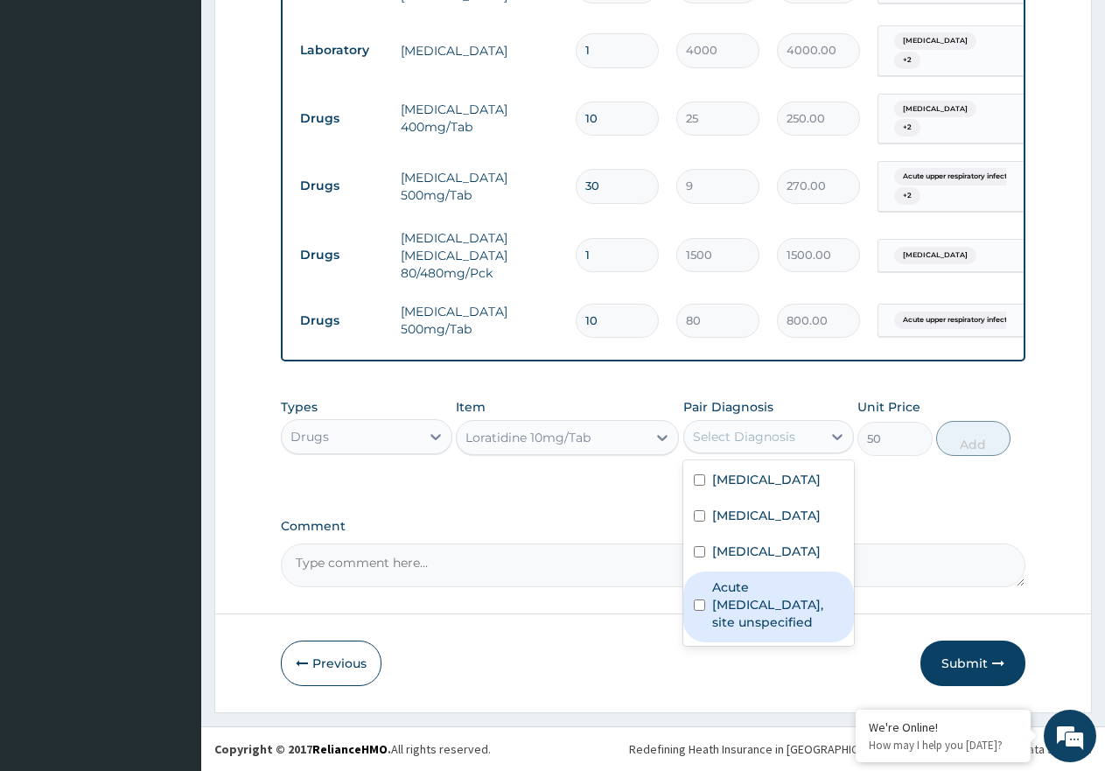
click at [772, 631] on label "Acute upper respiratory infection, site unspecified" at bounding box center [778, 604] width 132 height 52
checkbox input "true"
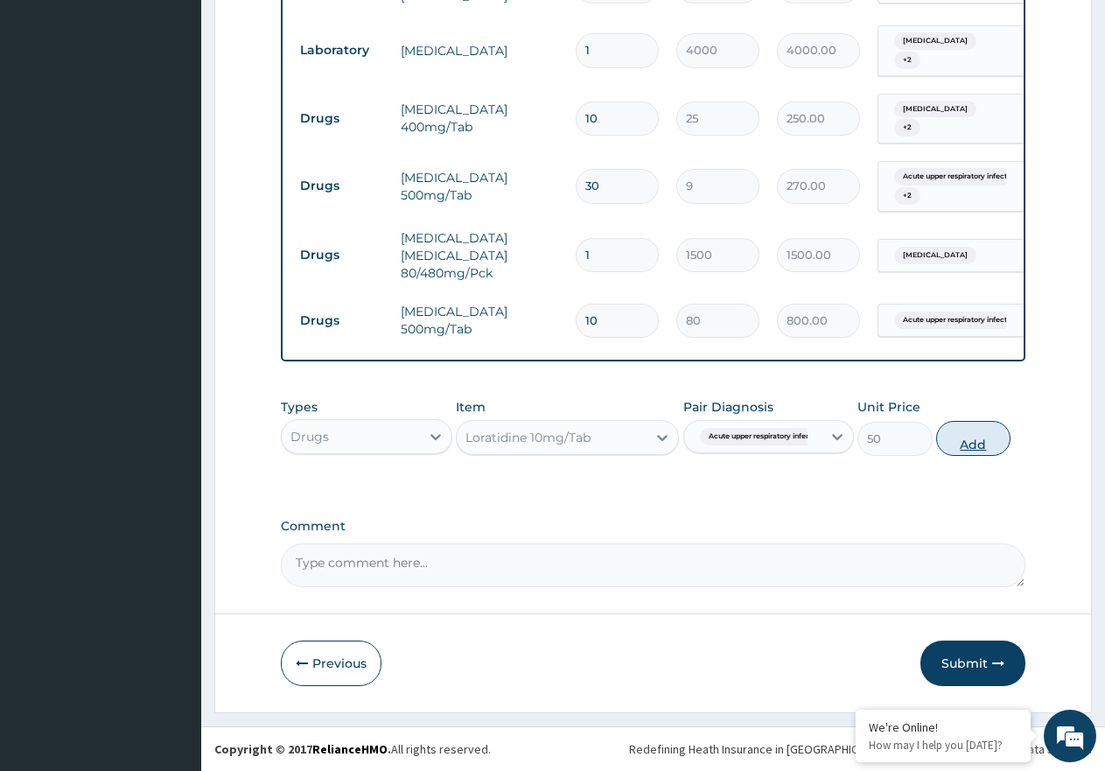
click at [978, 437] on button "Add" at bounding box center [973, 438] width 74 height 35
type input "0"
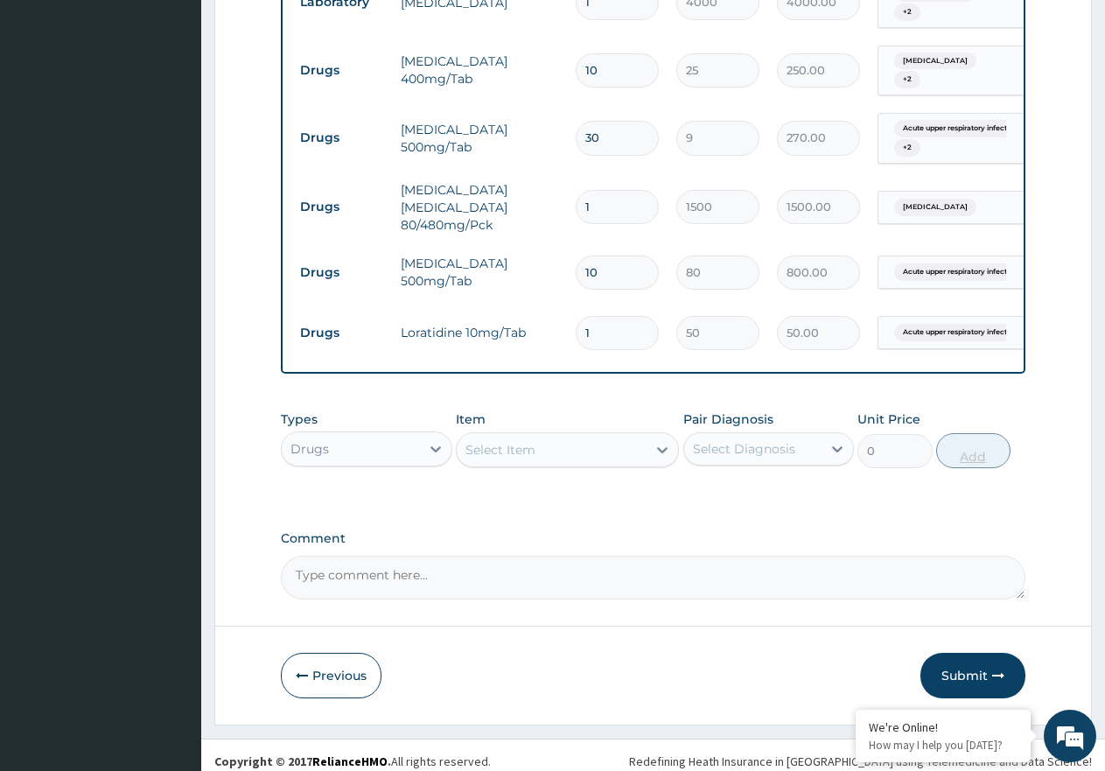
type input "10"
type input "500.00"
type input "10"
click at [477, 464] on div "Select Item" at bounding box center [552, 450] width 190 height 28
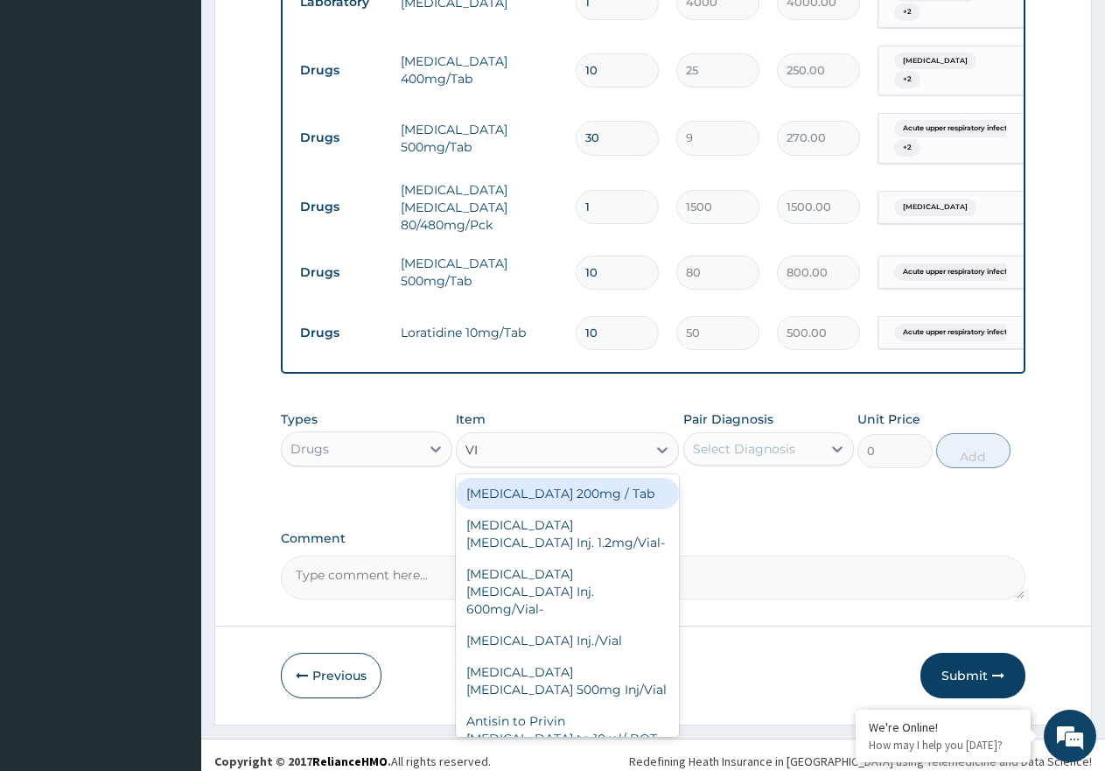
type input "VIT"
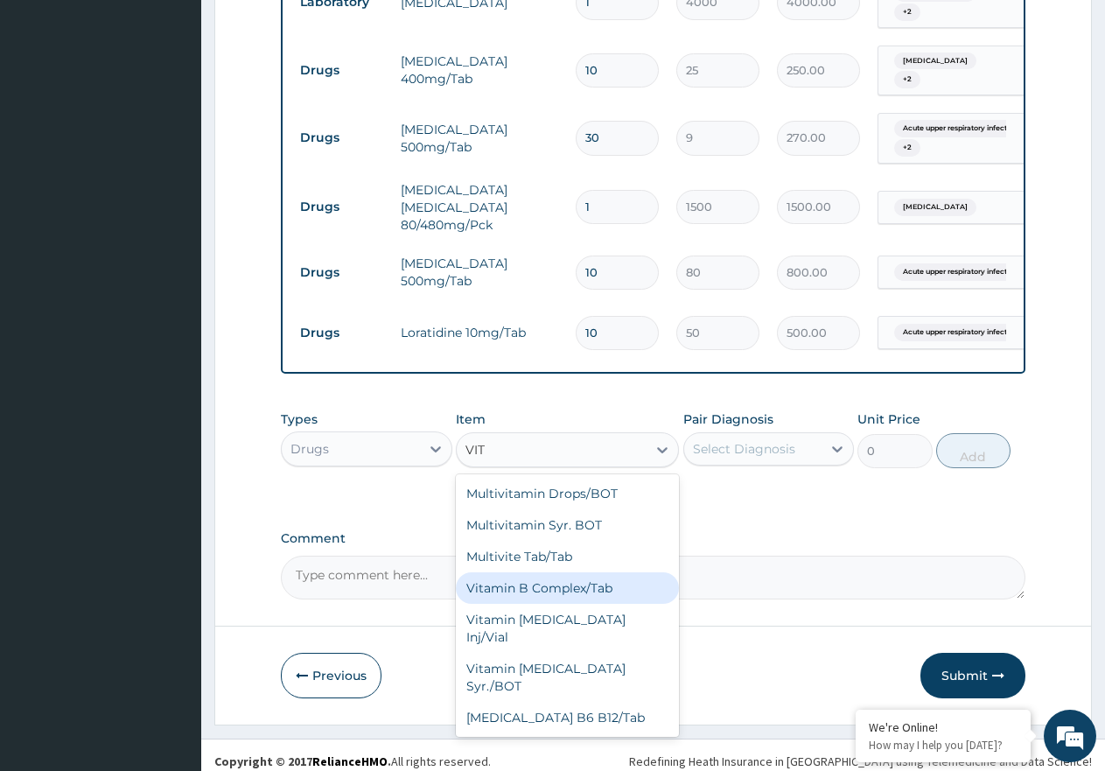
drag, startPoint x: 579, startPoint y: 637, endPoint x: 674, endPoint y: 582, distance: 110.1
click at [589, 604] on div "Vitamin B Complex/Tab" at bounding box center [567, 587] width 223 height 31
type input "5.6"
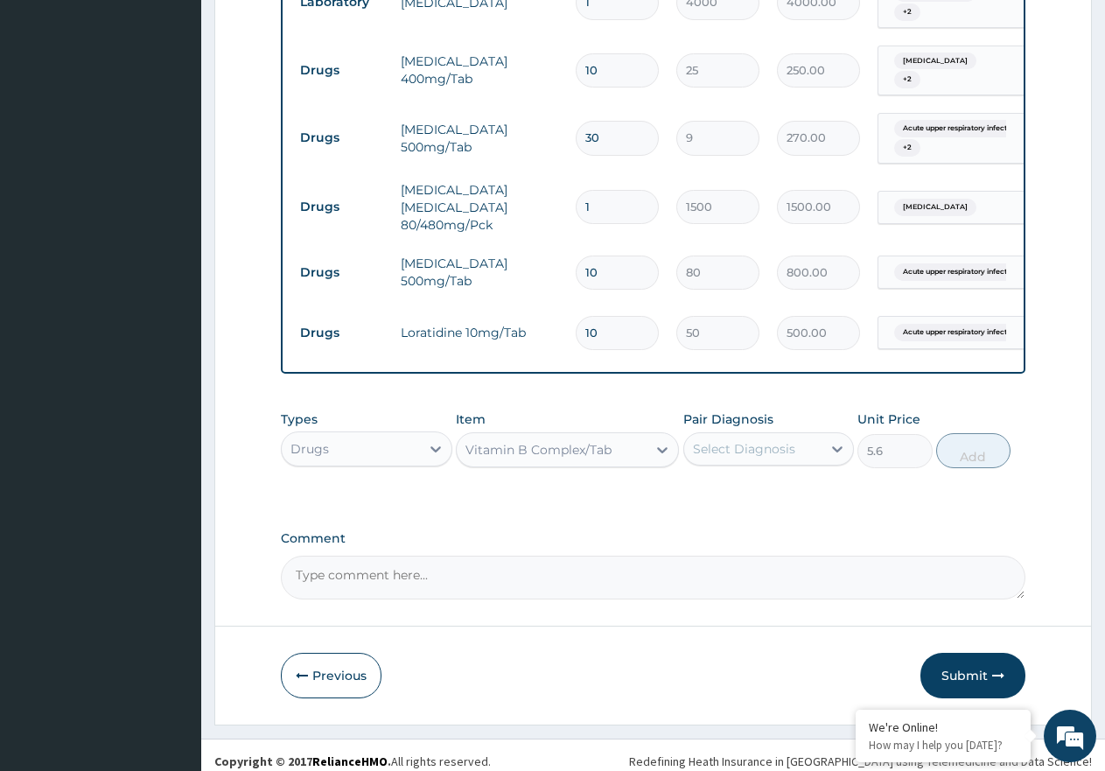
click at [800, 463] on div "Select Diagnosis" at bounding box center [753, 449] width 138 height 28
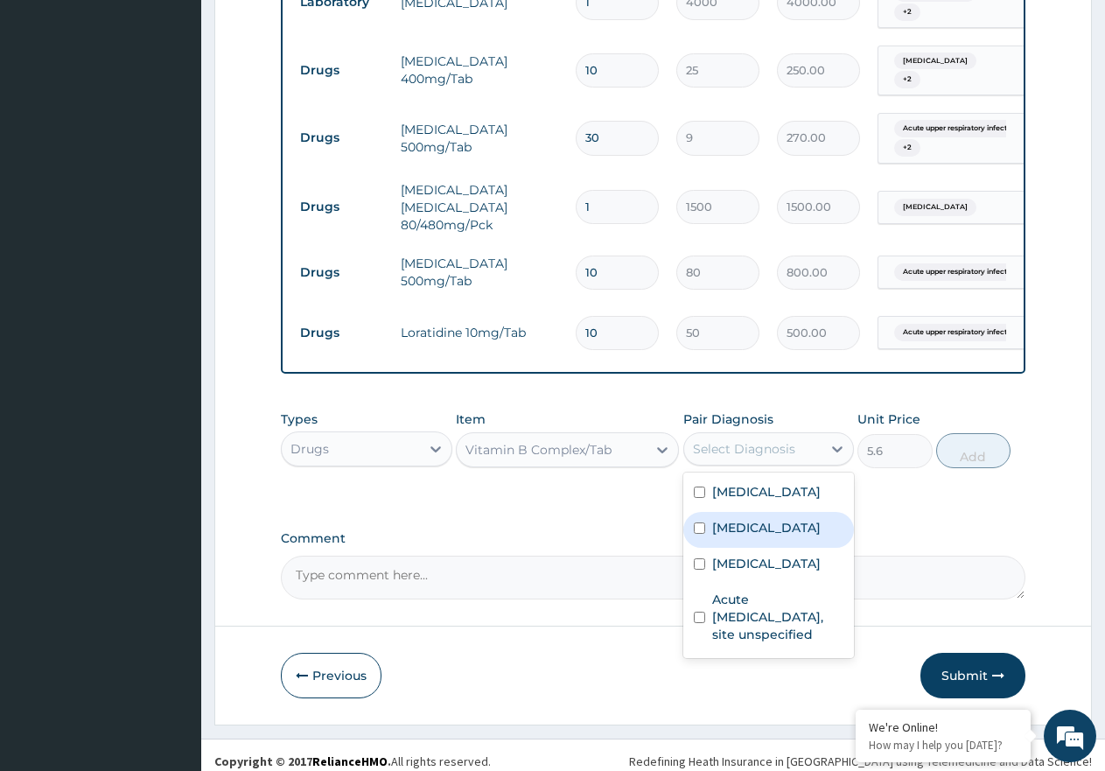
drag, startPoint x: 807, startPoint y: 571, endPoint x: 806, endPoint y: 603, distance: 31.5
click at [807, 536] on label "Typhoid fever, unspecified" at bounding box center [766, 527] width 108 height 17
checkbox input "true"
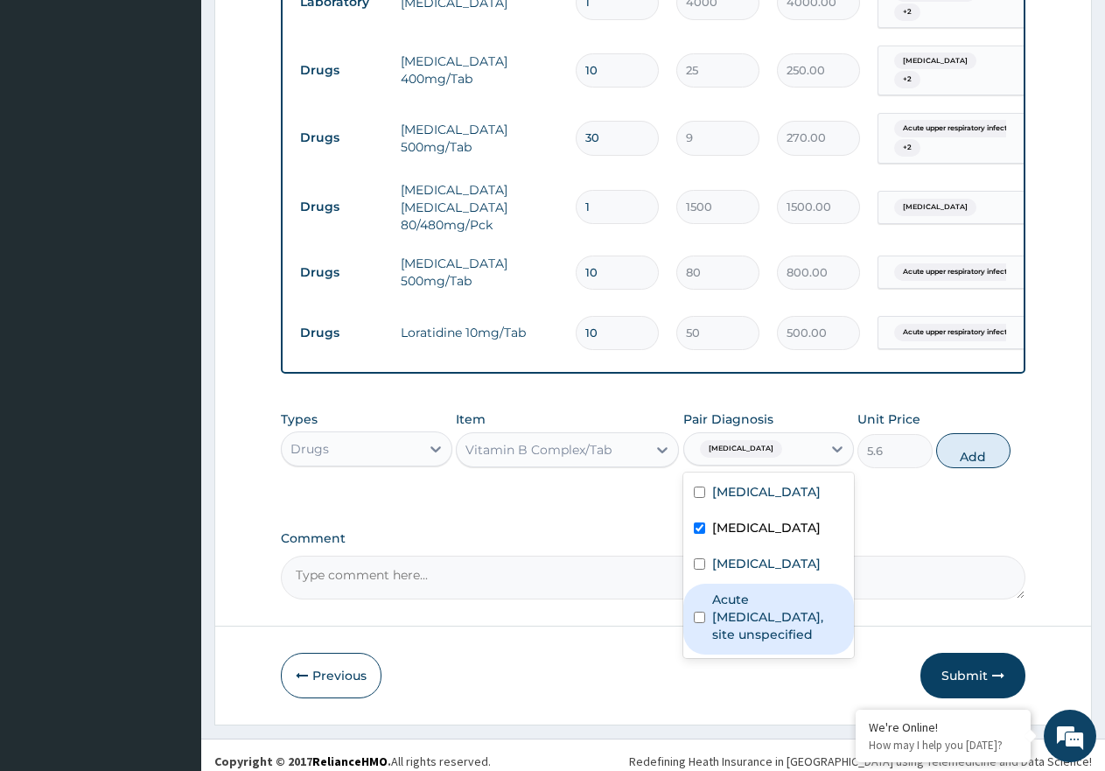
drag, startPoint x: 794, startPoint y: 705, endPoint x: 795, endPoint y: 681, distance: 24.5
click at [795, 643] on label "Acute upper respiratory infection, site unspecified" at bounding box center [778, 616] width 132 height 52
checkbox input "true"
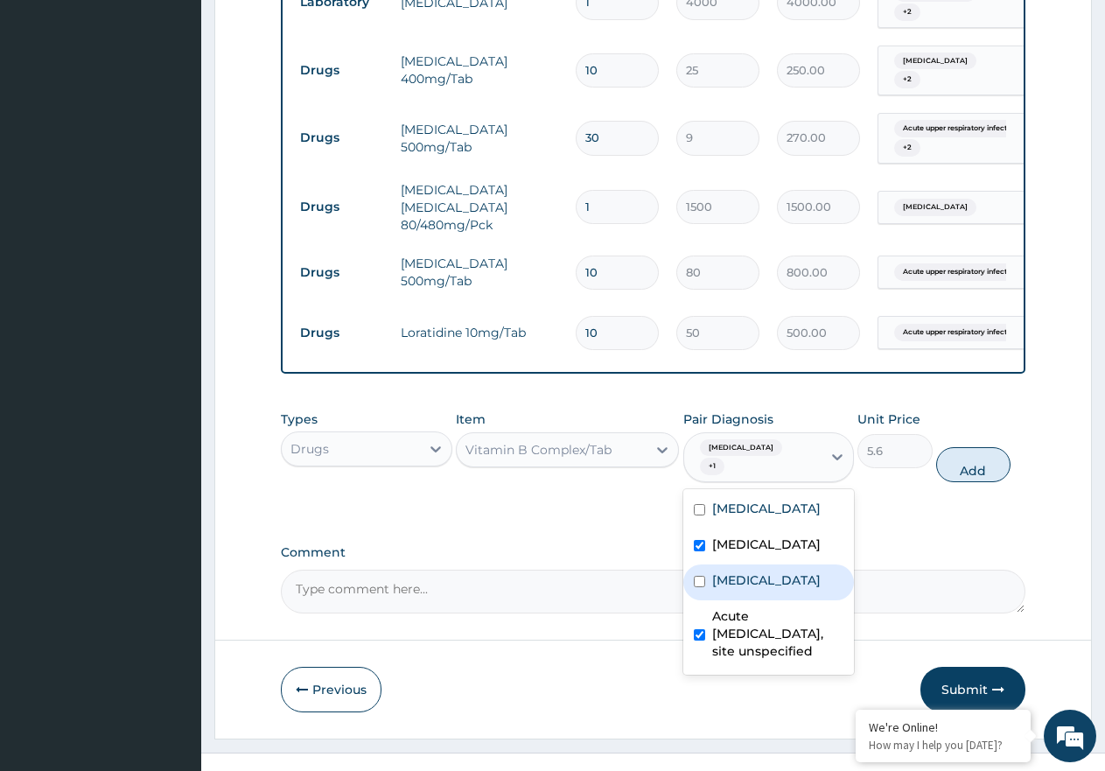
click at [799, 589] on label "Salmonella infection, unspecified" at bounding box center [766, 579] width 108 height 17
checkbox input "true"
click at [938, 482] on button "Add" at bounding box center [973, 464] width 74 height 35
type input "0"
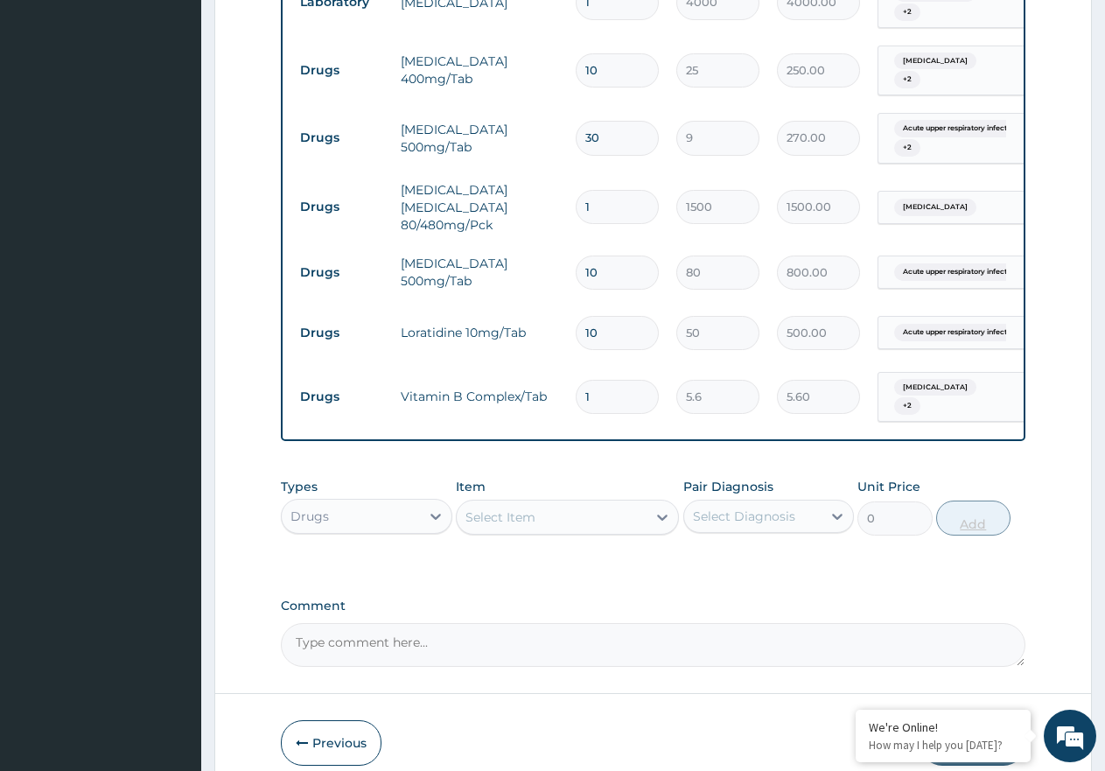
type input "0.00"
type input "2"
type input "11.20"
type input "20"
type input "112.00"
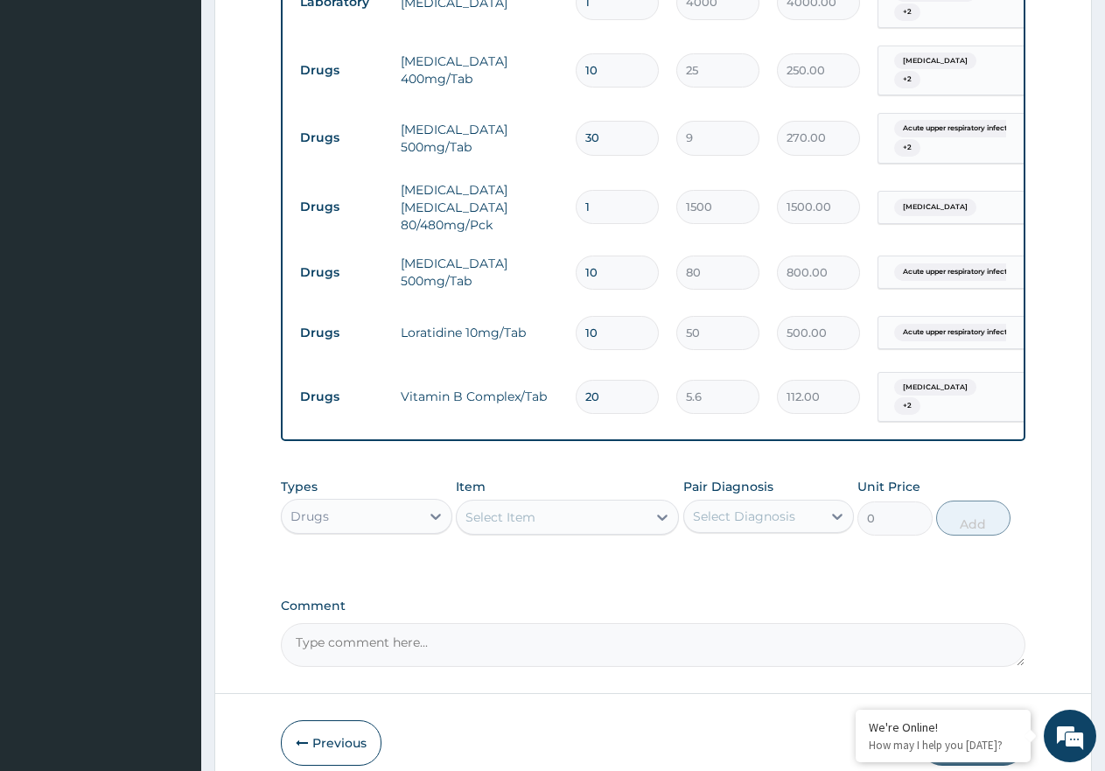
type input "20"
click at [553, 531] on div "Select Item" at bounding box center [552, 517] width 190 height 28
type input "ARTE"
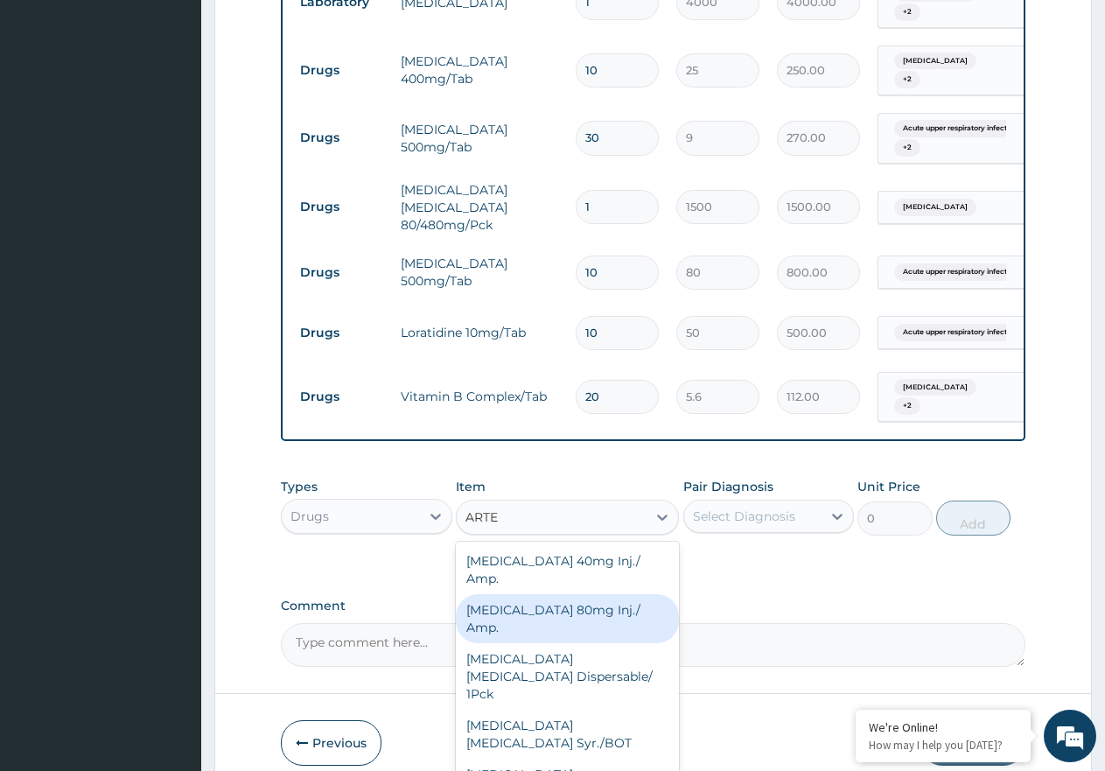
click at [604, 643] on div "Artemether 80mg Inj./ Amp." at bounding box center [567, 618] width 223 height 49
type input "600"
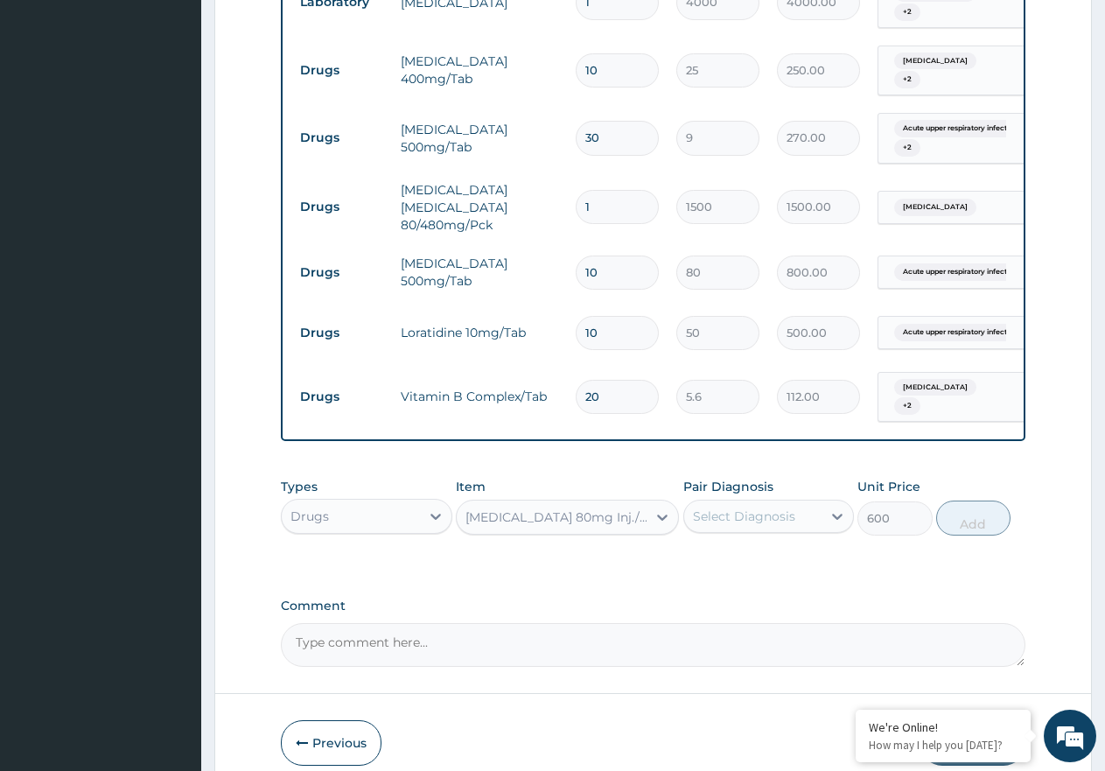
click at [806, 530] on div "Select Diagnosis" at bounding box center [753, 516] width 138 height 28
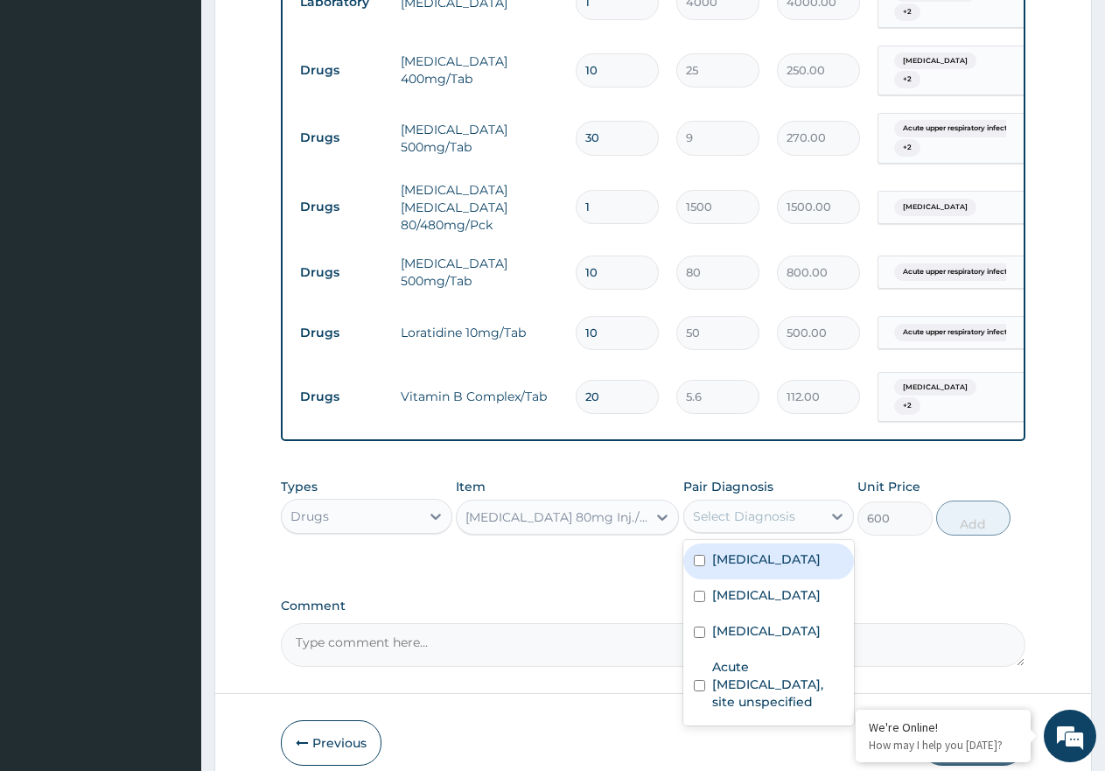
click at [805, 568] on label "Malaria, unspecified" at bounding box center [766, 558] width 108 height 17
checkbox input "true"
click at [977, 535] on button "Add" at bounding box center [973, 517] width 74 height 35
type input "0"
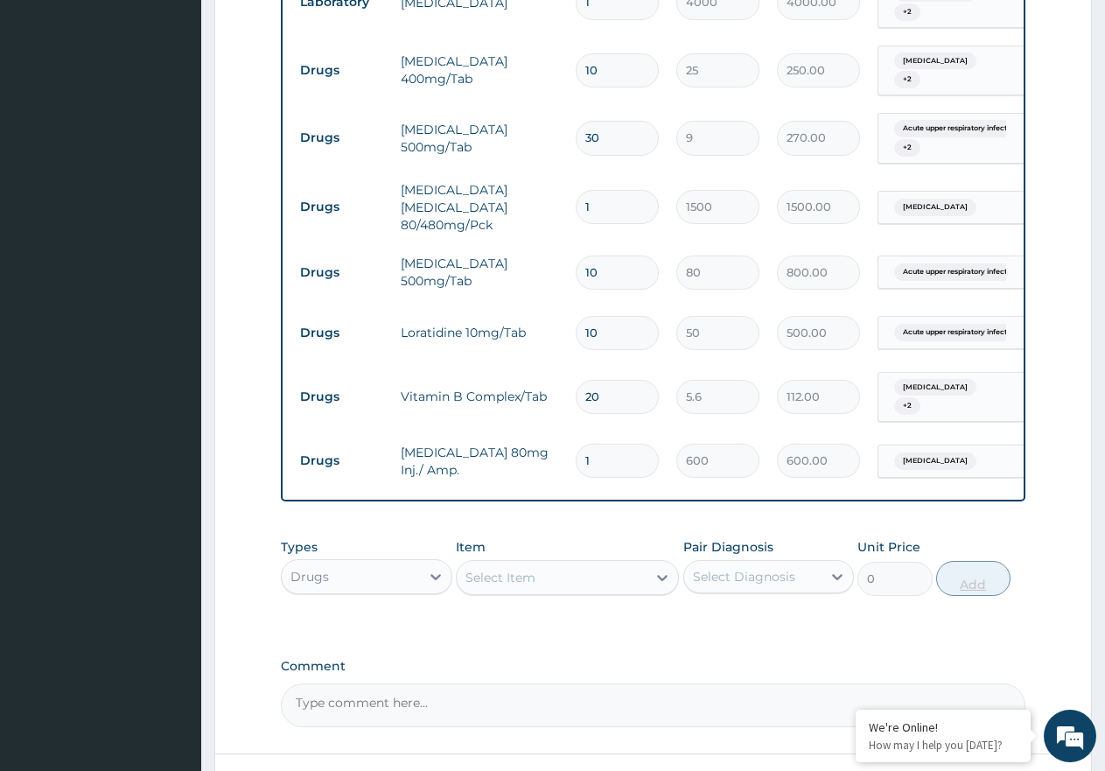
type input "0.00"
type input "6"
type input "3600.00"
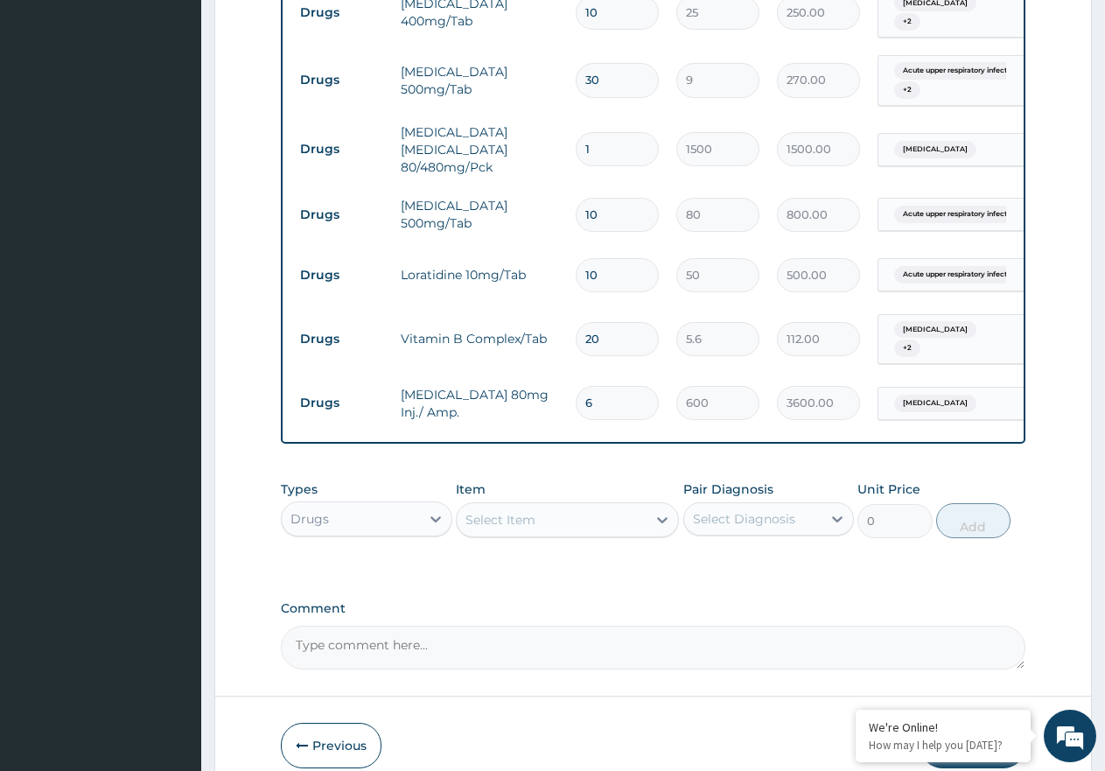
scroll to position [1045, 0]
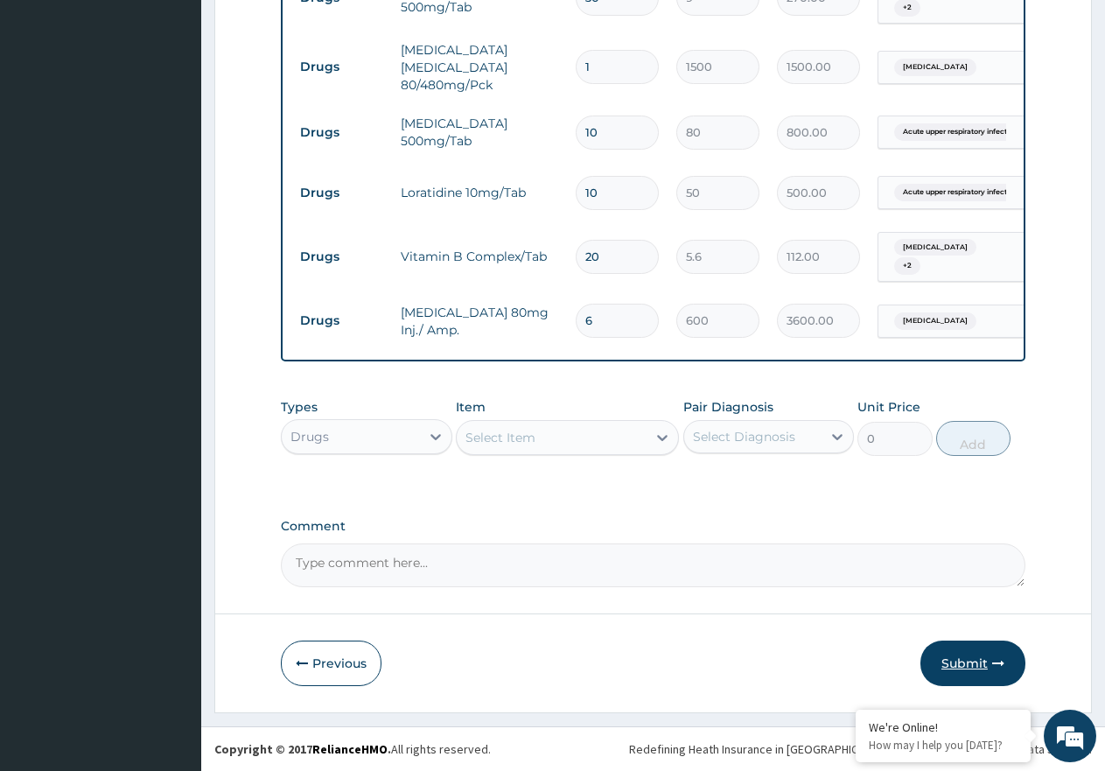
type input "6"
click at [975, 649] on button "Submit" at bounding box center [972, 662] width 105 height 45
